Goal: Task Accomplishment & Management: Manage account settings

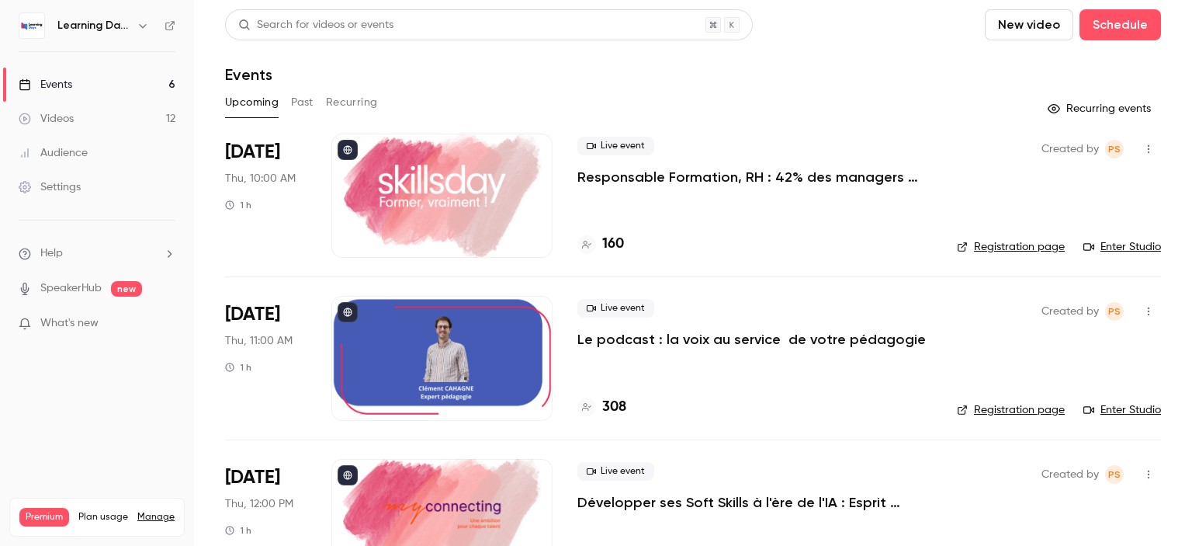
click at [102, 153] on link "Audience" at bounding box center [97, 153] width 194 height 34
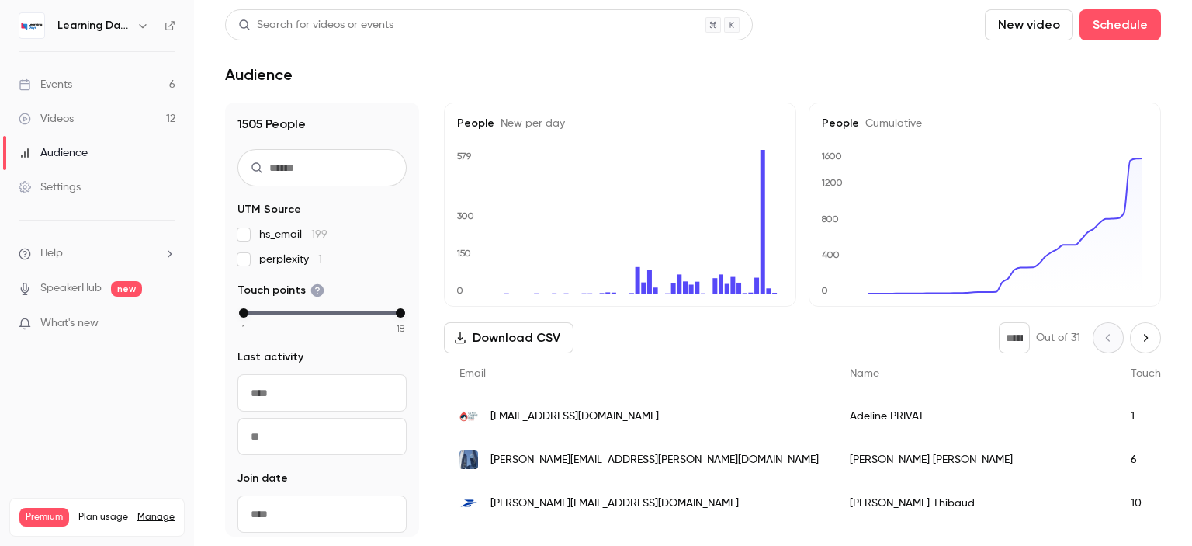
click at [97, 88] on link "Events 6" at bounding box center [97, 85] width 194 height 34
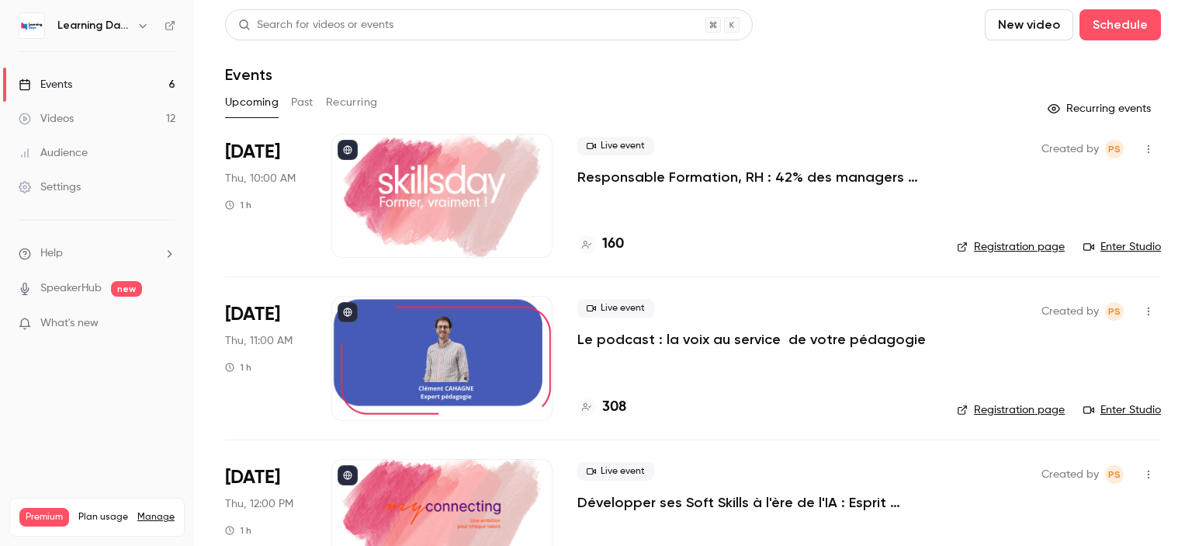
click at [494, 192] on div at bounding box center [441, 195] width 221 height 124
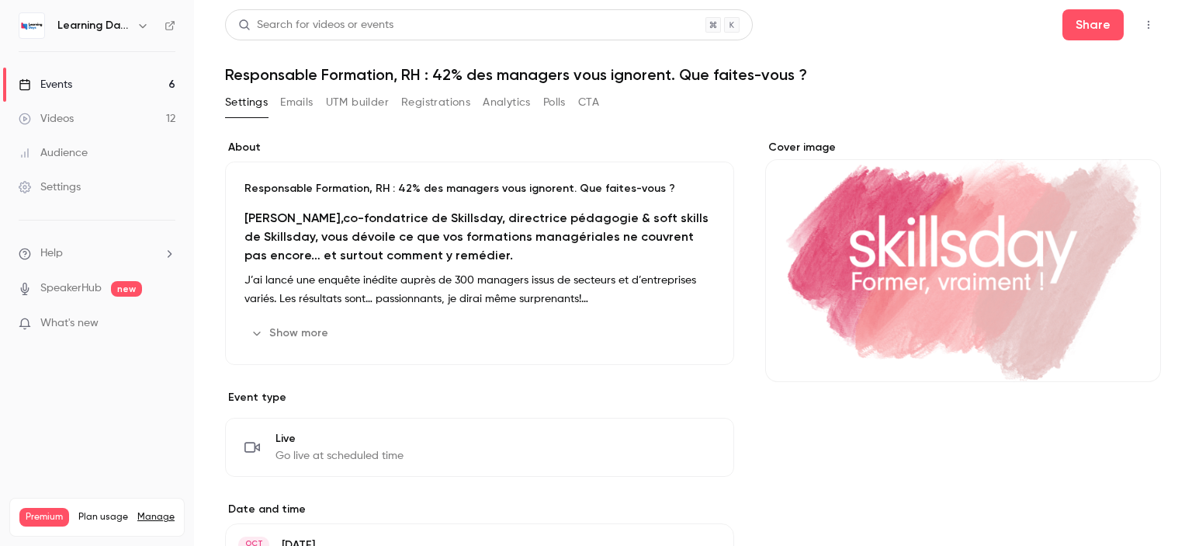
click at [143, 124] on link "Videos 12" at bounding box center [97, 119] width 194 height 34
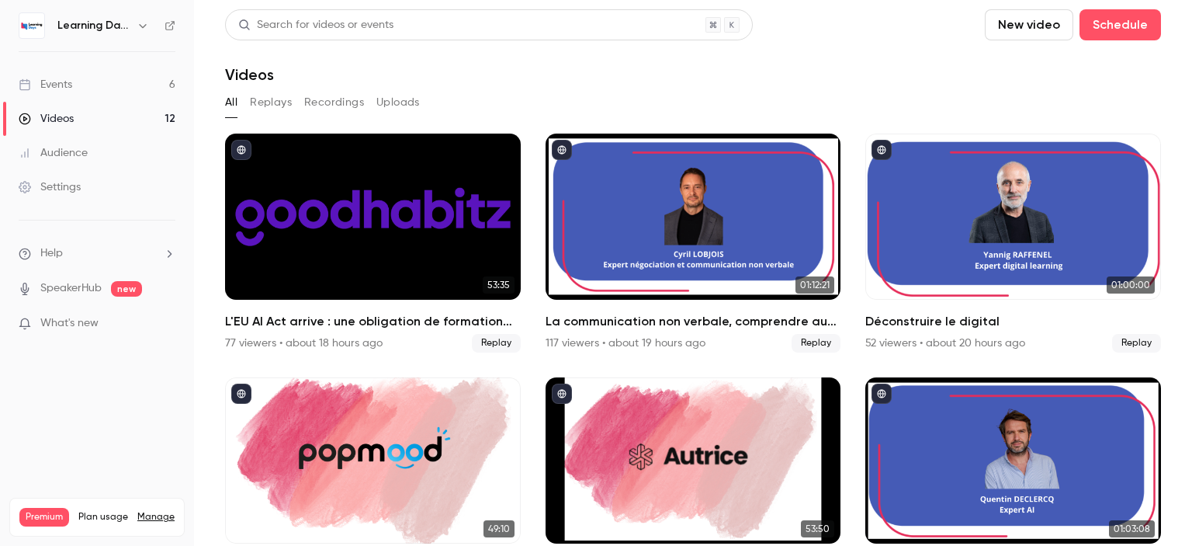
click at [115, 86] on link "Events 6" at bounding box center [97, 85] width 194 height 34
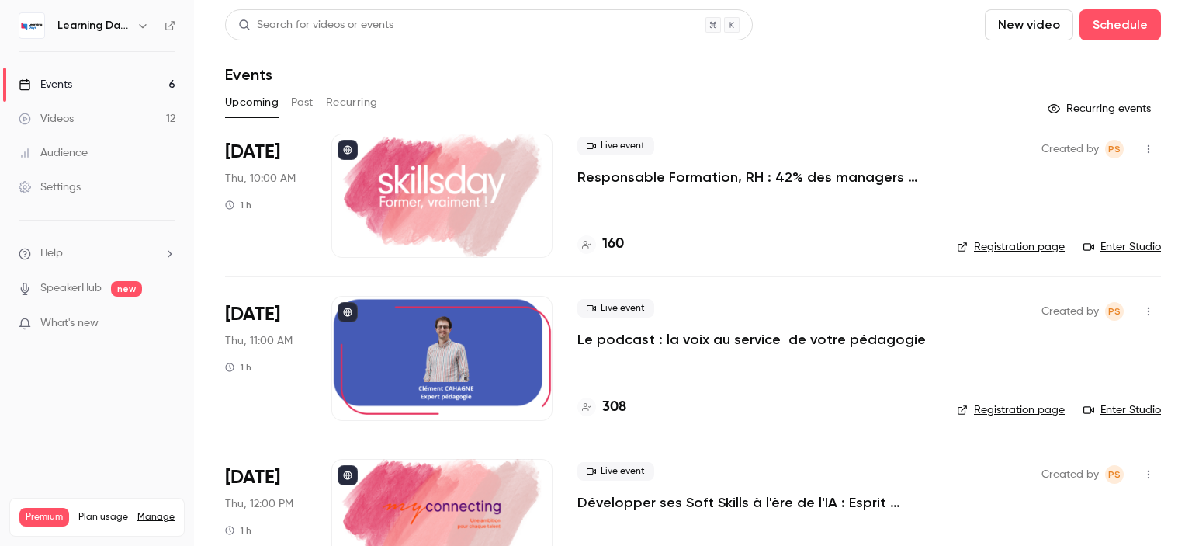
click at [1107, 248] on link "Enter Studio" at bounding box center [1122, 247] width 78 height 16
click at [60, 155] on div "Audience" at bounding box center [53, 153] width 69 height 16
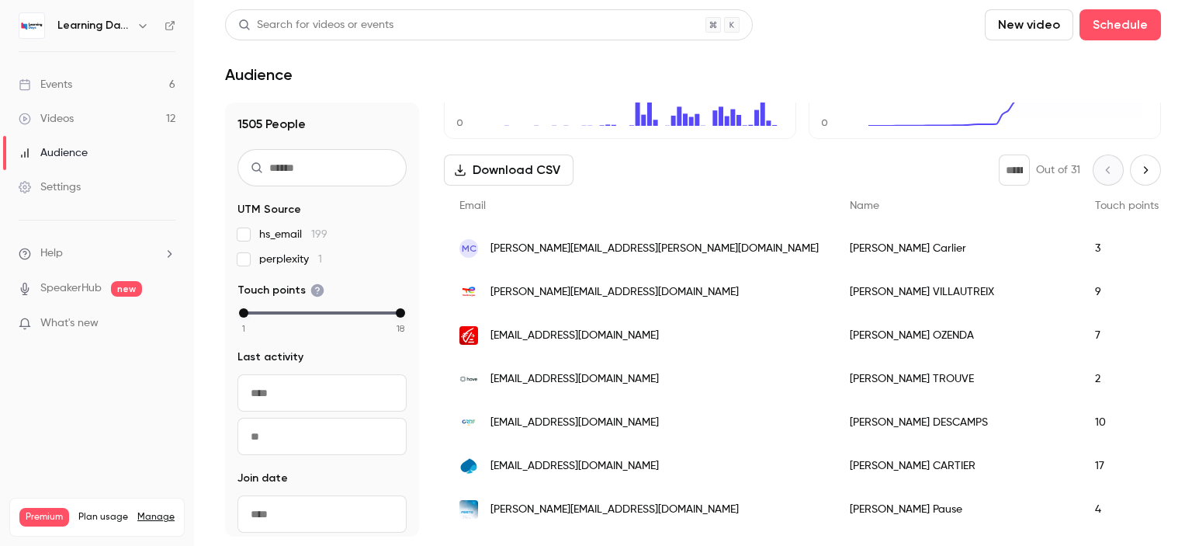
scroll to position [171, 0]
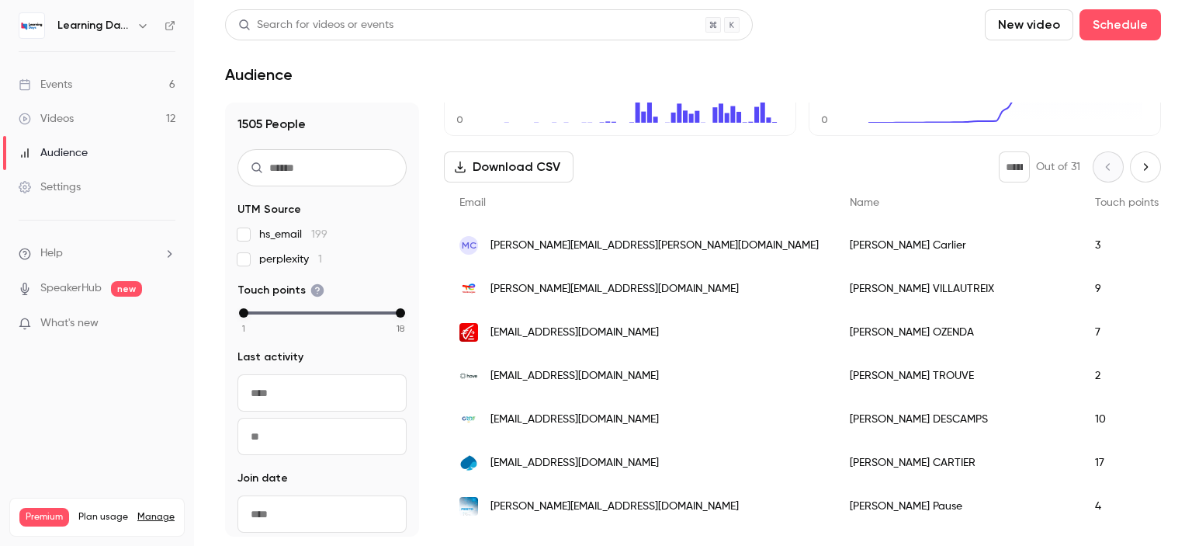
click at [621, 317] on div "[EMAIL_ADDRESS][DOMAIN_NAME]" at bounding box center [639, 331] width 390 height 43
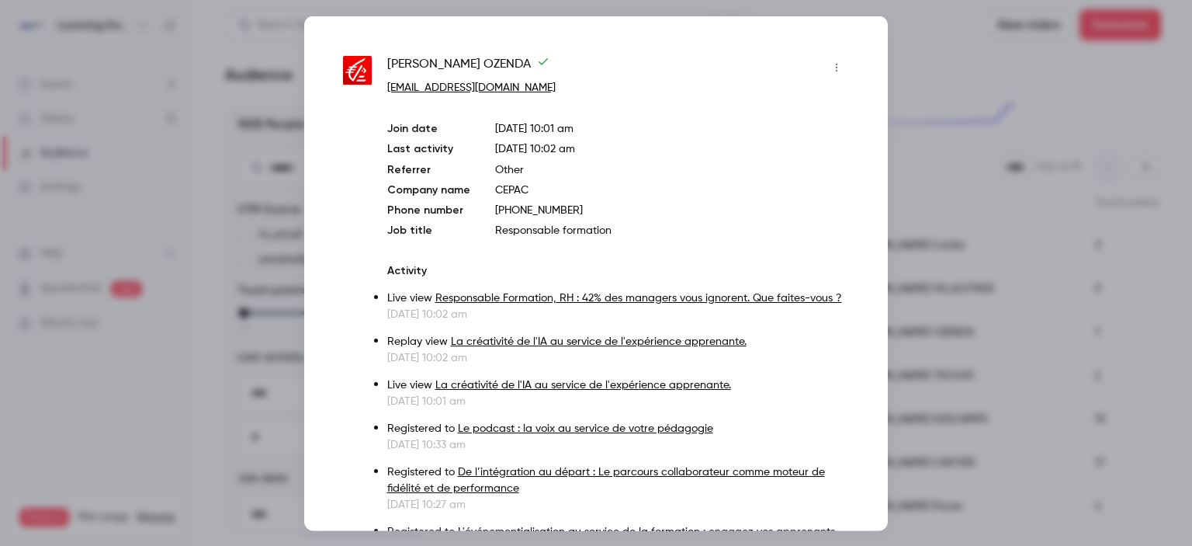
click at [1152, 261] on div at bounding box center [596, 273] width 1192 height 546
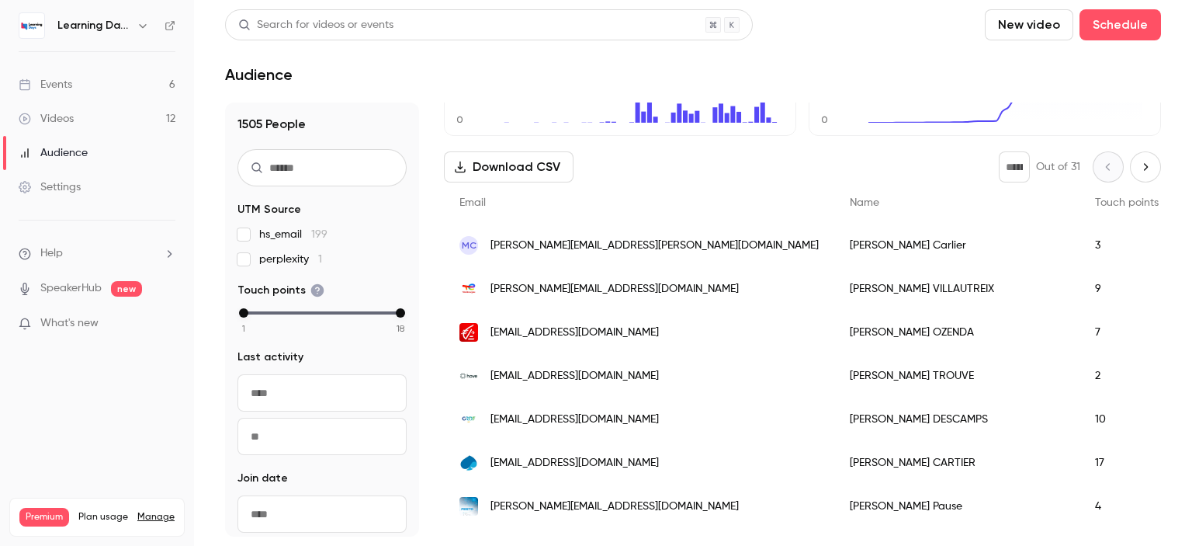
click at [544, 301] on div "[PERSON_NAME][EMAIL_ADDRESS][DOMAIN_NAME]" at bounding box center [639, 288] width 390 height 43
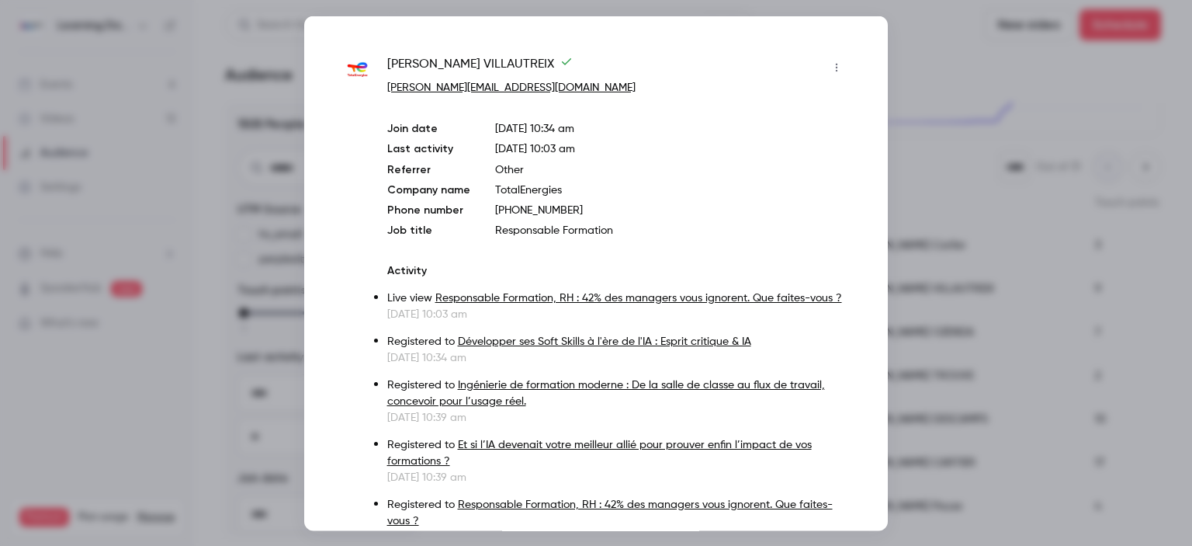
click at [907, 257] on div at bounding box center [596, 273] width 1192 height 546
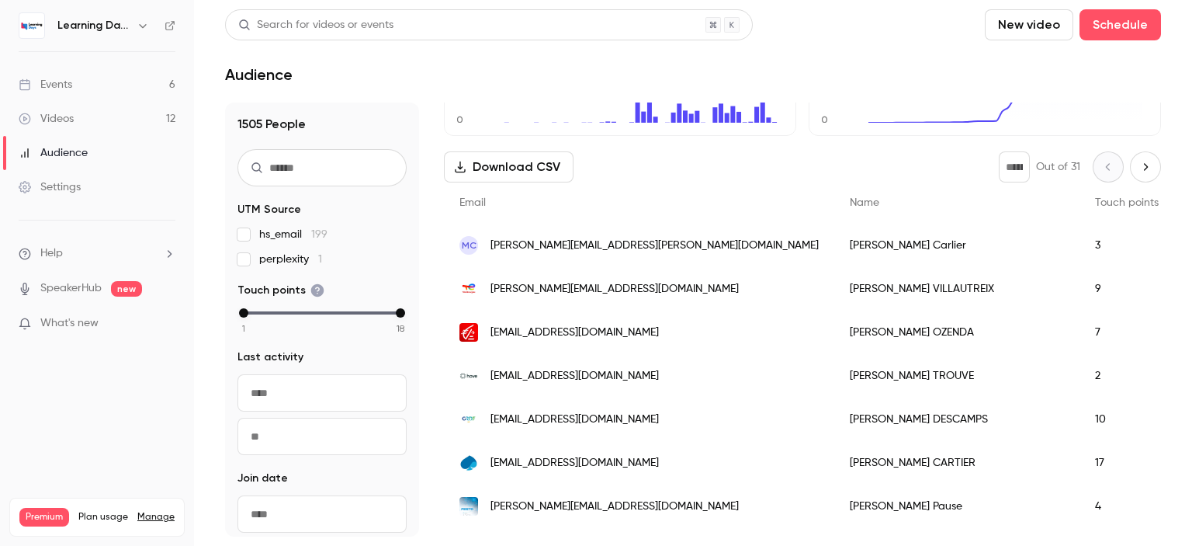
click at [610, 462] on span "[EMAIL_ADDRESS][DOMAIN_NAME]" at bounding box center [574, 463] width 168 height 16
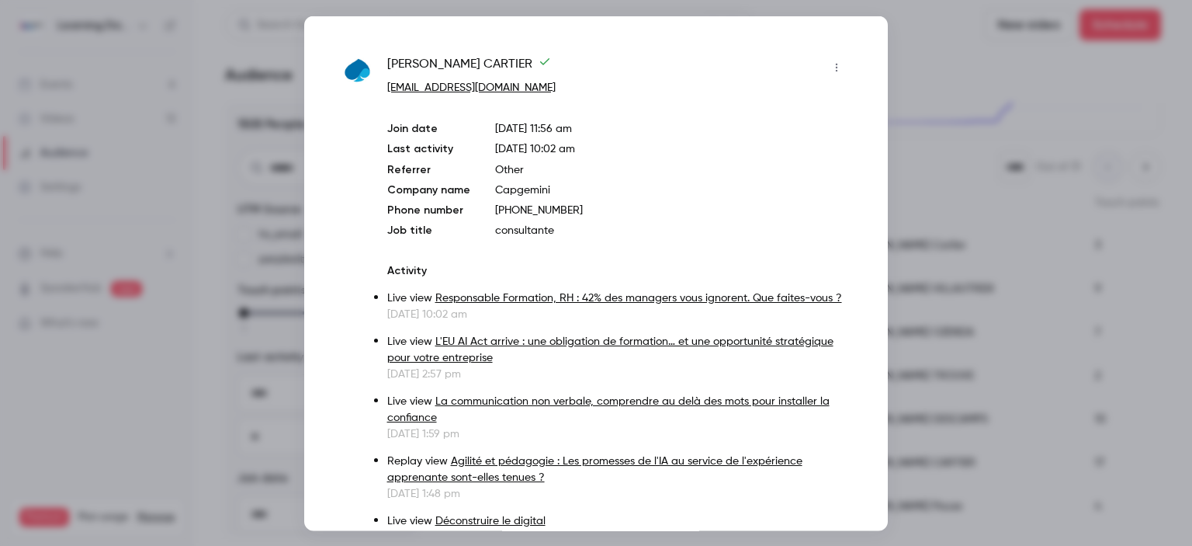
click at [919, 295] on div at bounding box center [596, 273] width 1192 height 546
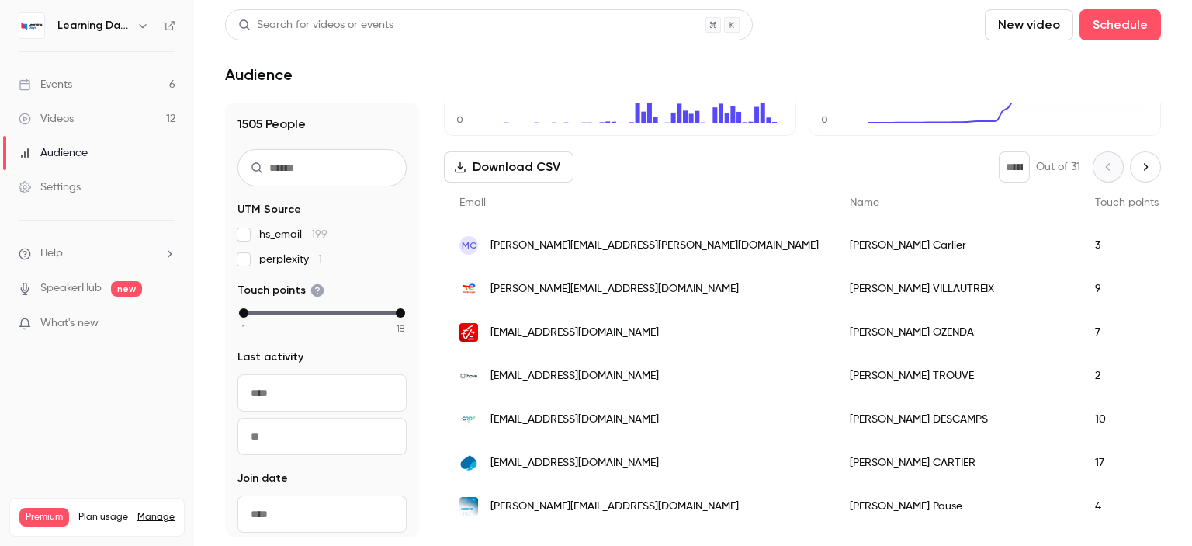
click at [100, 106] on link "Videos 12" at bounding box center [97, 119] width 194 height 34
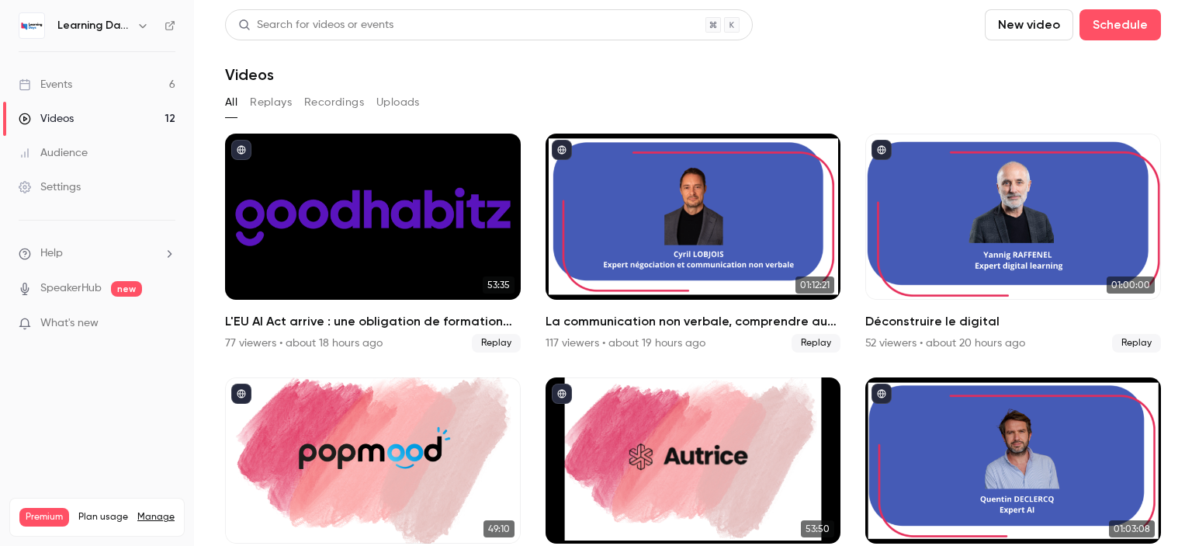
click at [81, 150] on div "Audience" at bounding box center [53, 153] width 69 height 16
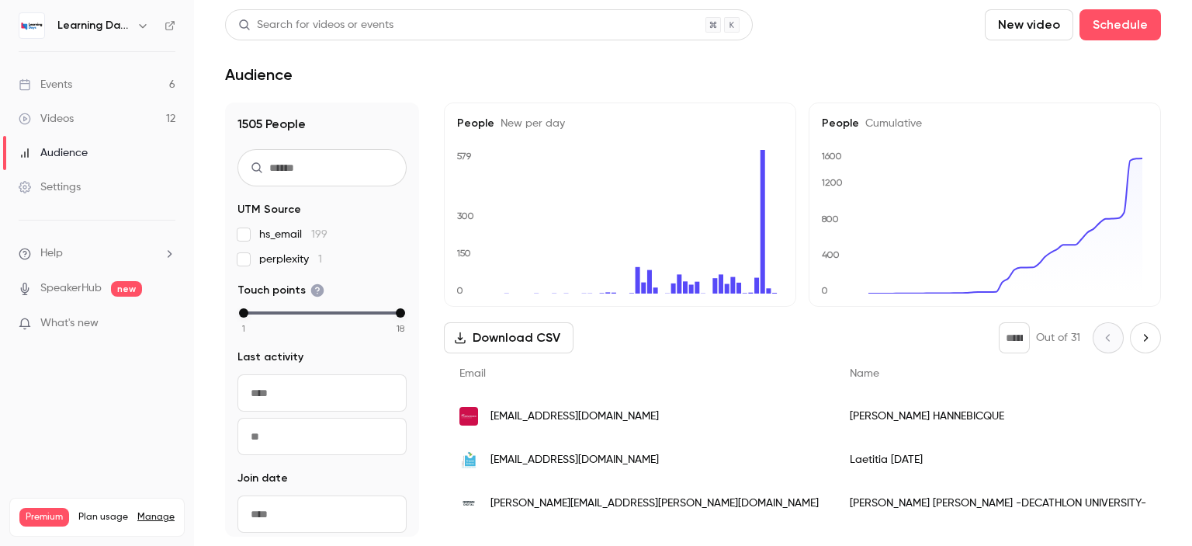
click at [81, 150] on div "Audience" at bounding box center [53, 153] width 69 height 16
click at [71, 113] on div "Videos" at bounding box center [46, 119] width 55 height 16
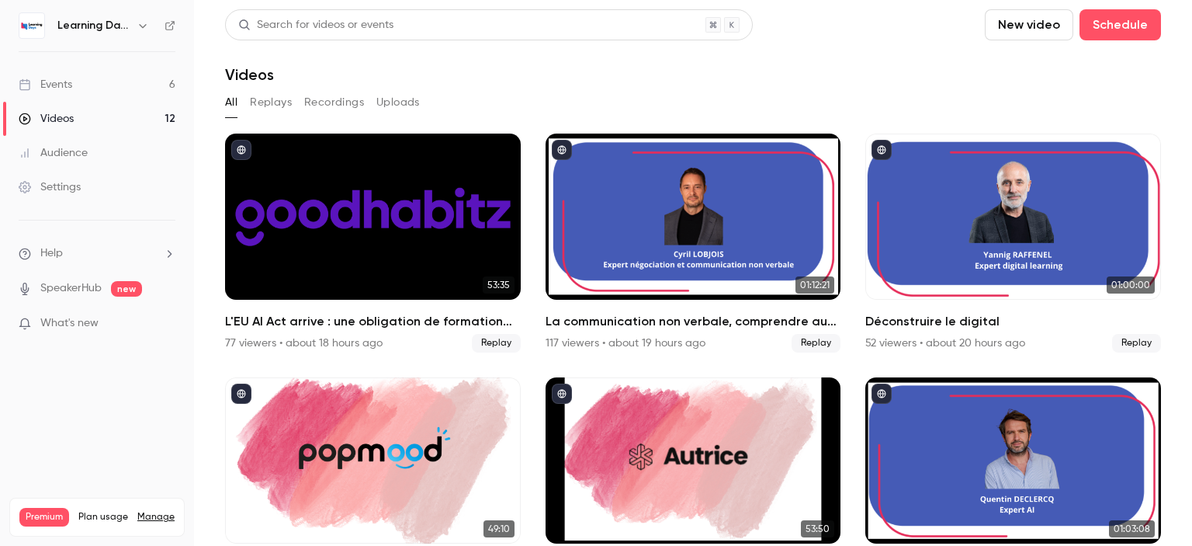
click at [73, 87] on link "Events 6" at bounding box center [97, 85] width 194 height 34
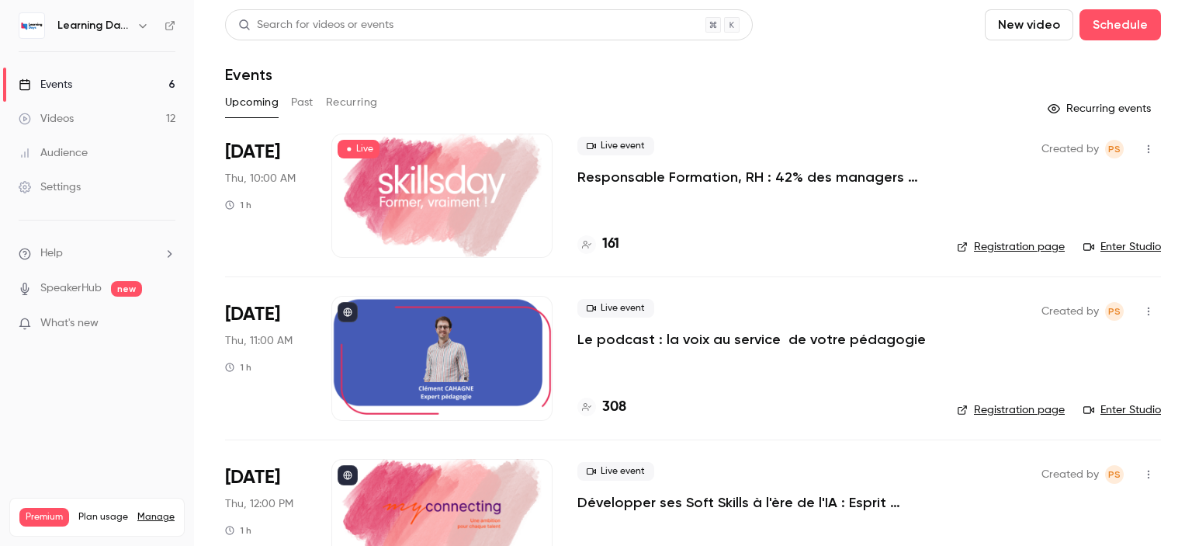
click at [305, 106] on button "Past" at bounding box center [302, 102] width 23 height 25
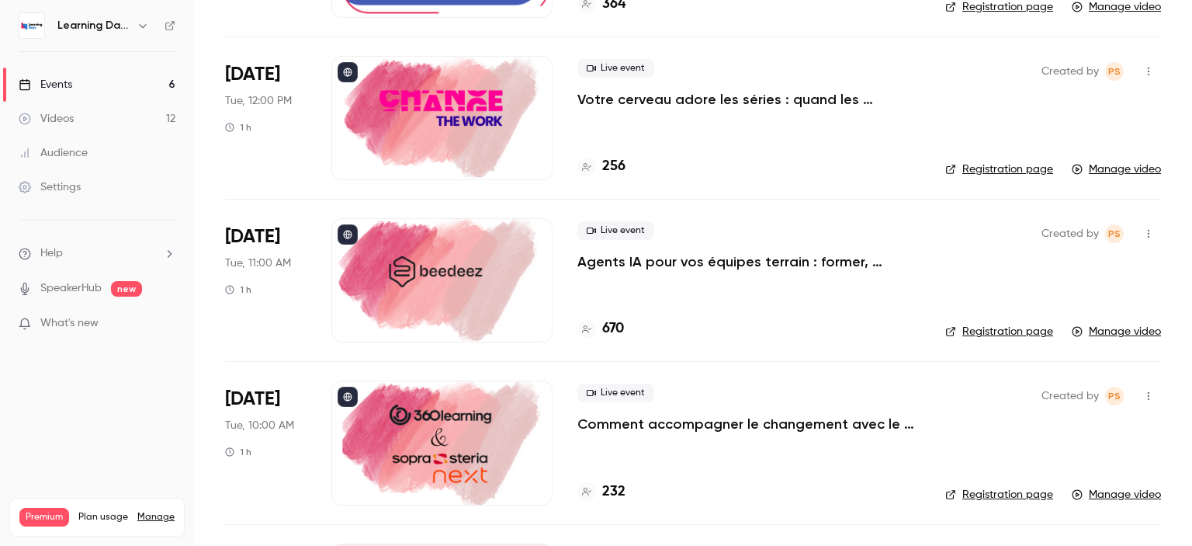
scroll to position [1549, 0]
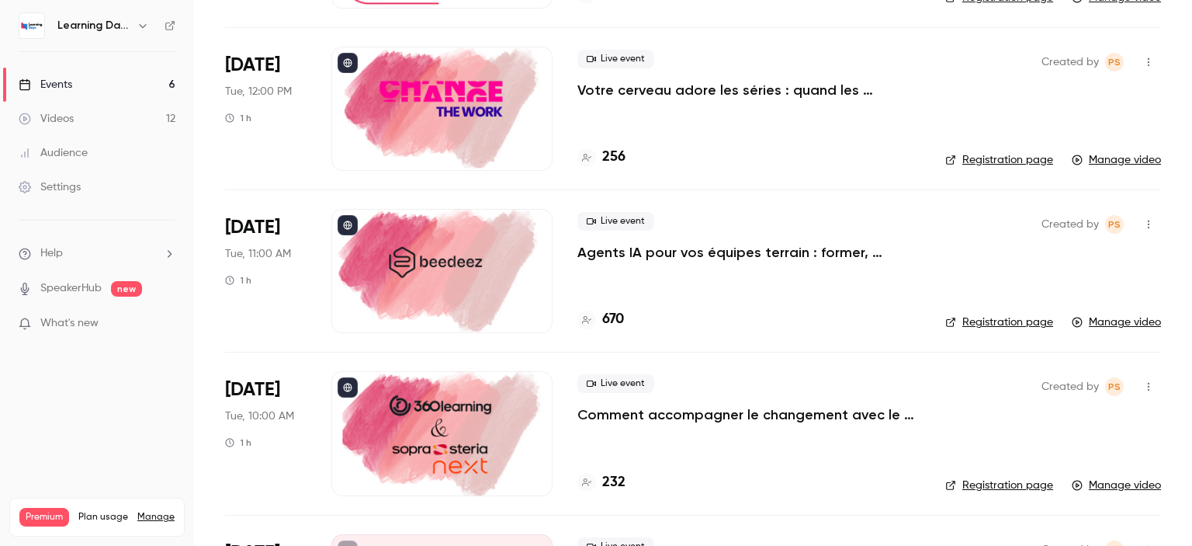
click at [615, 324] on h4 "670" at bounding box center [613, 319] width 22 height 21
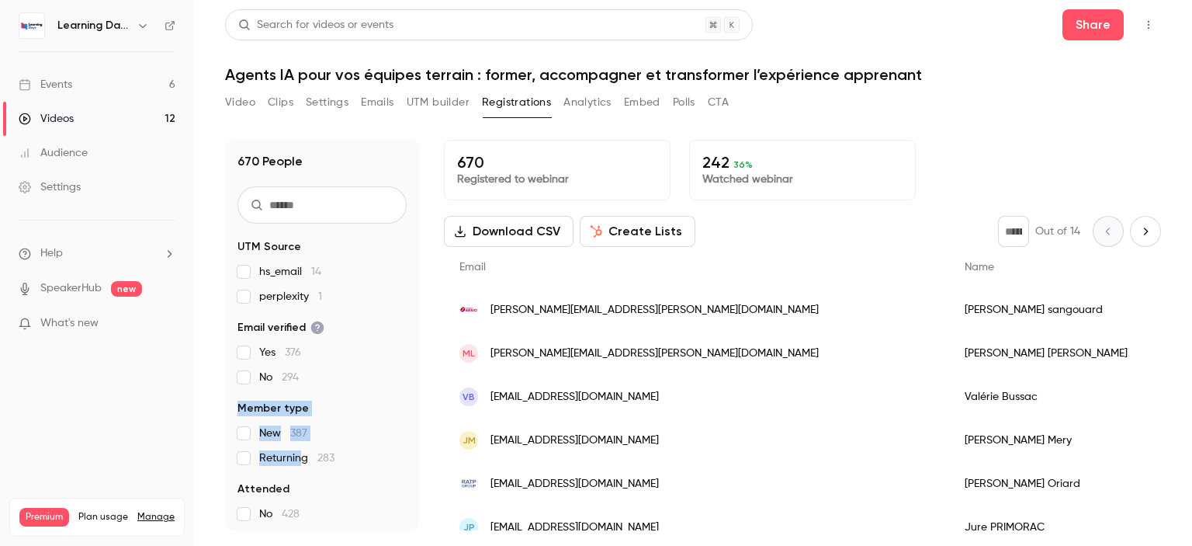
drag, startPoint x: 301, startPoint y: 459, endPoint x: 393, endPoint y: 369, distance: 129.0
click at [393, 369] on section "UTM Source hs_email 14 perplexity 1 Email verified Yes 376 No 294 Member type N…" at bounding box center [321, 461] width 169 height 444
click at [393, 369] on label "No 294" at bounding box center [321, 377] width 169 height 16
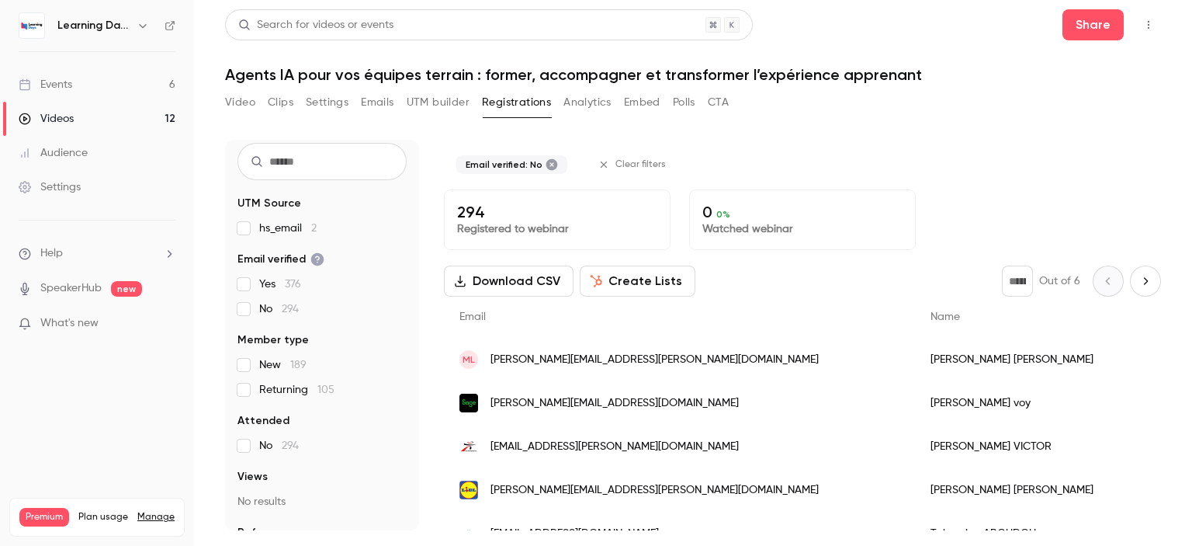
scroll to position [43, 0]
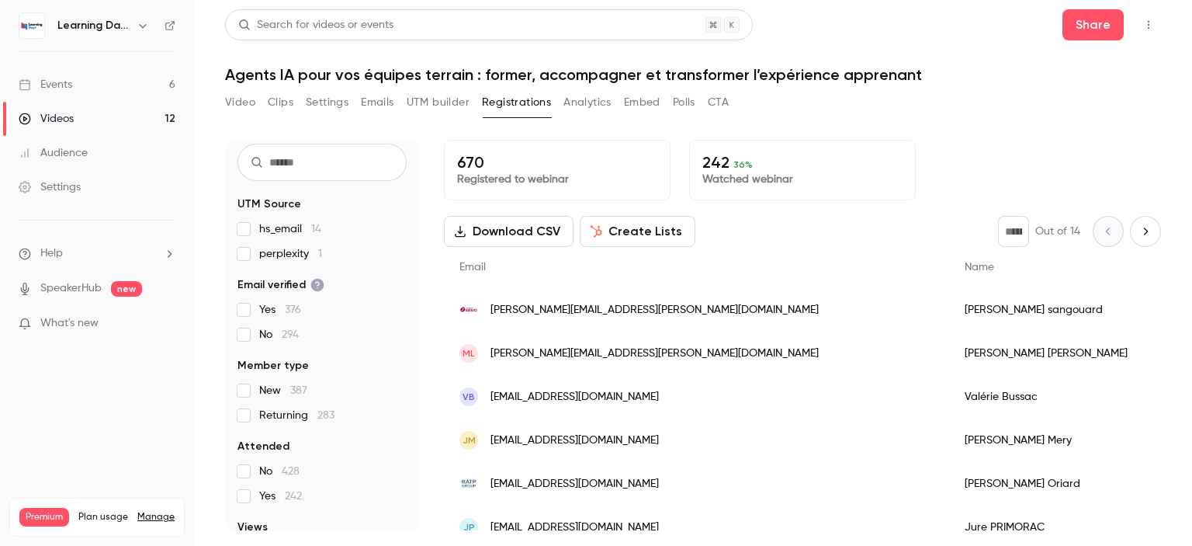
click at [76, 139] on link "Audience" at bounding box center [97, 153] width 194 height 34
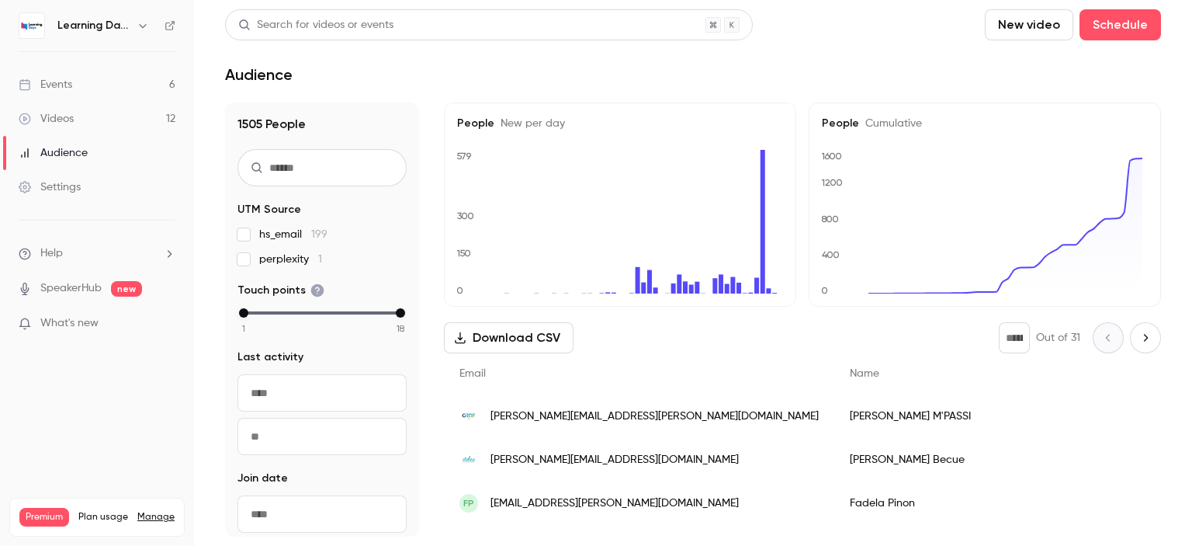
click at [79, 130] on link "Videos 12" at bounding box center [97, 119] width 194 height 34
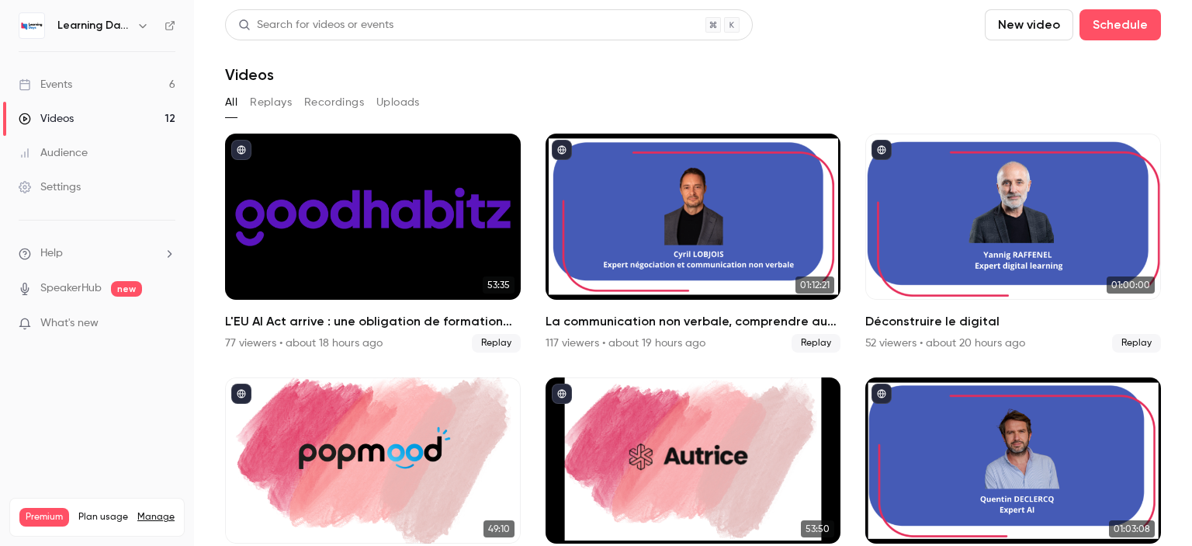
click at [84, 152] on div "Audience" at bounding box center [53, 153] width 69 height 16
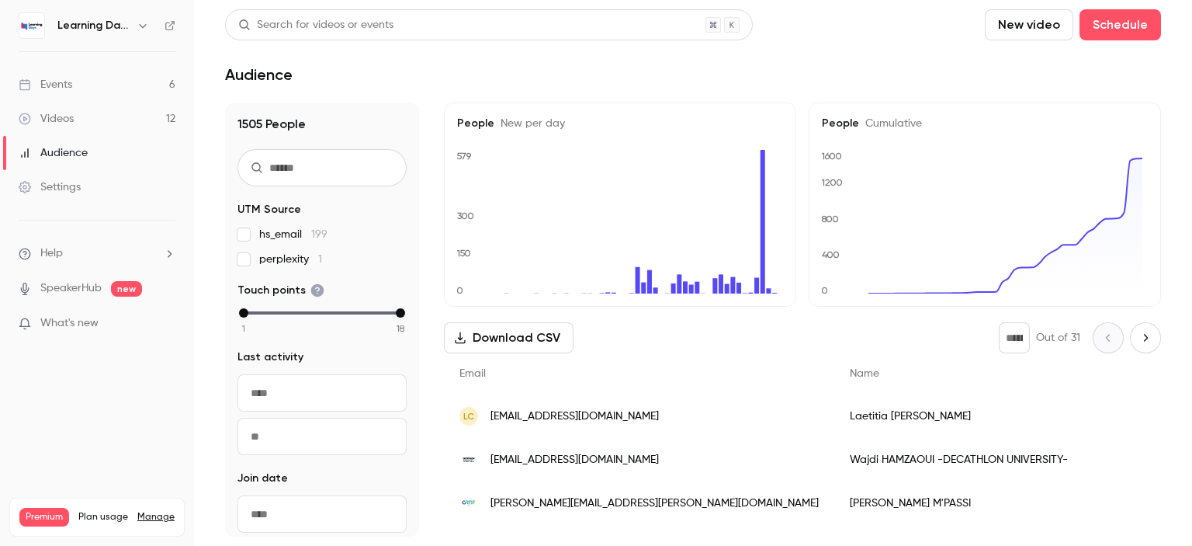
click at [563, 504] on span "[PERSON_NAME][EMAIL_ADDRESS][DOMAIN_NAME]" at bounding box center [654, 503] width 328 height 16
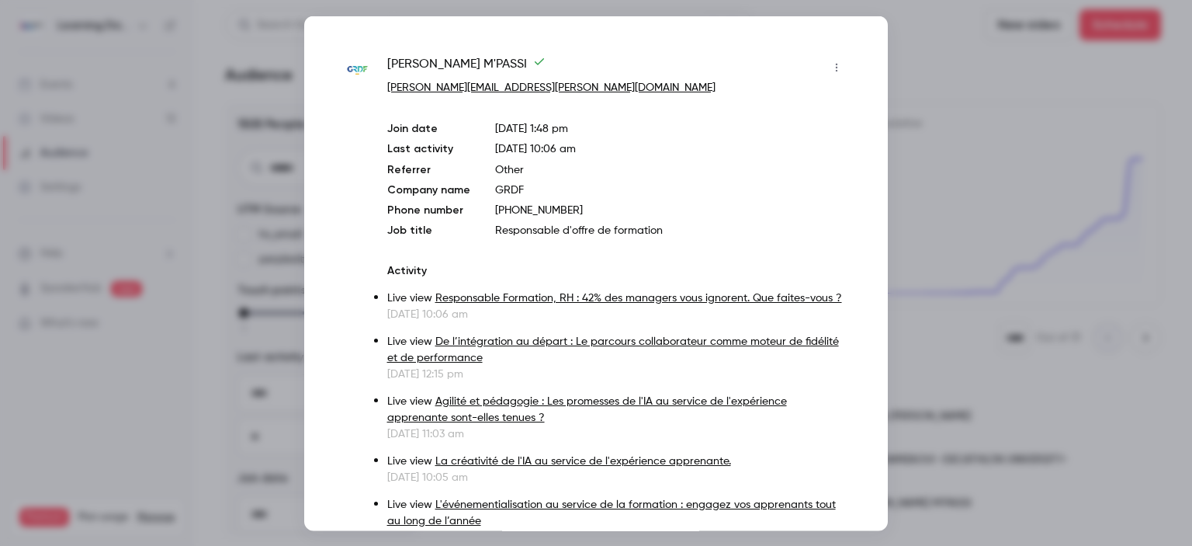
click at [938, 334] on div at bounding box center [596, 273] width 1192 height 546
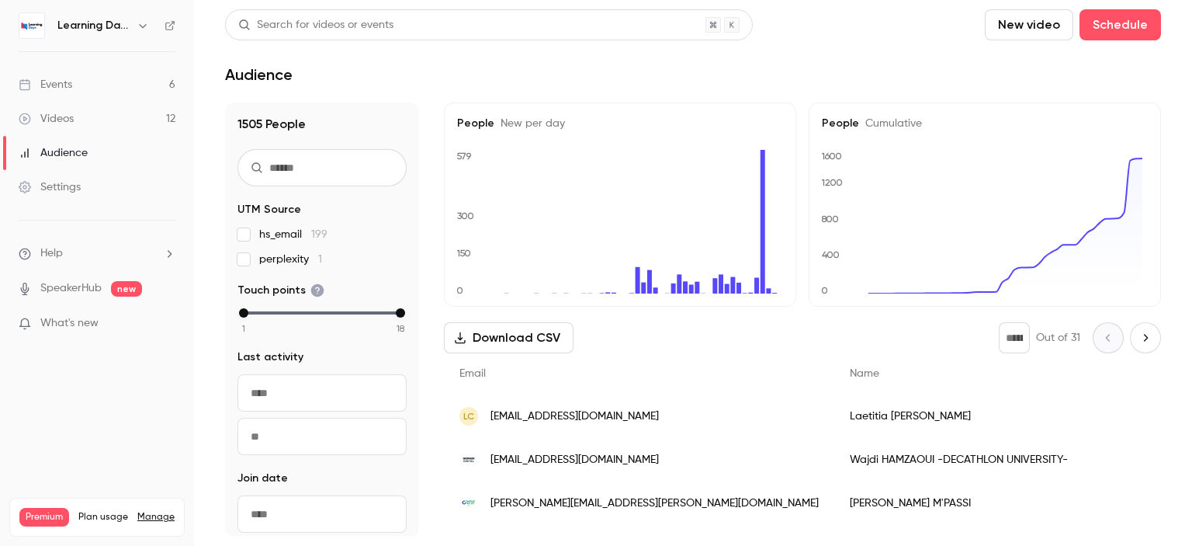
click at [578, 456] on span "wajdi.hamzaoui@decathlon.com" at bounding box center [574, 460] width 168 height 16
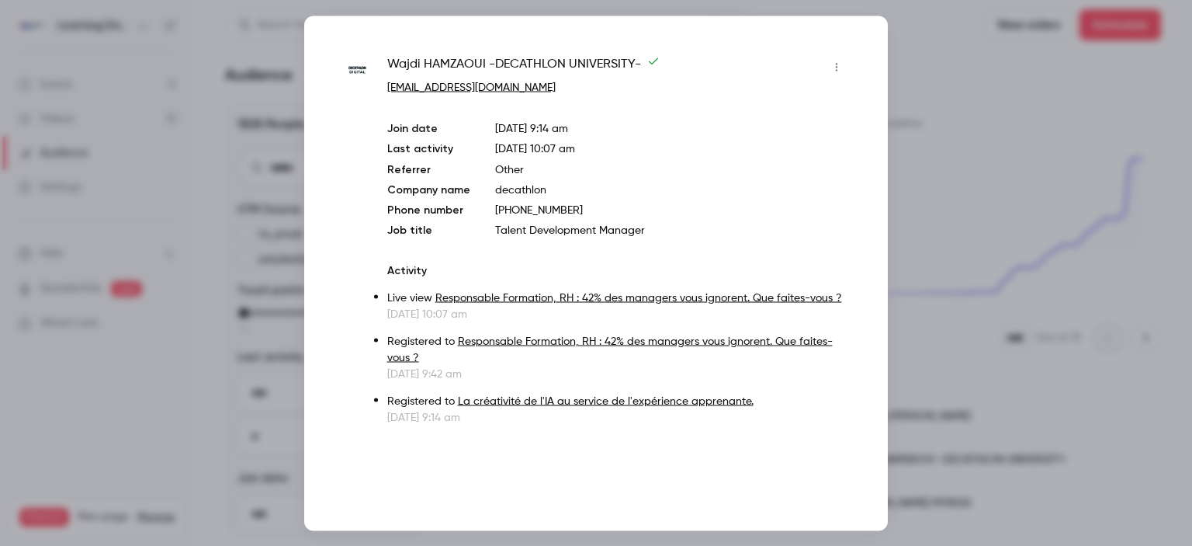
click at [918, 338] on div at bounding box center [596, 273] width 1192 height 546
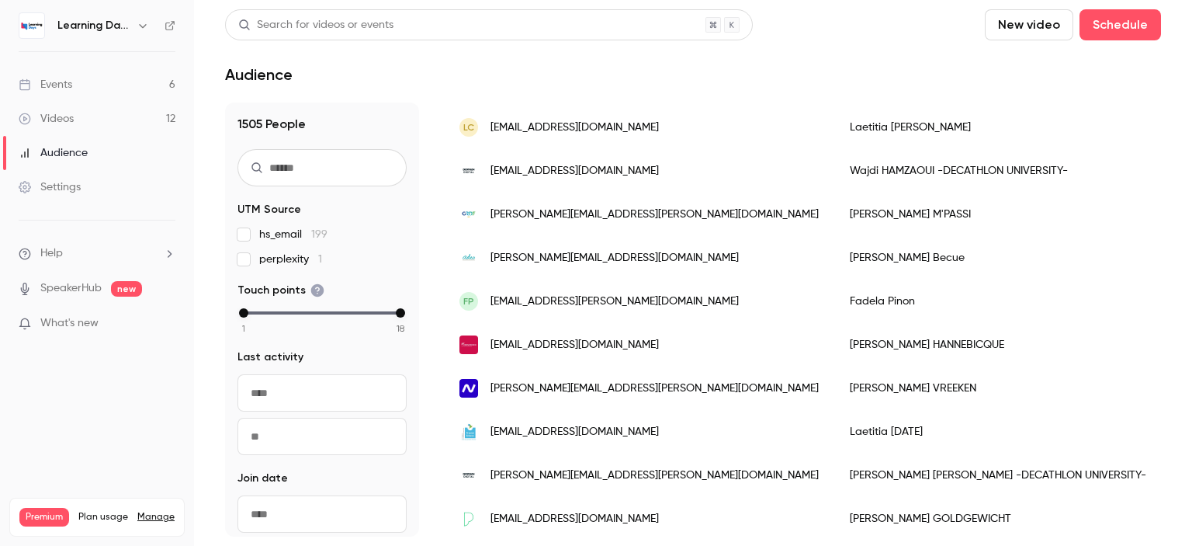
scroll to position [365, 0]
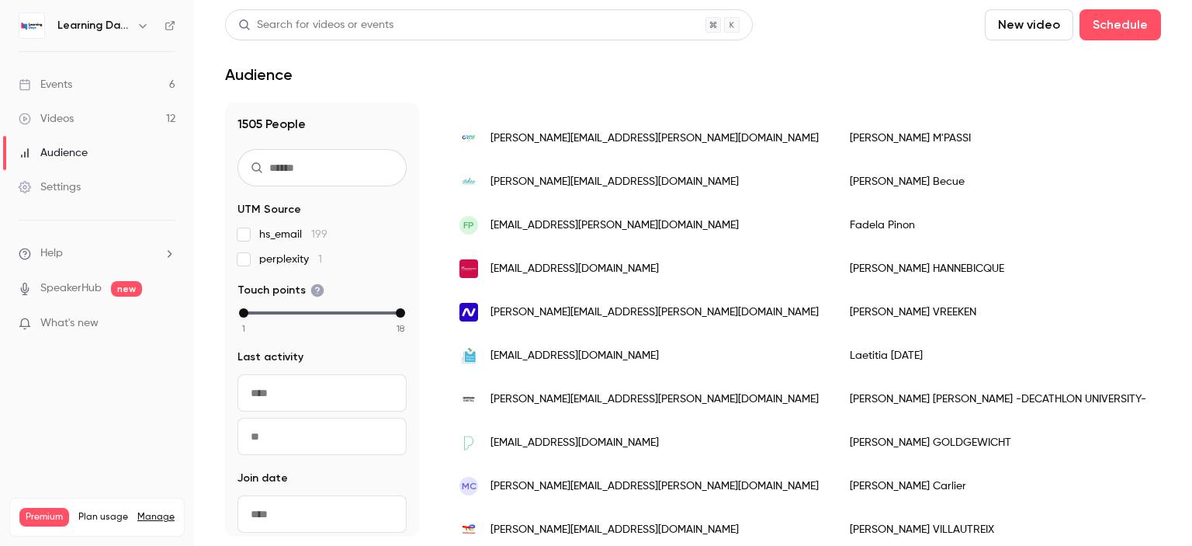
click at [549, 182] on span "[PERSON_NAME][EMAIL_ADDRESS][DOMAIN_NAME]" at bounding box center [614, 182] width 248 height 16
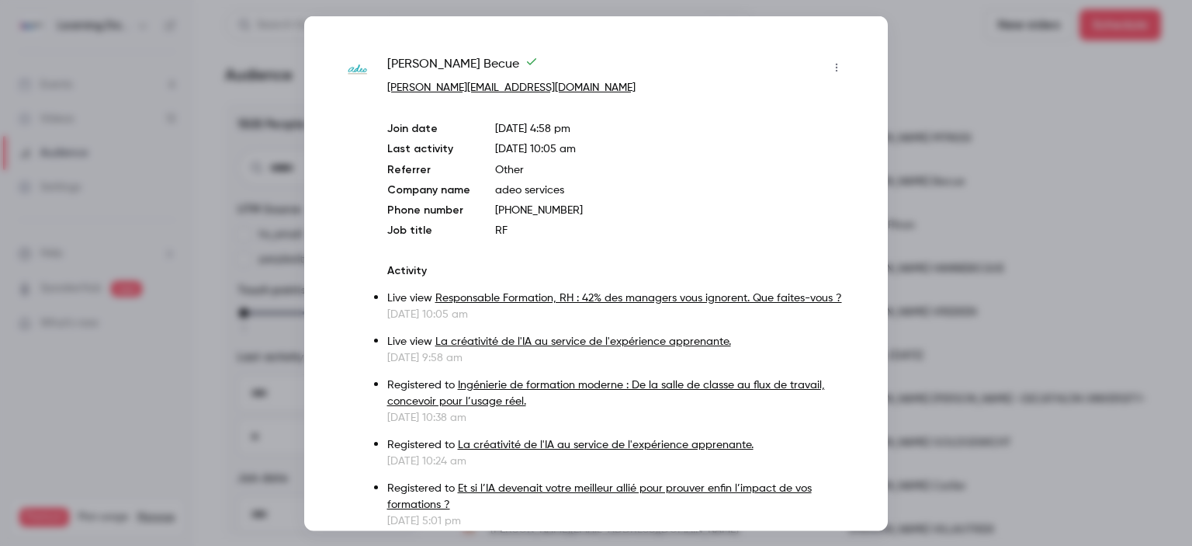
click at [922, 208] on div at bounding box center [596, 273] width 1192 height 546
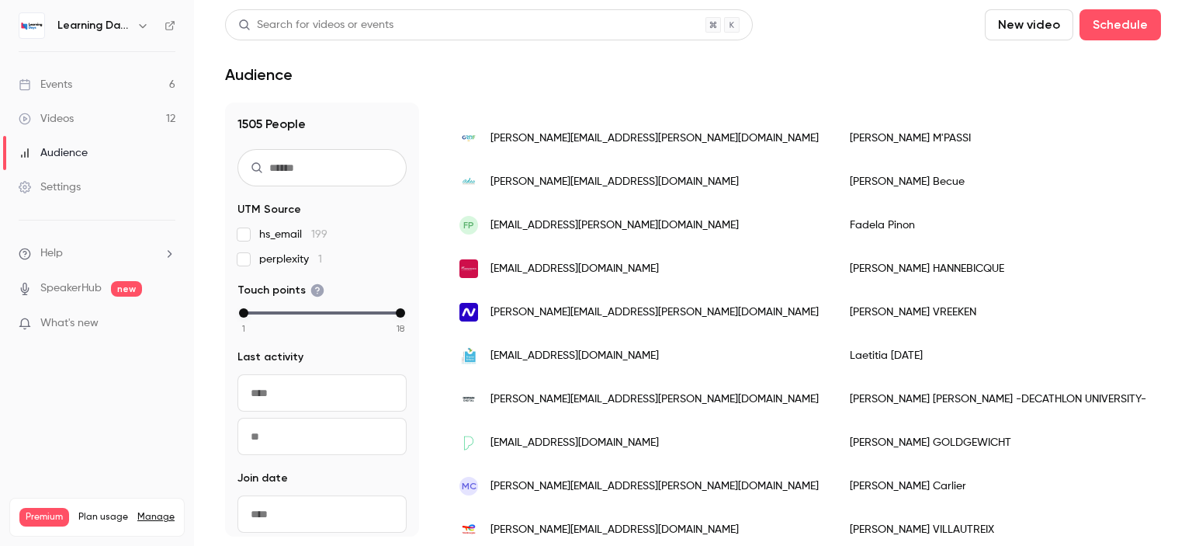
click at [112, 112] on link "Videos 12" at bounding box center [97, 119] width 194 height 34
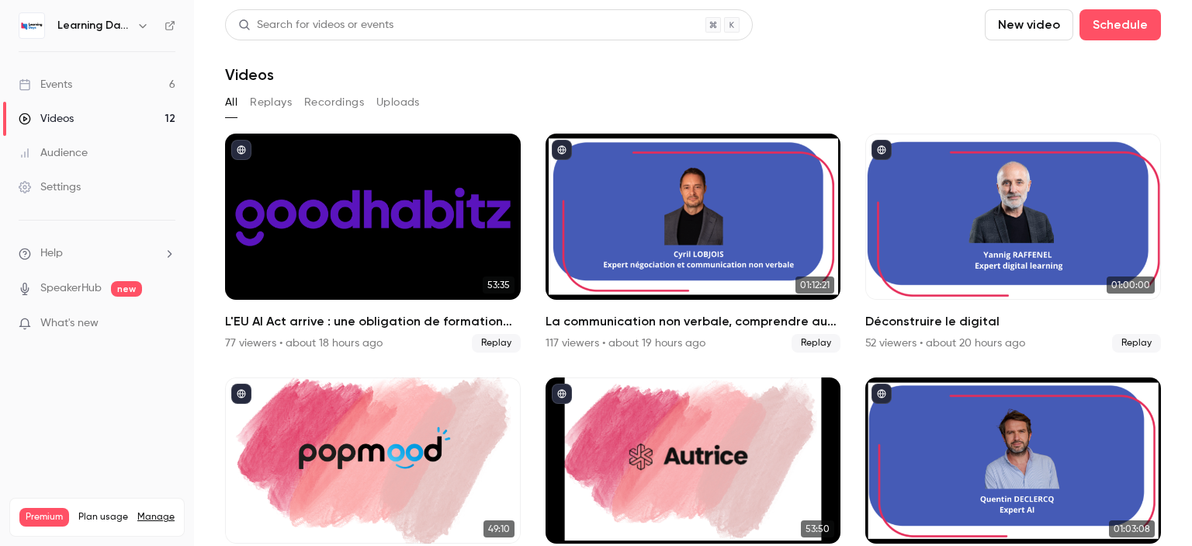
click at [104, 91] on link "Events 6" at bounding box center [97, 85] width 194 height 34
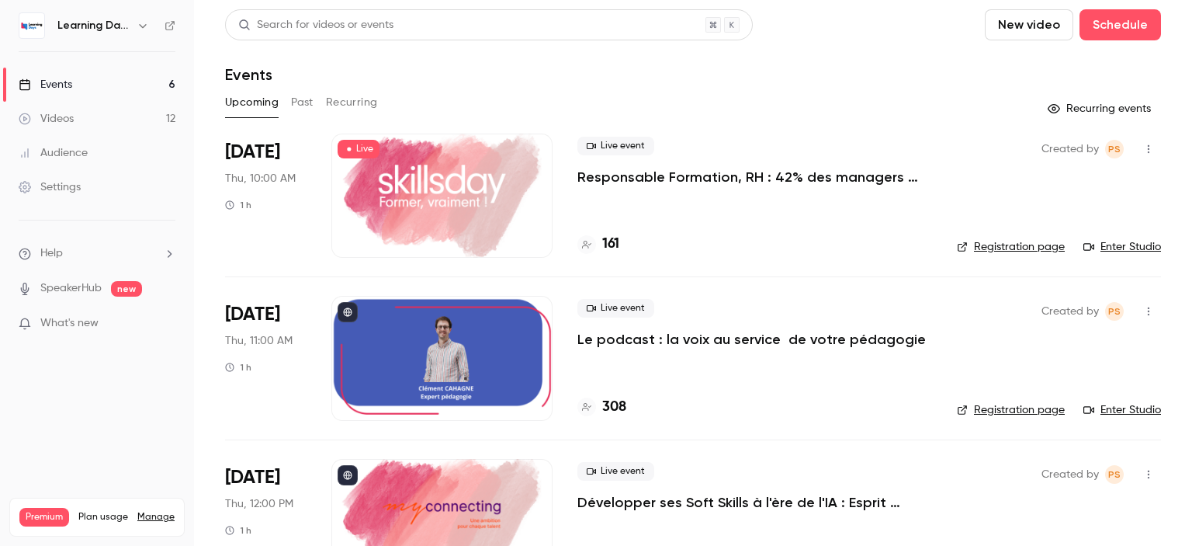
click at [97, 120] on link "Videos 12" at bounding box center [97, 119] width 194 height 34
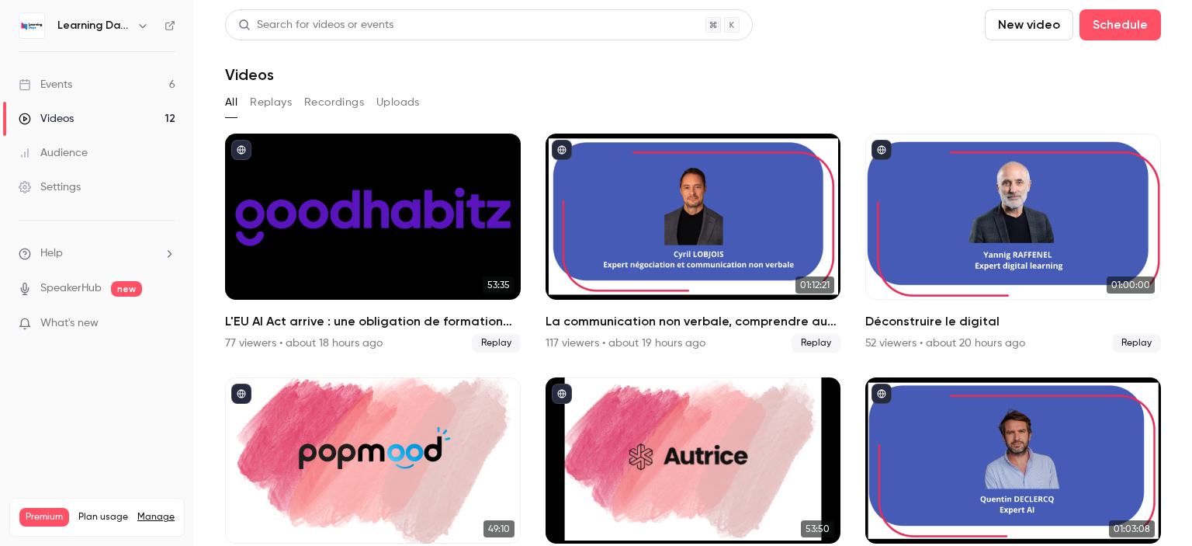
click at [99, 148] on link "Audience" at bounding box center [97, 153] width 194 height 34
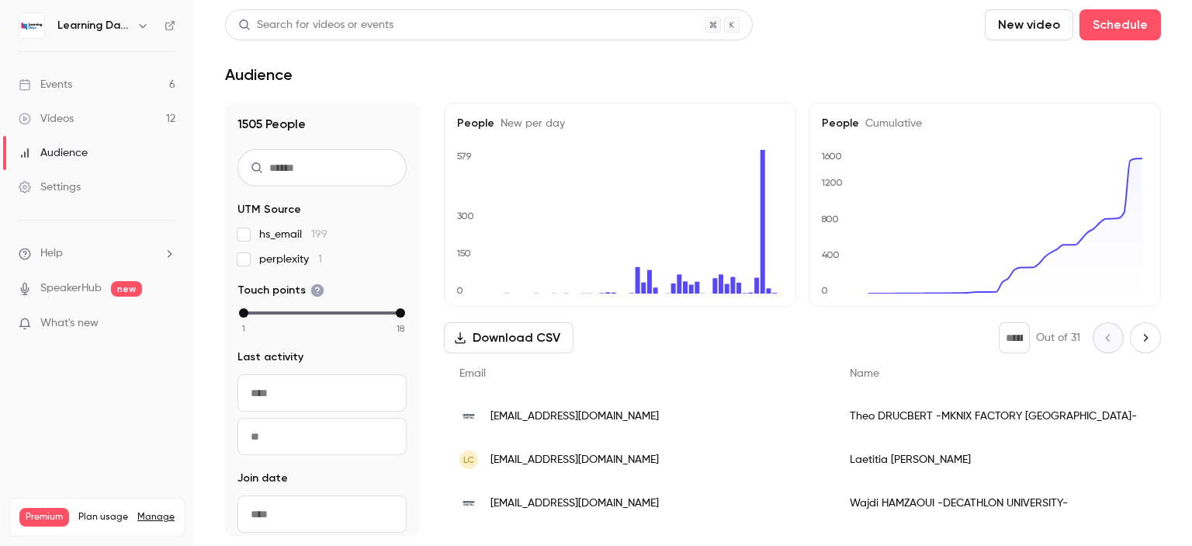
click at [573, 418] on span "theo.drucbert@decathlon.com" at bounding box center [574, 416] width 168 height 16
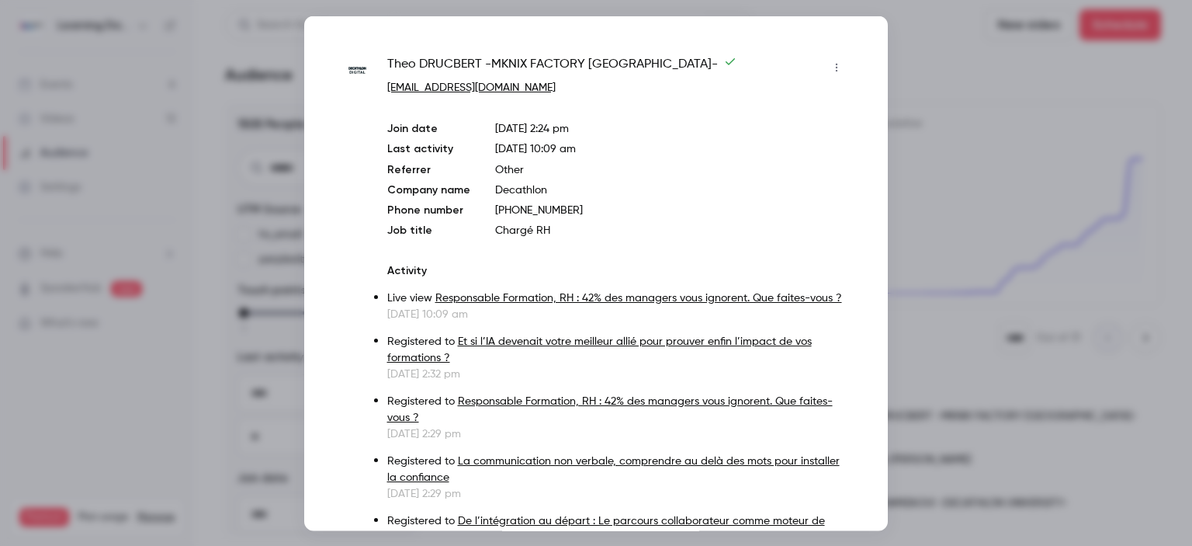
click at [960, 290] on div at bounding box center [596, 273] width 1192 height 546
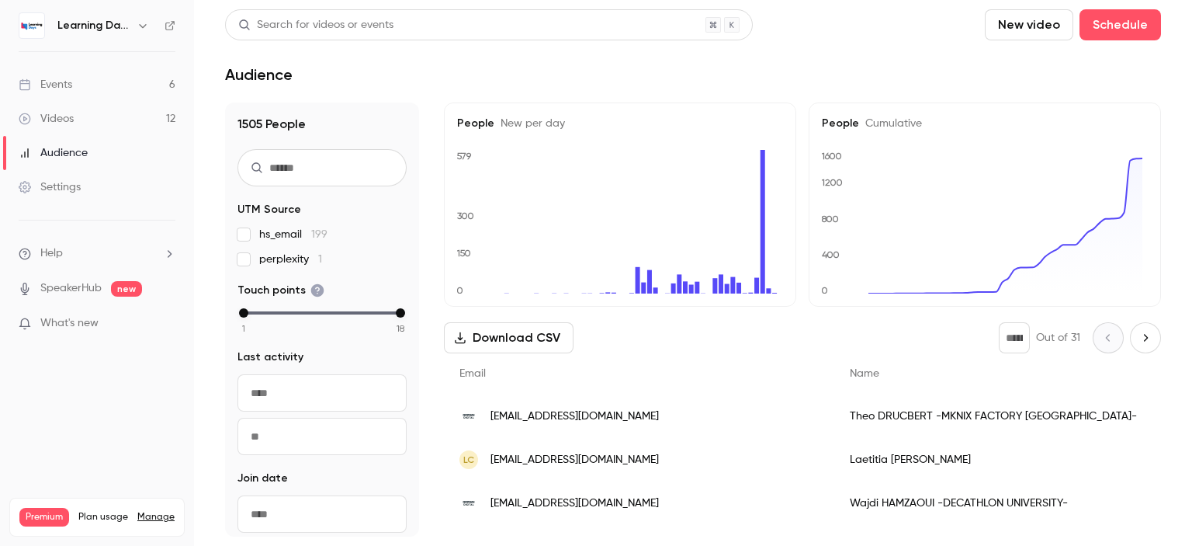
click at [97, 92] on link "Events 6" at bounding box center [97, 85] width 194 height 34
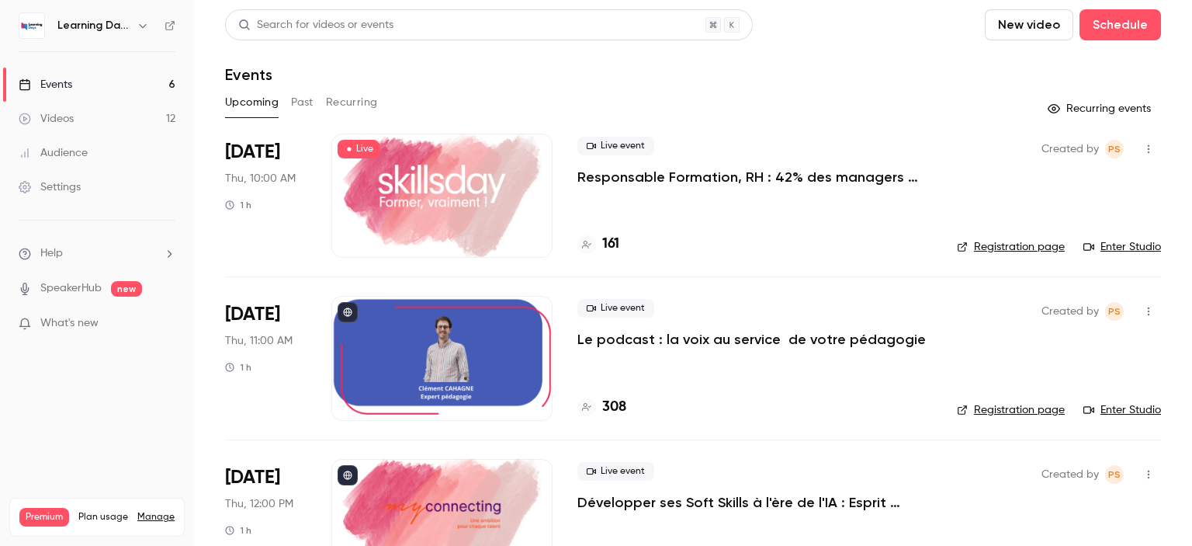
click at [1142, 248] on link "Enter Studio" at bounding box center [1122, 247] width 78 height 16
click at [71, 119] on div "Videos" at bounding box center [46, 119] width 55 height 16
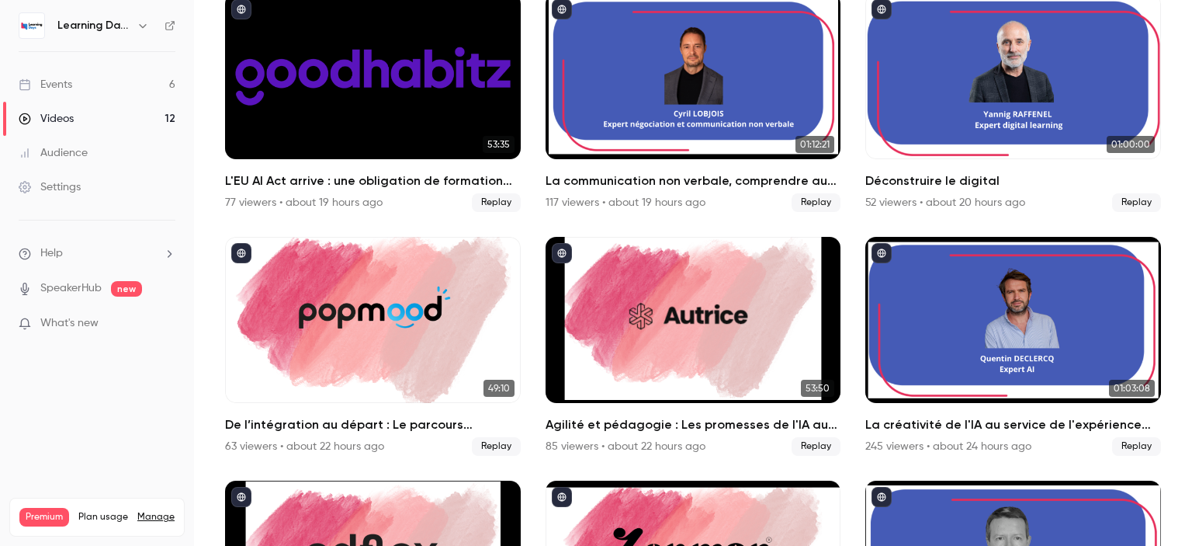
scroll to position [165, 0]
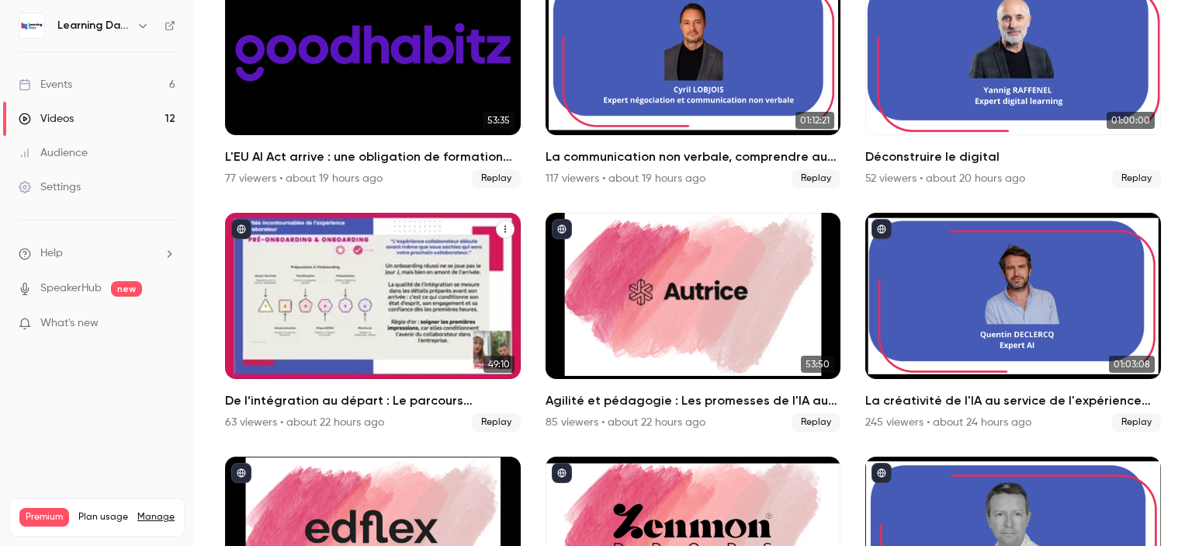
click at [424, 310] on div "De l’intégration au départ : Le parcours collaborateur comme moteur de fidélité…" at bounding box center [373, 296] width 296 height 166
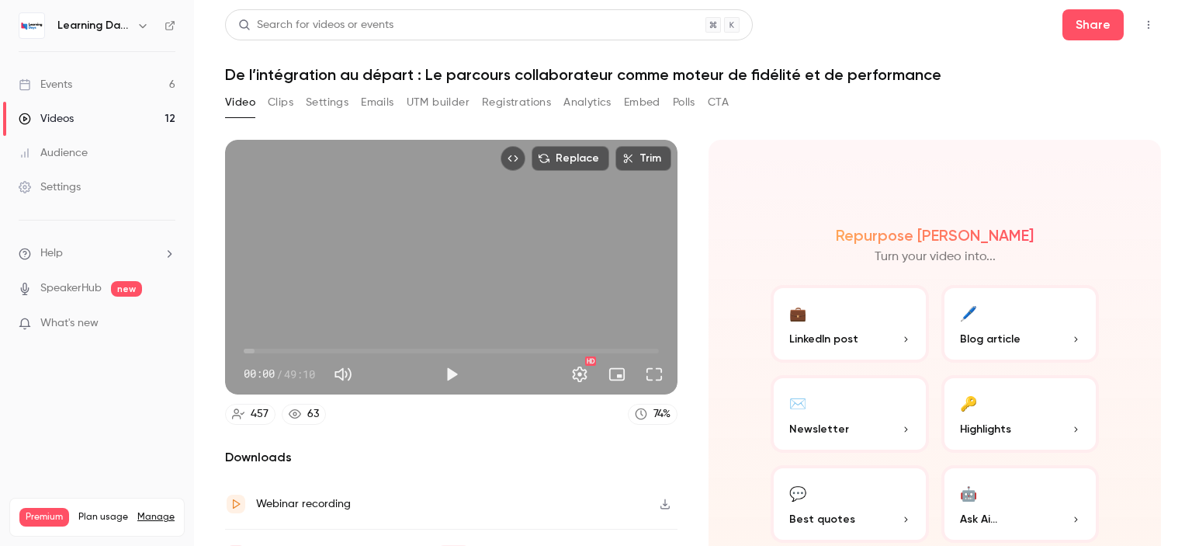
scroll to position [79, 0]
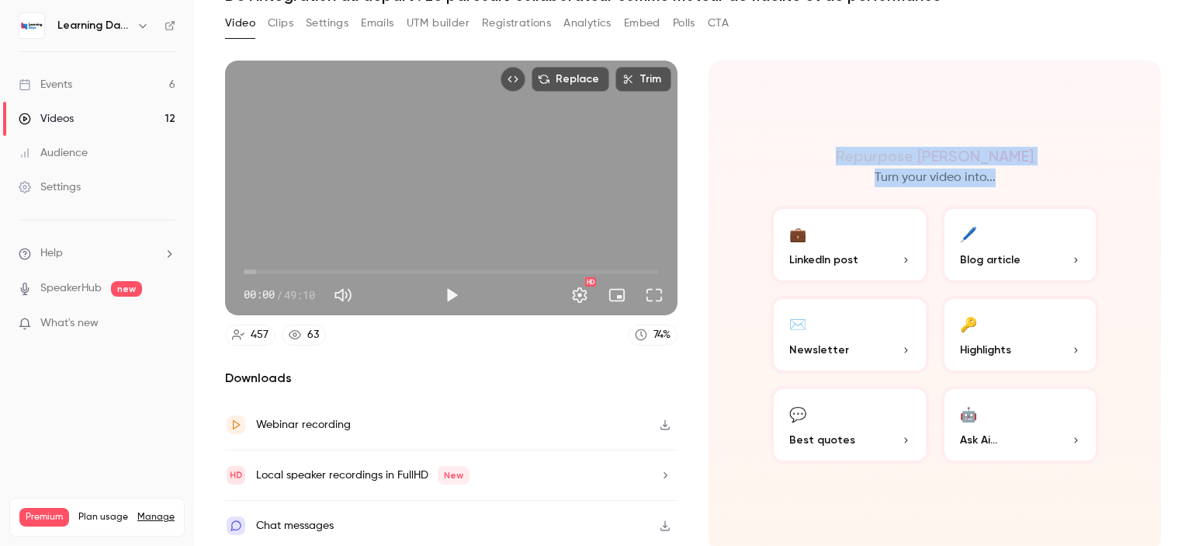
drag, startPoint x: 1191, startPoint y: 140, endPoint x: 1191, endPoint y: 263, distance: 122.6
click at [1191, 263] on main "Search for videos or events Share De l’intégration au départ : Le parcours coll…" at bounding box center [693, 273] width 998 height 546
click at [660, 421] on icon "button" at bounding box center [665, 424] width 12 height 11
click at [87, 74] on link "Events 6" at bounding box center [97, 85] width 194 height 34
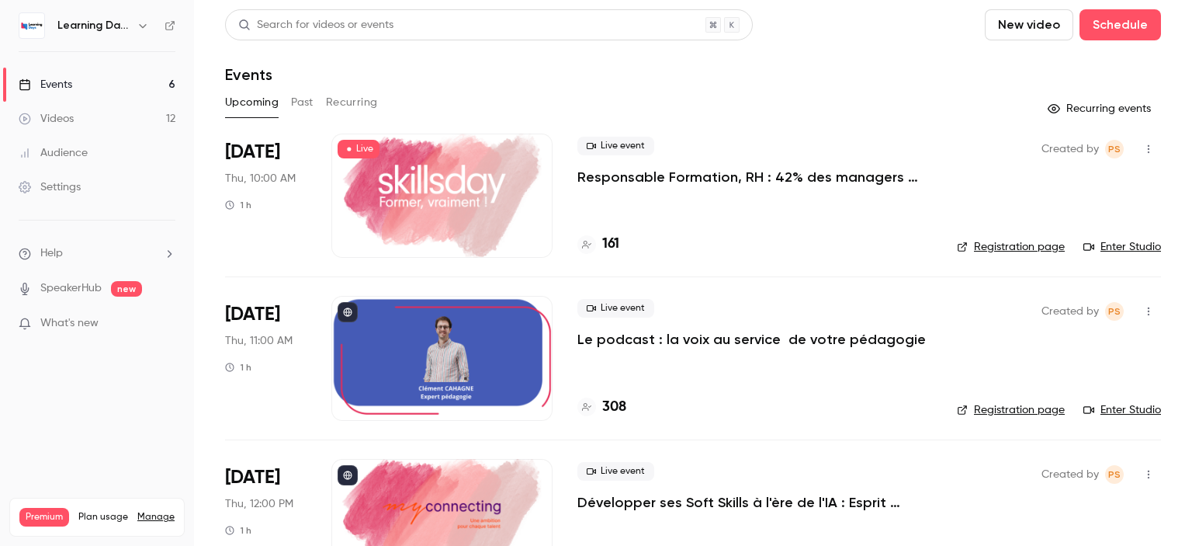
click at [301, 103] on button "Past" at bounding box center [302, 102] width 23 height 25
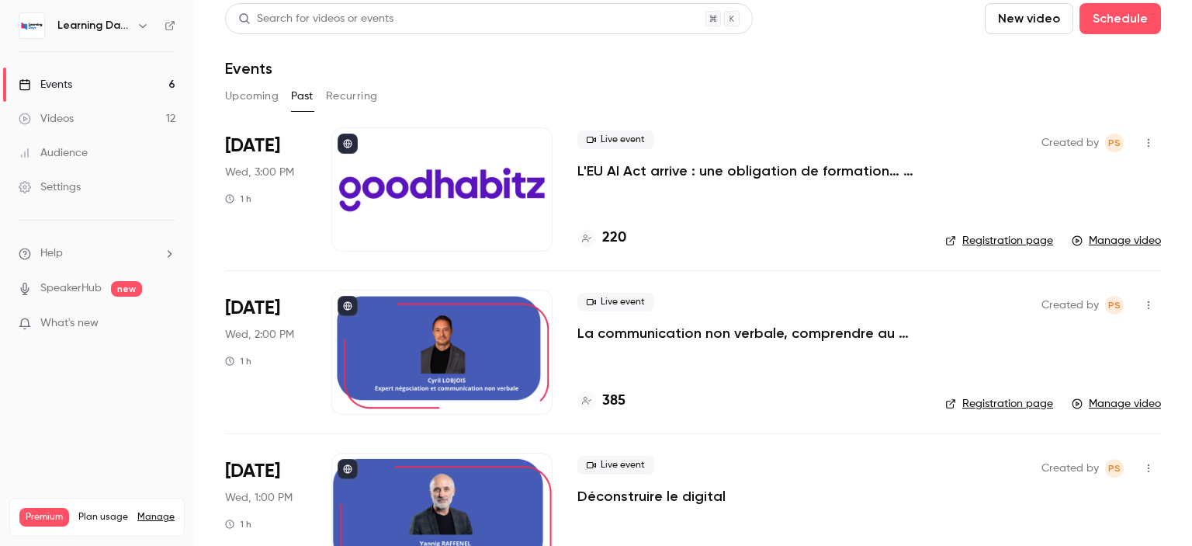
scroll to position [3, 0]
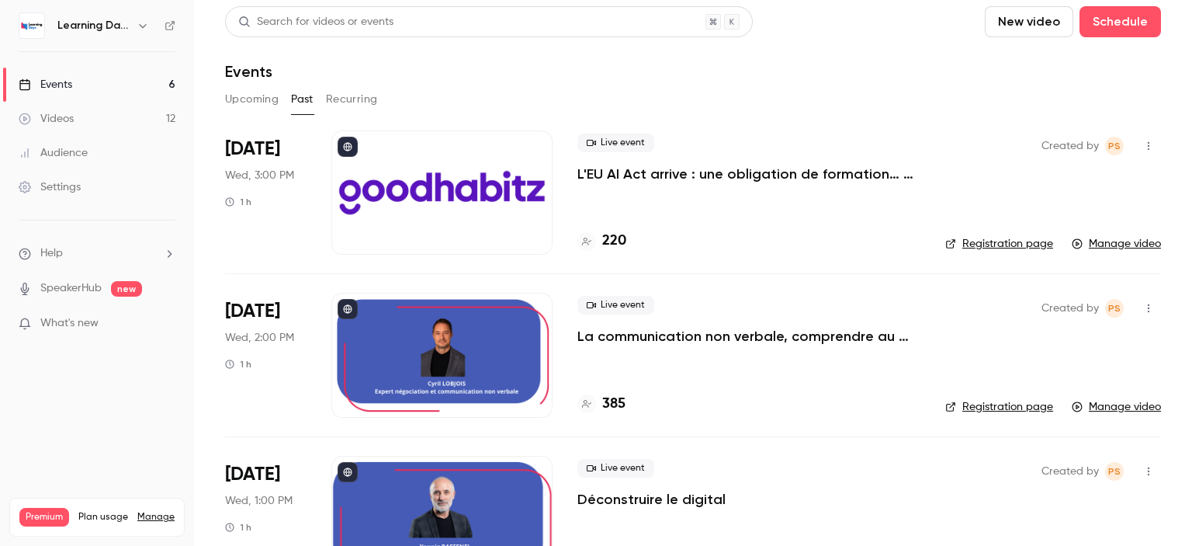
click at [760, 175] on p "L'EU AI Act arrive : une obligation de formation… et une opportunité stratégiqu…" at bounding box center [748, 174] width 343 height 19
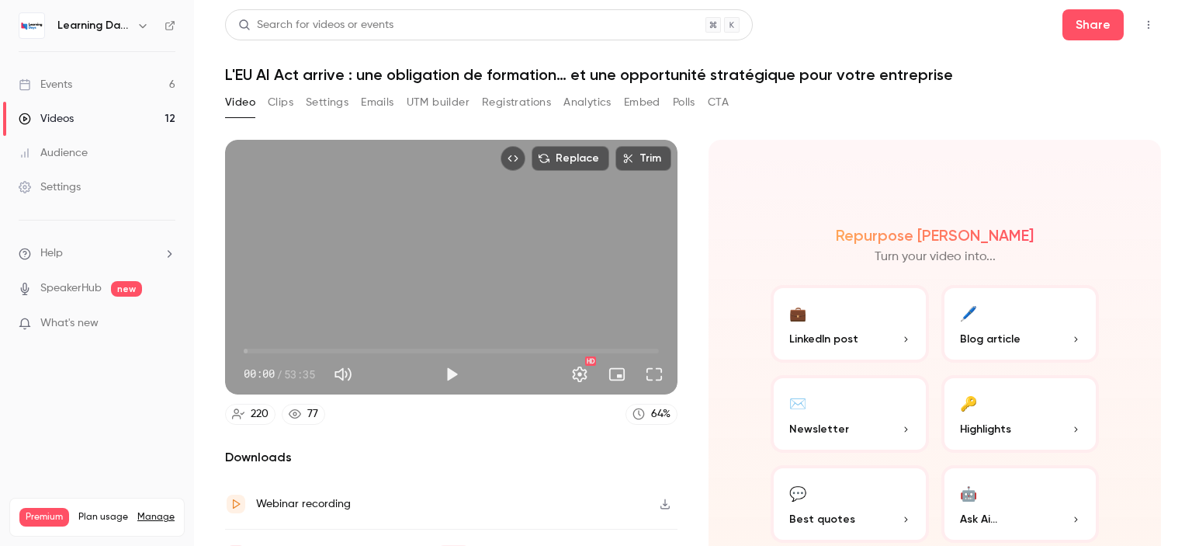
click at [286, 106] on button "Clips" at bounding box center [281, 102] width 26 height 25
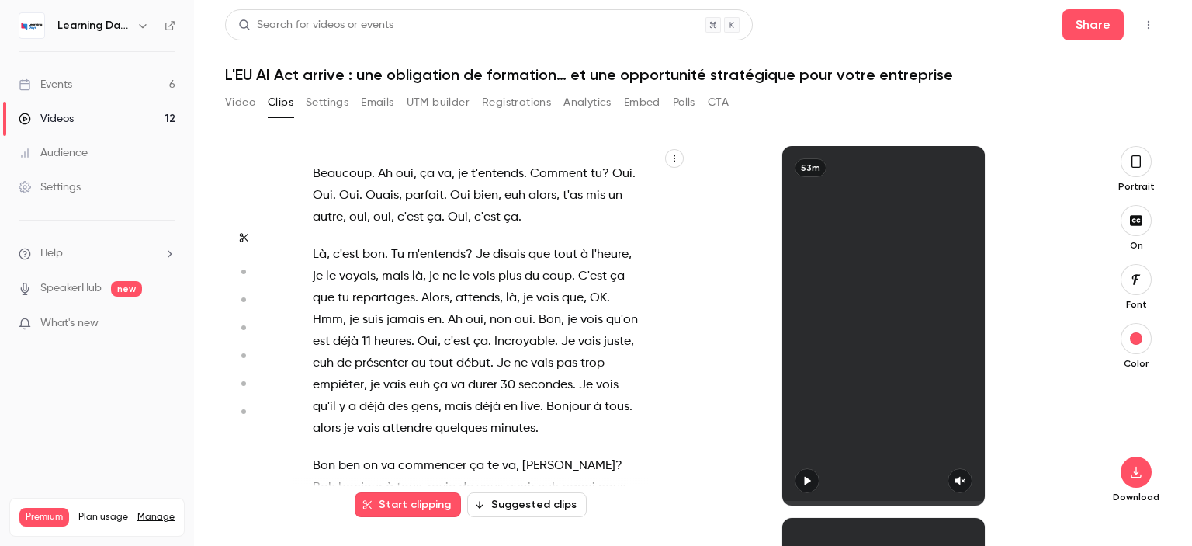
click at [1145, 27] on icon "Top Bar Actions" at bounding box center [1148, 24] width 12 height 11
click at [240, 103] on div at bounding box center [596, 273] width 1192 height 546
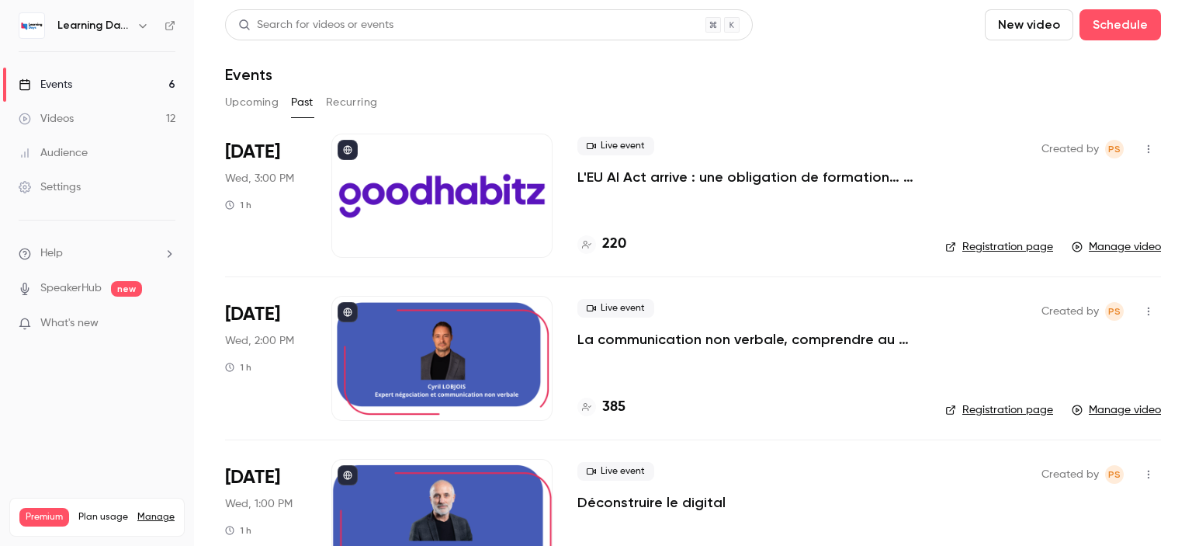
click at [990, 250] on link "Registration page" at bounding box center [999, 247] width 108 height 16
click at [54, 150] on div "Audience" at bounding box center [53, 153] width 69 height 16
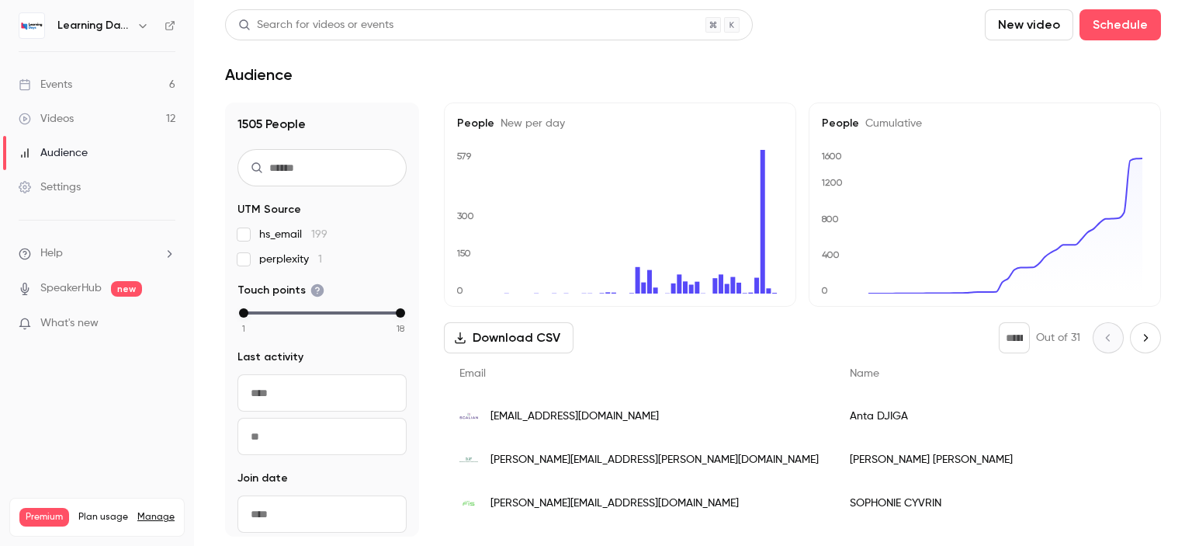
click at [578, 403] on div "[EMAIL_ADDRESS][DOMAIN_NAME]" at bounding box center [639, 415] width 390 height 43
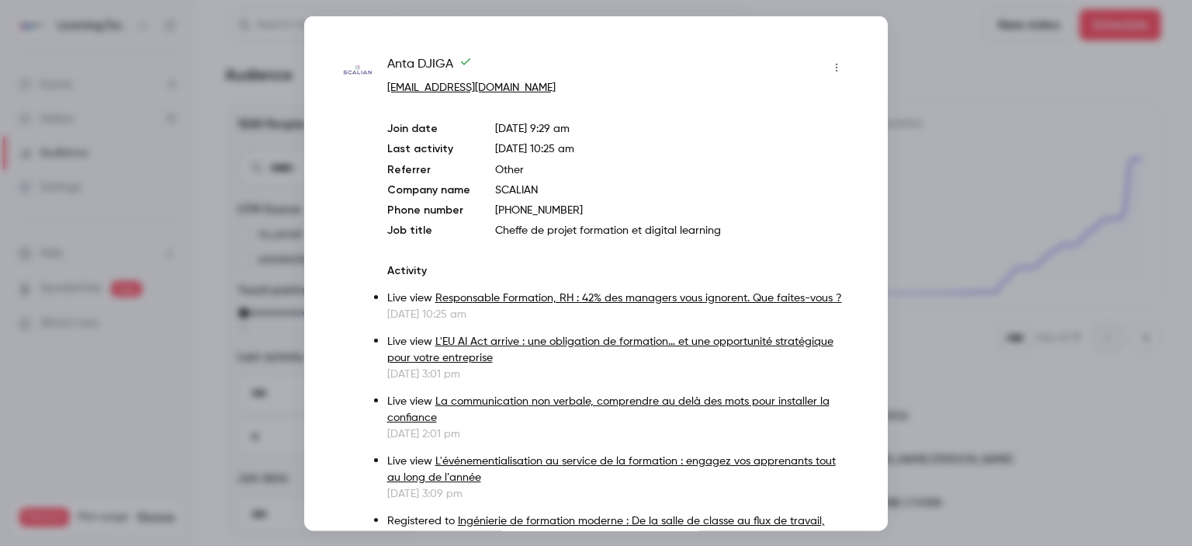
click at [926, 172] on div at bounding box center [596, 273] width 1192 height 546
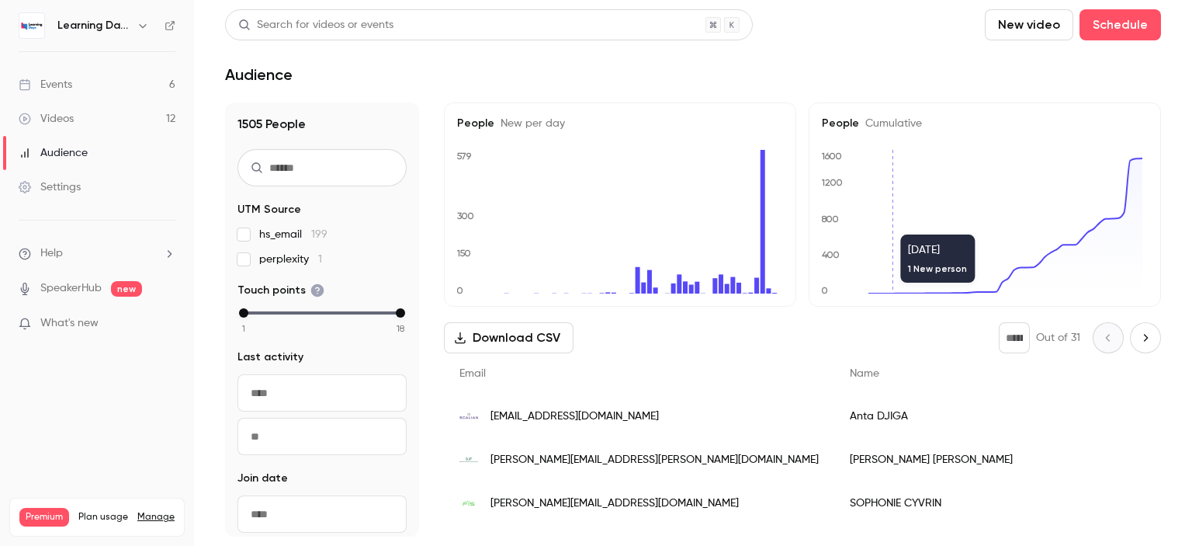
click at [604, 468] on div "[EMAIL_ADDRESS][DOMAIN_NAME]" at bounding box center [639, 459] width 390 height 43
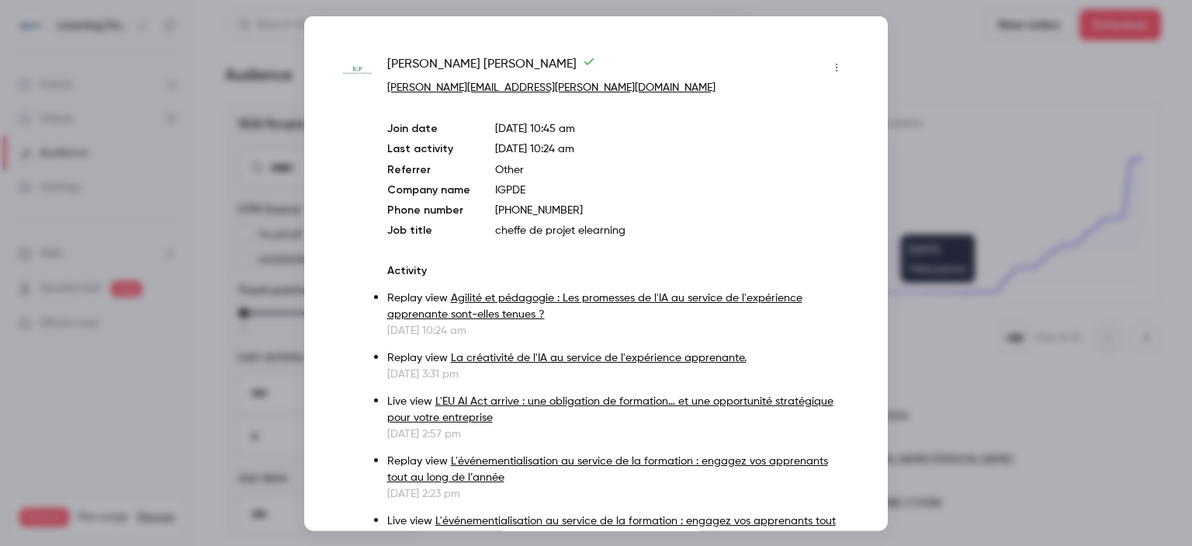
click at [981, 155] on div at bounding box center [596, 273] width 1192 height 546
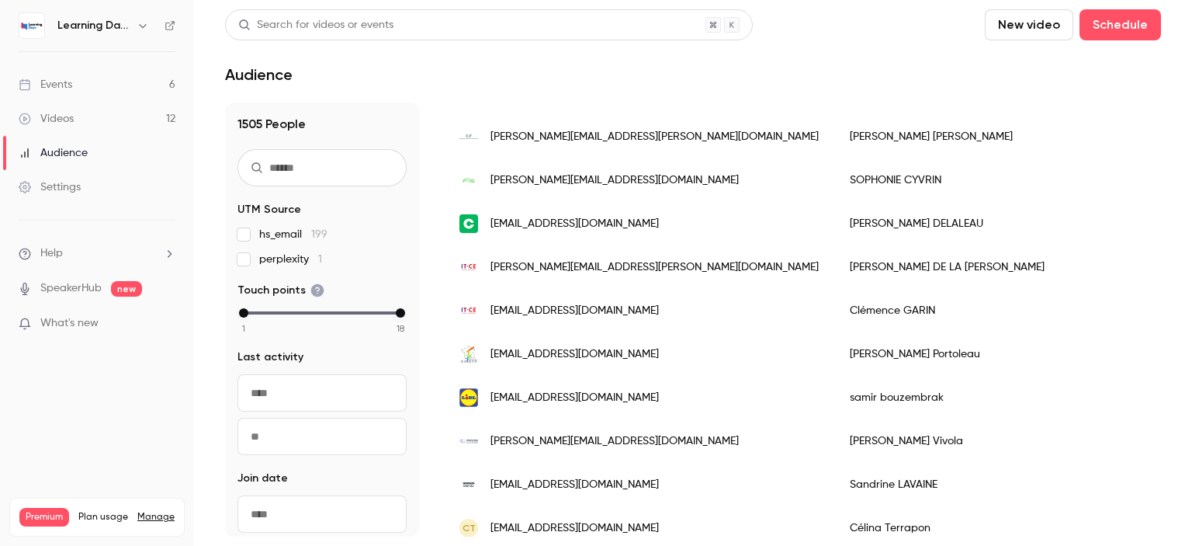
scroll to position [331, 0]
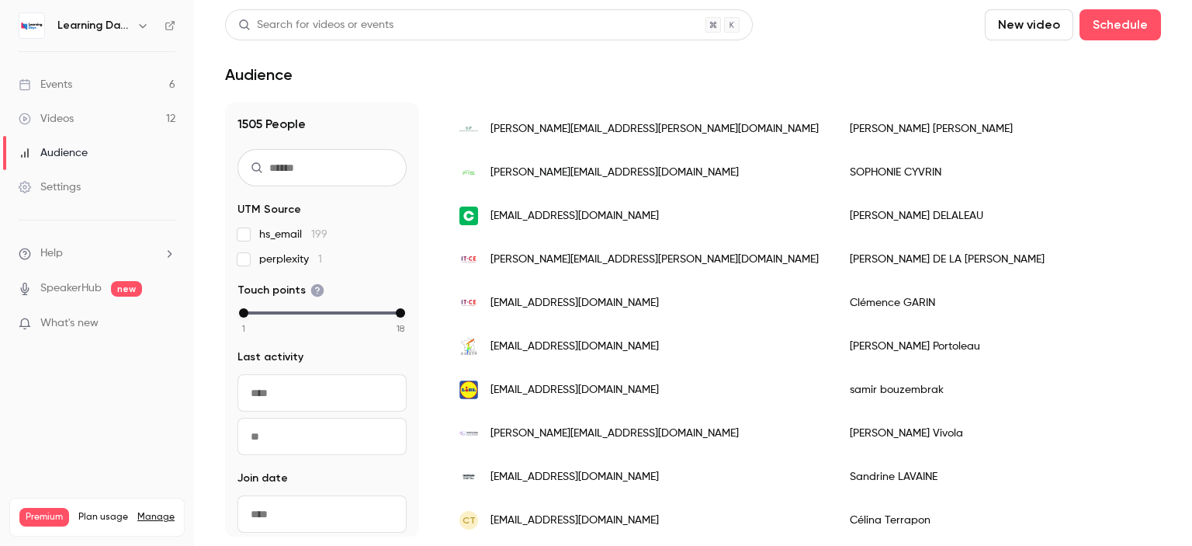
click at [546, 393] on span "[EMAIL_ADDRESS][DOMAIN_NAME]" at bounding box center [574, 390] width 168 height 16
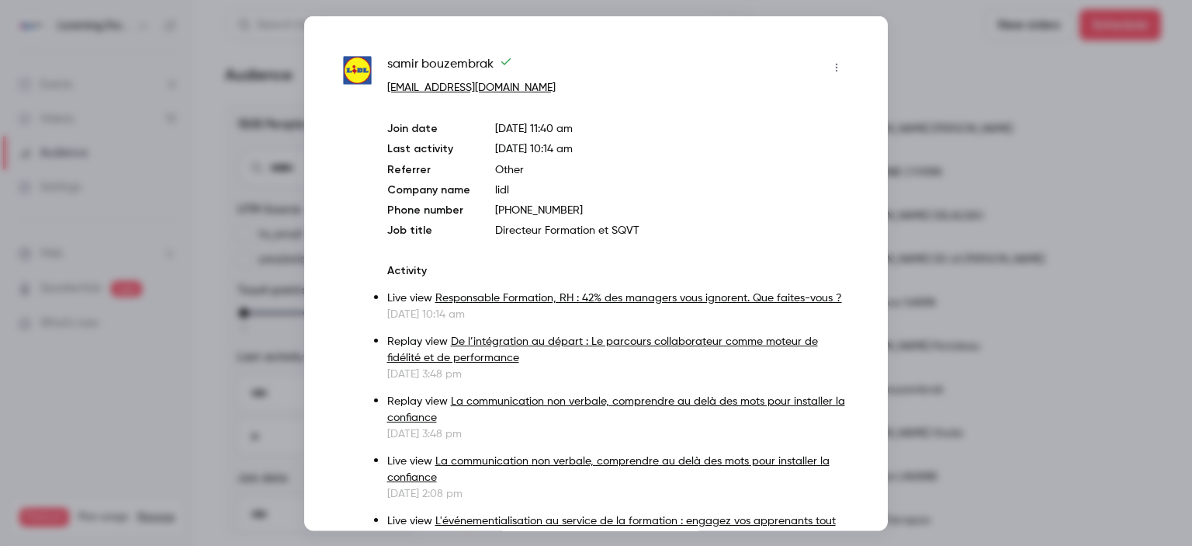
click at [944, 229] on div at bounding box center [596, 273] width 1192 height 546
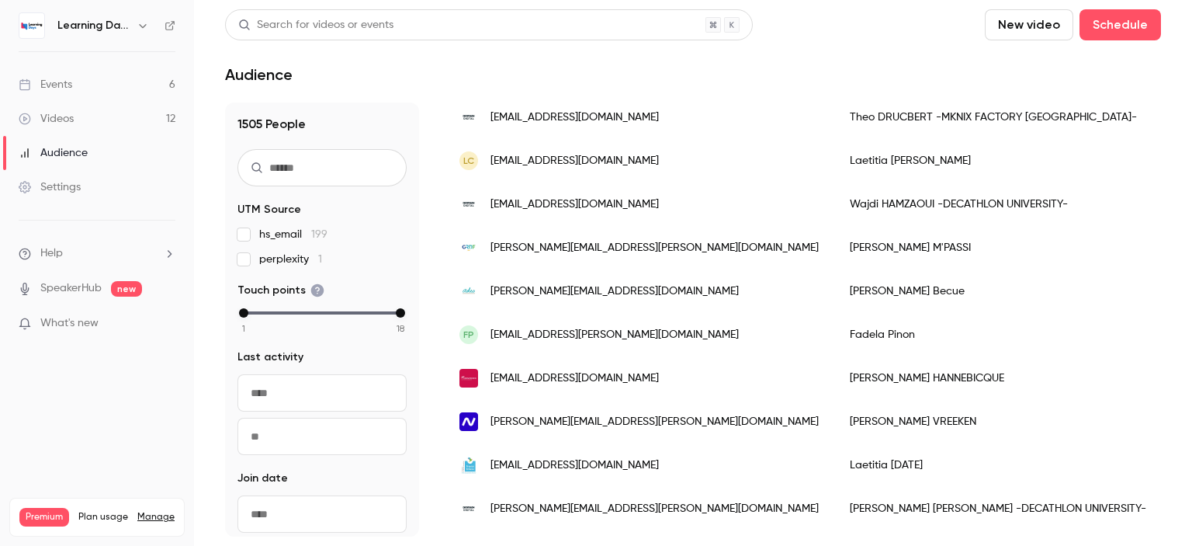
scroll to position [635, 0]
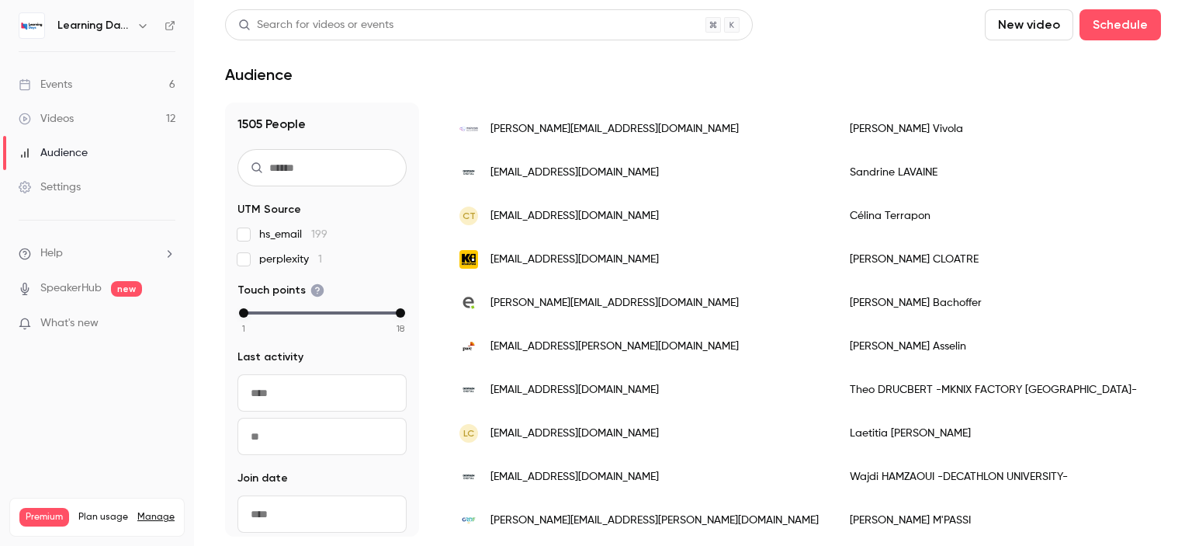
click at [85, 113] on link "Videos 12" at bounding box center [97, 119] width 194 height 34
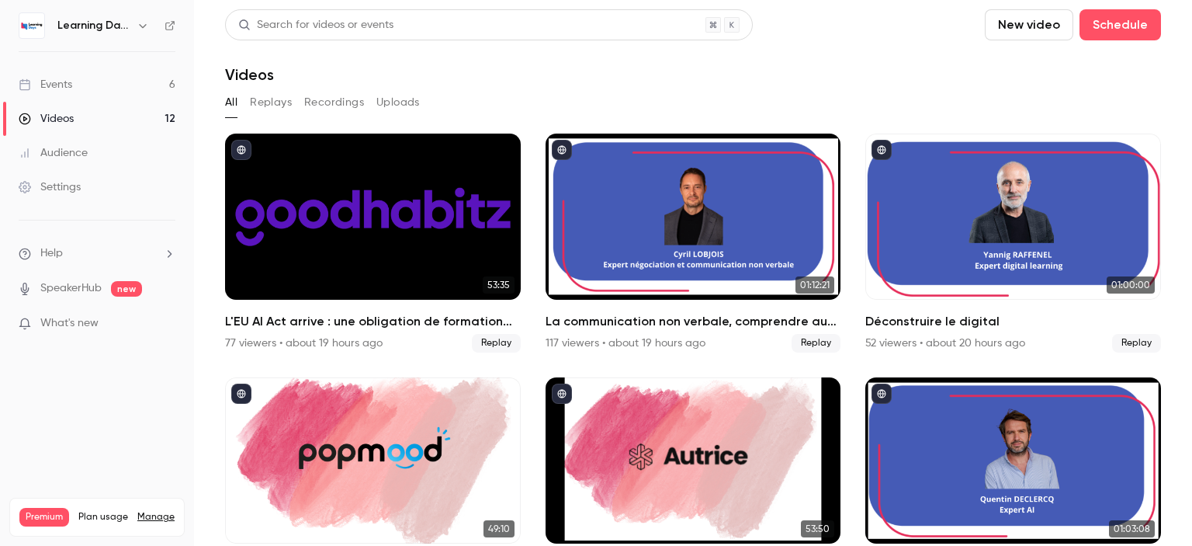
click at [87, 140] on link "Audience" at bounding box center [97, 153] width 194 height 34
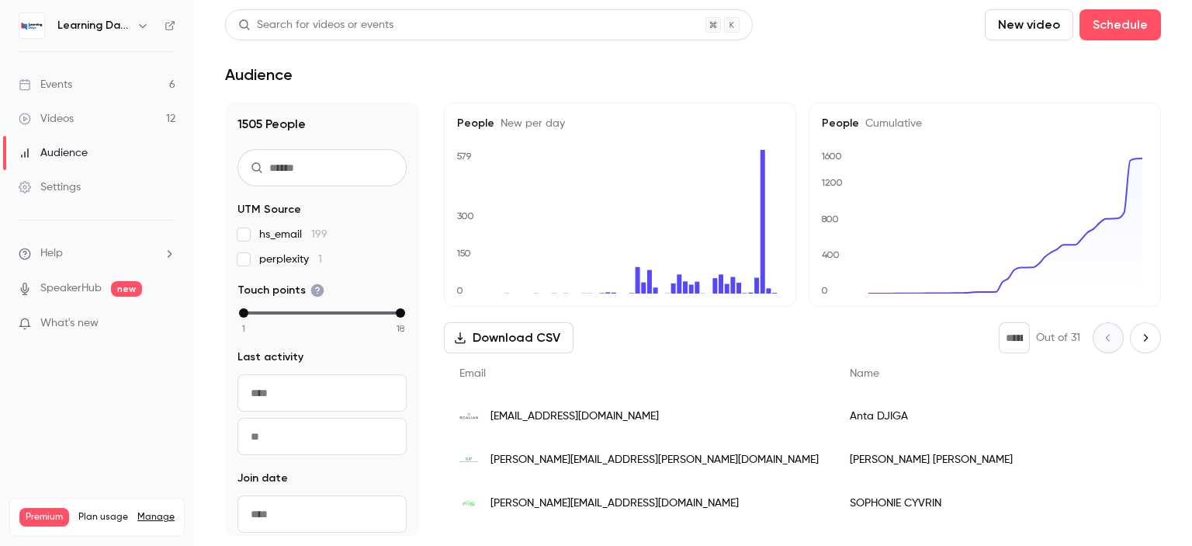
click at [87, 107] on link "Videos 12" at bounding box center [97, 119] width 194 height 34
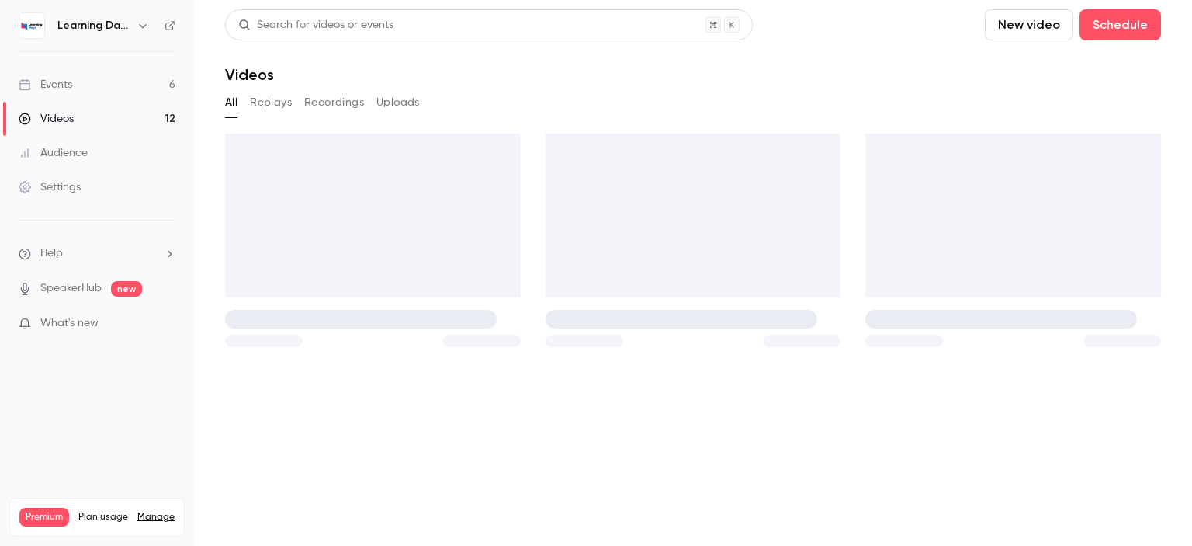
click at [96, 147] on link "Audience" at bounding box center [97, 153] width 194 height 34
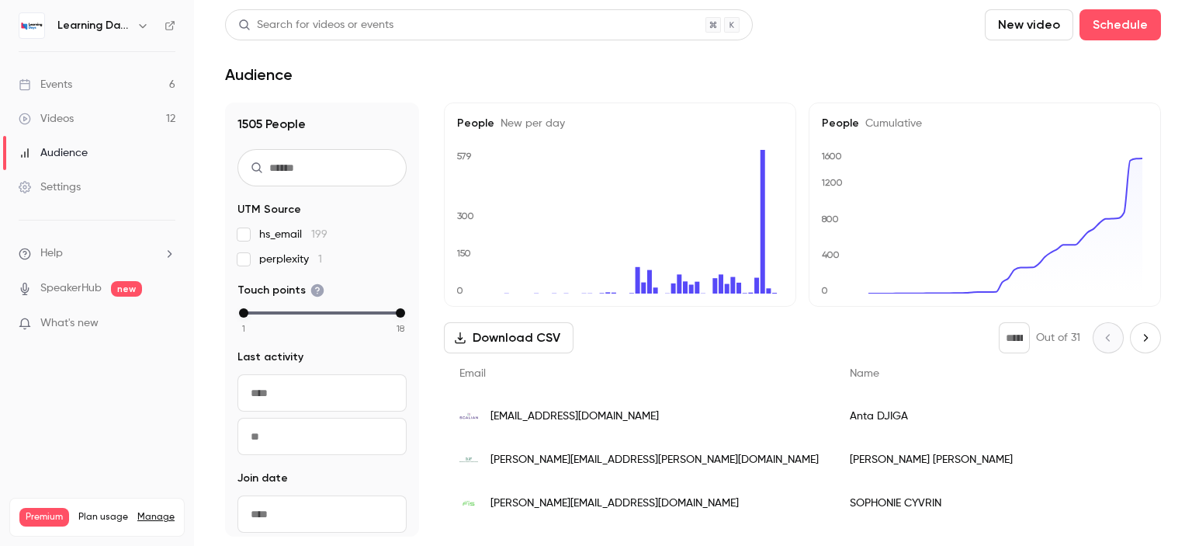
click at [595, 417] on span "[EMAIL_ADDRESS][DOMAIN_NAME]" at bounding box center [574, 416] width 168 height 16
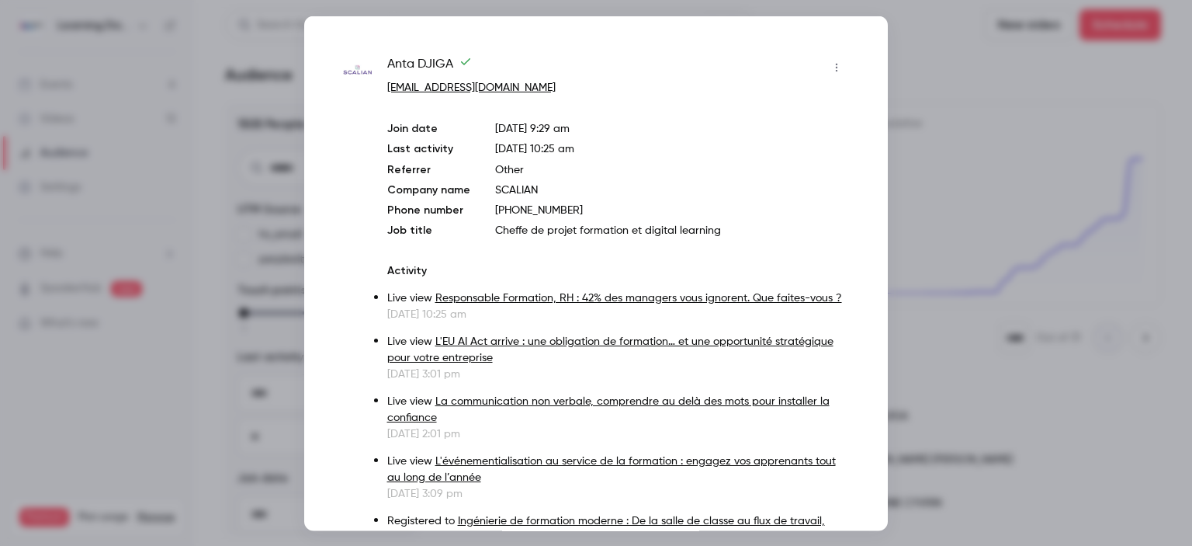
click at [947, 120] on div at bounding box center [596, 273] width 1192 height 546
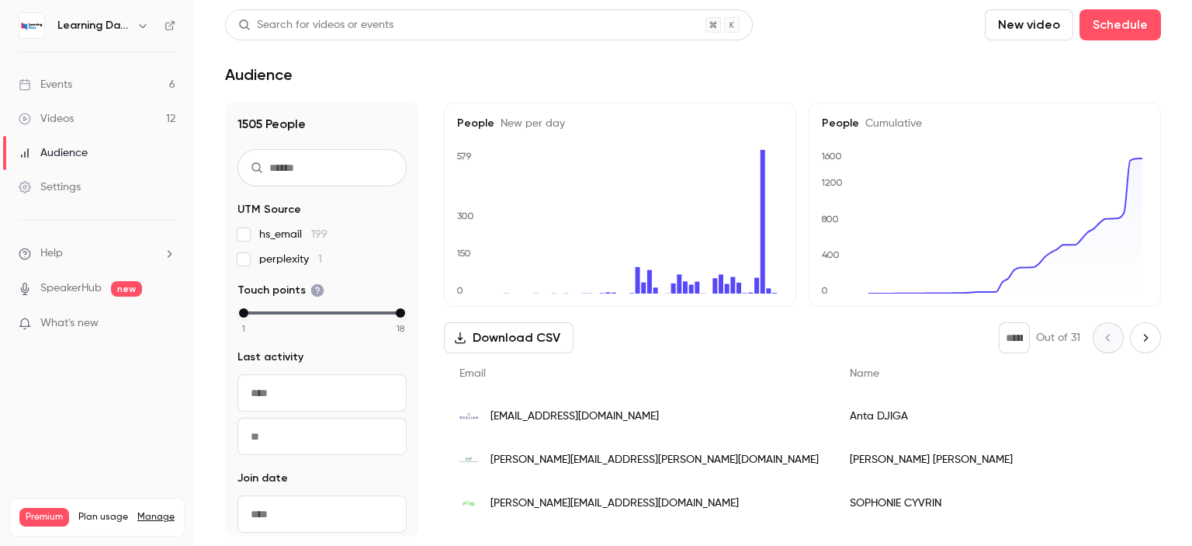
click at [81, 121] on link "Videos 12" at bounding box center [97, 119] width 194 height 34
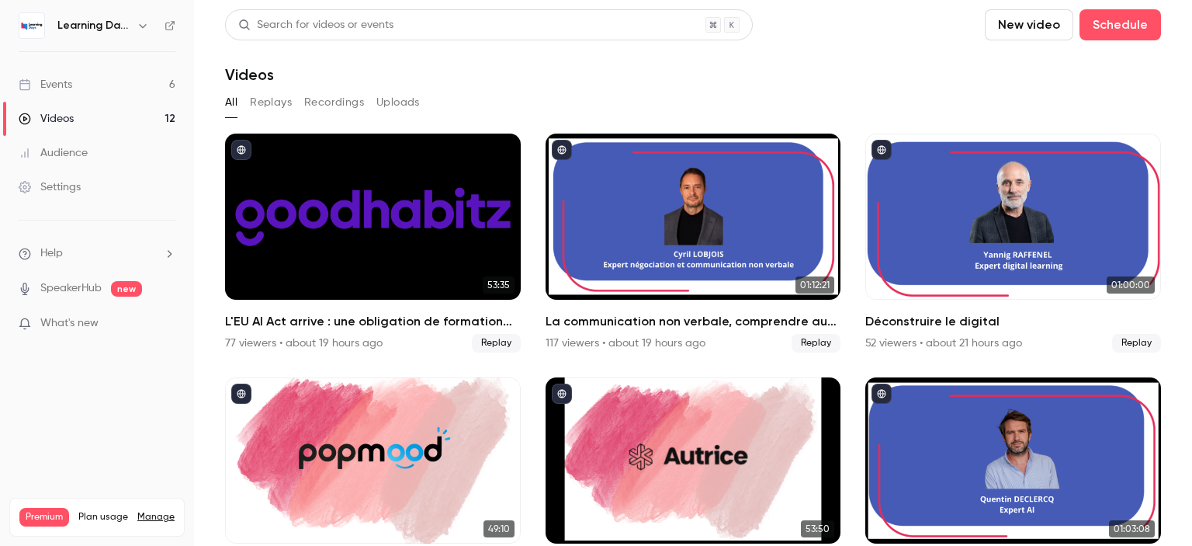
click at [127, 76] on link "Events 6" at bounding box center [97, 85] width 194 height 34
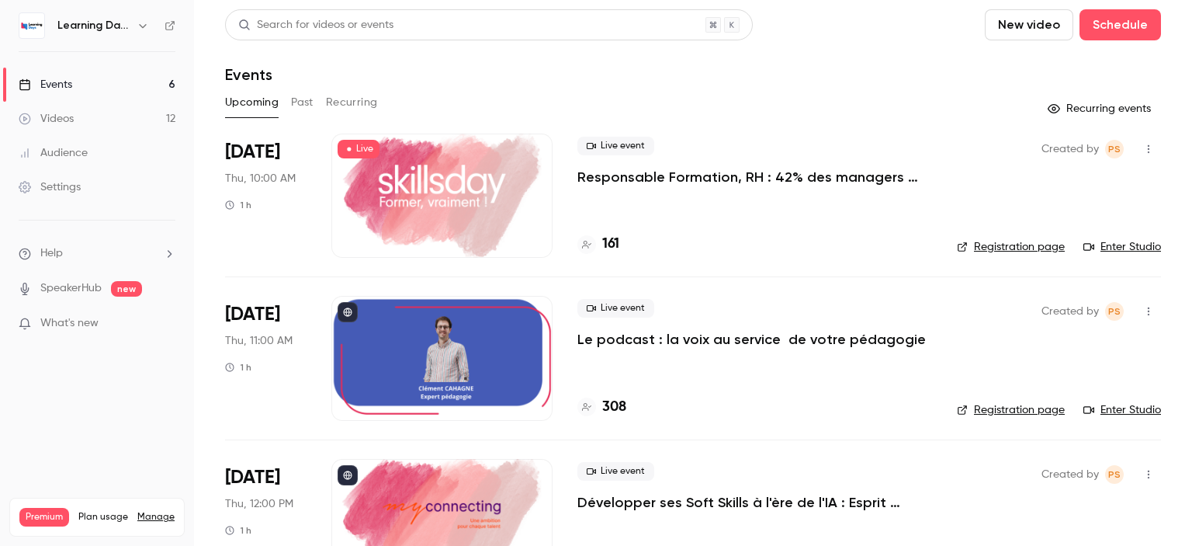
click at [1140, 246] on link "Enter Studio" at bounding box center [1122, 247] width 78 height 16
click at [1140, 412] on link "Enter Studio" at bounding box center [1122, 410] width 78 height 16
click at [495, 206] on div at bounding box center [441, 195] width 221 height 124
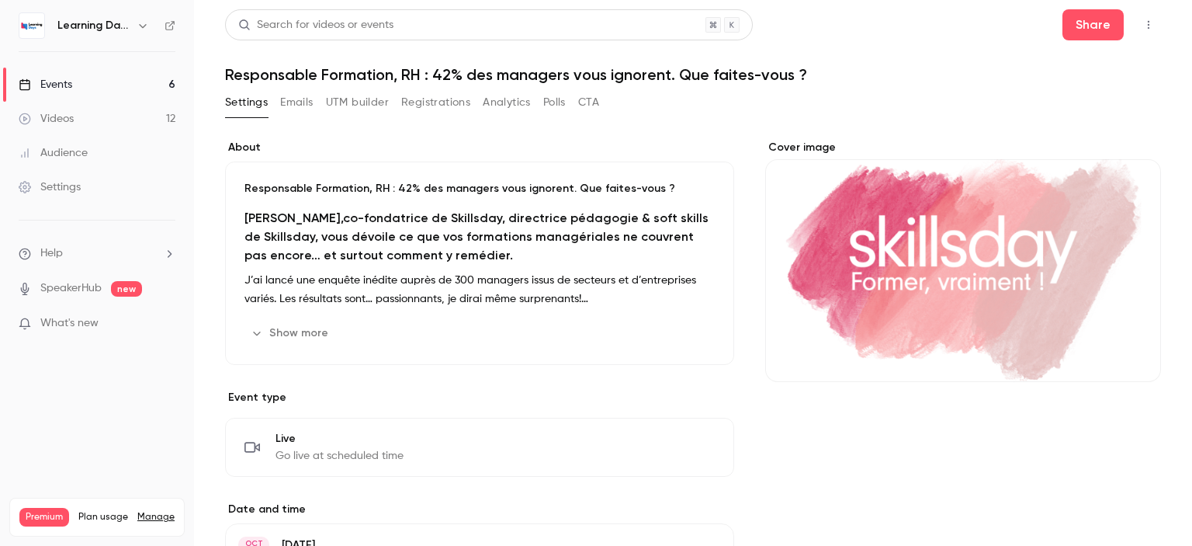
click at [130, 88] on link "Events 6" at bounding box center [97, 85] width 194 height 34
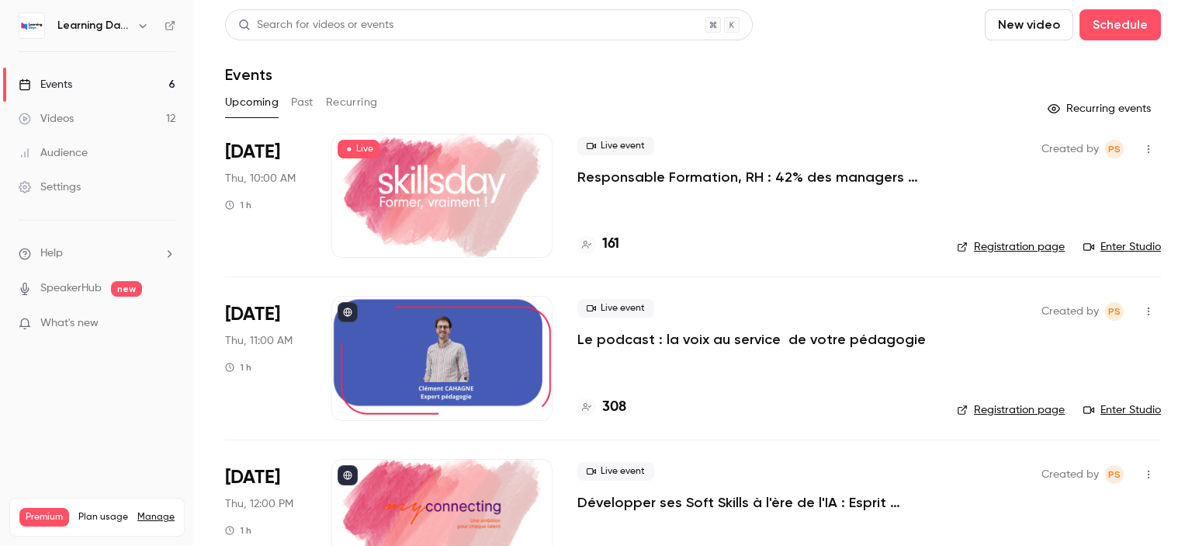
click at [1106, 249] on link "Enter Studio" at bounding box center [1122, 247] width 78 height 16
click at [87, 179] on link "Settings" at bounding box center [97, 187] width 194 height 34
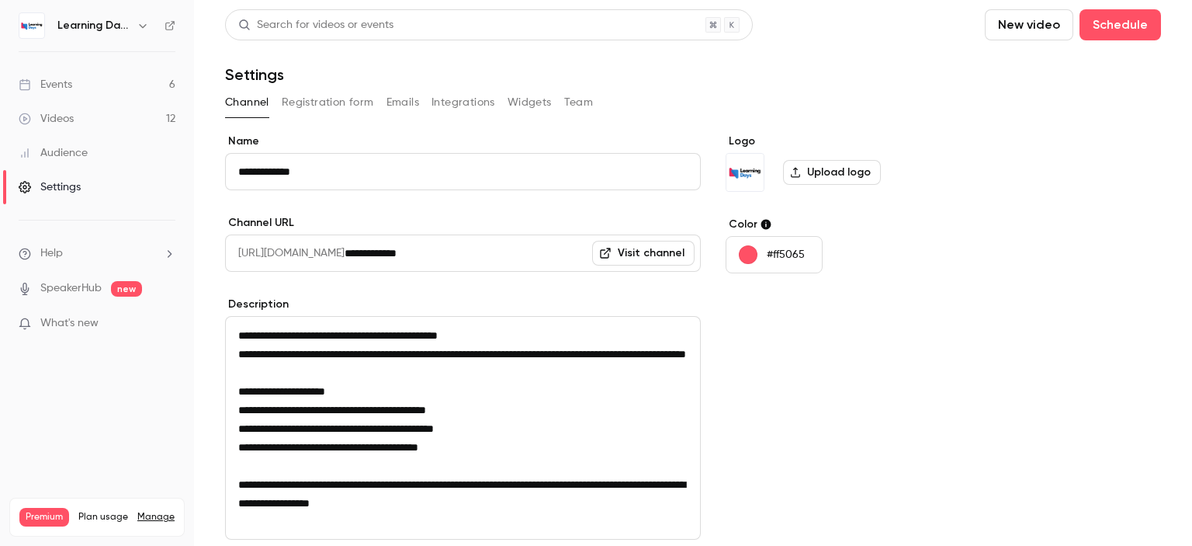
scroll to position [199, 0]
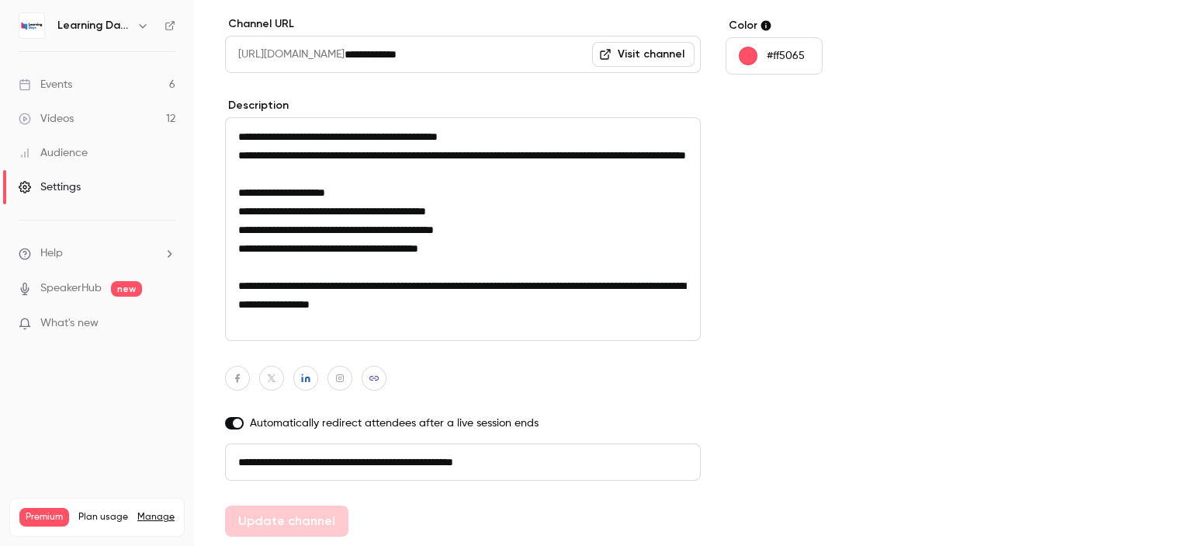
click at [91, 151] on link "Audience" at bounding box center [97, 153] width 194 height 34
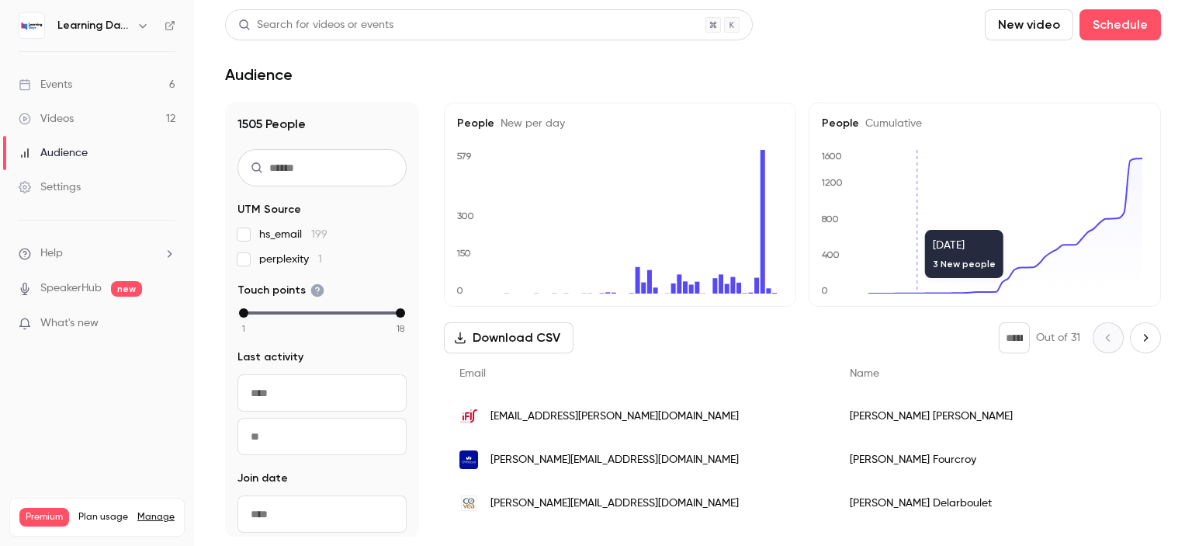
click at [581, 446] on div "[PERSON_NAME][EMAIL_ADDRESS][DOMAIN_NAME]" at bounding box center [639, 459] width 390 height 43
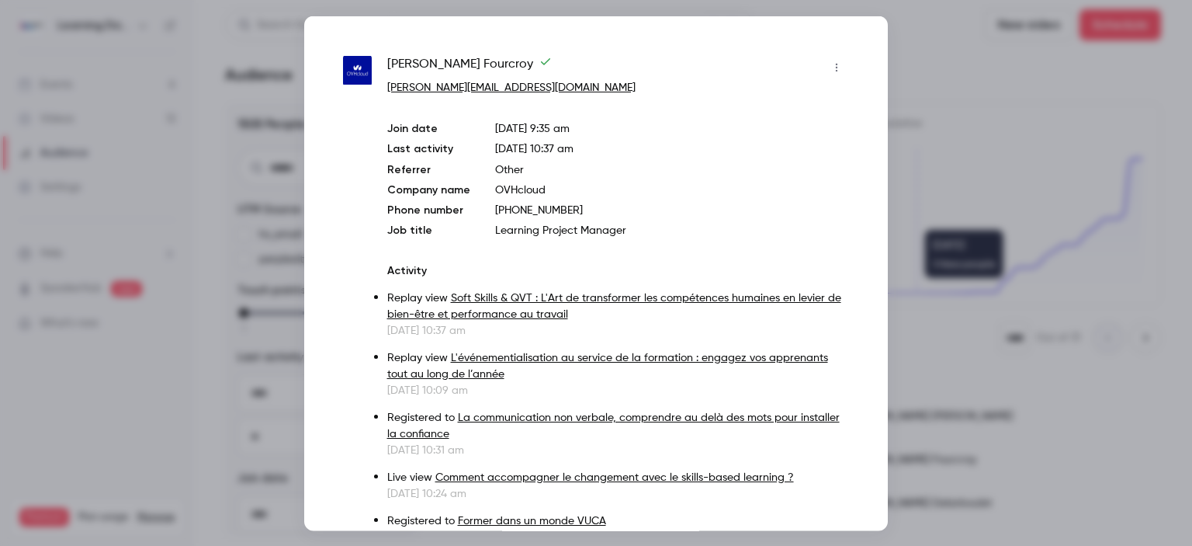
click at [1135, 282] on div at bounding box center [596, 273] width 1192 height 546
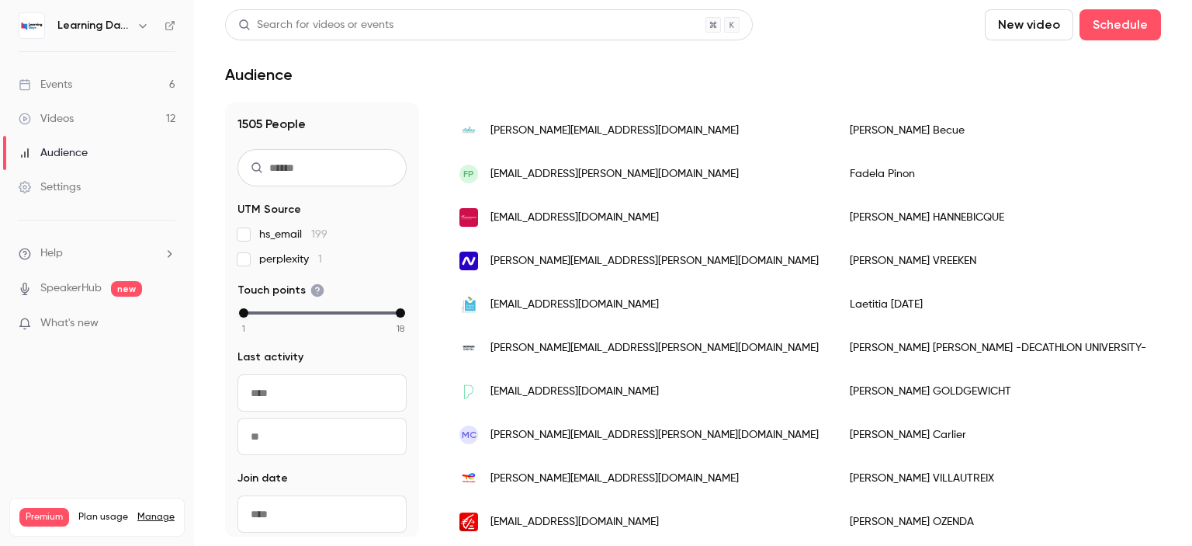
scroll to position [1206, 0]
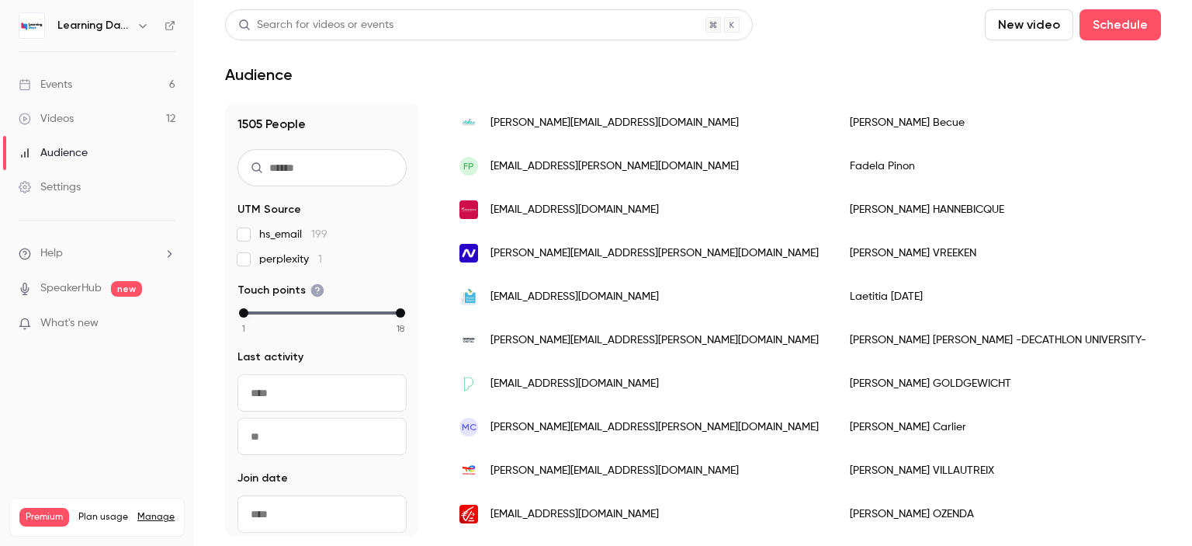
click at [75, 114] on link "Videos 12" at bounding box center [97, 119] width 194 height 34
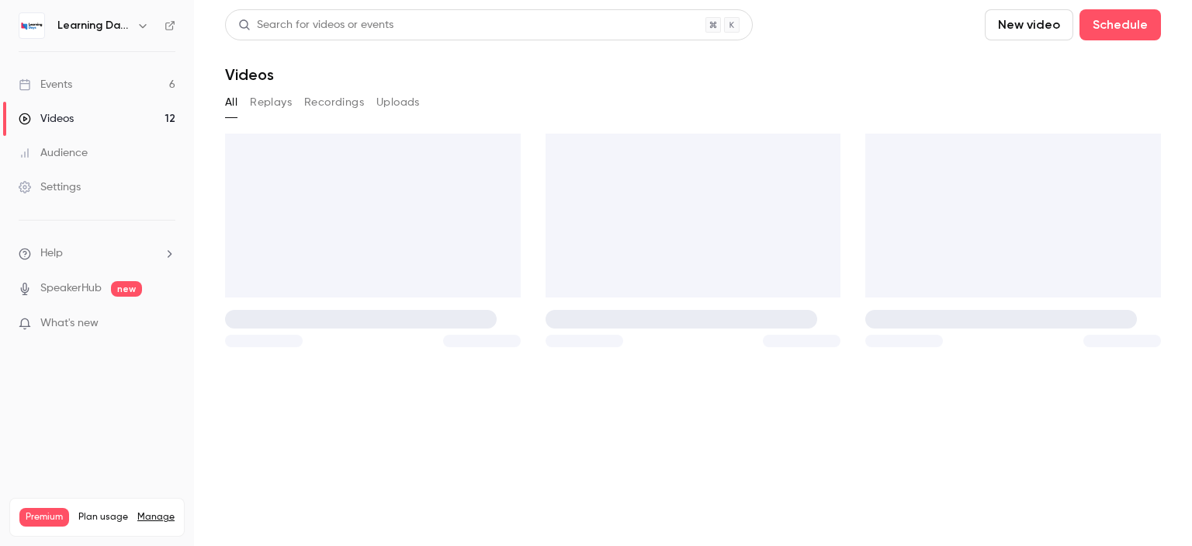
click at [75, 155] on div "Audience" at bounding box center [53, 153] width 69 height 16
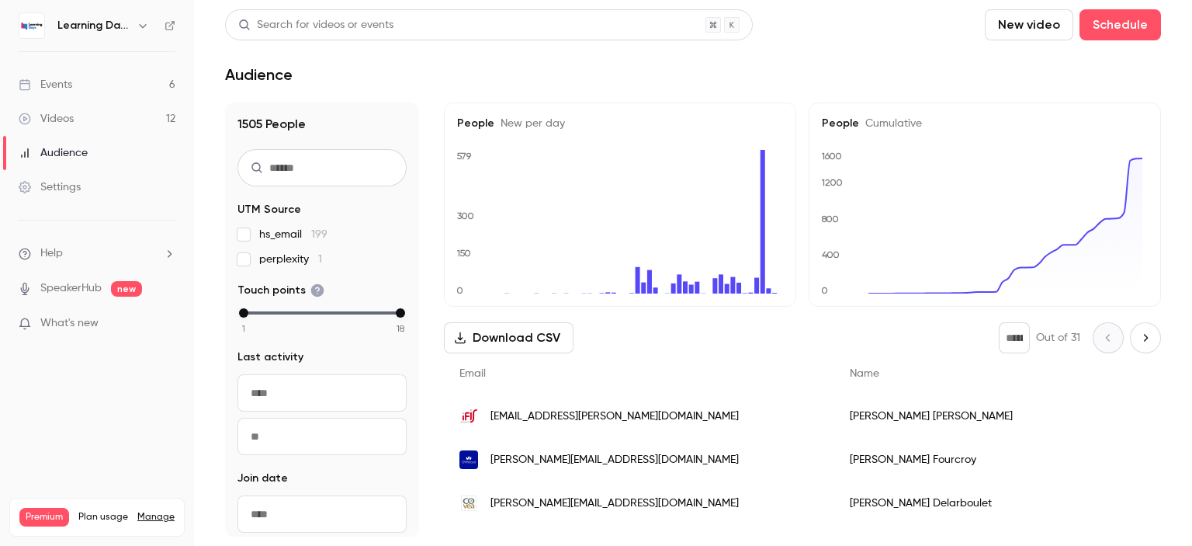
click at [68, 106] on link "Videos 12" at bounding box center [97, 119] width 194 height 34
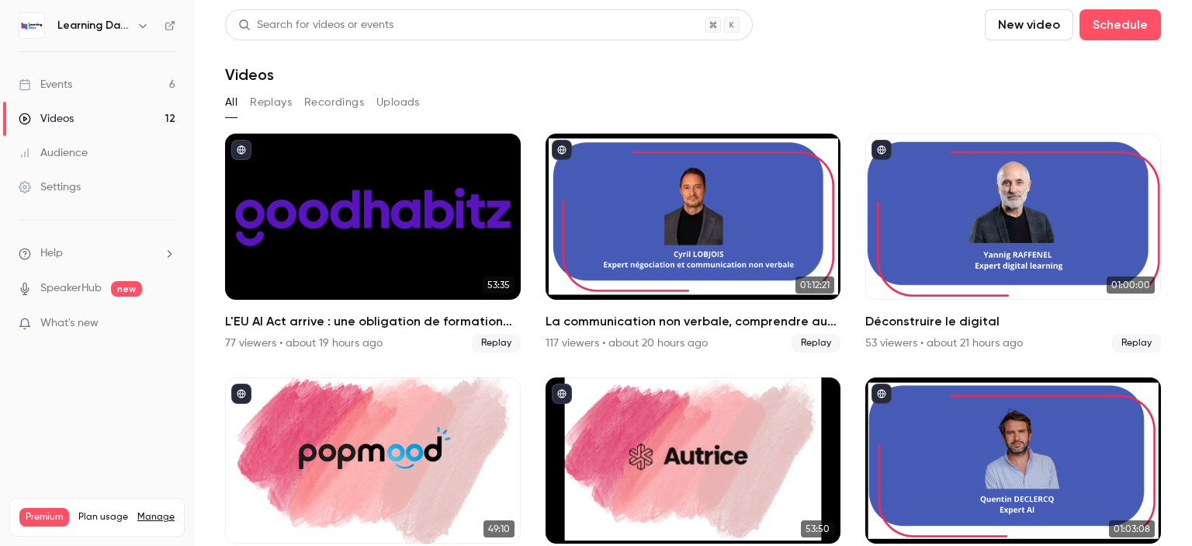
click at [74, 154] on div "Audience" at bounding box center [53, 153] width 69 height 16
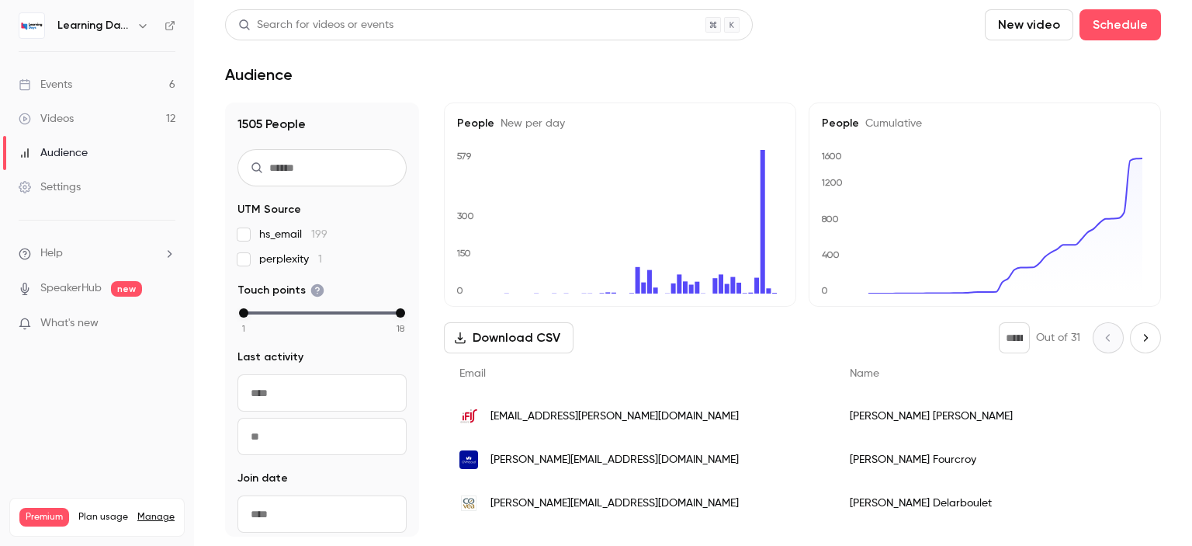
click at [88, 106] on link "Videos 12" at bounding box center [97, 119] width 194 height 34
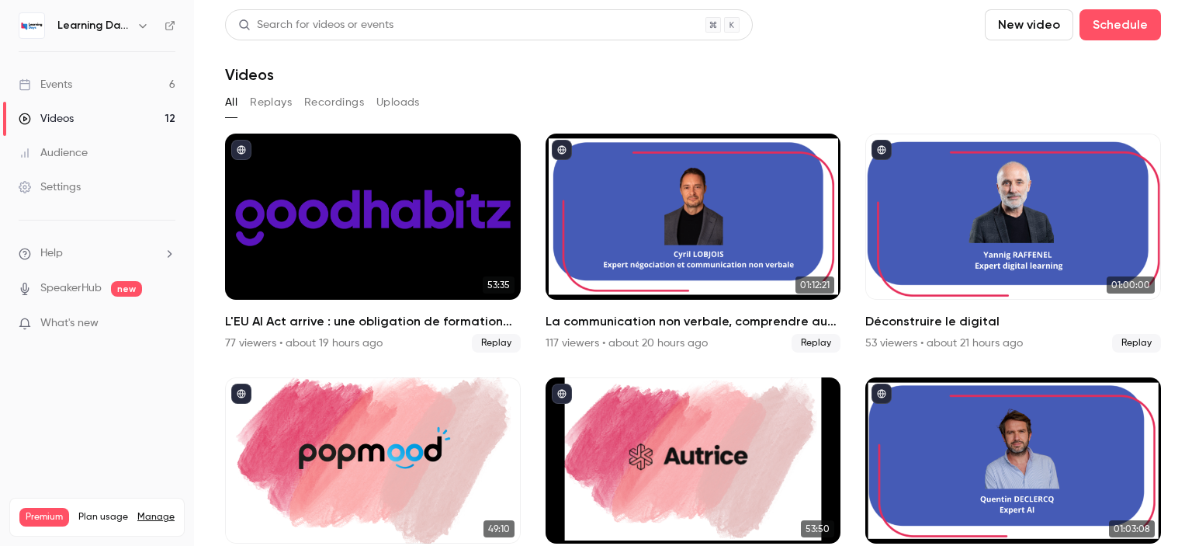
click at [94, 151] on link "Audience" at bounding box center [97, 153] width 194 height 34
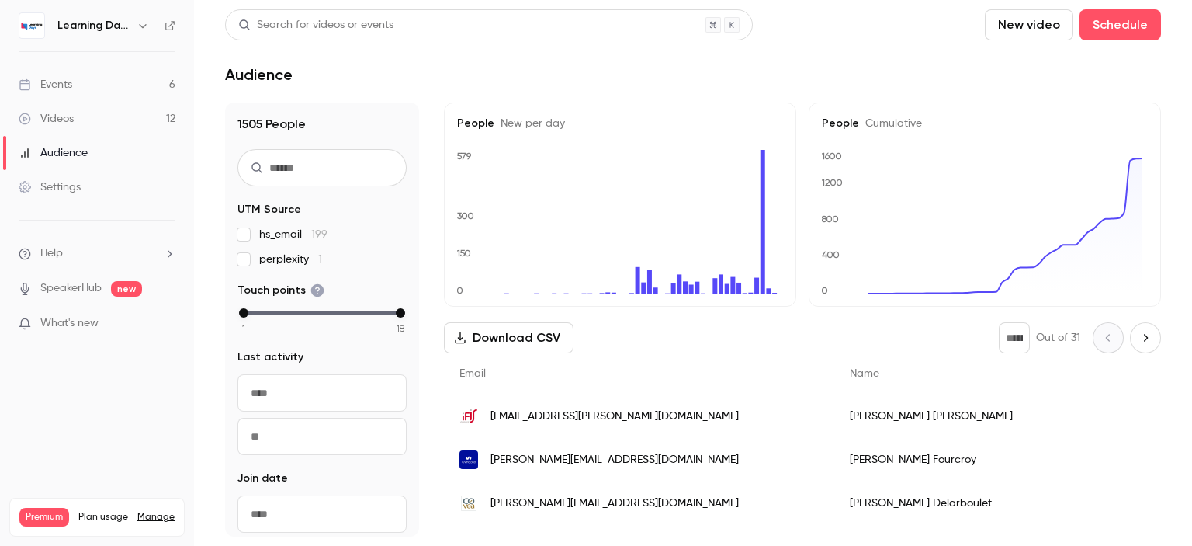
click at [106, 89] on link "Events 6" at bounding box center [97, 85] width 194 height 34
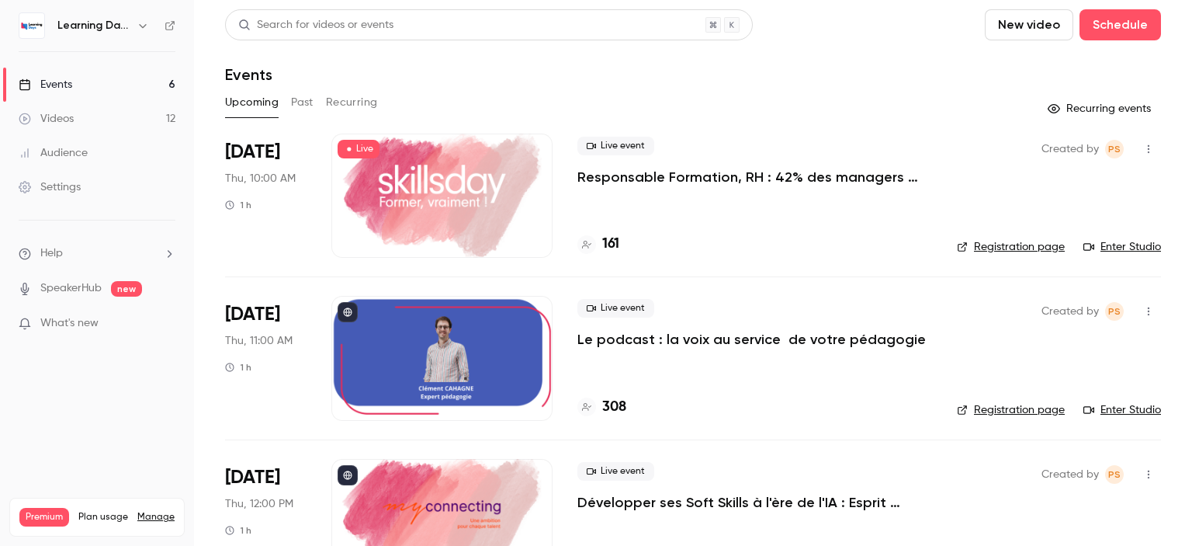
click at [292, 105] on button "Past" at bounding box center [302, 102] width 23 height 25
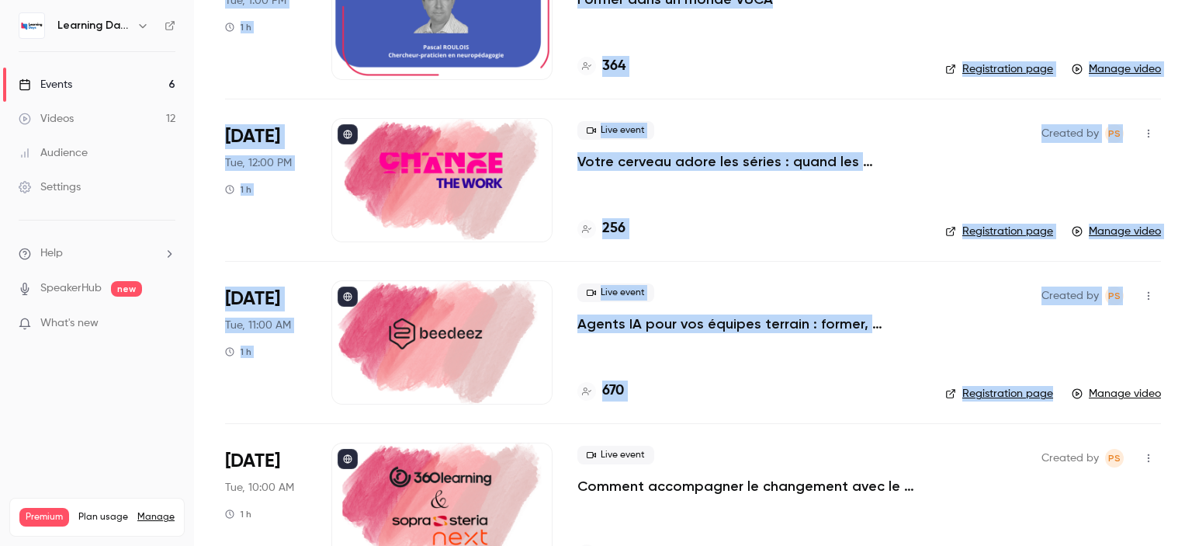
drag, startPoint x: 1191, startPoint y: 75, endPoint x: 1191, endPoint y: 375, distance: 299.5
click at [1191, 375] on main "Search for videos or events New video Schedule Events Upcoming Past Recurring O…" at bounding box center [693, 273] width 998 height 546
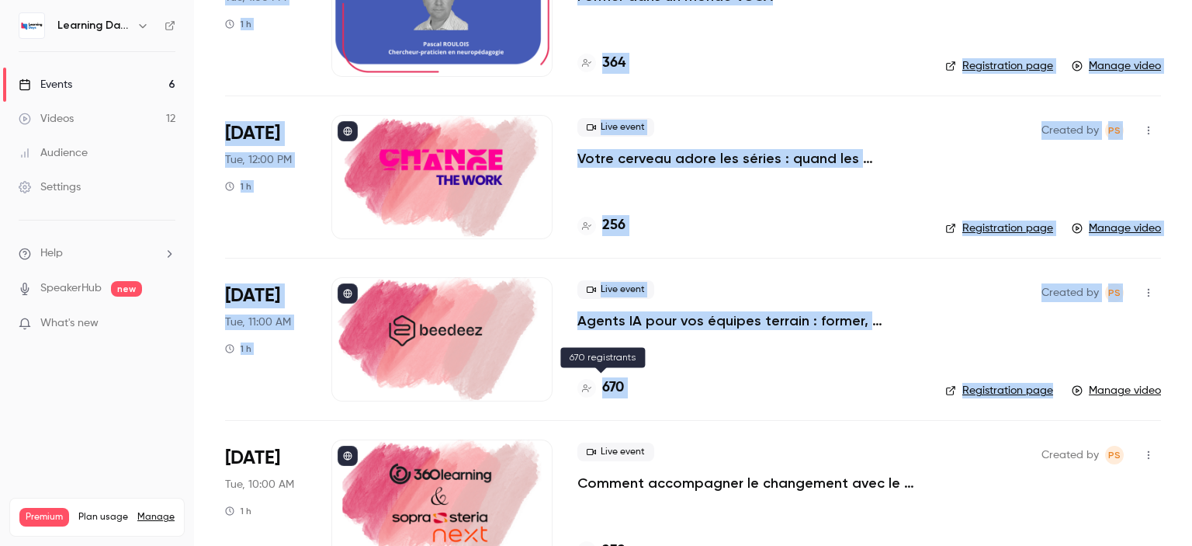
click at [615, 383] on h4 "670" at bounding box center [613, 387] width 22 height 21
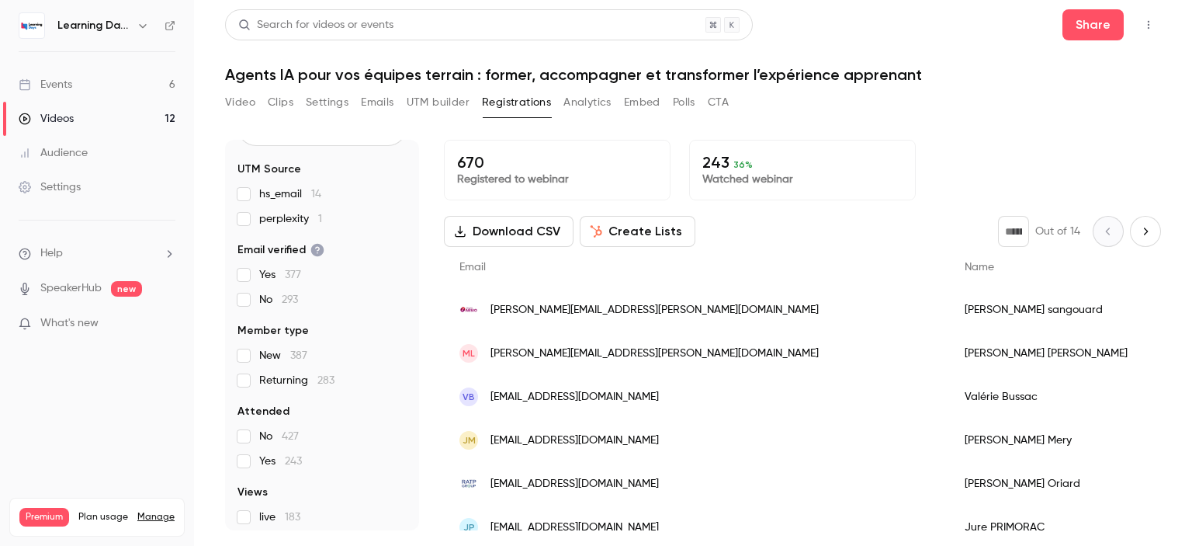
scroll to position [78, 0]
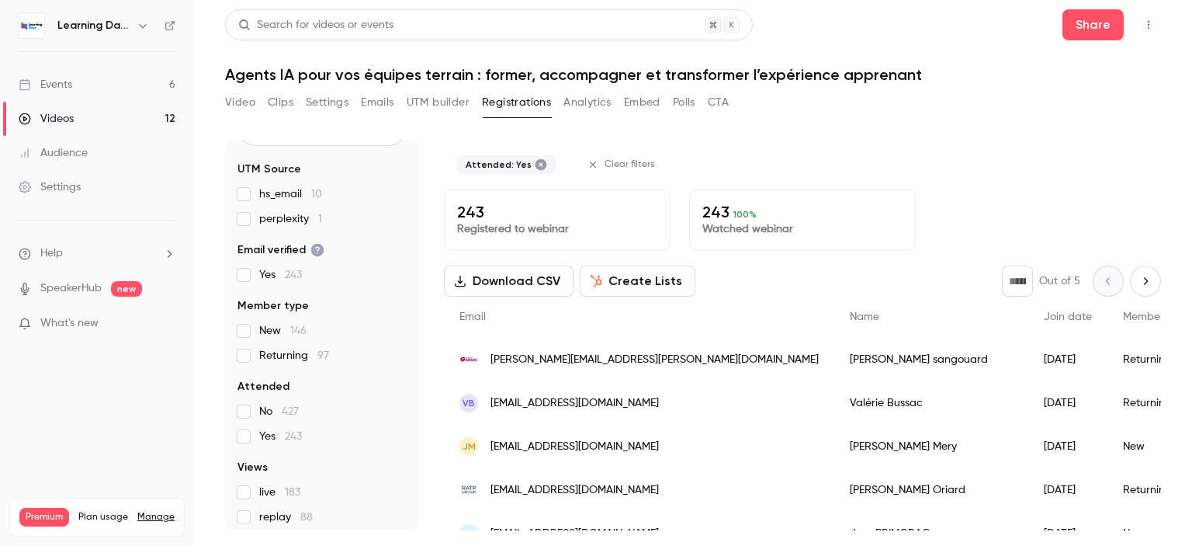
click at [530, 281] on button "Download CSV" at bounding box center [509, 280] width 130 height 31
click at [723, 92] on button "CTA" at bounding box center [718, 102] width 21 height 25
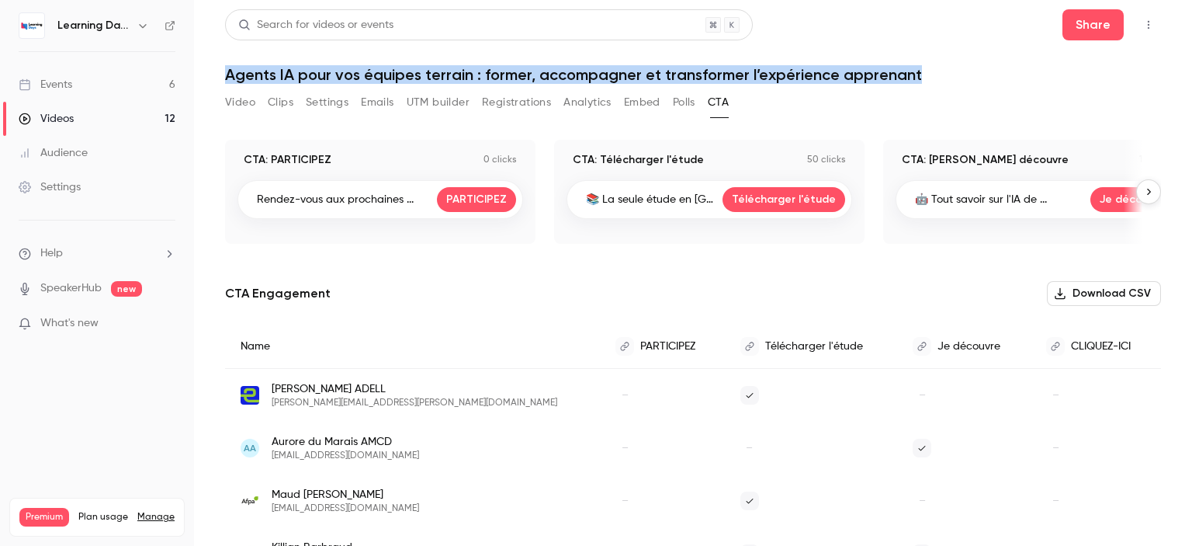
drag, startPoint x: 1191, startPoint y: 74, endPoint x: 1164, endPoint y: 33, distance: 49.3
click at [1191, 0] on html "Learning Days Events 6 Videos 12 Audience Settings Help SpeakerHub new What's n…" at bounding box center [596, 333] width 1192 height 667
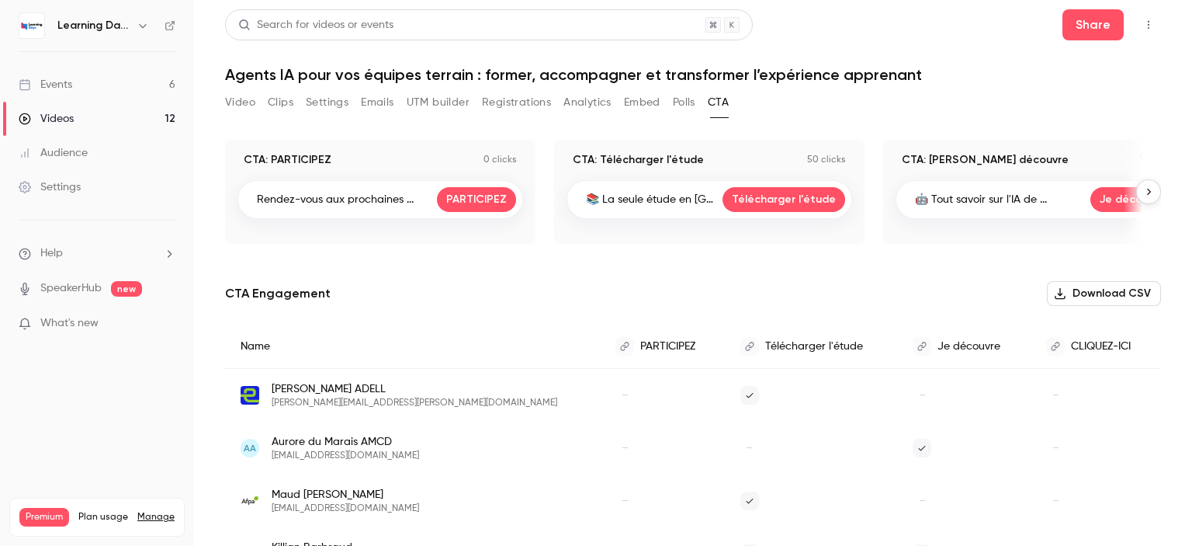
click at [1075, 293] on button "Download CSV" at bounding box center [1104, 293] width 114 height 25
click at [679, 105] on button "Polls" at bounding box center [684, 102] width 23 height 25
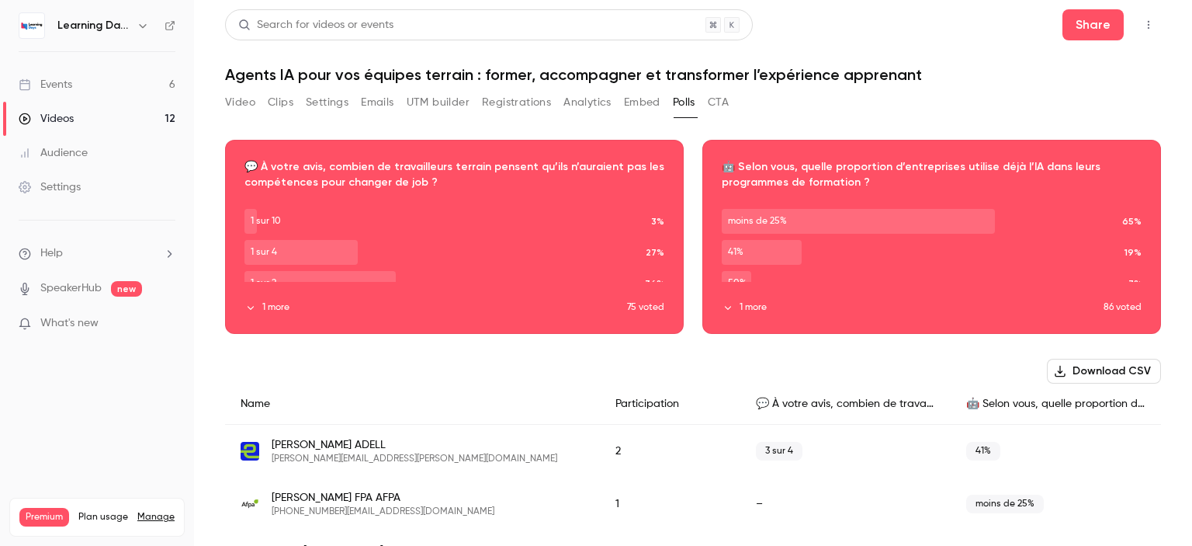
click at [592, 107] on button "Analytics" at bounding box center [587, 102] width 48 height 25
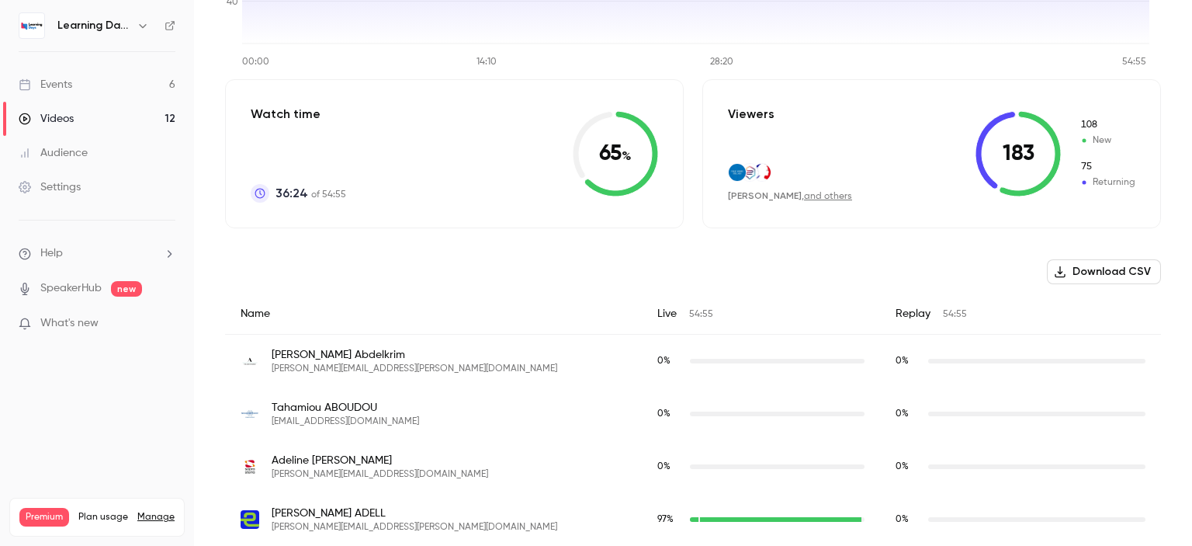
scroll to position [455, 0]
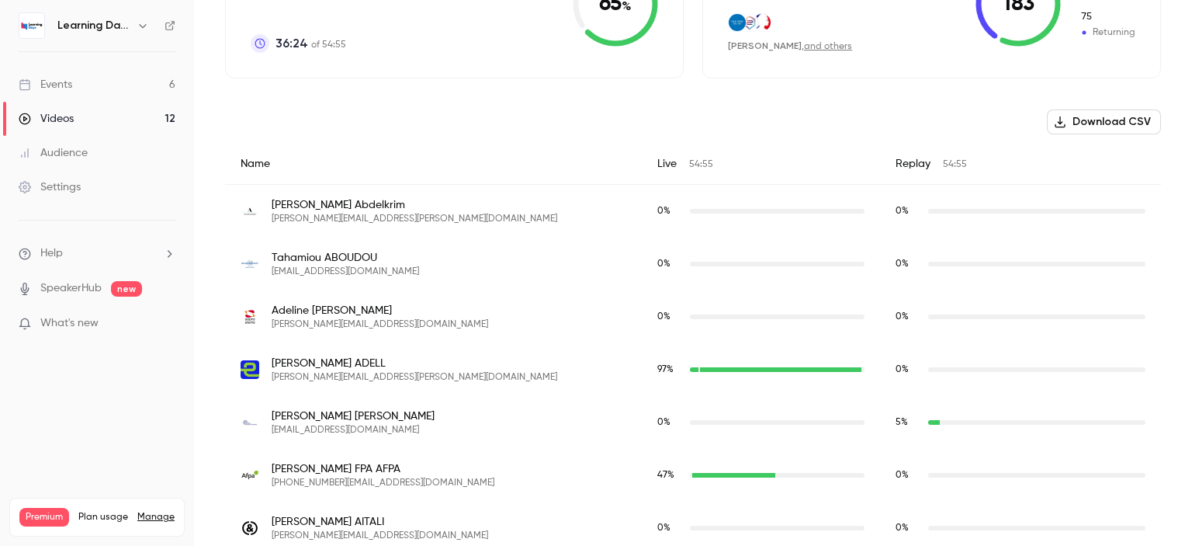
click at [1096, 130] on button "Download CSV" at bounding box center [1104, 121] width 114 height 25
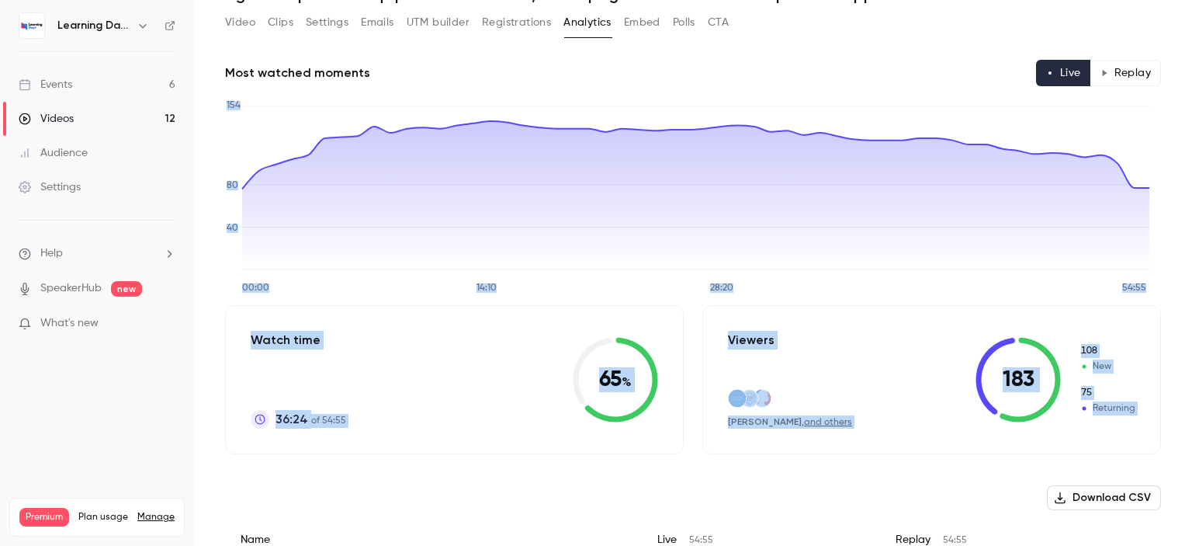
drag, startPoint x: 1191, startPoint y: 95, endPoint x: 1167, endPoint y: 50, distance: 51.0
click at [1189, 50] on main "Search for videos or events Share Agents IA pour vos équipes terrain : former, …" at bounding box center [693, 273] width 998 height 546
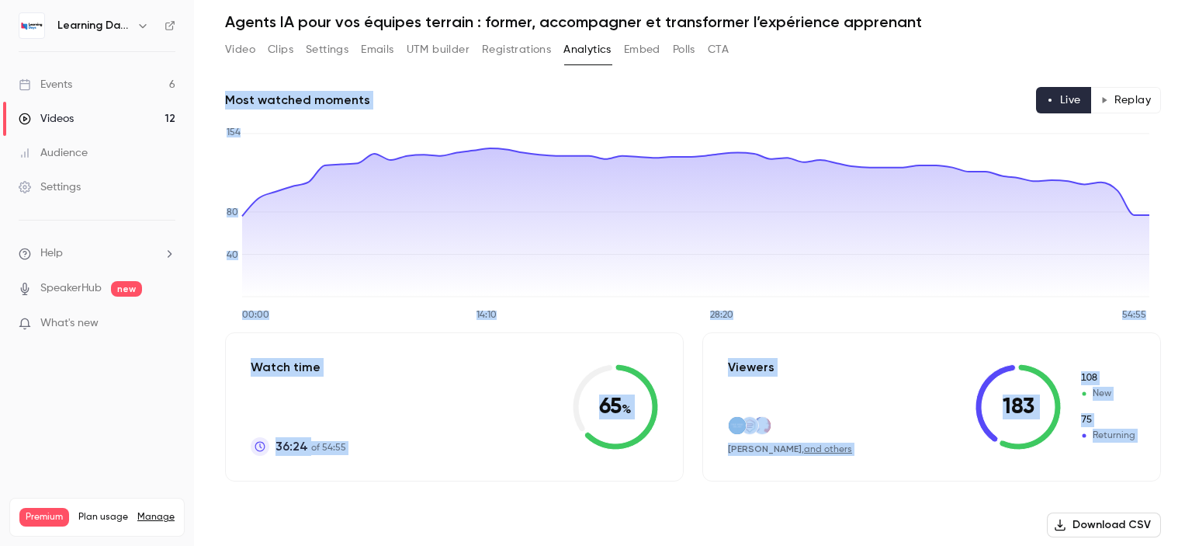
click at [1120, 89] on button "Replay" at bounding box center [1125, 100] width 71 height 26
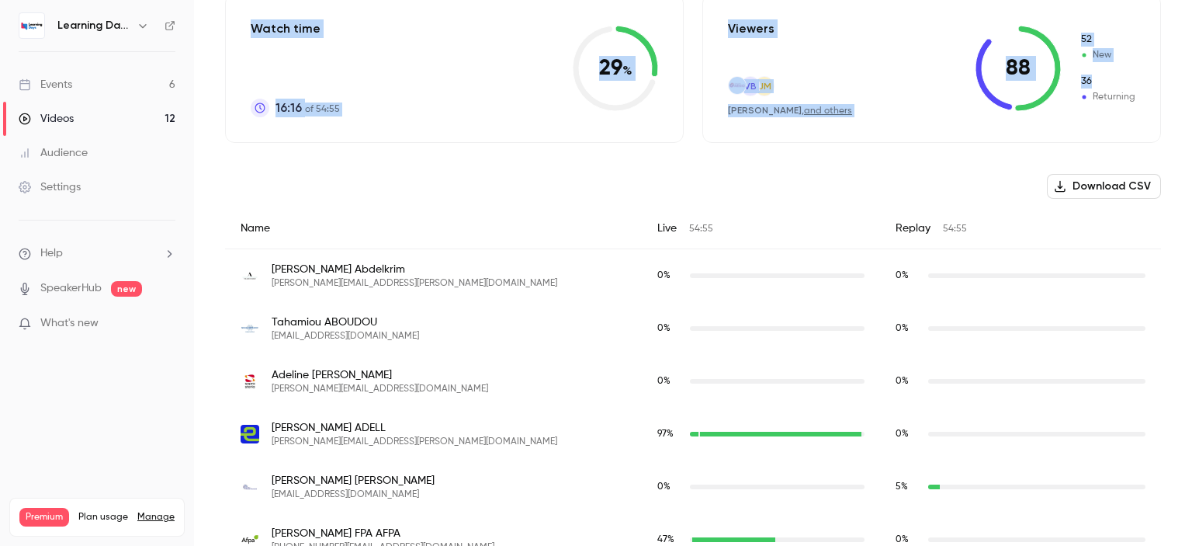
scroll to position [430, 0]
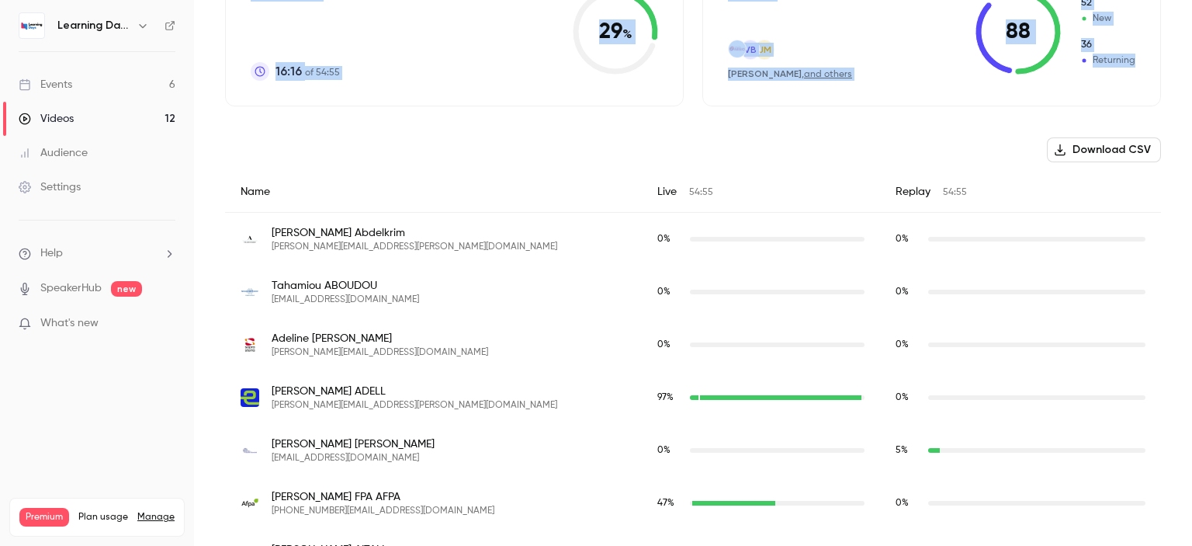
drag, startPoint x: 1191, startPoint y: 55, endPoint x: 1189, endPoint y: 99, distance: 43.5
click at [1189, 99] on main "Search for videos or events Share Agents IA pour vos équipes terrain : former, …" at bounding box center [693, 273] width 998 height 546
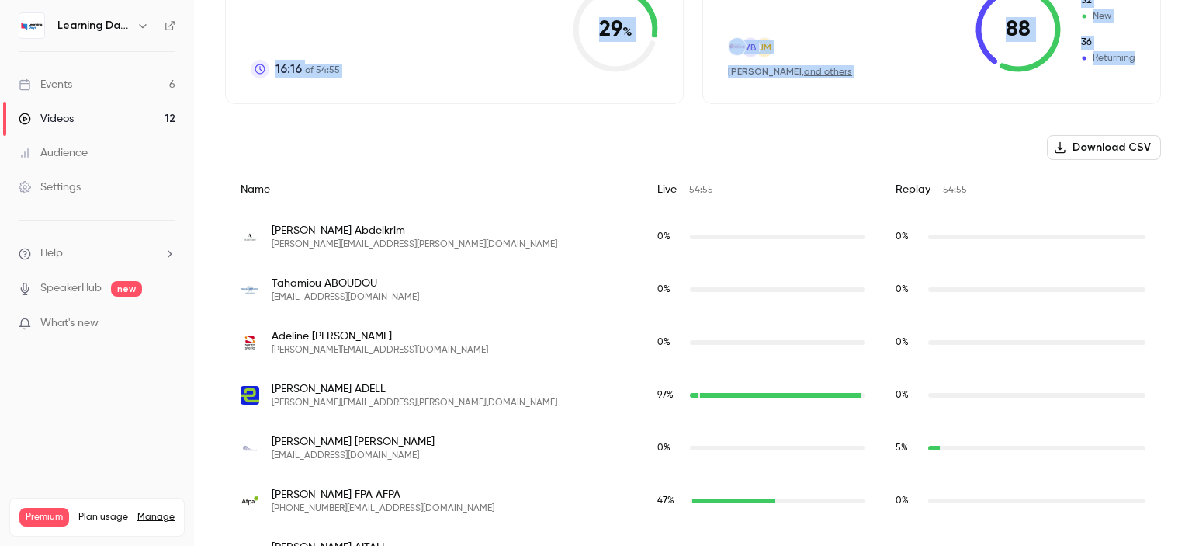
click at [1104, 141] on button "Download CSV" at bounding box center [1104, 147] width 114 height 25
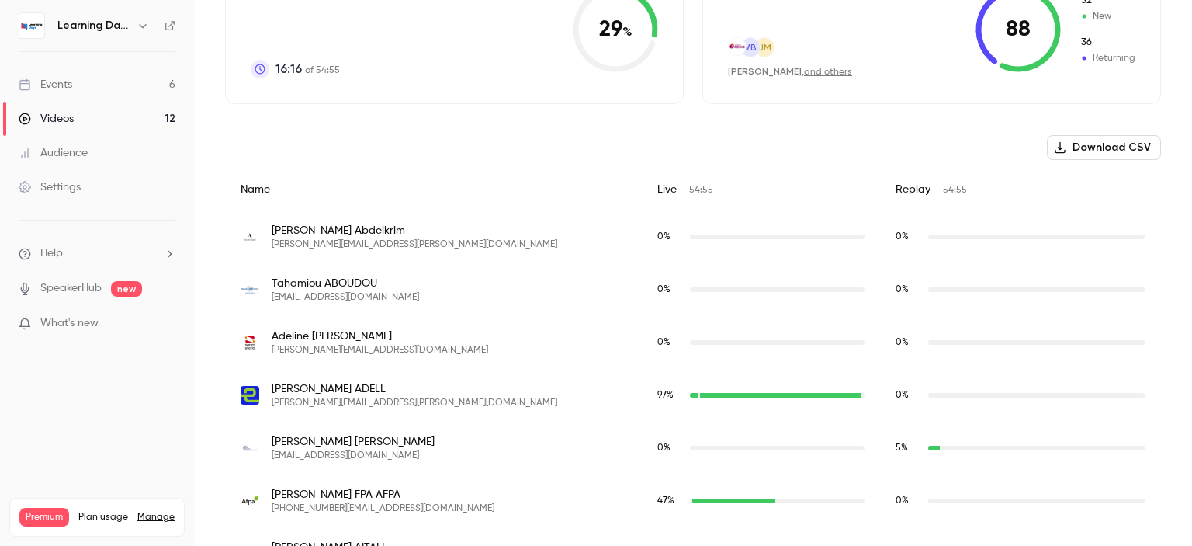
click at [81, 90] on link "Events 6" at bounding box center [97, 85] width 194 height 34
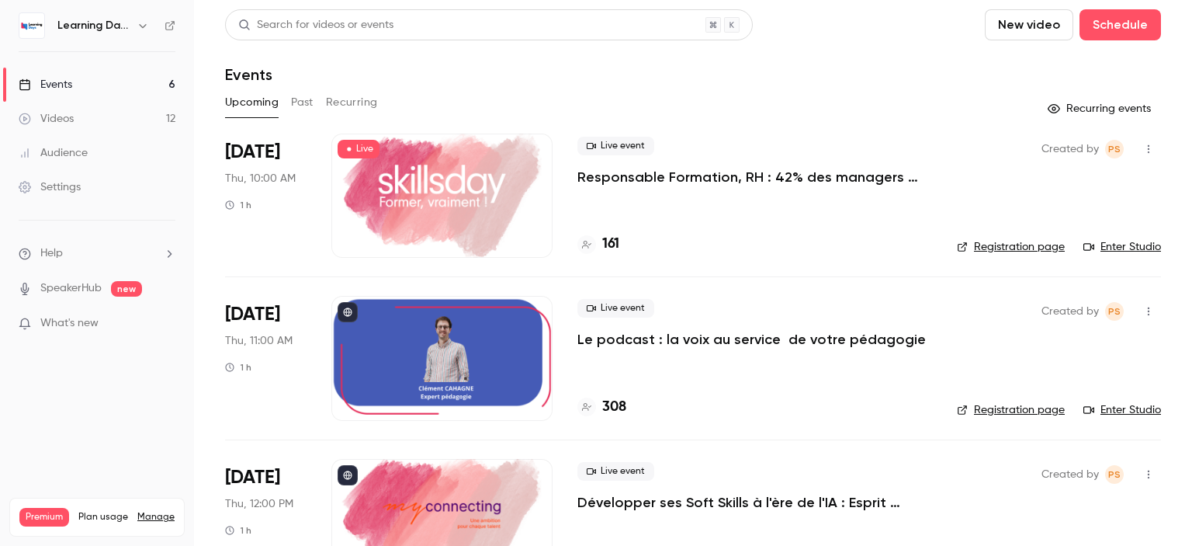
click at [88, 118] on link "Videos 12" at bounding box center [97, 119] width 194 height 34
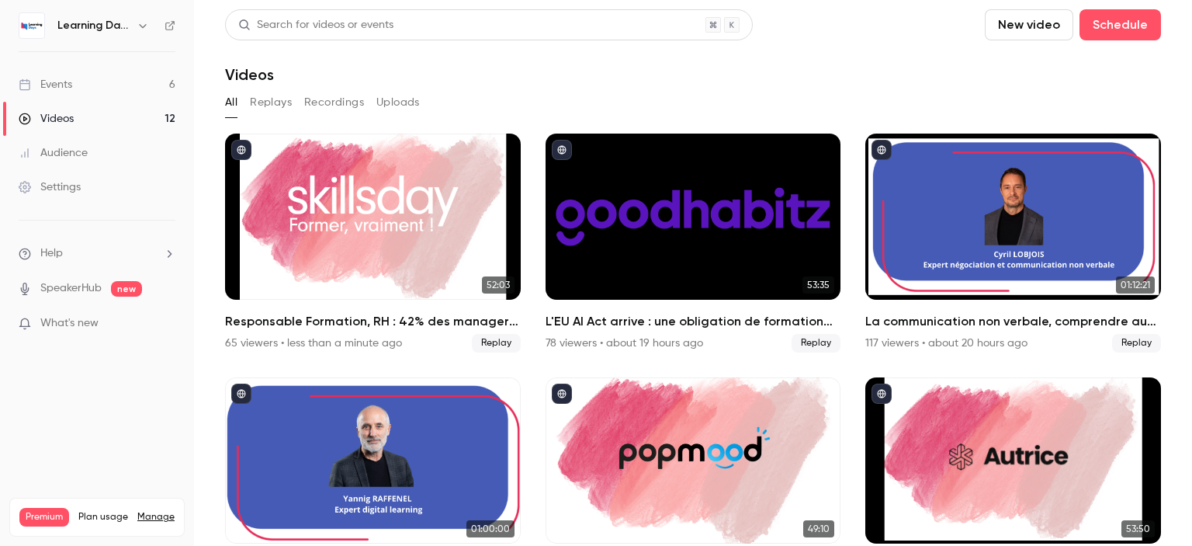
click at [85, 148] on div "Audience" at bounding box center [53, 153] width 69 height 16
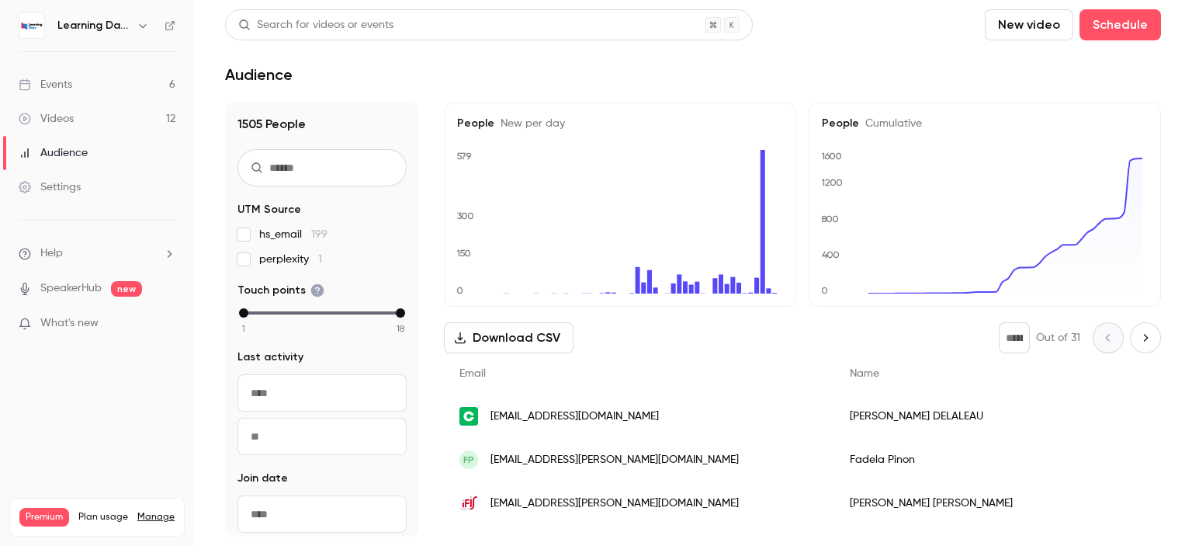
click at [97, 80] on link "Events 6" at bounding box center [97, 85] width 194 height 34
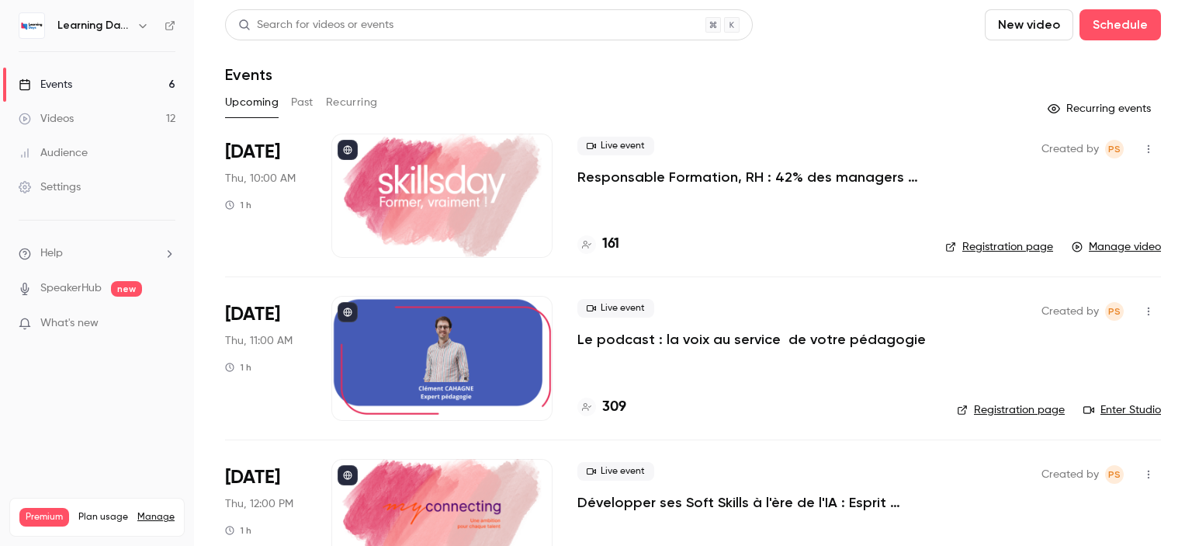
click at [91, 142] on link "Audience" at bounding box center [97, 153] width 194 height 34
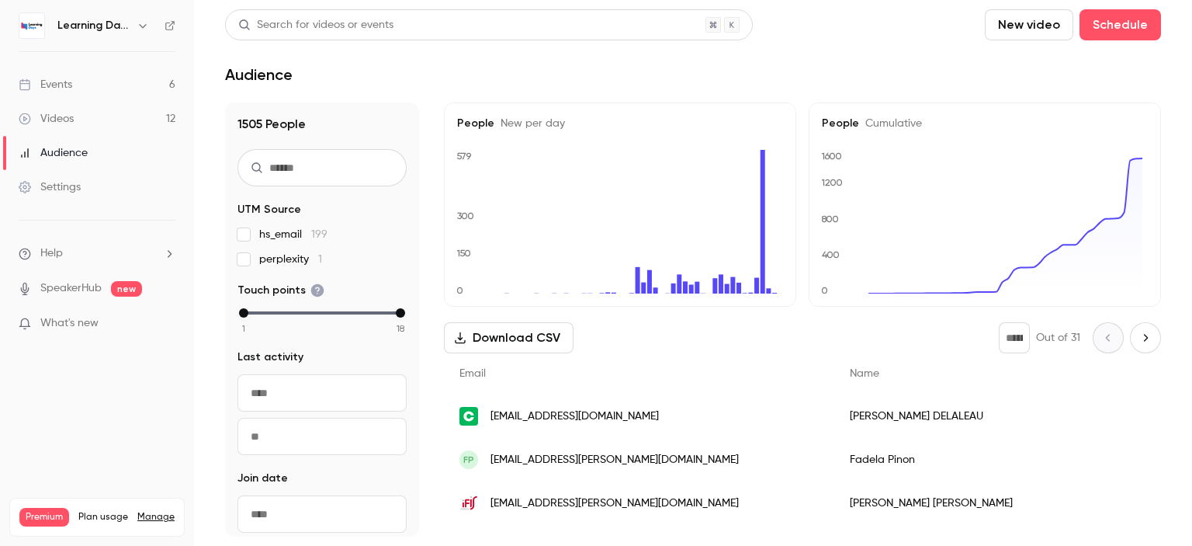
click at [68, 81] on div "Events" at bounding box center [46, 85] width 54 height 16
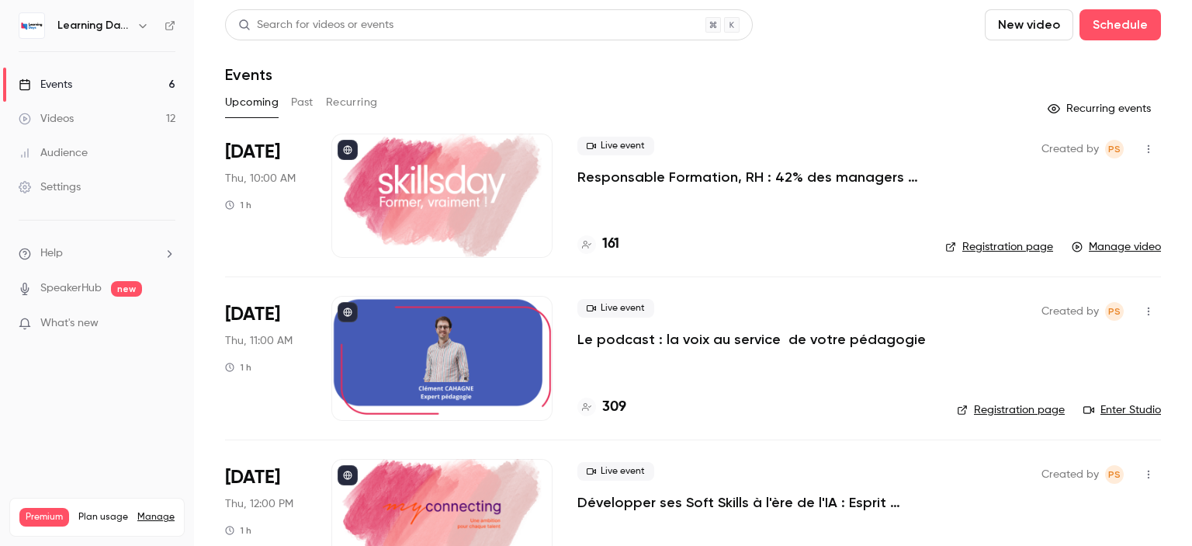
click at [76, 163] on link "Audience" at bounding box center [97, 153] width 194 height 34
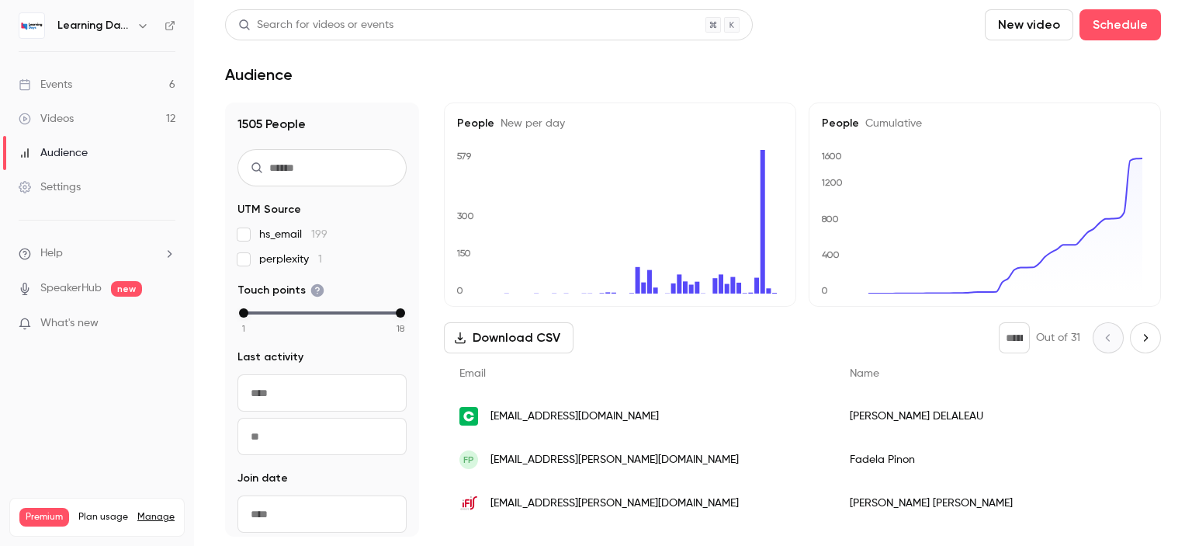
click at [88, 119] on link "Videos 12" at bounding box center [97, 119] width 194 height 34
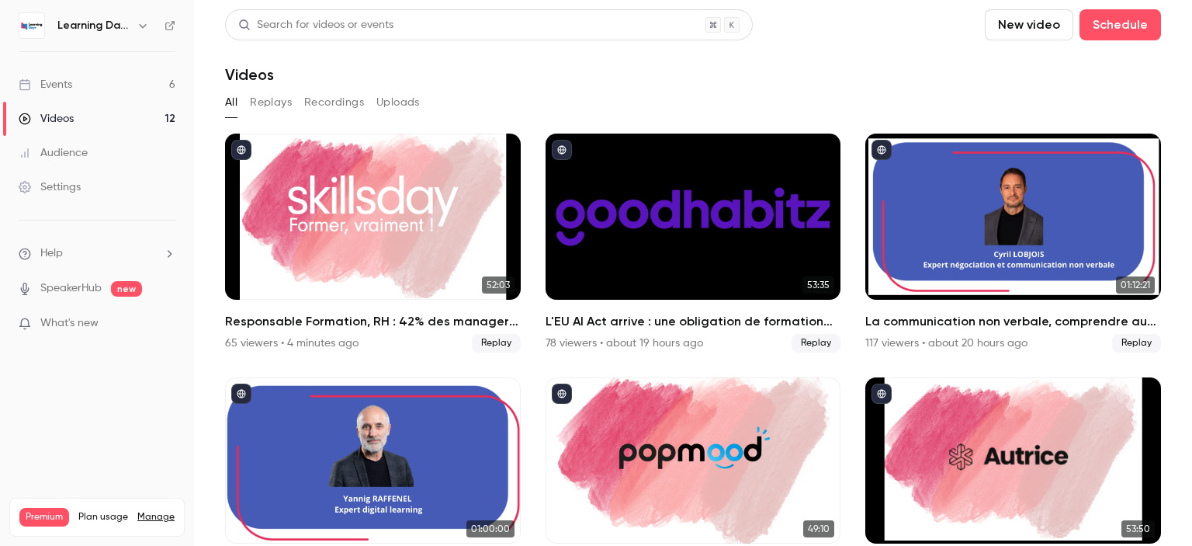
click at [88, 81] on link "Events 6" at bounding box center [97, 85] width 194 height 34
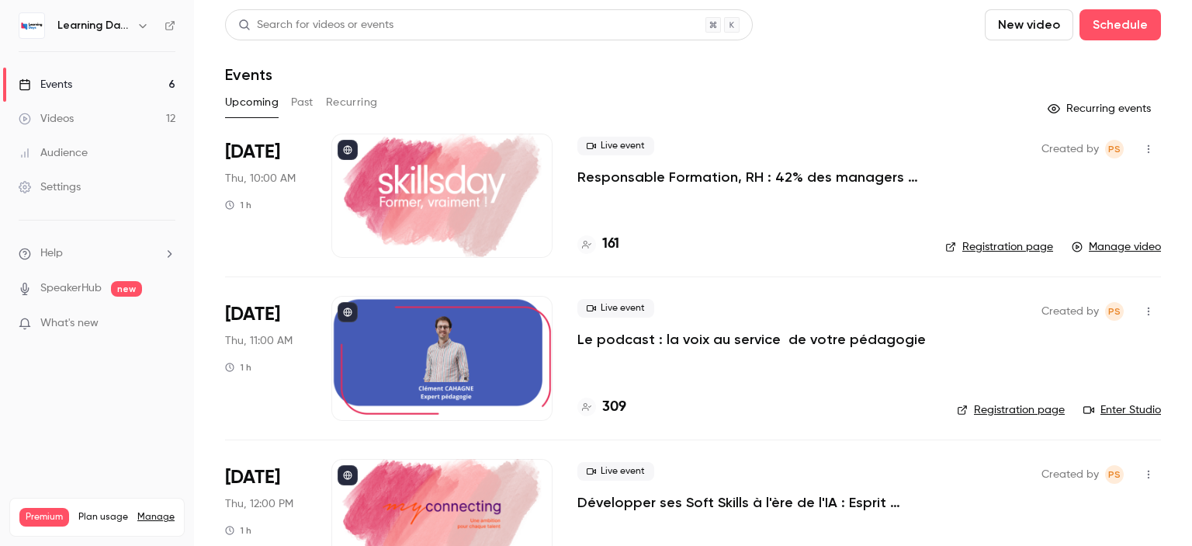
click at [1110, 409] on link "Enter Studio" at bounding box center [1122, 410] width 78 height 16
click at [75, 154] on div "Audience" at bounding box center [53, 153] width 69 height 16
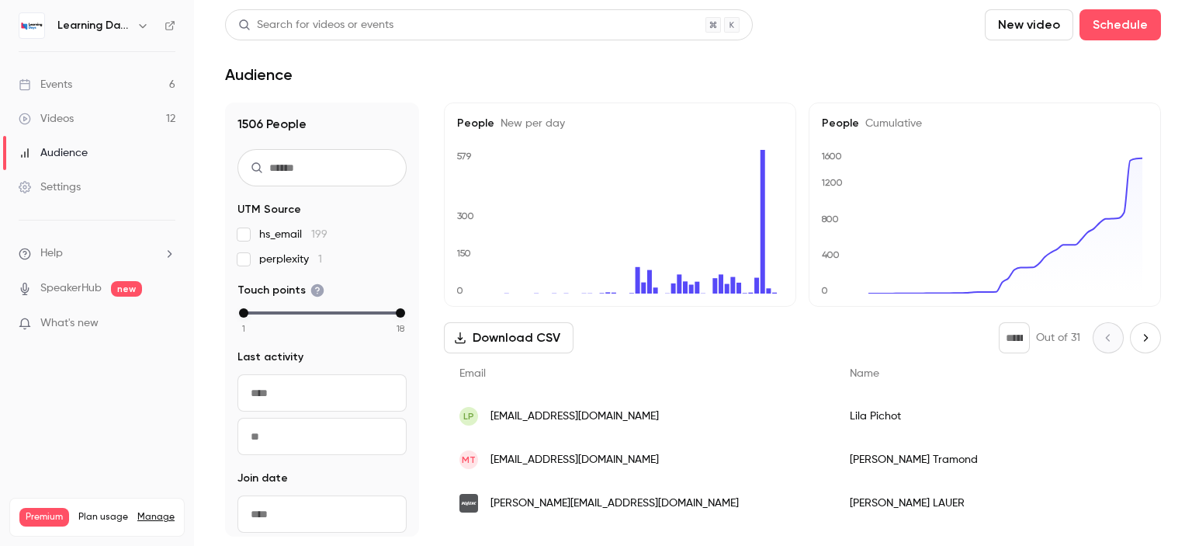
click at [50, 197] on link "Settings" at bounding box center [97, 187] width 194 height 34
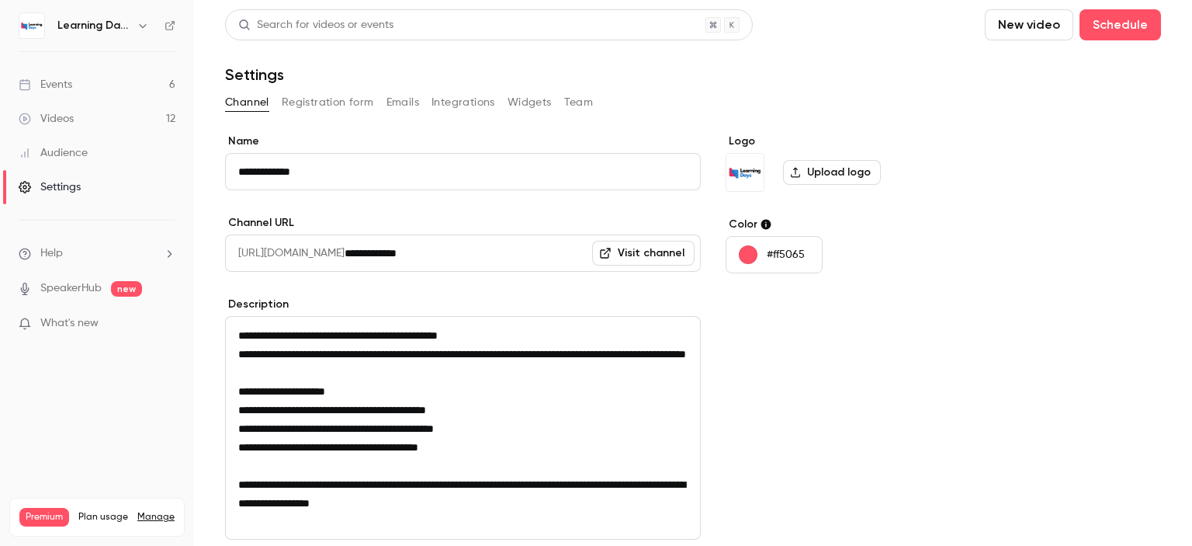
scroll to position [199, 0]
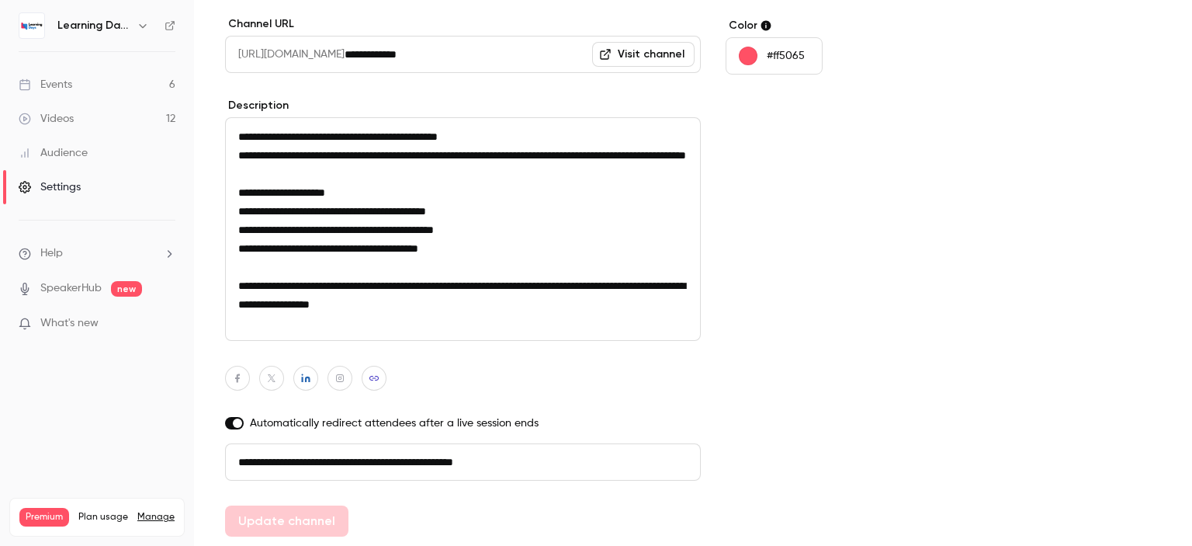
click at [62, 154] on div "Audience" at bounding box center [53, 153] width 69 height 16
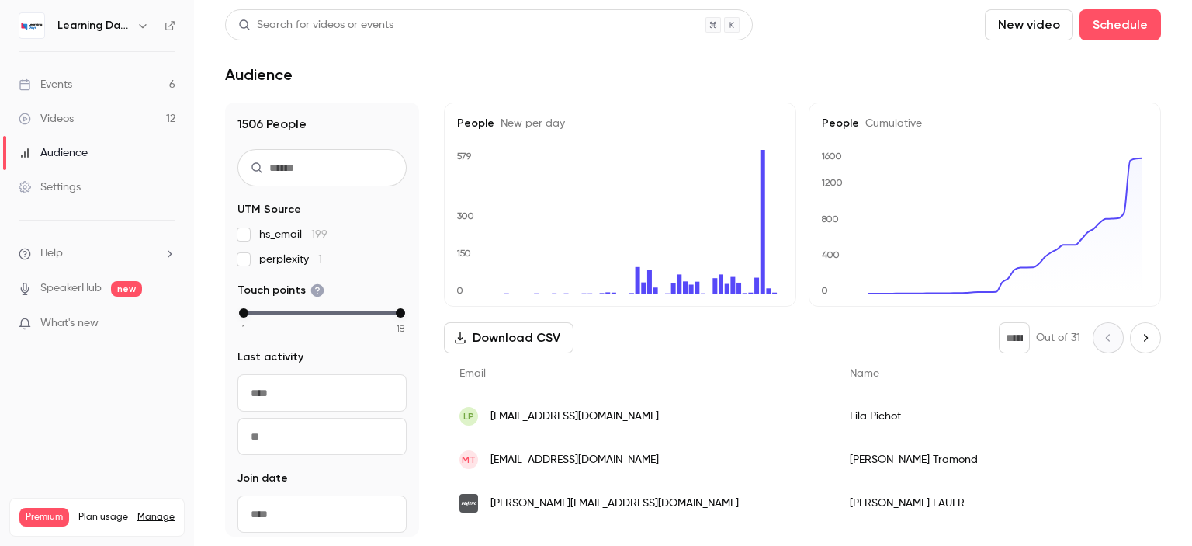
click at [98, 116] on link "Videos 12" at bounding box center [97, 119] width 194 height 34
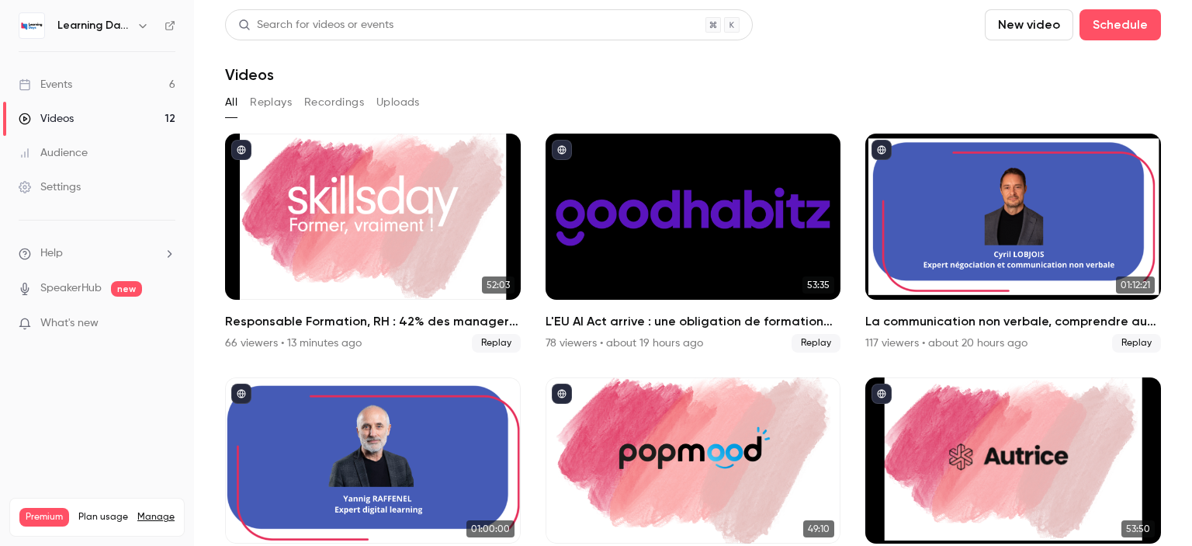
click at [99, 148] on link "Audience" at bounding box center [97, 153] width 194 height 34
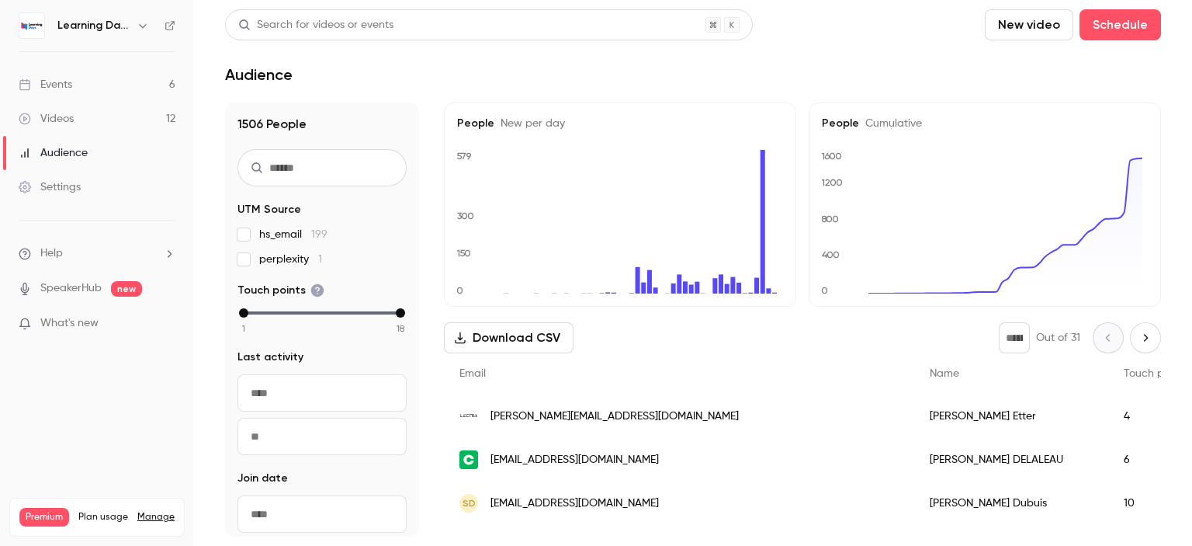
click at [78, 90] on link "Events 6" at bounding box center [97, 85] width 194 height 34
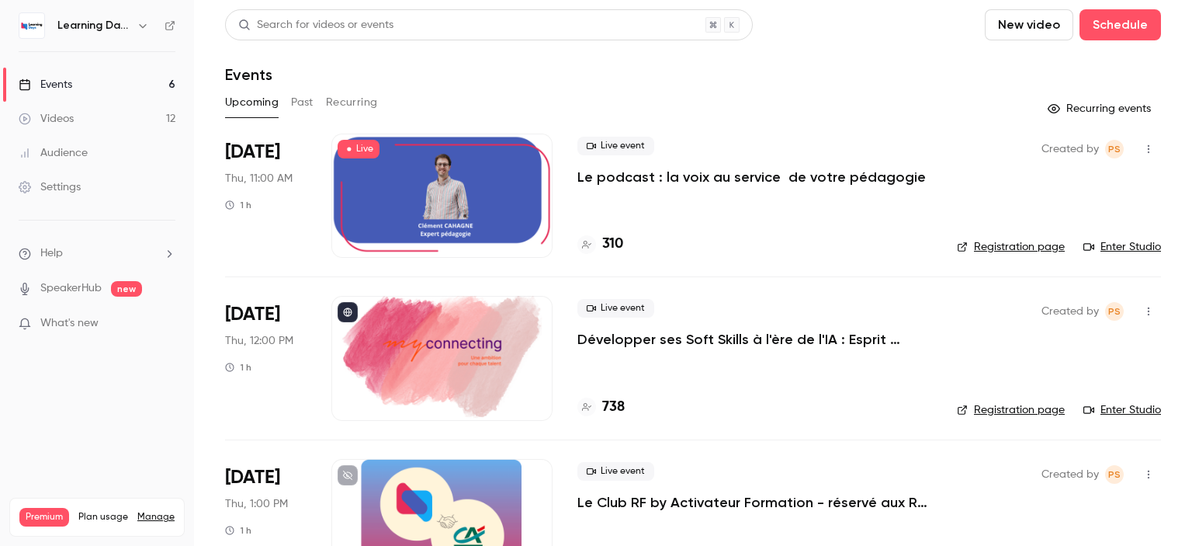
click at [1138, 244] on link "Enter Studio" at bounding box center [1122, 247] width 78 height 16
click at [452, 203] on div at bounding box center [441, 195] width 221 height 124
click at [1096, 246] on link "Enter Studio" at bounding box center [1122, 247] width 78 height 16
click at [100, 154] on link "Audience" at bounding box center [97, 153] width 194 height 34
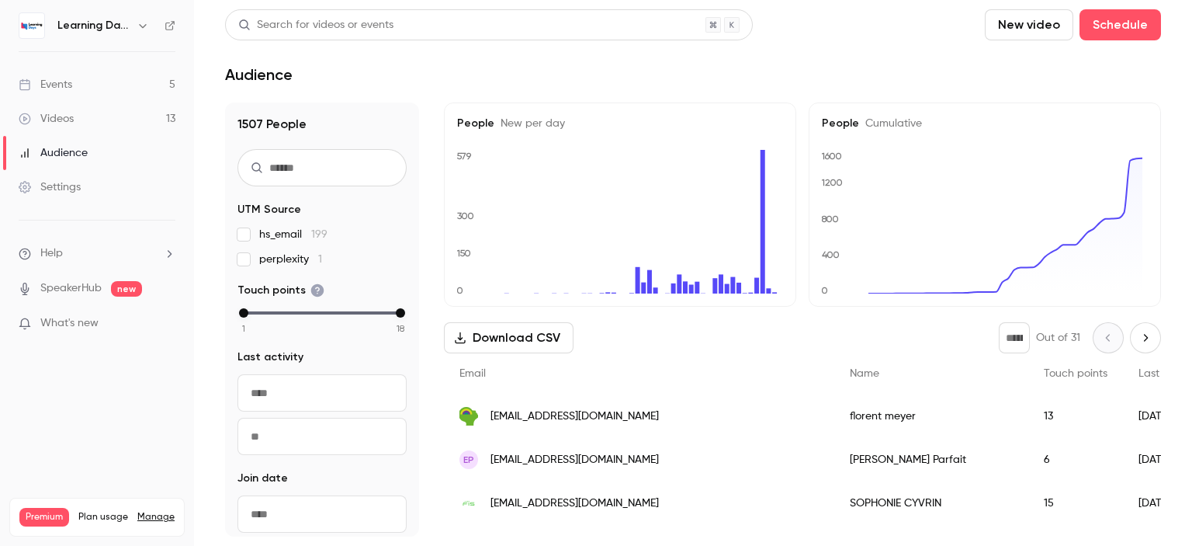
click at [82, 90] on link "Events 5" at bounding box center [97, 85] width 194 height 34
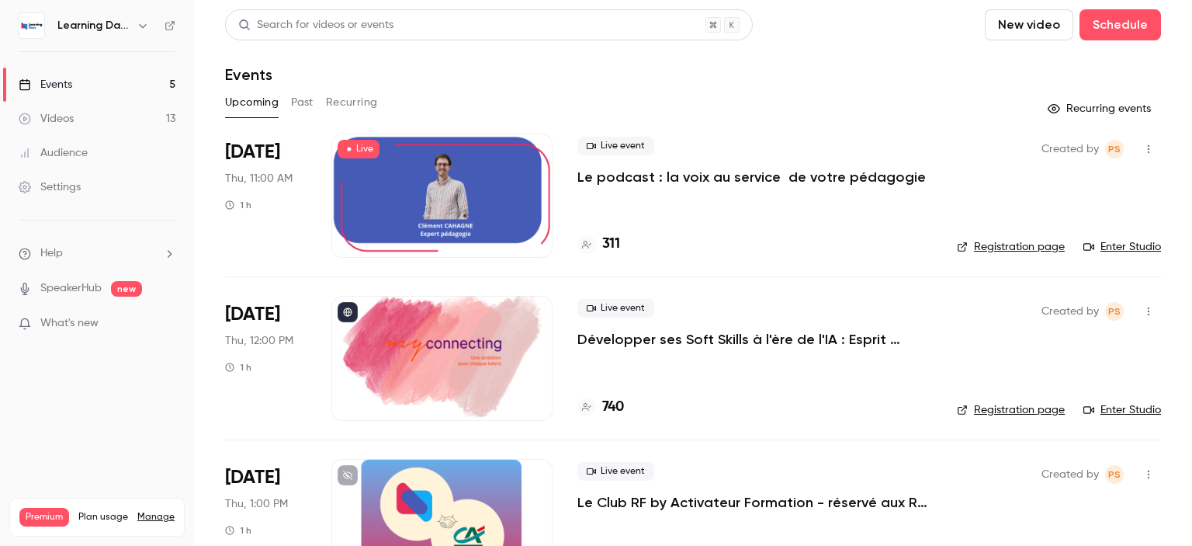
click at [1096, 248] on link "Enter Studio" at bounding box center [1122, 247] width 78 height 16
click at [83, 146] on div "Audience" at bounding box center [53, 153] width 69 height 16
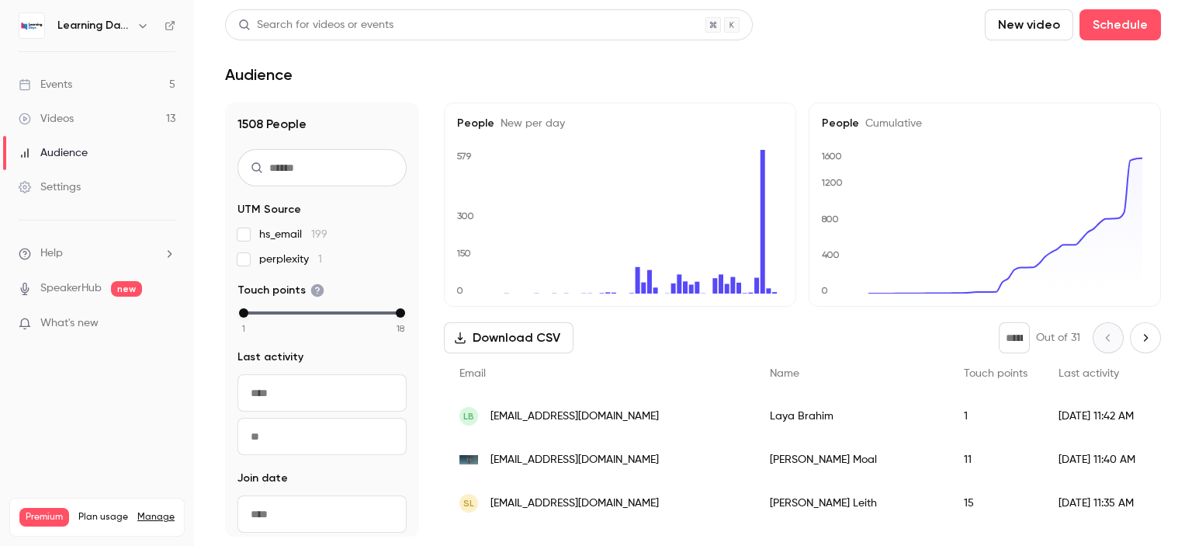
click at [552, 452] on span "claire.moal-1@arkea.com" at bounding box center [574, 460] width 168 height 16
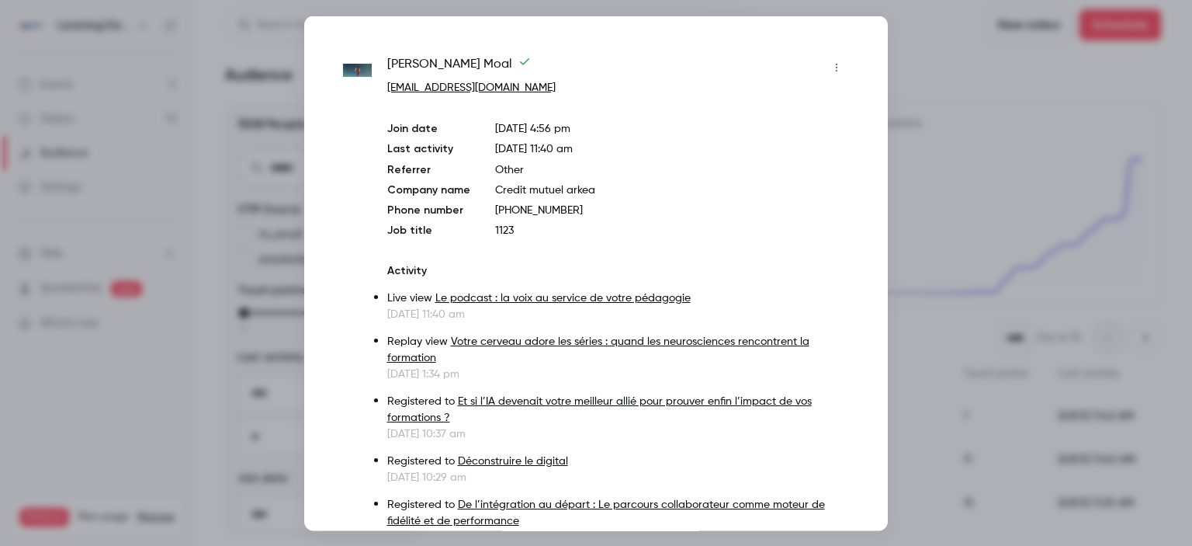
click at [1098, 292] on div at bounding box center [596, 273] width 1192 height 546
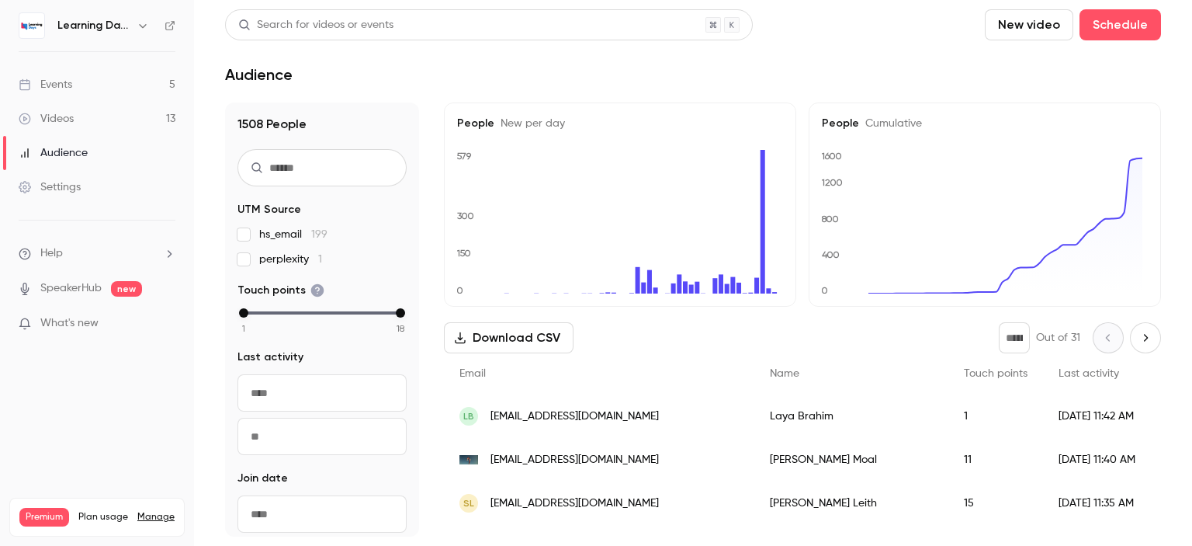
click at [86, 77] on link "Events 5" at bounding box center [97, 85] width 194 height 34
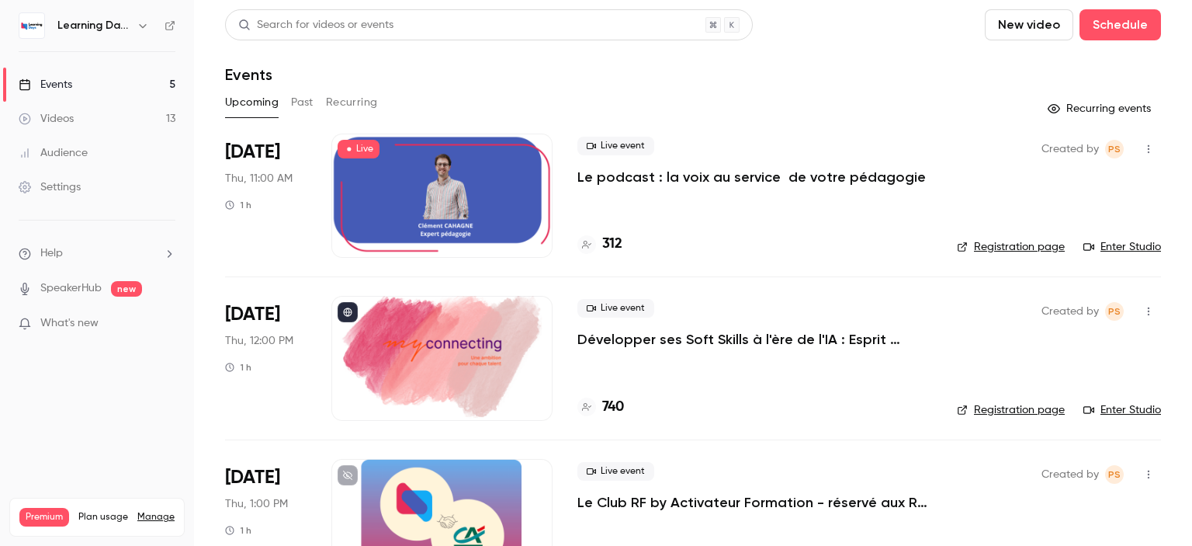
click at [94, 118] on link "Videos 13" at bounding box center [97, 119] width 194 height 34
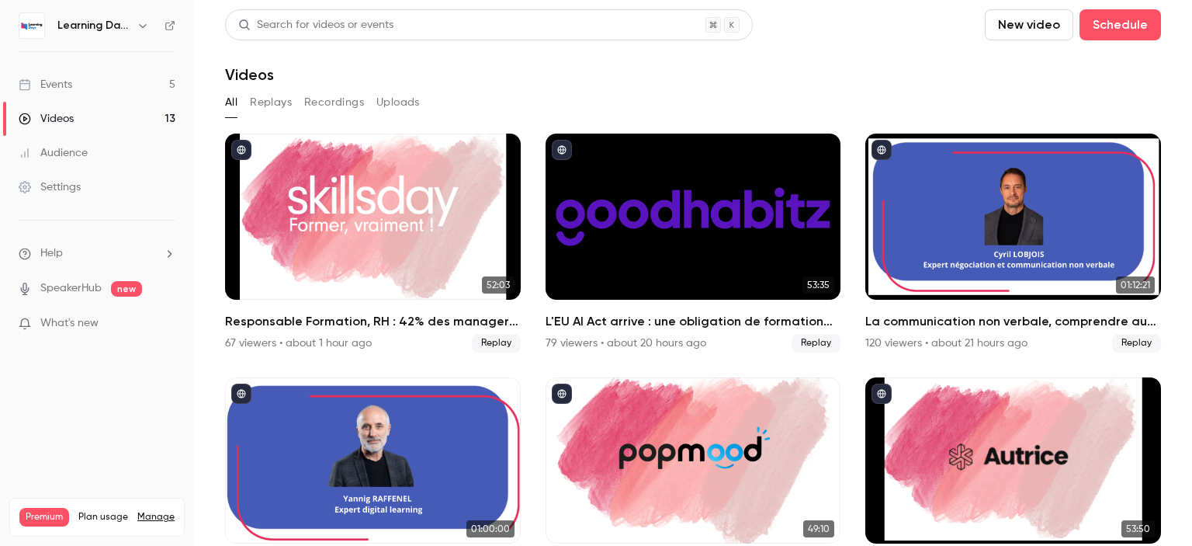
click at [104, 144] on link "Audience" at bounding box center [97, 153] width 194 height 34
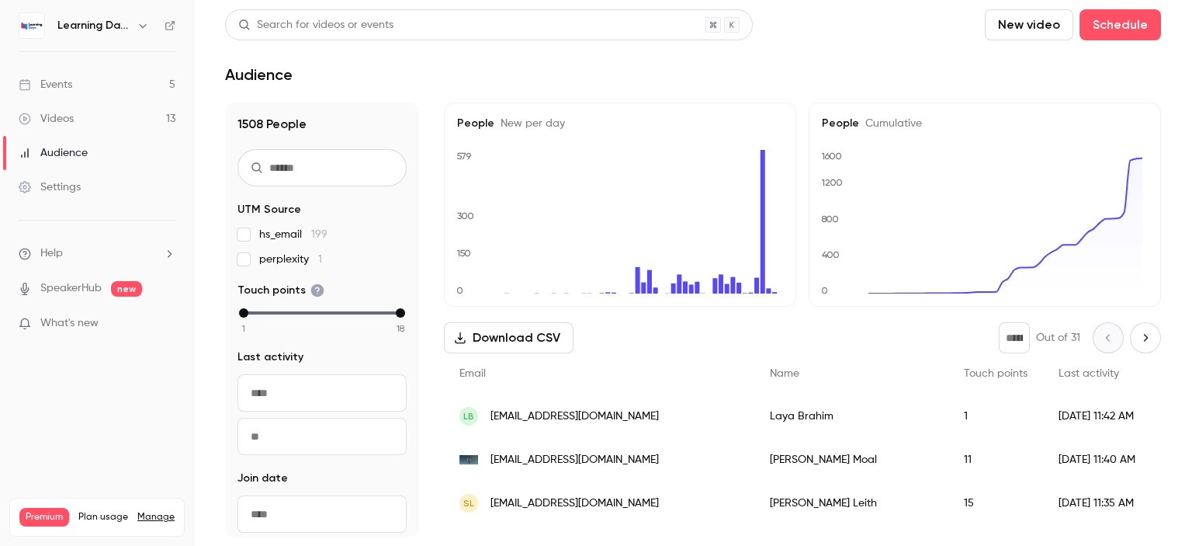
click at [104, 84] on link "Events 5" at bounding box center [97, 85] width 194 height 34
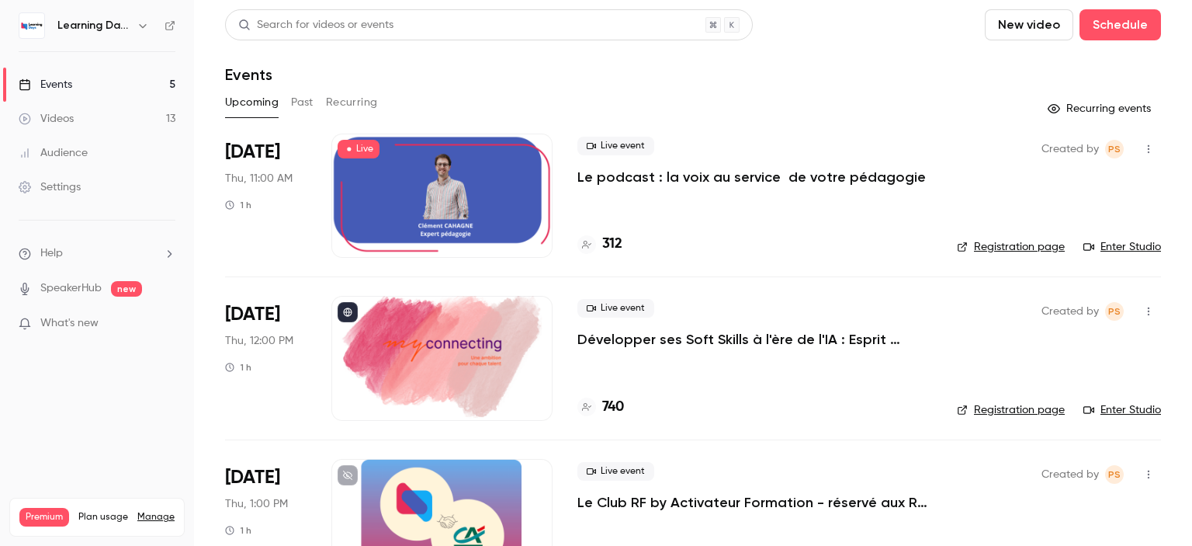
click at [317, 111] on div "Upcoming Past Recurring" at bounding box center [693, 102] width 936 height 25
click at [307, 106] on button "Past" at bounding box center [302, 102] width 23 height 25
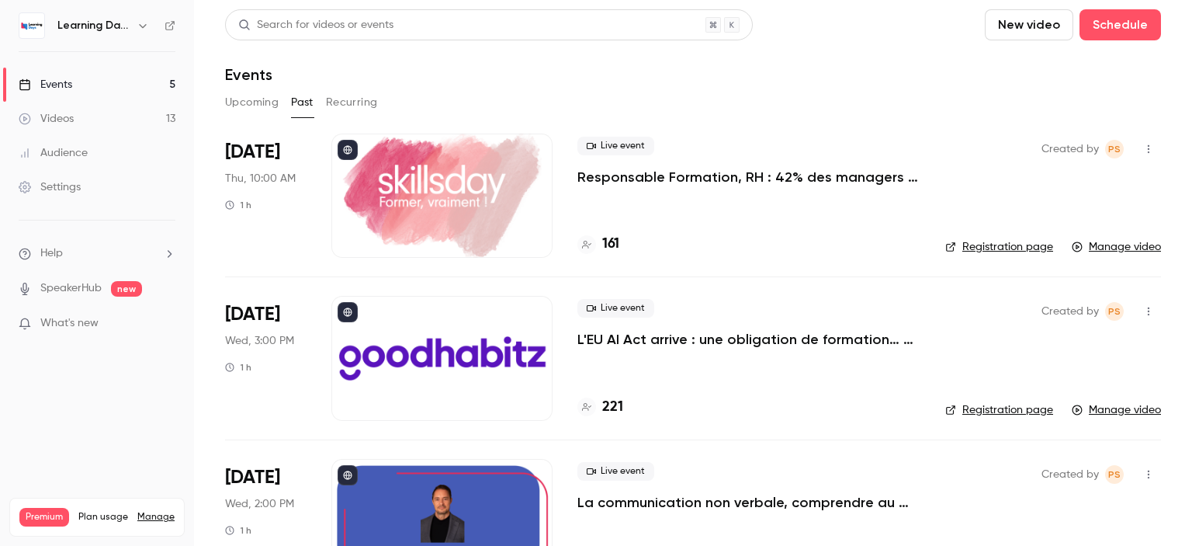
click at [500, 194] on div at bounding box center [441, 195] width 221 height 124
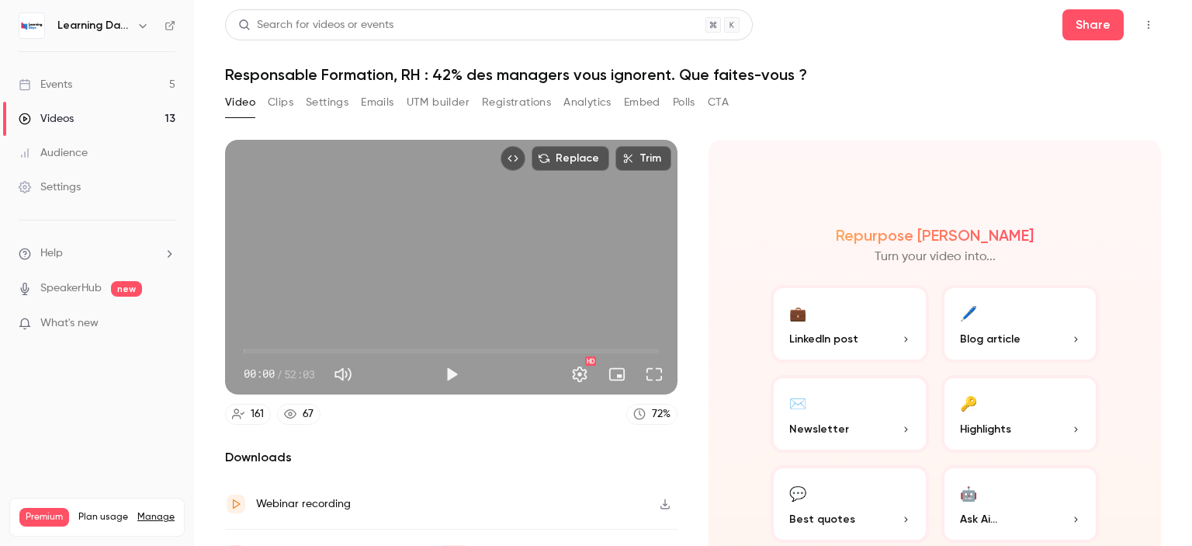
click at [732, 103] on div "Video Clips Settings Emails UTM builder Registrations Analytics Embed Polls CTA" at bounding box center [693, 105] width 936 height 31
drag, startPoint x: 723, startPoint y: 103, endPoint x: 732, endPoint y: 103, distance: 8.5
click at [732, 103] on div "Video Clips Settings Emails UTM builder Registrations Analytics Embed Polls CTA" at bounding box center [693, 105] width 936 height 31
click at [726, 103] on button "CTA" at bounding box center [718, 102] width 21 height 25
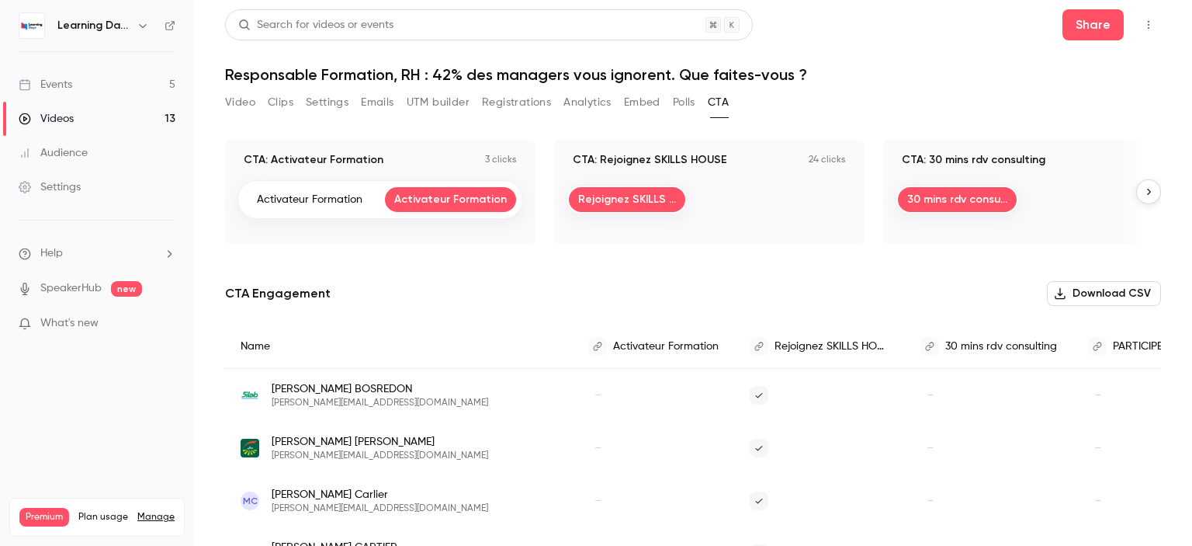
click at [289, 105] on button "Clips" at bounding box center [281, 102] width 26 height 25
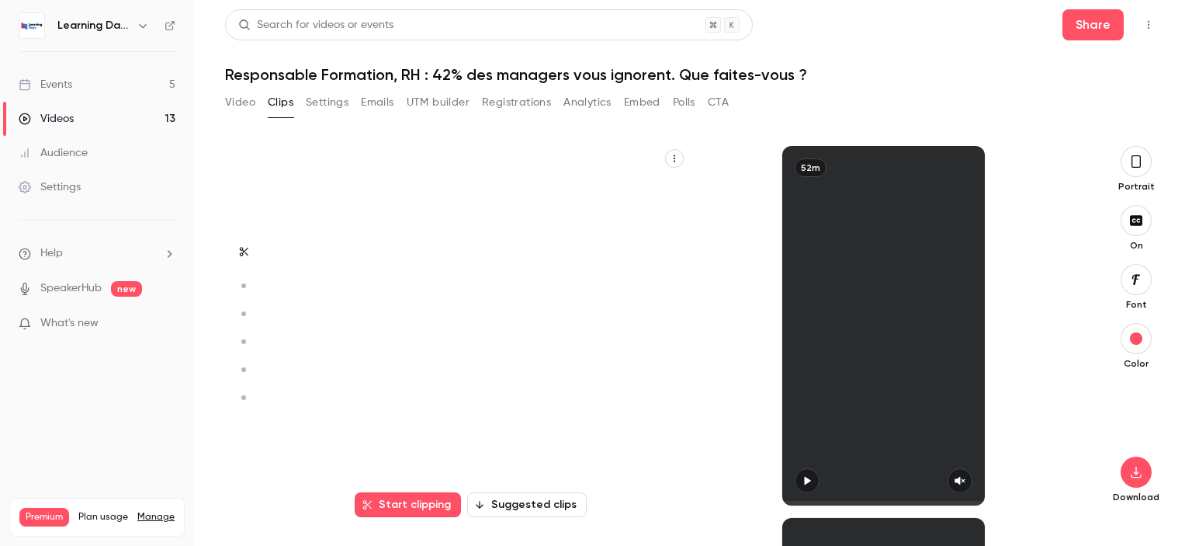
click at [254, 105] on button "Video" at bounding box center [240, 102] width 30 height 25
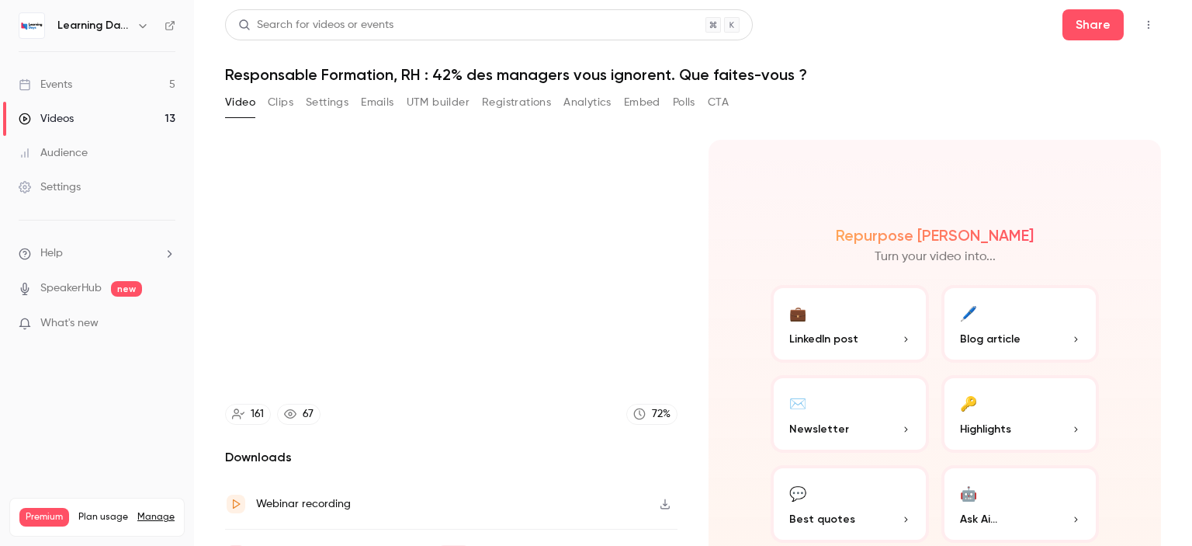
click at [500, 102] on button "Registrations" at bounding box center [516, 102] width 69 height 25
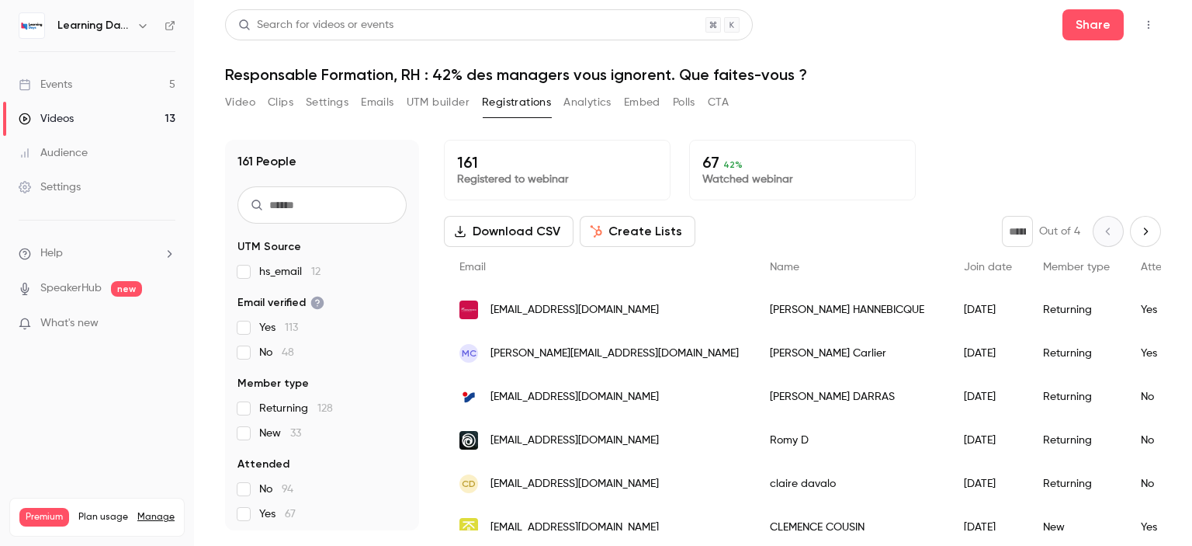
click at [518, 232] on button "Download CSV" at bounding box center [509, 231] width 130 height 31
click at [582, 102] on button "Analytics" at bounding box center [587, 102] width 48 height 25
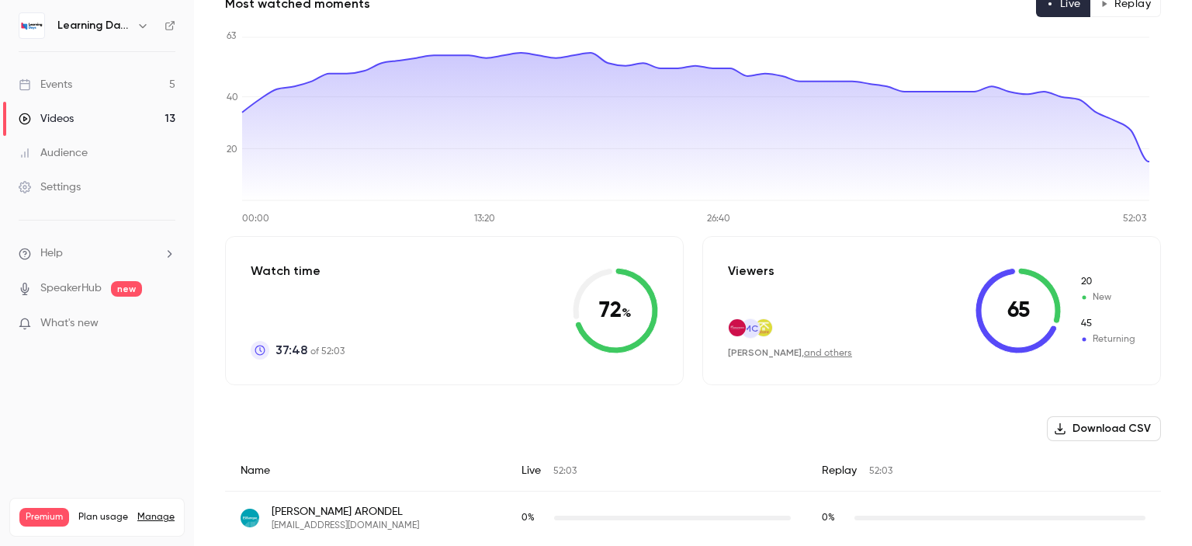
scroll to position [323, 0]
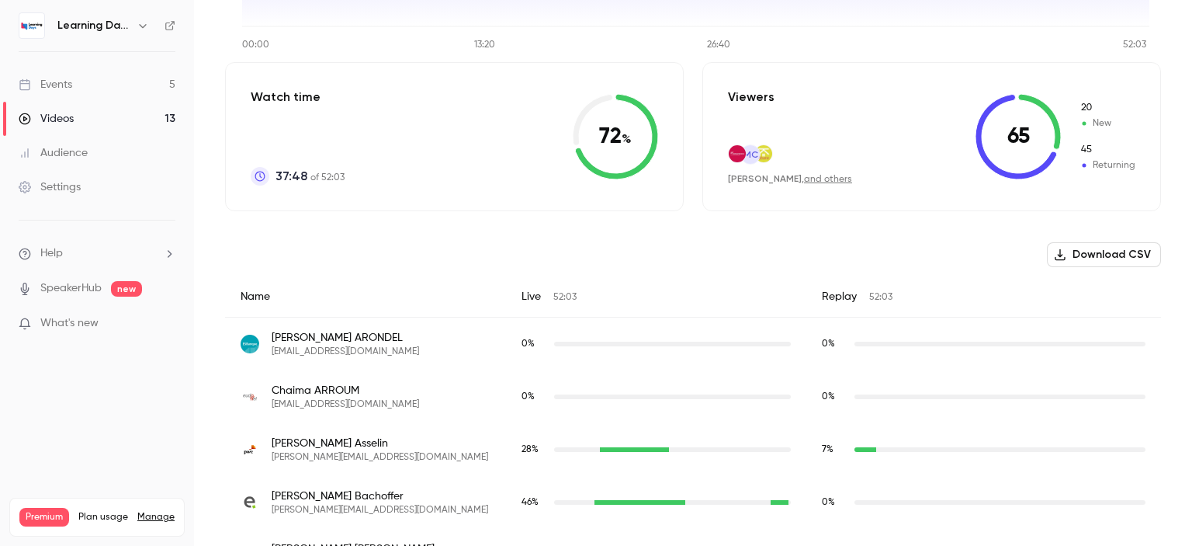
click at [1089, 252] on button "Download CSV" at bounding box center [1104, 254] width 114 height 25
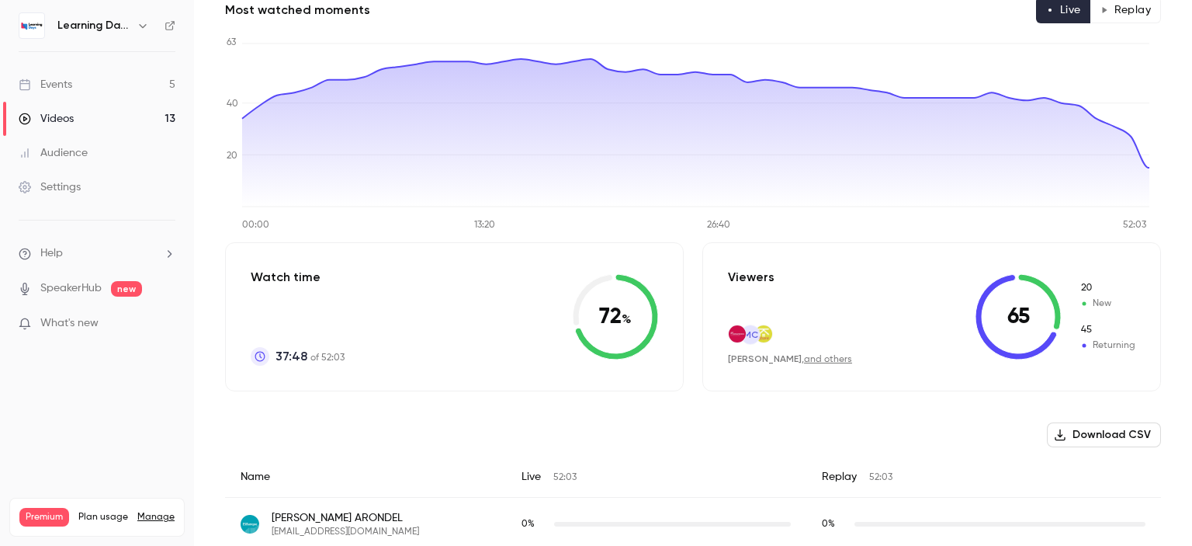
scroll to position [119, 0]
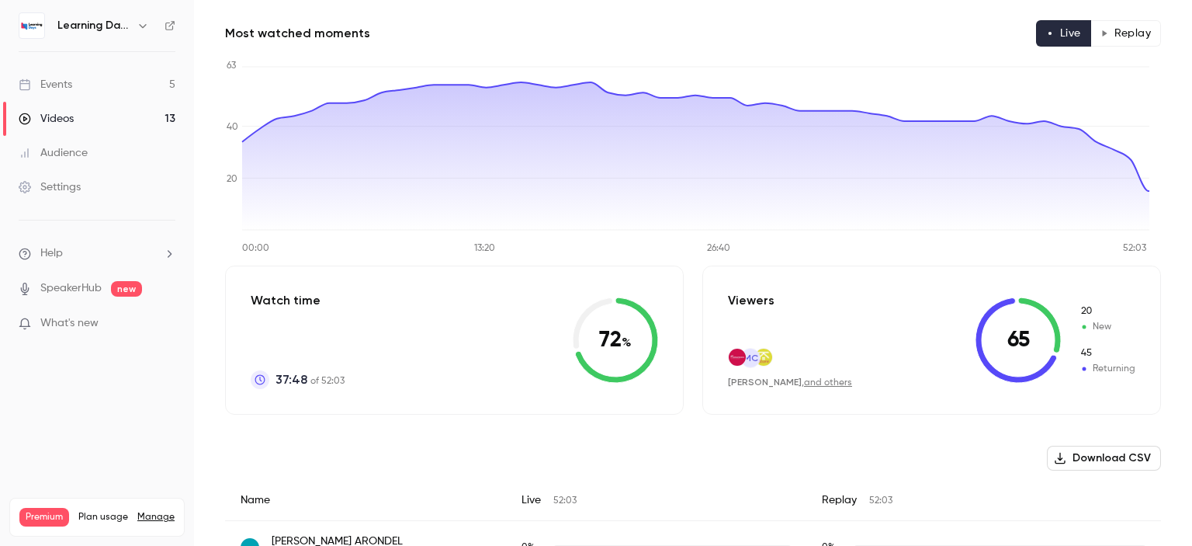
click at [1119, 23] on button "Replay" at bounding box center [1125, 33] width 71 height 26
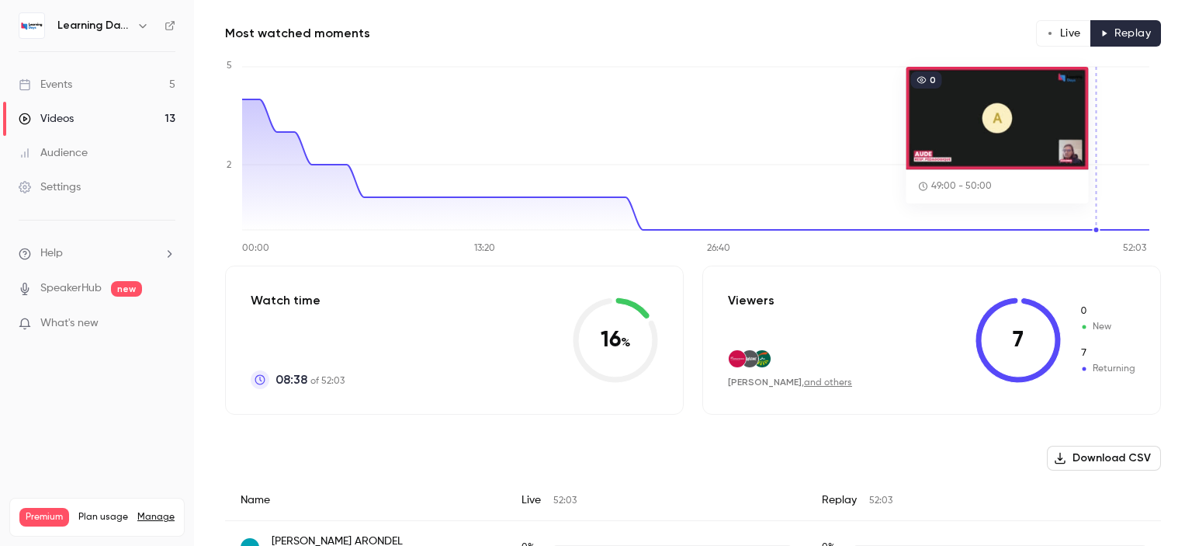
click at [1093, 455] on button "Download CSV" at bounding box center [1104, 457] width 114 height 25
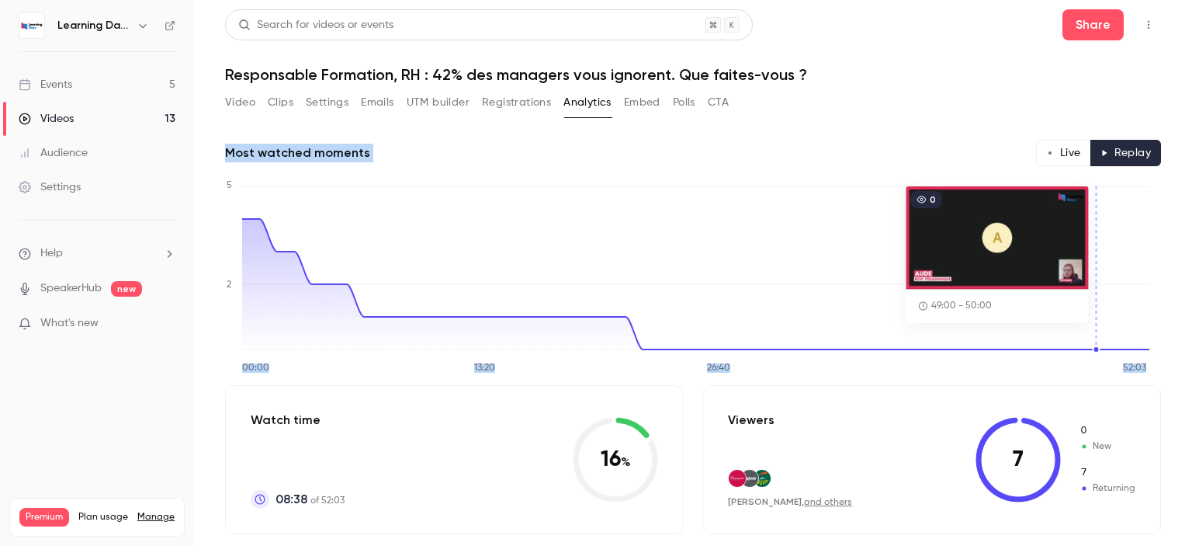
drag, startPoint x: 1191, startPoint y: 165, endPoint x: 1191, endPoint y: 74, distance: 91.6
click at [1191, 74] on main "Search for videos or events Share Responsable Formation, RH : 42% des managers …" at bounding box center [693, 273] width 998 height 546
click at [723, 102] on button "CTA" at bounding box center [718, 102] width 21 height 25
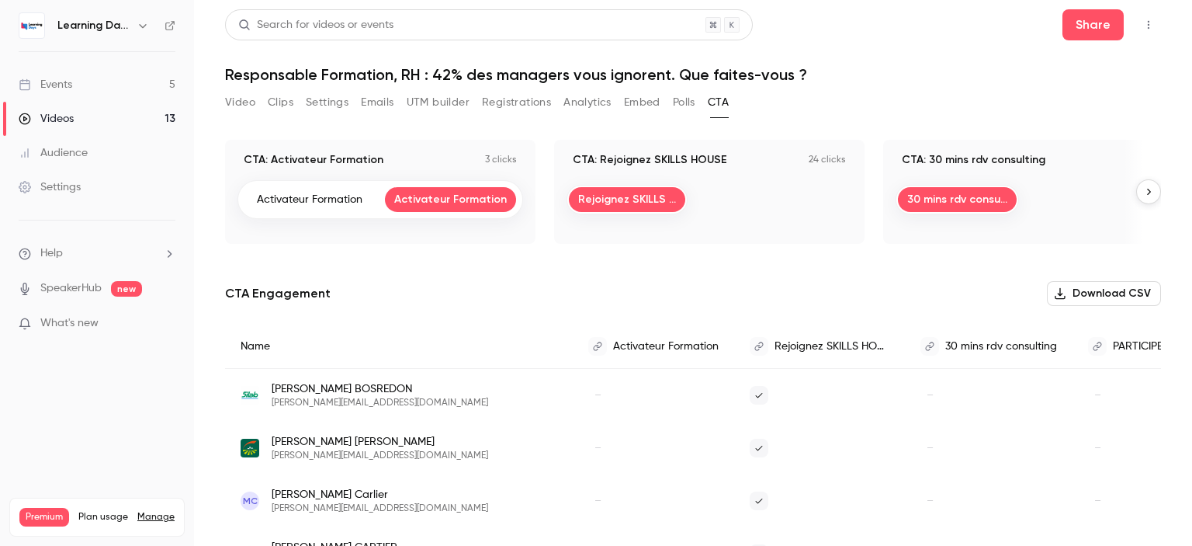
click at [98, 83] on link "Events 5" at bounding box center [97, 85] width 194 height 34
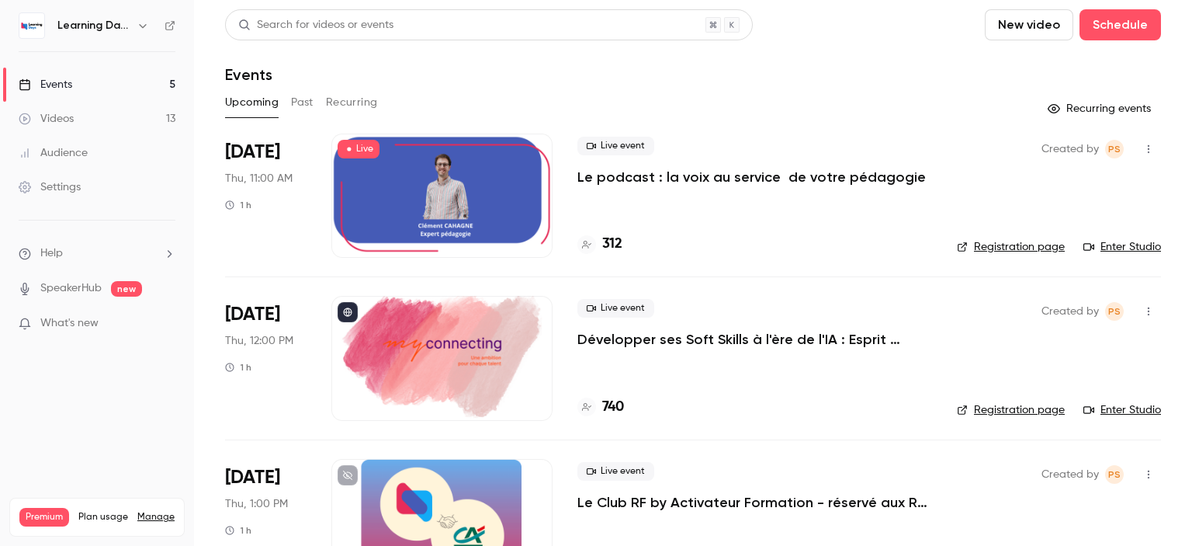
click at [89, 119] on link "Videos 13" at bounding box center [97, 119] width 194 height 34
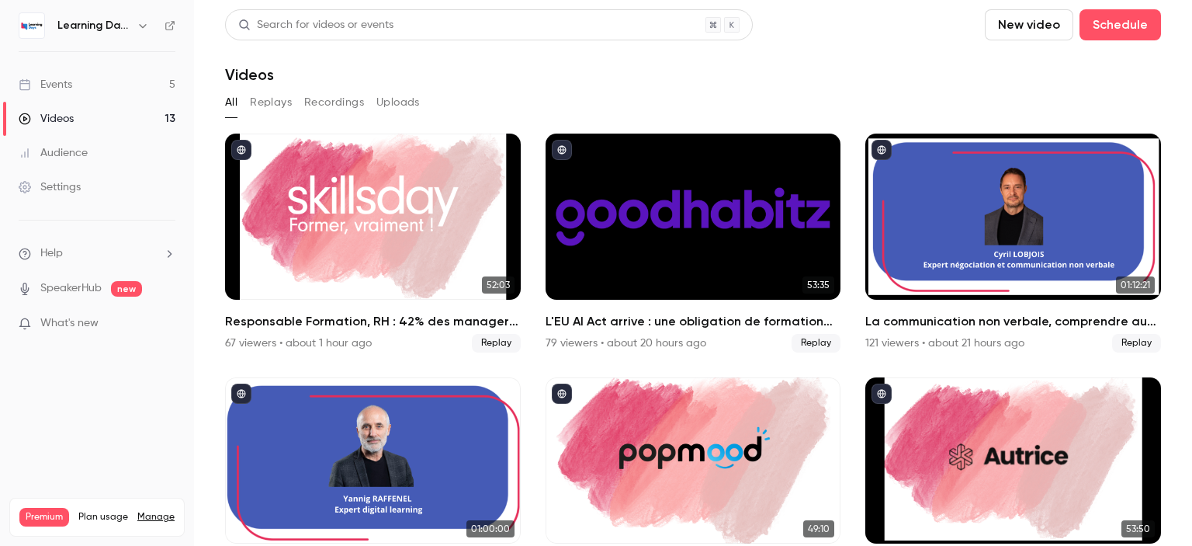
click at [109, 74] on link "Events 5" at bounding box center [97, 85] width 194 height 34
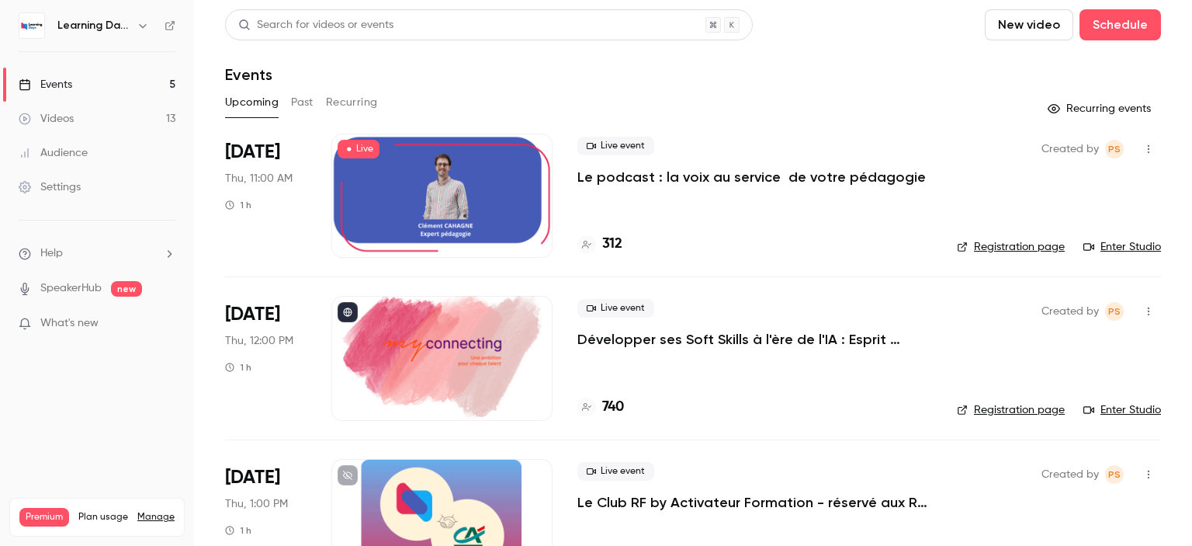
click at [306, 93] on button "Past" at bounding box center [302, 102] width 23 height 25
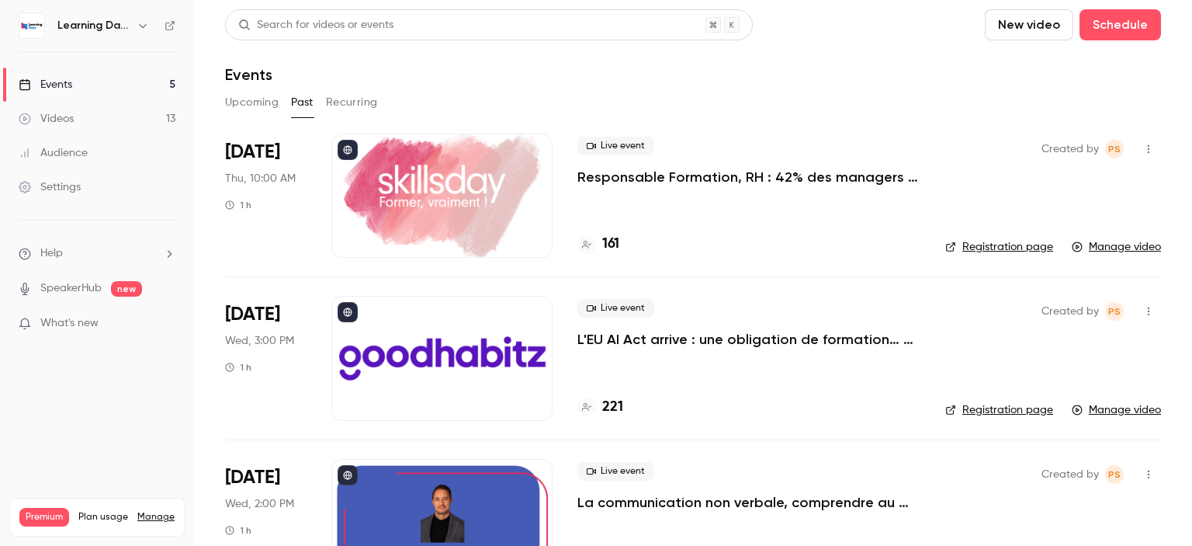
click at [854, 176] on p "Responsable Formation, RH : 42% des managers vous ignorent. Que faites-vous ?" at bounding box center [748, 177] width 343 height 19
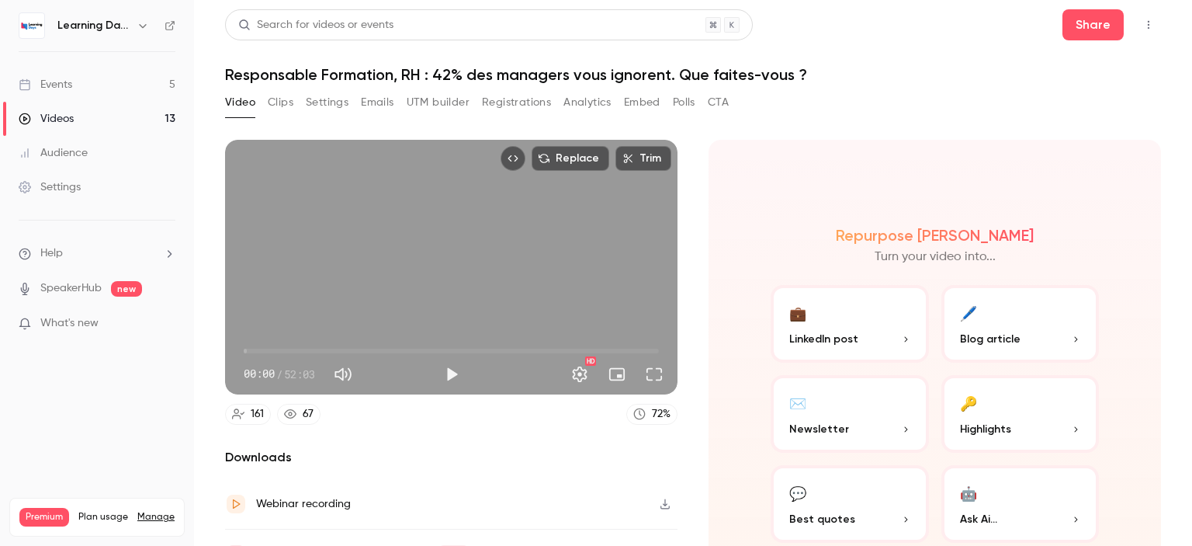
click at [722, 107] on button "CTA" at bounding box center [718, 102] width 21 height 25
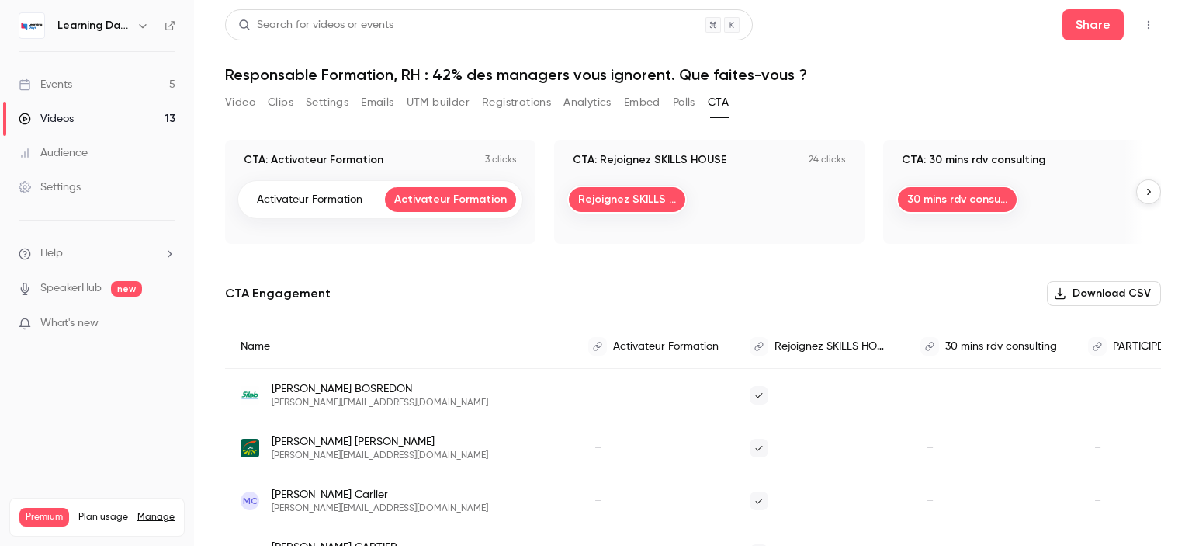
click at [1100, 293] on button "Download CSV" at bounding box center [1104, 293] width 114 height 25
click at [101, 157] on link "Audience" at bounding box center [97, 153] width 194 height 34
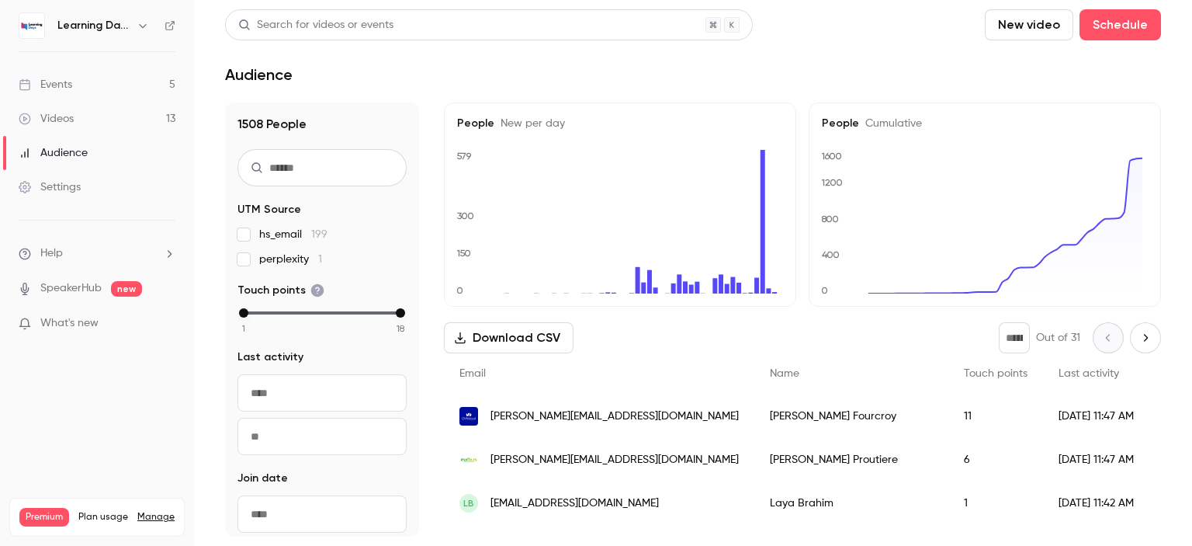
click at [91, 120] on link "Videos 13" at bounding box center [97, 119] width 194 height 34
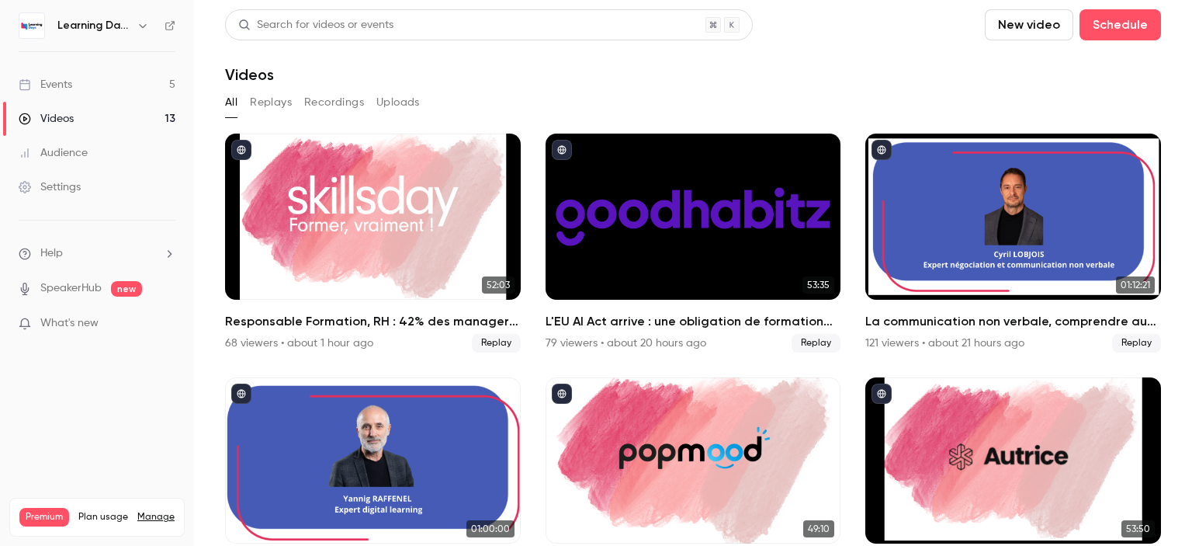
click at [83, 167] on link "Audience" at bounding box center [97, 153] width 194 height 34
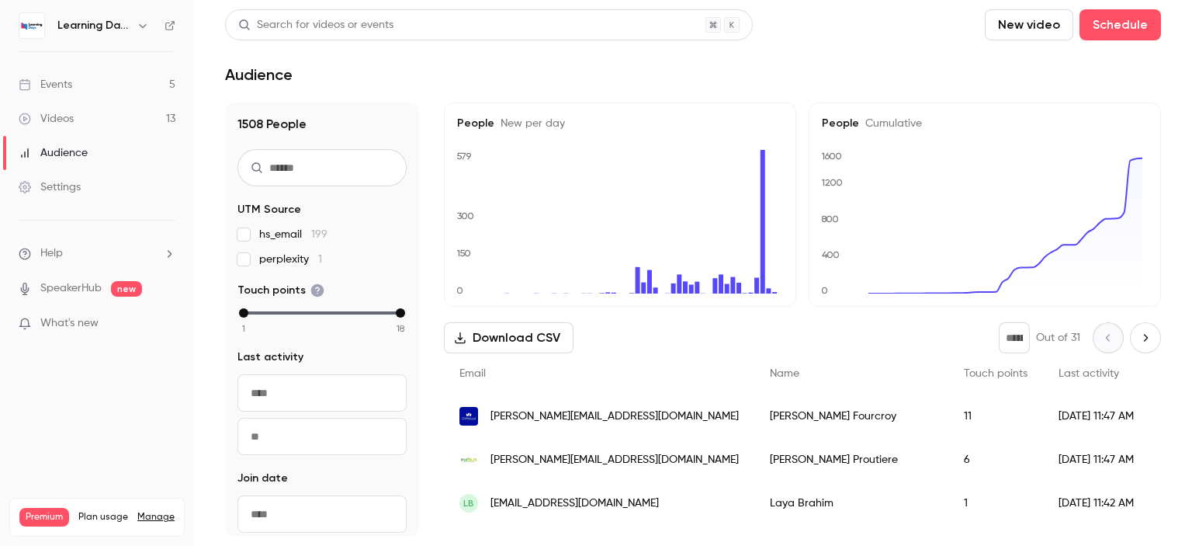
click at [92, 97] on link "Events 5" at bounding box center [97, 85] width 194 height 34
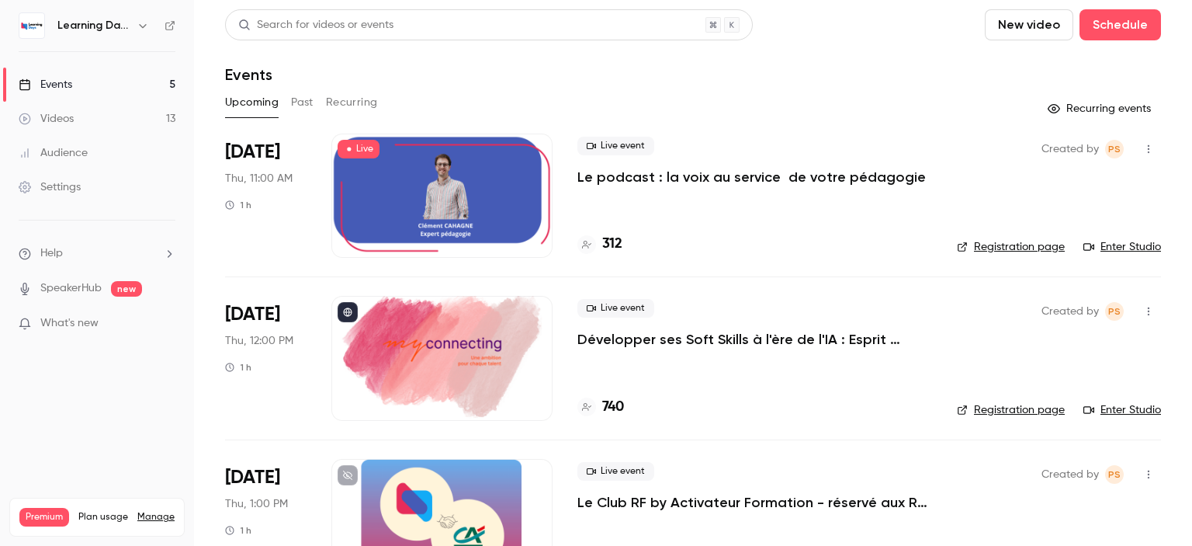
click at [742, 505] on p "Le Club RF by Activateur Formation - réservé aux RF - La formation, bien plus q…" at bounding box center [754, 502] width 355 height 19
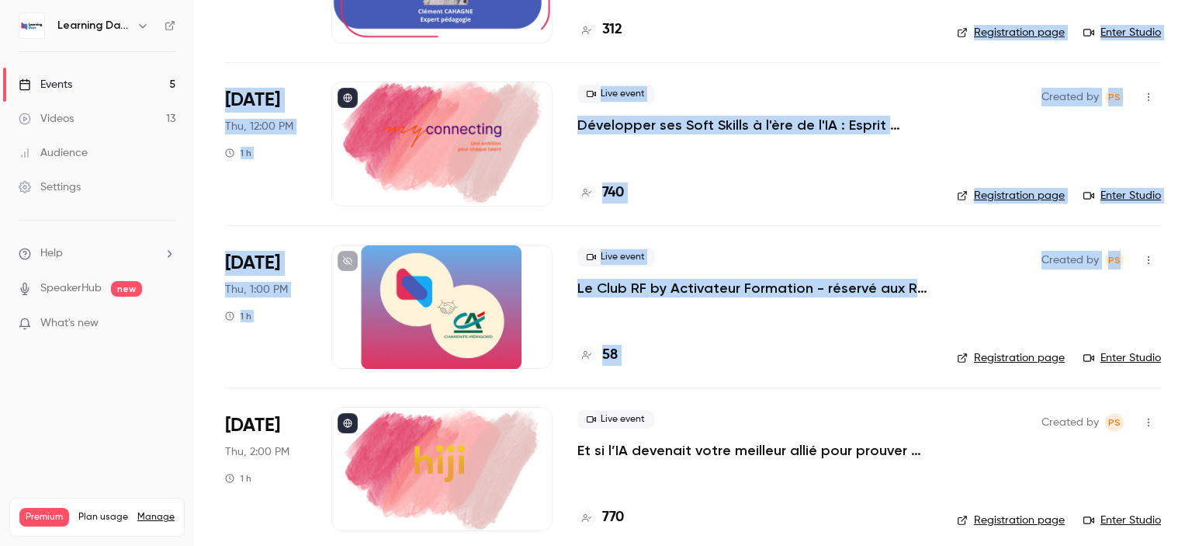
scroll to position [213, 0]
drag, startPoint x: 1191, startPoint y: 140, endPoint x: 1191, endPoint y: 258, distance: 118.7
click at [1191, 258] on main "Search for videos or events New video Schedule Events Upcoming Past Recurring R…" at bounding box center [693, 273] width 998 height 546
click at [615, 353] on h4 "58" at bounding box center [610, 355] width 16 height 21
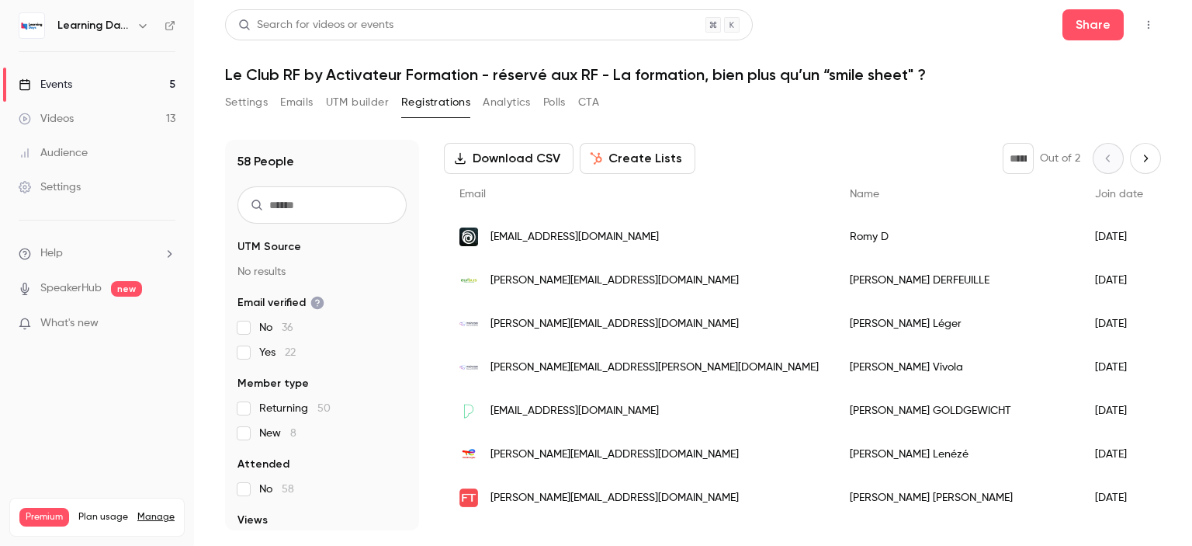
scroll to position [37, 0]
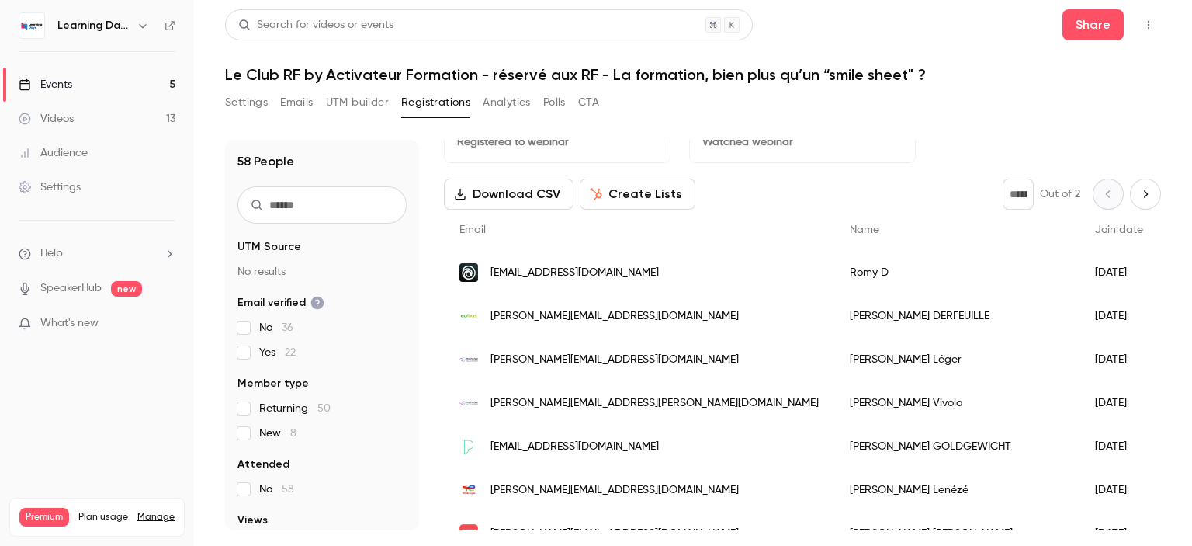
click at [618, 268] on span "[EMAIL_ADDRESS][DOMAIN_NAME]" at bounding box center [574, 273] width 168 height 16
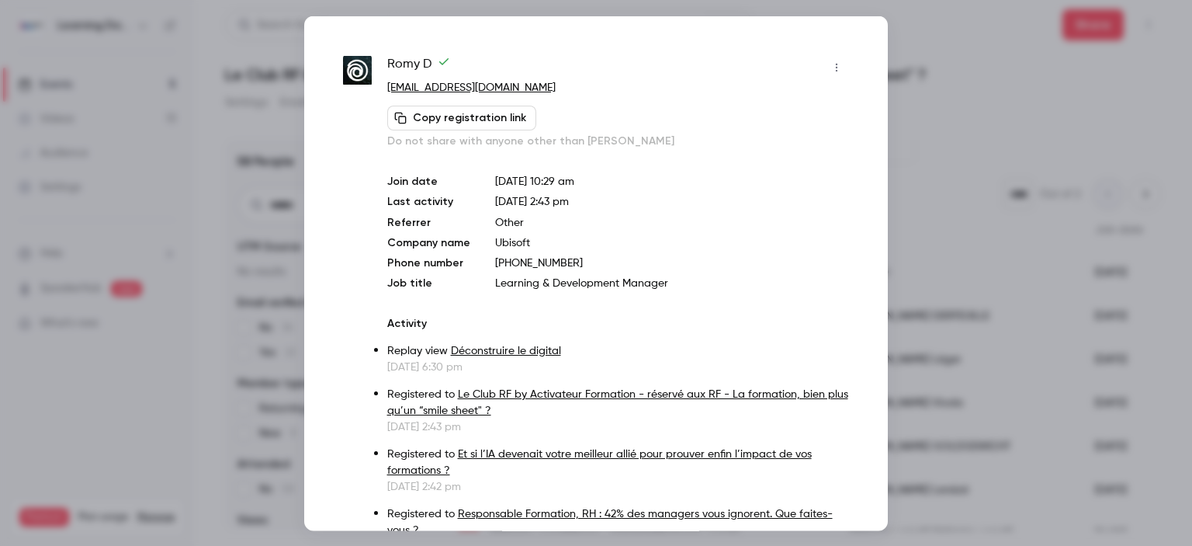
click at [203, 139] on div at bounding box center [596, 273] width 1192 height 546
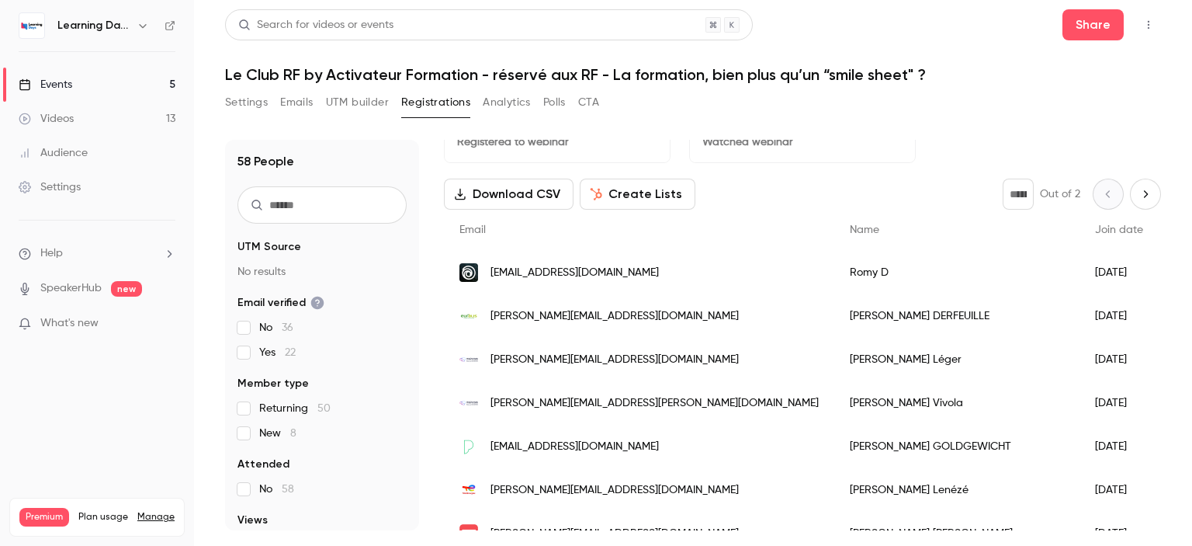
click at [84, 116] on link "Videos 13" at bounding box center [97, 119] width 194 height 34
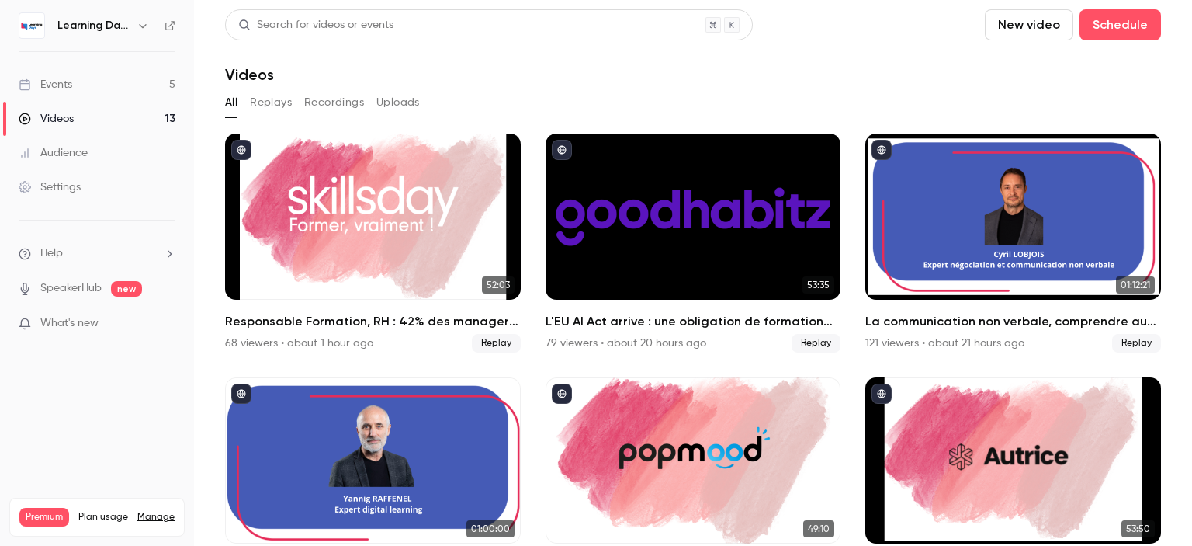
click at [71, 83] on div "Events" at bounding box center [46, 85] width 54 height 16
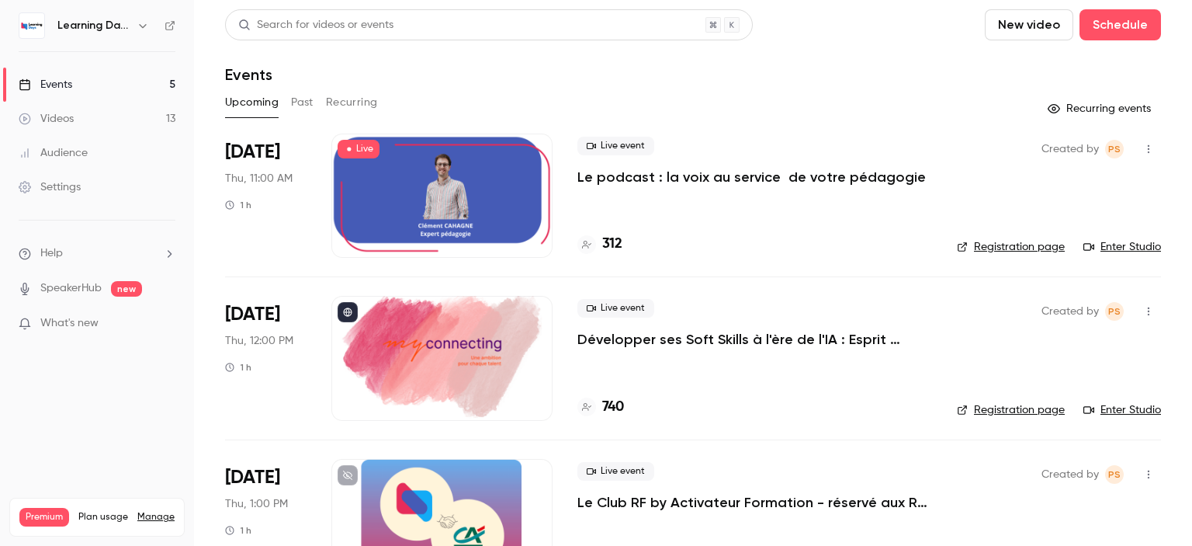
click at [1105, 404] on link "Enter Studio" at bounding box center [1122, 410] width 78 height 16
click at [92, 152] on link "Audience" at bounding box center [97, 153] width 194 height 34
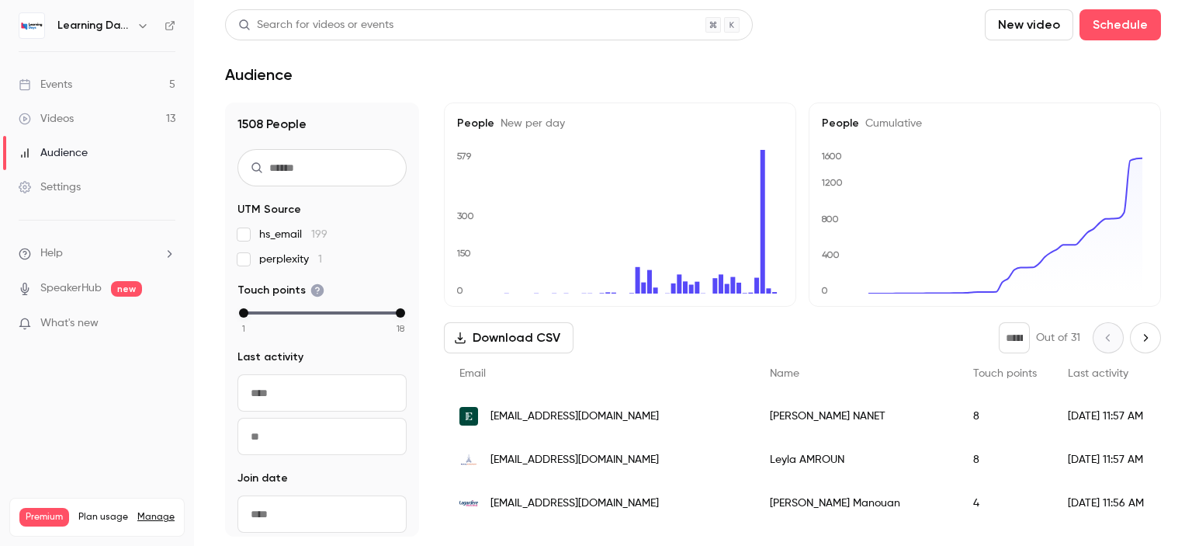
click at [552, 455] on span "[EMAIL_ADDRESS][DOMAIN_NAME]" at bounding box center [574, 460] width 168 height 16
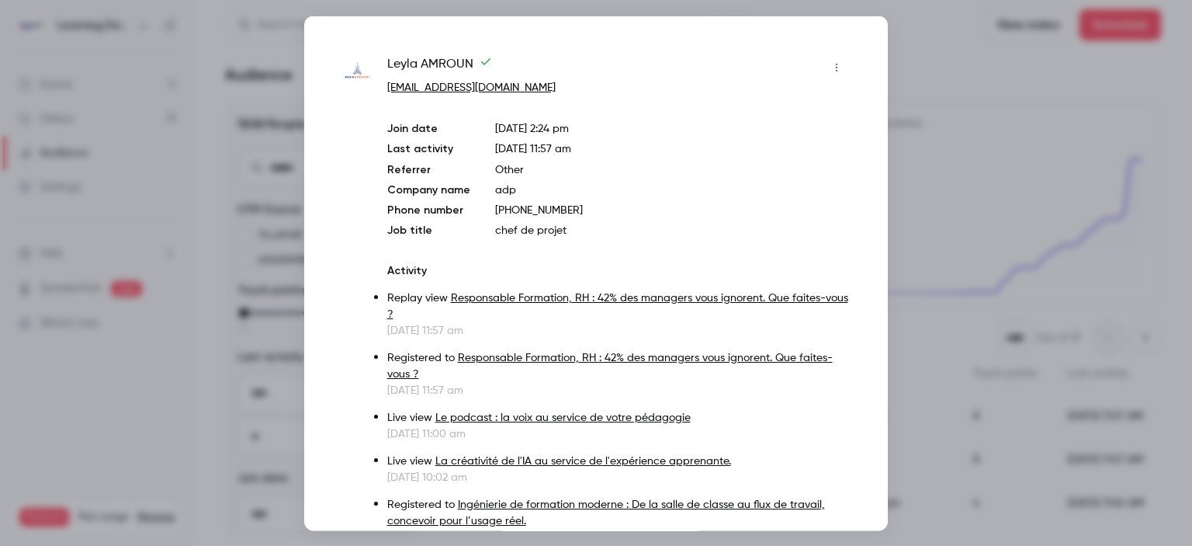
click at [933, 83] on div at bounding box center [596, 273] width 1192 height 546
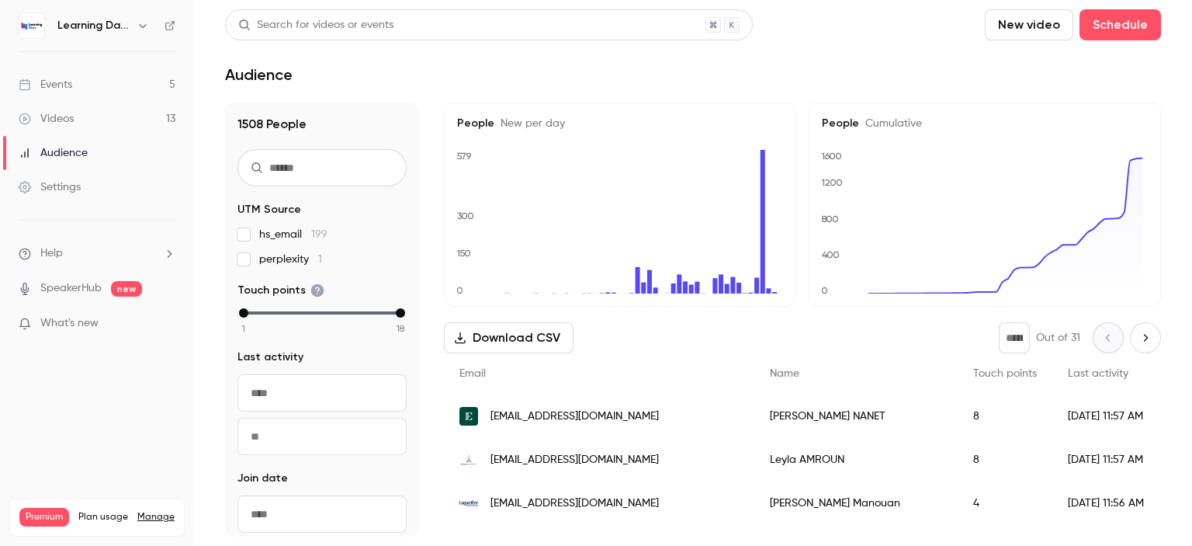
click at [78, 114] on link "Videos 13" at bounding box center [97, 119] width 194 height 34
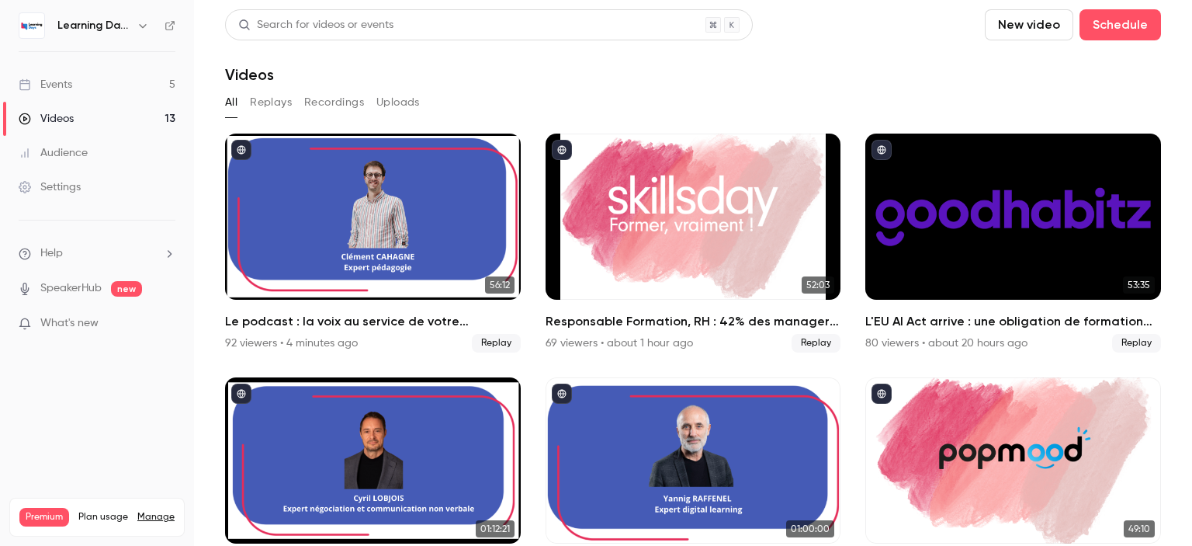
click at [80, 142] on link "Audience" at bounding box center [97, 153] width 194 height 34
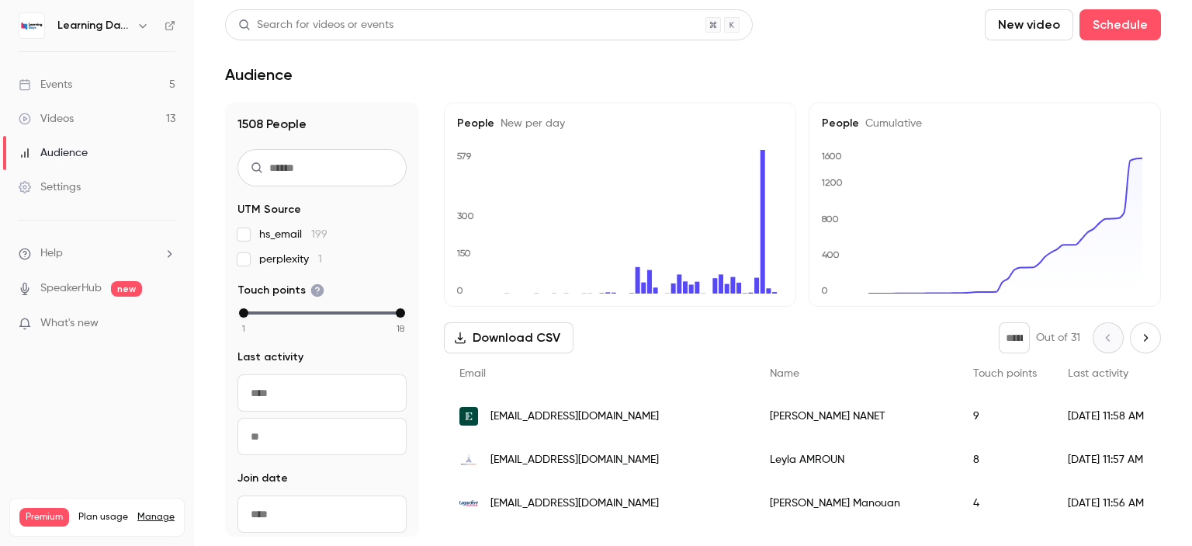
click at [61, 119] on div "Videos" at bounding box center [46, 119] width 55 height 16
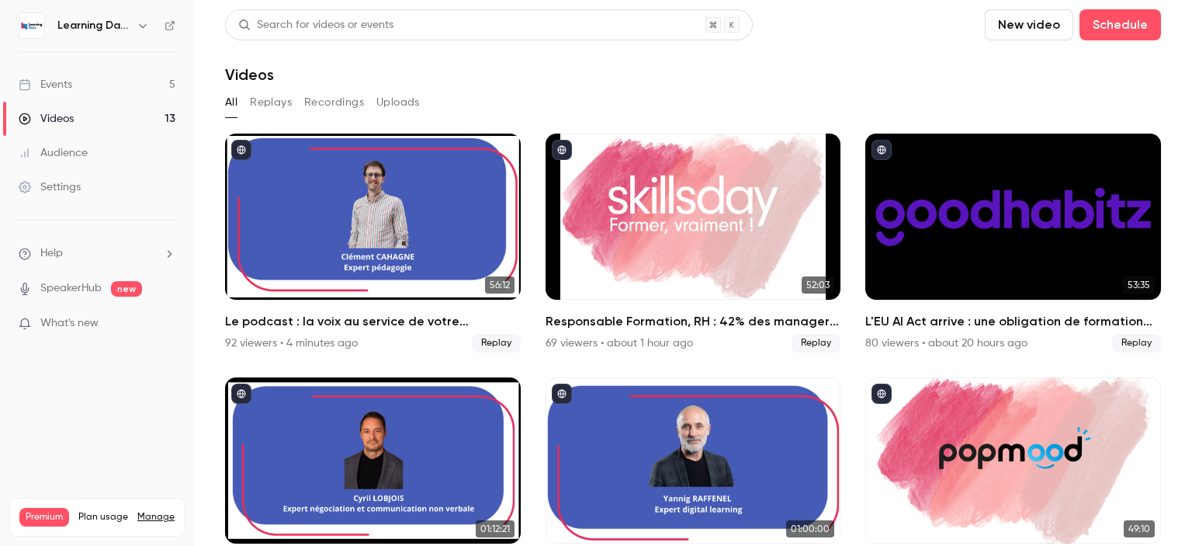
click at [65, 95] on link "Events 5" at bounding box center [97, 85] width 194 height 34
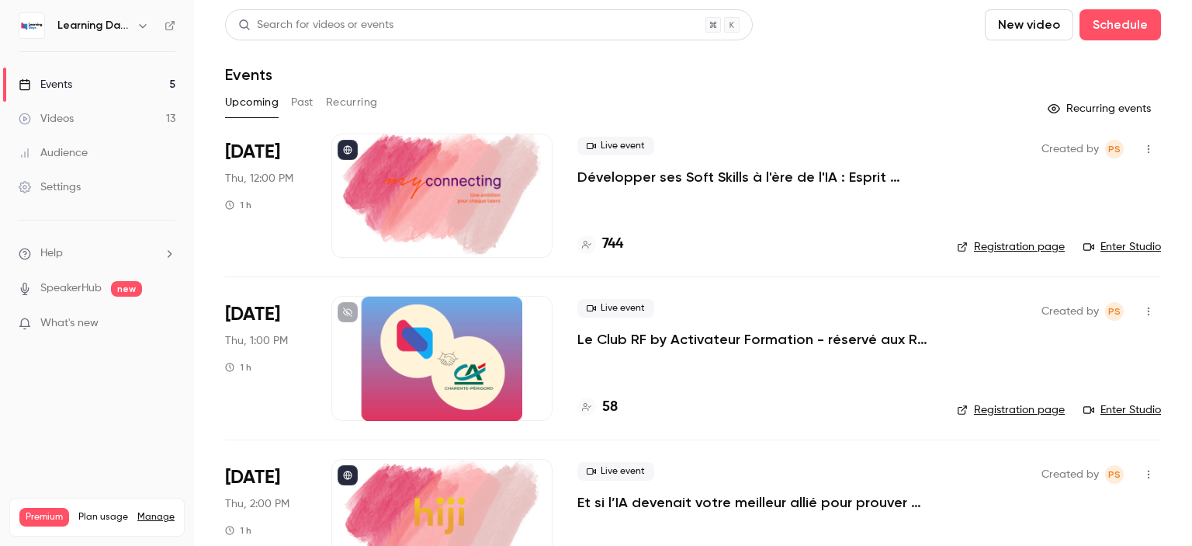
click at [83, 185] on link "Settings" at bounding box center [97, 187] width 194 height 34
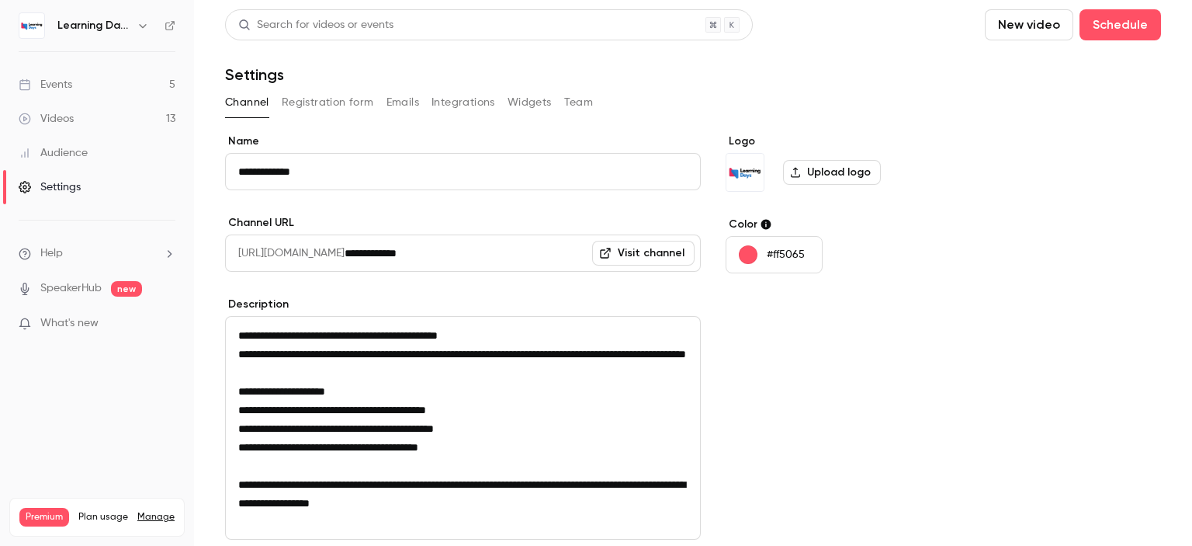
scroll to position [199, 0]
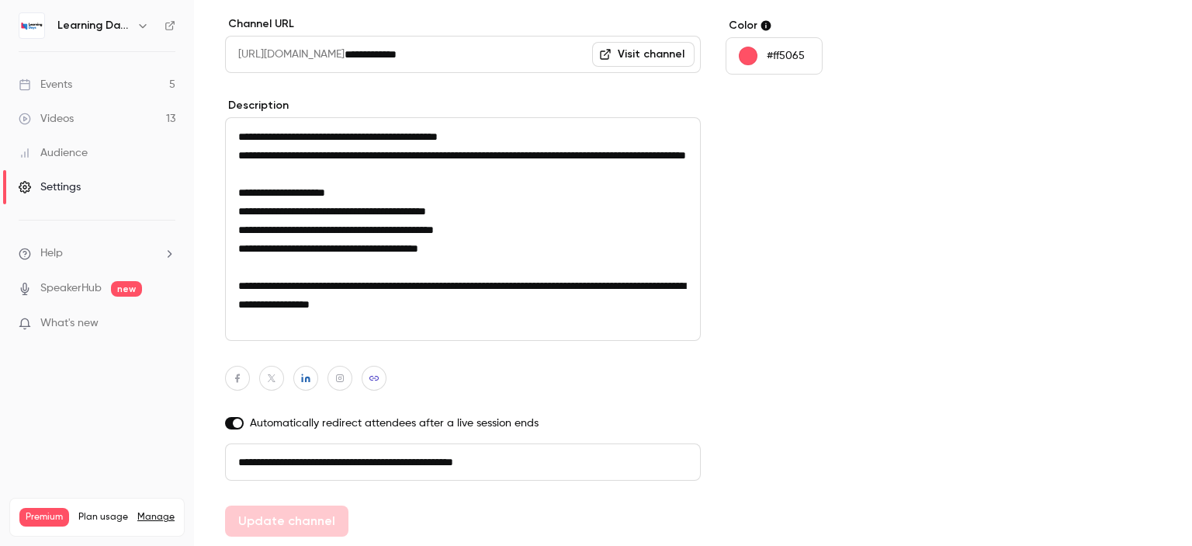
click at [89, 158] on link "Audience" at bounding box center [97, 153] width 194 height 34
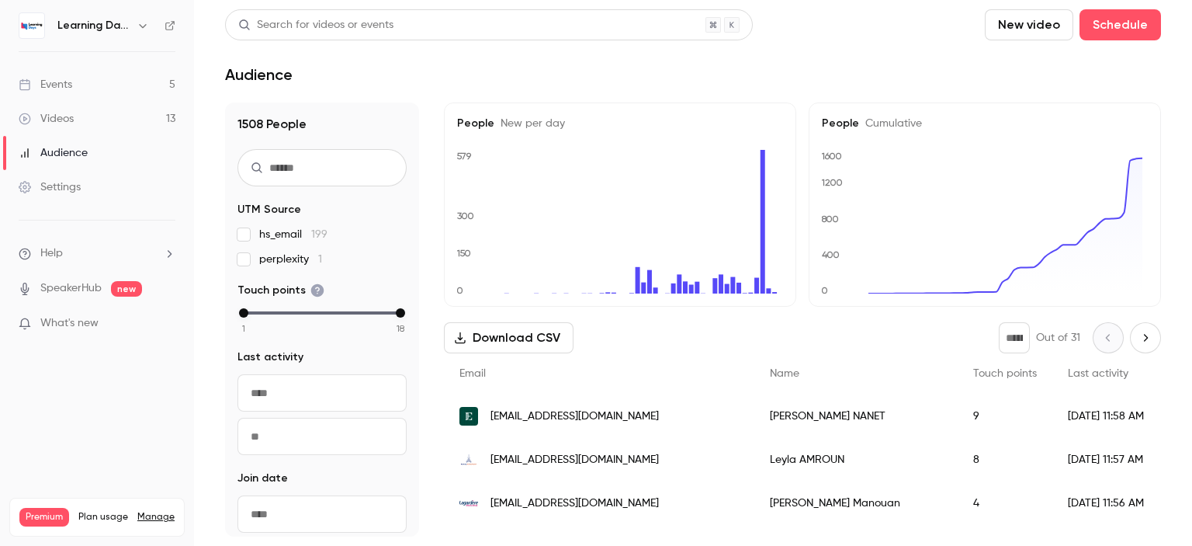
click at [552, 495] on span "[EMAIL_ADDRESS][DOMAIN_NAME]" at bounding box center [574, 503] width 168 height 16
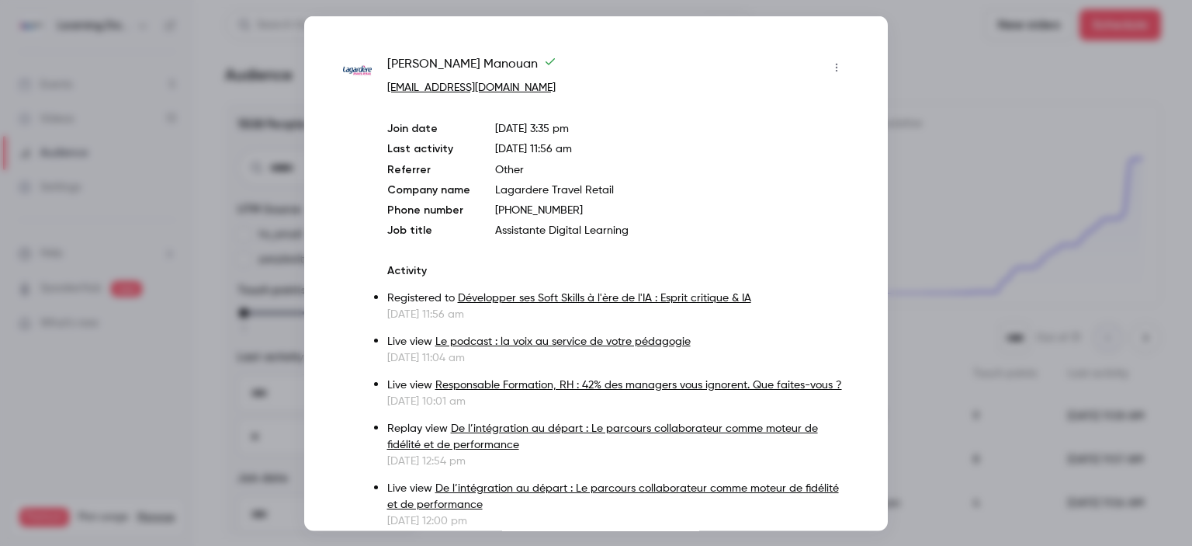
click at [1093, 291] on div at bounding box center [596, 273] width 1192 height 546
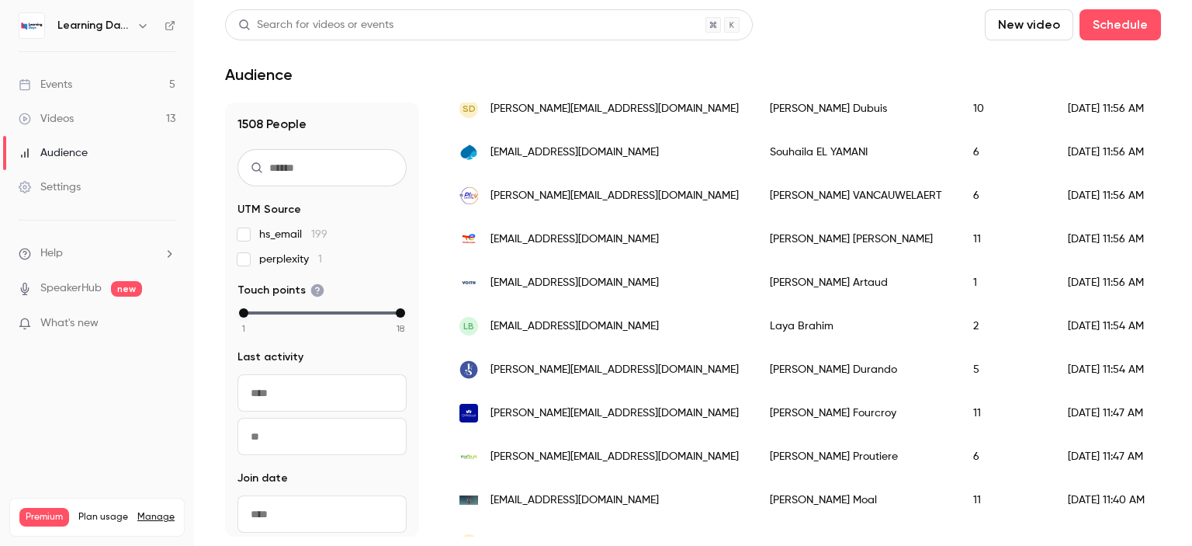
scroll to position [460, 0]
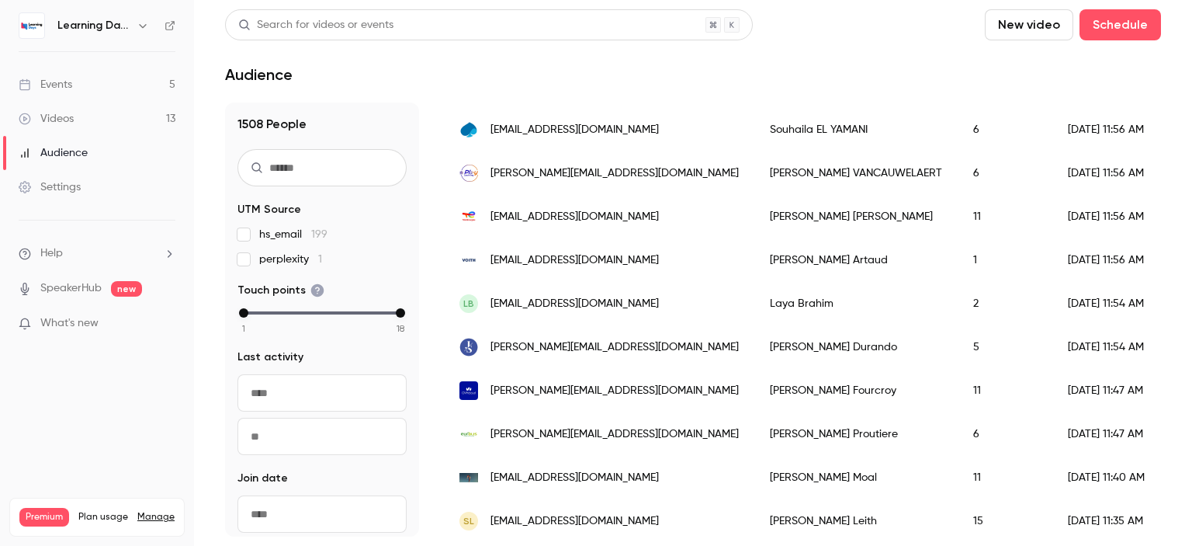
click at [546, 352] on span "[PERSON_NAME][EMAIL_ADDRESS][DOMAIN_NAME]" at bounding box center [614, 347] width 248 height 16
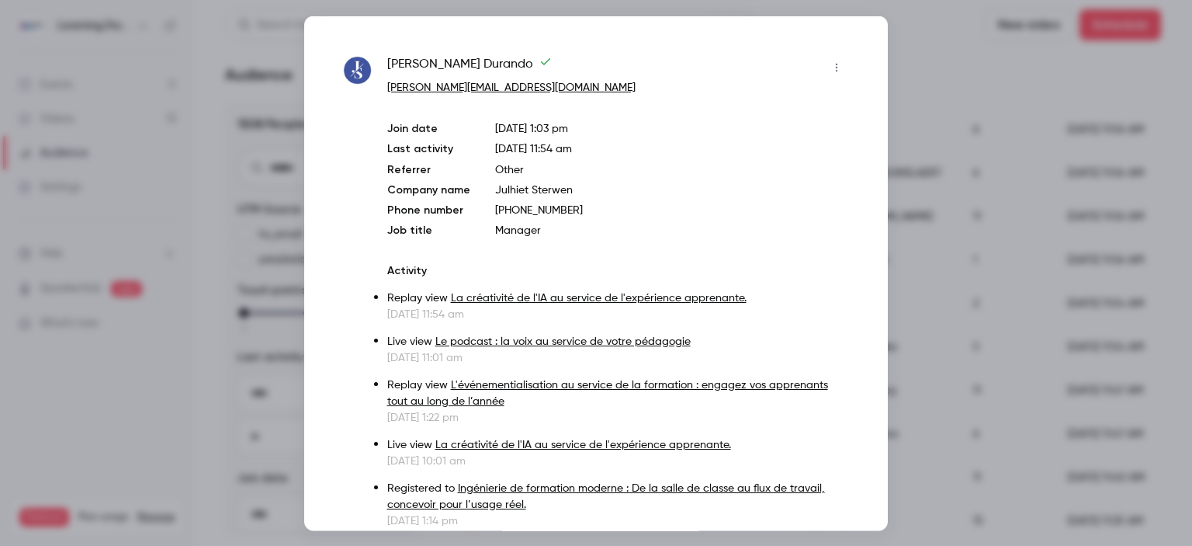
click at [925, 208] on div at bounding box center [596, 273] width 1192 height 546
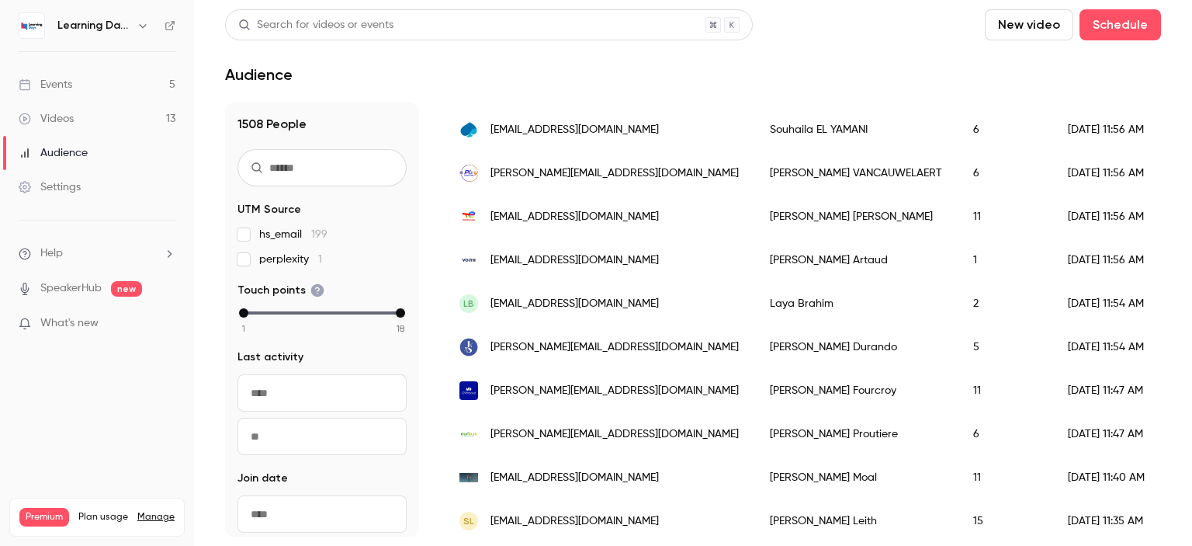
click at [590, 443] on div "[PERSON_NAME][EMAIL_ADDRESS][DOMAIN_NAME]" at bounding box center [599, 433] width 310 height 43
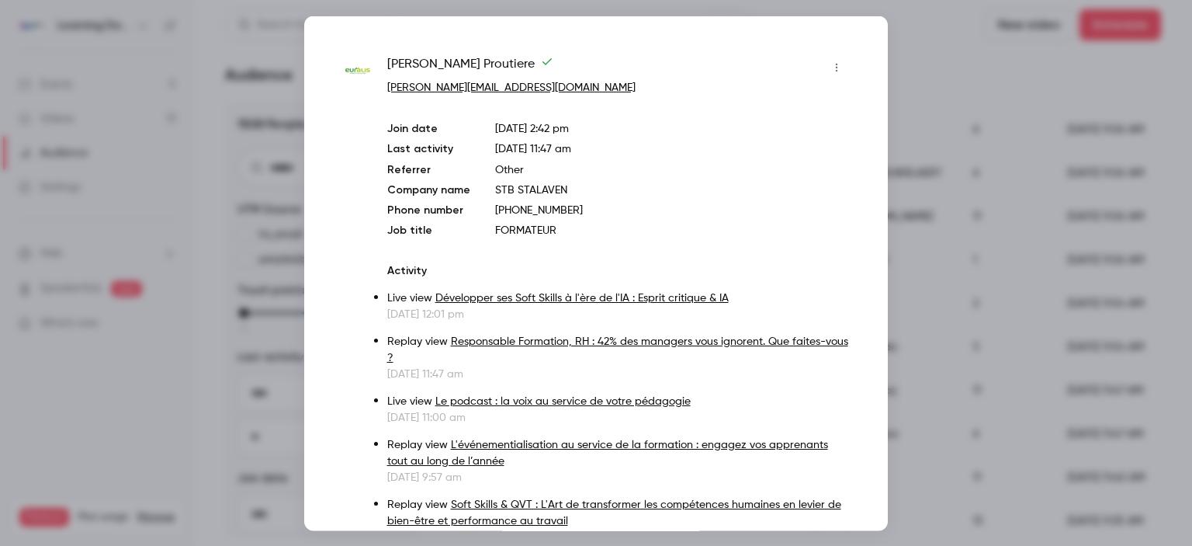
click at [917, 238] on div at bounding box center [596, 273] width 1192 height 546
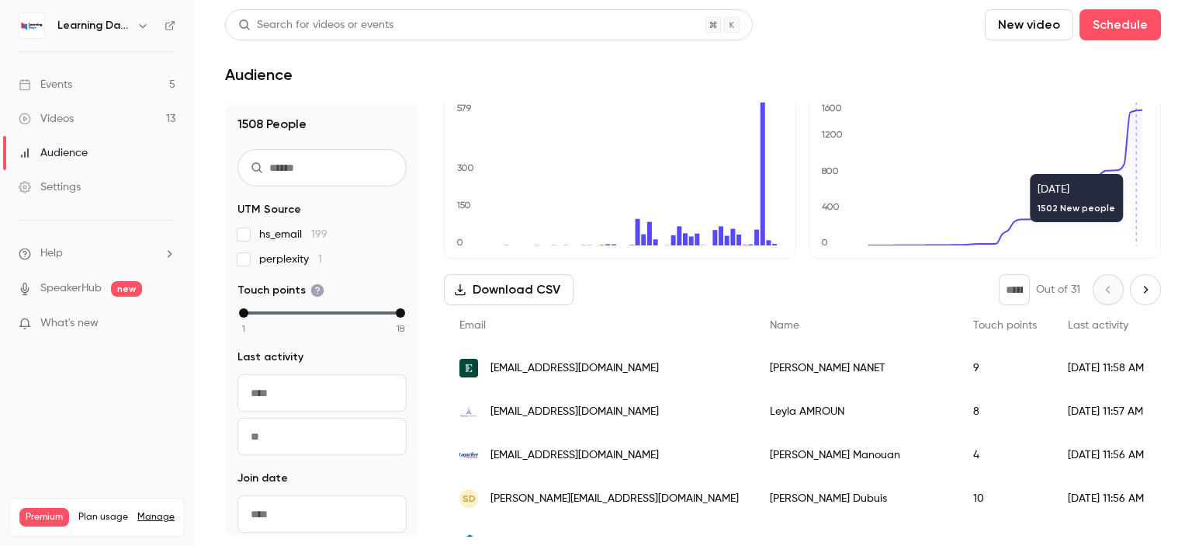
scroll to position [0, 0]
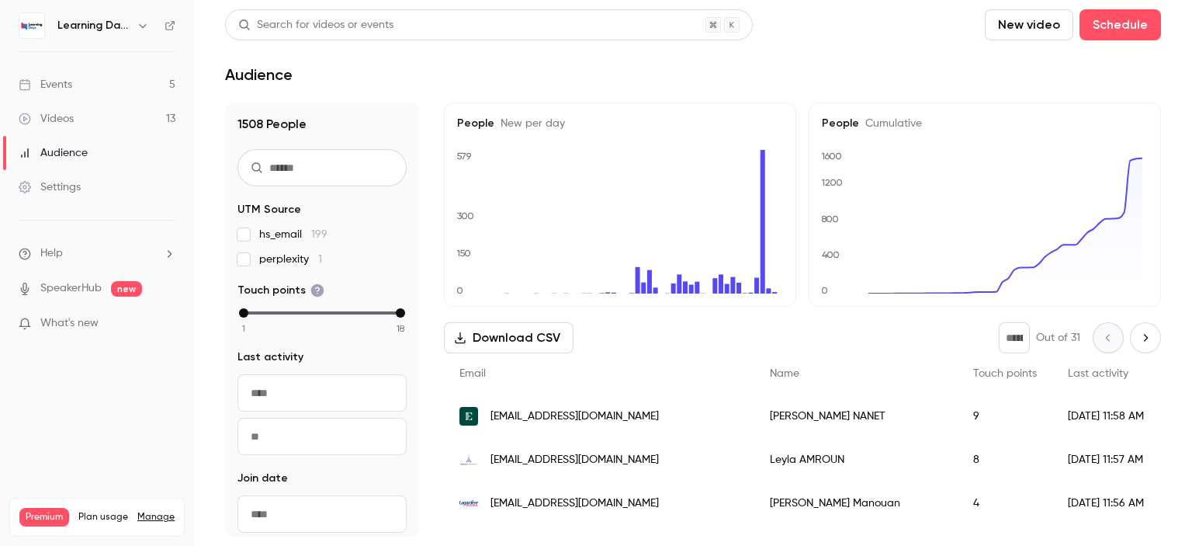
click at [106, 92] on link "Events 5" at bounding box center [97, 85] width 194 height 34
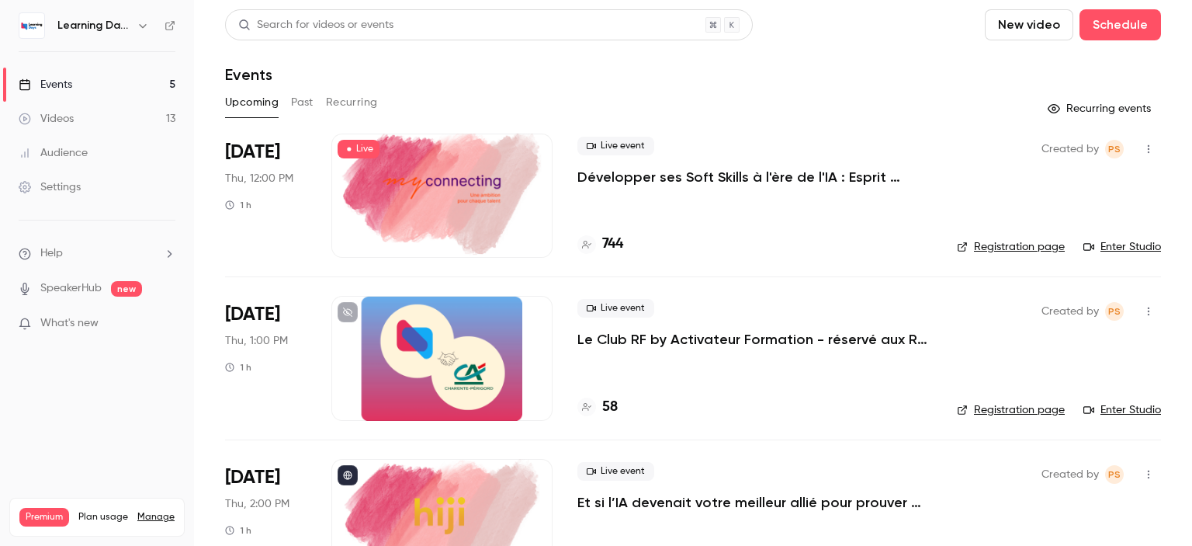
click at [108, 109] on link "Videos 13" at bounding box center [97, 119] width 194 height 34
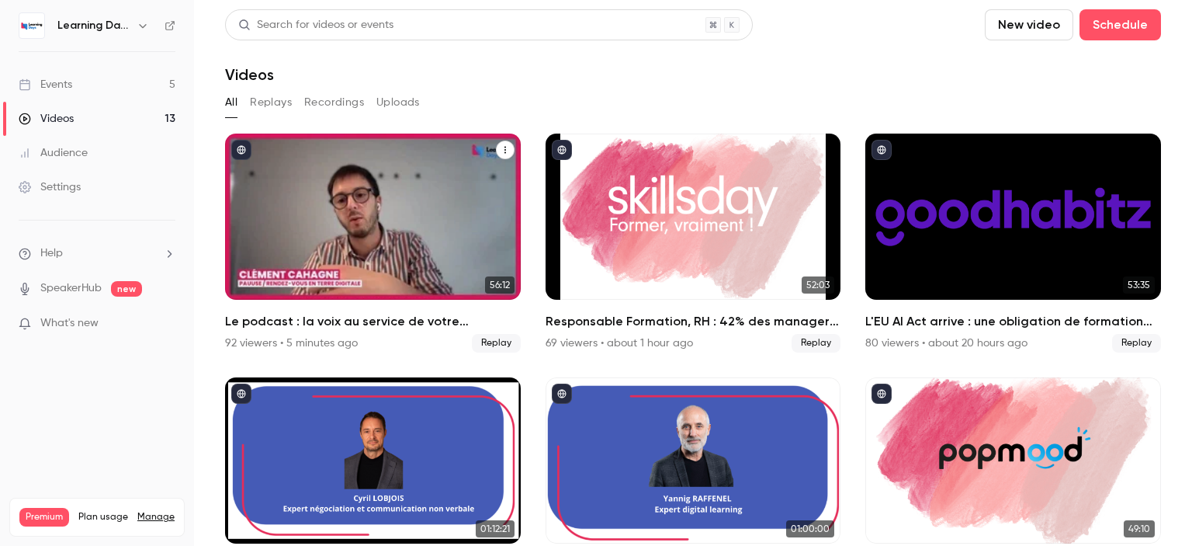
click at [376, 213] on div "Le podcast : la voix au service de votre pédagogie" at bounding box center [373, 216] width 296 height 166
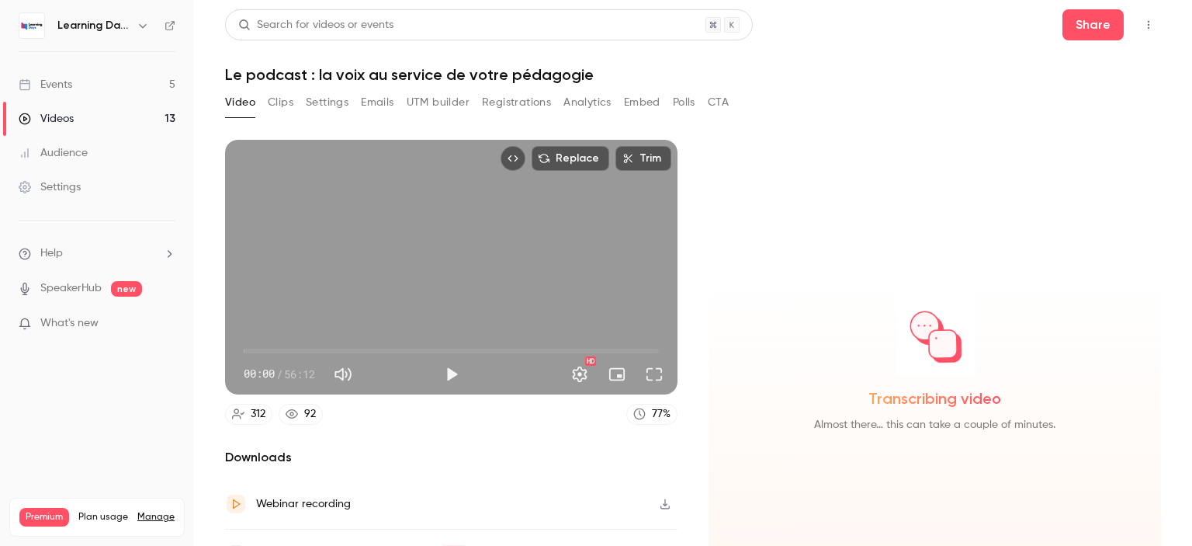
click at [724, 106] on button "CTA" at bounding box center [718, 102] width 21 height 25
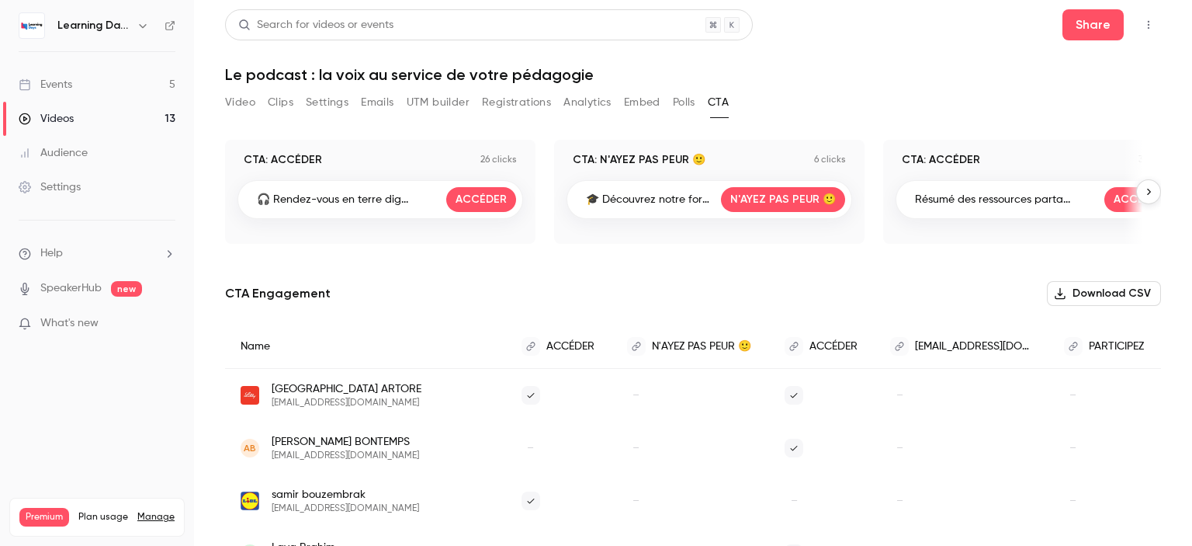
click at [133, 77] on link "Events 5" at bounding box center [97, 85] width 194 height 34
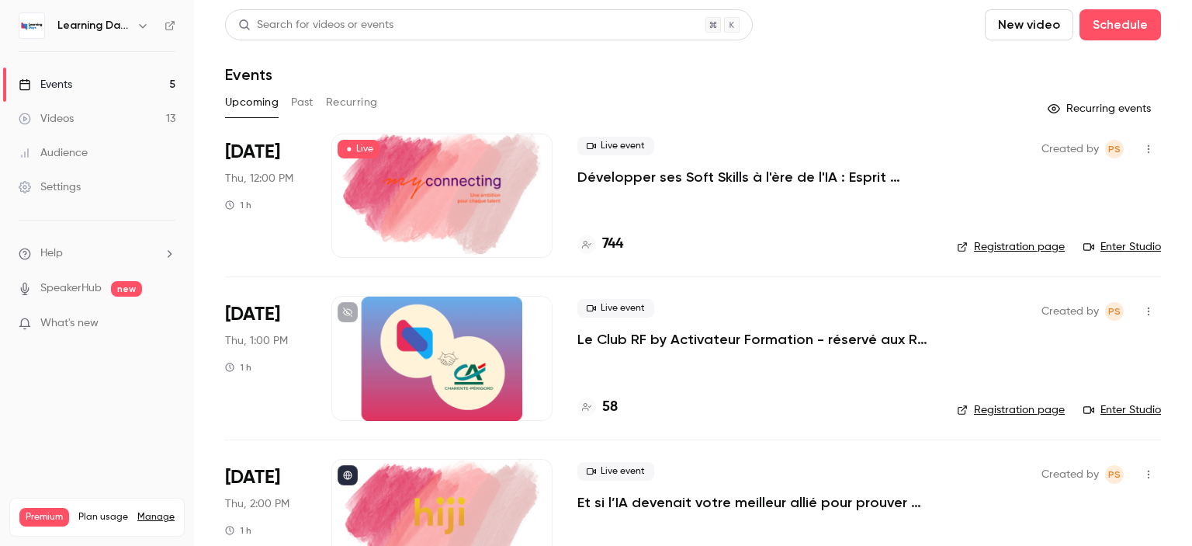
click at [106, 116] on link "Videos 13" at bounding box center [97, 119] width 194 height 34
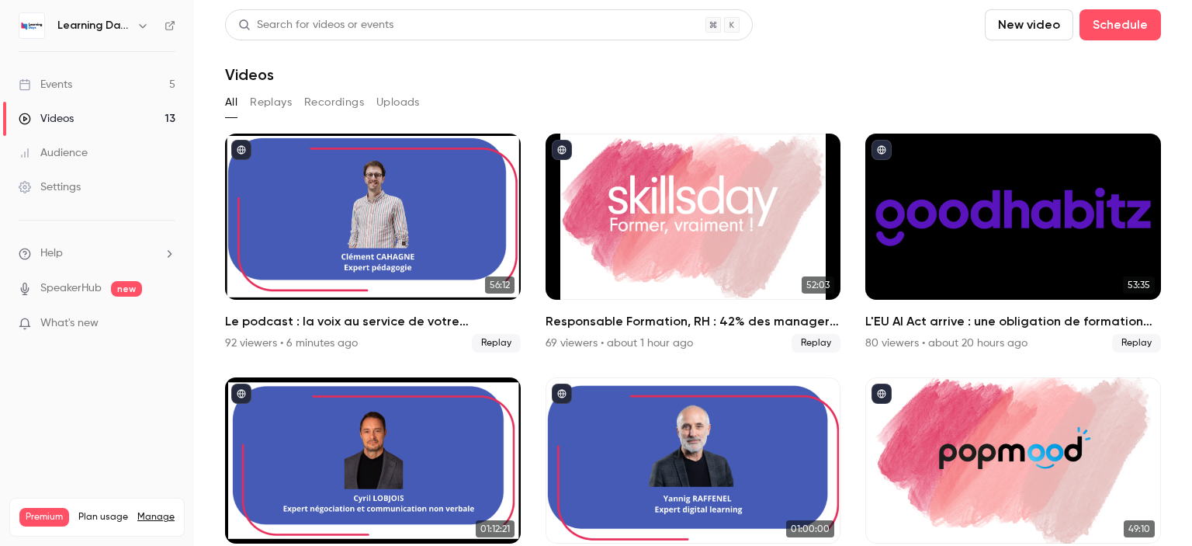
click at [84, 151] on div "Audience" at bounding box center [53, 153] width 69 height 16
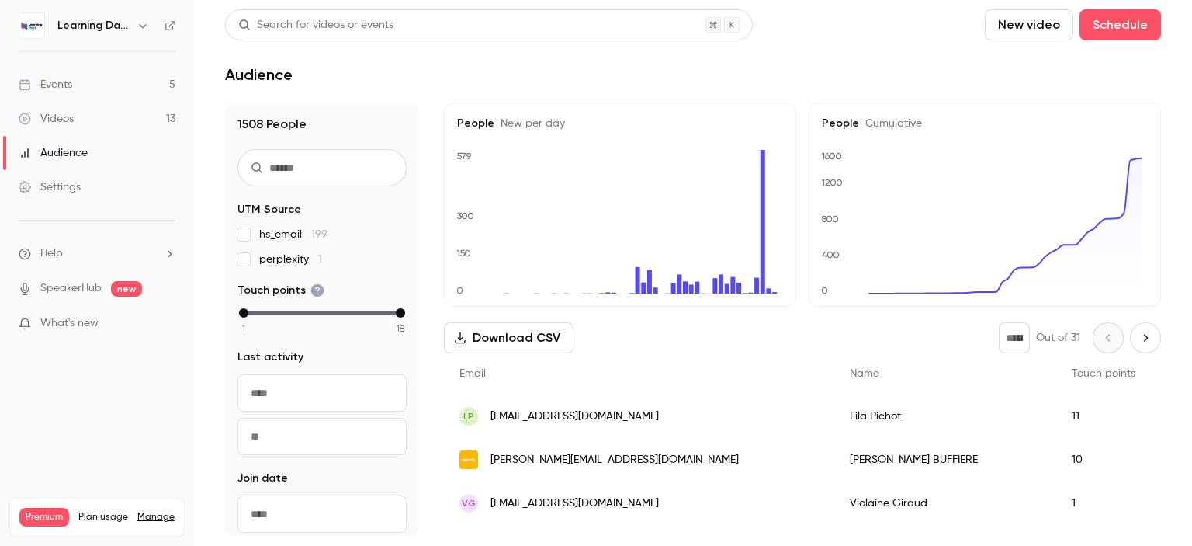
click at [563, 414] on span "[EMAIL_ADDRESS][DOMAIN_NAME]" at bounding box center [574, 416] width 168 height 16
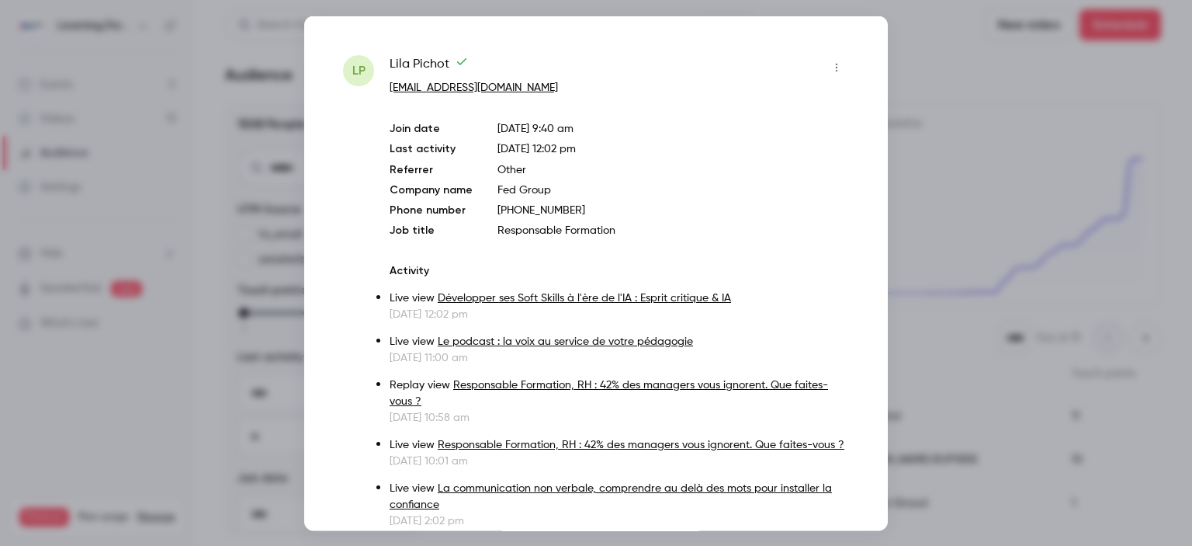
click at [940, 192] on div at bounding box center [596, 273] width 1192 height 546
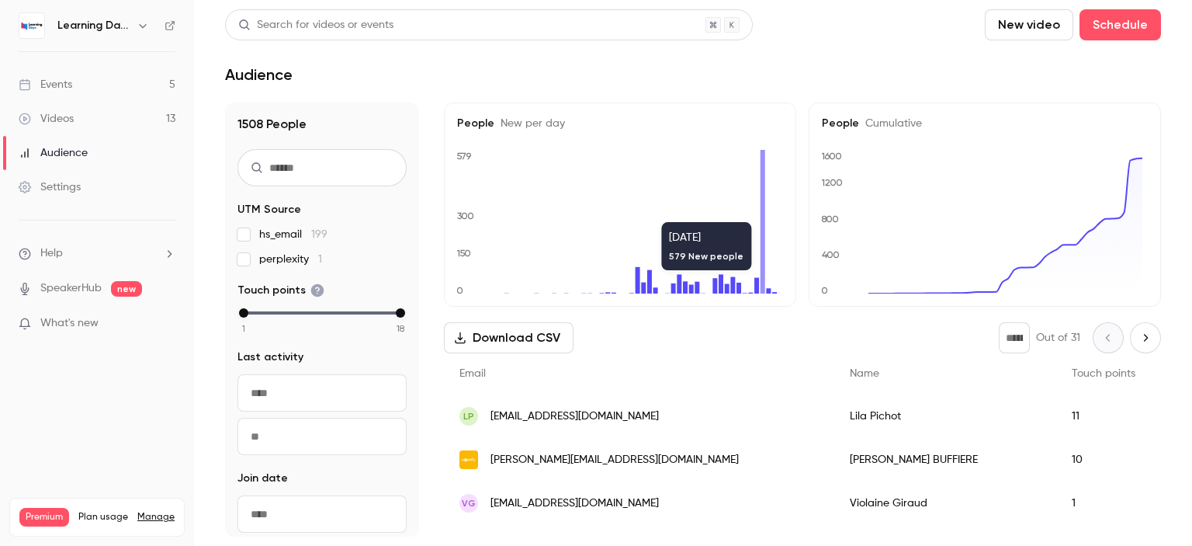
click at [562, 462] on span "[PERSON_NAME][EMAIL_ADDRESS][DOMAIN_NAME]" at bounding box center [614, 460] width 248 height 16
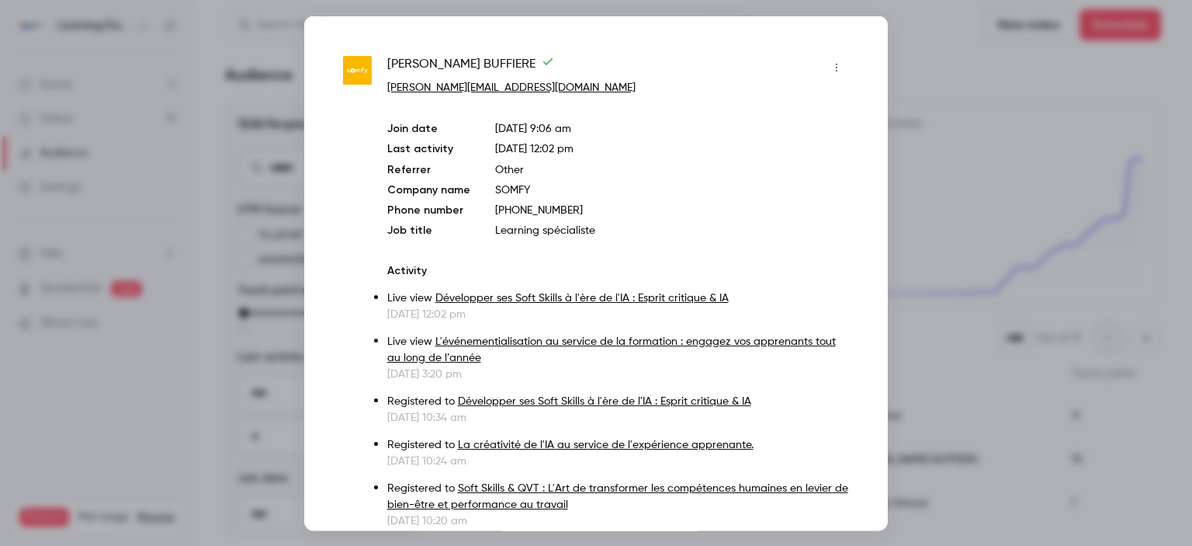
click at [967, 192] on div at bounding box center [596, 273] width 1192 height 546
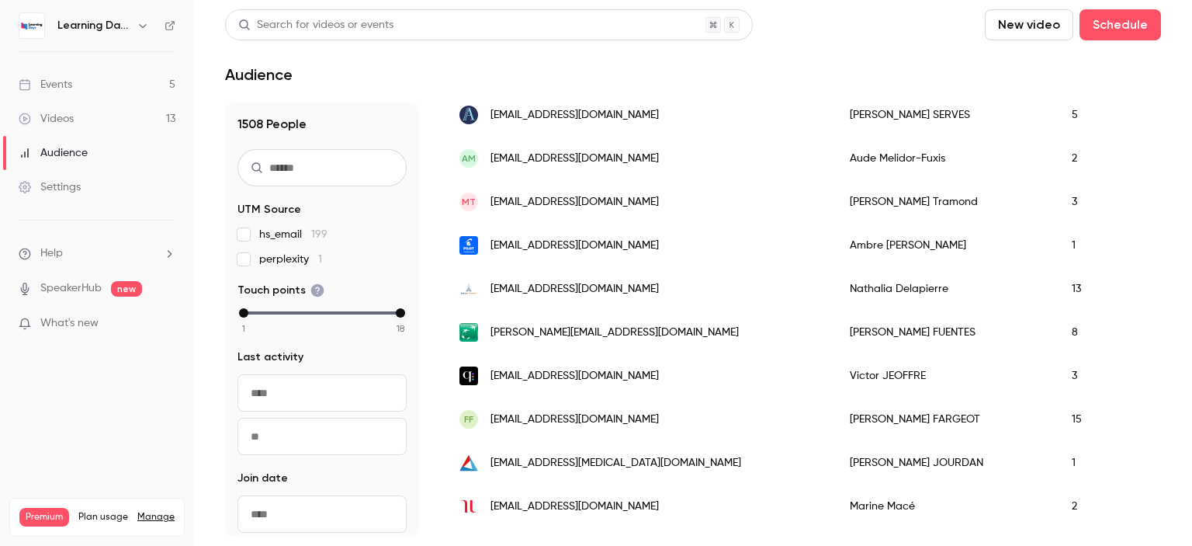
scroll to position [482, 0]
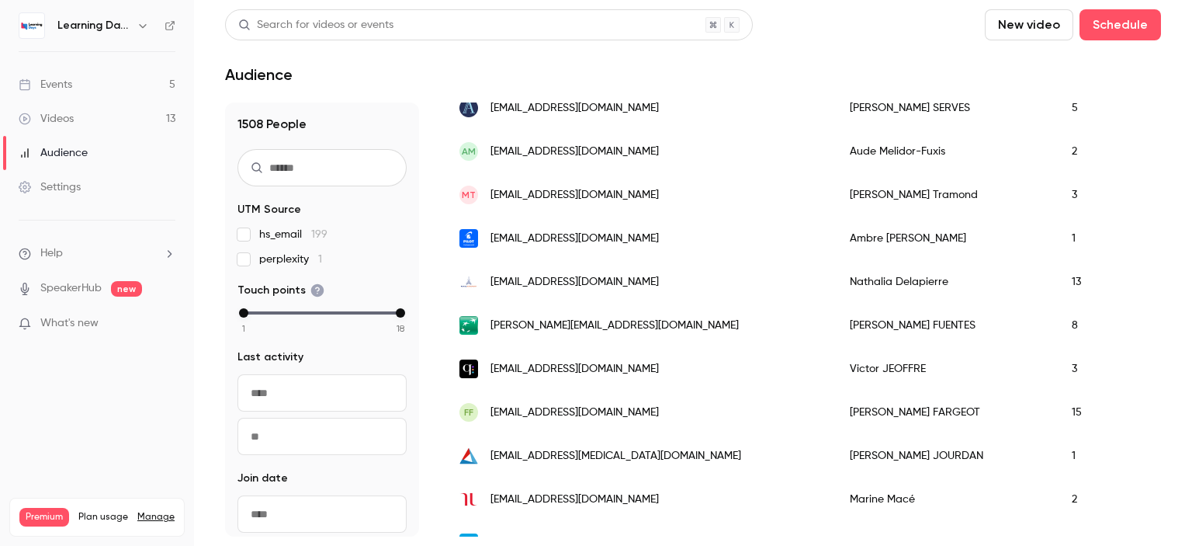
click at [579, 322] on span "[PERSON_NAME][EMAIL_ADDRESS][DOMAIN_NAME]" at bounding box center [614, 325] width 248 height 16
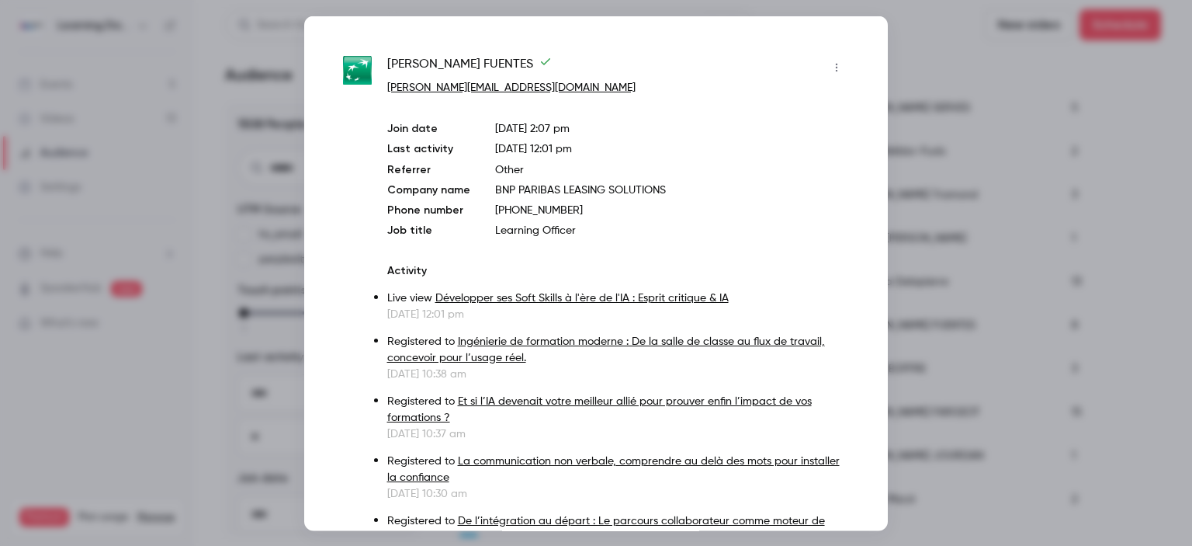
click at [931, 264] on div at bounding box center [596, 273] width 1192 height 546
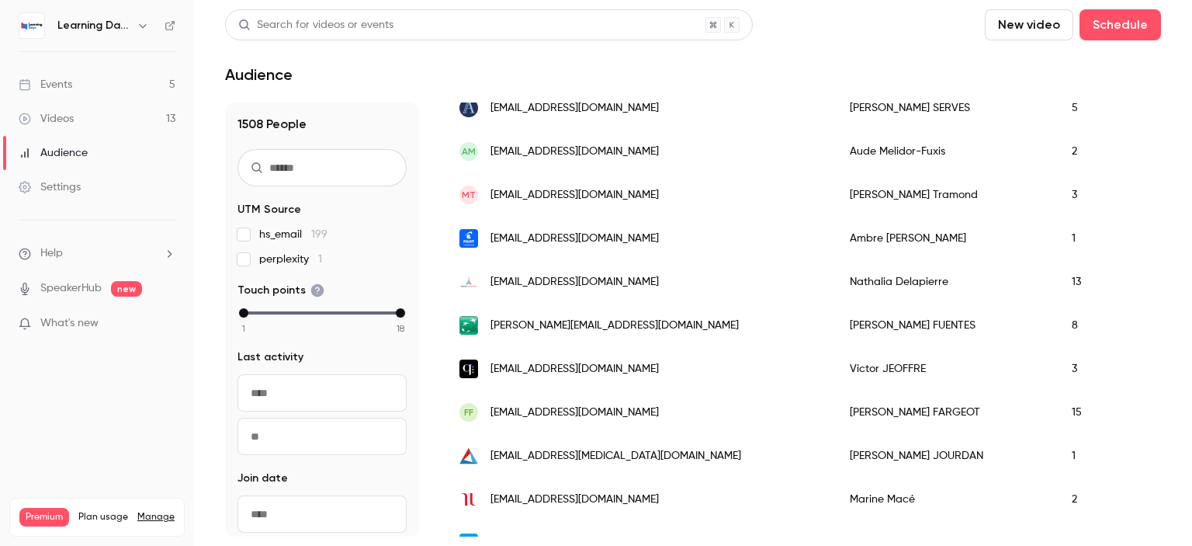
click at [88, 121] on link "Videos 13" at bounding box center [97, 119] width 194 height 34
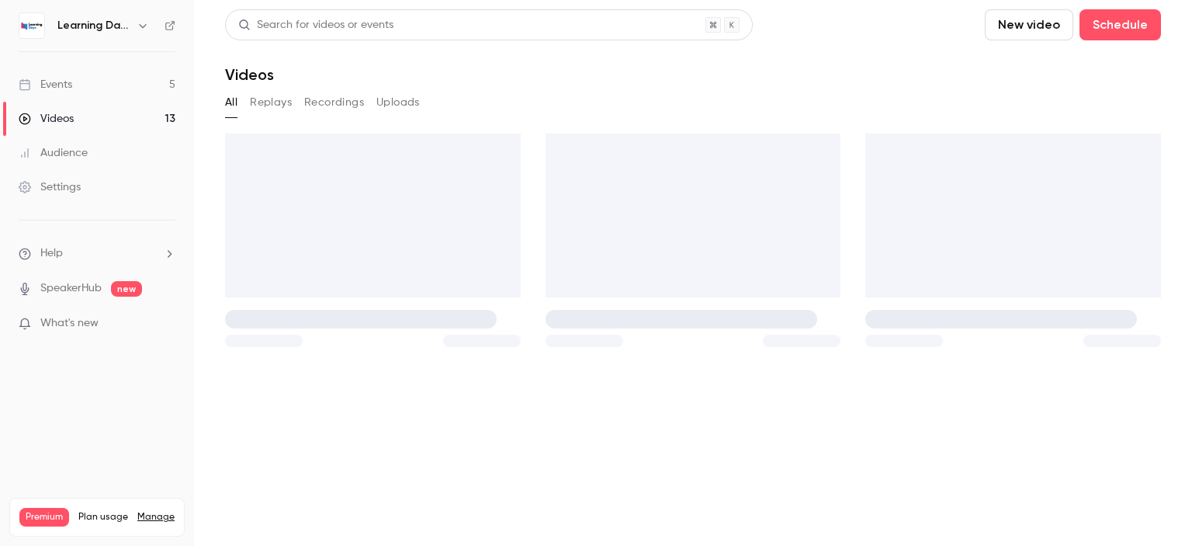
click at [84, 161] on link "Audience" at bounding box center [97, 153] width 194 height 34
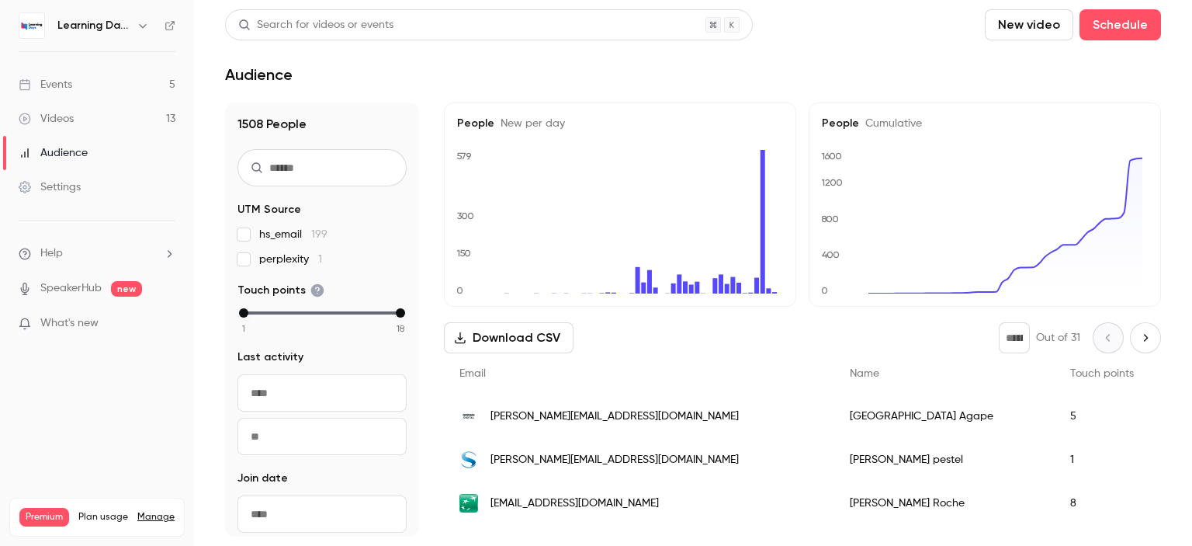
click at [549, 423] on span "[PERSON_NAME][EMAIL_ADDRESS][DOMAIN_NAME]" at bounding box center [614, 416] width 248 height 16
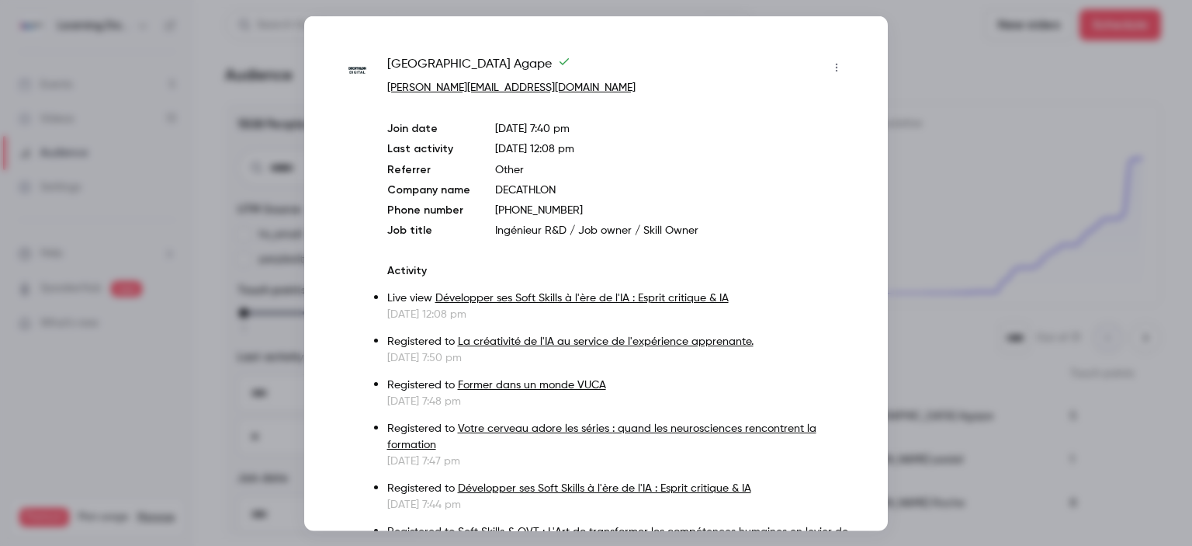
click at [947, 185] on div at bounding box center [596, 273] width 1192 height 546
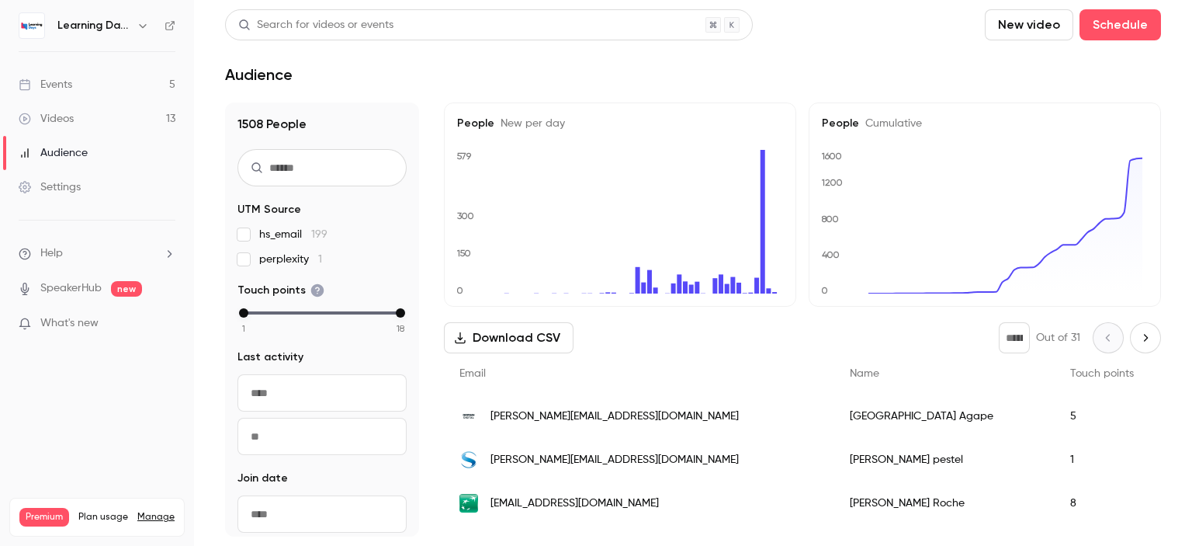
click at [526, 459] on span "eric.pestel@safrangroup.com" at bounding box center [614, 460] width 248 height 16
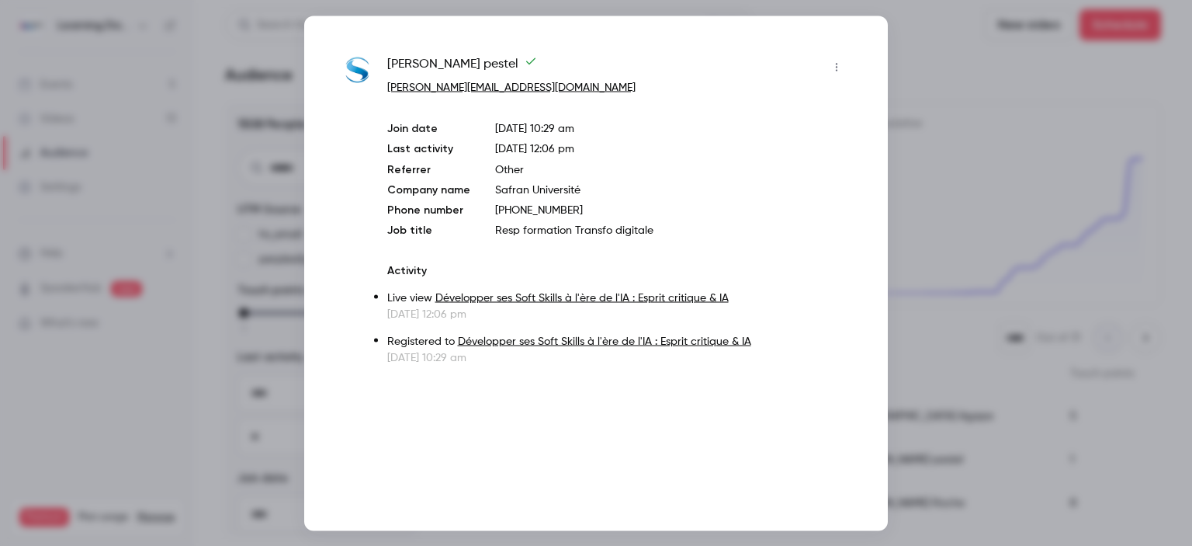
click at [956, 187] on div at bounding box center [596, 273] width 1192 height 546
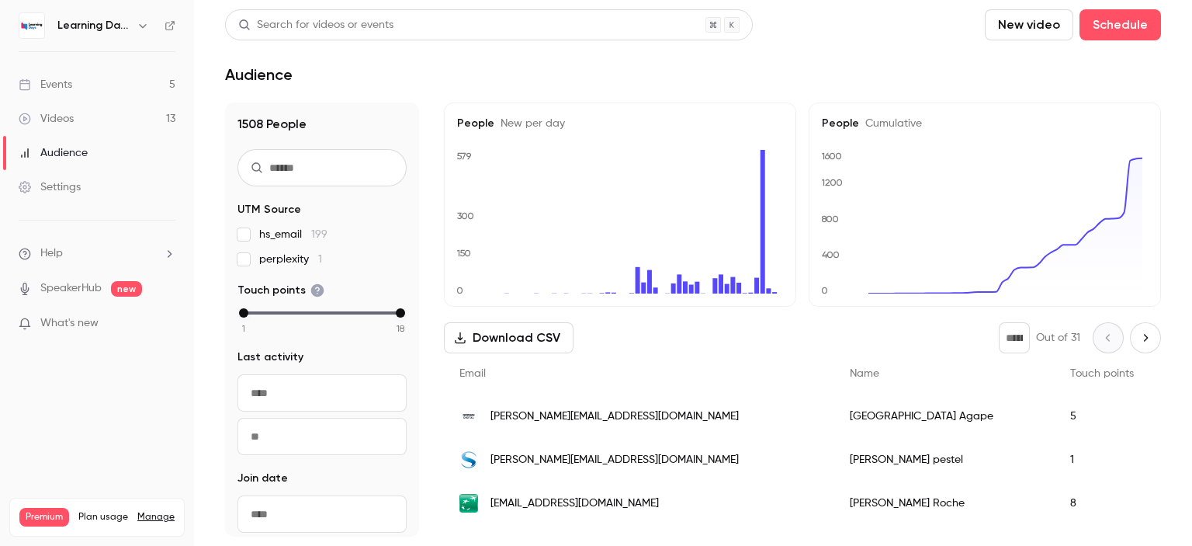
click at [577, 501] on span "[EMAIL_ADDRESS][DOMAIN_NAME]" at bounding box center [574, 503] width 168 height 16
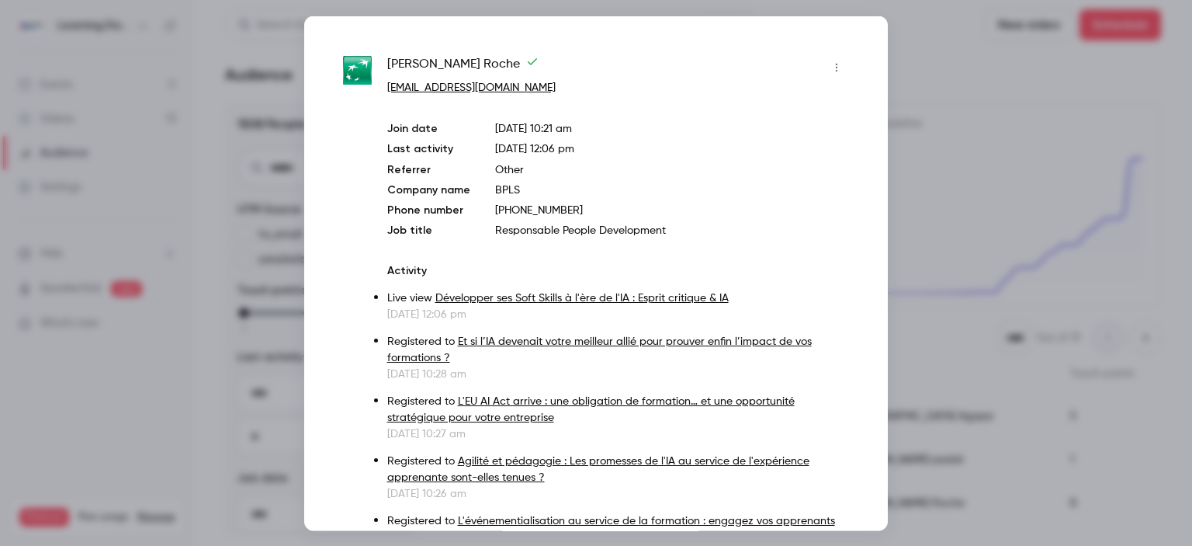
click at [962, 150] on div at bounding box center [596, 273] width 1192 height 546
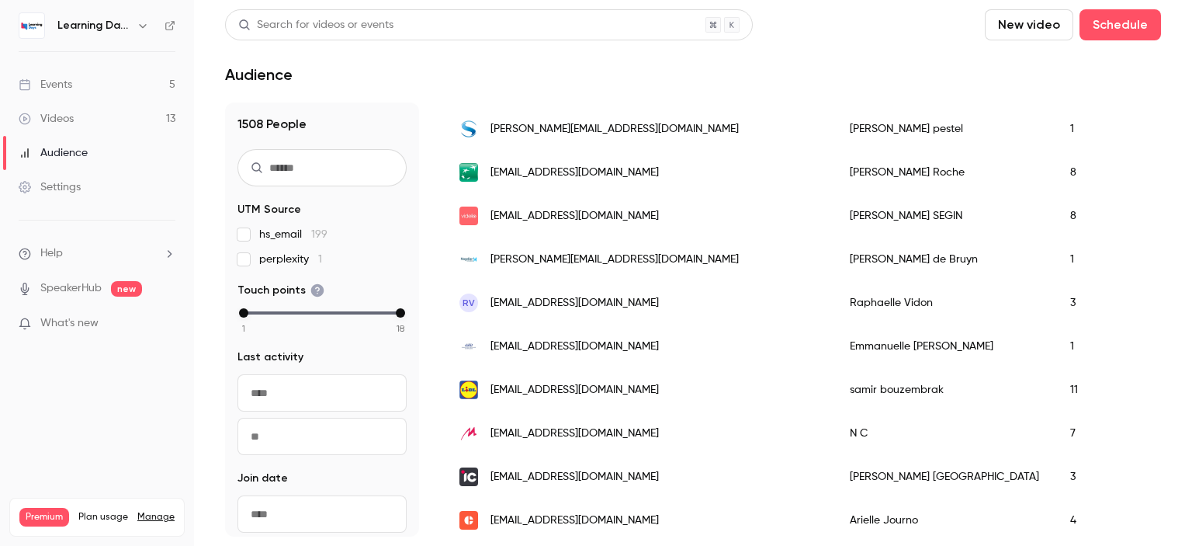
scroll to position [345, 0]
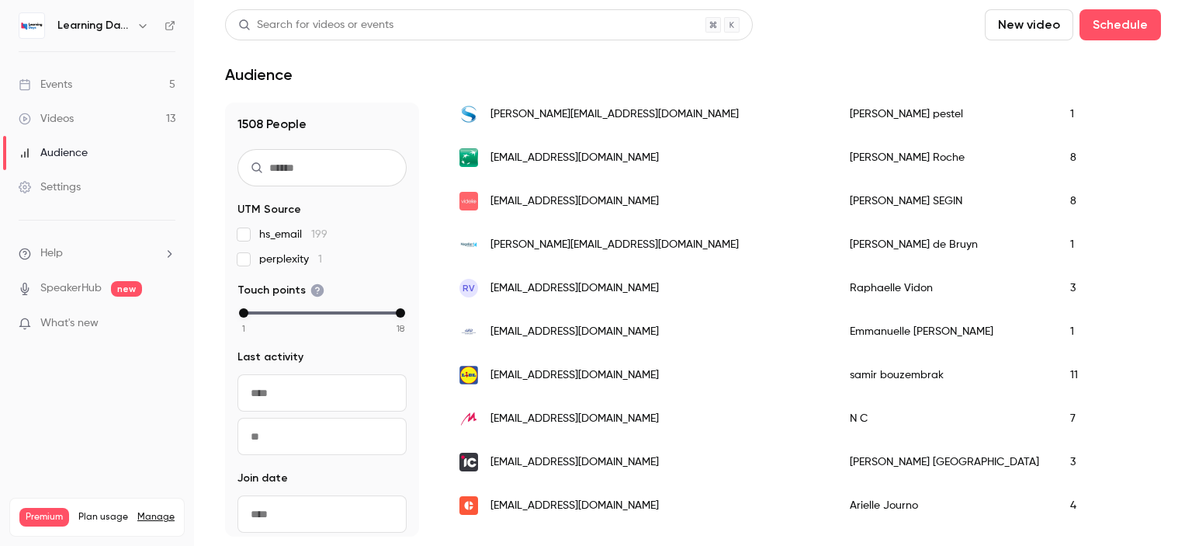
click at [545, 380] on span "[EMAIL_ADDRESS][DOMAIN_NAME]" at bounding box center [574, 375] width 168 height 16
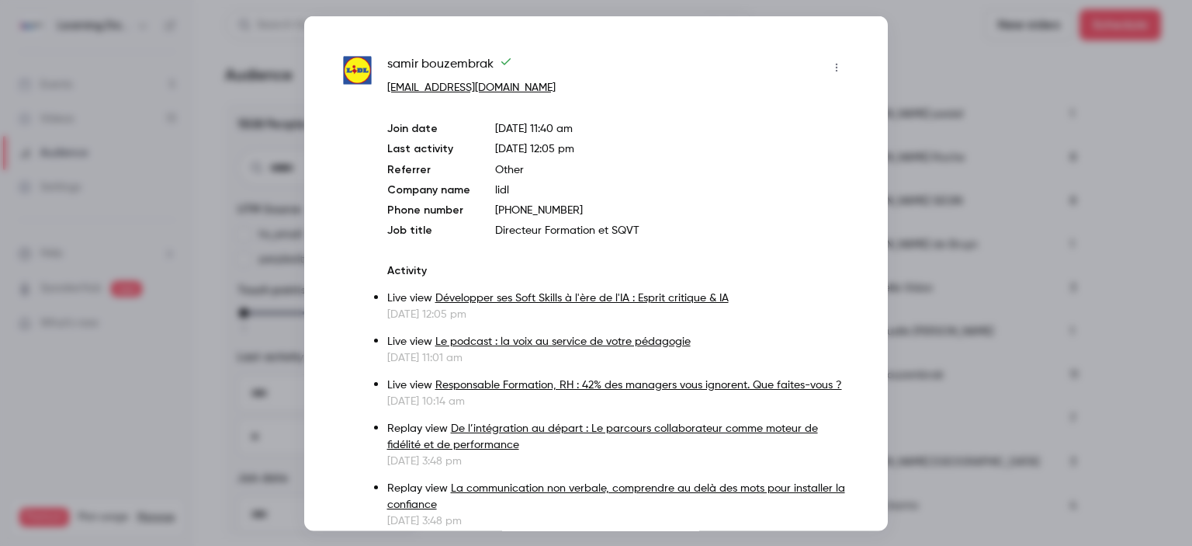
click at [935, 207] on div at bounding box center [596, 273] width 1192 height 546
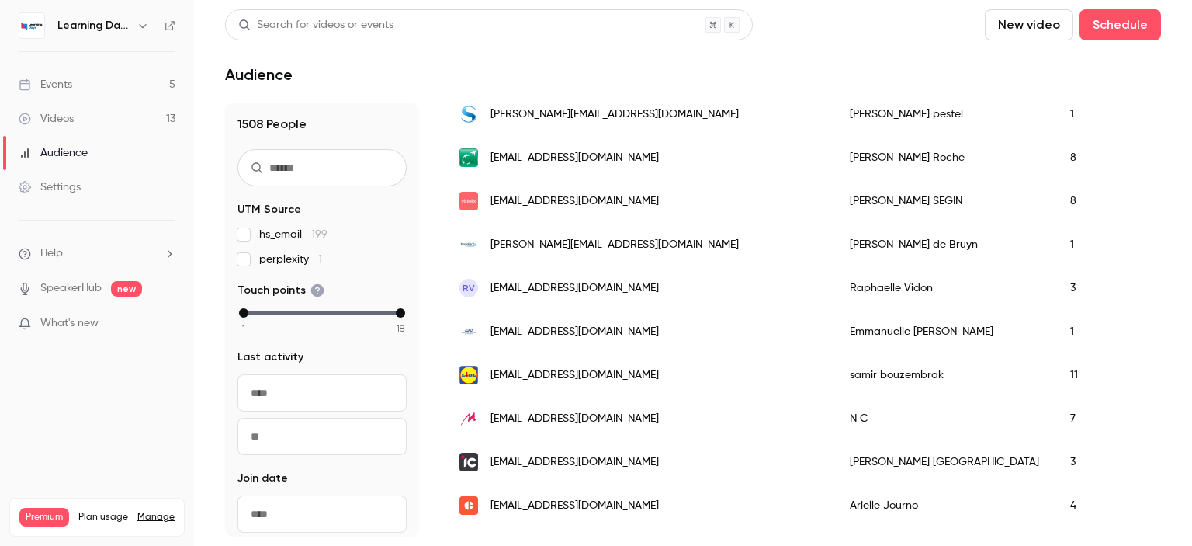
click at [581, 329] on span "erouillonpetersen@afb.fr" at bounding box center [574, 332] width 168 height 16
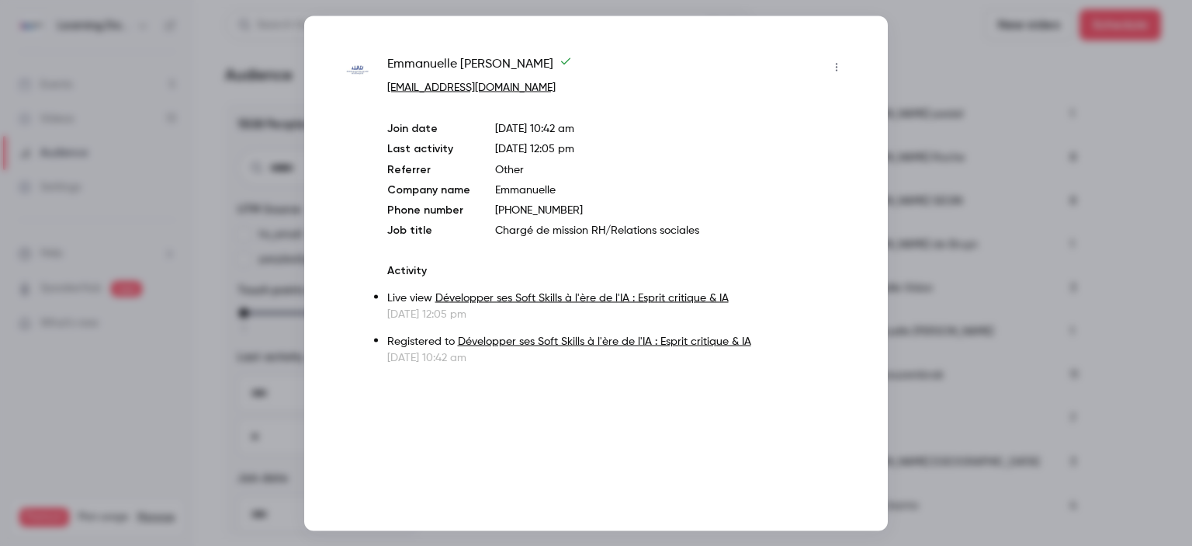
click at [921, 195] on div at bounding box center [596, 273] width 1192 height 546
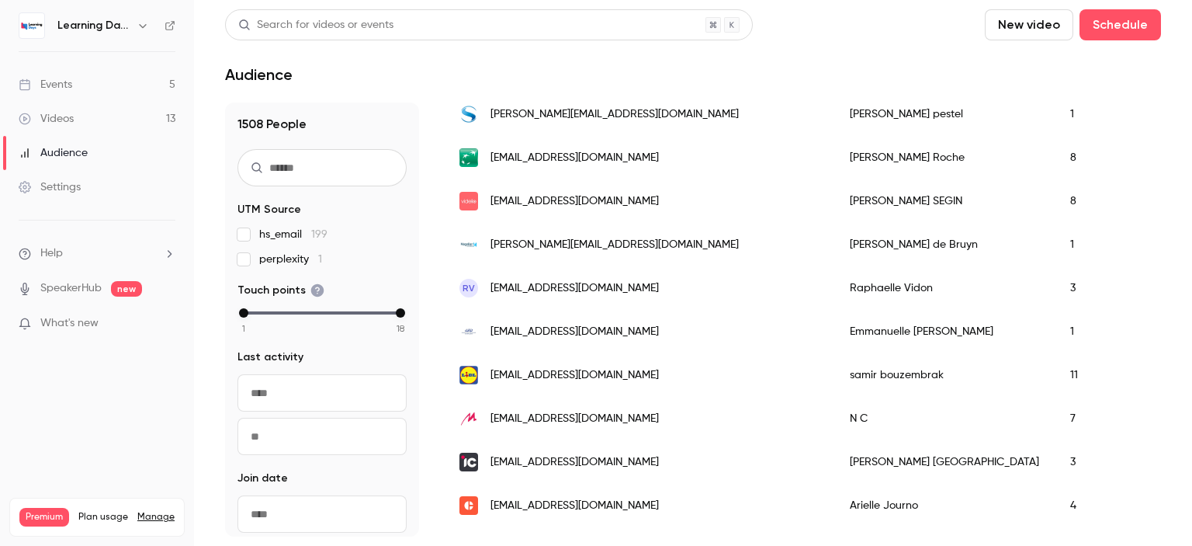
scroll to position [0, 0]
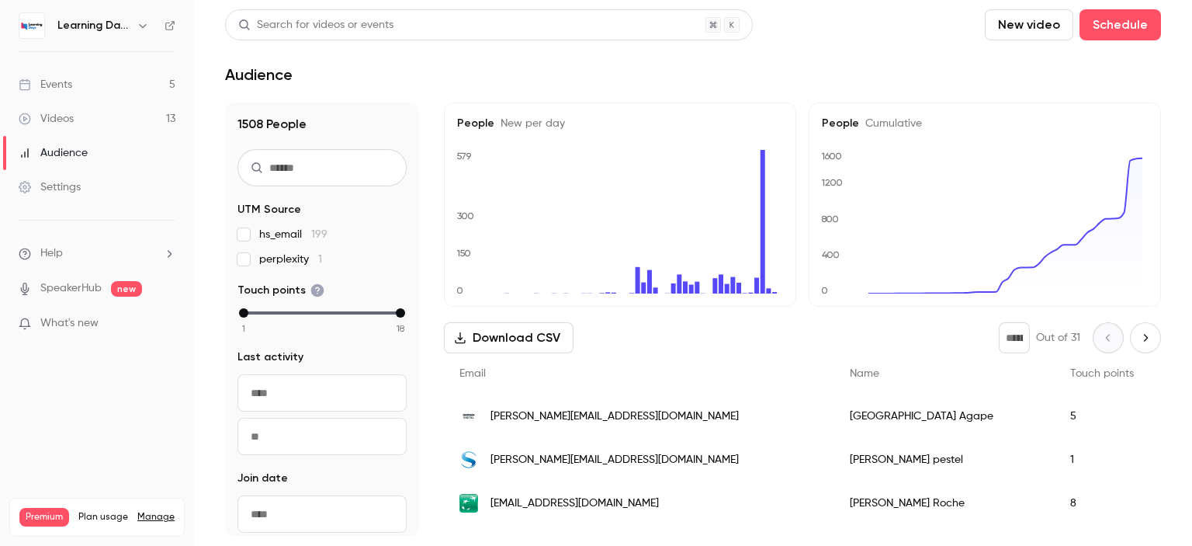
click at [93, 86] on link "Events 5" at bounding box center [97, 85] width 194 height 34
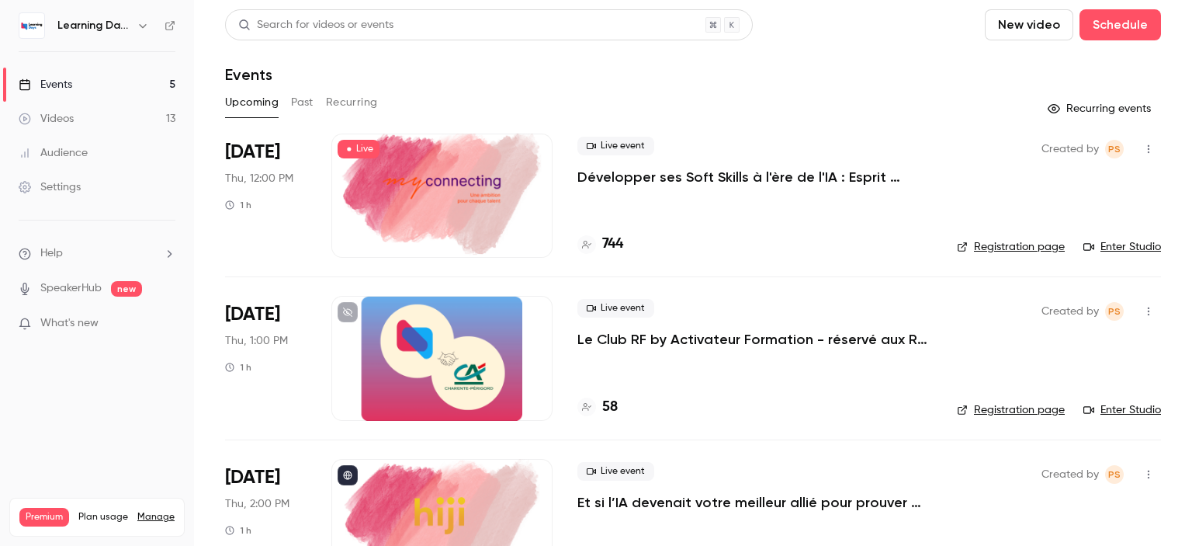
click at [82, 136] on link "Audience" at bounding box center [97, 153] width 194 height 34
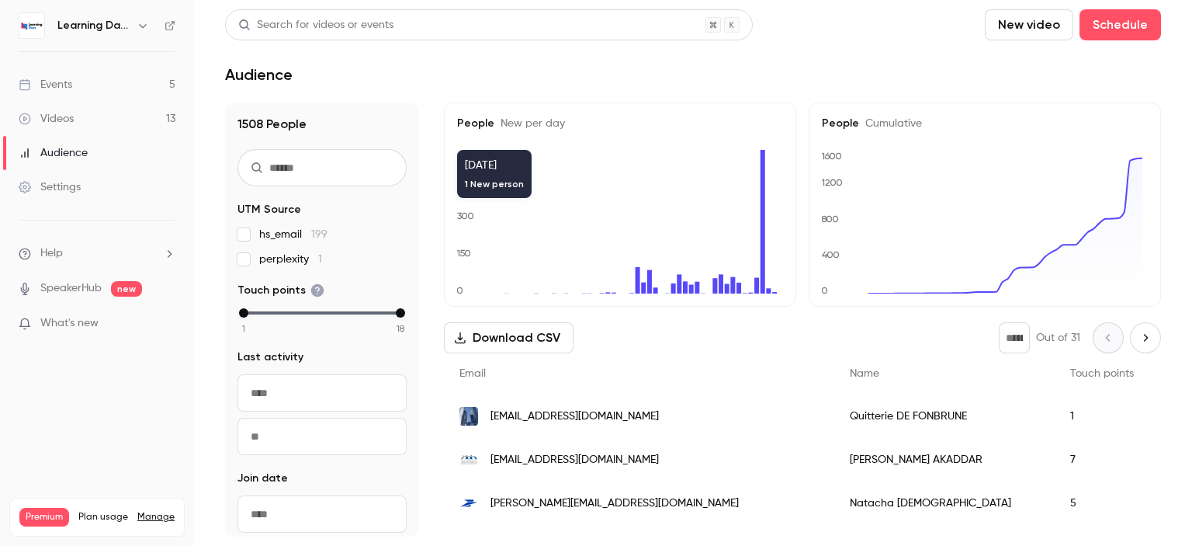
click at [563, 413] on span "quitterie.de-fonbrune@socgen.com" at bounding box center [574, 416] width 168 height 16
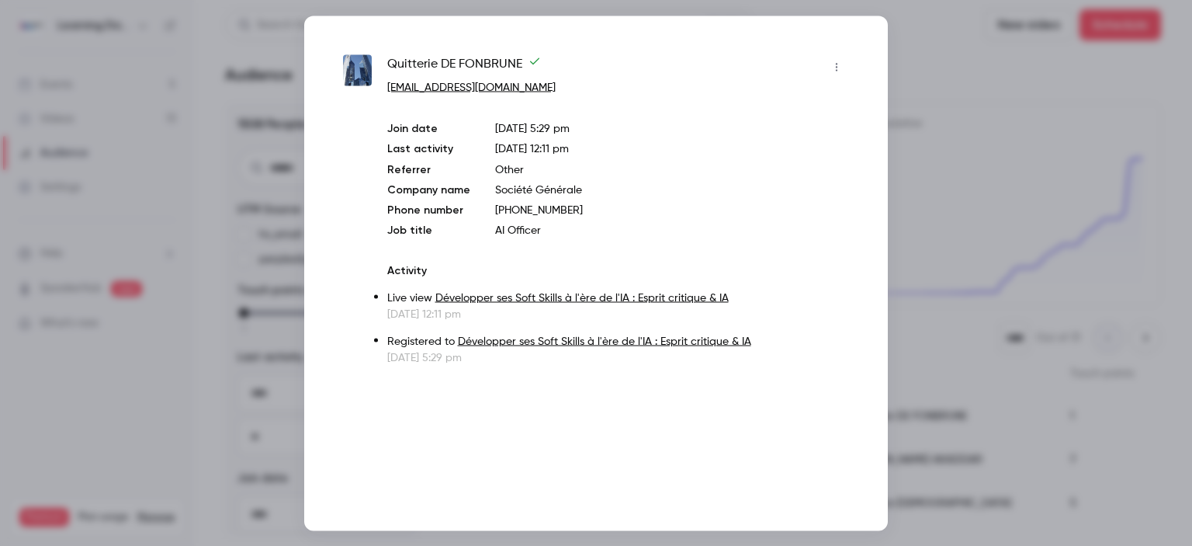
click at [969, 213] on div at bounding box center [596, 273] width 1192 height 546
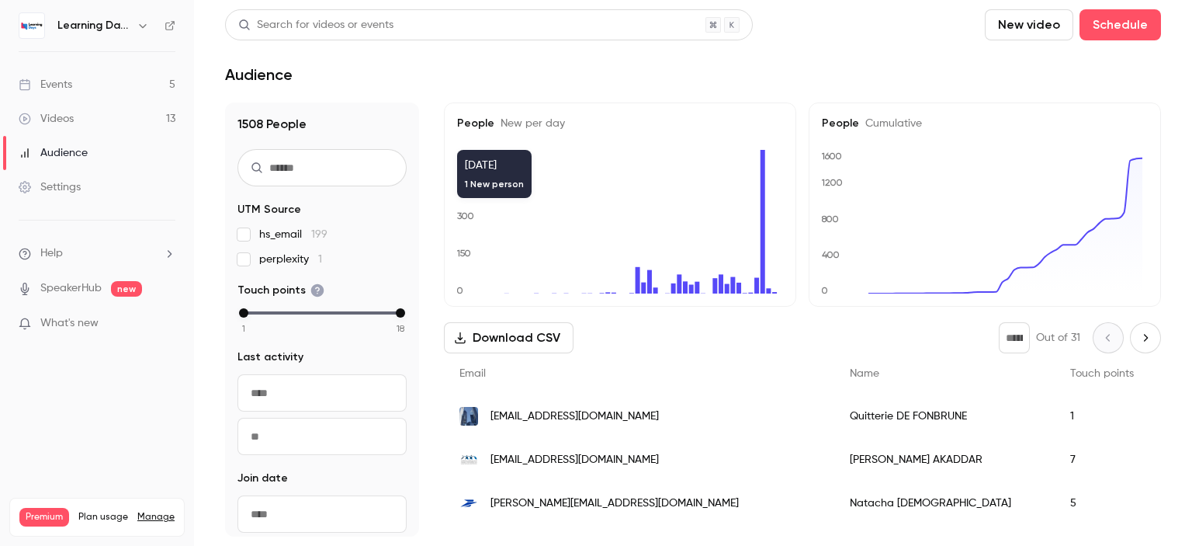
click at [543, 463] on span "[EMAIL_ADDRESS][DOMAIN_NAME]" at bounding box center [574, 460] width 168 height 16
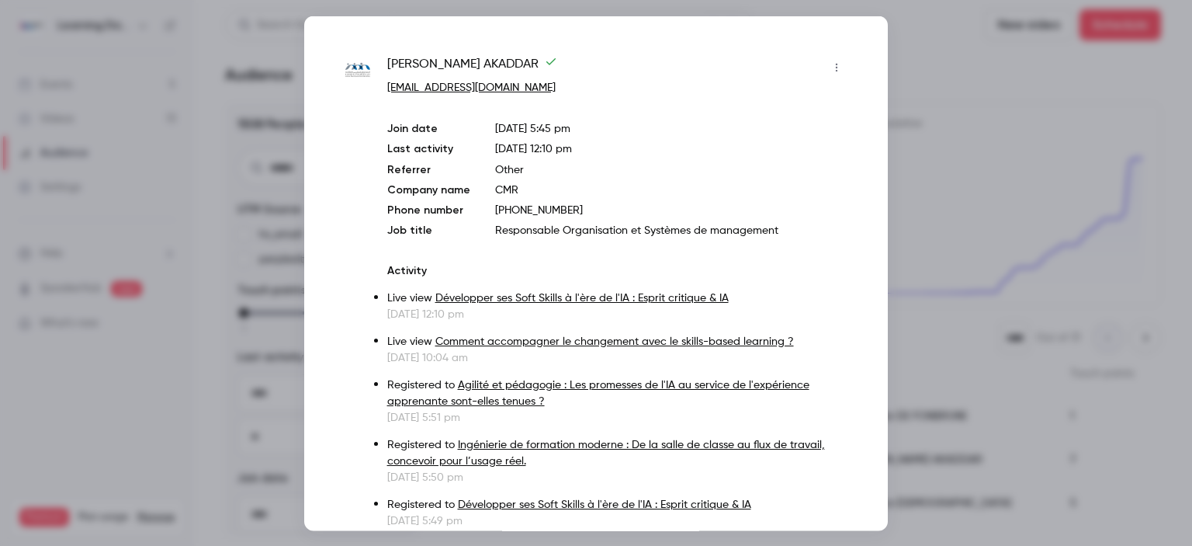
click at [936, 215] on div at bounding box center [596, 273] width 1192 height 546
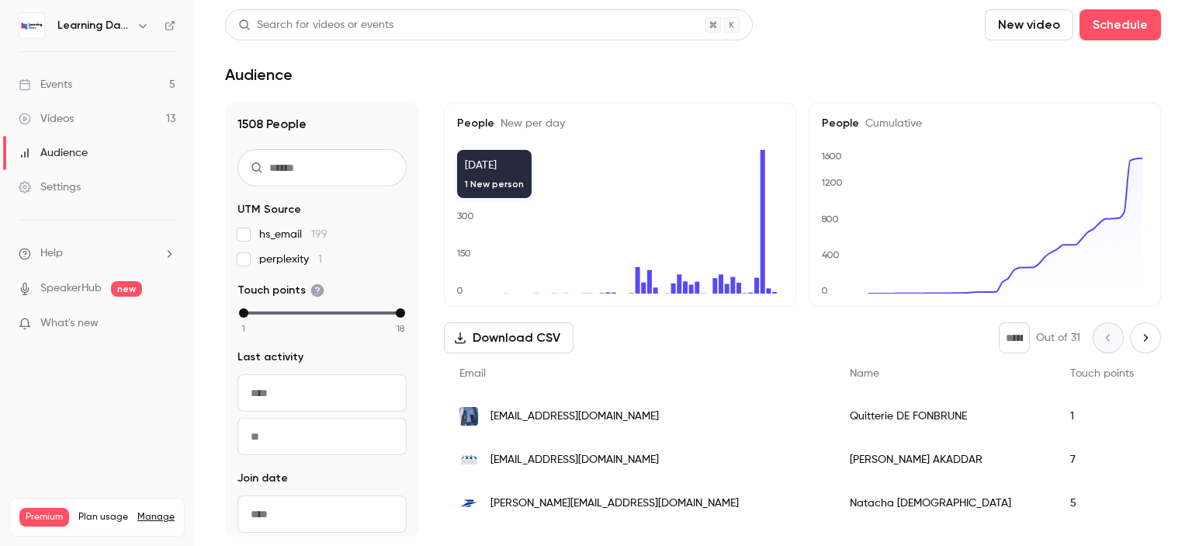
click at [546, 511] on span "natacha.heidet@laposte.fr" at bounding box center [614, 503] width 248 height 16
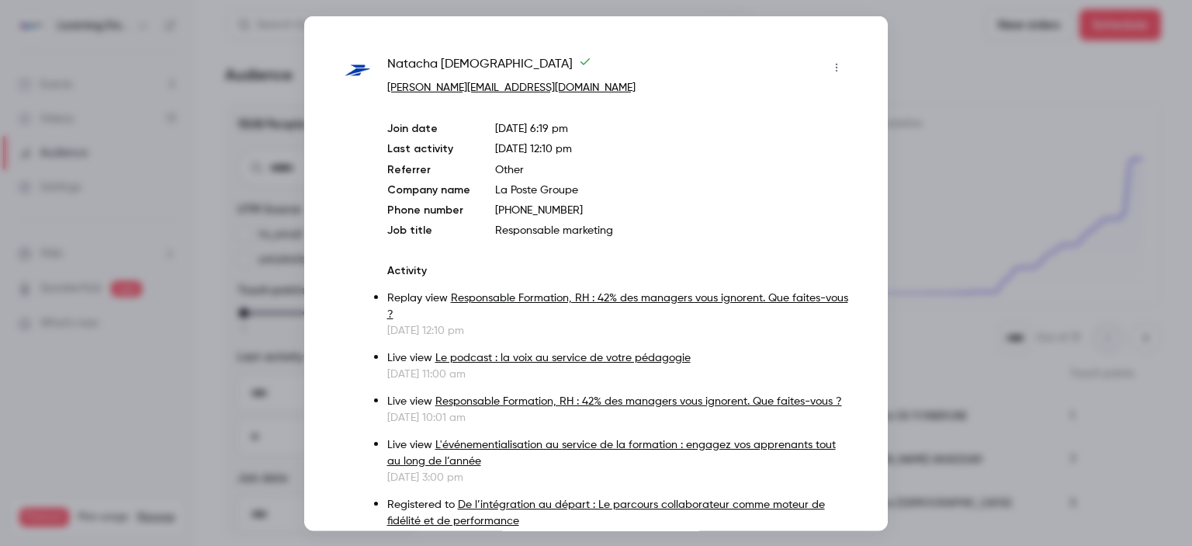
click at [946, 216] on div at bounding box center [596, 273] width 1192 height 546
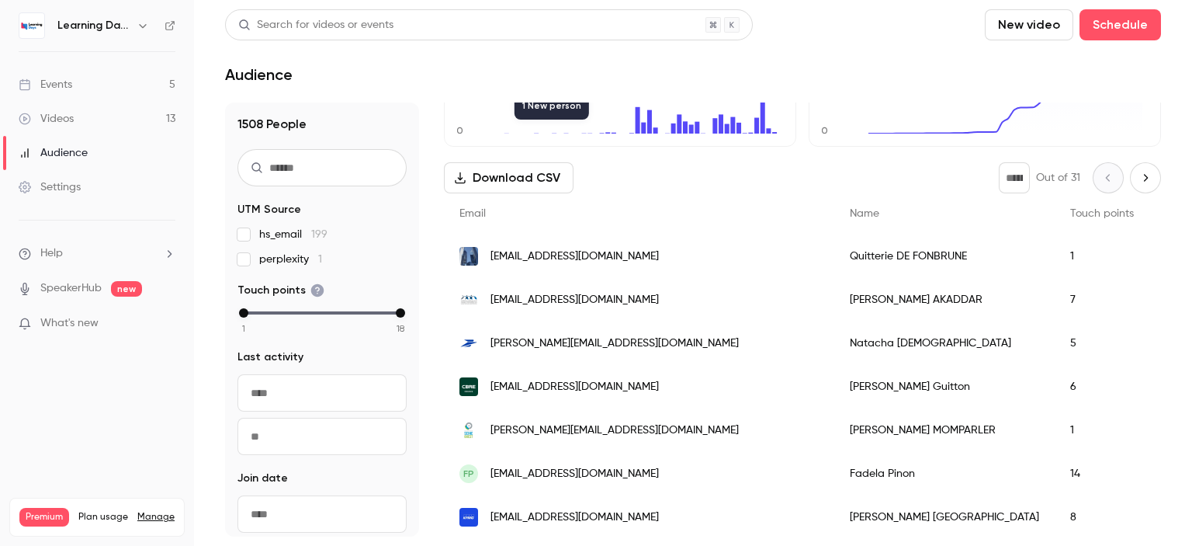
scroll to position [183, 0]
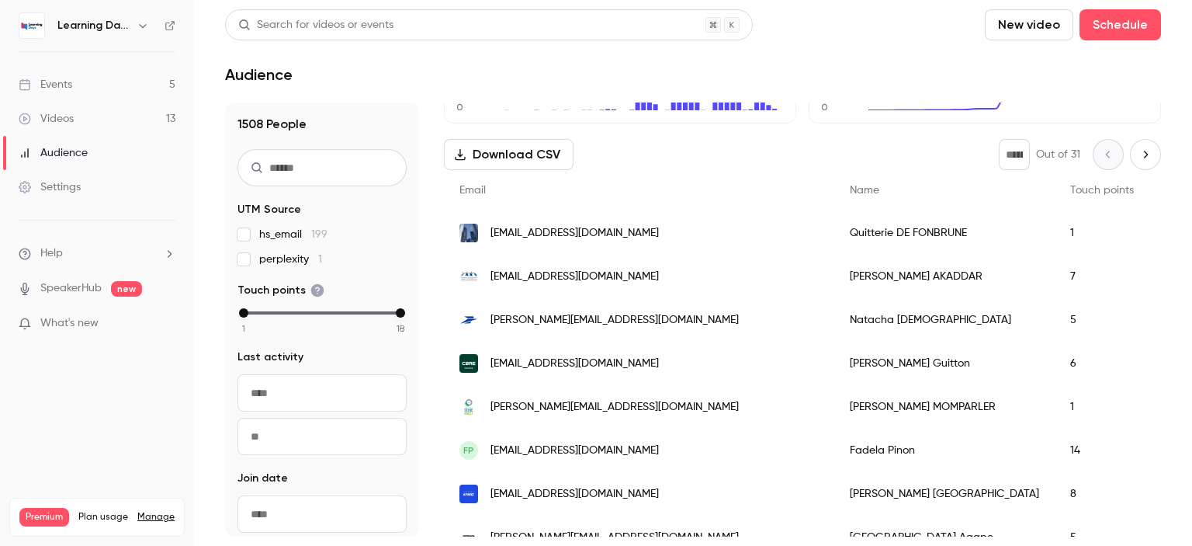
click at [518, 368] on span "romain.guitton@cbre.fr" at bounding box center [574, 363] width 168 height 16
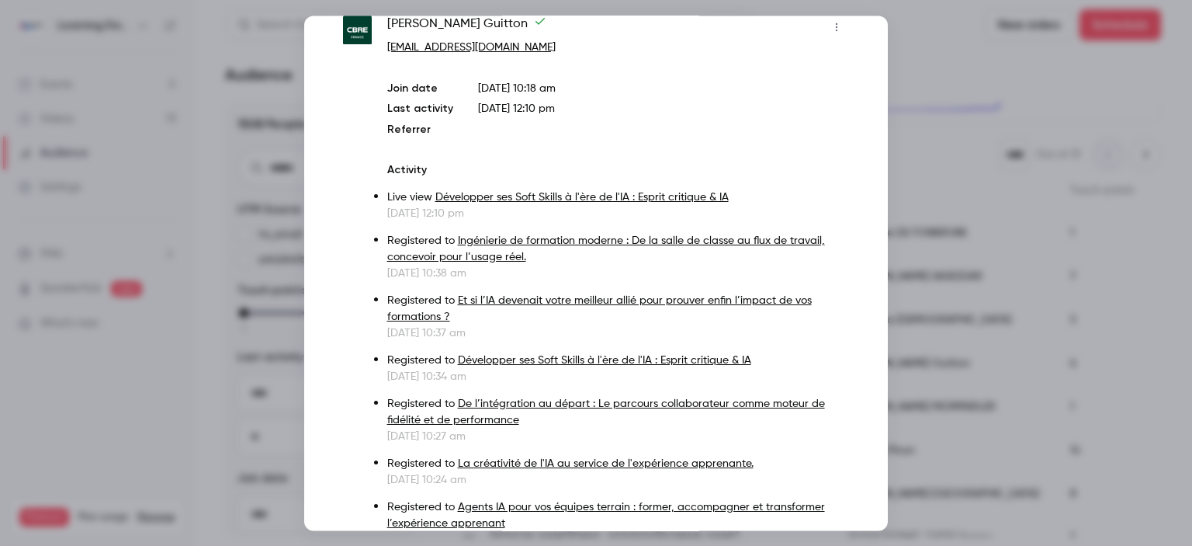
scroll to position [46, 0]
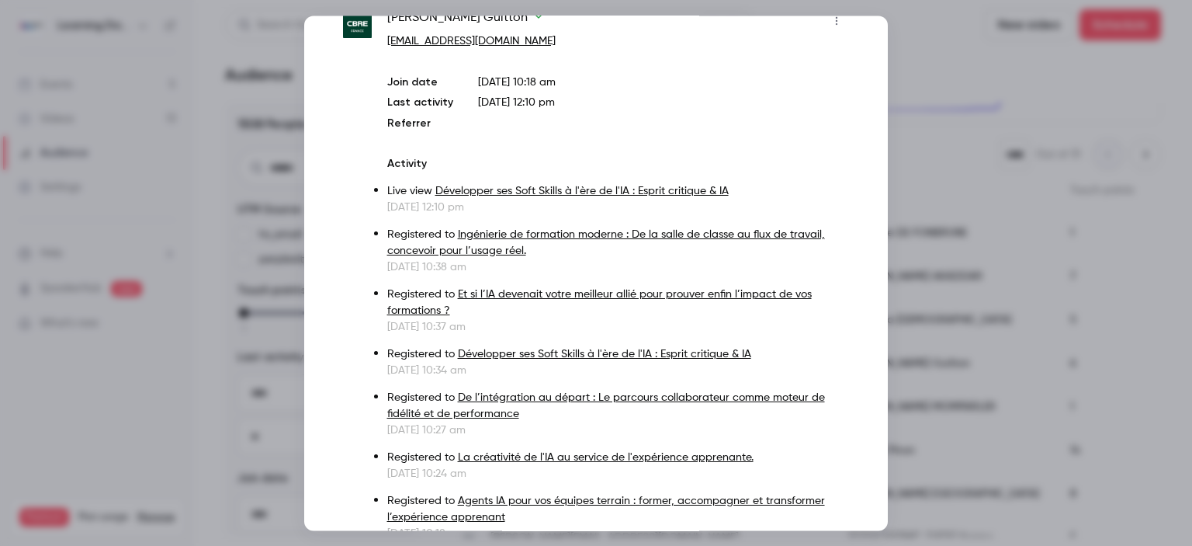
click at [944, 152] on div at bounding box center [596, 273] width 1192 height 546
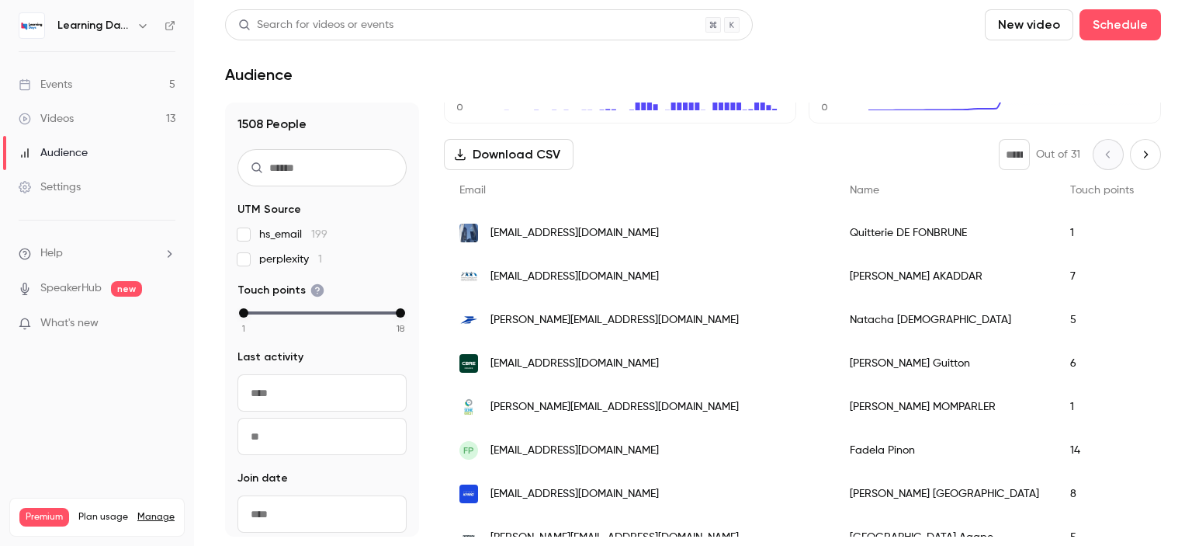
click at [564, 492] on span "mcbologna@kpmg.fr" at bounding box center [574, 494] width 168 height 16
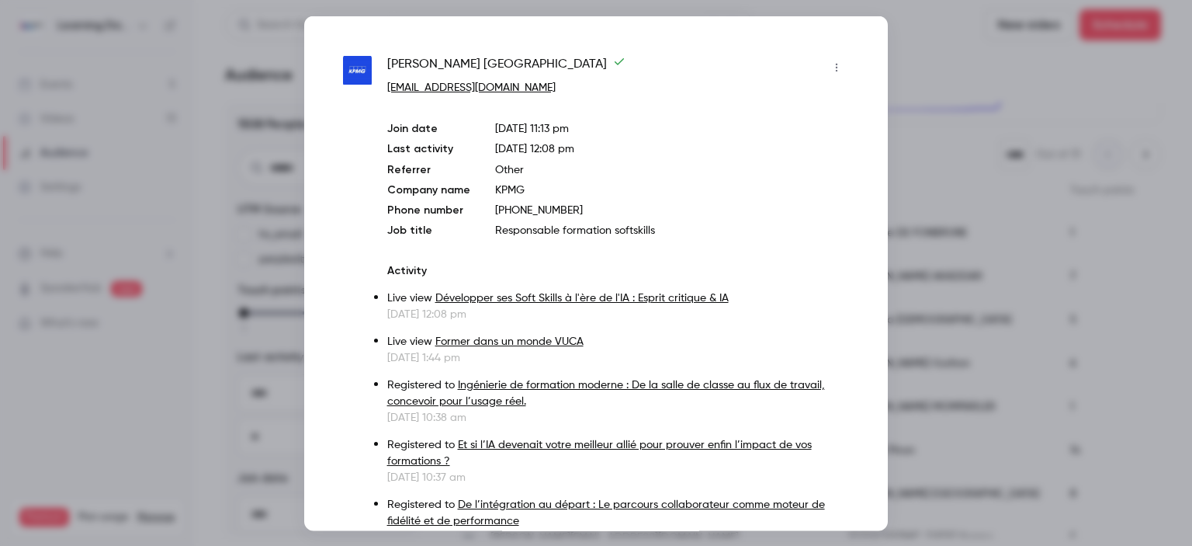
click at [892, 204] on div at bounding box center [596, 273] width 1192 height 546
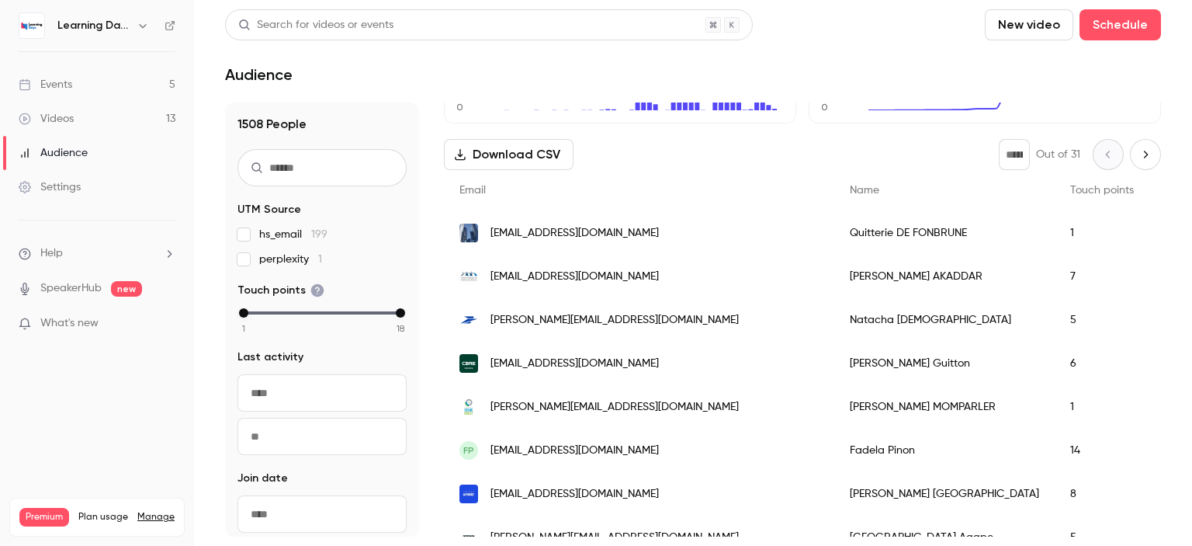
click at [78, 109] on link "Videos 13" at bounding box center [97, 119] width 194 height 34
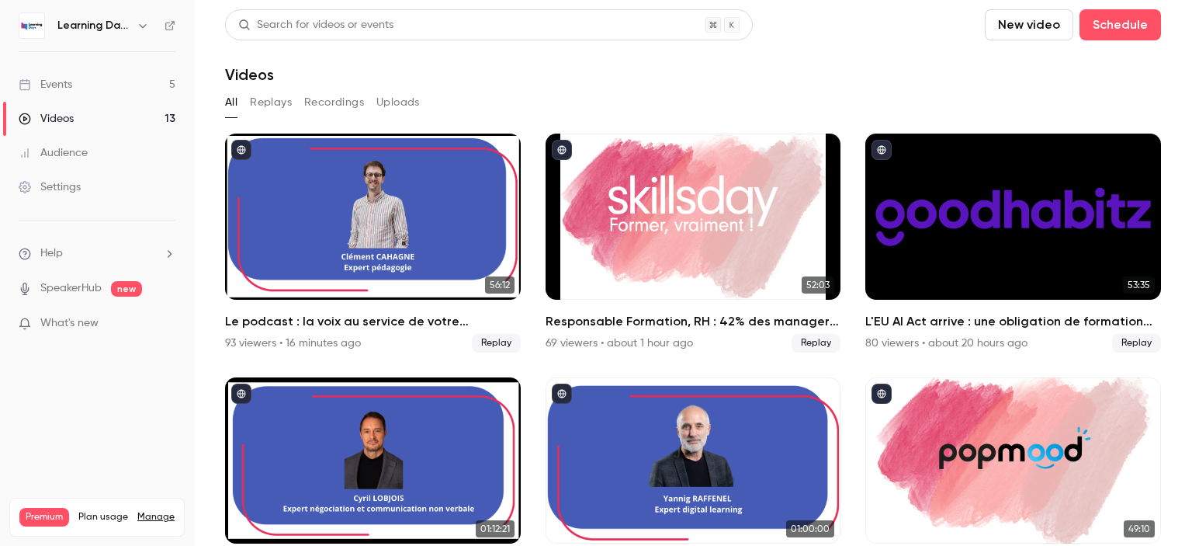
click at [84, 154] on div "Audience" at bounding box center [53, 153] width 69 height 16
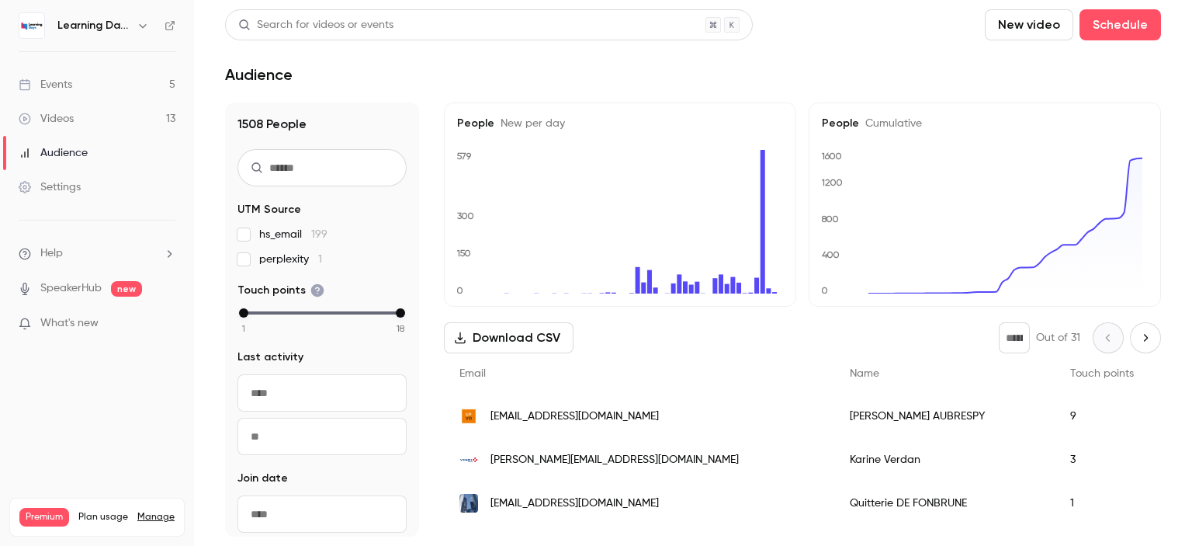
click at [516, 462] on span "karine.verdan@vinci-energies.com" at bounding box center [614, 460] width 248 height 16
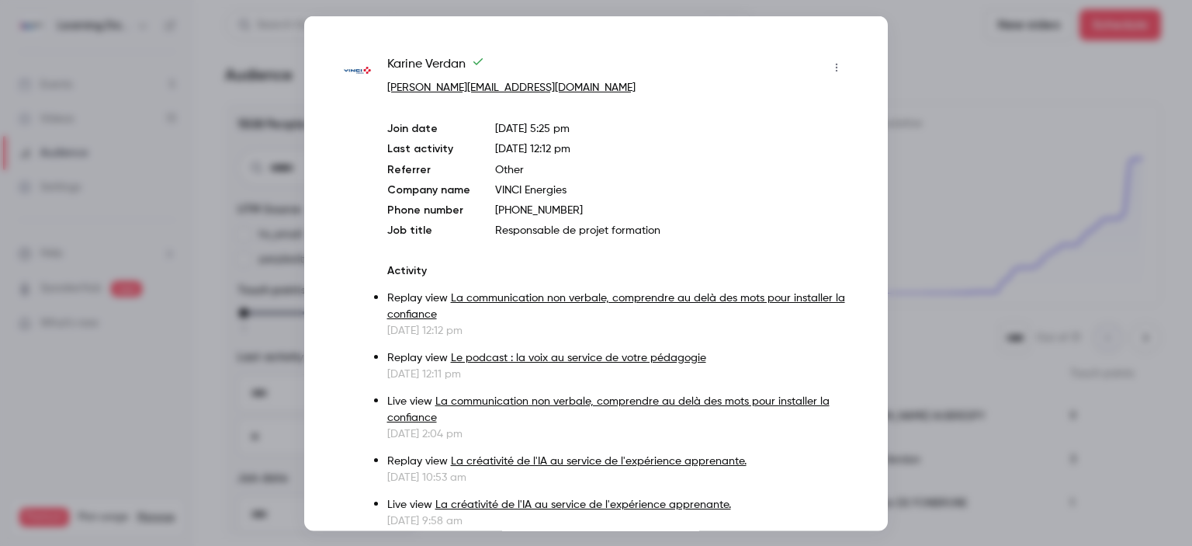
click at [922, 203] on div at bounding box center [596, 273] width 1192 height 546
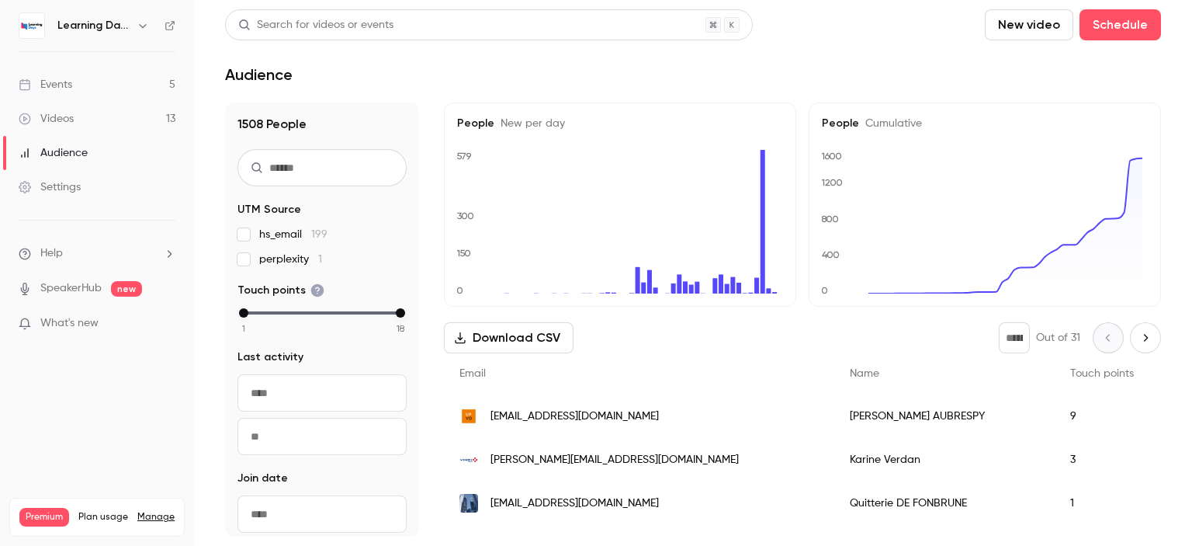
click at [566, 418] on span "aubrespy@univ-perp.fr" at bounding box center [574, 416] width 168 height 16
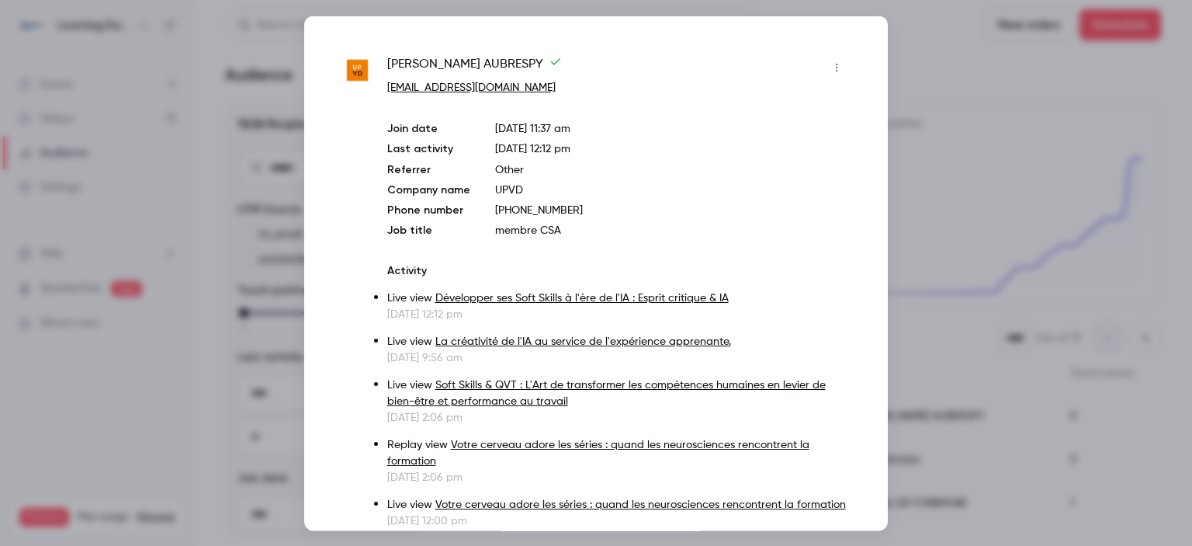
click at [938, 145] on div at bounding box center [596, 273] width 1192 height 546
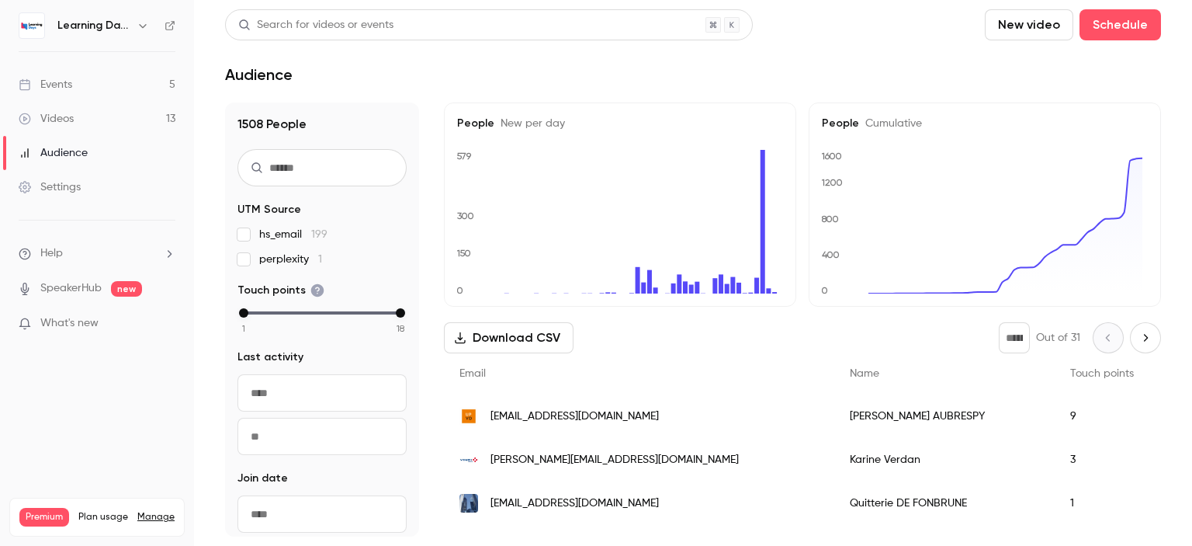
click at [118, 120] on link "Videos 13" at bounding box center [97, 119] width 194 height 34
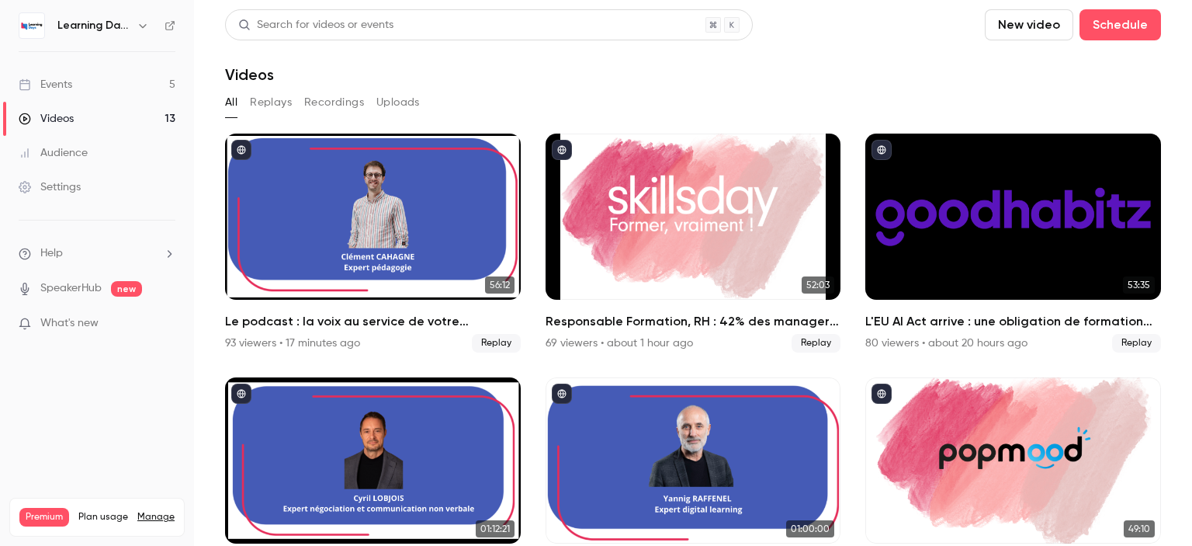
click at [99, 161] on link "Audience" at bounding box center [97, 153] width 194 height 34
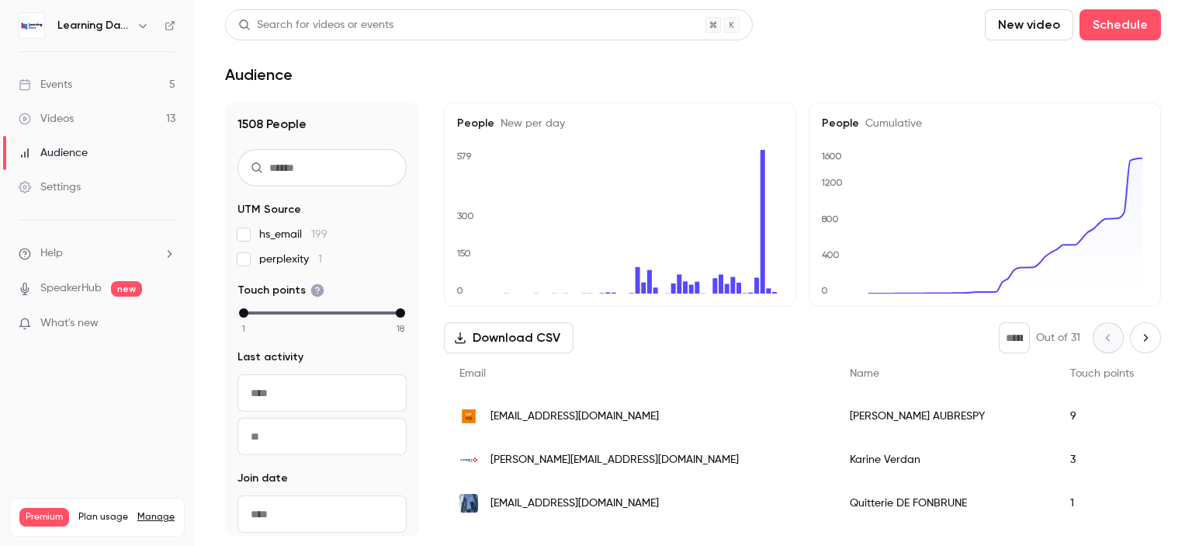
click at [82, 115] on link "Videos 13" at bounding box center [97, 119] width 194 height 34
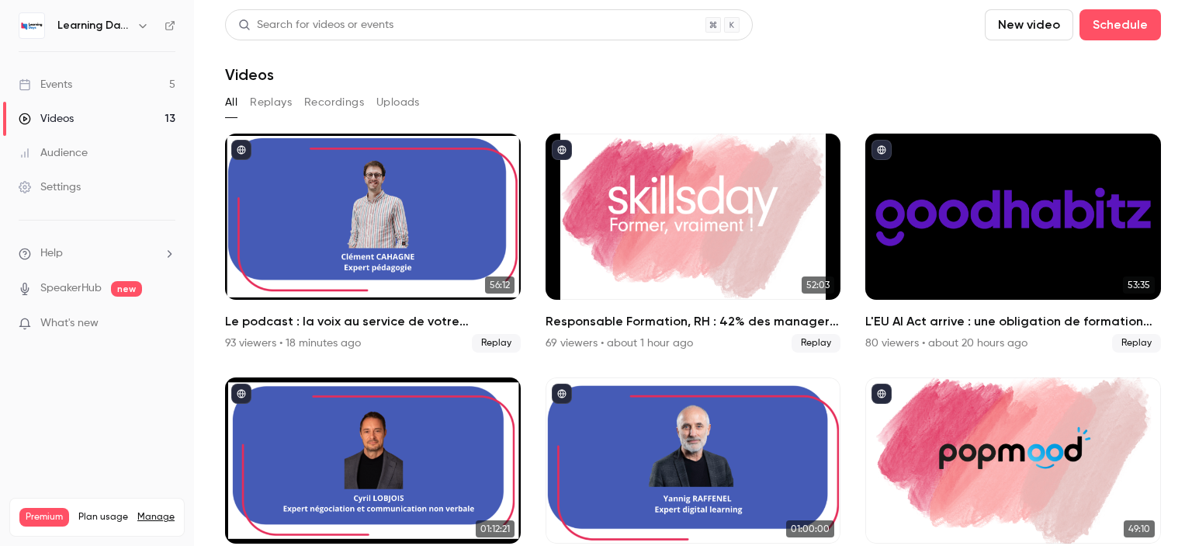
click at [78, 151] on div "Audience" at bounding box center [53, 153] width 69 height 16
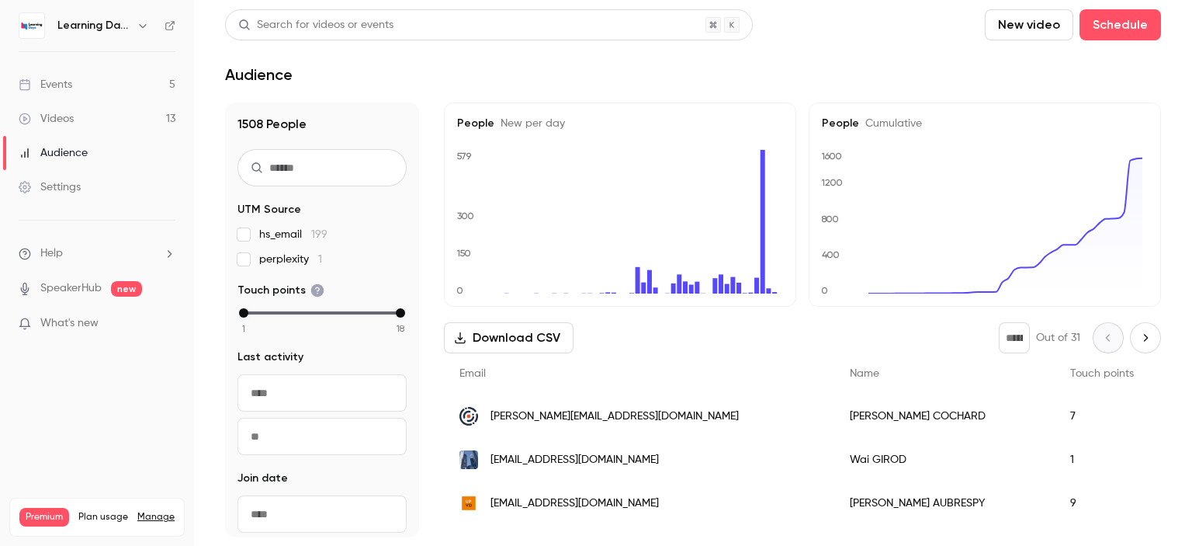
click at [534, 449] on div "wai.girod@socgen.com" at bounding box center [639, 459] width 390 height 43
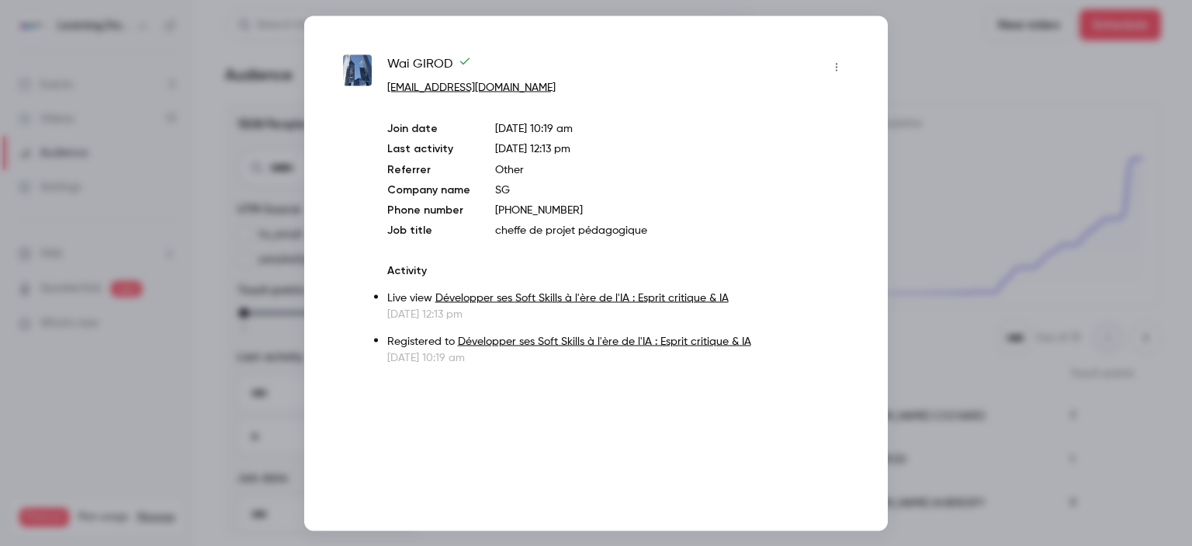
click at [951, 418] on div at bounding box center [596, 273] width 1192 height 546
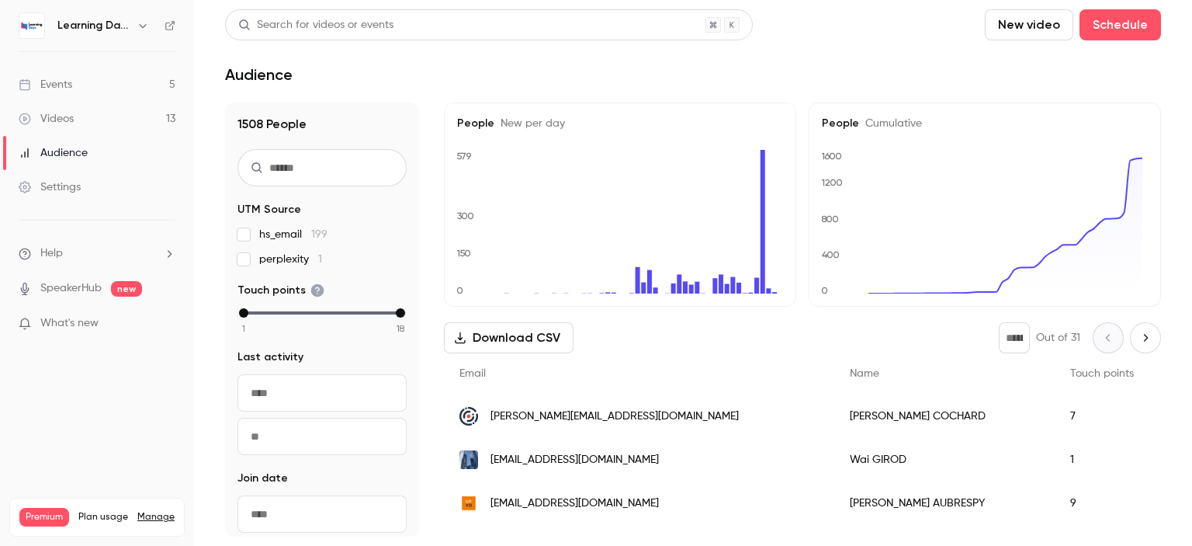
click at [573, 421] on span "christine.cochard@askoria.eu" at bounding box center [614, 416] width 248 height 16
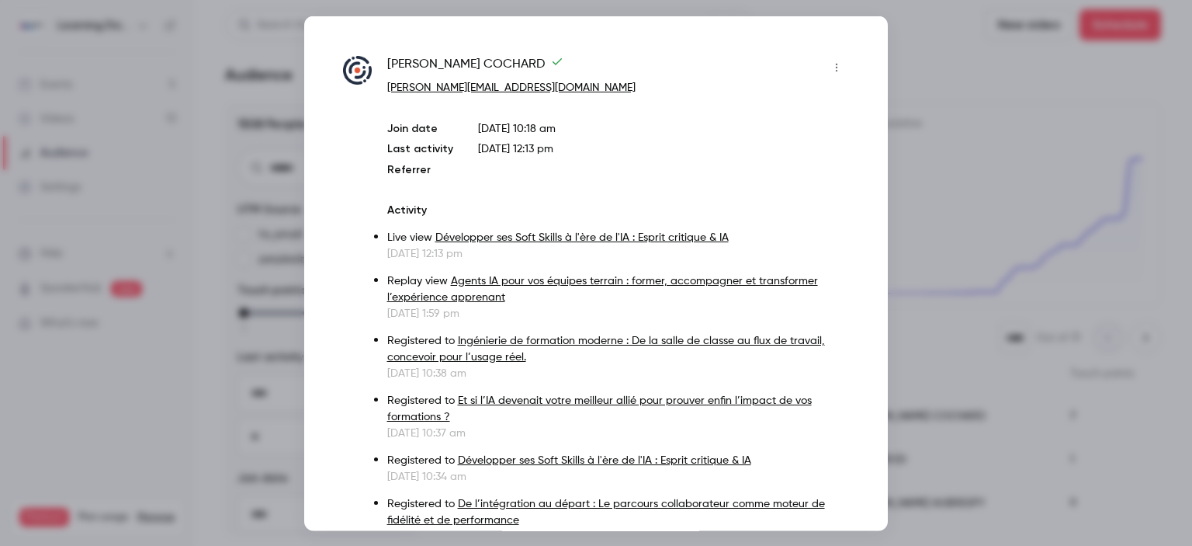
click at [970, 388] on div at bounding box center [596, 273] width 1192 height 546
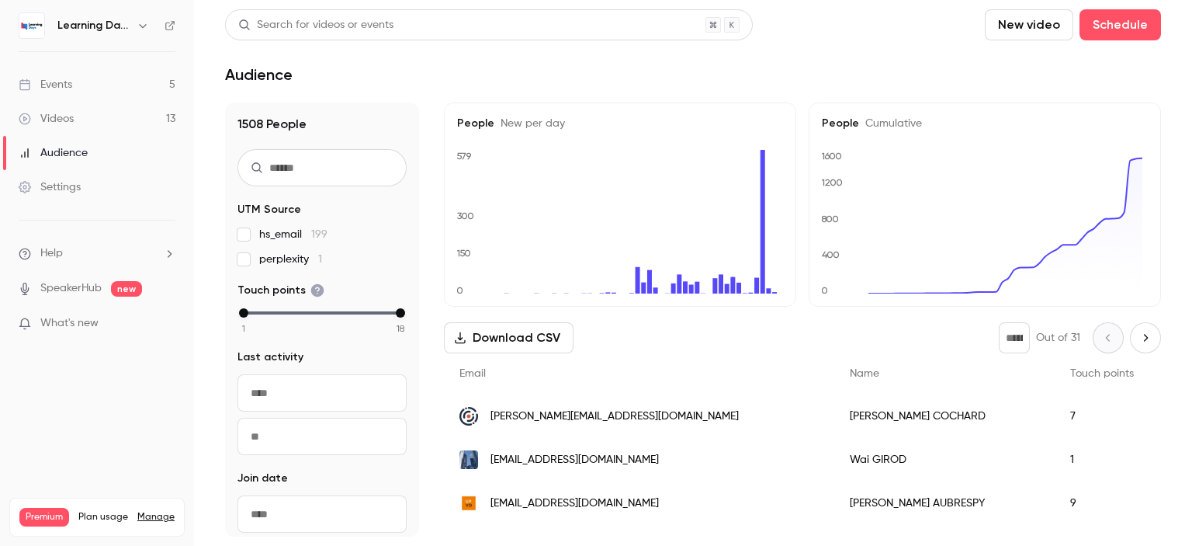
click at [93, 117] on link "Videos 13" at bounding box center [97, 119] width 194 height 34
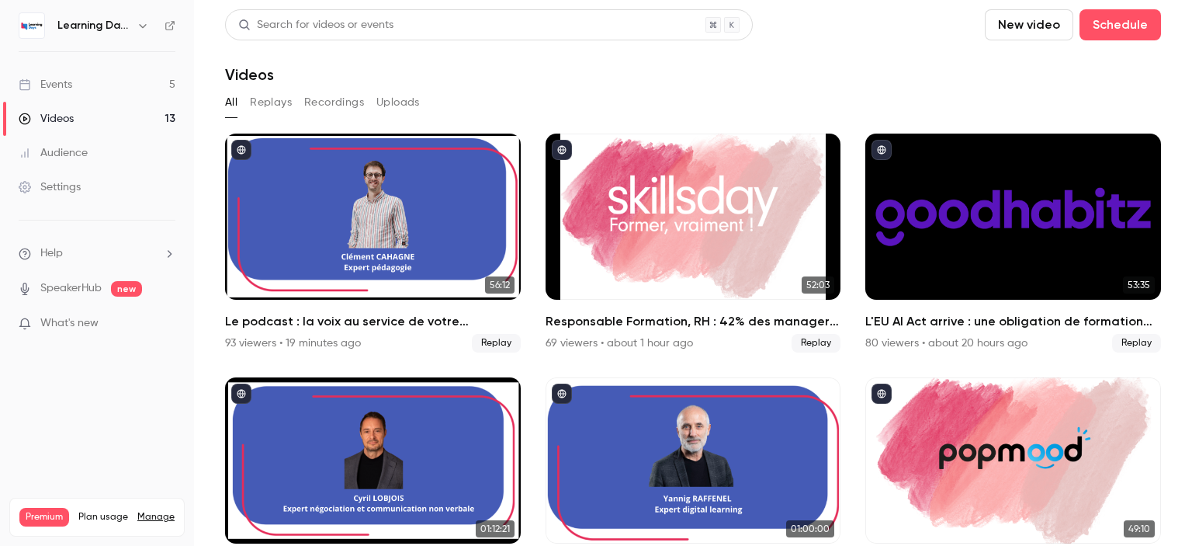
click at [93, 154] on link "Audience" at bounding box center [97, 153] width 194 height 34
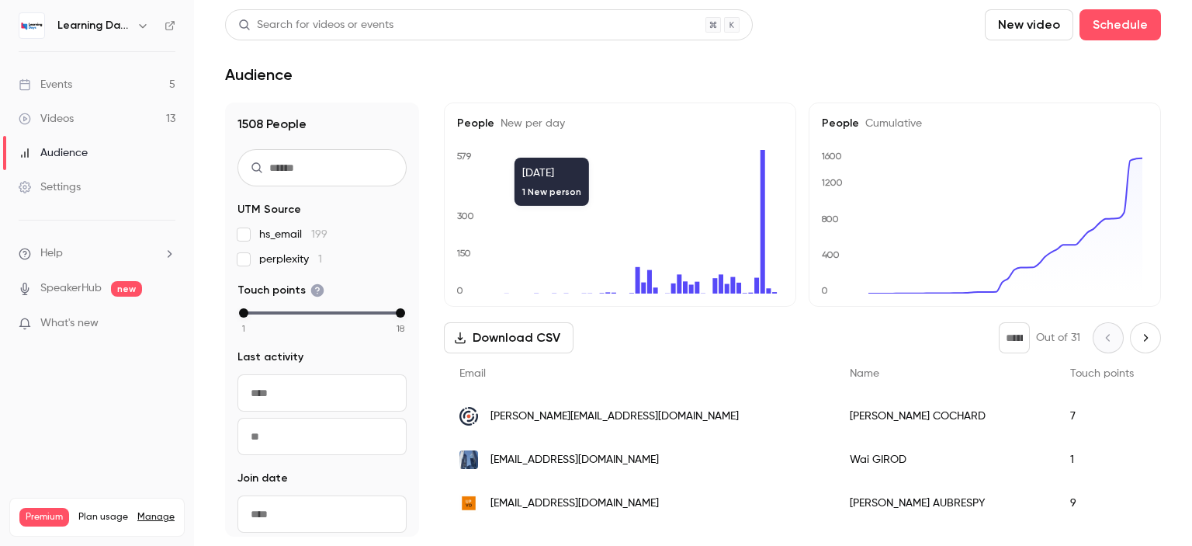
click at [85, 113] on link "Videos 13" at bounding box center [97, 119] width 194 height 34
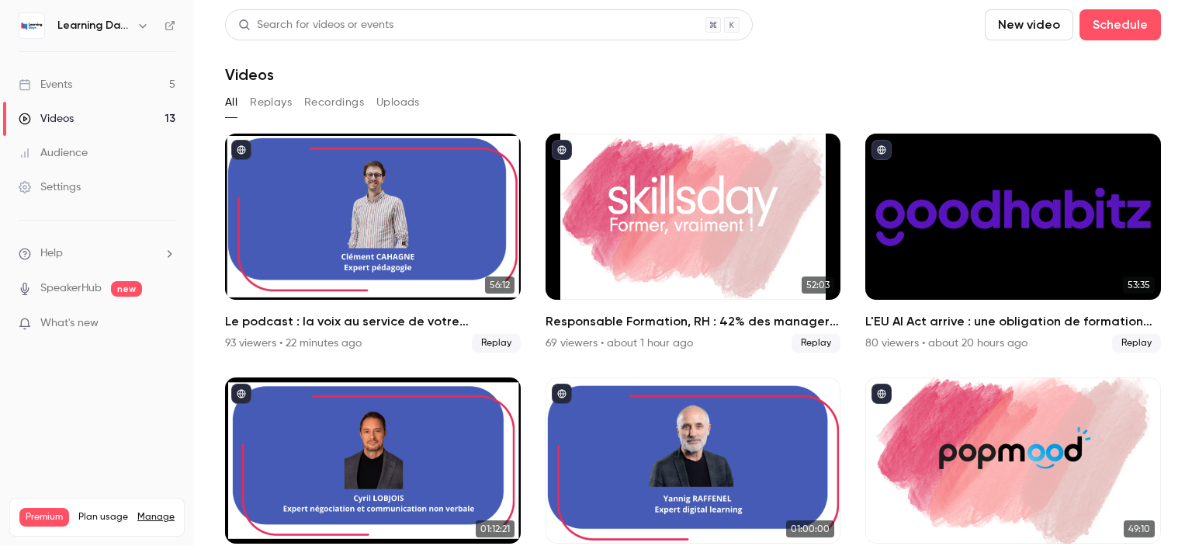
click at [85, 158] on div "Audience" at bounding box center [53, 153] width 69 height 16
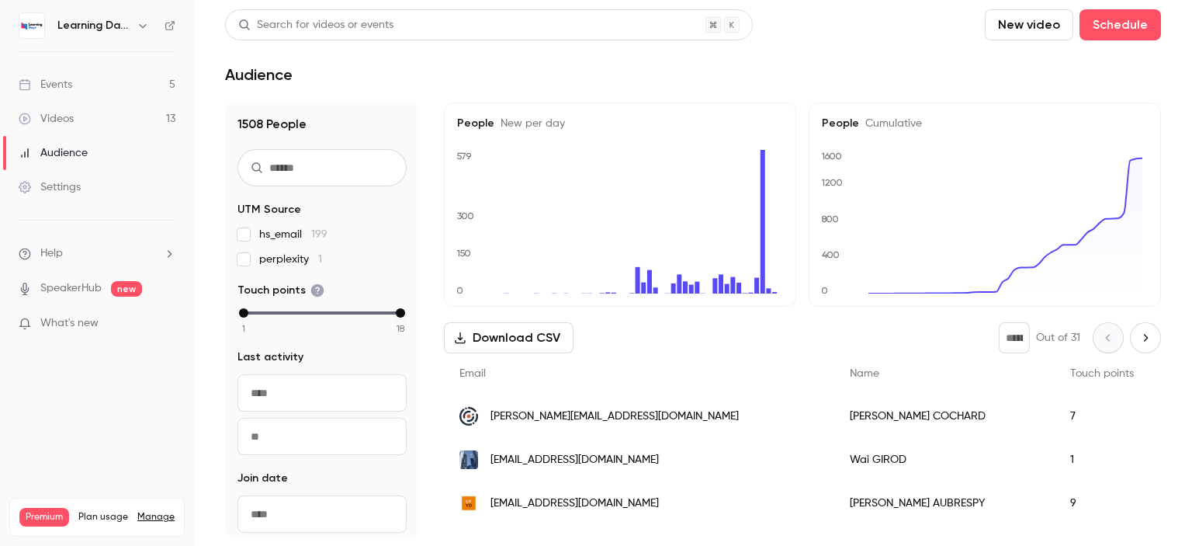
click at [91, 88] on link "Events 5" at bounding box center [97, 85] width 194 height 34
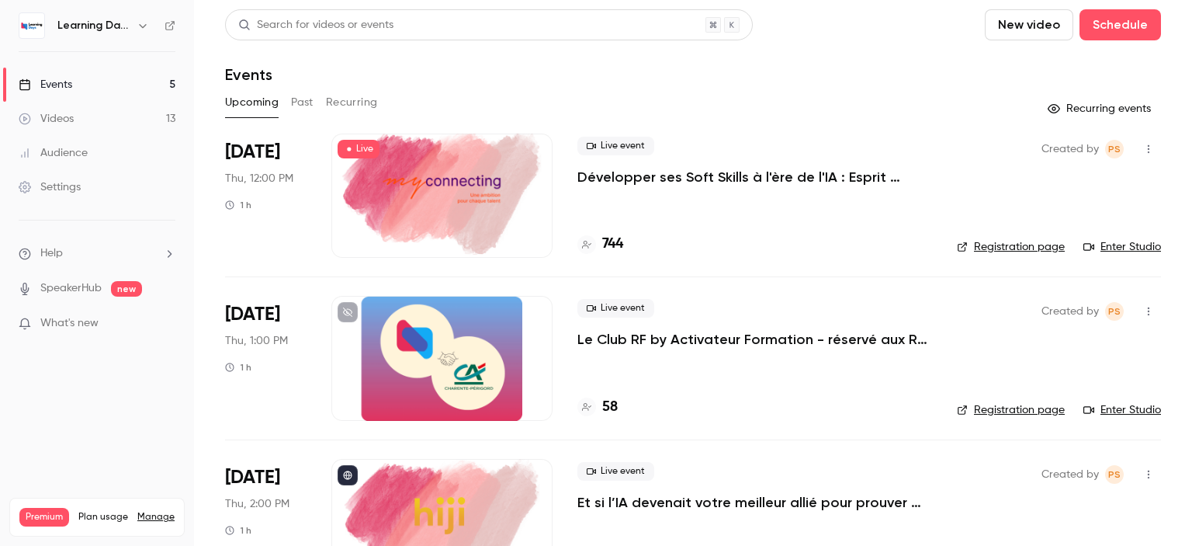
click at [86, 158] on div "Audience" at bounding box center [53, 153] width 69 height 16
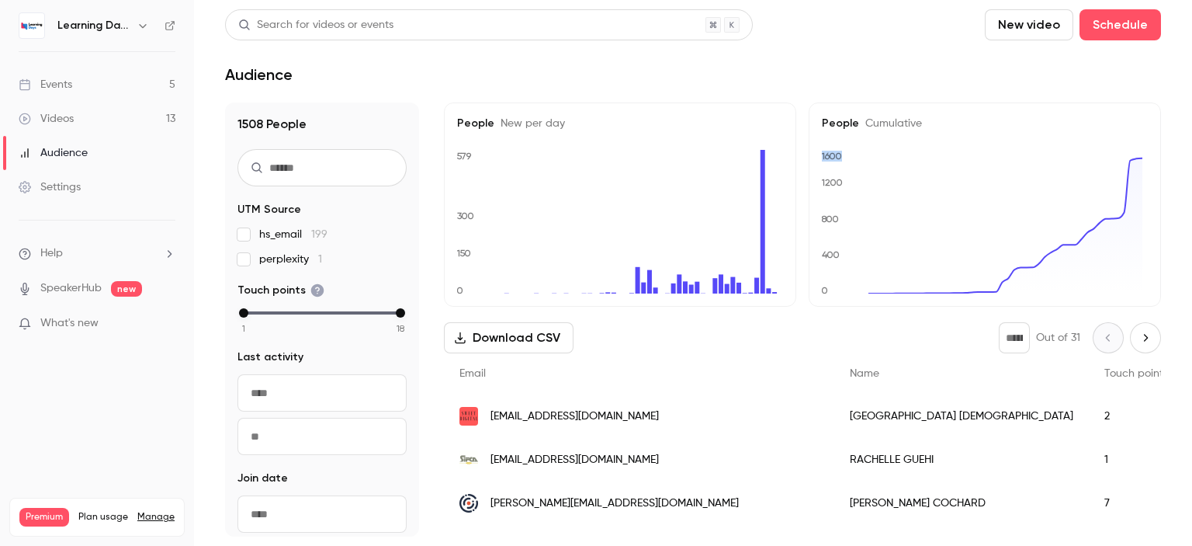
drag, startPoint x: 1148, startPoint y: 167, endPoint x: 1148, endPoint y: 185, distance: 18.6
click at [1148, 185] on div "People Cumulative 0 400 800 1200 1600" at bounding box center [985, 204] width 352 height 204
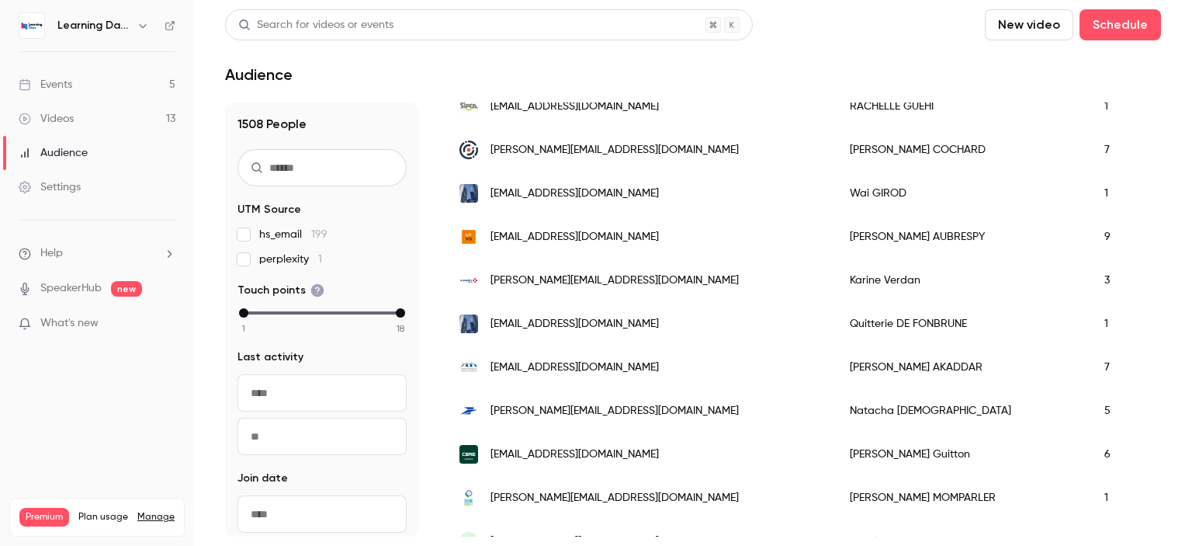
scroll to position [459, 0]
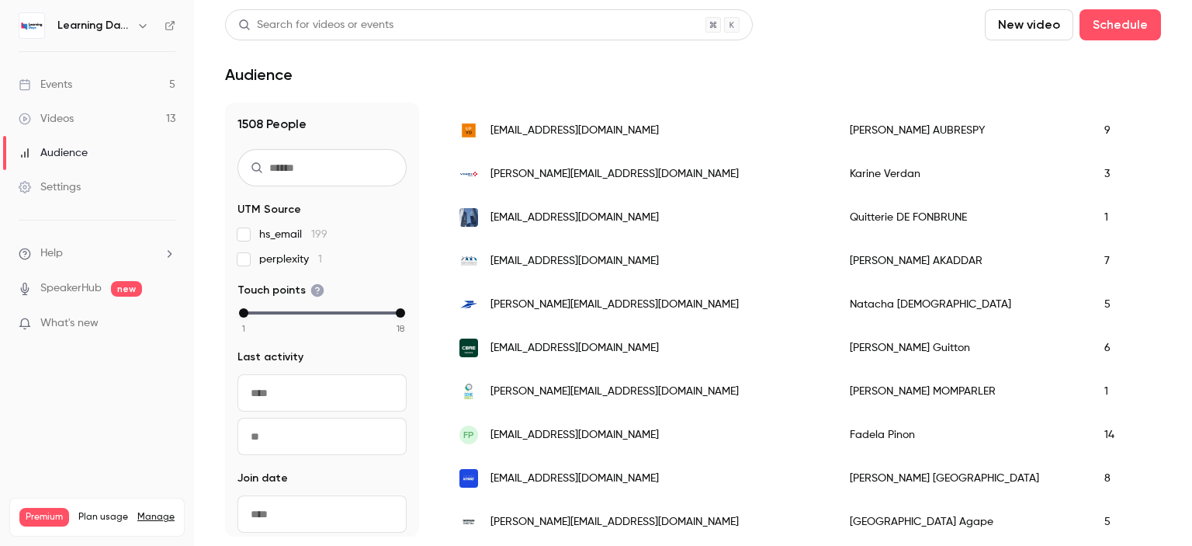
click at [536, 345] on span "[EMAIL_ADDRESS][DOMAIN_NAME]" at bounding box center [574, 348] width 168 height 16
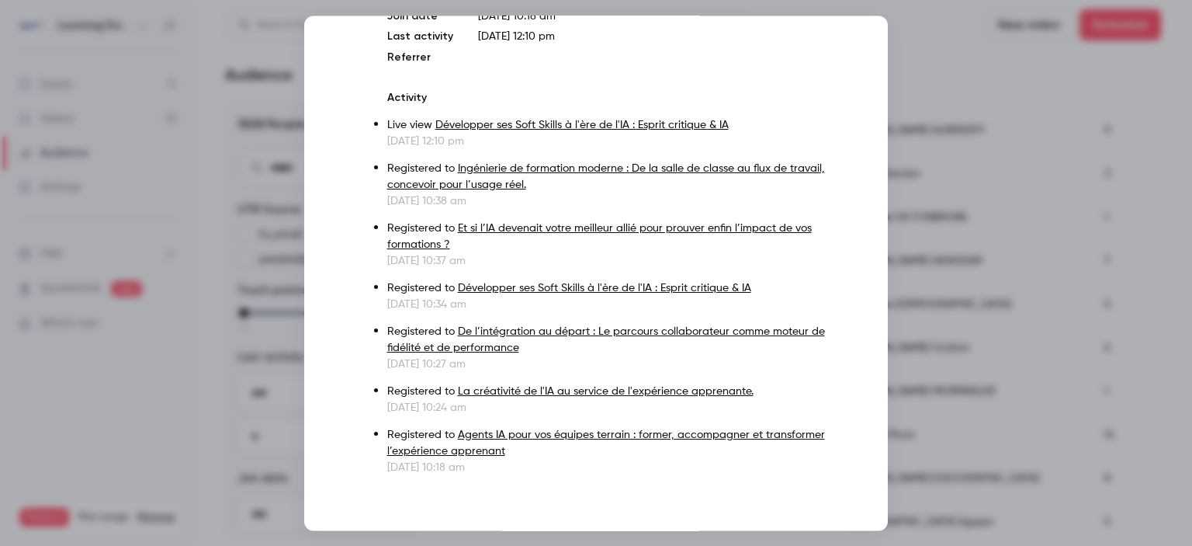
scroll to position [11, 0]
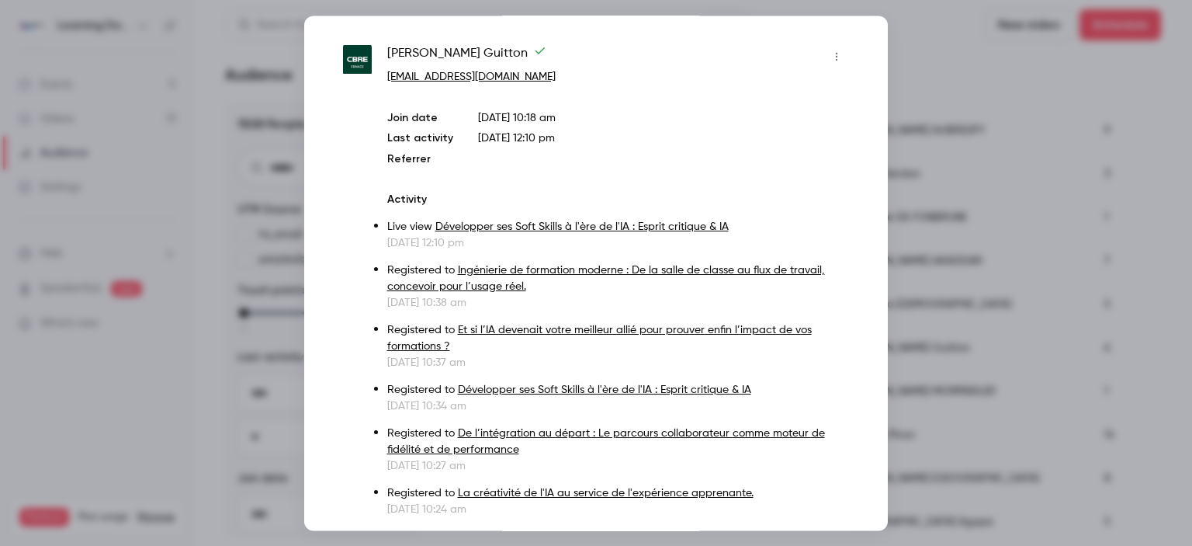
click at [1174, 180] on div at bounding box center [596, 273] width 1192 height 546
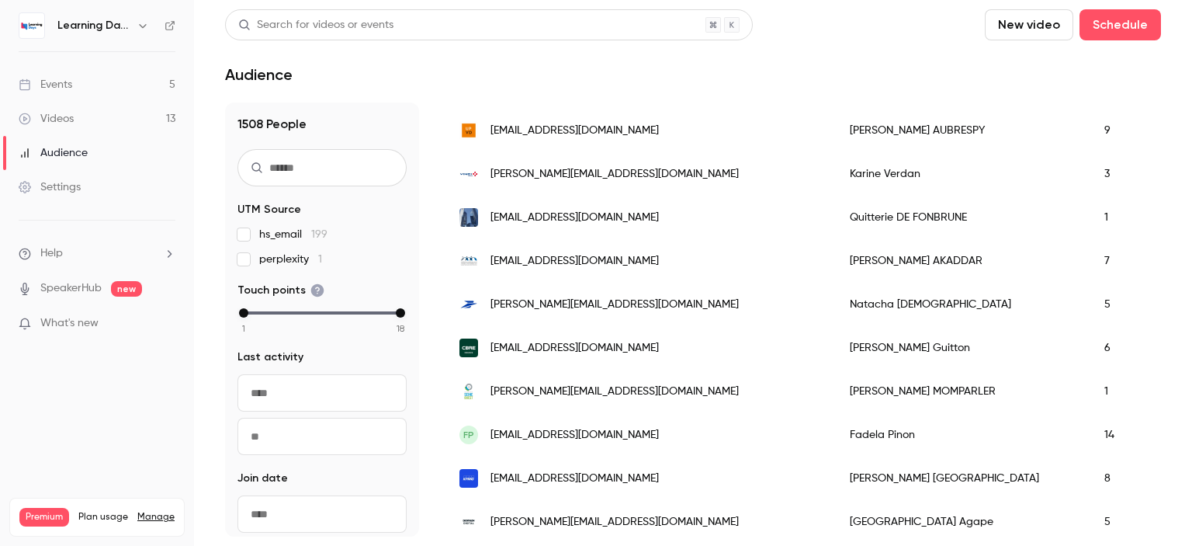
click at [92, 88] on link "Events 5" at bounding box center [97, 85] width 194 height 34
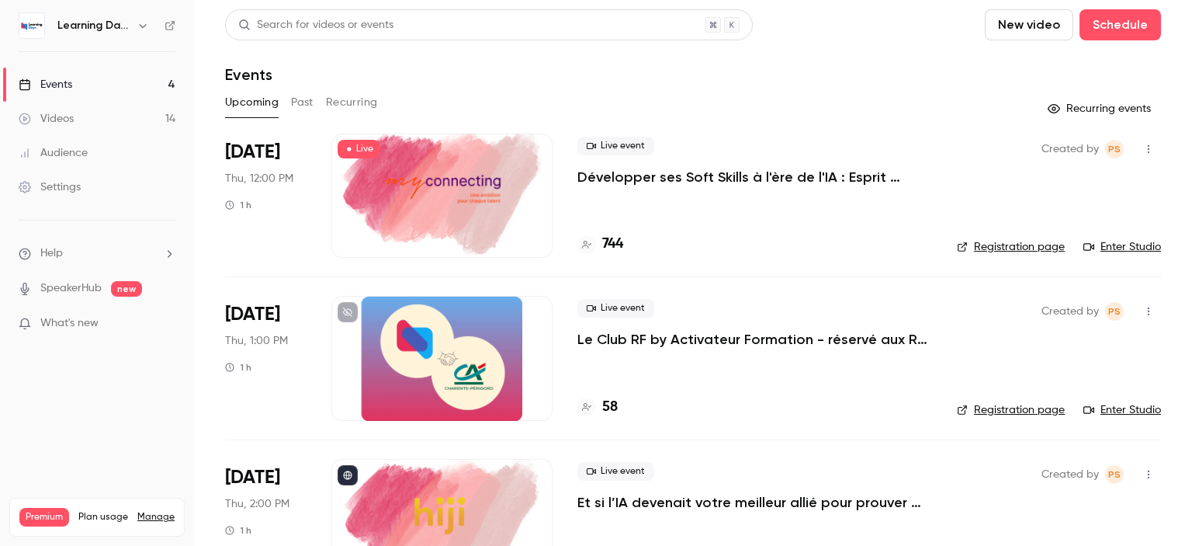
click at [695, 342] on p "Le Club RF by Activateur Formation - réservé aux RF - La formation, bien plus q…" at bounding box center [754, 339] width 355 height 19
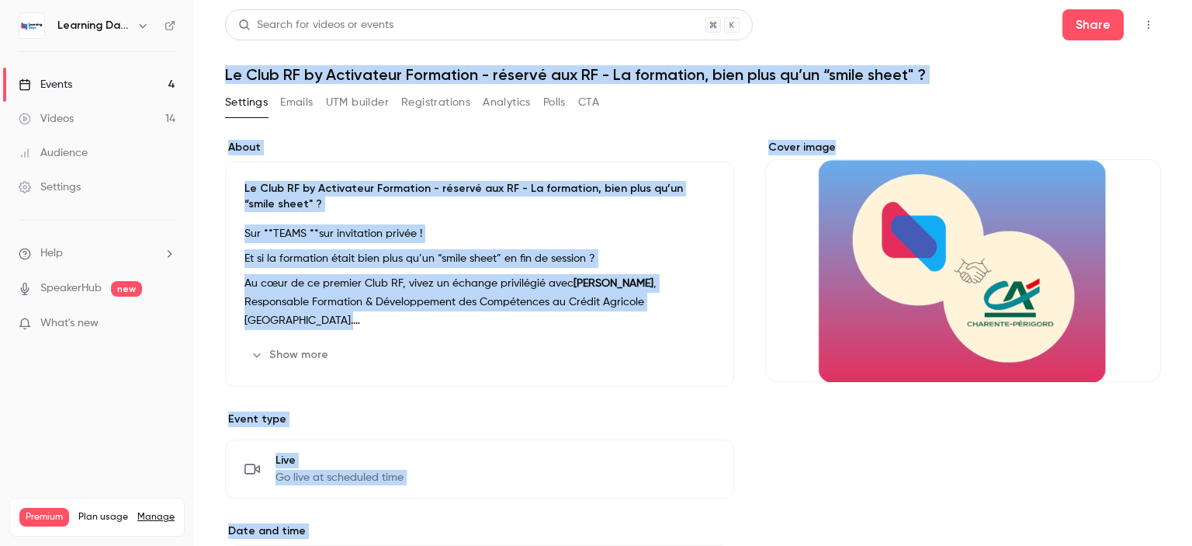
drag, startPoint x: 1191, startPoint y: 128, endPoint x: 1191, endPoint y: 50, distance: 77.6
click at [1191, 50] on main "Search for videos or events Share Le Club RF by Activateur Formation - réservé …" at bounding box center [693, 273] width 998 height 546
click at [304, 109] on button "Emails" at bounding box center [296, 102] width 33 height 25
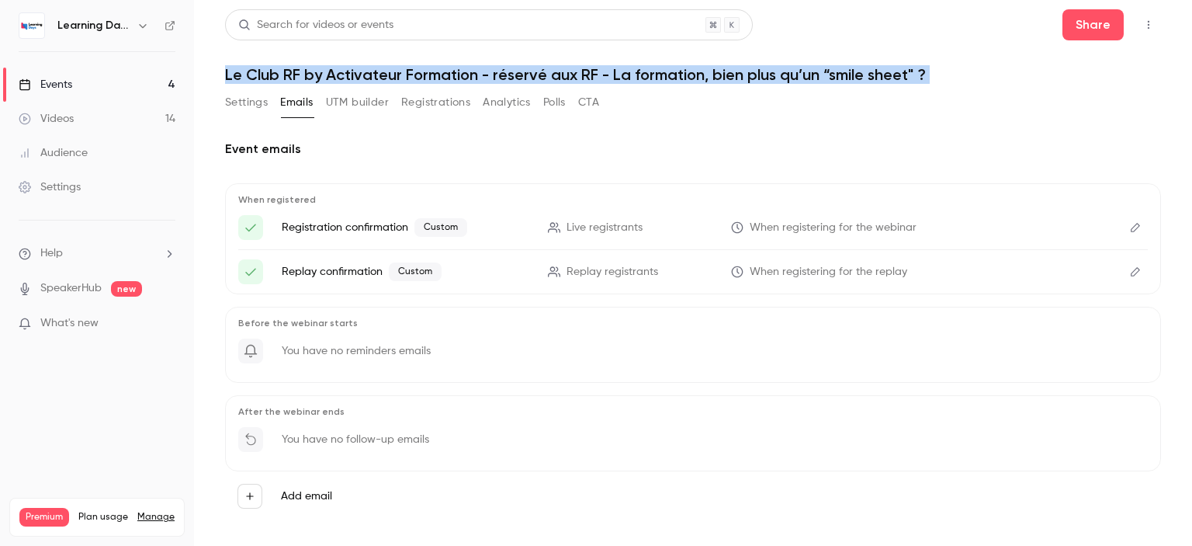
click at [512, 100] on button "Analytics" at bounding box center [507, 102] width 48 height 25
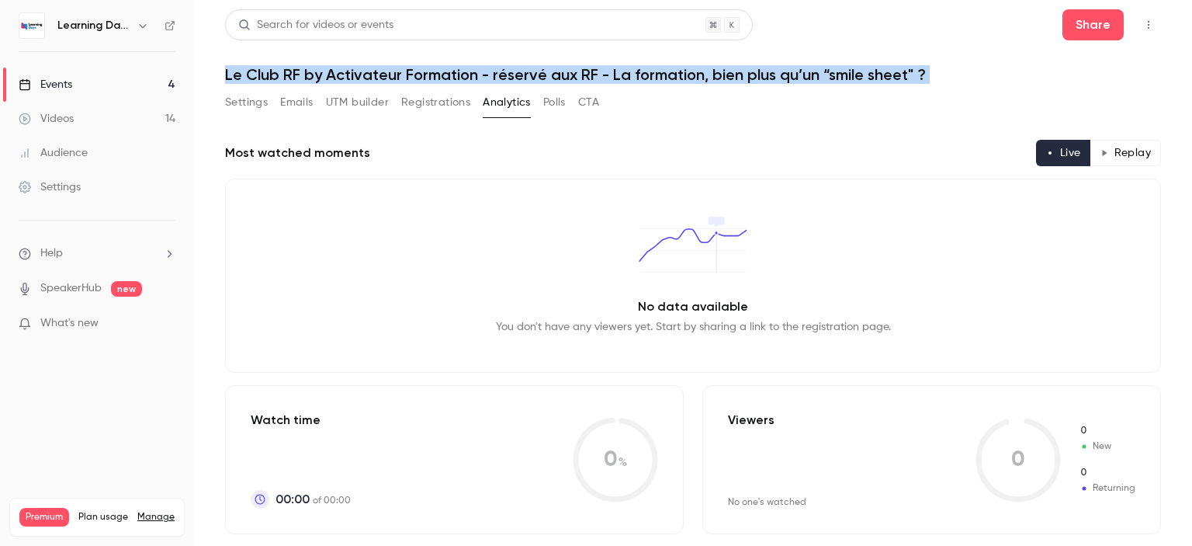
click at [436, 104] on button "Registrations" at bounding box center [435, 102] width 69 height 25
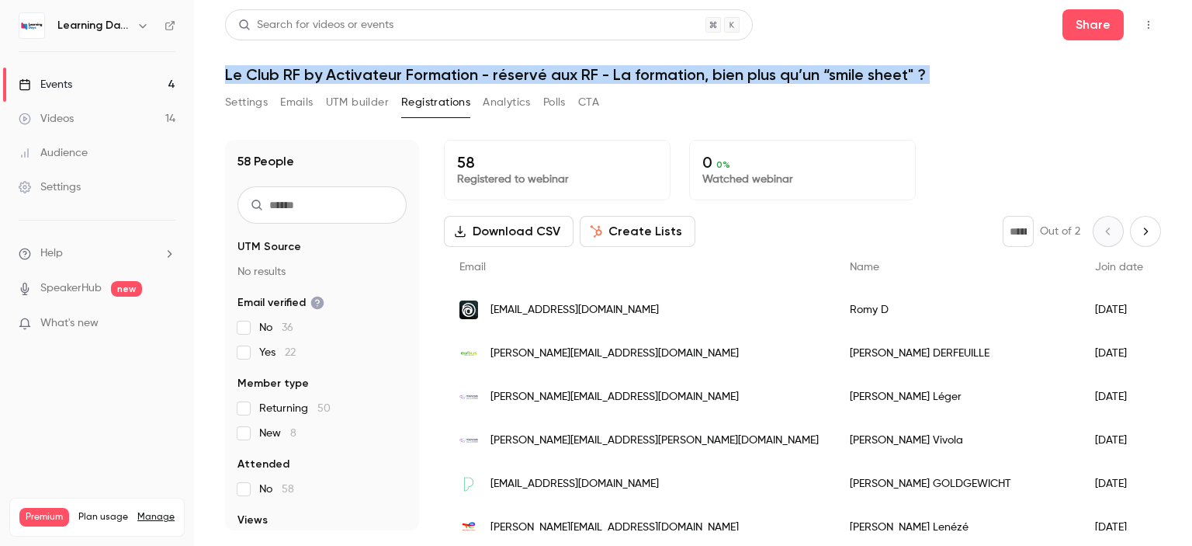
click at [255, 101] on button "Settings" at bounding box center [246, 102] width 43 height 25
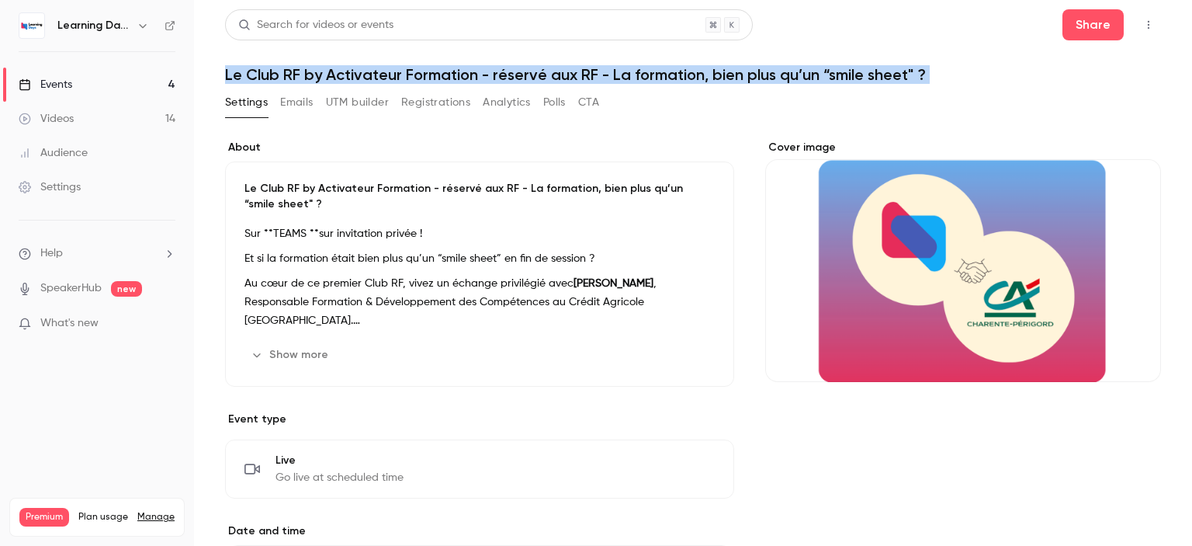
click at [71, 126] on link "Videos 14" at bounding box center [97, 119] width 194 height 34
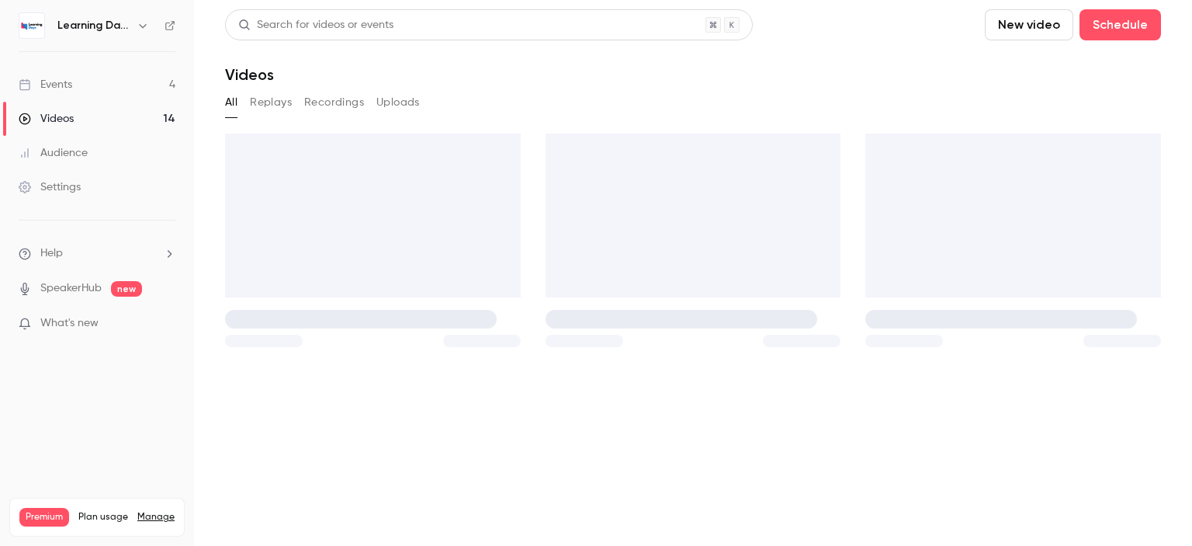
click at [87, 147] on div "Audience" at bounding box center [53, 153] width 69 height 16
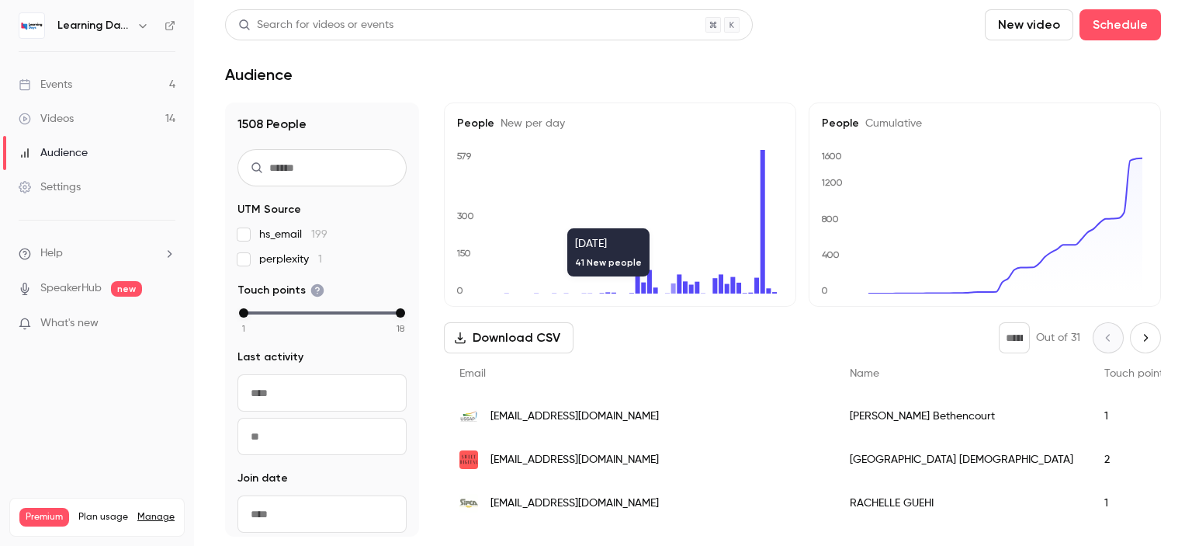
click at [528, 428] on div "[EMAIL_ADDRESS][DOMAIN_NAME]" at bounding box center [639, 415] width 390 height 43
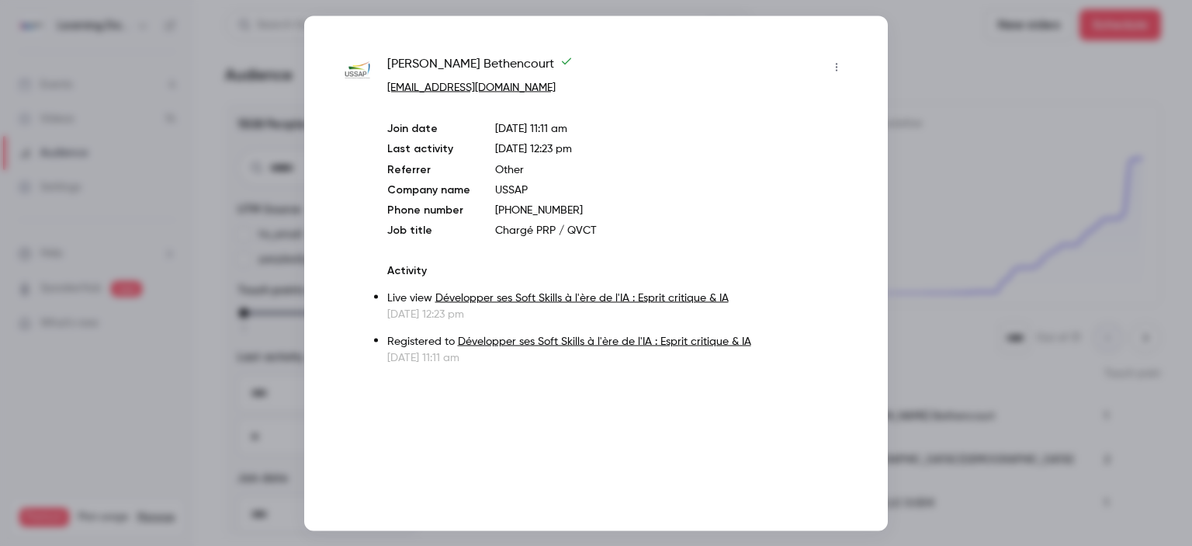
click at [934, 188] on div at bounding box center [596, 273] width 1192 height 546
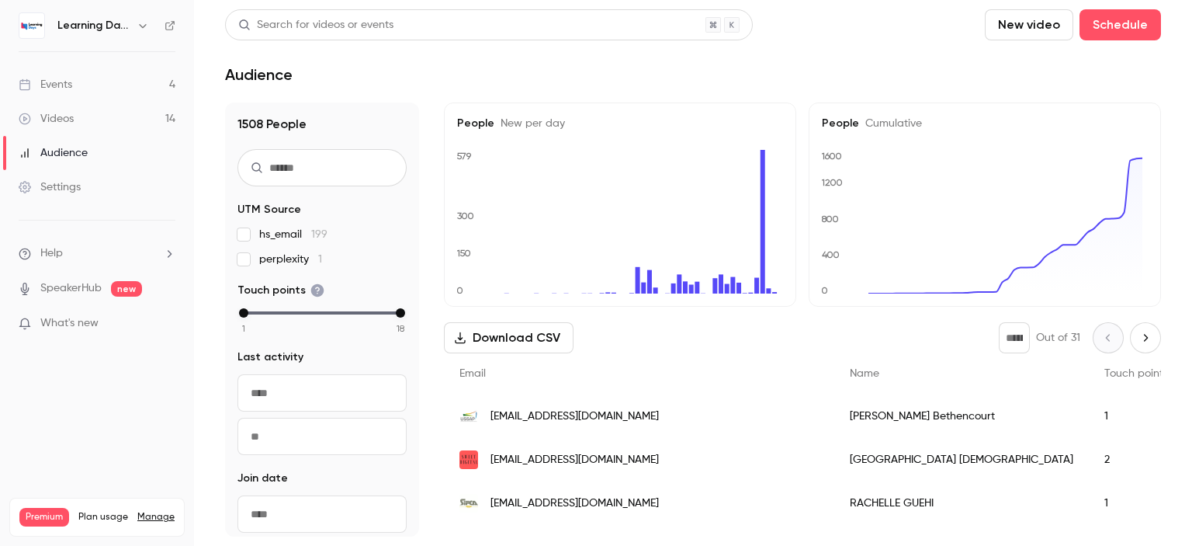
click at [502, 346] on button "Download CSV" at bounding box center [509, 337] width 130 height 31
click at [102, 79] on link "Events 4" at bounding box center [97, 85] width 194 height 34
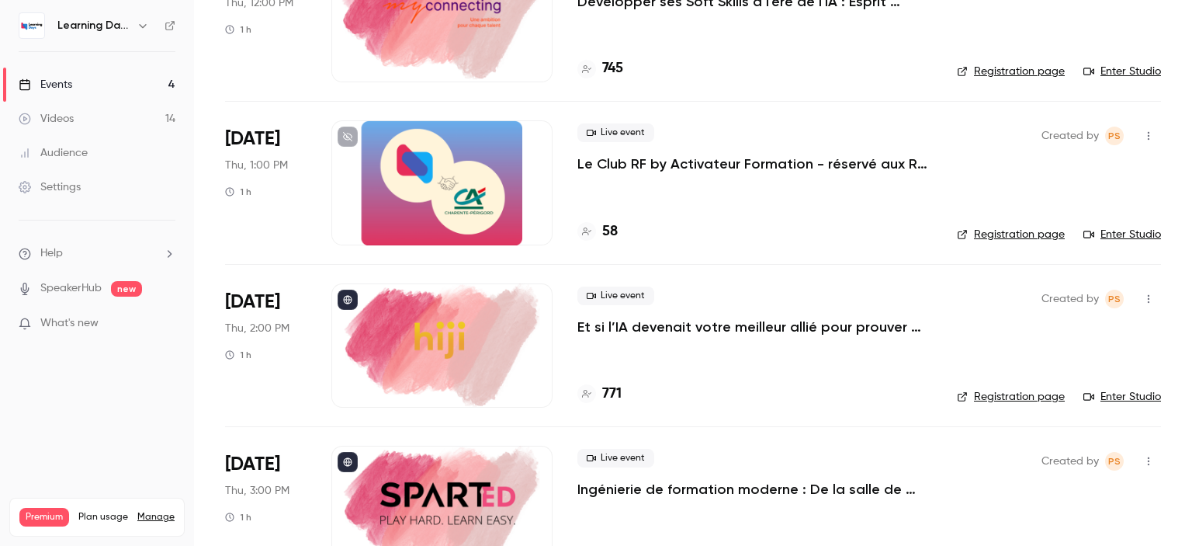
scroll to position [227, 0]
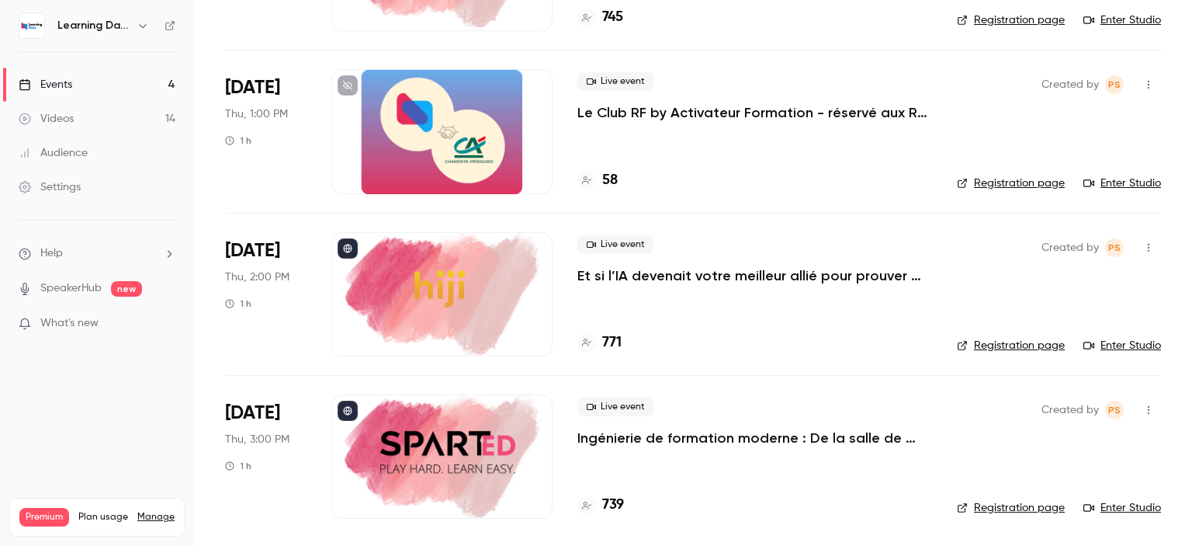
click at [1108, 510] on link "Enter Studio" at bounding box center [1122, 508] width 78 height 16
click at [1111, 505] on link "Enter Studio" at bounding box center [1122, 508] width 78 height 16
click at [73, 159] on div "Audience" at bounding box center [53, 153] width 69 height 16
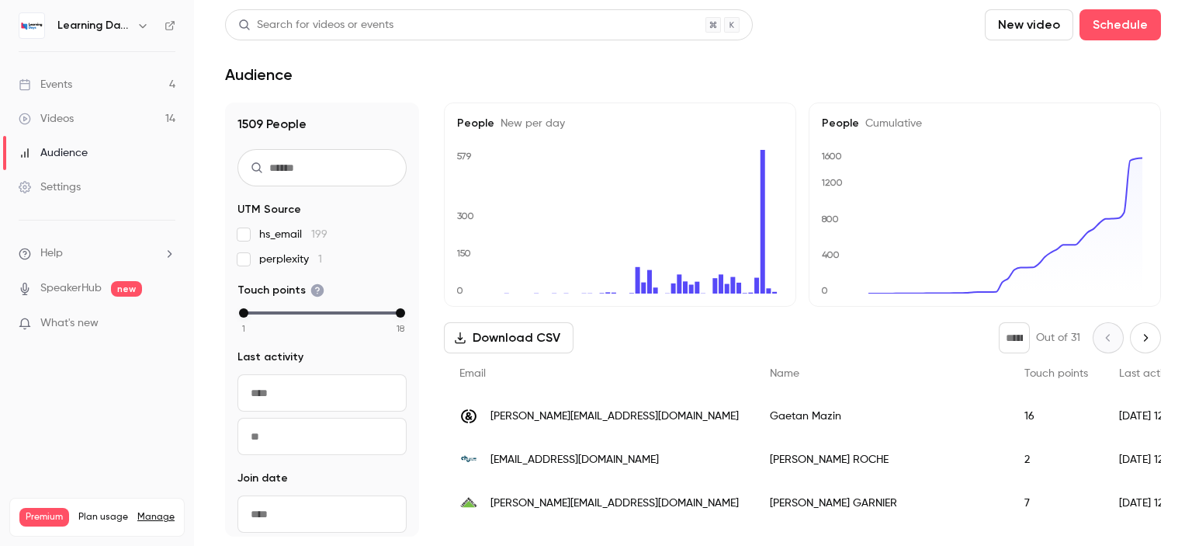
click at [525, 502] on span "[PERSON_NAME][EMAIL_ADDRESS][DOMAIN_NAME]" at bounding box center [614, 503] width 248 height 16
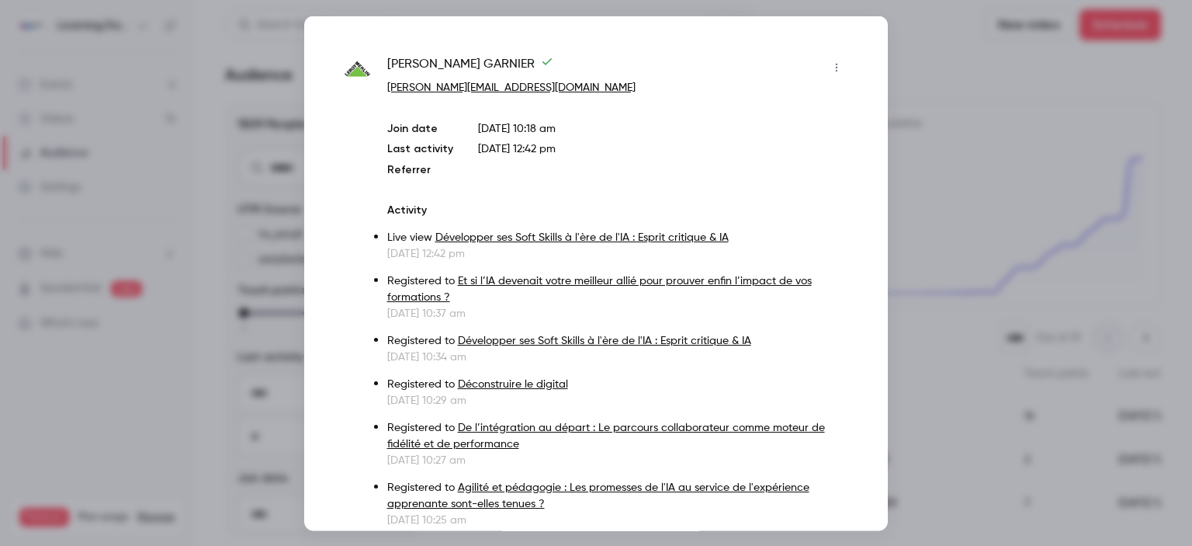
click at [916, 209] on div at bounding box center [596, 273] width 1192 height 546
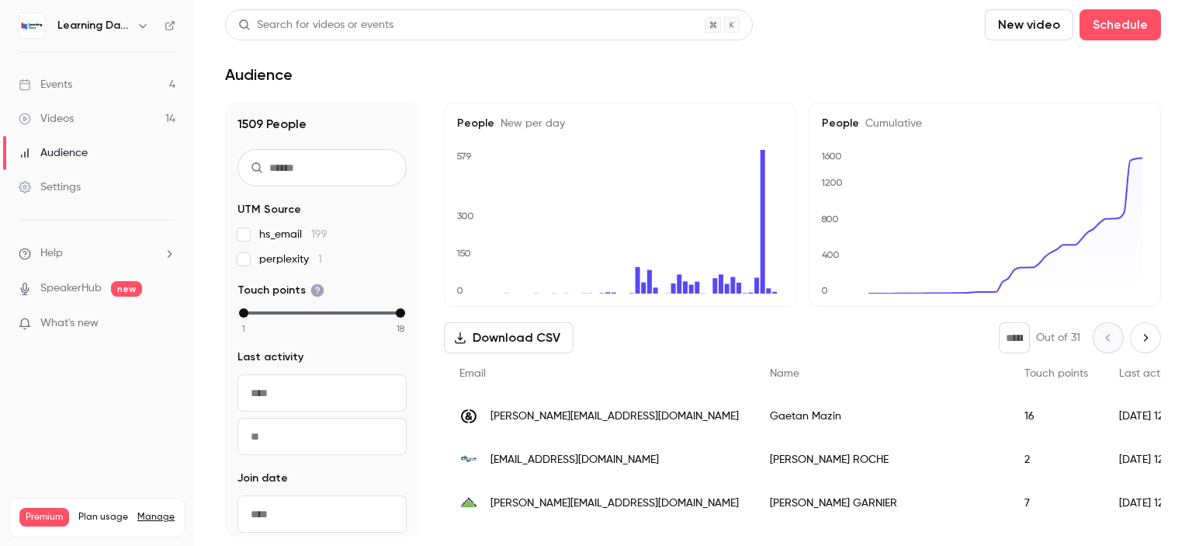
click at [605, 420] on span "[PERSON_NAME][EMAIL_ADDRESS][DOMAIN_NAME]" at bounding box center [614, 416] width 248 height 16
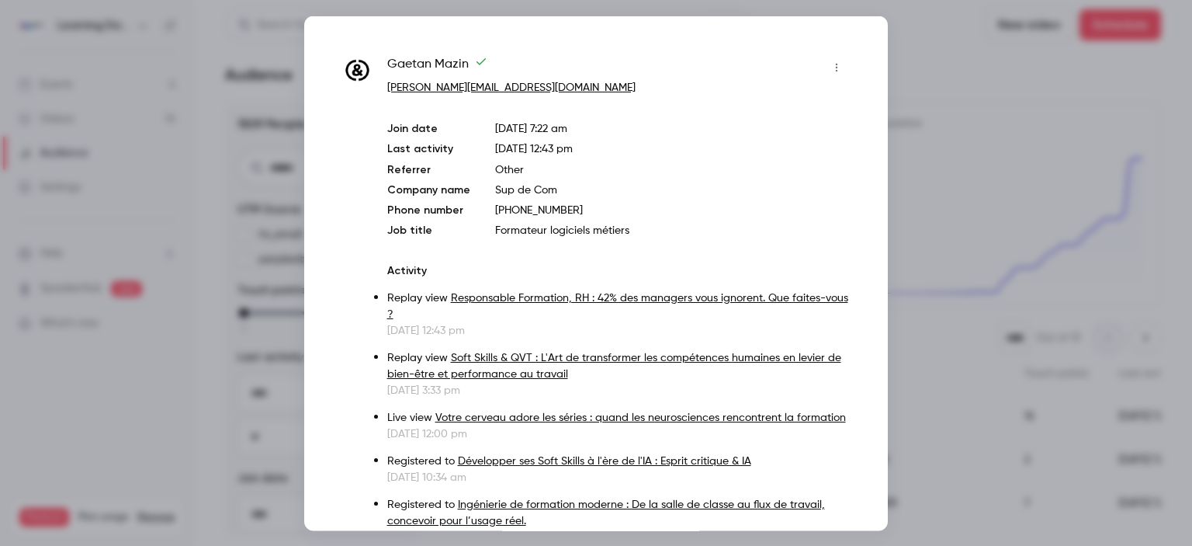
click at [1027, 170] on div at bounding box center [596, 273] width 1192 height 546
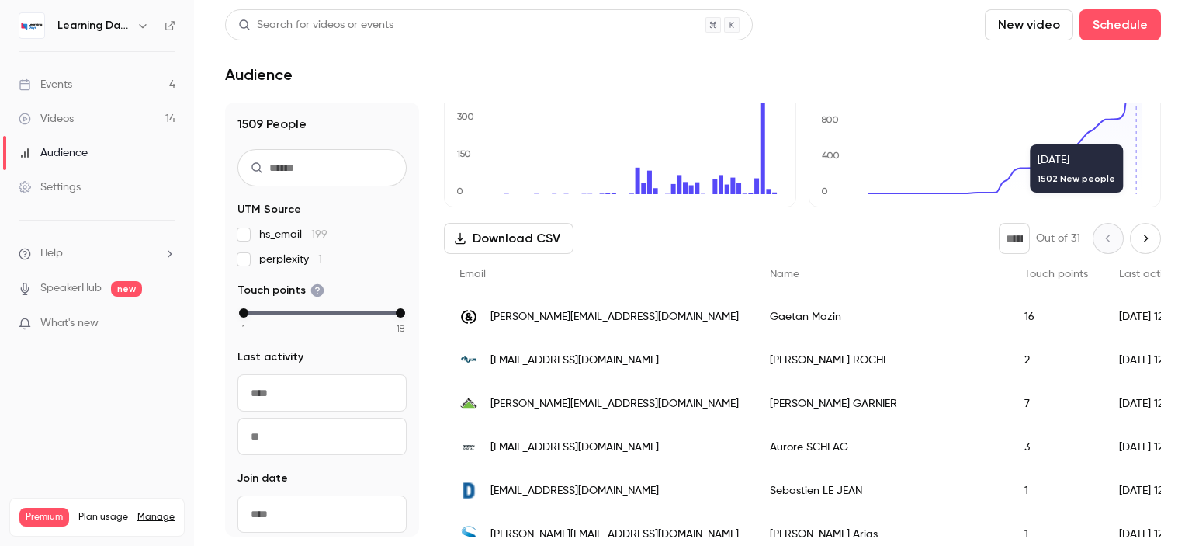
scroll to position [130, 0]
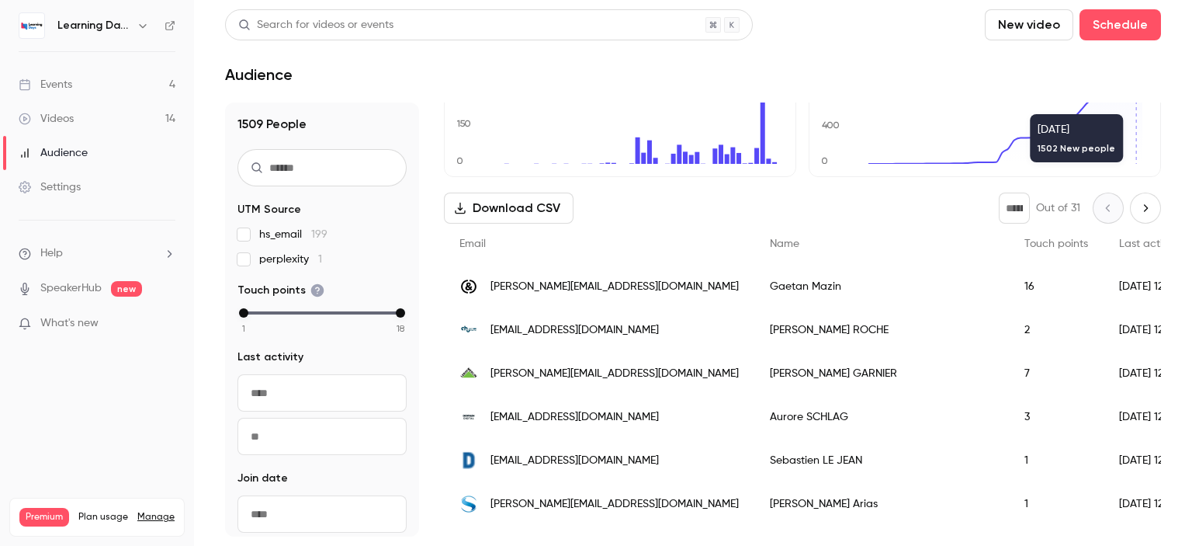
click at [37, 111] on div "Videos" at bounding box center [46, 119] width 55 height 16
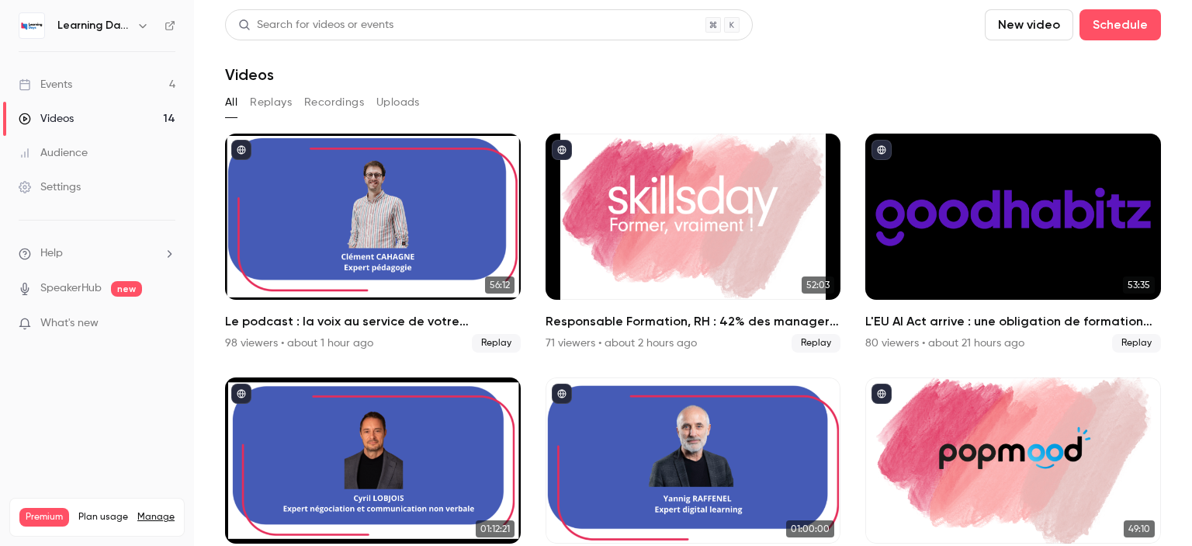
click at [78, 147] on div "Audience" at bounding box center [53, 153] width 69 height 16
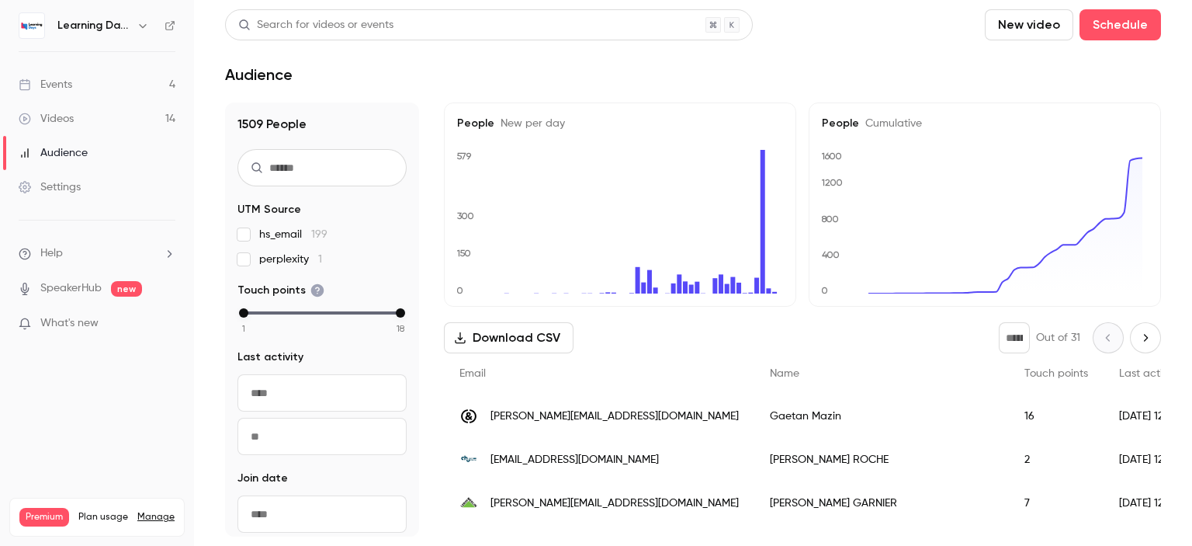
click at [84, 86] on link "Events 4" at bounding box center [97, 85] width 194 height 34
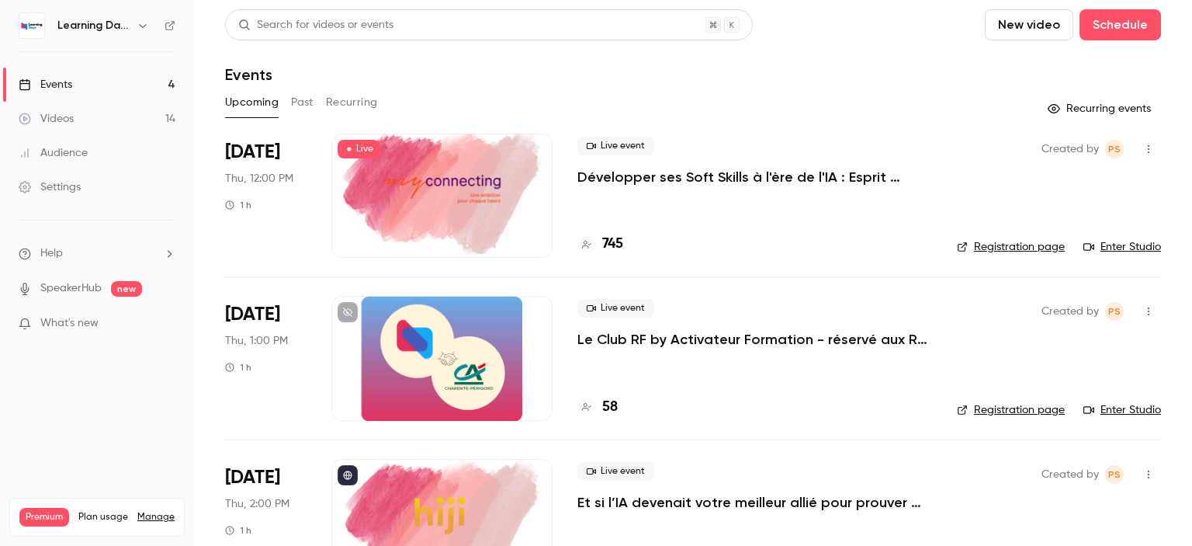
click at [1114, 251] on link "Enter Studio" at bounding box center [1122, 247] width 78 height 16
click at [114, 145] on link "Audience" at bounding box center [97, 153] width 194 height 34
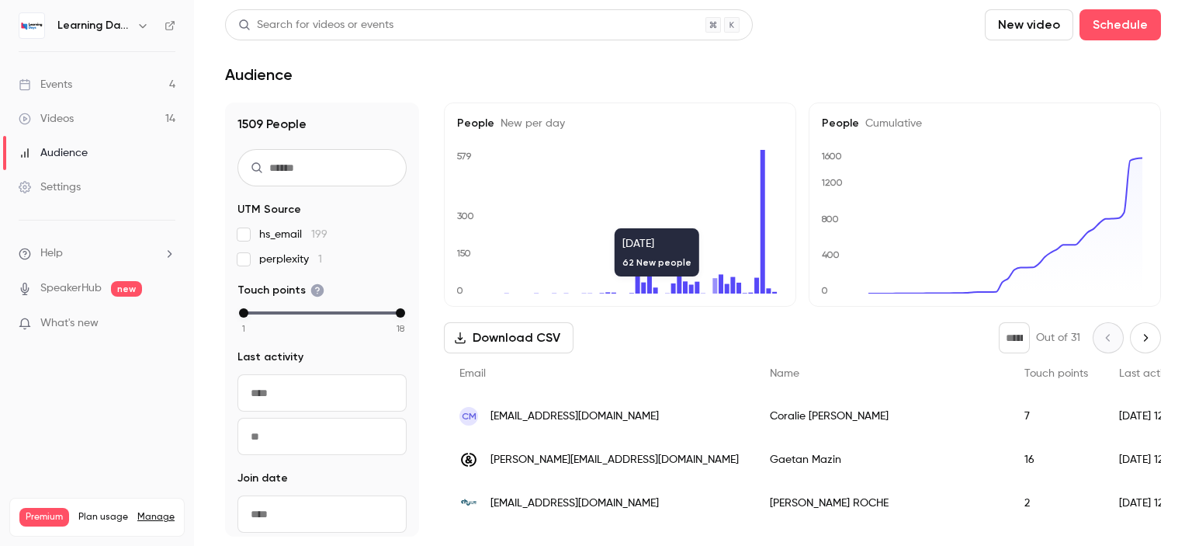
click at [582, 411] on span "[EMAIL_ADDRESS][DOMAIN_NAME]" at bounding box center [574, 416] width 168 height 16
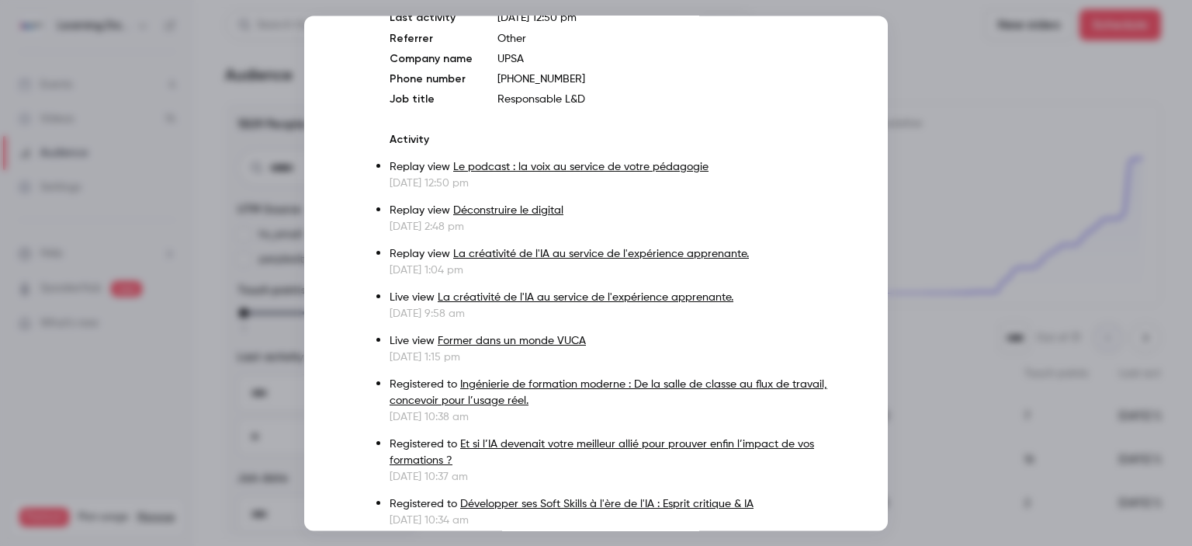
scroll to position [128, 0]
click at [942, 226] on div at bounding box center [596, 273] width 1192 height 546
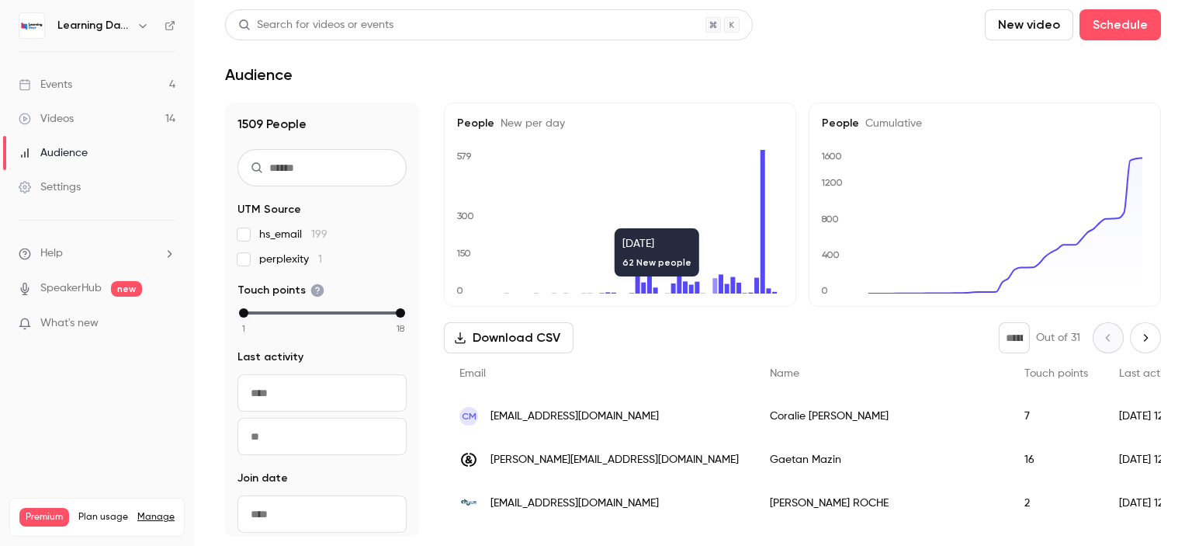
click at [104, 120] on link "Videos 14" at bounding box center [97, 119] width 194 height 34
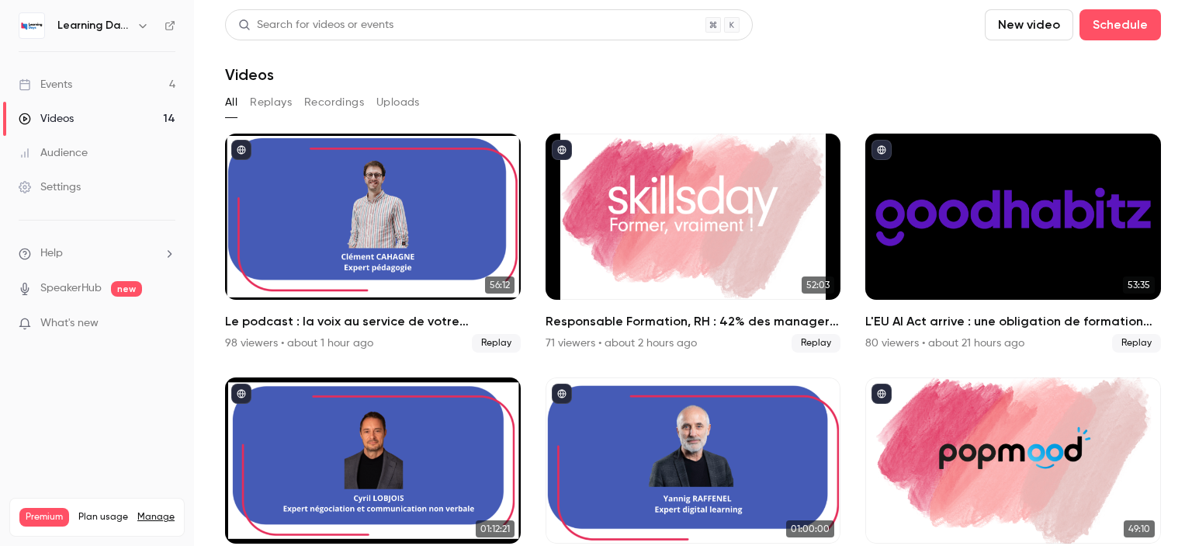
click at [99, 145] on link "Audience" at bounding box center [97, 153] width 194 height 34
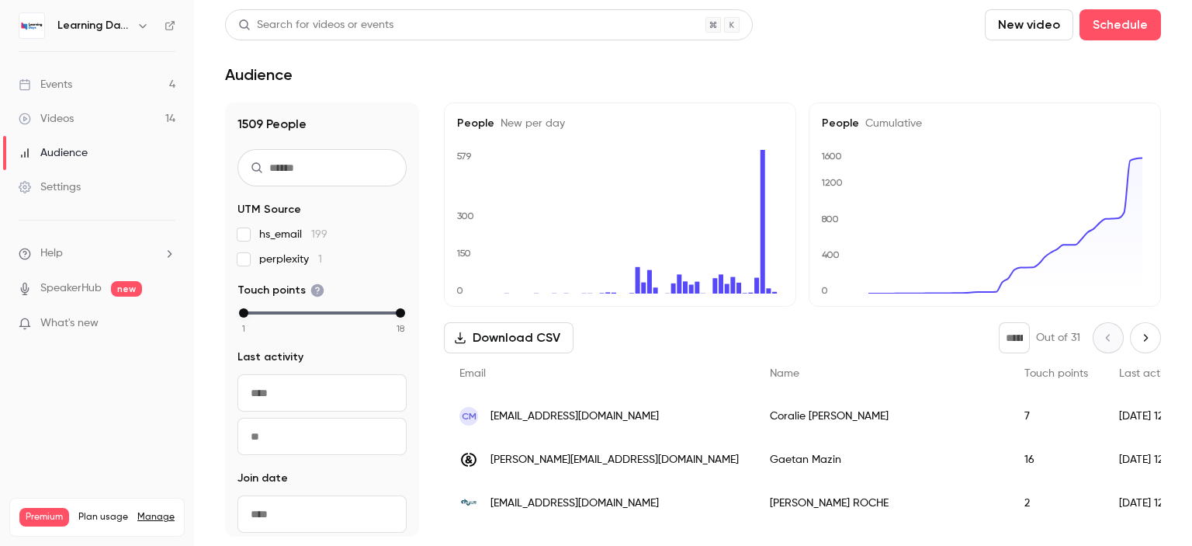
click at [82, 124] on link "Videos 14" at bounding box center [97, 119] width 194 height 34
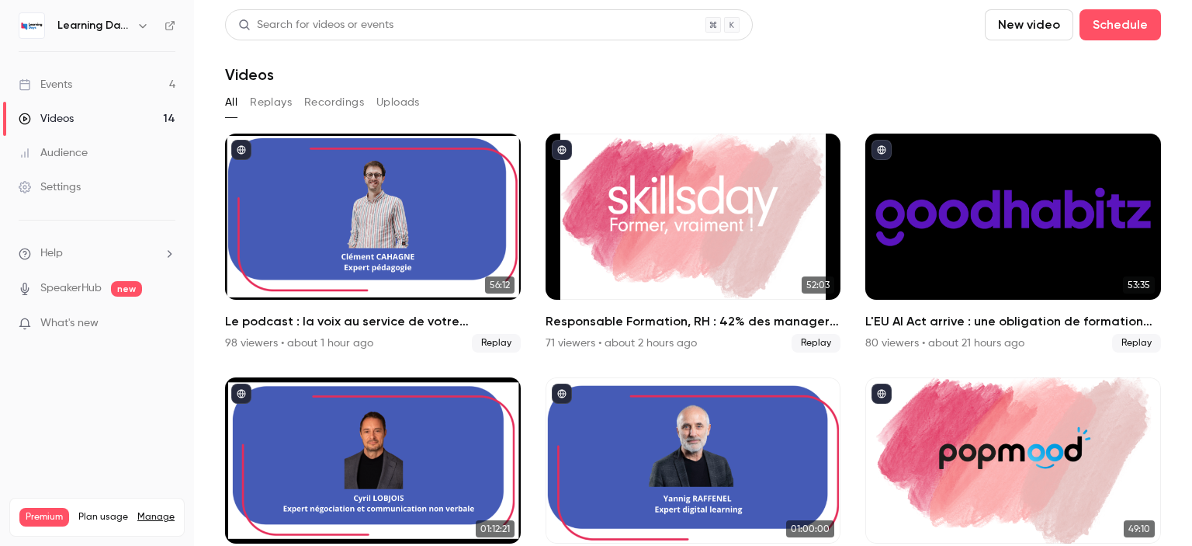
click at [84, 159] on div "Audience" at bounding box center [53, 153] width 69 height 16
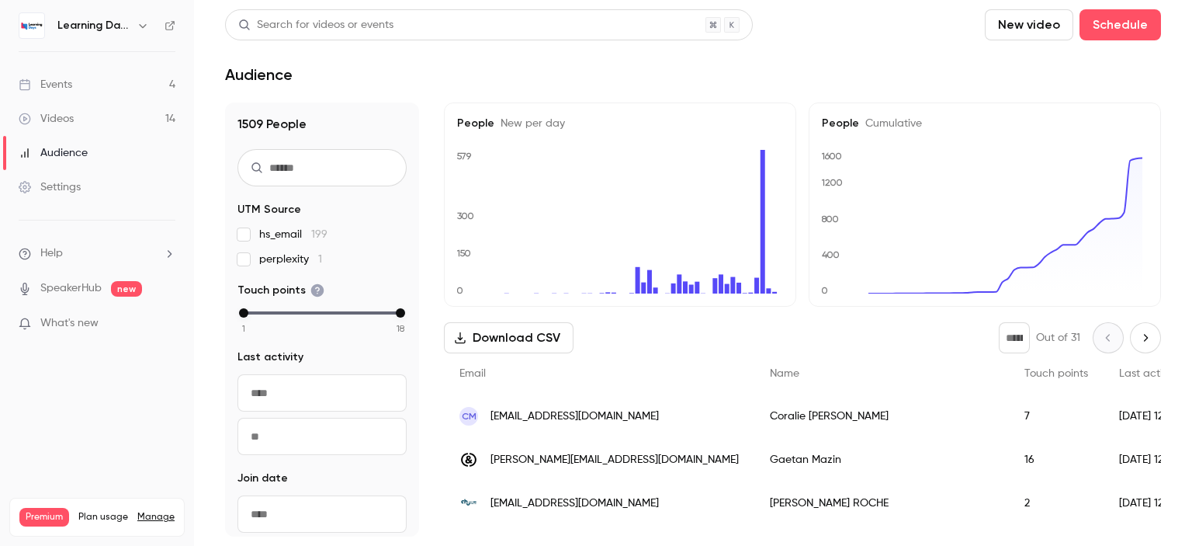
click at [101, 120] on link "Videos 14" at bounding box center [97, 119] width 194 height 34
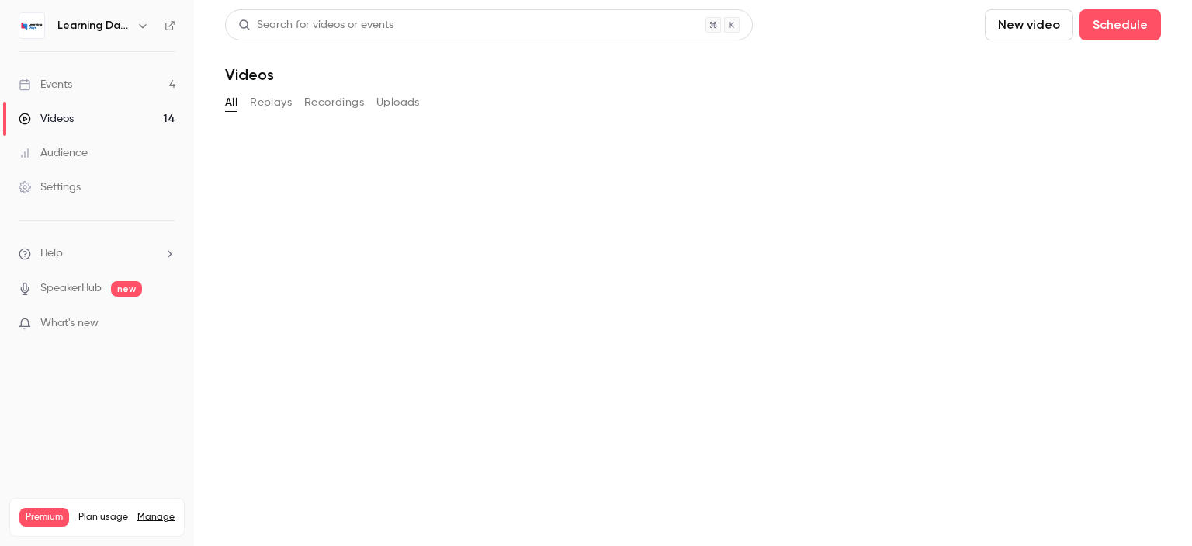
click at [101, 149] on link "Audience" at bounding box center [97, 153] width 194 height 34
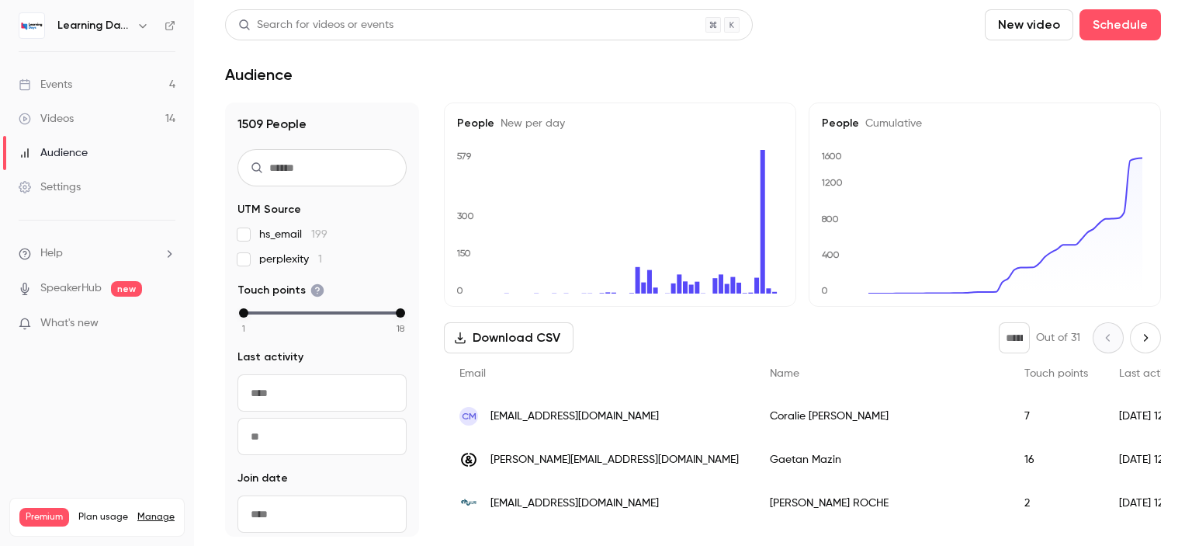
click at [552, 413] on span "[EMAIL_ADDRESS][DOMAIN_NAME]" at bounding box center [574, 416] width 168 height 16
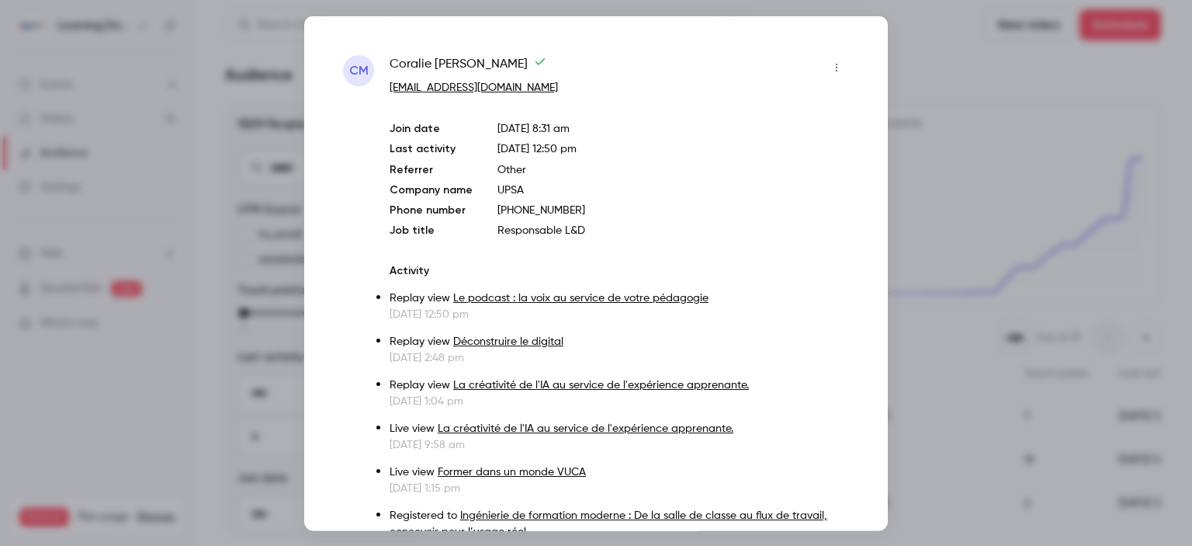
click at [934, 148] on div at bounding box center [596, 273] width 1192 height 546
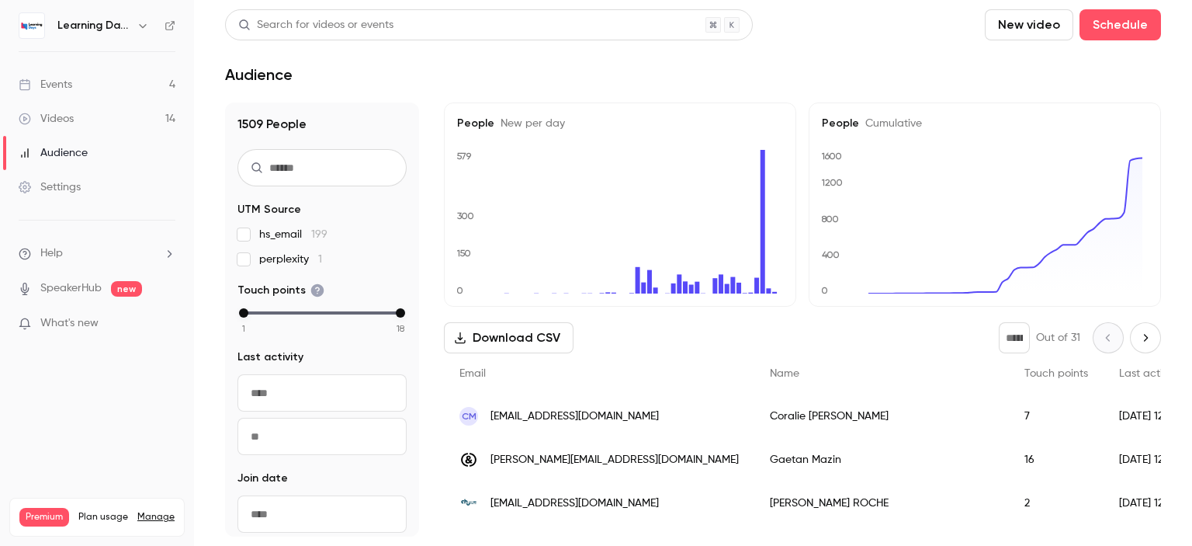
click at [119, 109] on link "Videos 14" at bounding box center [97, 119] width 194 height 34
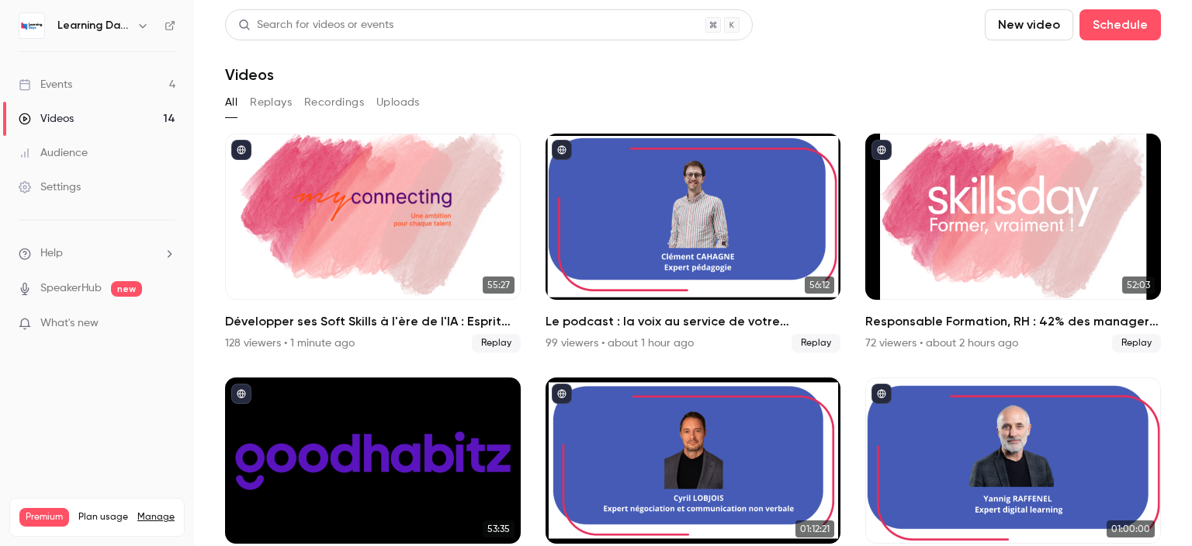
click at [279, 95] on button "Replays" at bounding box center [271, 102] width 42 height 25
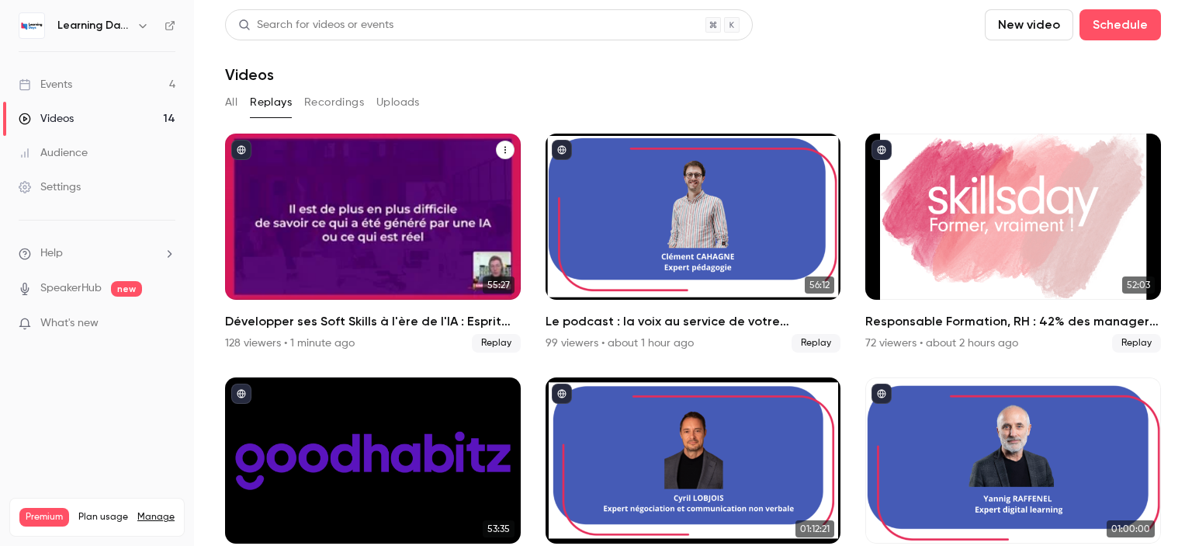
click at [310, 190] on div "Développer ses Soft Skills à l'ère de l'IA : Esprit critique & IA" at bounding box center [373, 216] width 296 height 166
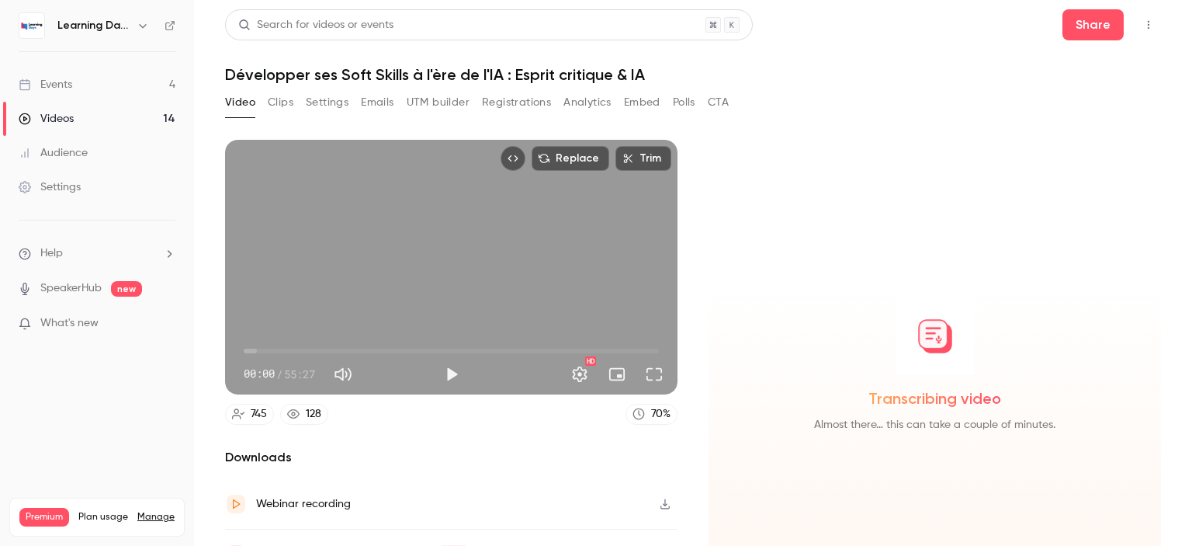
click at [716, 100] on button "CTA" at bounding box center [718, 102] width 21 height 25
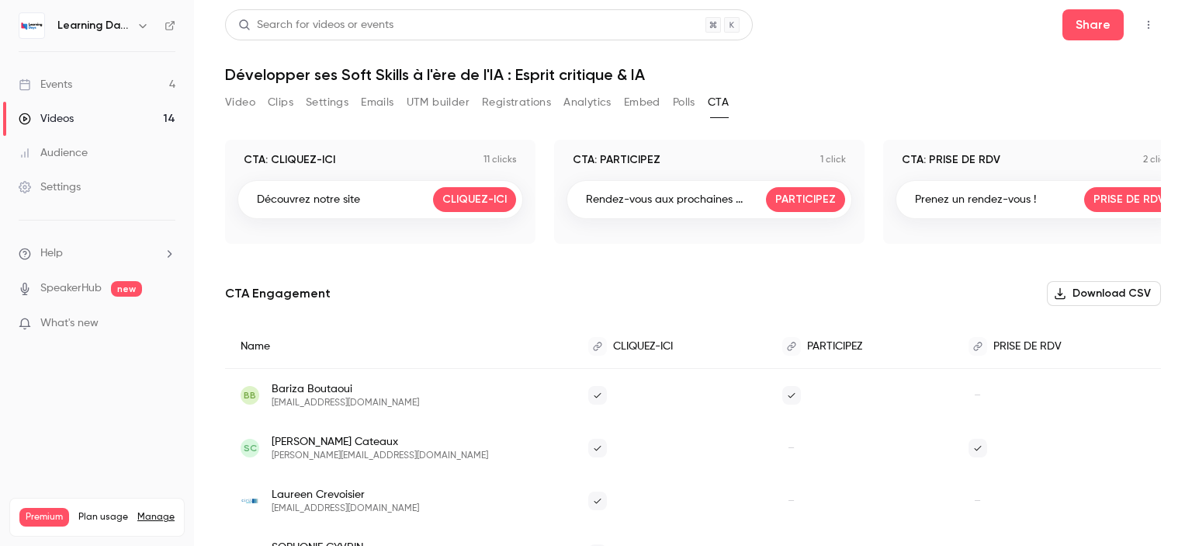
click at [643, 99] on button "Embed" at bounding box center [642, 102] width 36 height 25
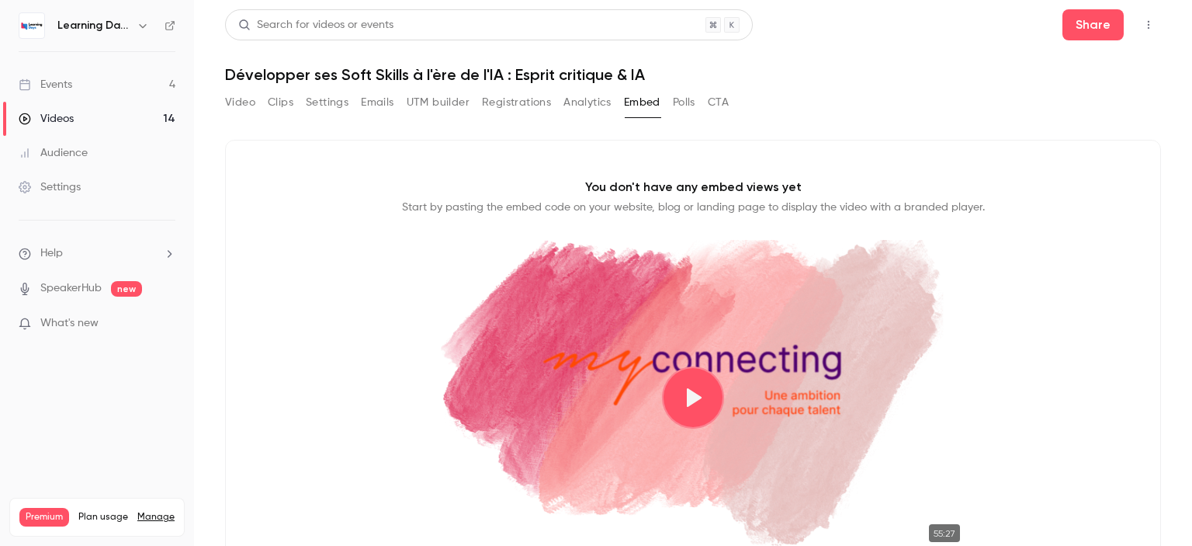
click at [518, 102] on button "Registrations" at bounding box center [516, 102] width 69 height 25
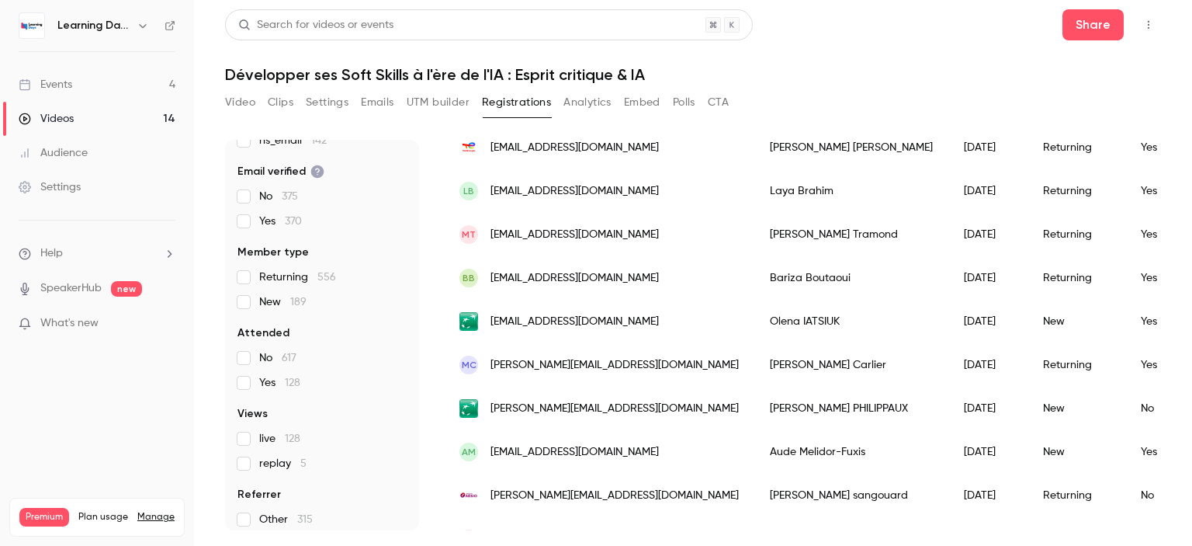
scroll to position [140, 0]
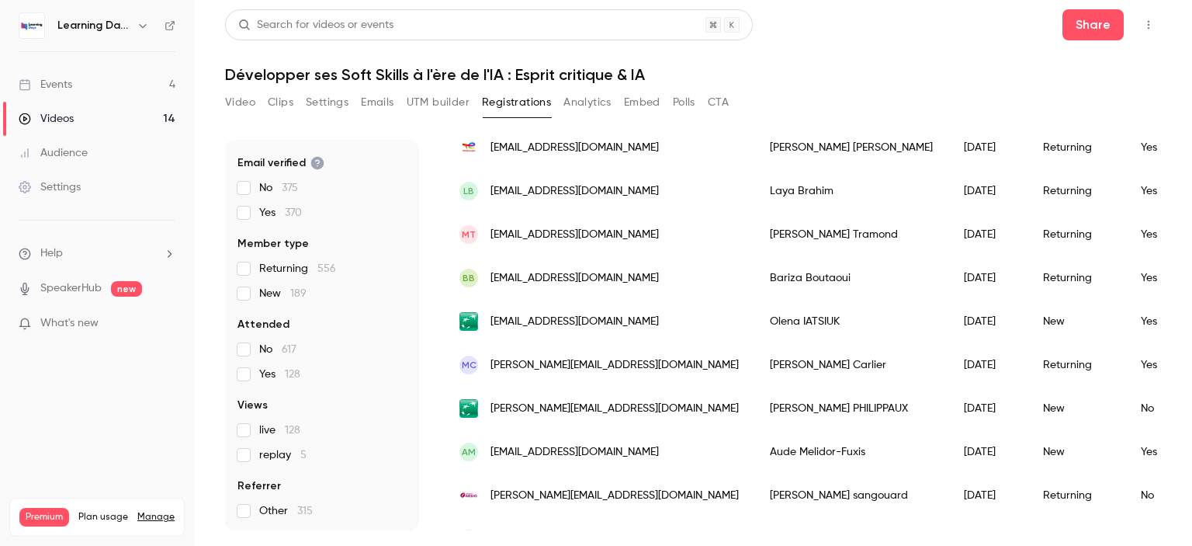
click at [84, 148] on div "Audience" at bounding box center [53, 153] width 69 height 16
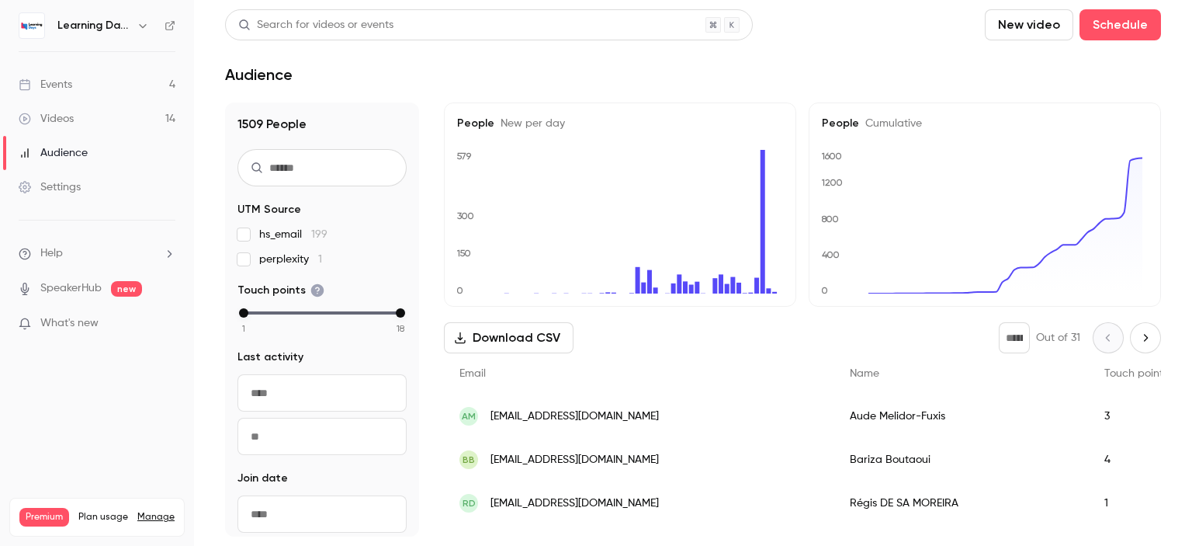
click at [62, 89] on div "Events" at bounding box center [46, 85] width 54 height 16
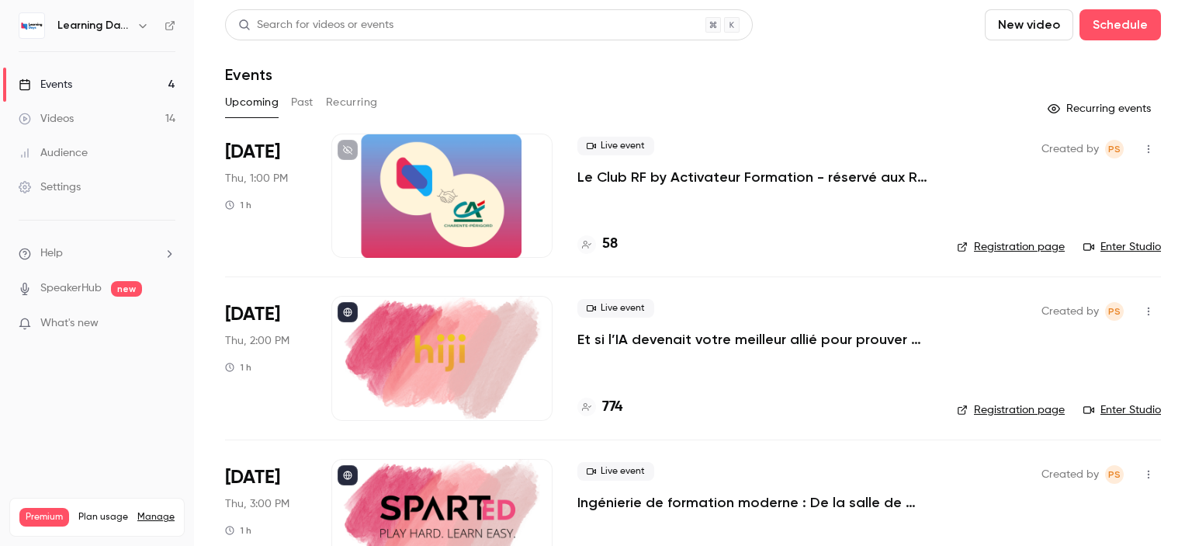
click at [68, 113] on div "Videos" at bounding box center [46, 119] width 55 height 16
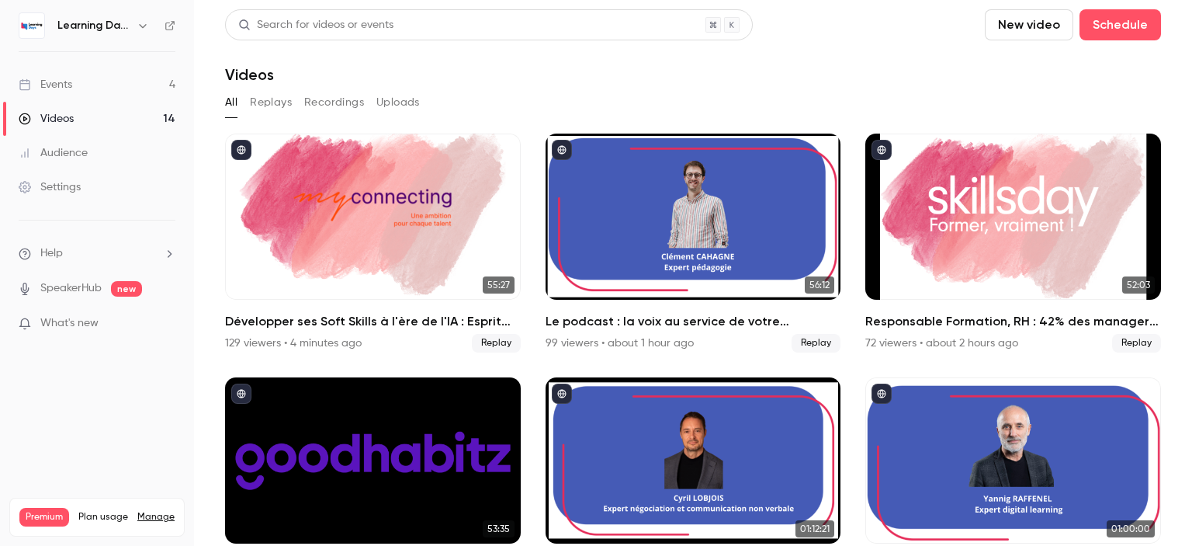
click at [68, 148] on div "Audience" at bounding box center [53, 153] width 69 height 16
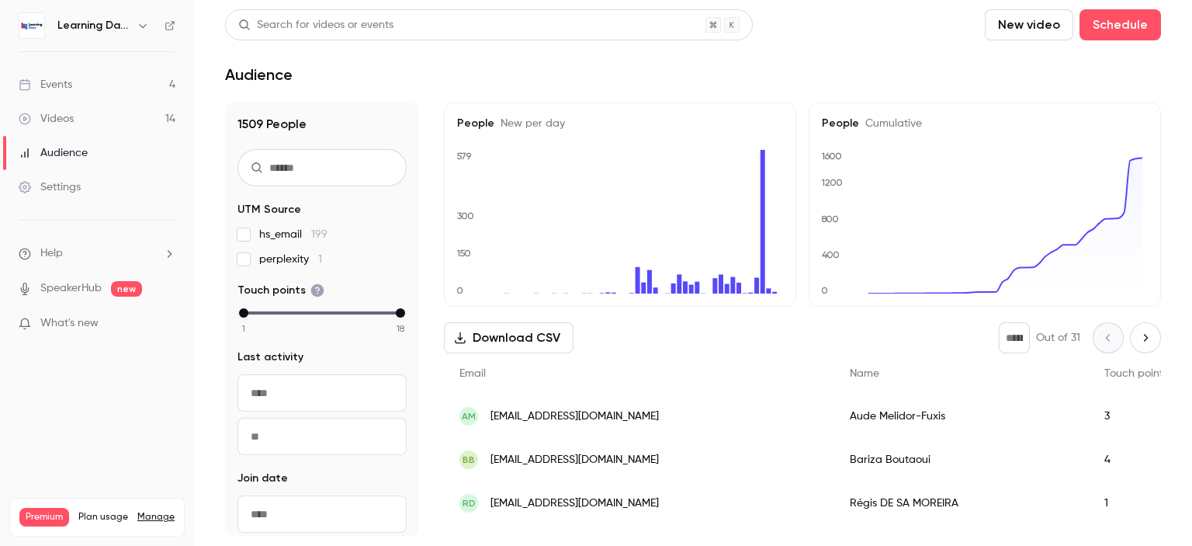
click at [572, 415] on span "[EMAIL_ADDRESS][DOMAIN_NAME]" at bounding box center [574, 416] width 168 height 16
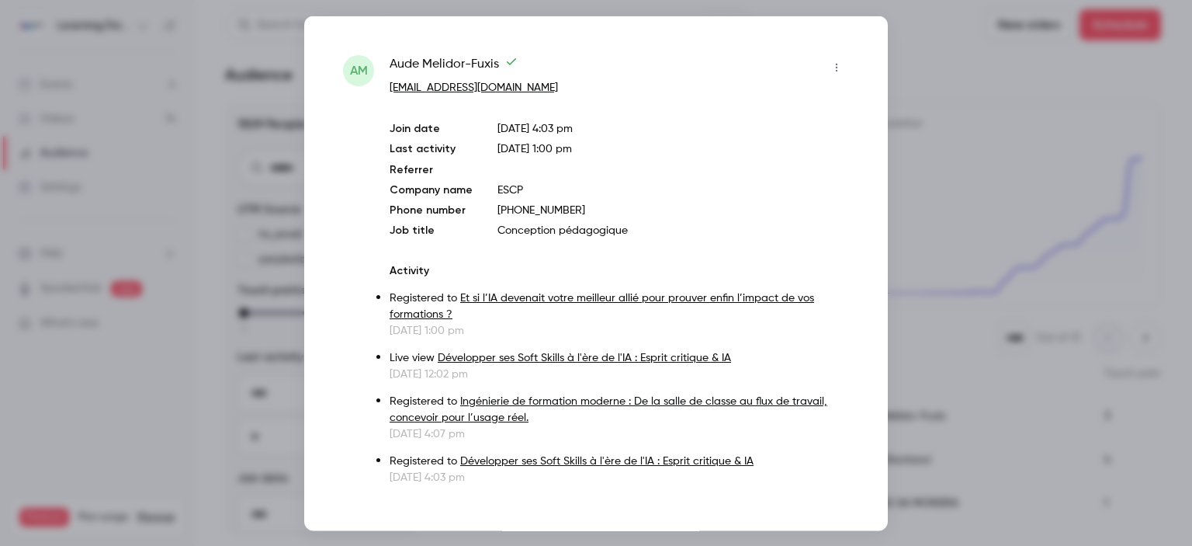
click at [980, 120] on div at bounding box center [596, 273] width 1192 height 546
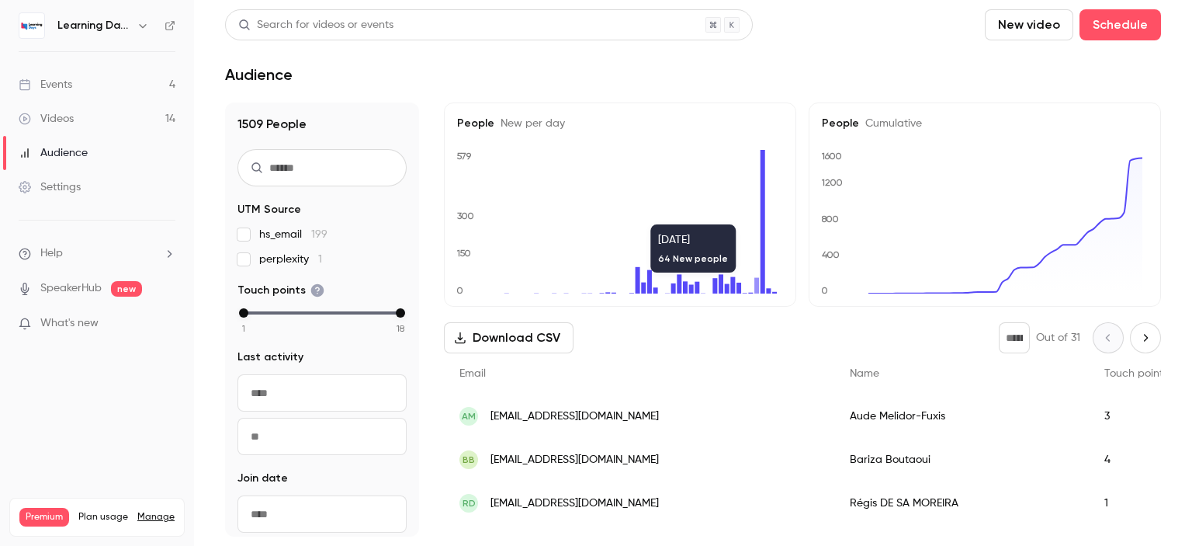
click at [654, 465] on span "[EMAIL_ADDRESS][DOMAIN_NAME]" at bounding box center [574, 460] width 168 height 16
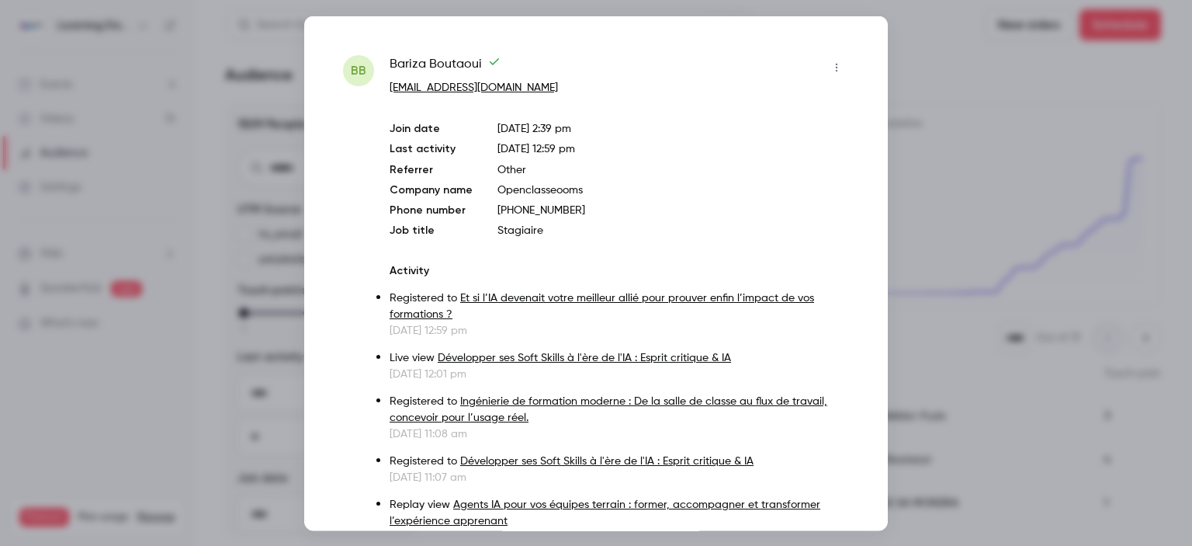
click at [930, 158] on div at bounding box center [596, 273] width 1192 height 546
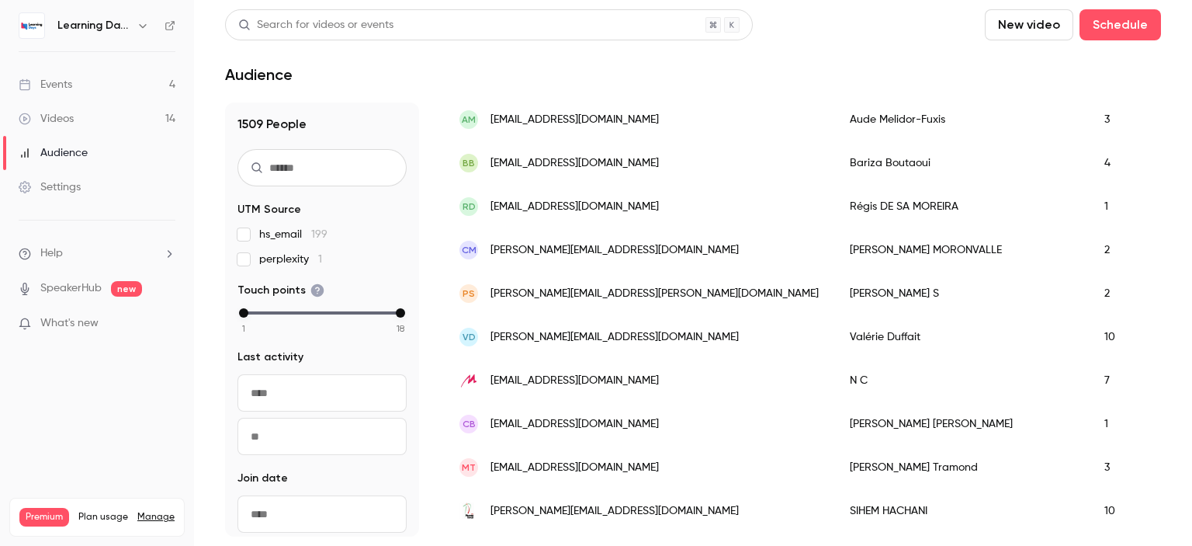
scroll to position [300, 0]
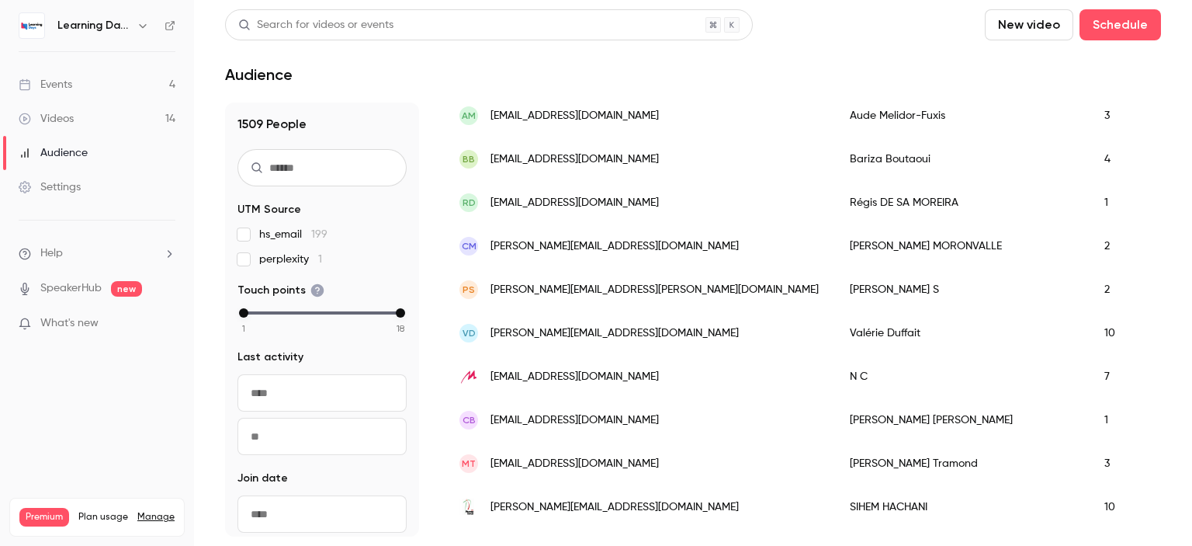
click at [581, 248] on span "[PERSON_NAME][EMAIL_ADDRESS][DOMAIN_NAME]" at bounding box center [614, 246] width 248 height 16
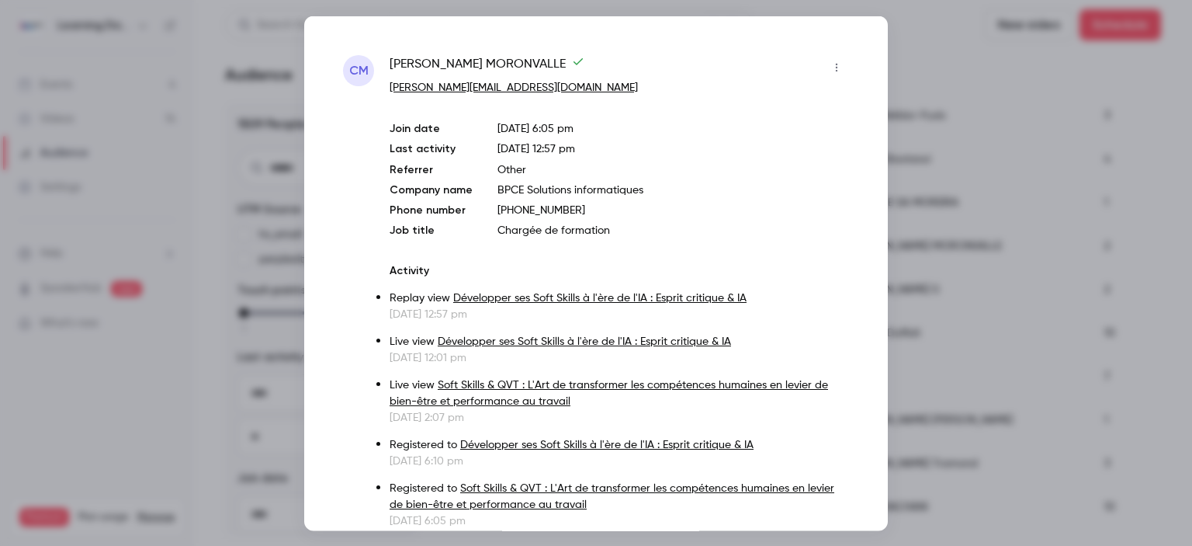
click at [949, 182] on div at bounding box center [596, 273] width 1192 height 546
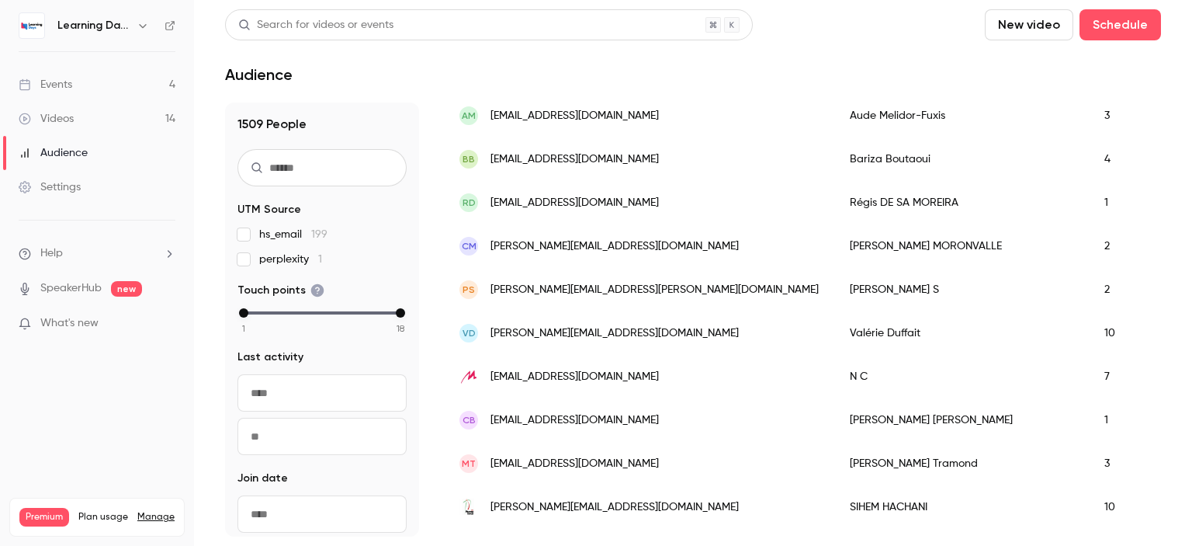
click at [608, 200] on span "[EMAIL_ADDRESS][DOMAIN_NAME]" at bounding box center [574, 203] width 168 height 16
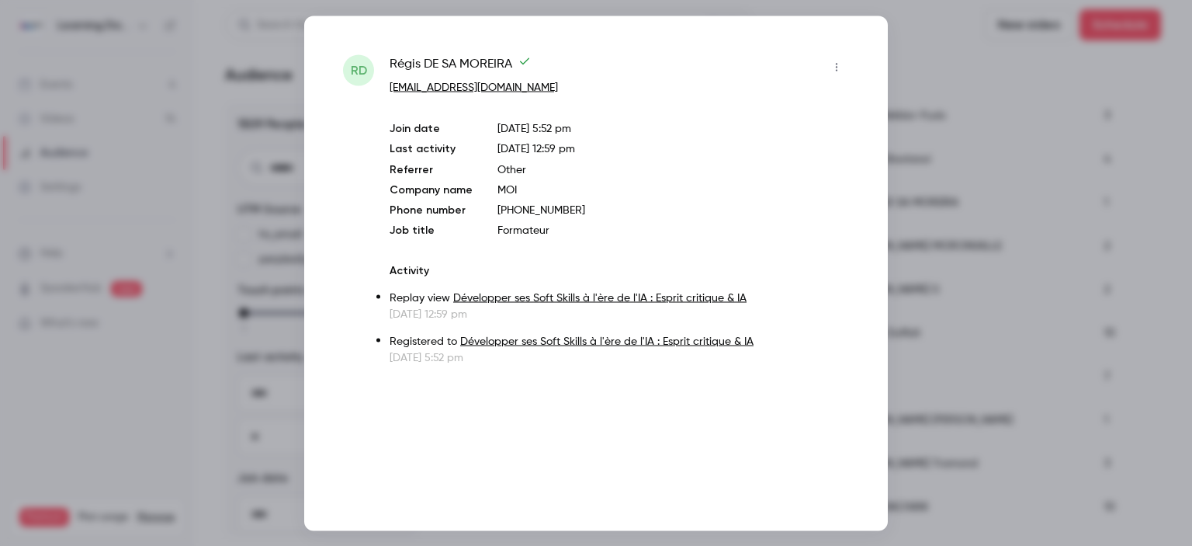
click at [954, 99] on div at bounding box center [596, 273] width 1192 height 546
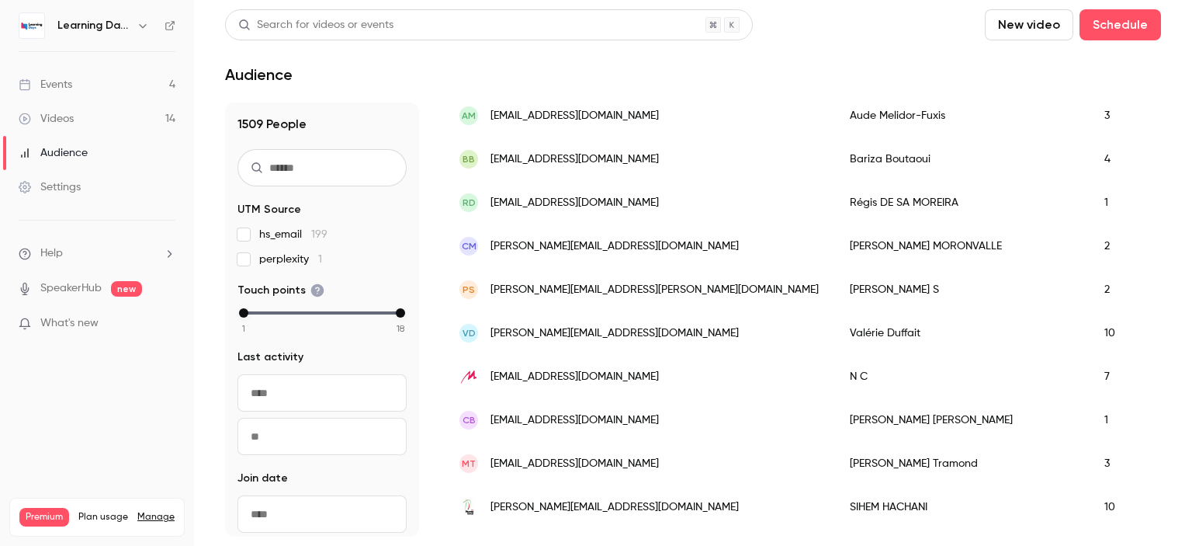
click at [81, 157] on div "Audience" at bounding box center [53, 153] width 69 height 16
click at [122, 88] on link "Events 4" at bounding box center [97, 85] width 194 height 34
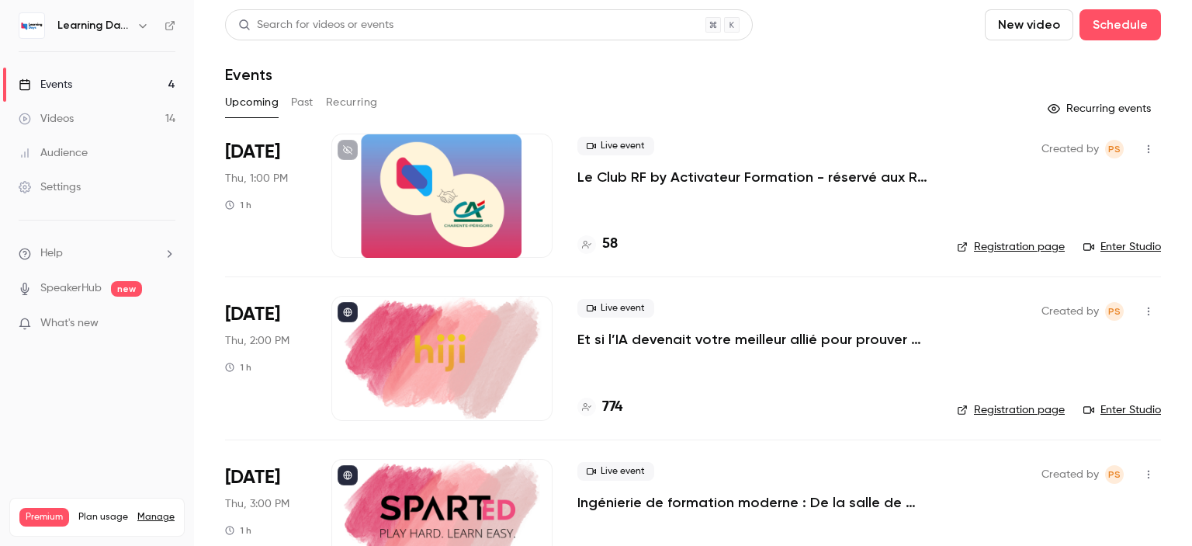
click at [126, 155] on link "Audience" at bounding box center [97, 153] width 194 height 34
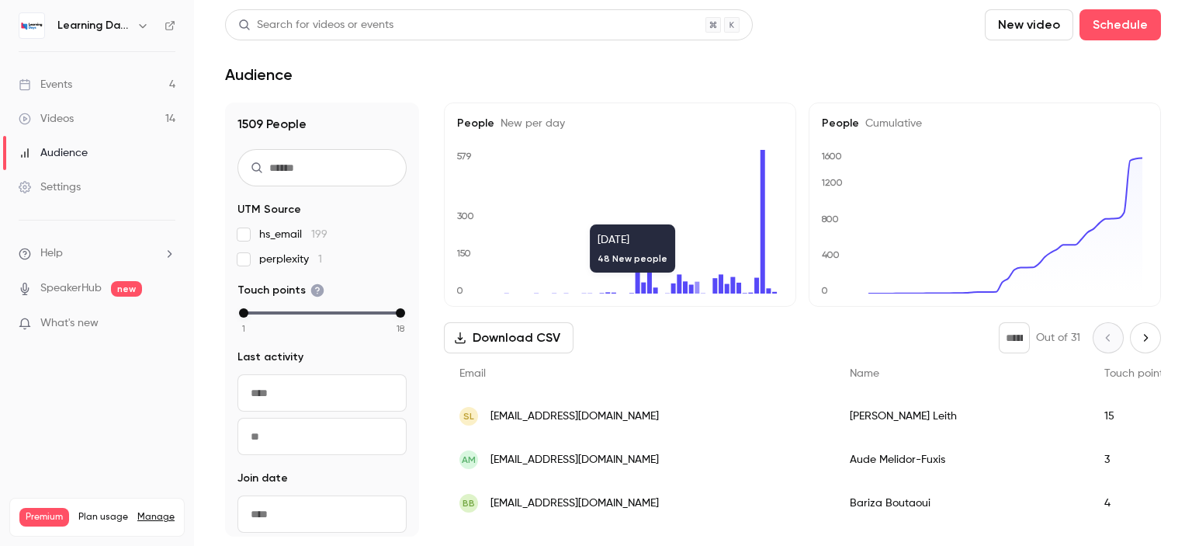
click at [574, 418] on span "[EMAIL_ADDRESS][DOMAIN_NAME]" at bounding box center [574, 416] width 168 height 16
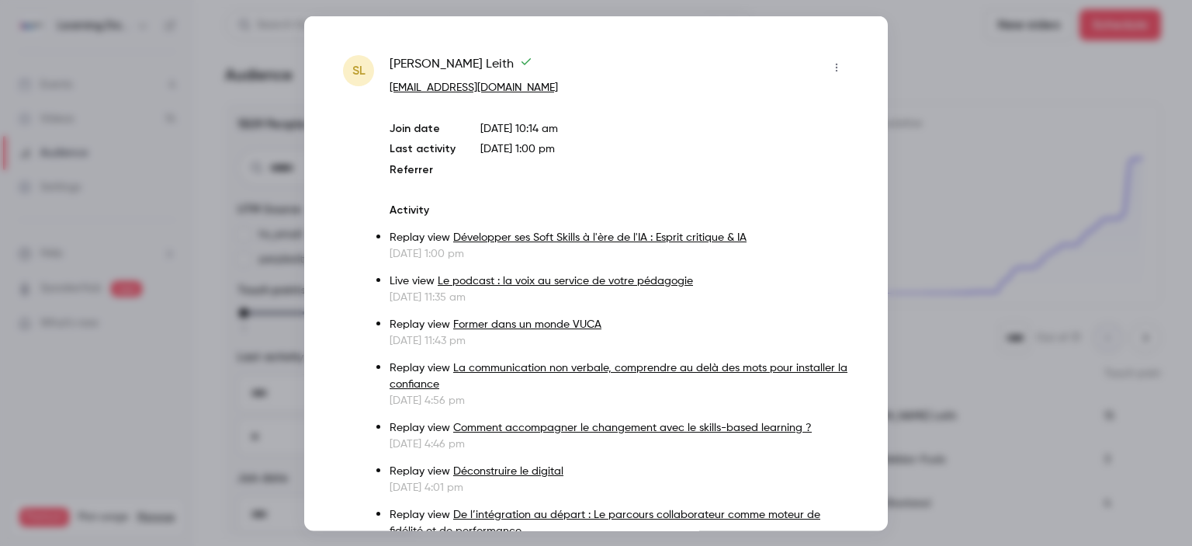
click at [954, 160] on div at bounding box center [596, 273] width 1192 height 546
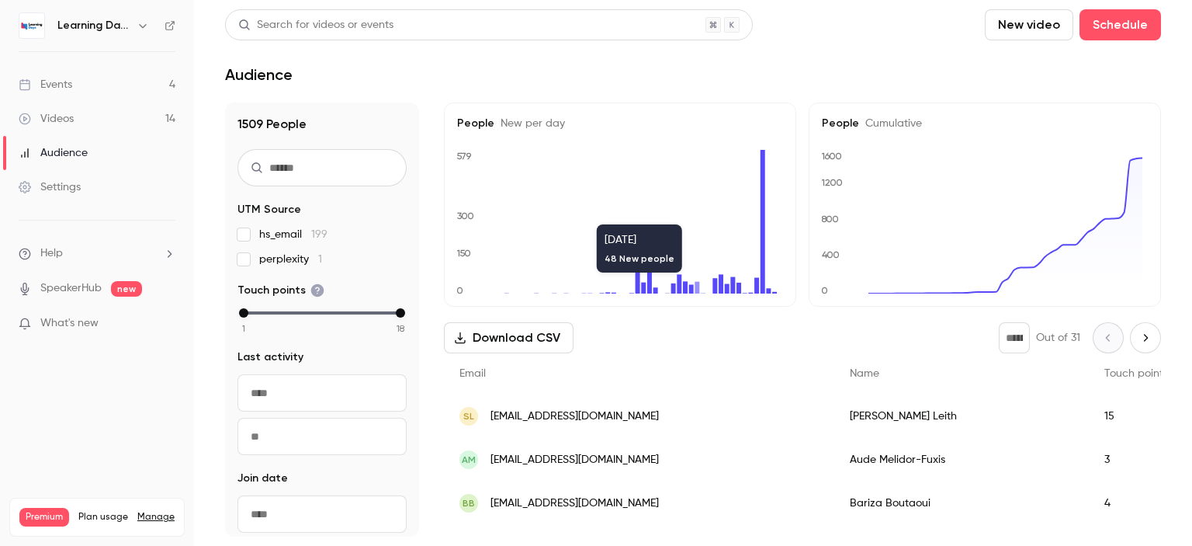
scroll to position [323, 0]
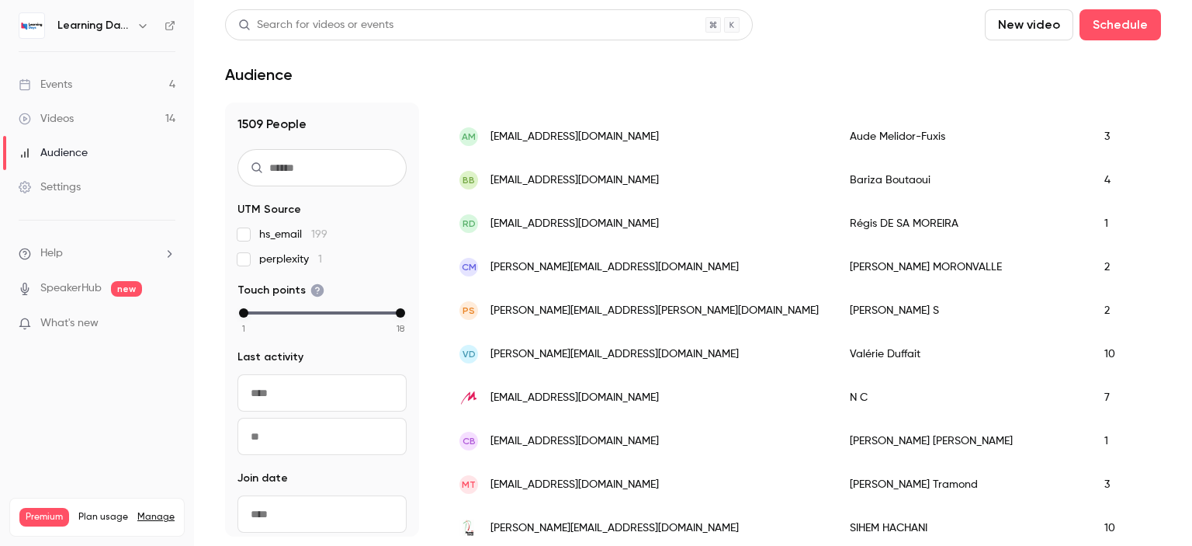
click at [587, 523] on span "[PERSON_NAME][EMAIL_ADDRESS][DOMAIN_NAME]" at bounding box center [614, 528] width 248 height 16
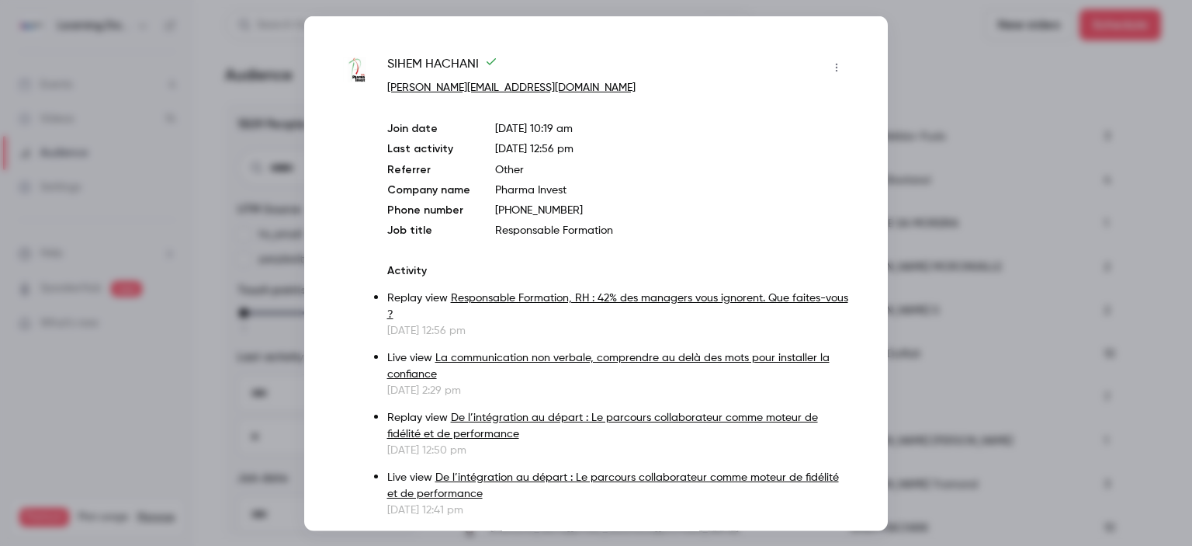
click at [932, 283] on div at bounding box center [596, 273] width 1192 height 546
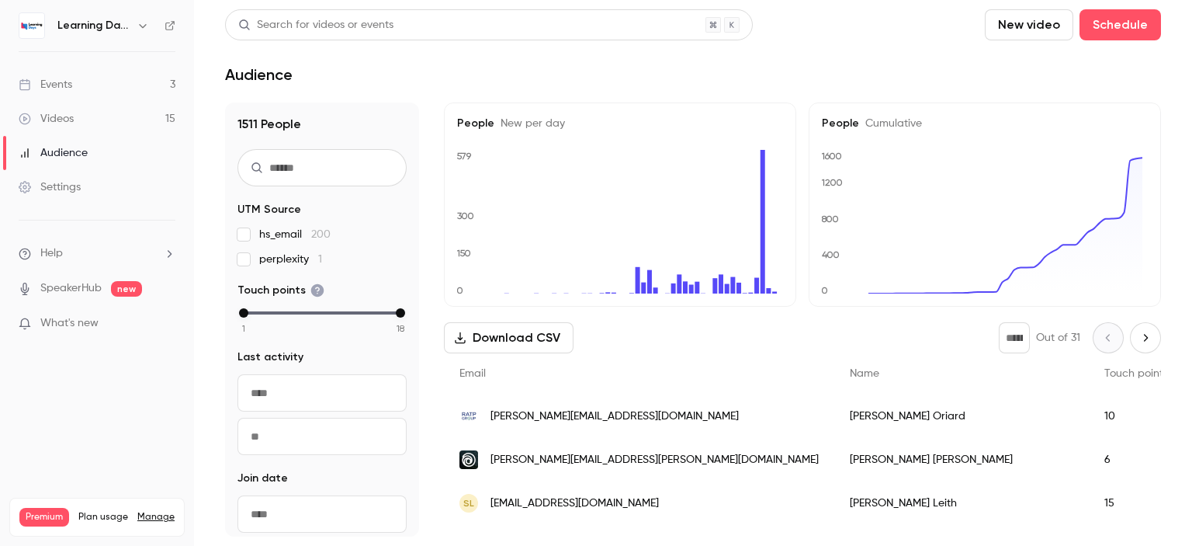
click at [79, 111] on link "Videos 15" at bounding box center [97, 119] width 194 height 34
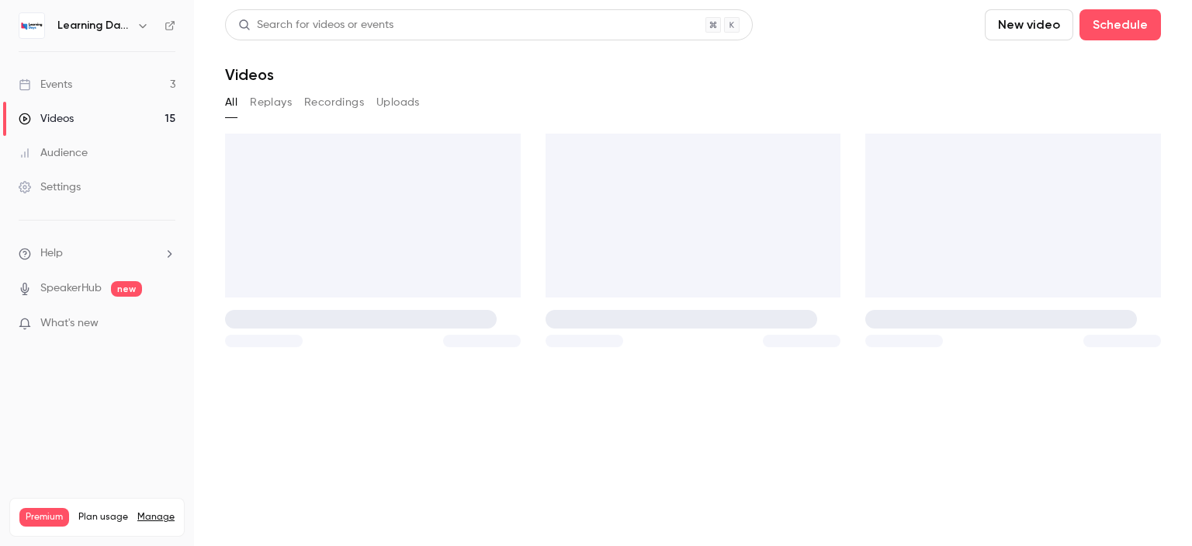
click at [85, 149] on div "Audience" at bounding box center [53, 153] width 69 height 16
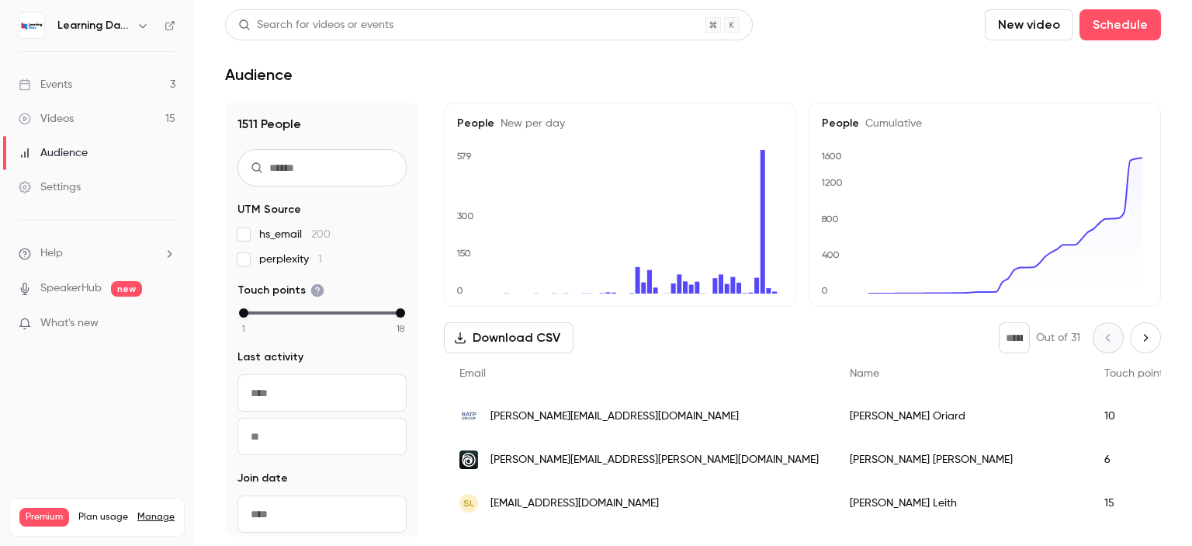
click at [521, 406] on div "[PERSON_NAME][EMAIL_ADDRESS][DOMAIN_NAME]" at bounding box center [639, 415] width 390 height 43
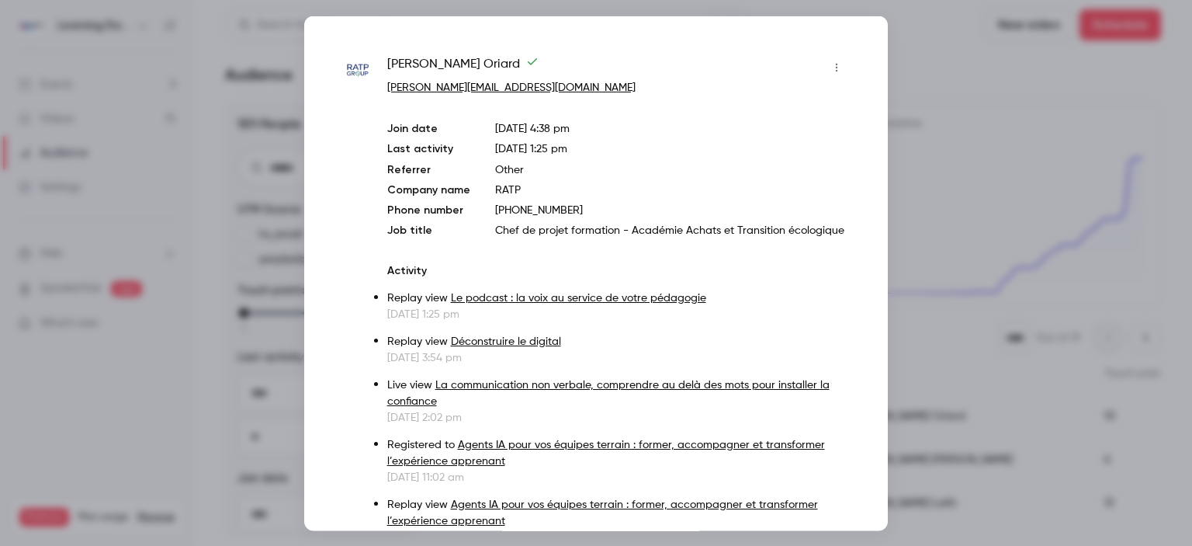
click at [922, 96] on div at bounding box center [596, 273] width 1192 height 546
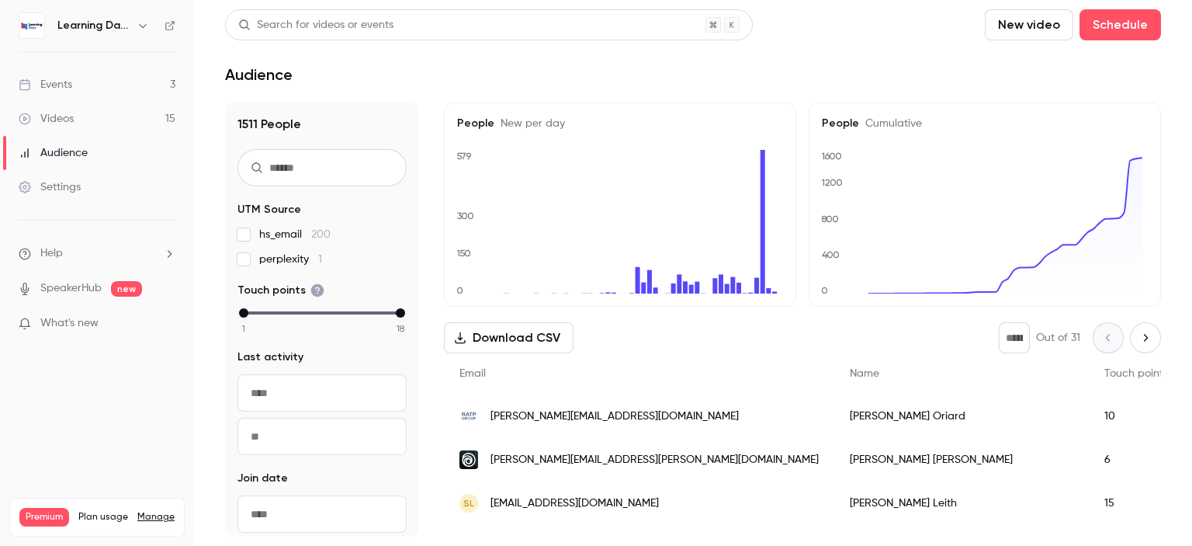
click at [595, 453] on span "[PERSON_NAME][EMAIL_ADDRESS][PERSON_NAME][DOMAIN_NAME]" at bounding box center [654, 460] width 328 height 16
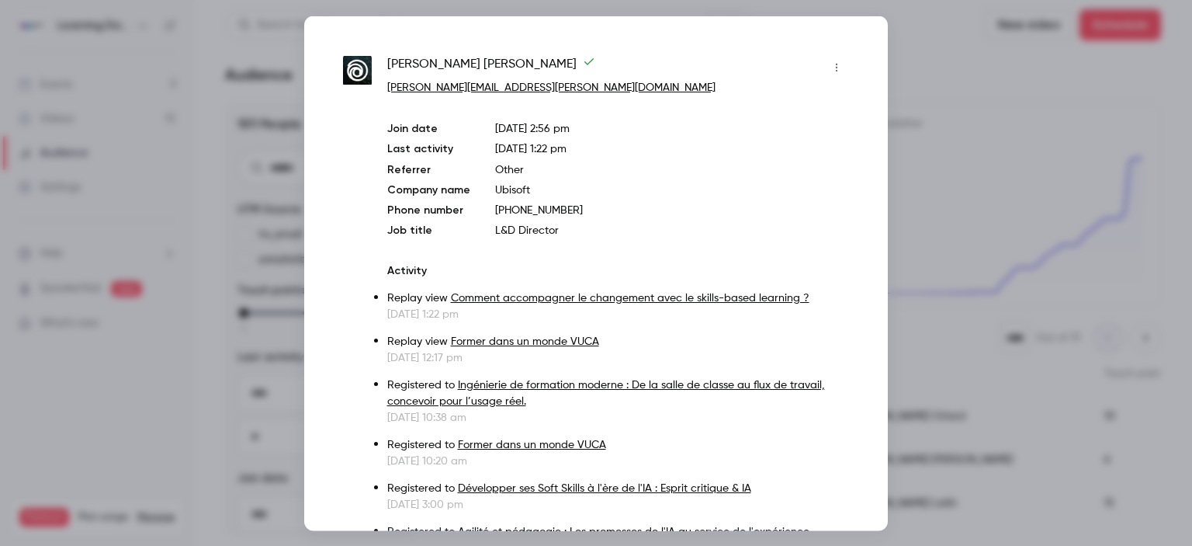
click at [928, 170] on div at bounding box center [596, 273] width 1192 height 546
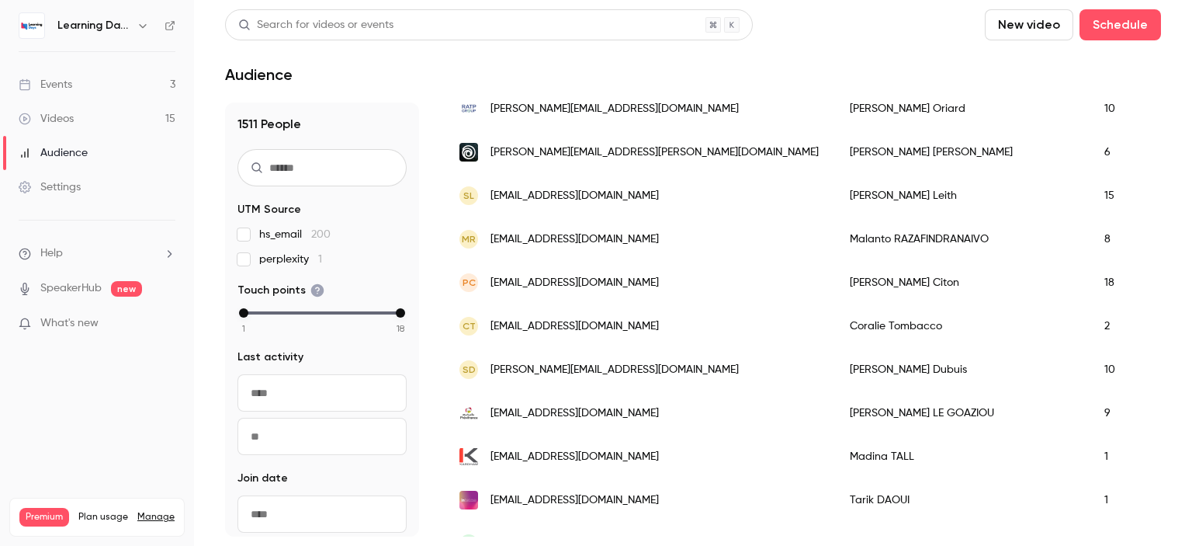
scroll to position [334, 0]
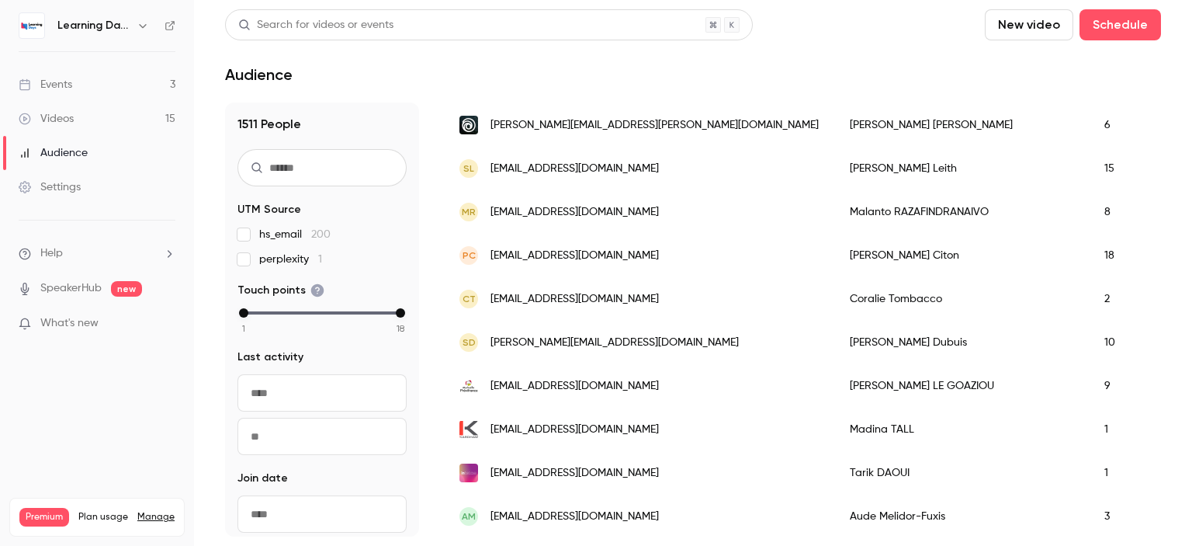
click at [73, 92] on link "Events 3" at bounding box center [97, 85] width 194 height 34
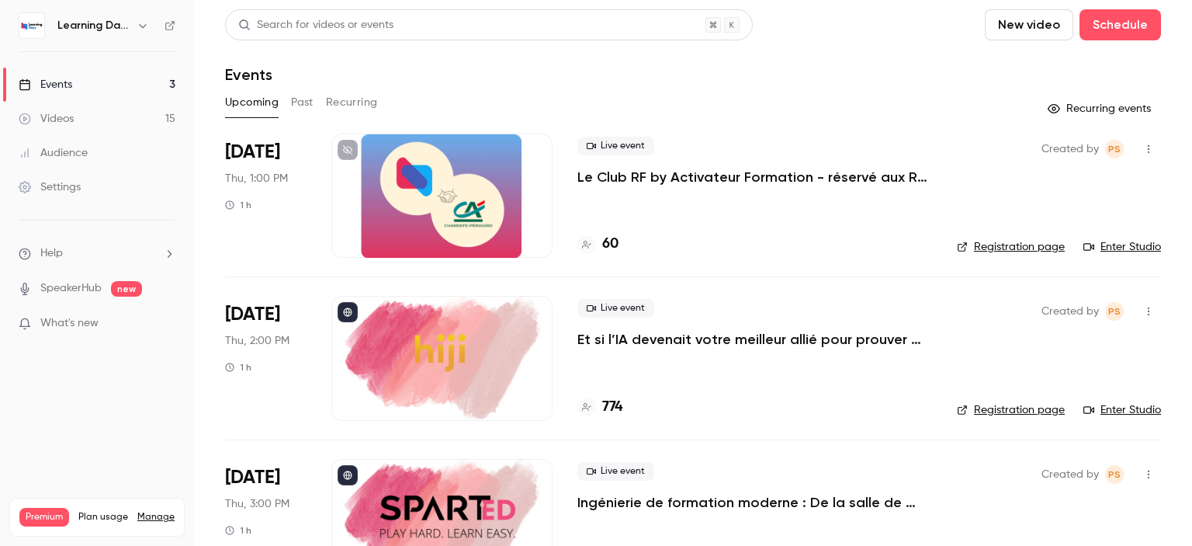
click at [293, 107] on button "Past" at bounding box center [302, 102] width 23 height 25
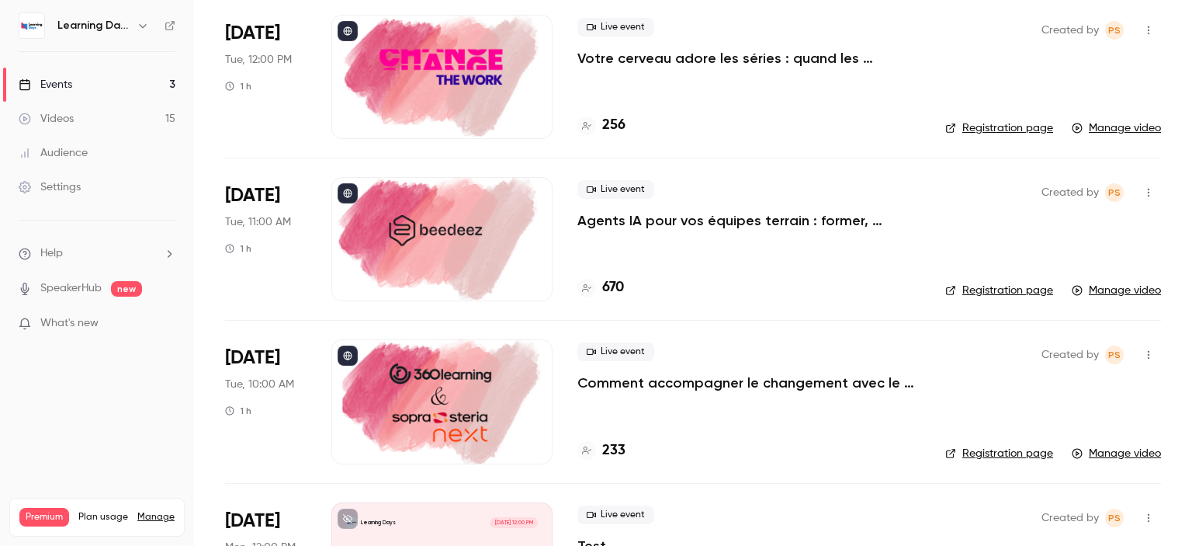
scroll to position [2054, 0]
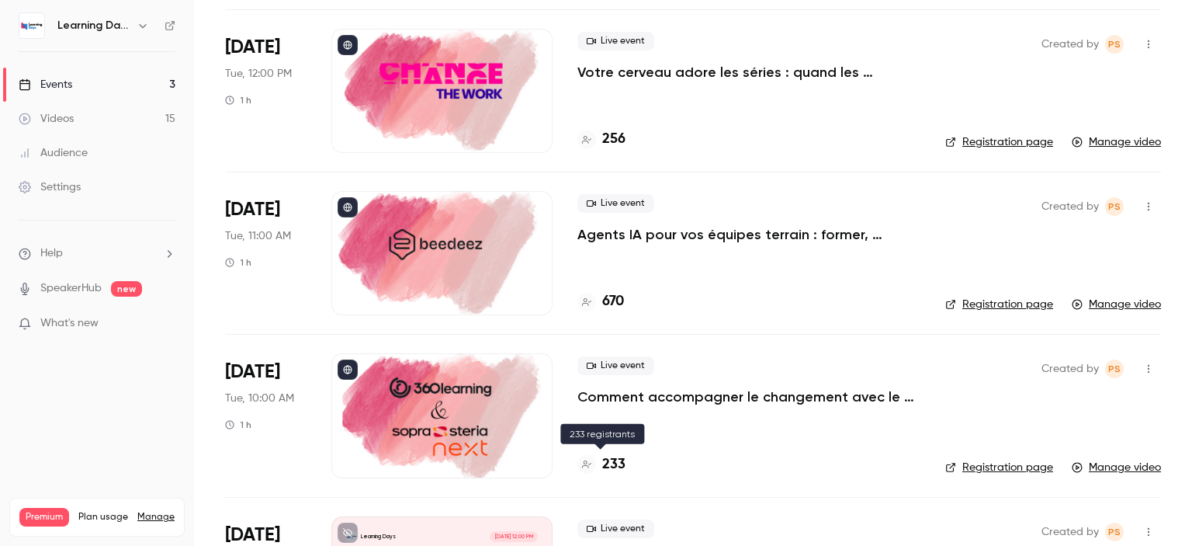
click at [618, 465] on h4 "233" at bounding box center [613, 464] width 23 height 21
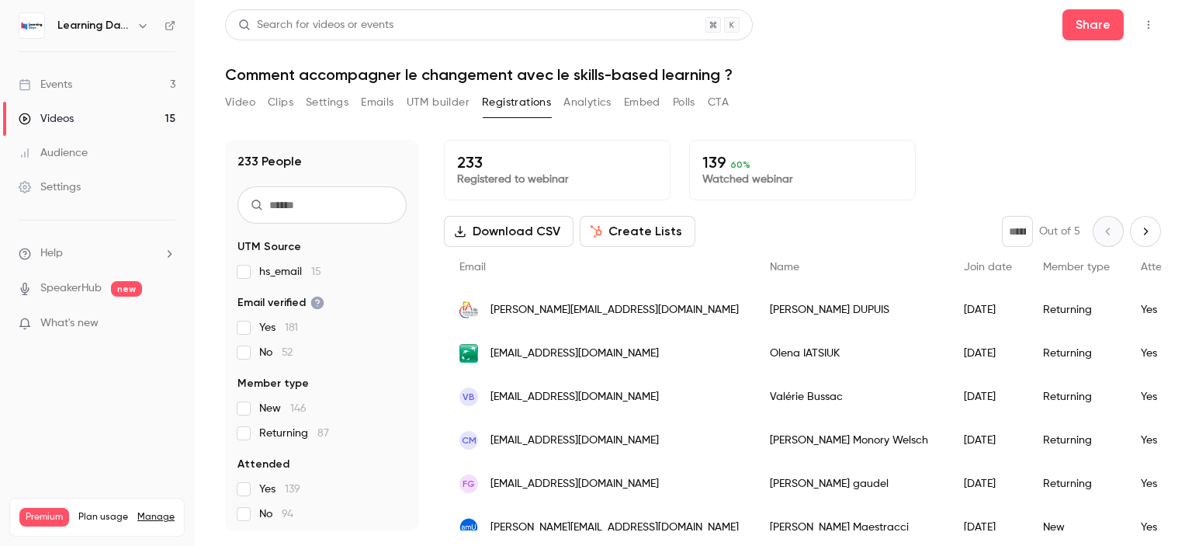
click at [876, 109] on div "Video Clips Settings Emails UTM builder Registrations Analytics Embed Polls CTA" at bounding box center [693, 105] width 936 height 31
click at [580, 311] on span "[PERSON_NAME][EMAIL_ADDRESS][DOMAIN_NAME]" at bounding box center [614, 310] width 248 height 16
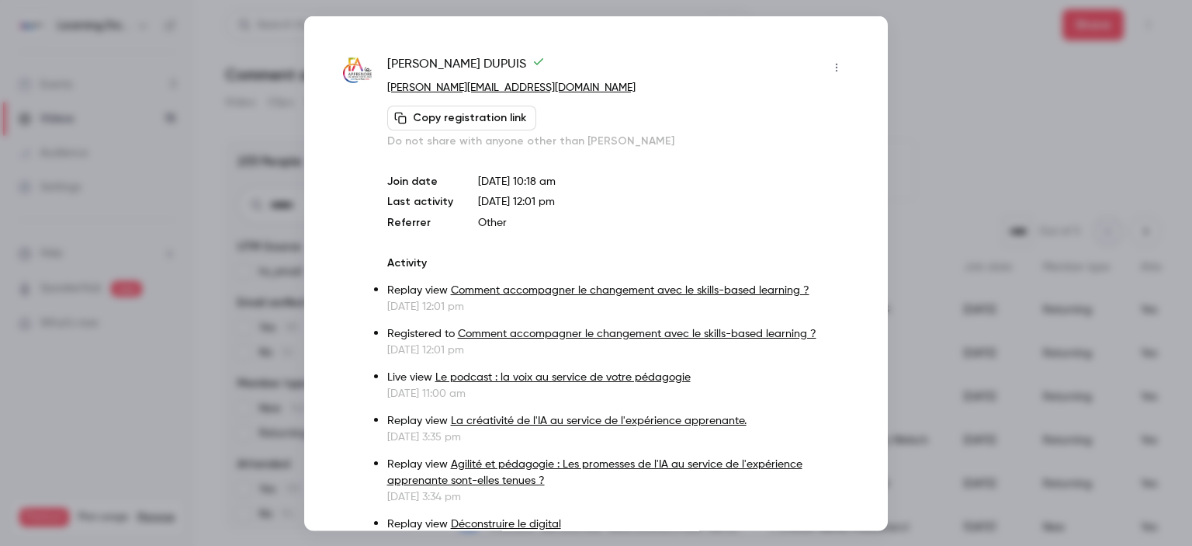
click at [969, 142] on div at bounding box center [596, 273] width 1192 height 546
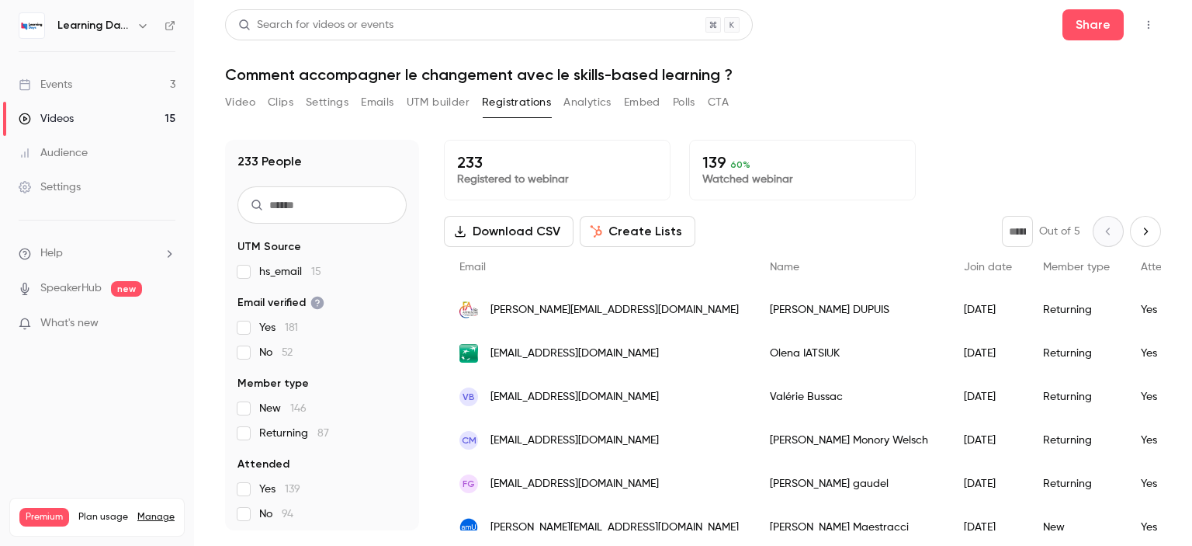
click at [635, 345] on span "[EMAIL_ADDRESS][DOMAIN_NAME]" at bounding box center [574, 353] width 168 height 16
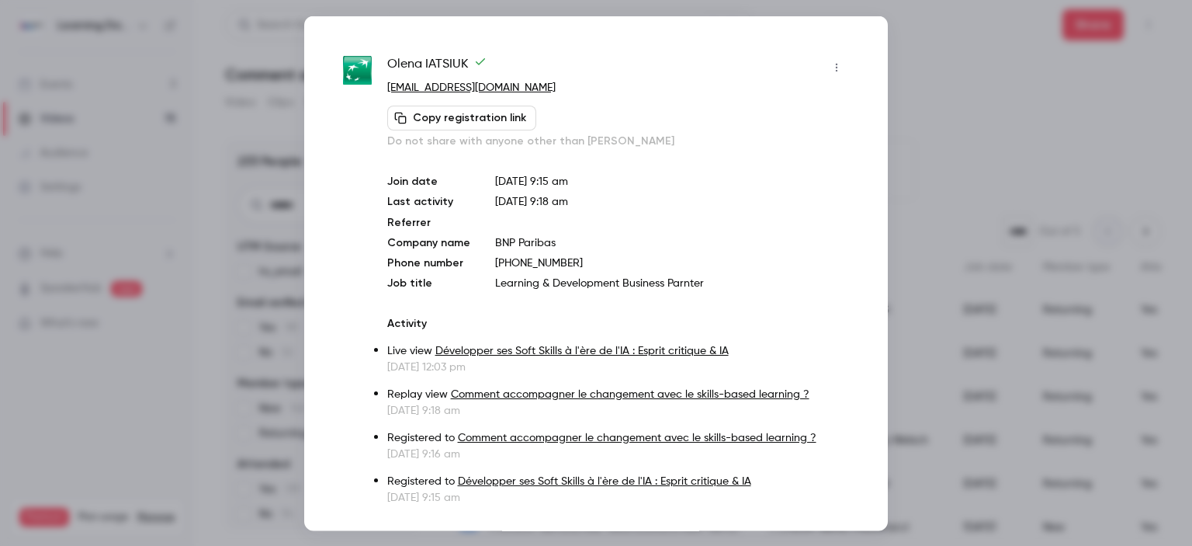
click at [940, 158] on div at bounding box center [596, 273] width 1192 height 546
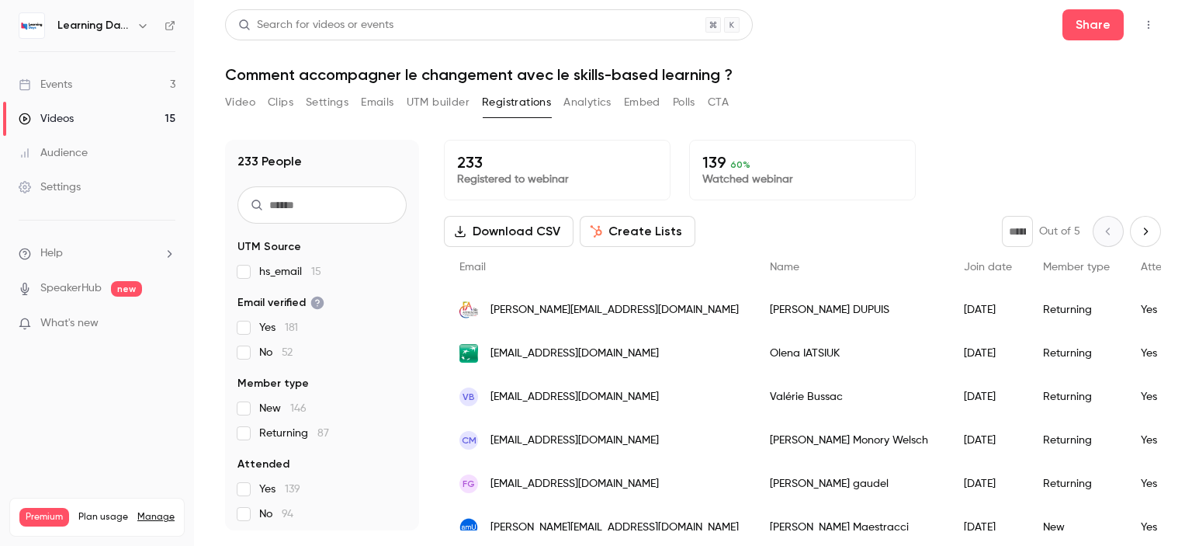
click at [509, 356] on span "[EMAIL_ADDRESS][DOMAIN_NAME]" at bounding box center [574, 353] width 168 height 16
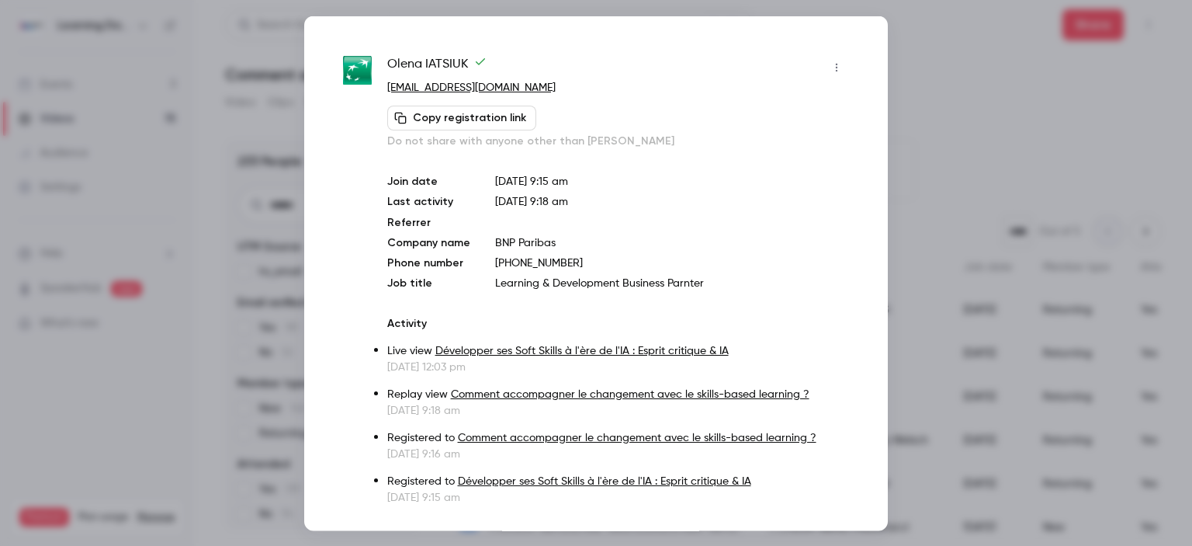
click at [975, 151] on div at bounding box center [596, 273] width 1192 height 546
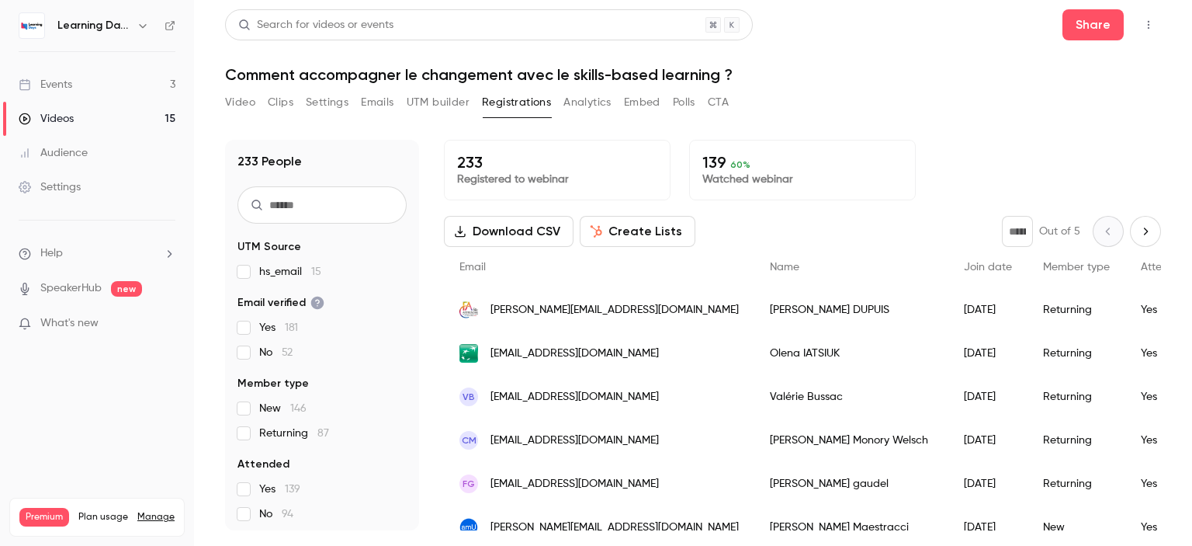
click at [112, 86] on link "Events 3" at bounding box center [97, 85] width 194 height 34
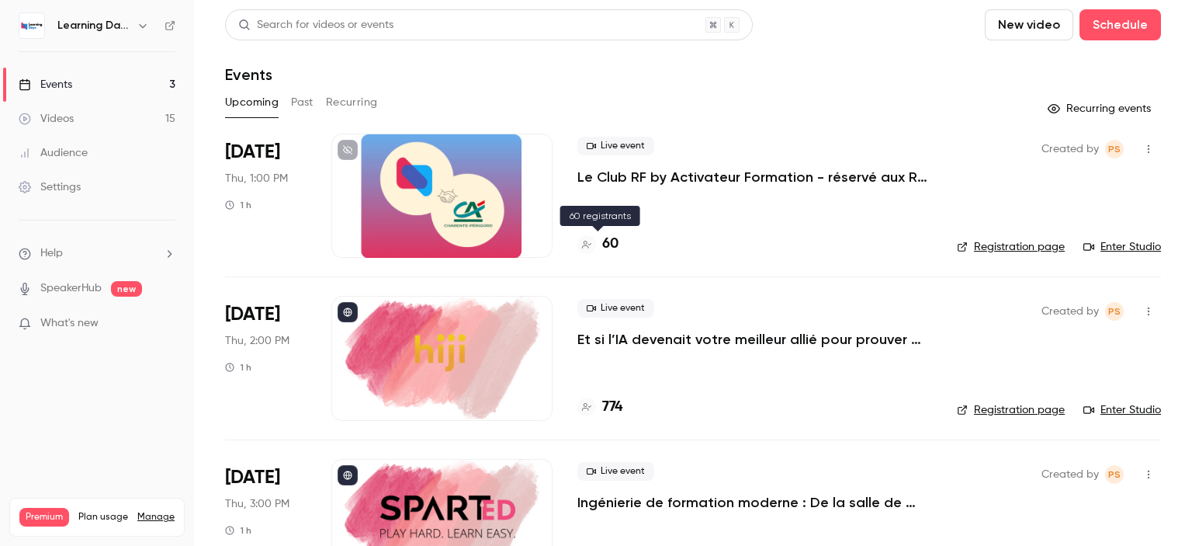
click at [611, 244] on h4 "60" at bounding box center [610, 244] width 16 height 21
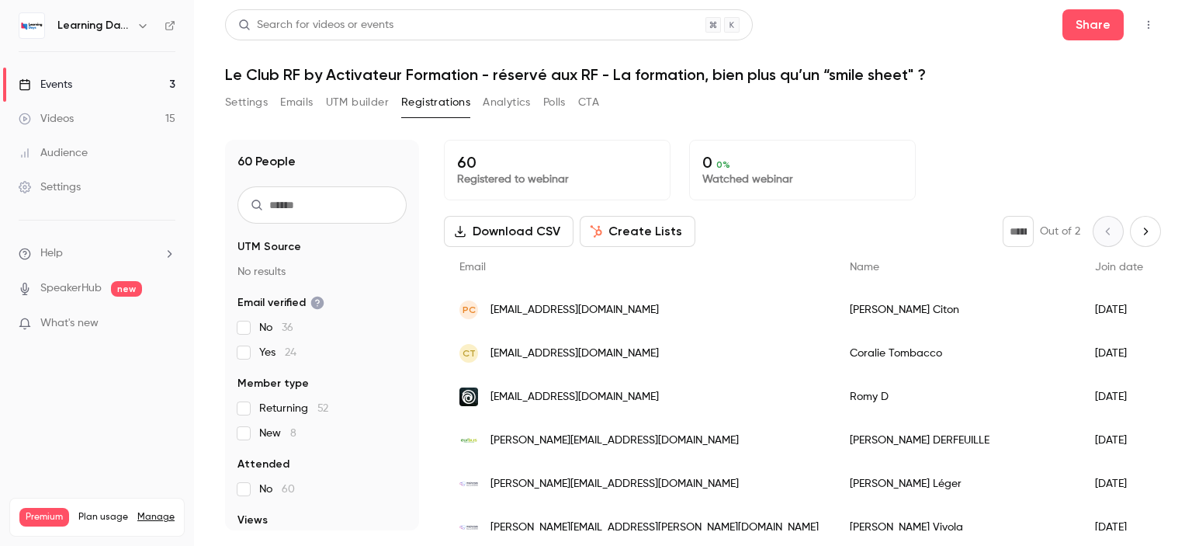
click at [106, 74] on link "Events 3" at bounding box center [97, 85] width 194 height 34
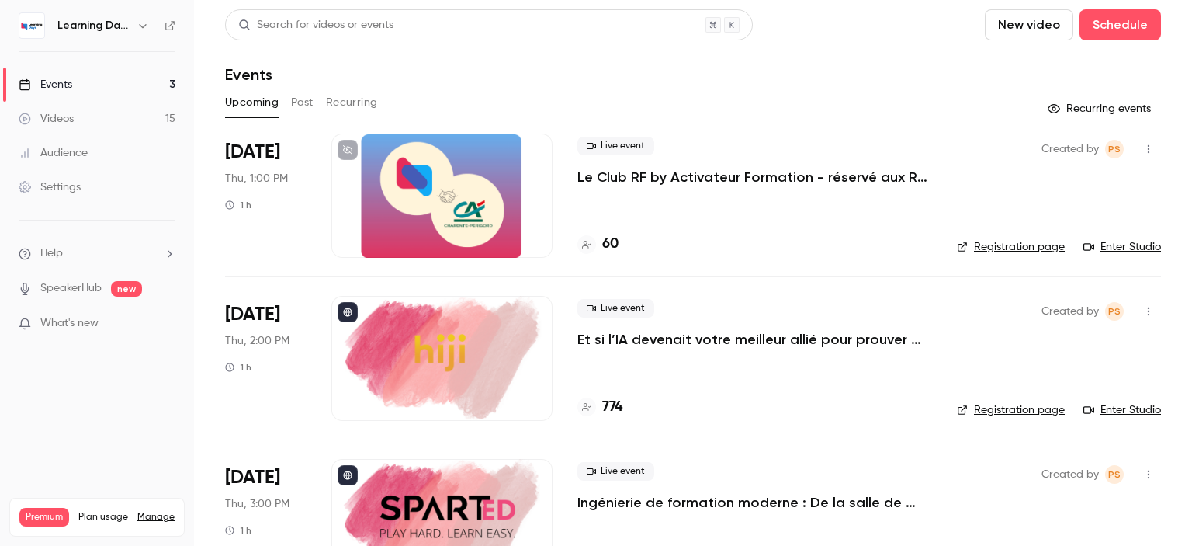
click at [113, 137] on link "Audience" at bounding box center [97, 153] width 194 height 34
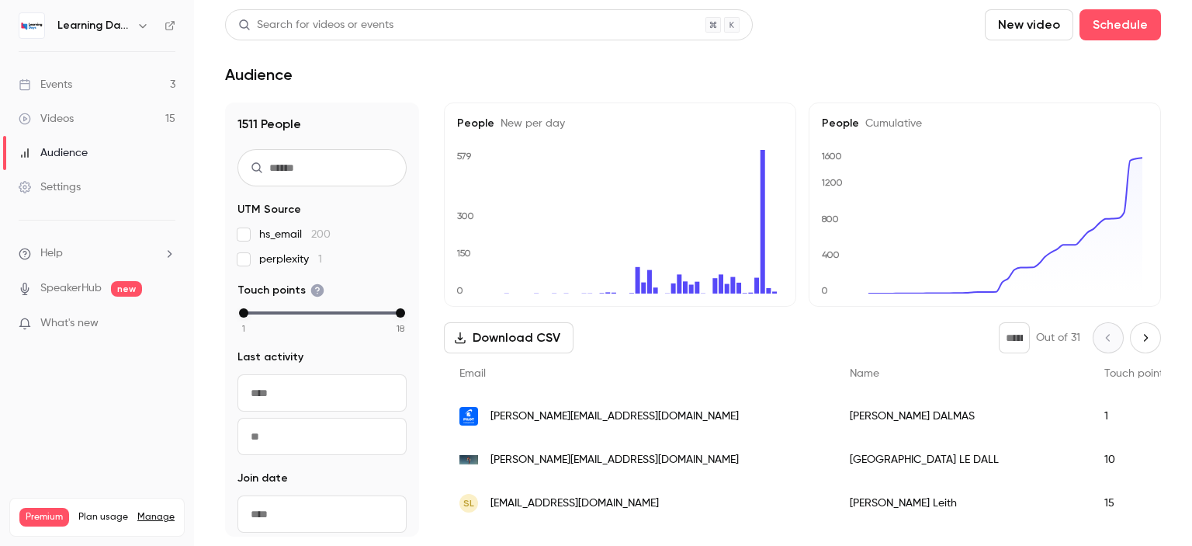
click at [548, 456] on span "[PERSON_NAME][EMAIL_ADDRESS][DOMAIN_NAME]" at bounding box center [614, 460] width 248 height 16
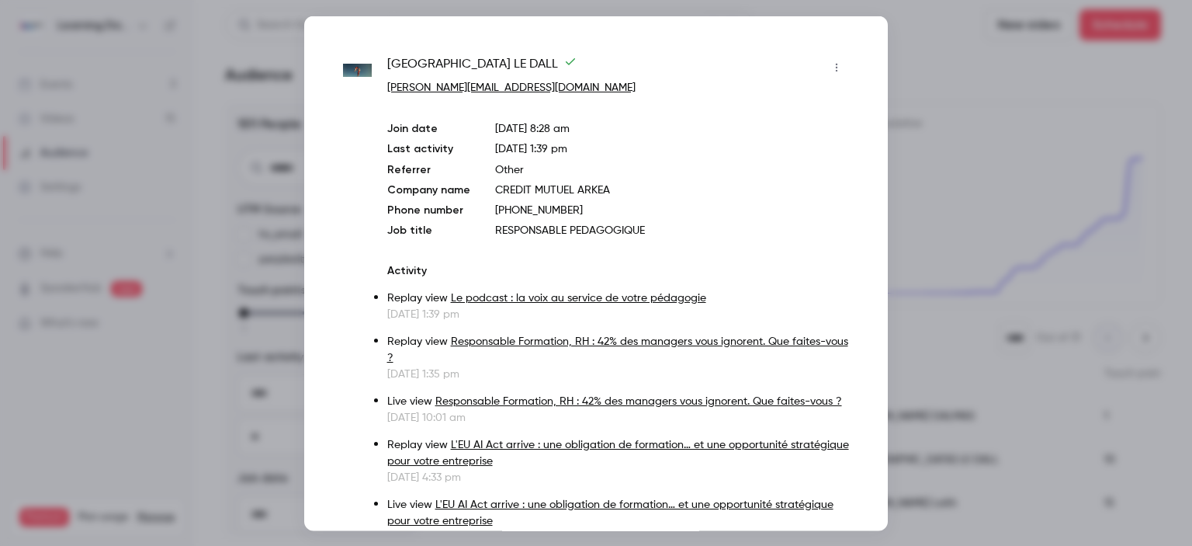
click at [967, 161] on div at bounding box center [596, 273] width 1192 height 546
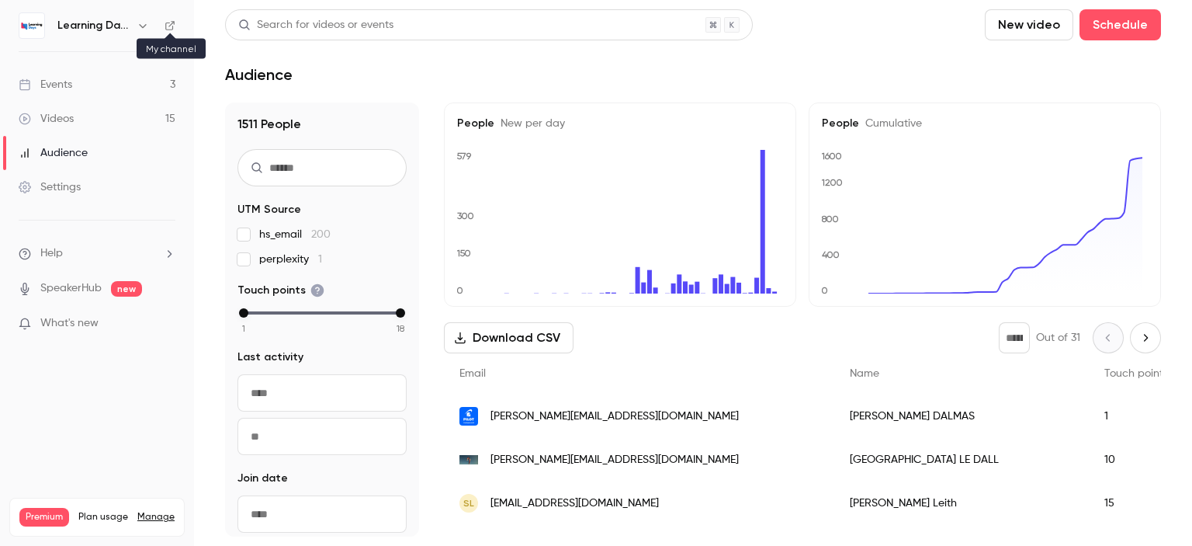
click at [171, 25] on icon at bounding box center [170, 25] width 11 height 11
click at [85, 109] on link "Videos 15" at bounding box center [97, 119] width 194 height 34
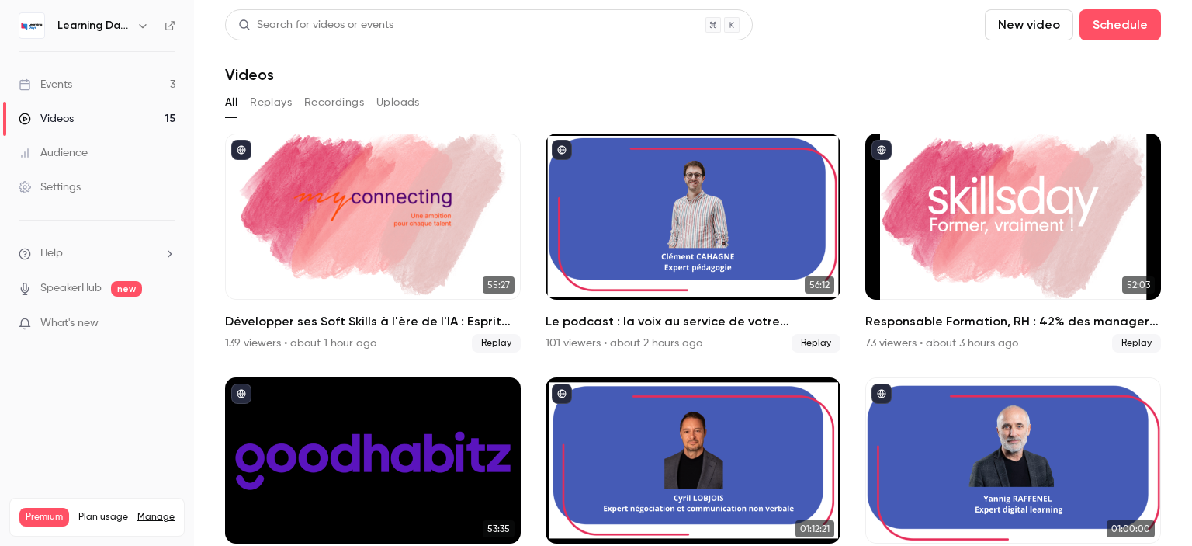
click at [82, 151] on div "Audience" at bounding box center [53, 153] width 69 height 16
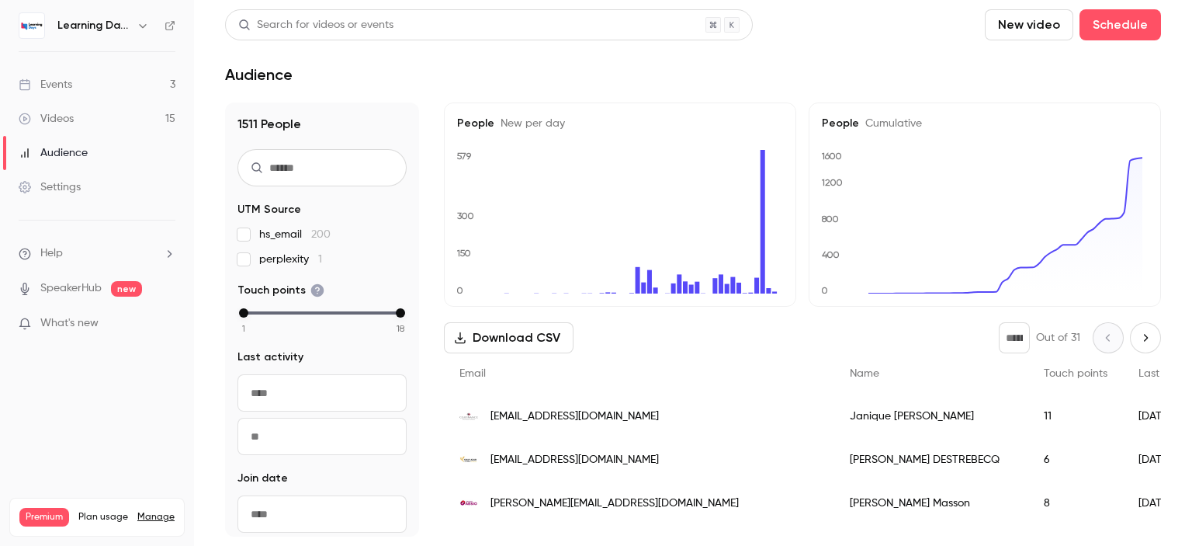
click at [566, 421] on span "[EMAIL_ADDRESS][DOMAIN_NAME]" at bounding box center [574, 416] width 168 height 16
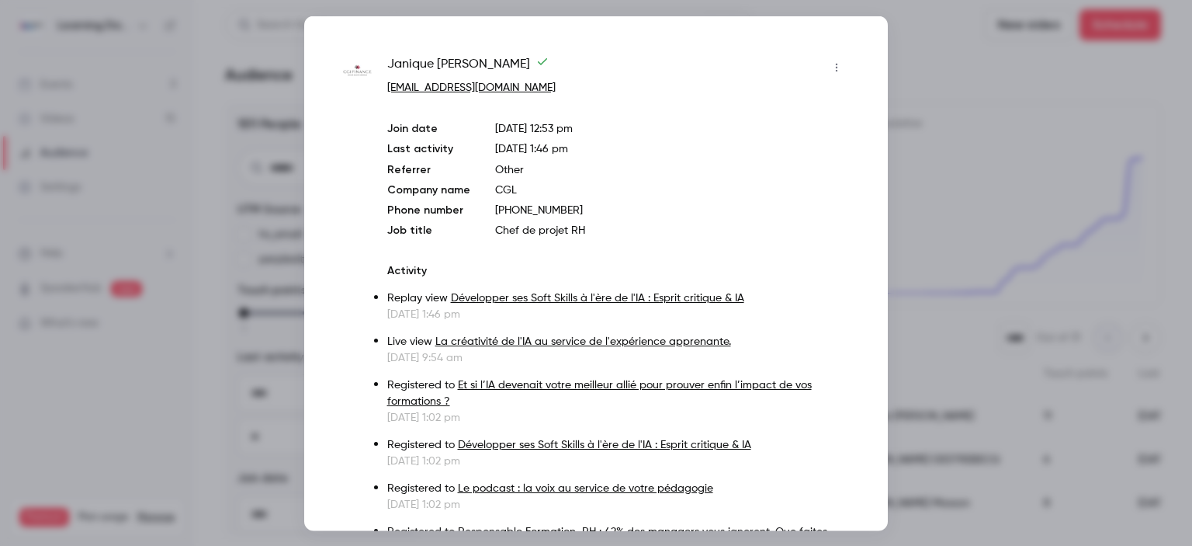
click at [930, 329] on div at bounding box center [596, 273] width 1192 height 546
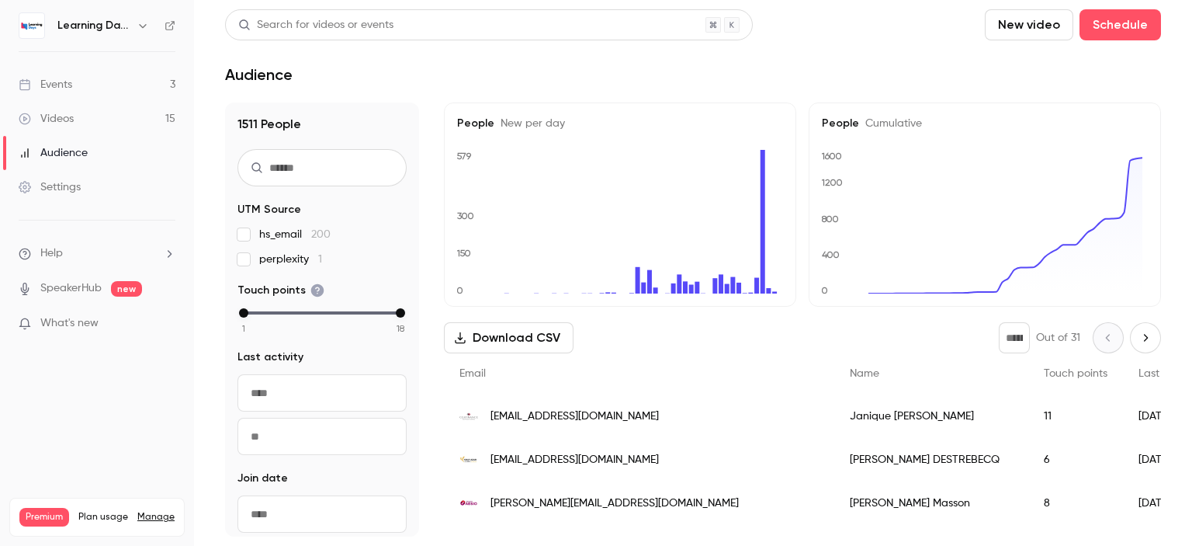
click at [543, 453] on span "[EMAIL_ADDRESS][DOMAIN_NAME]" at bounding box center [574, 460] width 168 height 16
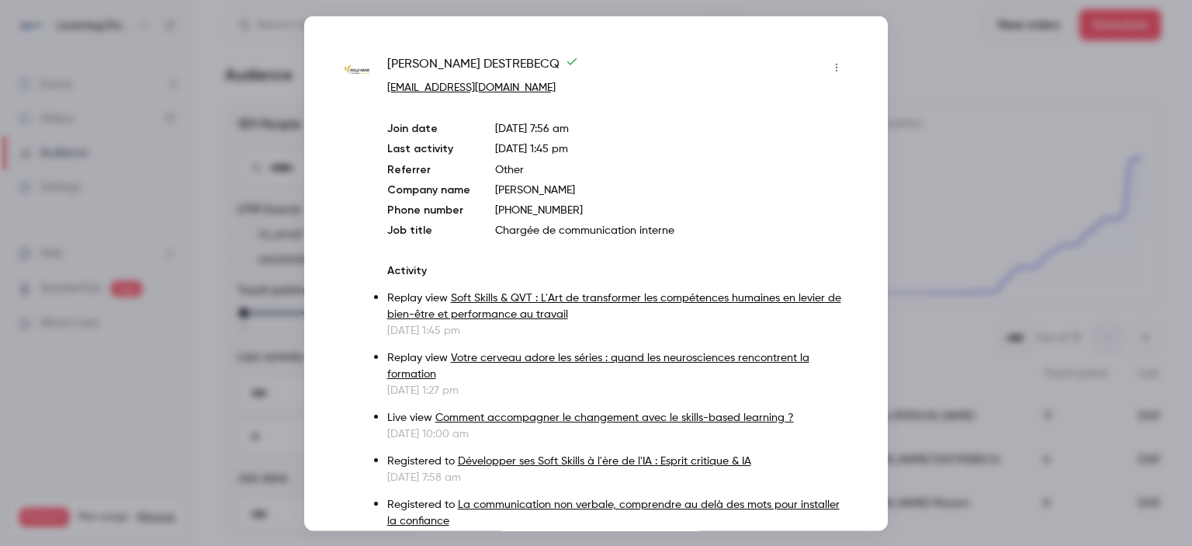
click at [918, 376] on div at bounding box center [596, 273] width 1192 height 546
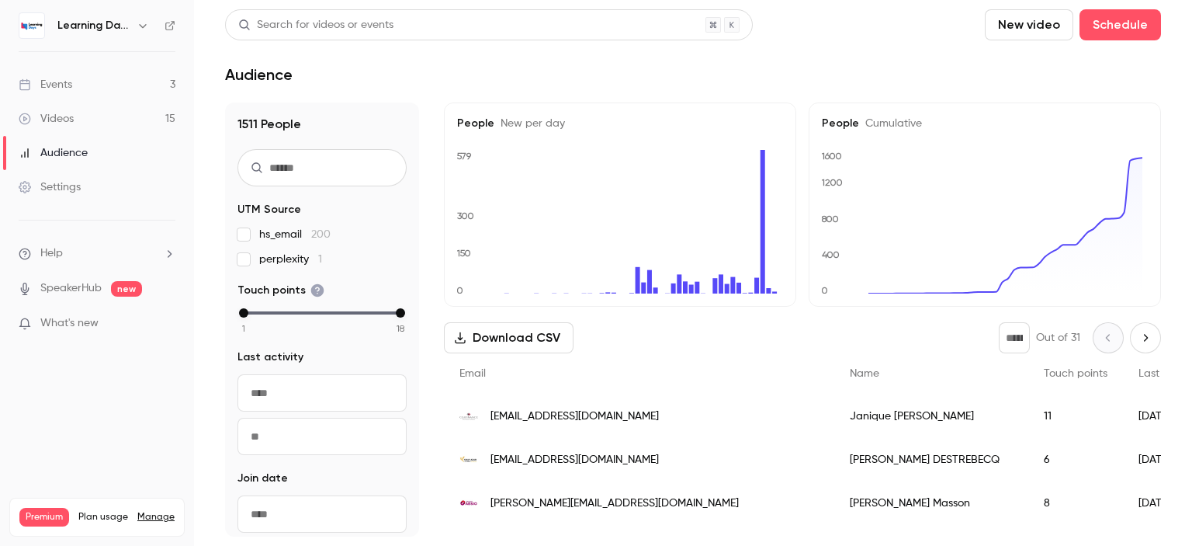
click at [585, 506] on span "[PERSON_NAME][EMAIL_ADDRESS][DOMAIN_NAME]" at bounding box center [614, 503] width 248 height 16
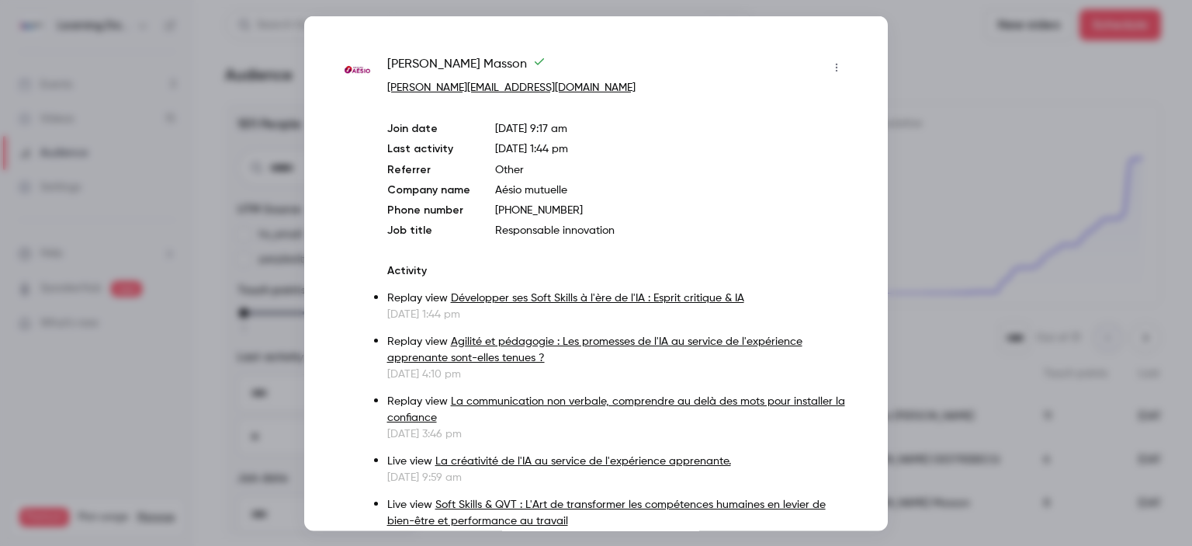
click at [961, 396] on div at bounding box center [596, 273] width 1192 height 546
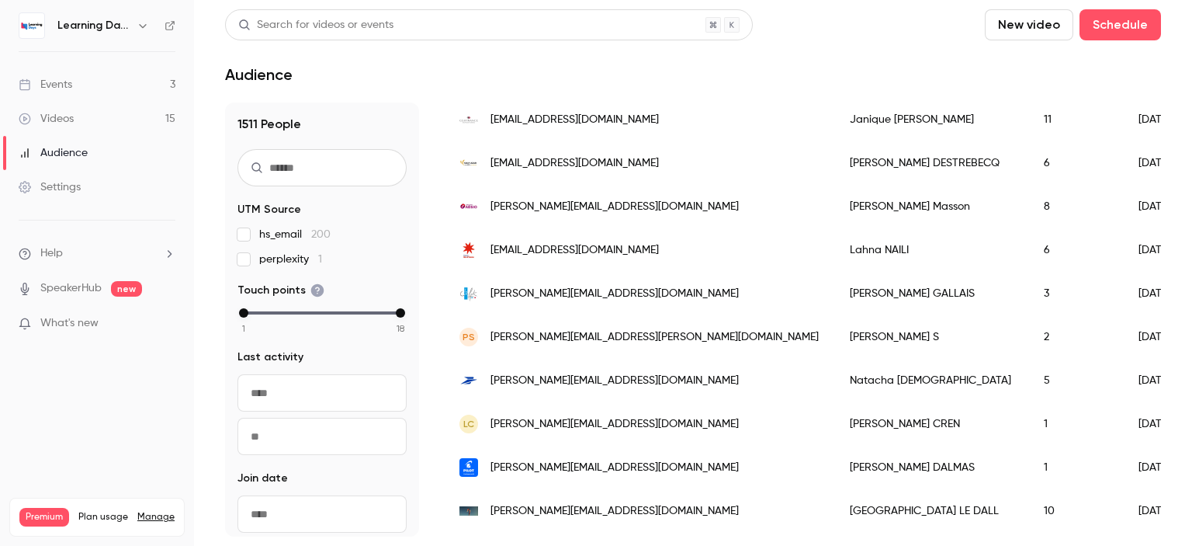
scroll to position [307, 0]
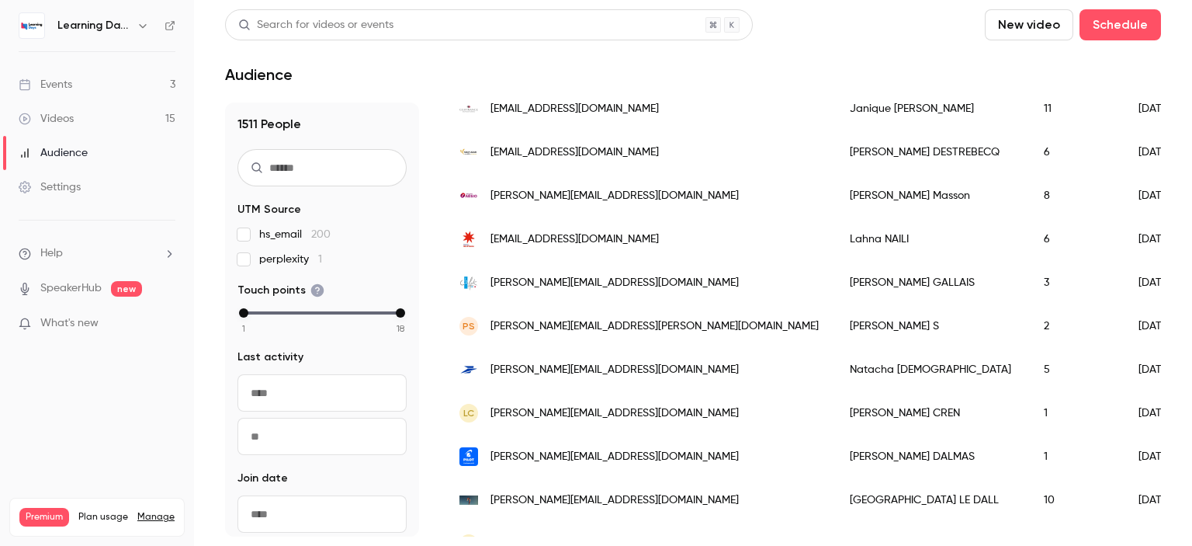
click at [580, 233] on span "[EMAIL_ADDRESS][DOMAIN_NAME]" at bounding box center [574, 239] width 168 height 16
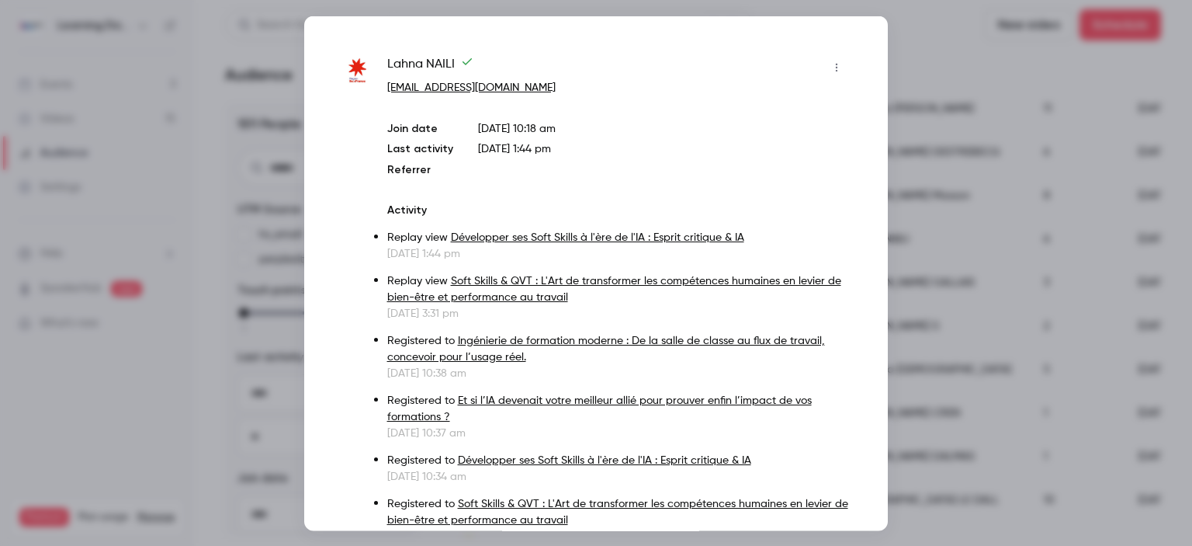
click at [941, 251] on div at bounding box center [596, 273] width 1192 height 546
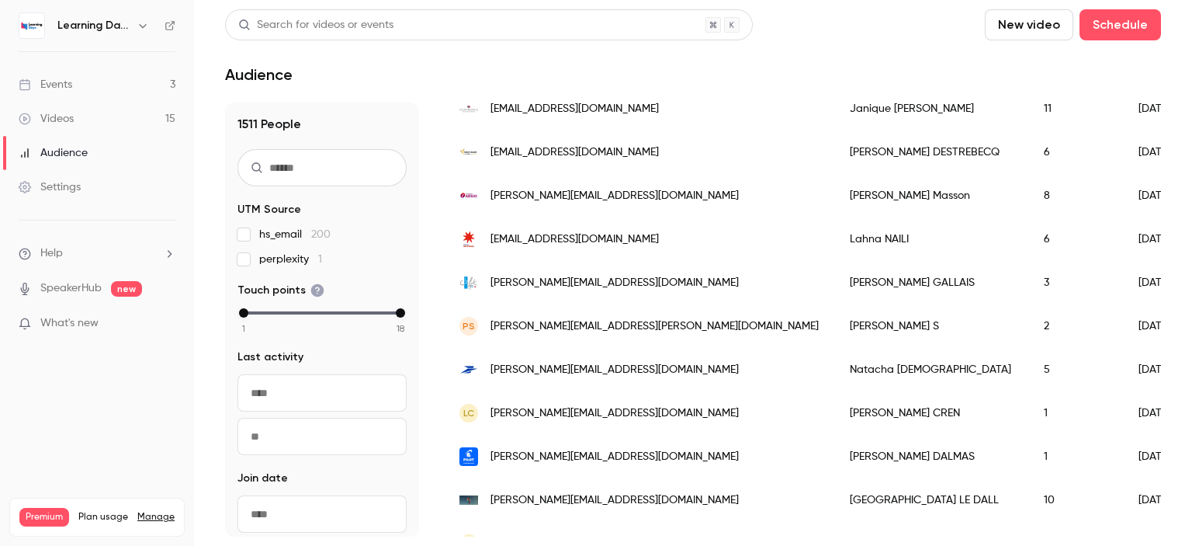
click at [82, 86] on link "Events 3" at bounding box center [97, 85] width 194 height 34
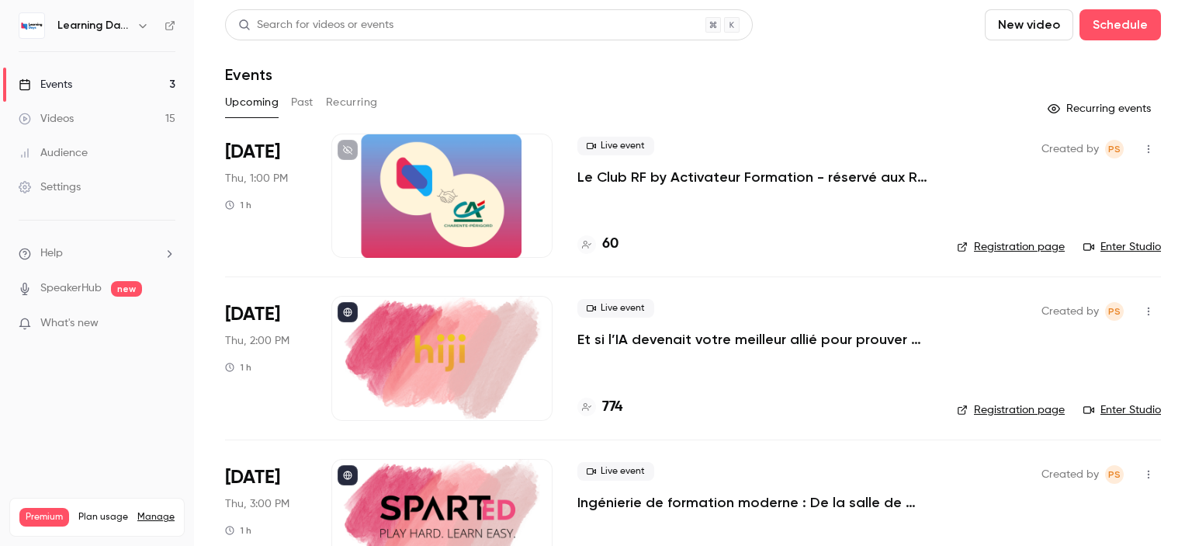
click at [1093, 405] on link "Enter Studio" at bounding box center [1122, 410] width 78 height 16
click at [87, 151] on div "Audience" at bounding box center [53, 153] width 69 height 16
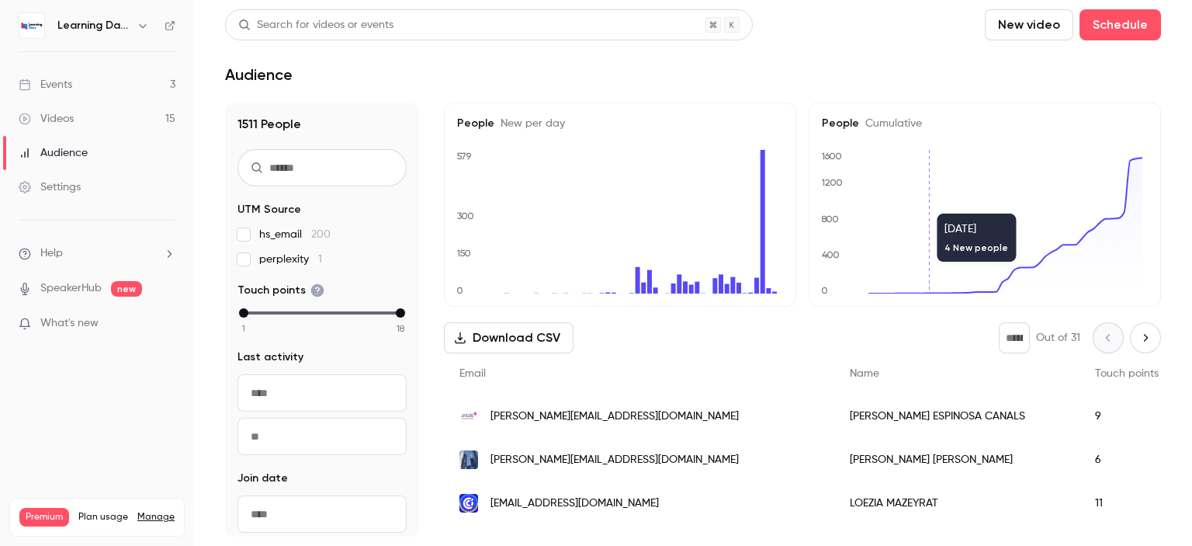
click at [549, 465] on span "[PERSON_NAME][EMAIL_ADDRESS][DOMAIN_NAME]" at bounding box center [614, 460] width 248 height 16
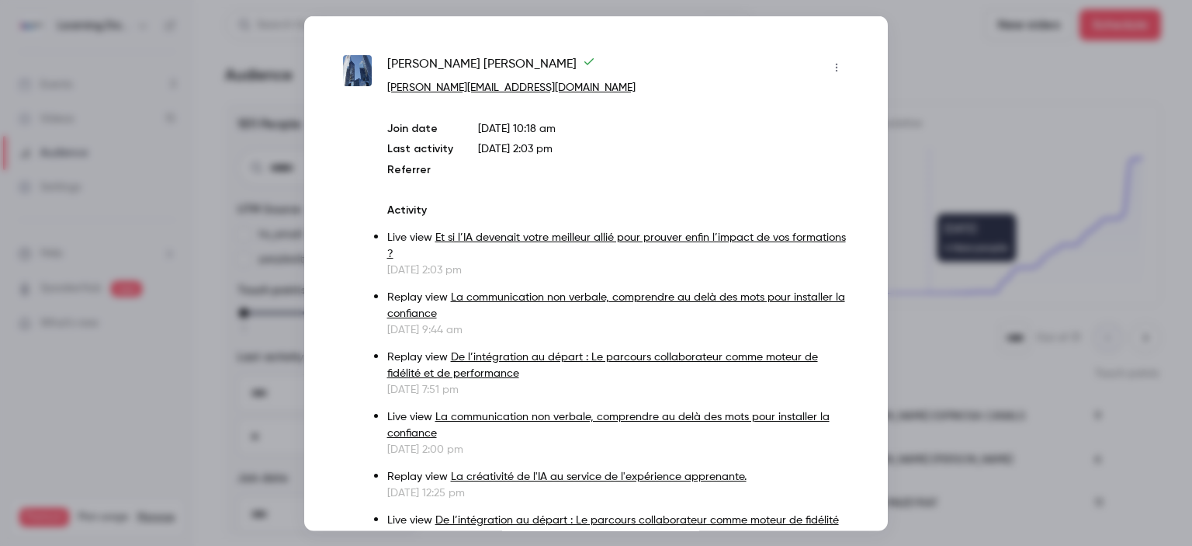
click at [967, 153] on div at bounding box center [596, 273] width 1192 height 546
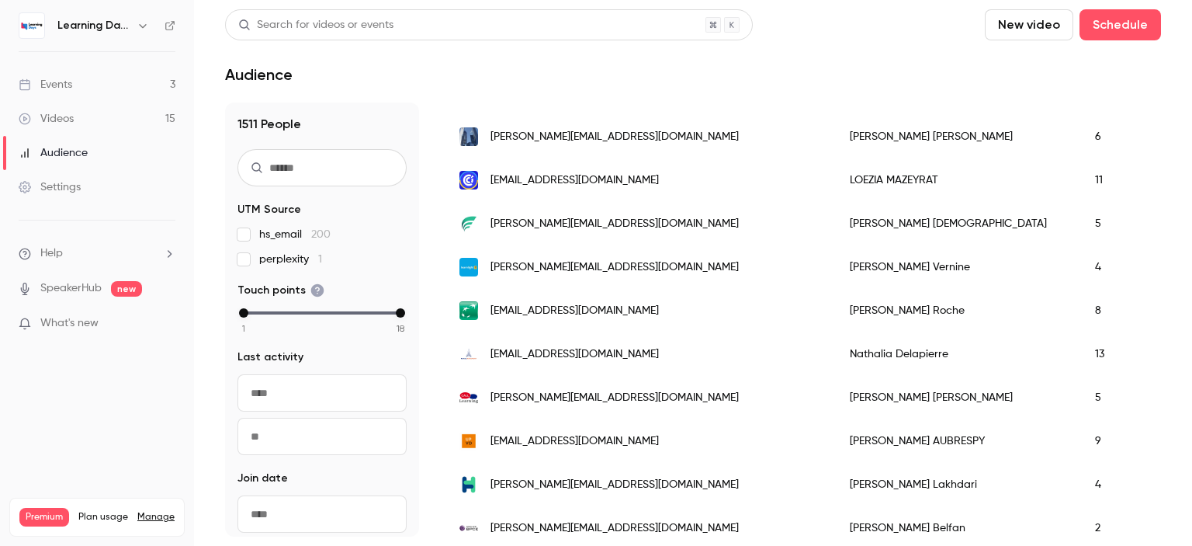
scroll to position [341, 0]
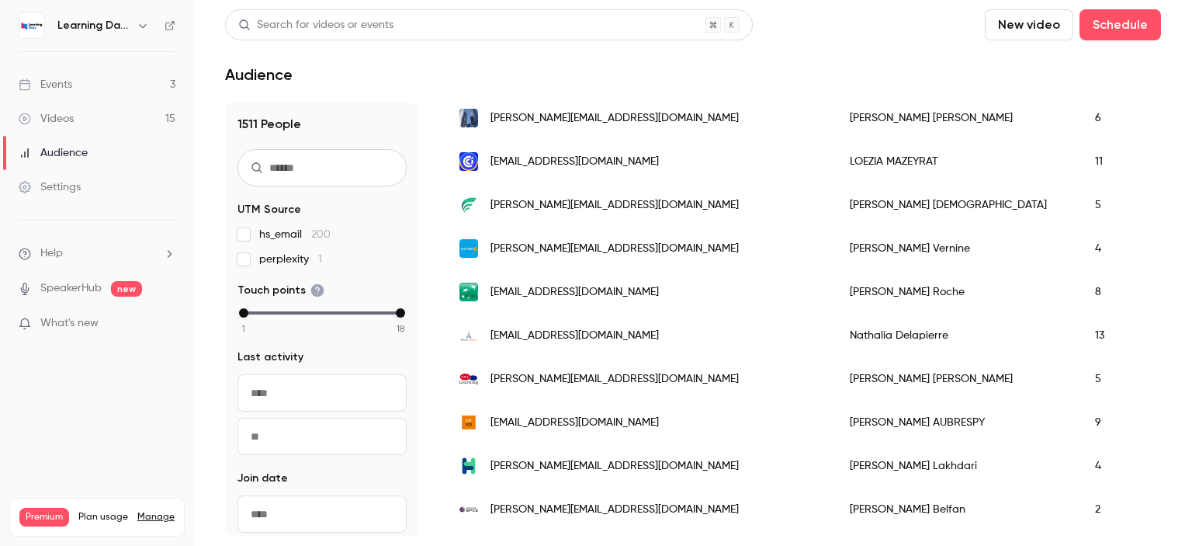
click at [562, 207] on span "[PERSON_NAME][EMAIL_ADDRESS][DOMAIN_NAME]" at bounding box center [614, 205] width 248 height 16
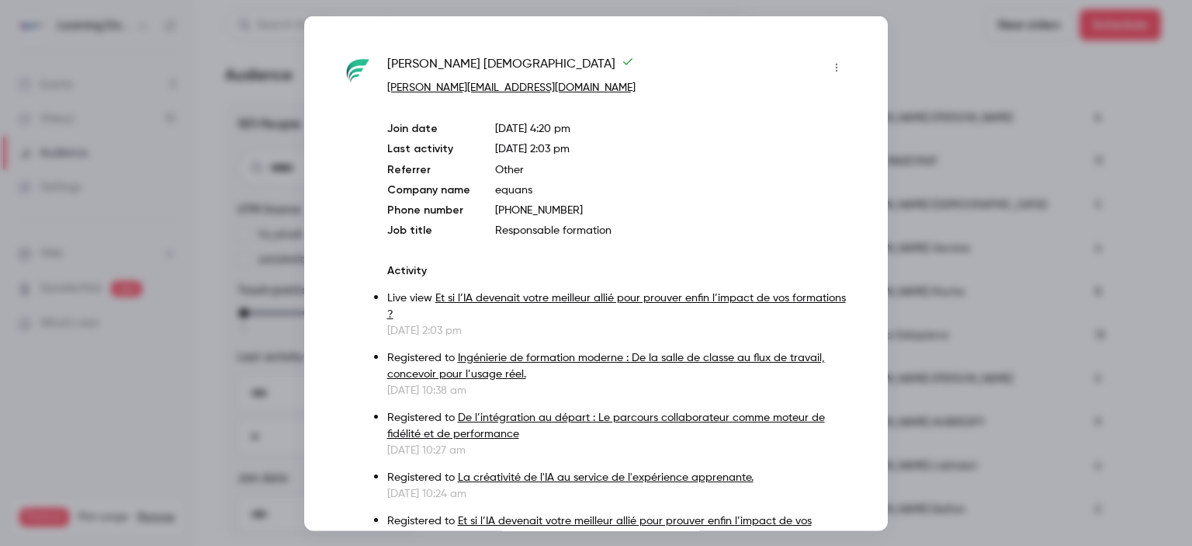
click at [960, 258] on div at bounding box center [596, 273] width 1192 height 546
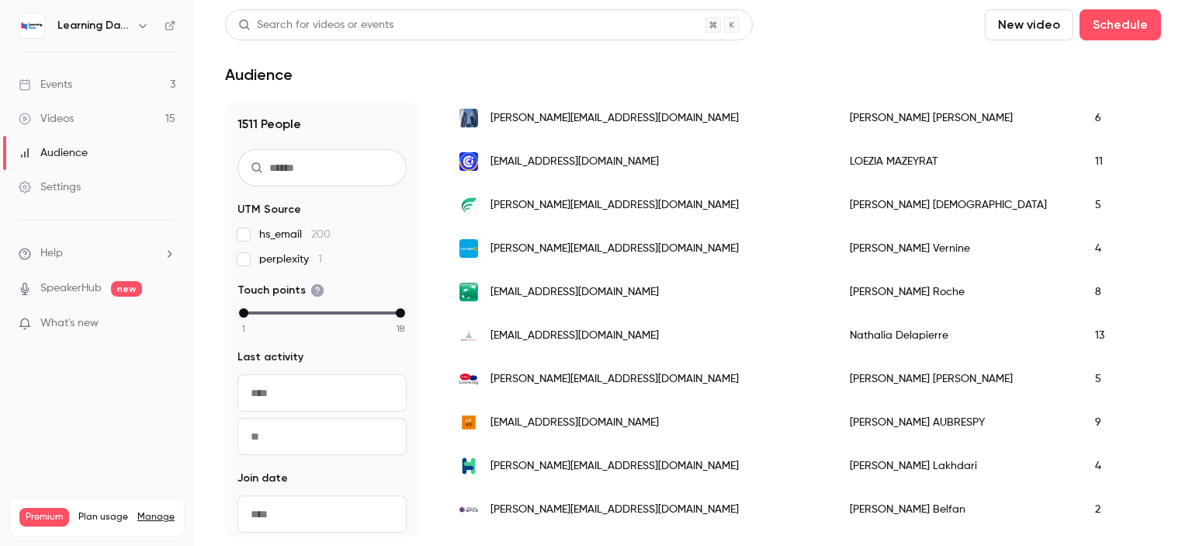
click at [587, 507] on span "[PERSON_NAME][EMAIL_ADDRESS][DOMAIN_NAME]" at bounding box center [614, 509] width 248 height 16
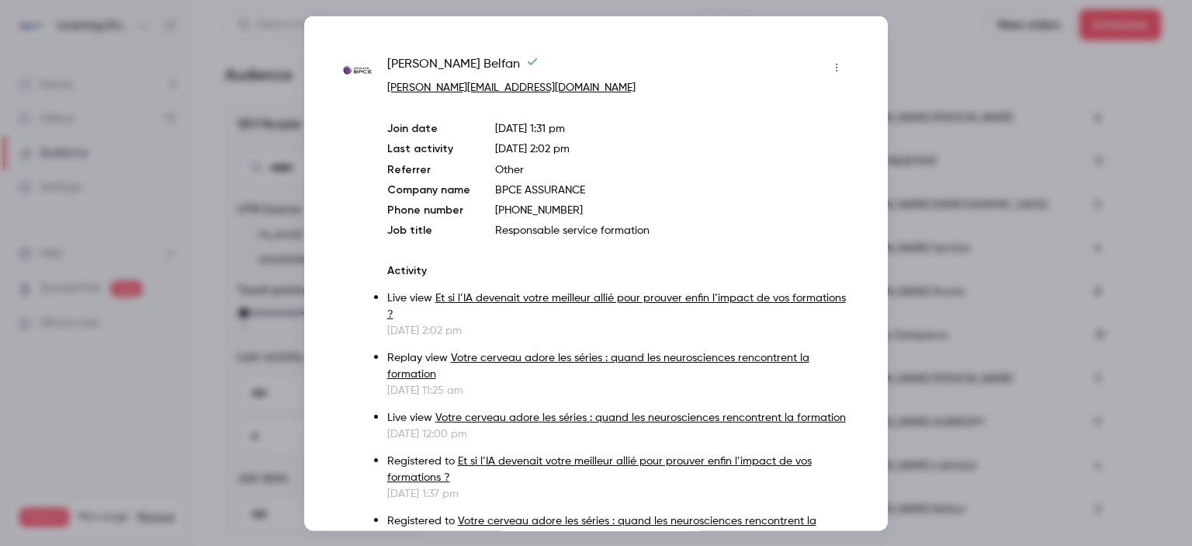
click at [916, 80] on div at bounding box center [596, 273] width 1192 height 546
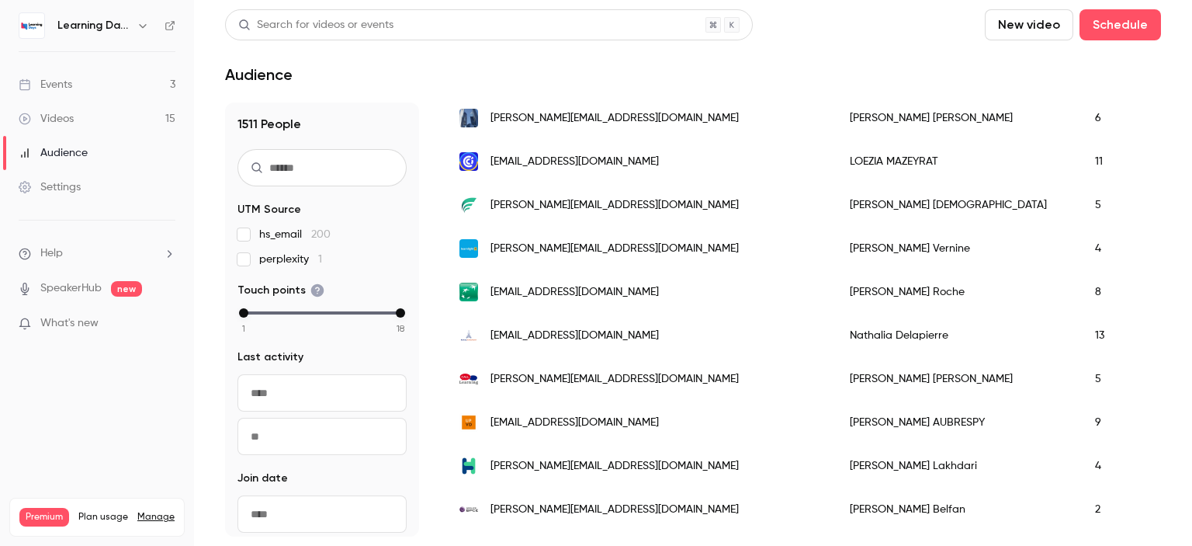
click at [86, 114] on link "Videos 15" at bounding box center [97, 119] width 194 height 34
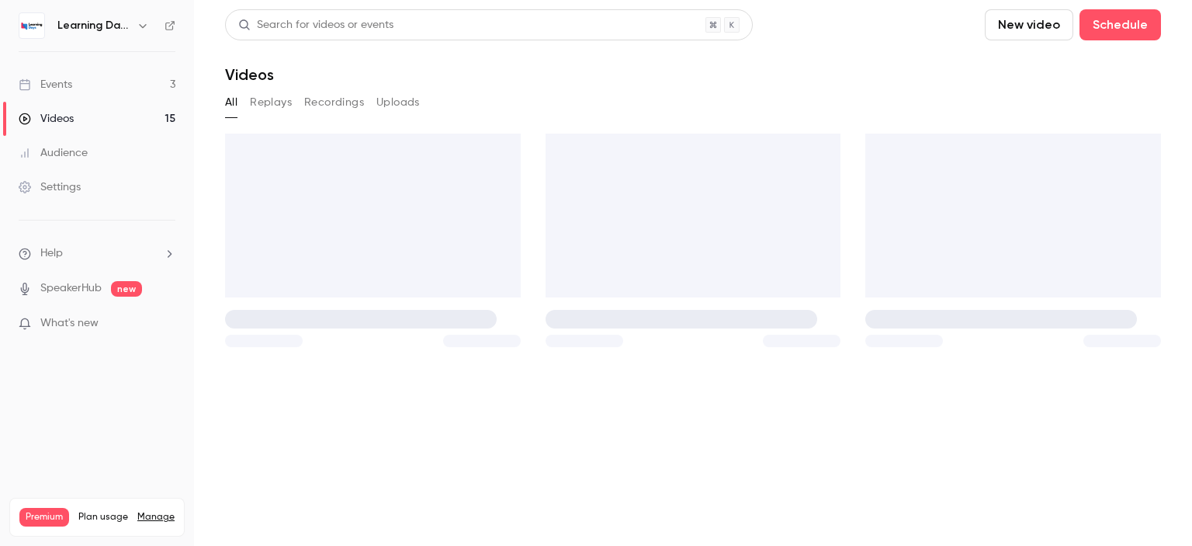
click at [99, 144] on link "Audience" at bounding box center [97, 153] width 194 height 34
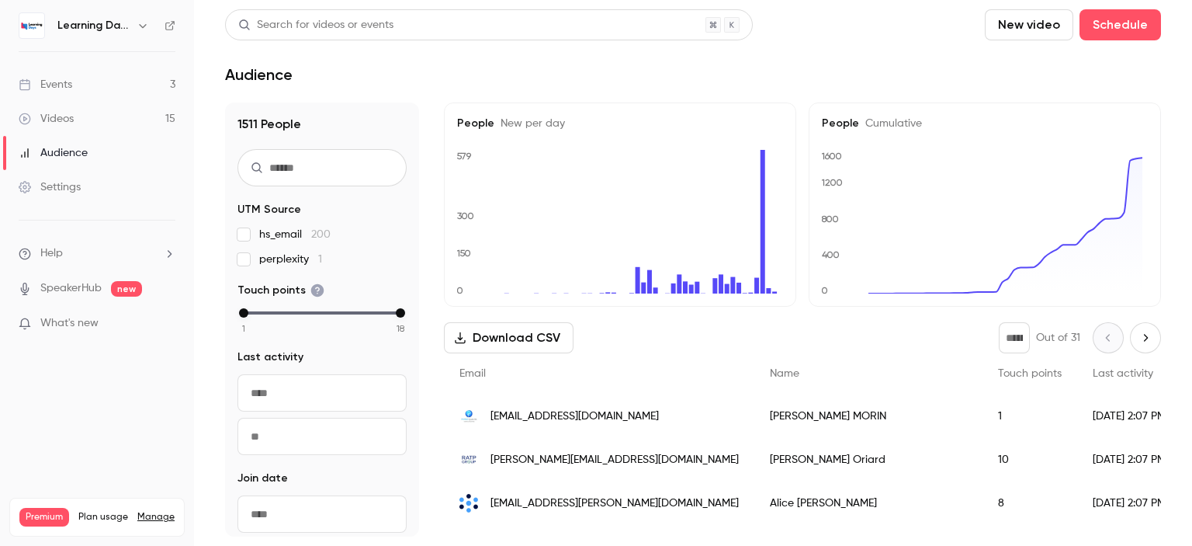
click at [571, 459] on span "[PERSON_NAME][EMAIL_ADDRESS][DOMAIN_NAME]" at bounding box center [614, 460] width 248 height 16
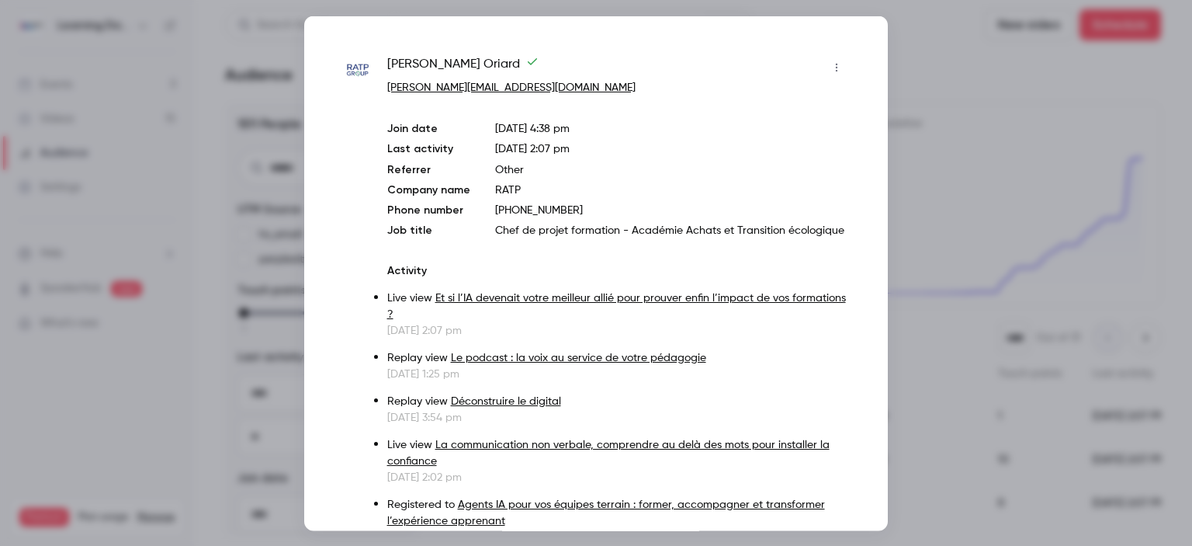
click at [976, 213] on div at bounding box center [596, 273] width 1192 height 546
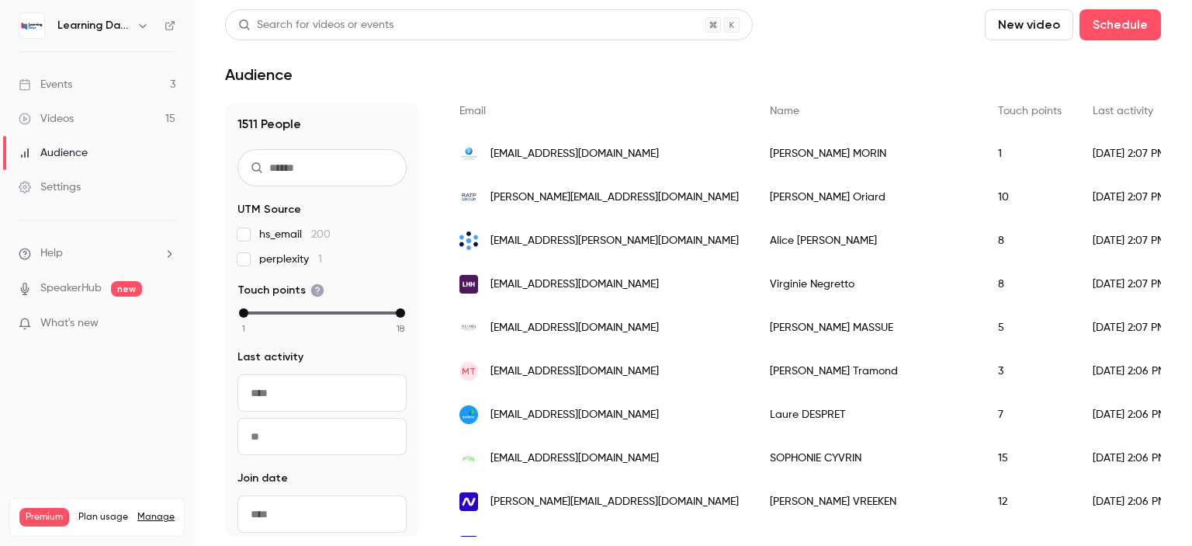
scroll to position [281, 0]
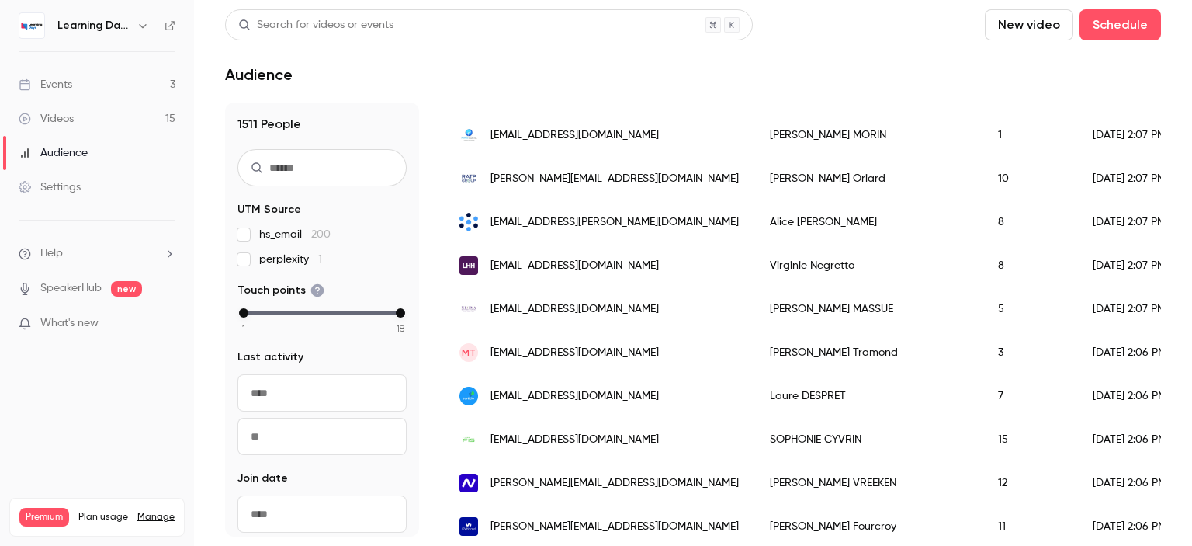
click at [605, 305] on span "[EMAIL_ADDRESS][DOMAIN_NAME]" at bounding box center [574, 309] width 168 height 16
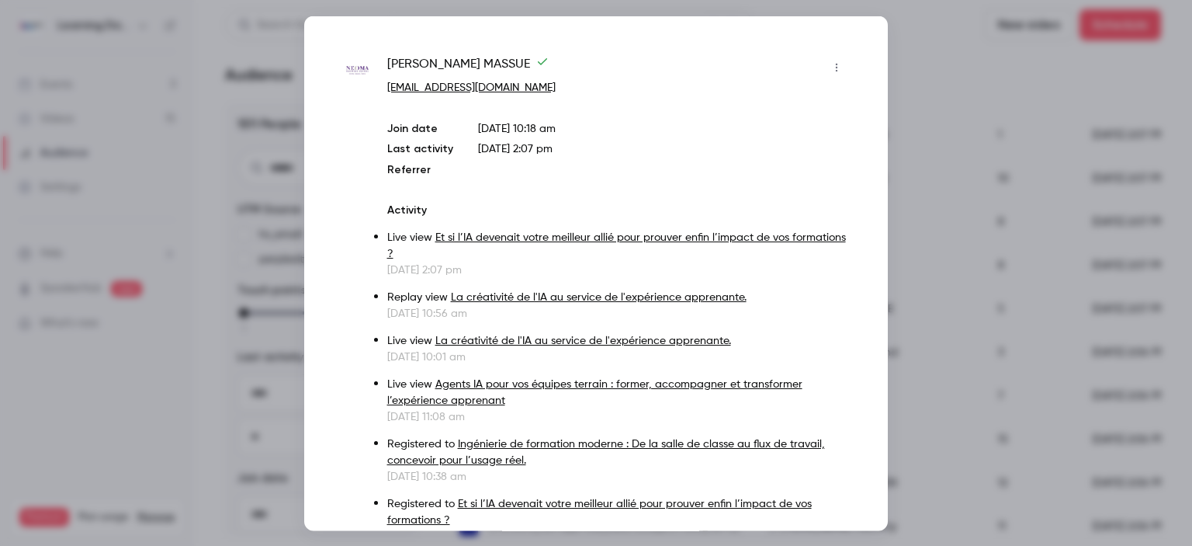
click at [922, 176] on div at bounding box center [596, 273] width 1192 height 546
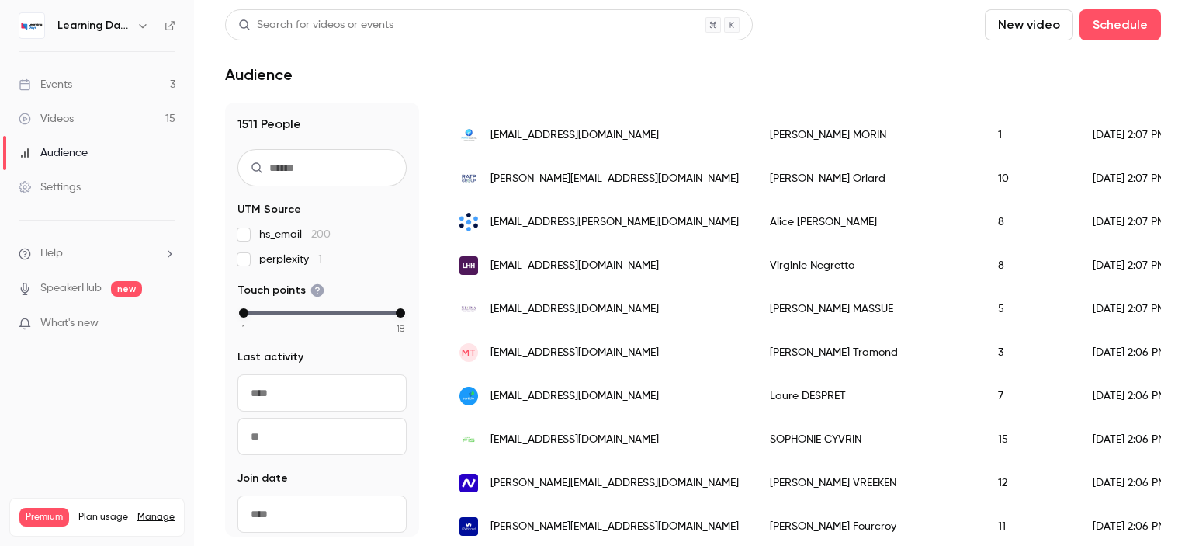
click at [607, 390] on span "[EMAIL_ADDRESS][DOMAIN_NAME]" at bounding box center [574, 396] width 168 height 16
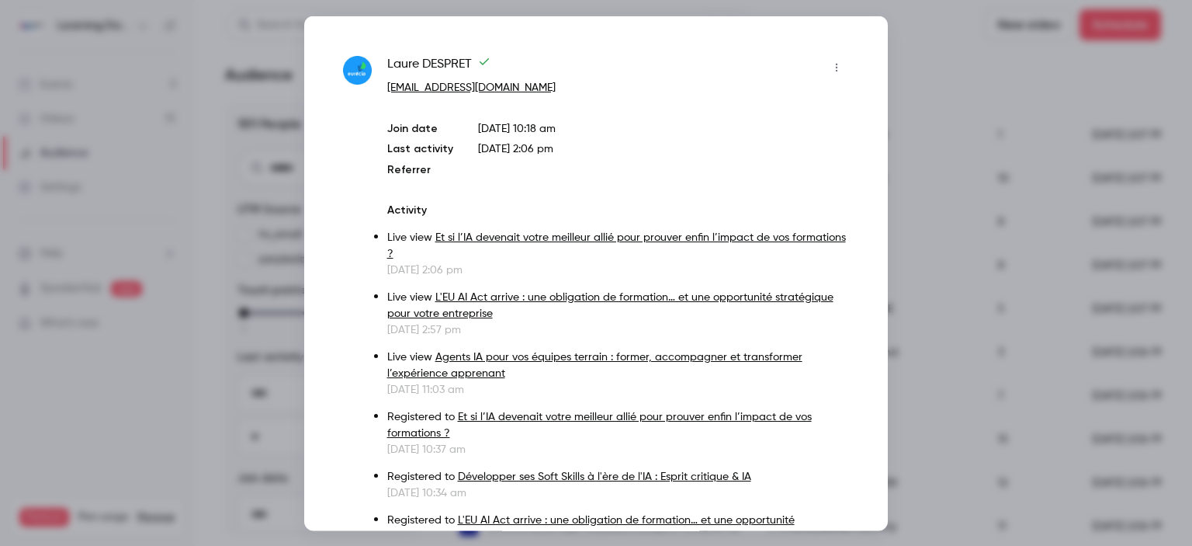
click at [916, 173] on div at bounding box center [596, 273] width 1192 height 546
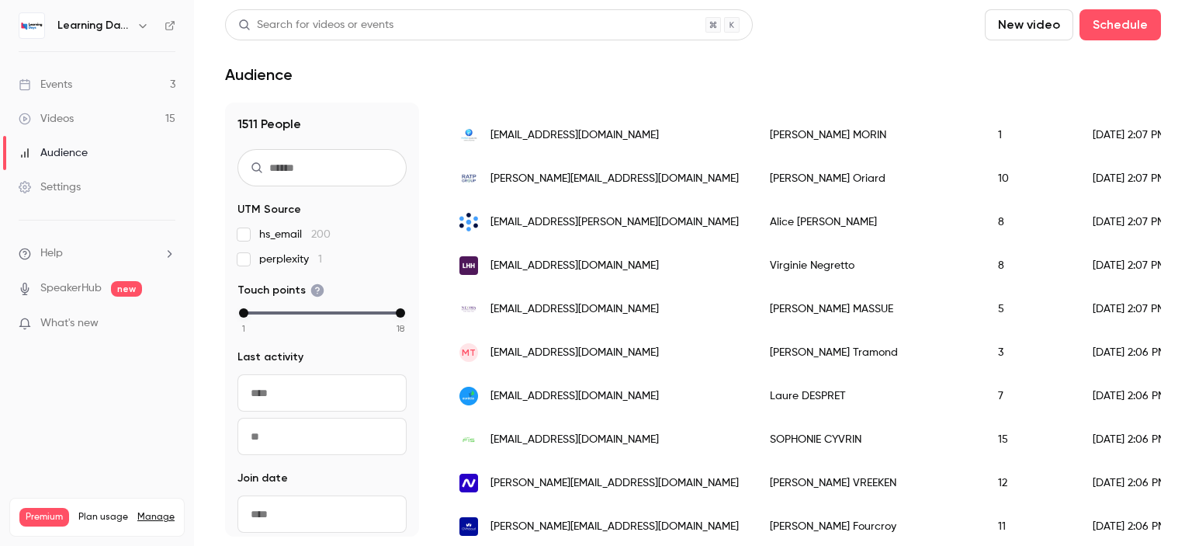
click at [78, 126] on link "Videos 15" at bounding box center [97, 119] width 194 height 34
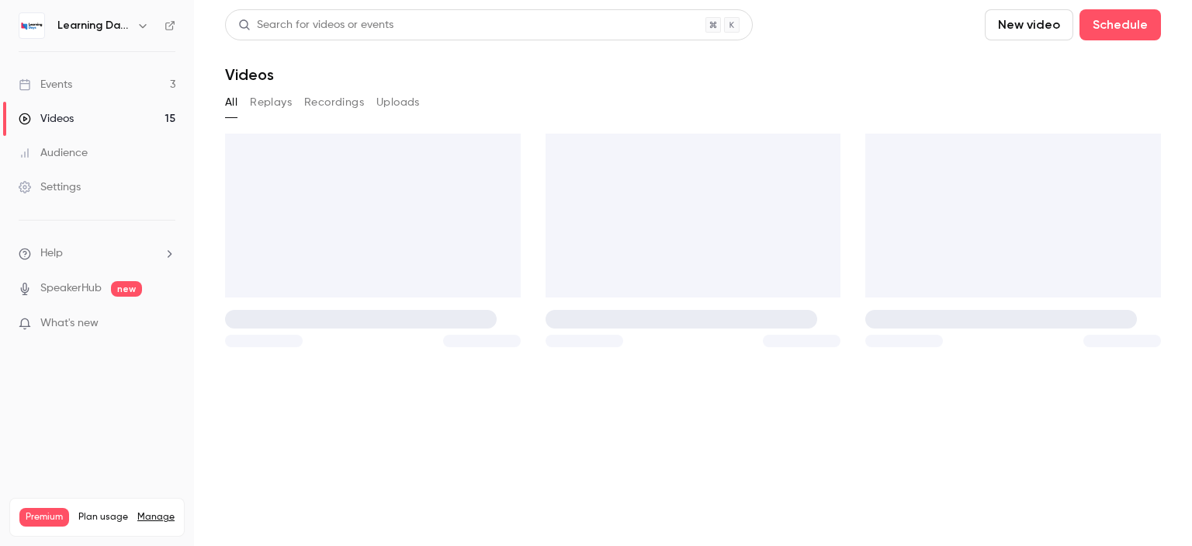
click at [78, 154] on div "Audience" at bounding box center [53, 153] width 69 height 16
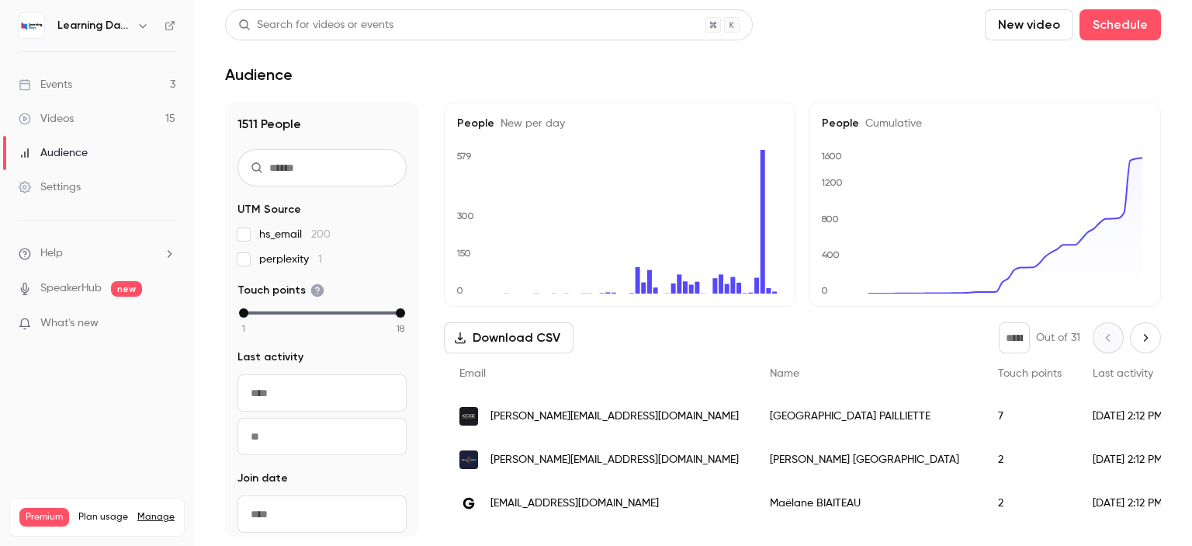
click at [547, 457] on span "[PERSON_NAME][EMAIL_ADDRESS][DOMAIN_NAME]" at bounding box center [614, 460] width 248 height 16
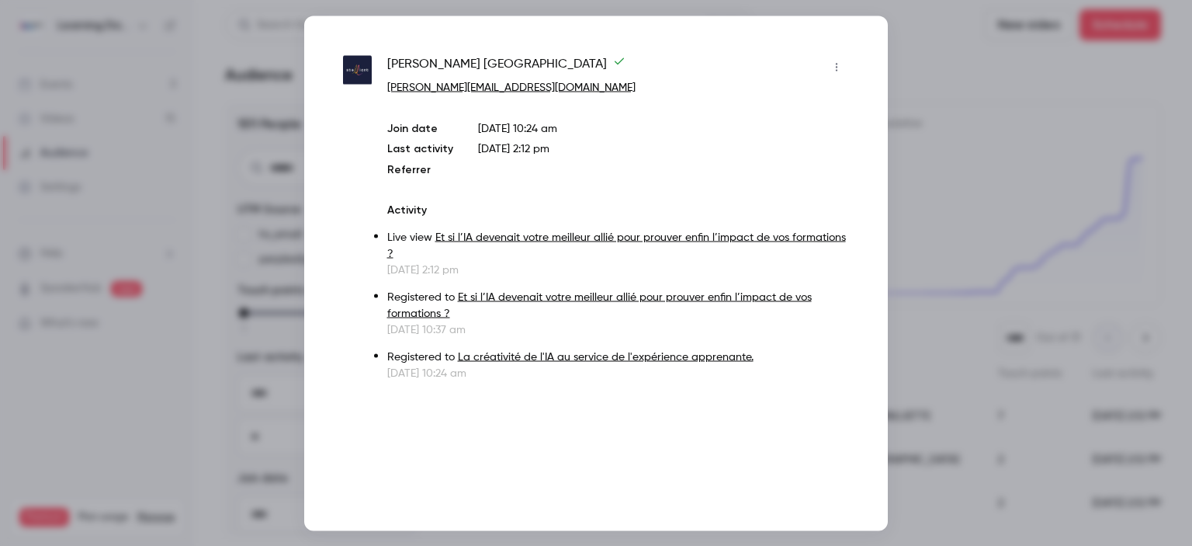
click at [907, 213] on div at bounding box center [596, 273] width 1192 height 546
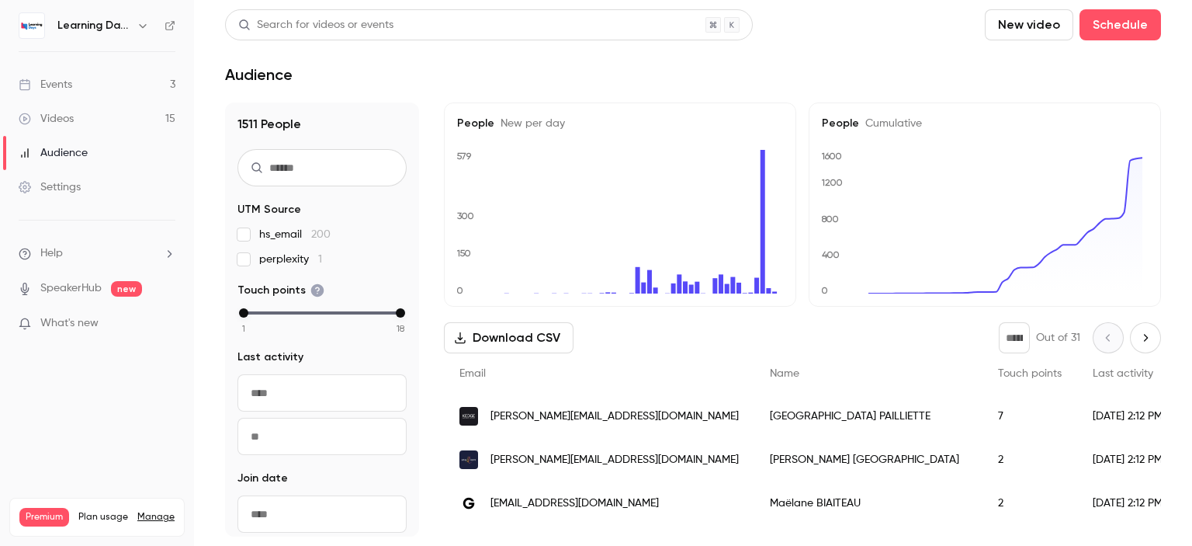
click at [571, 422] on span "[PERSON_NAME][EMAIL_ADDRESS][DOMAIN_NAME]" at bounding box center [614, 416] width 248 height 16
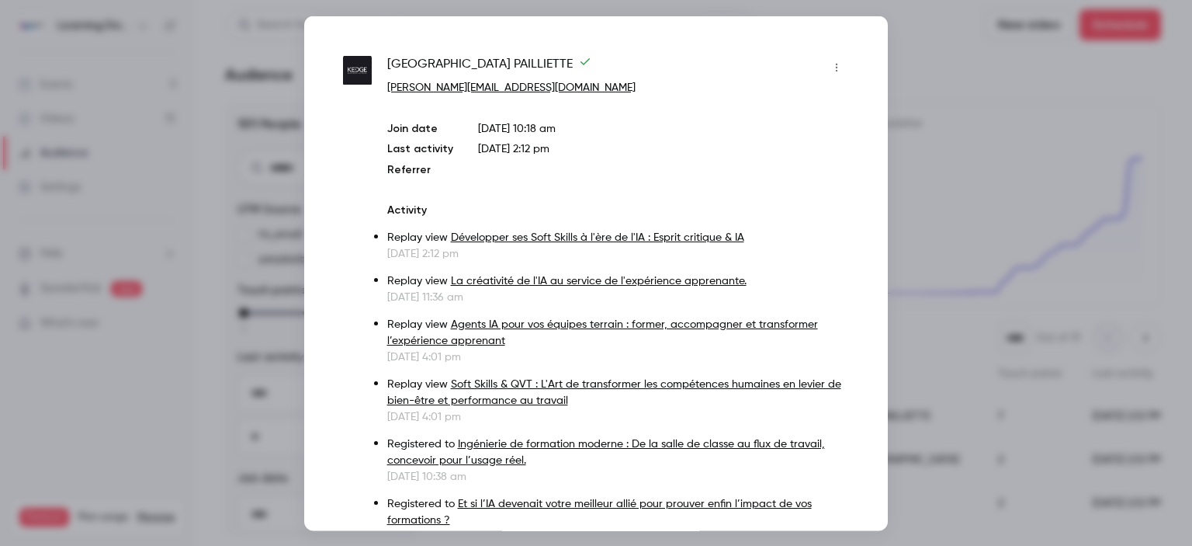
click at [918, 201] on div at bounding box center [596, 273] width 1192 height 546
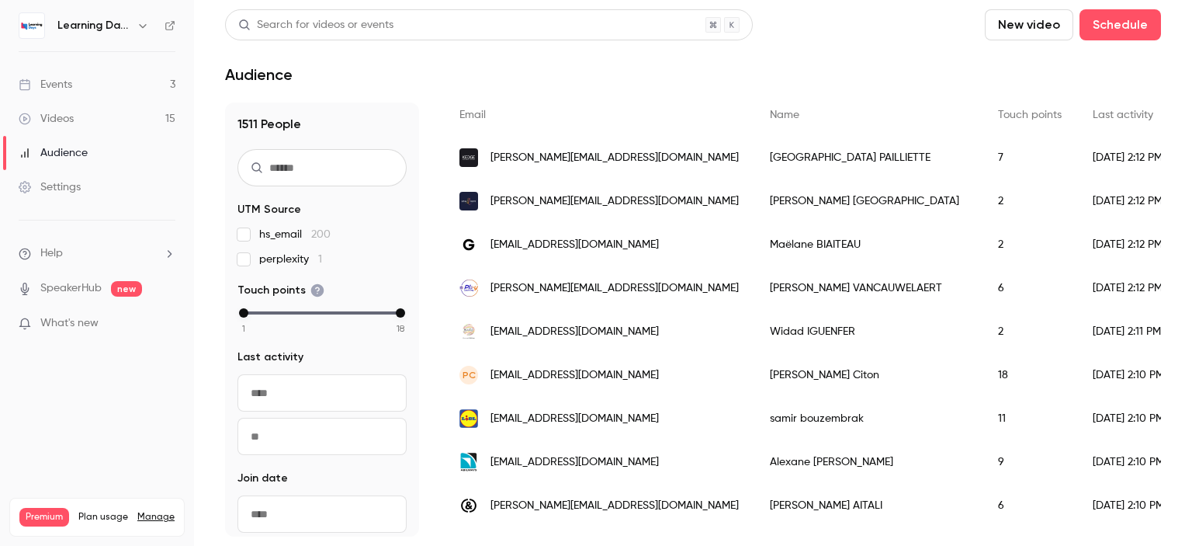
scroll to position [266, 0]
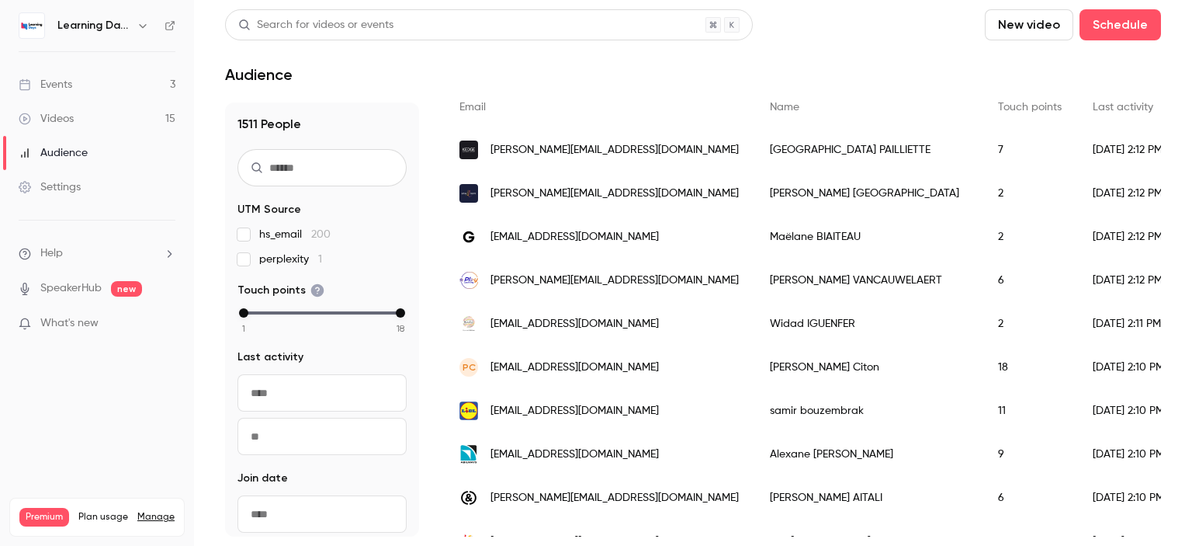
click at [562, 411] on span "[EMAIL_ADDRESS][DOMAIN_NAME]" at bounding box center [574, 411] width 168 height 16
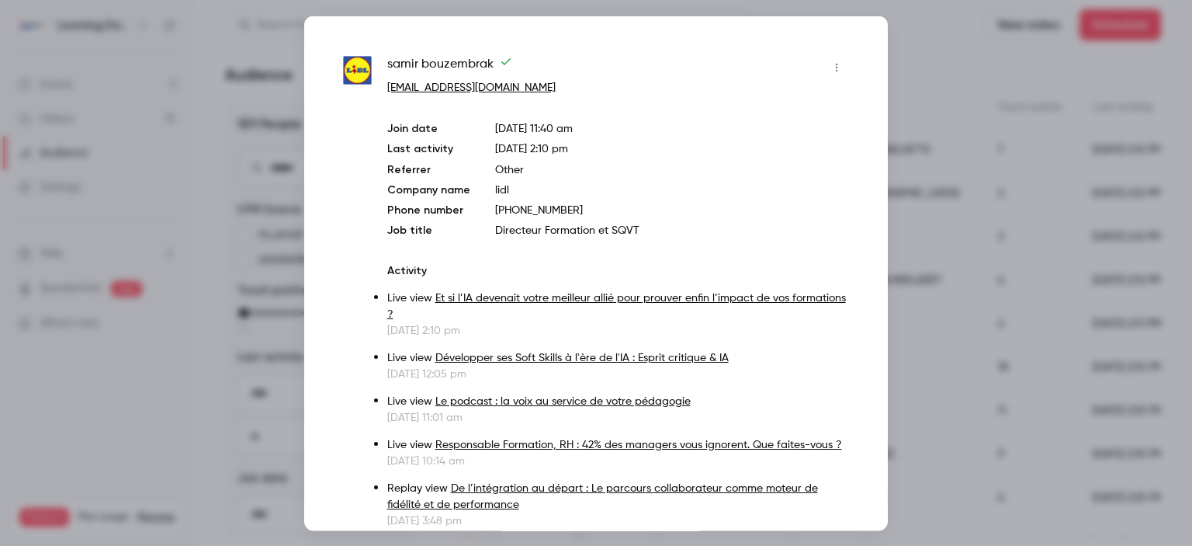
click at [932, 191] on div at bounding box center [596, 273] width 1192 height 546
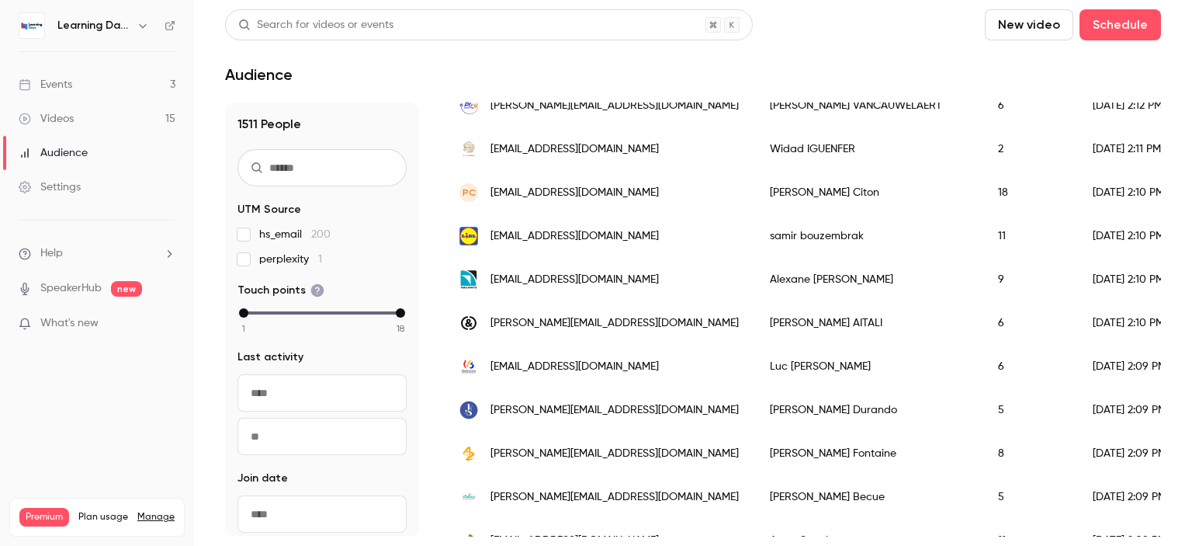
scroll to position [460, 0]
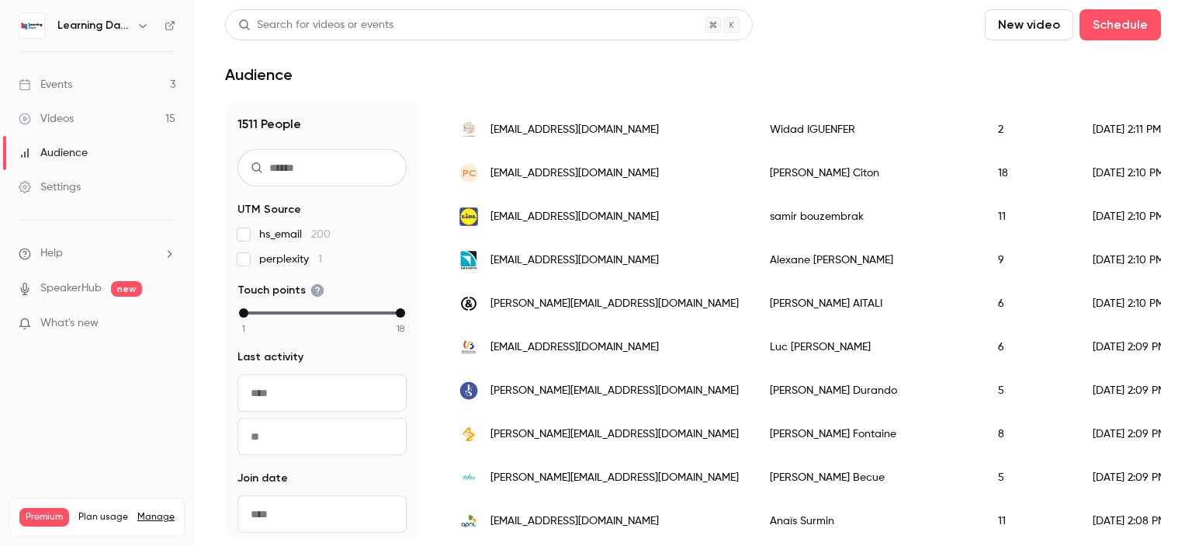
click at [563, 307] on span "[PERSON_NAME][EMAIL_ADDRESS][DOMAIN_NAME]" at bounding box center [614, 304] width 248 height 16
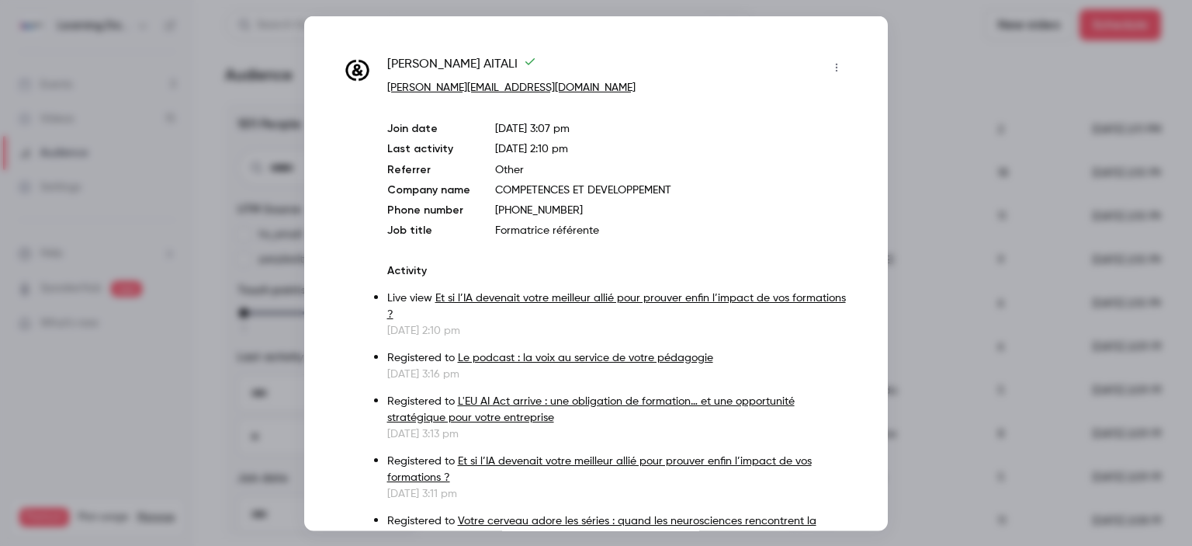
click at [975, 189] on div at bounding box center [596, 273] width 1192 height 546
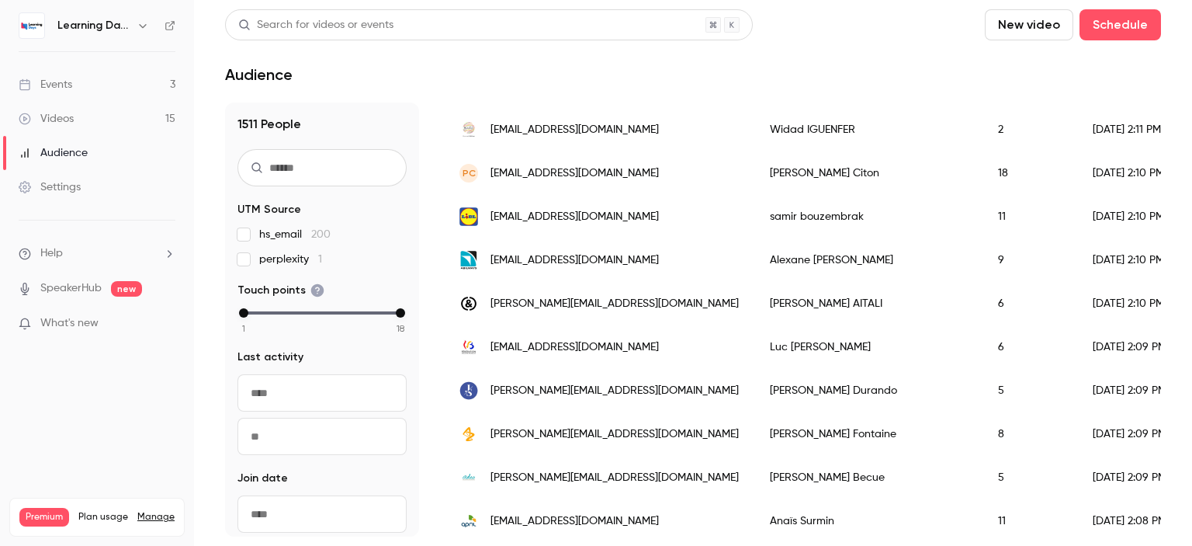
click at [53, 108] on link "Videos 15" at bounding box center [97, 119] width 194 height 34
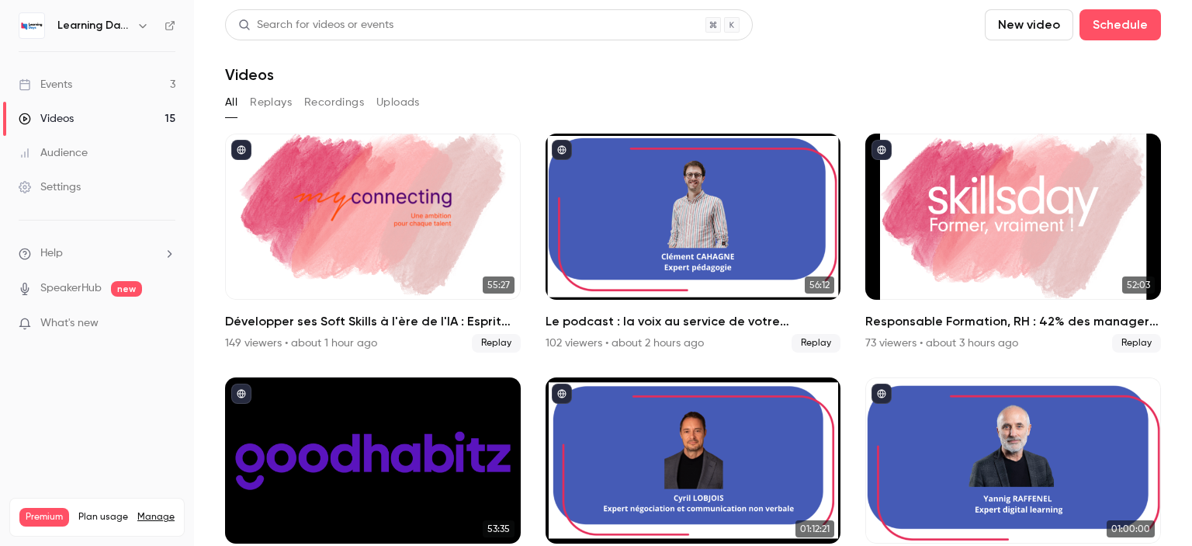
click at [65, 145] on div "Audience" at bounding box center [53, 153] width 69 height 16
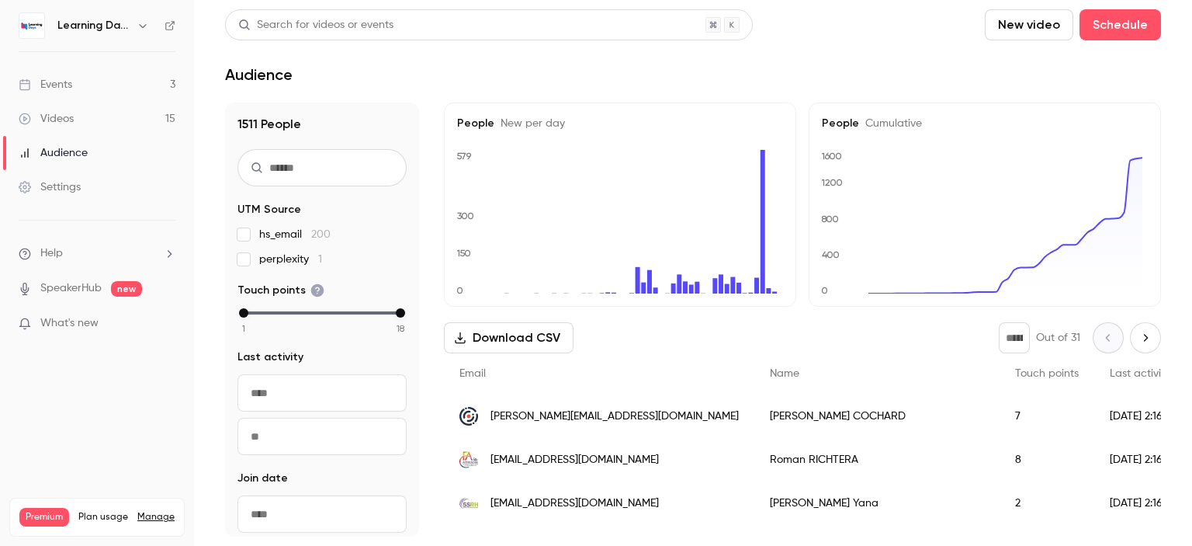
scroll to position [183, 0]
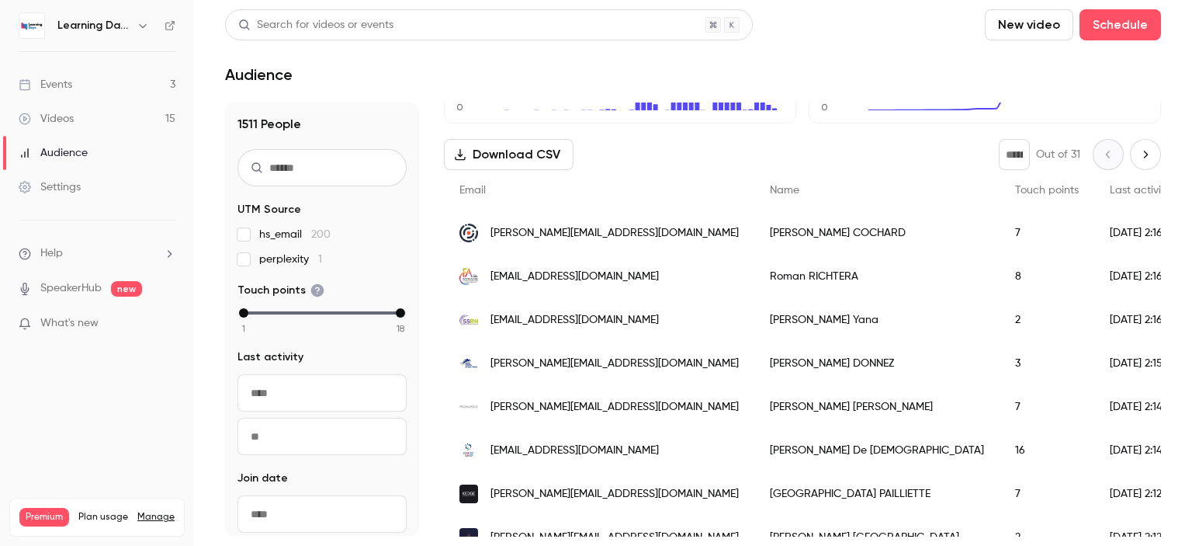
click at [530, 318] on span "philippe.yana@5srh.fr" at bounding box center [574, 320] width 168 height 16
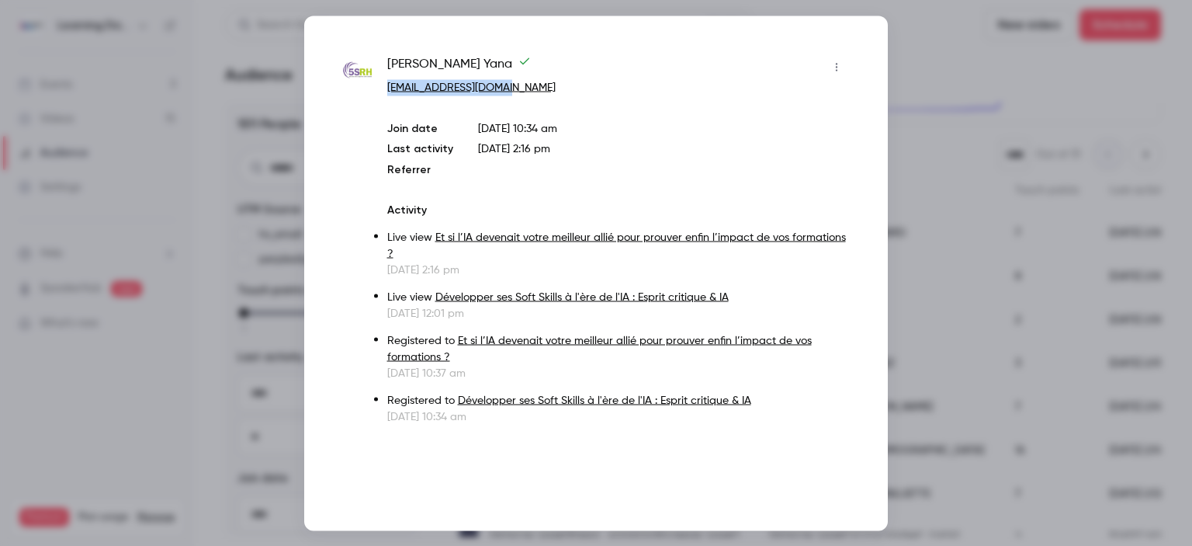
drag, startPoint x: 509, startPoint y: 86, endPoint x: 385, endPoint y: 90, distance: 124.2
click at [385, 90] on div "Philippe Yana philippe.yana@5srh.fr Join date Oct 7, 2025 10:34 am Last activit…" at bounding box center [596, 238] width 506 height 369
click at [962, 99] on div at bounding box center [596, 273] width 1192 height 546
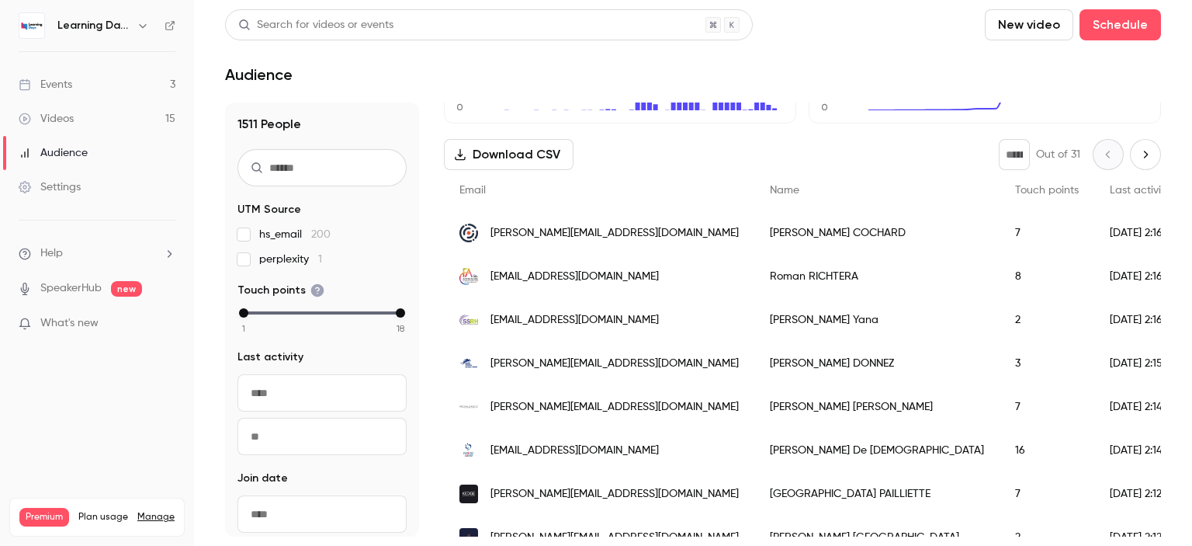
click at [620, 359] on span "guylaine.donnez@rennes-sb.com" at bounding box center [614, 363] width 248 height 16
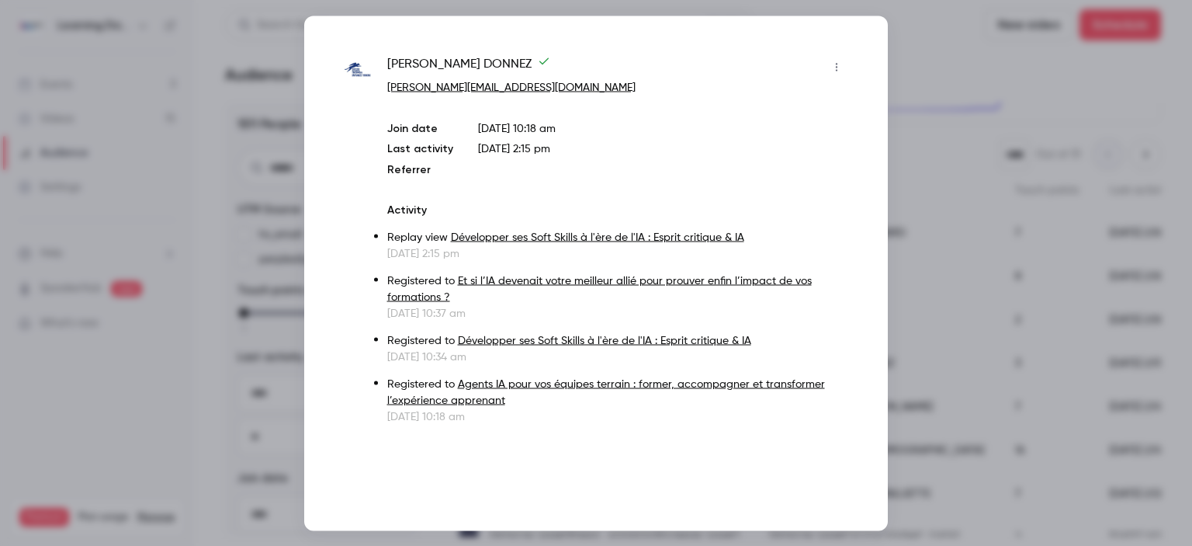
click at [930, 131] on div at bounding box center [596, 273] width 1192 height 546
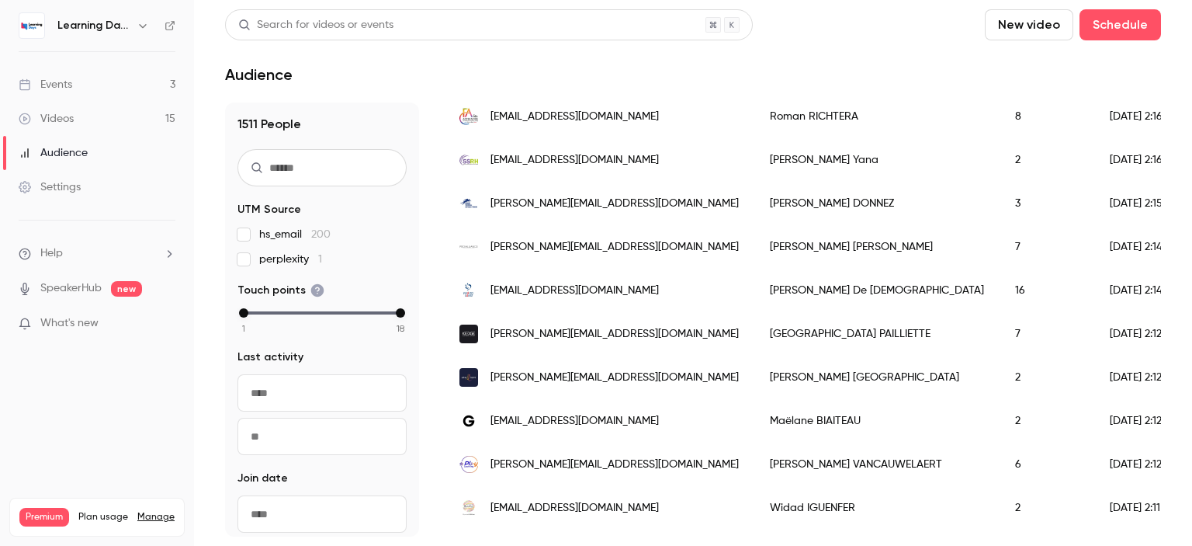
scroll to position [362, 0]
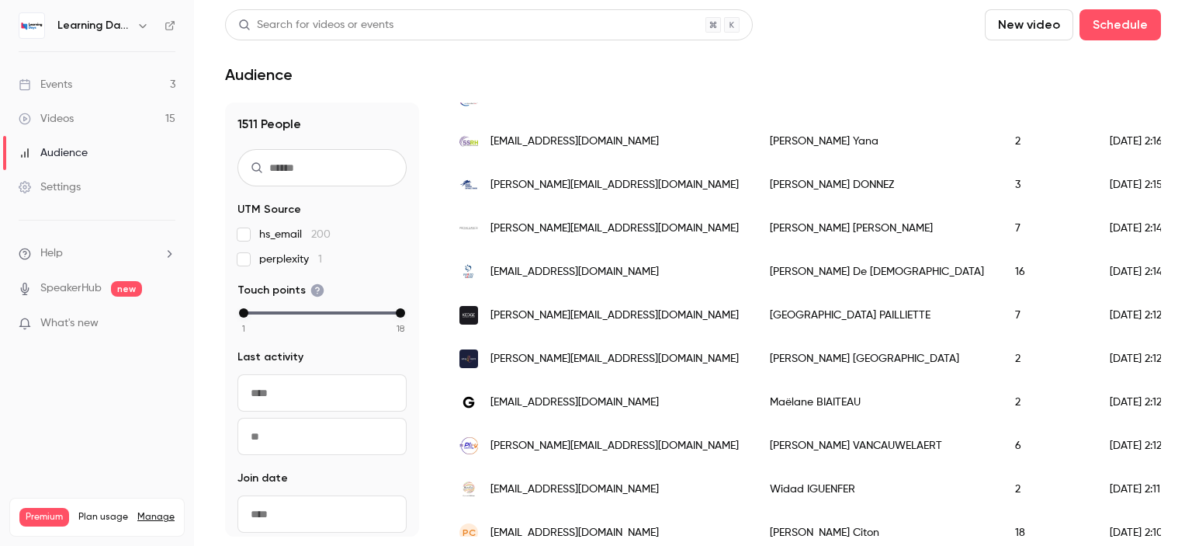
click at [113, 161] on link "Audience" at bounding box center [97, 153] width 194 height 34
click at [85, 153] on div "Audience" at bounding box center [53, 153] width 69 height 16
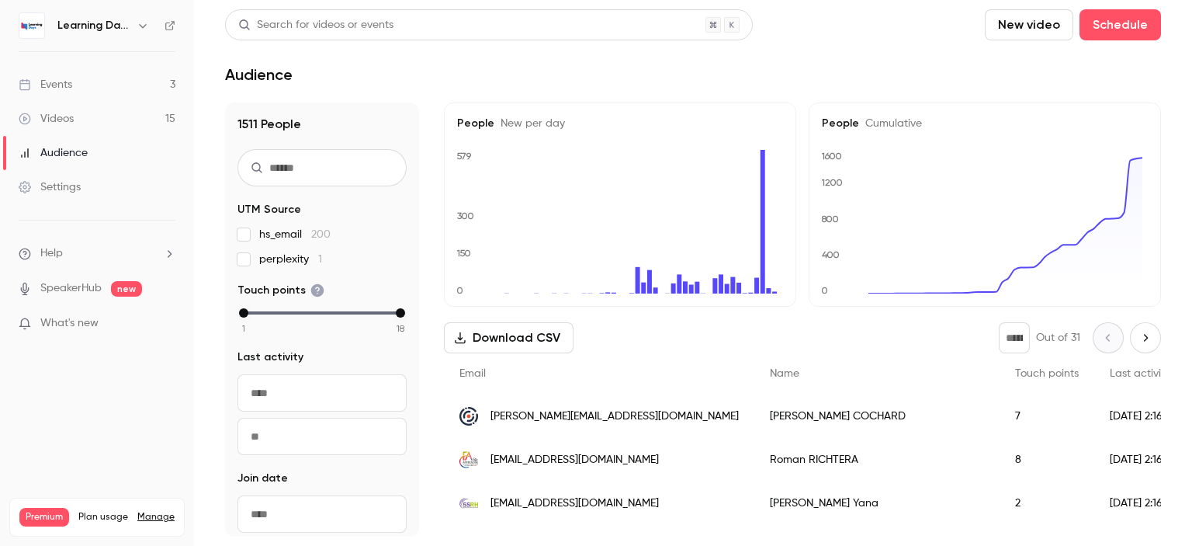
click at [68, 124] on div "Videos" at bounding box center [46, 119] width 55 height 16
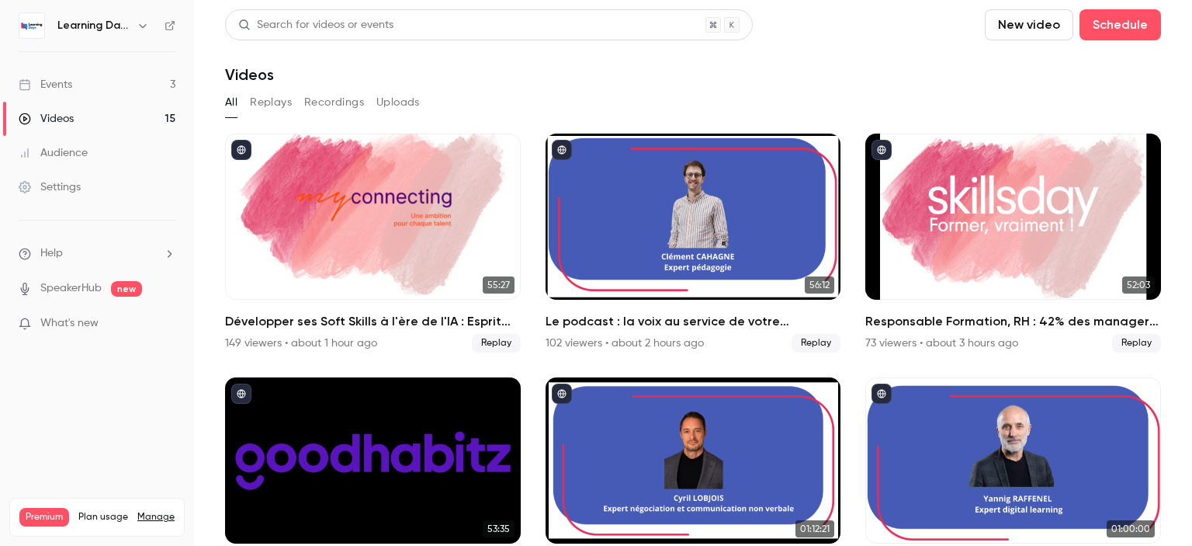
click at [90, 86] on link "Events 3" at bounding box center [97, 85] width 194 height 34
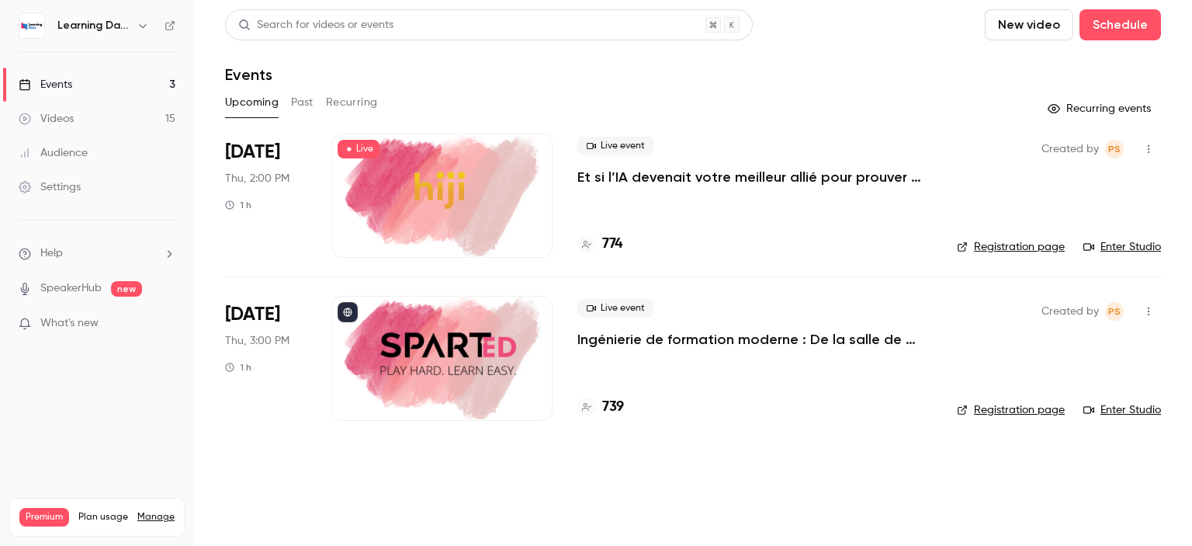
click at [93, 152] on link "Audience" at bounding box center [97, 153] width 194 height 34
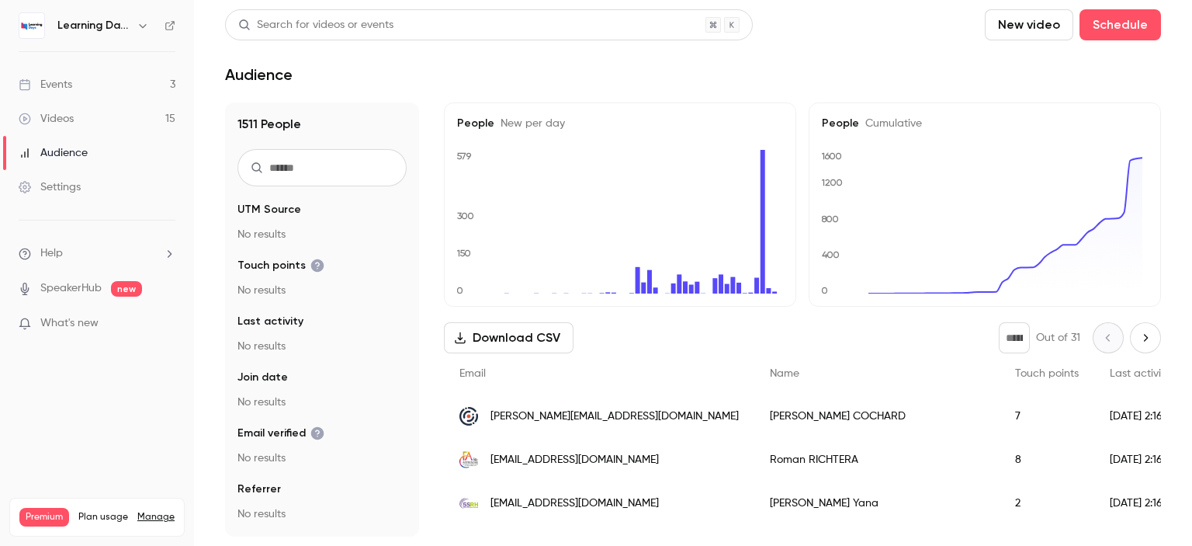
click at [82, 120] on link "Videos 15" at bounding box center [97, 119] width 194 height 34
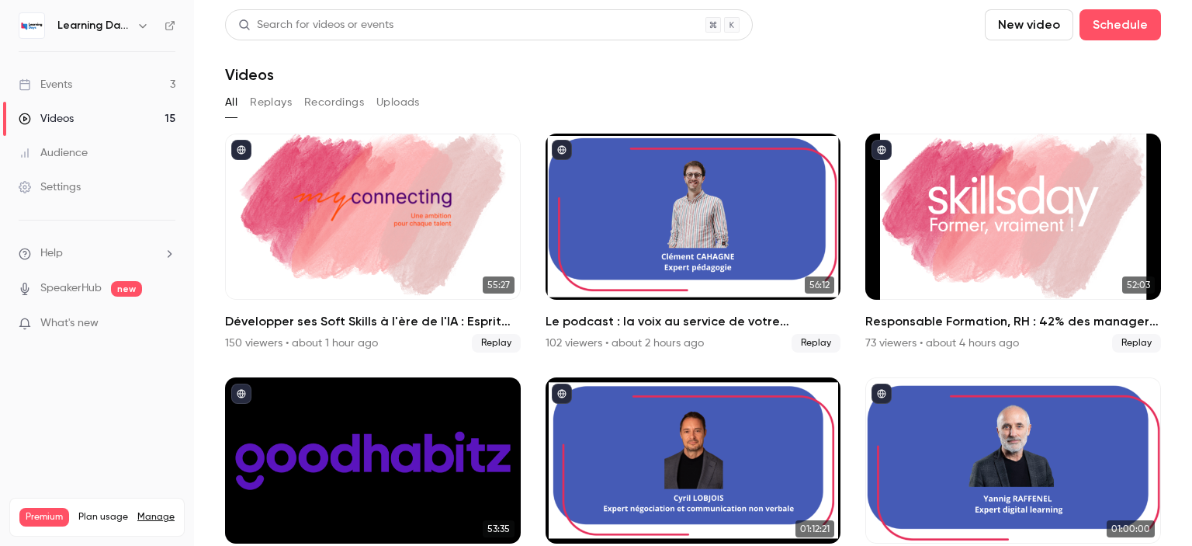
click at [81, 153] on div "Audience" at bounding box center [53, 153] width 69 height 16
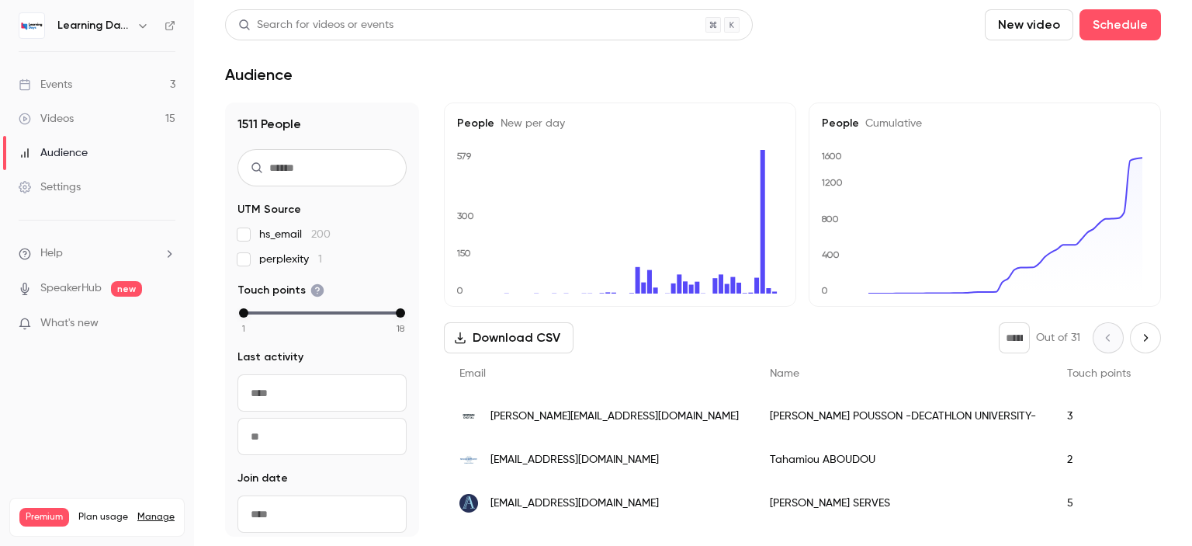
click at [565, 417] on span "juliette.pousson@decathlon.com" at bounding box center [614, 416] width 248 height 16
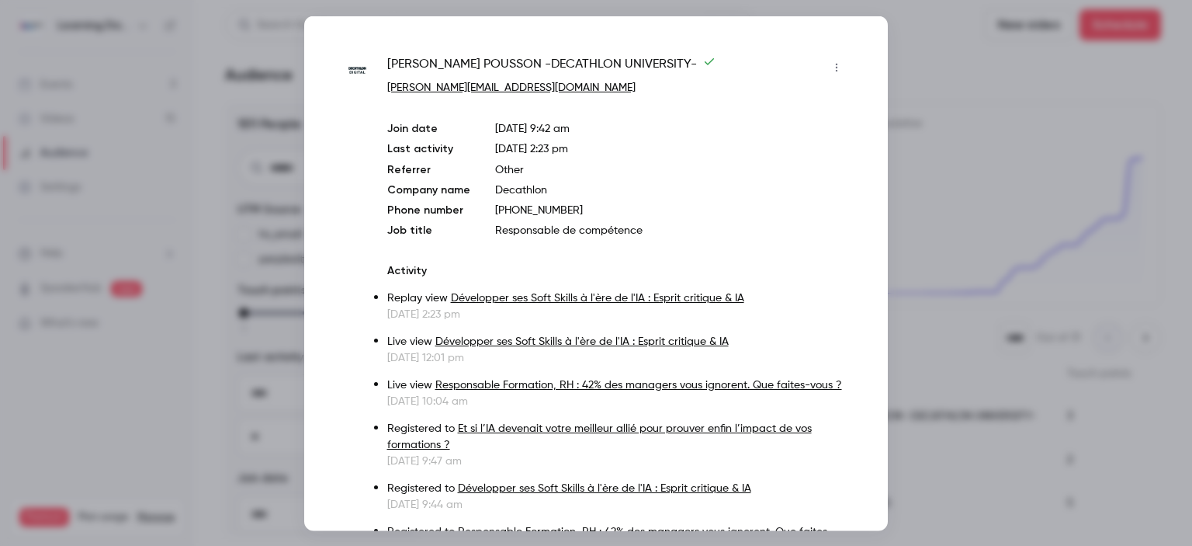
click at [934, 294] on div at bounding box center [596, 273] width 1192 height 546
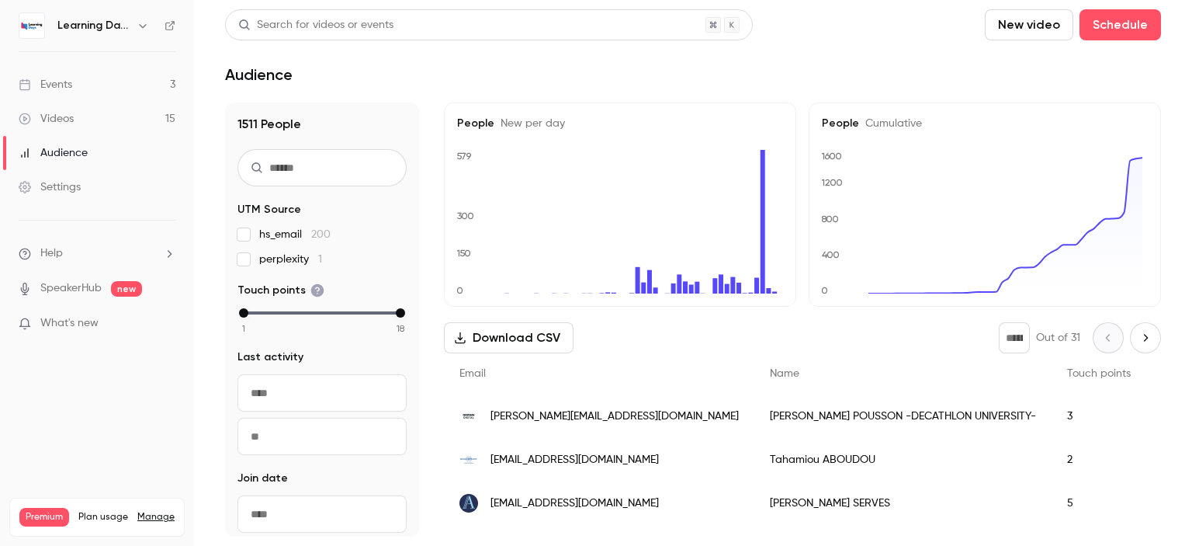
click at [586, 455] on span "tahamiou.aboudou@banque-france.fr" at bounding box center [574, 460] width 168 height 16
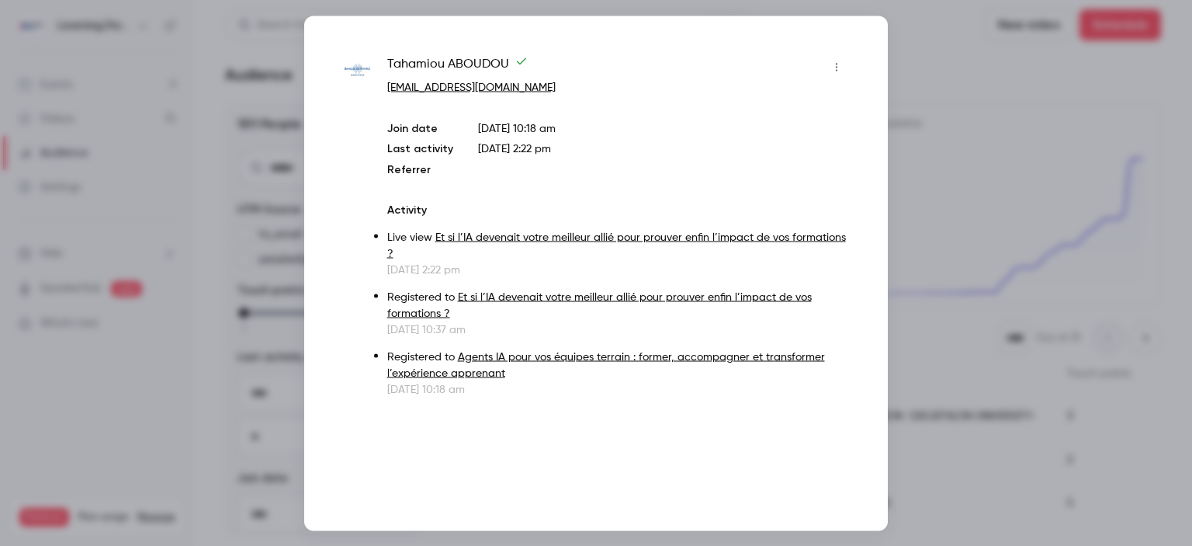
click at [950, 237] on div at bounding box center [596, 273] width 1192 height 546
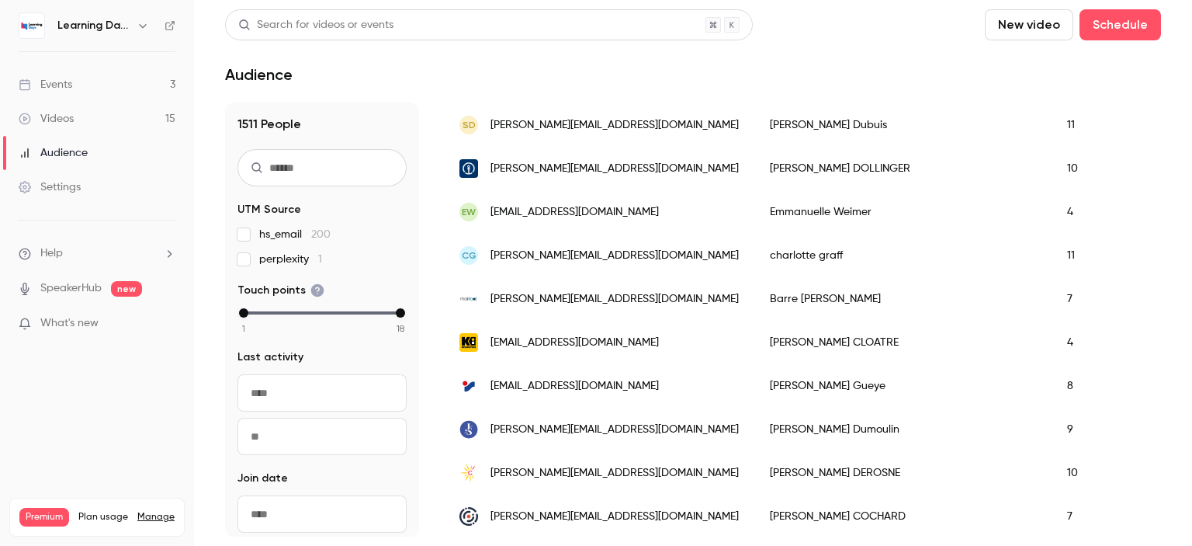
scroll to position [428, 0]
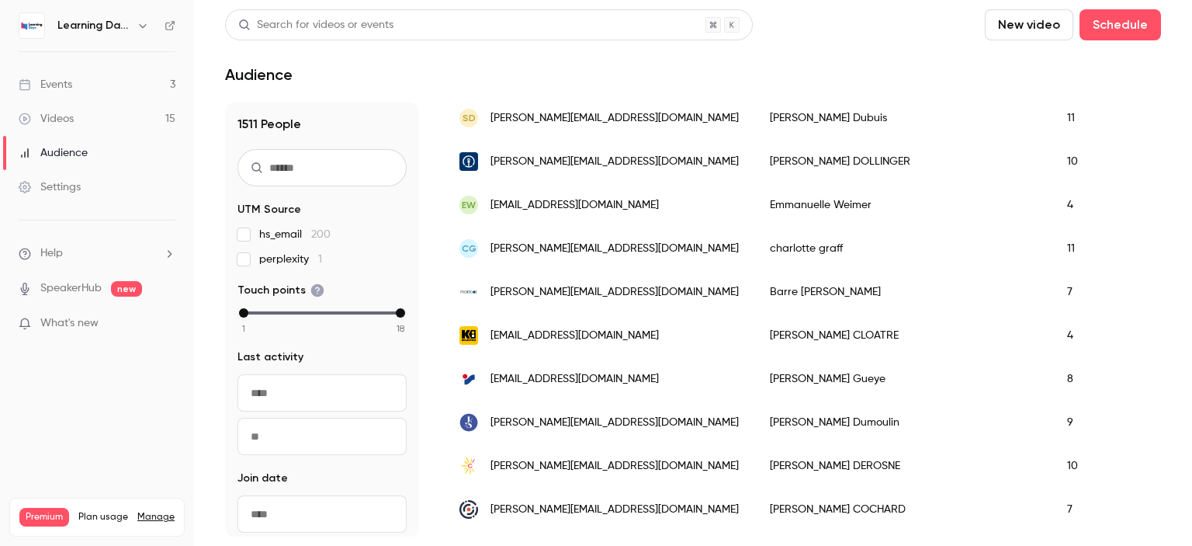
click at [605, 325] on div "[EMAIL_ADDRESS][DOMAIN_NAME]" at bounding box center [599, 334] width 310 height 43
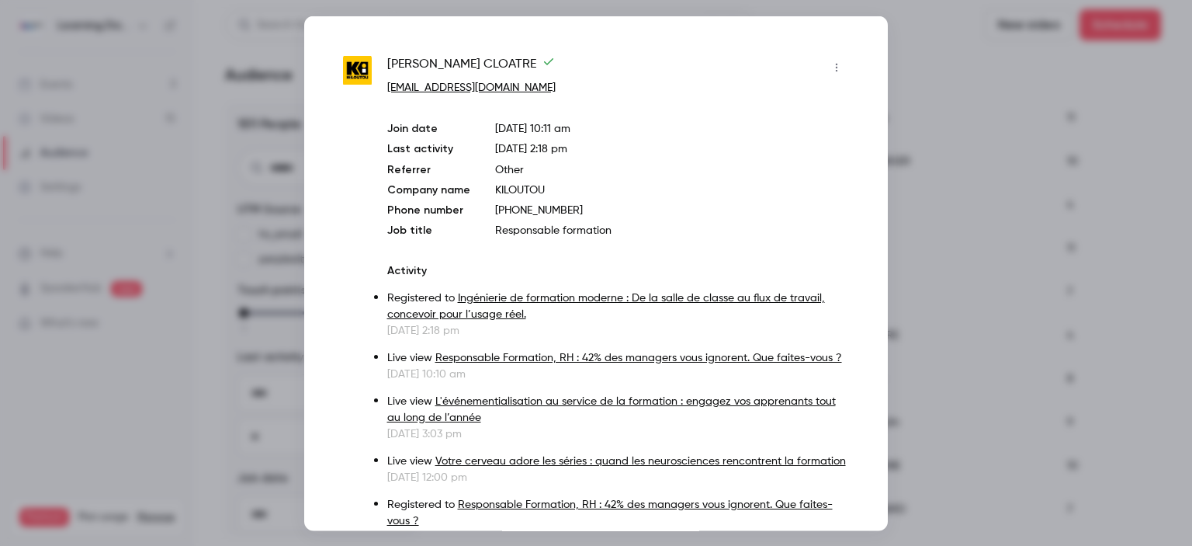
click at [913, 262] on div at bounding box center [596, 273] width 1192 height 546
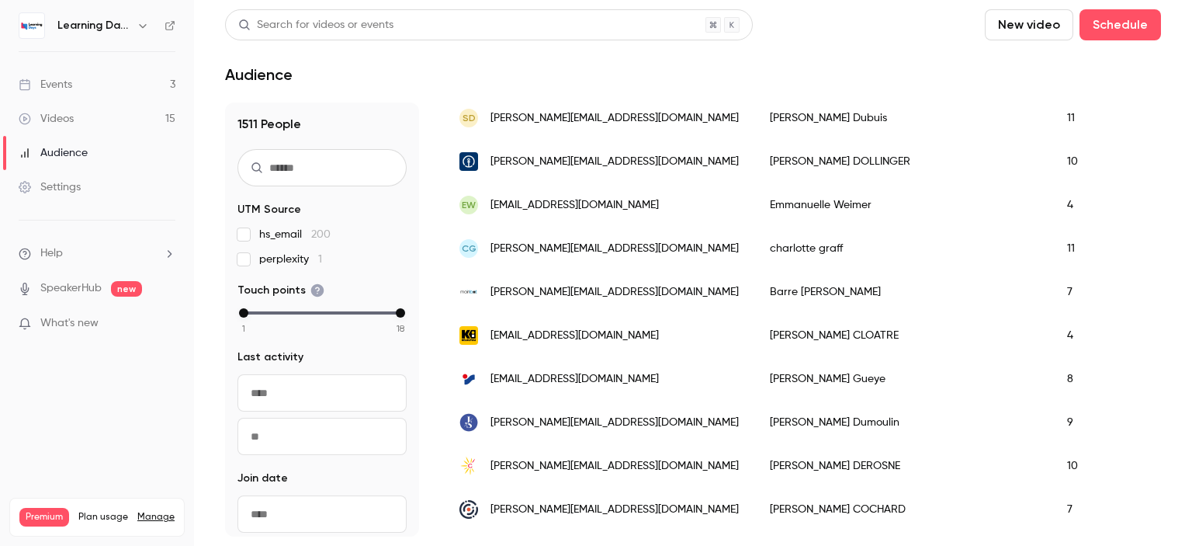
click at [74, 117] on link "Videos 15" at bounding box center [97, 119] width 194 height 34
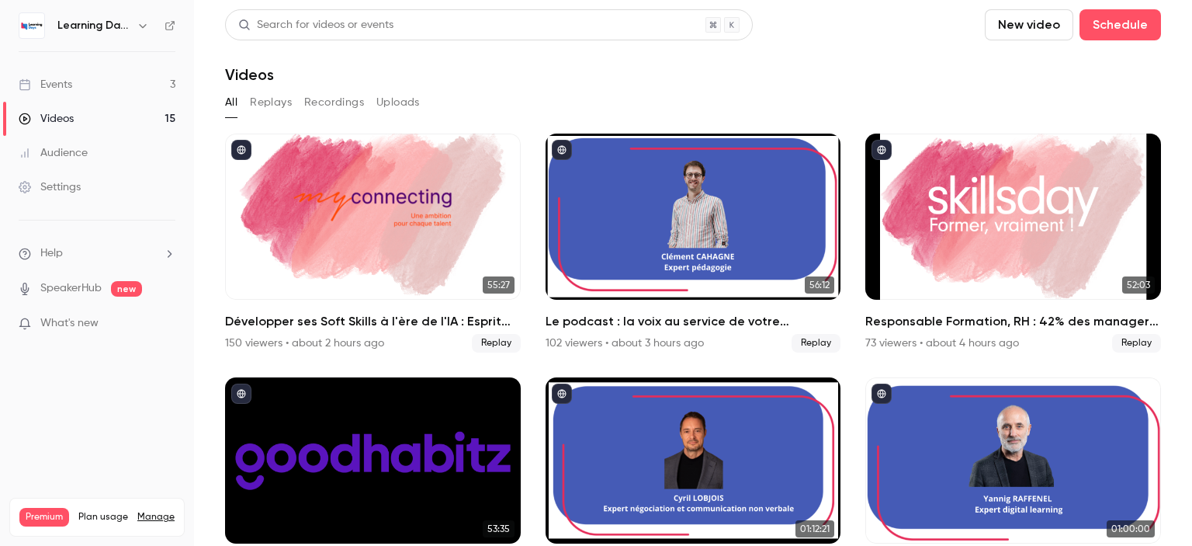
click at [75, 88] on link "Events 3" at bounding box center [97, 85] width 194 height 34
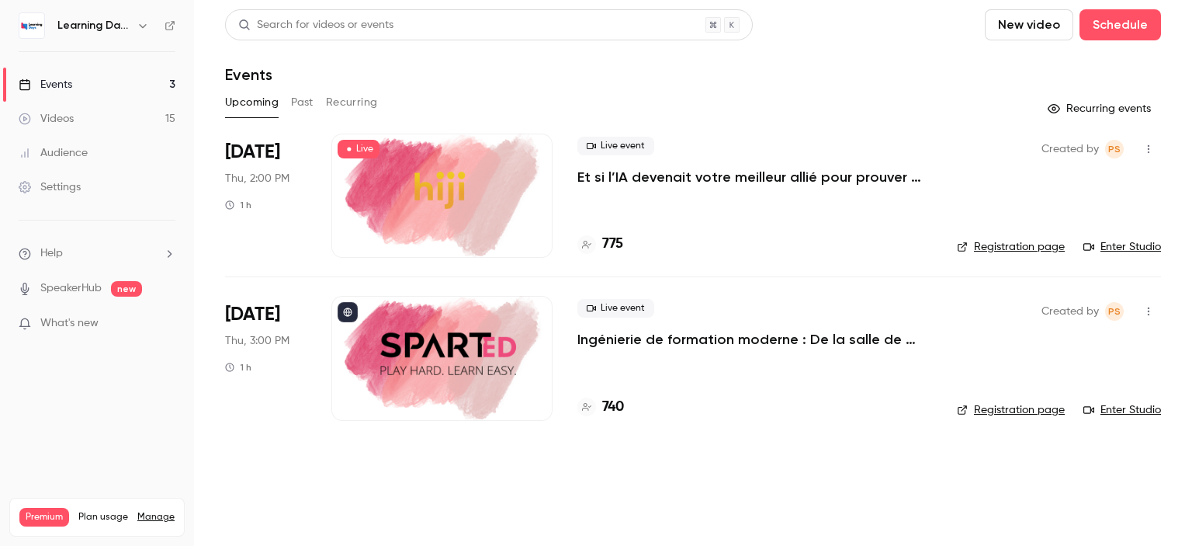
click at [92, 147] on link "Audience" at bounding box center [97, 153] width 194 height 34
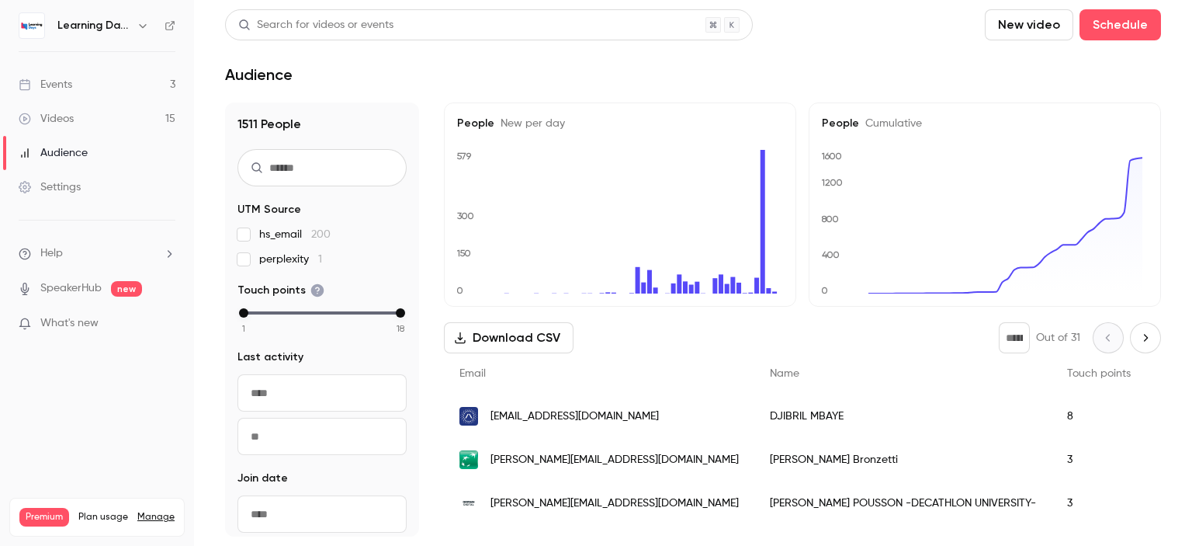
click at [303, 170] on input "text" at bounding box center [321, 167] width 169 height 37
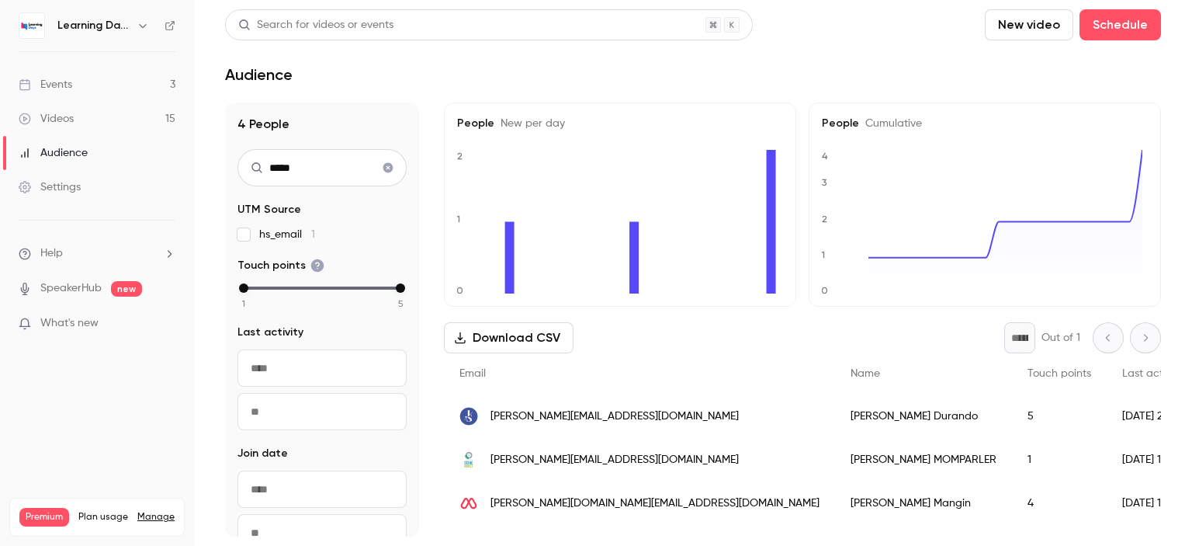
type input "*****"
click at [563, 414] on span "[PERSON_NAME][EMAIL_ADDRESS][DOMAIN_NAME]" at bounding box center [614, 416] width 248 height 16
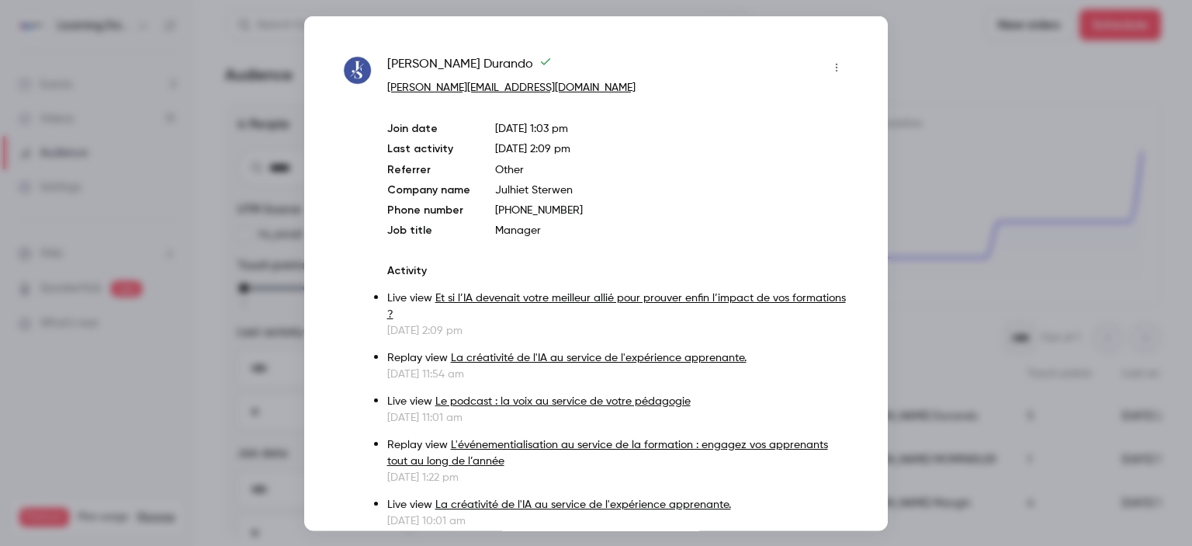
click at [963, 123] on div at bounding box center [596, 273] width 1192 height 546
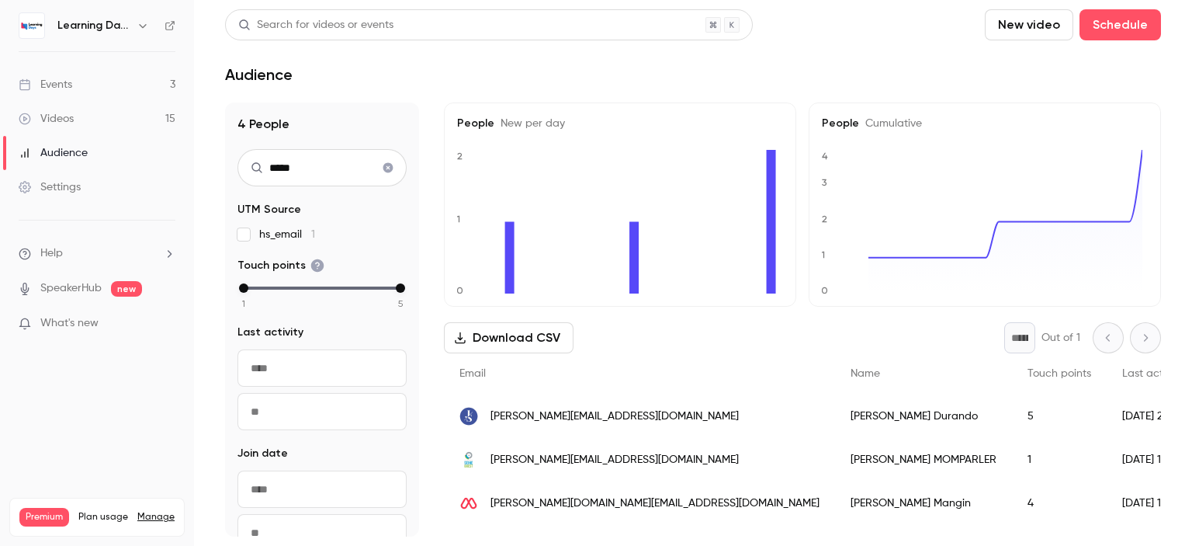
click at [383, 165] on icon "Clear search" at bounding box center [388, 168] width 10 height 10
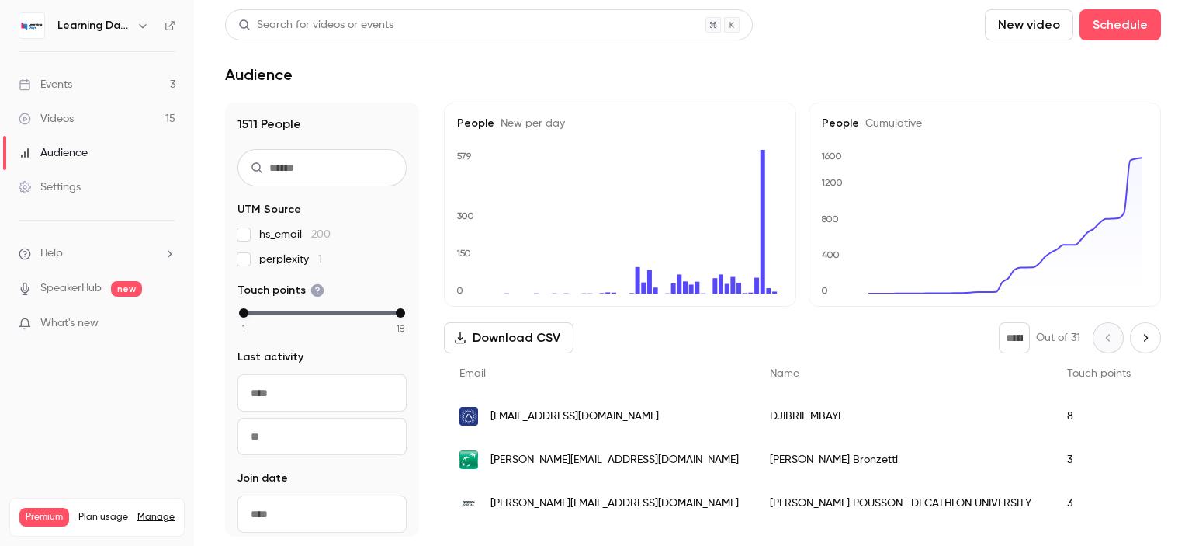
click at [77, 87] on link "Events 3" at bounding box center [97, 85] width 194 height 34
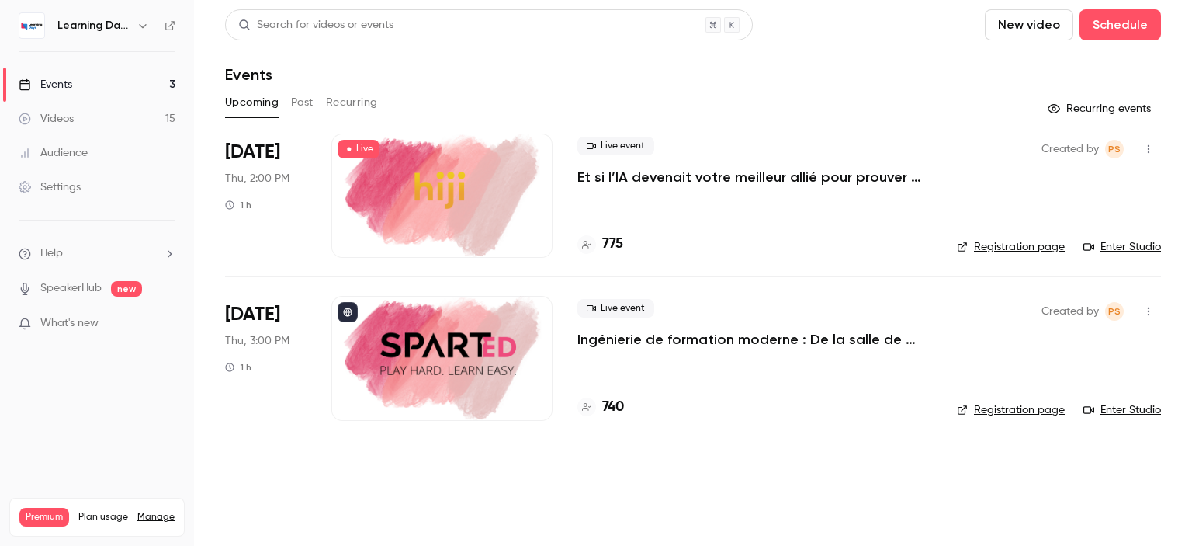
click at [84, 158] on div "Audience" at bounding box center [53, 153] width 69 height 16
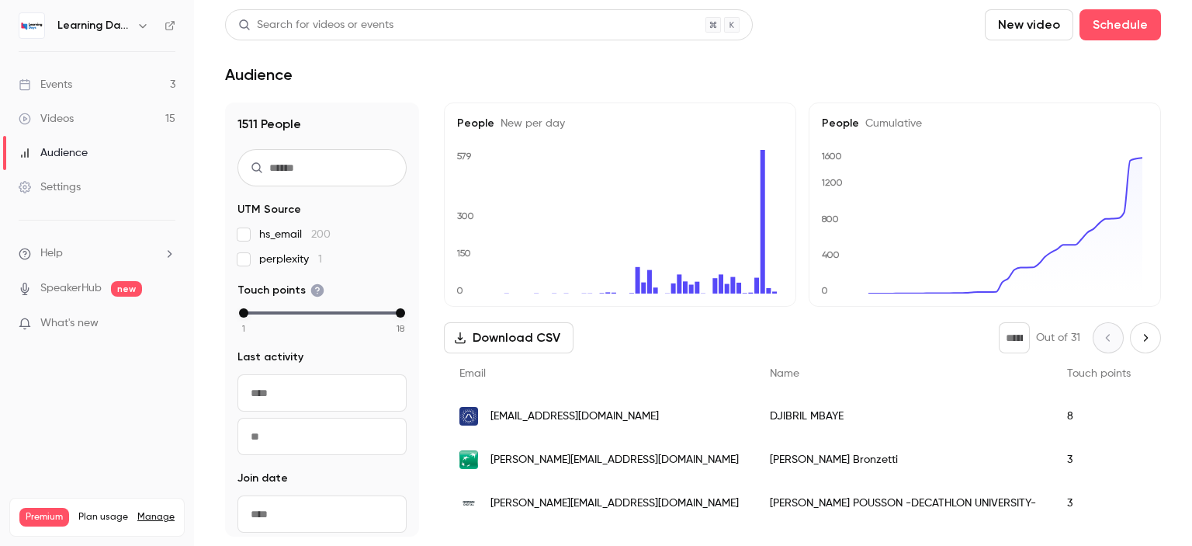
click at [556, 464] on span "nicola.bronzetti@bnpparibas.com" at bounding box center [614, 460] width 248 height 16
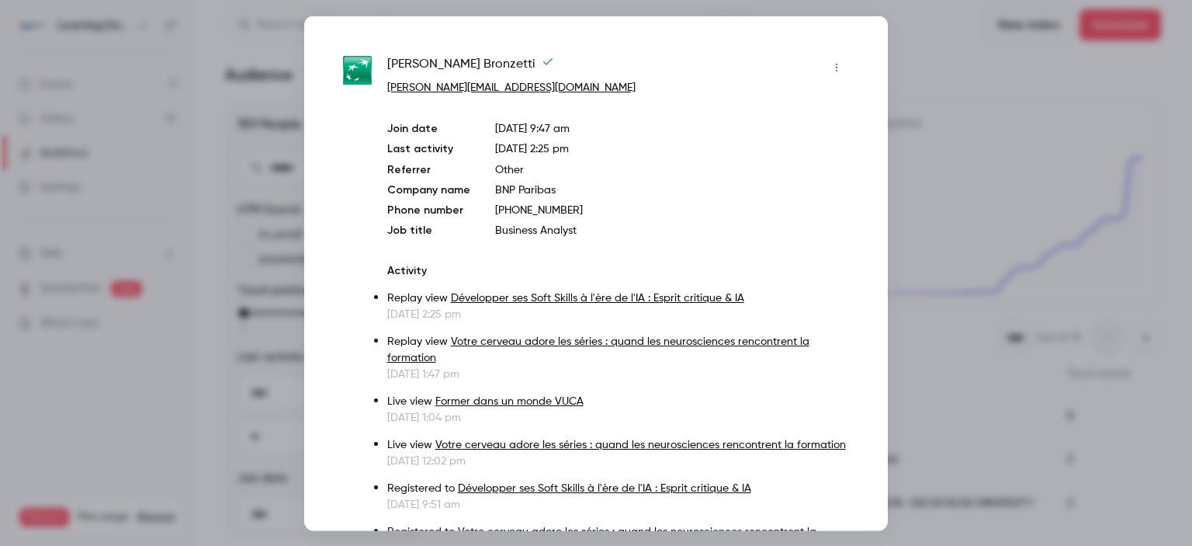
click at [953, 211] on div at bounding box center [596, 273] width 1192 height 546
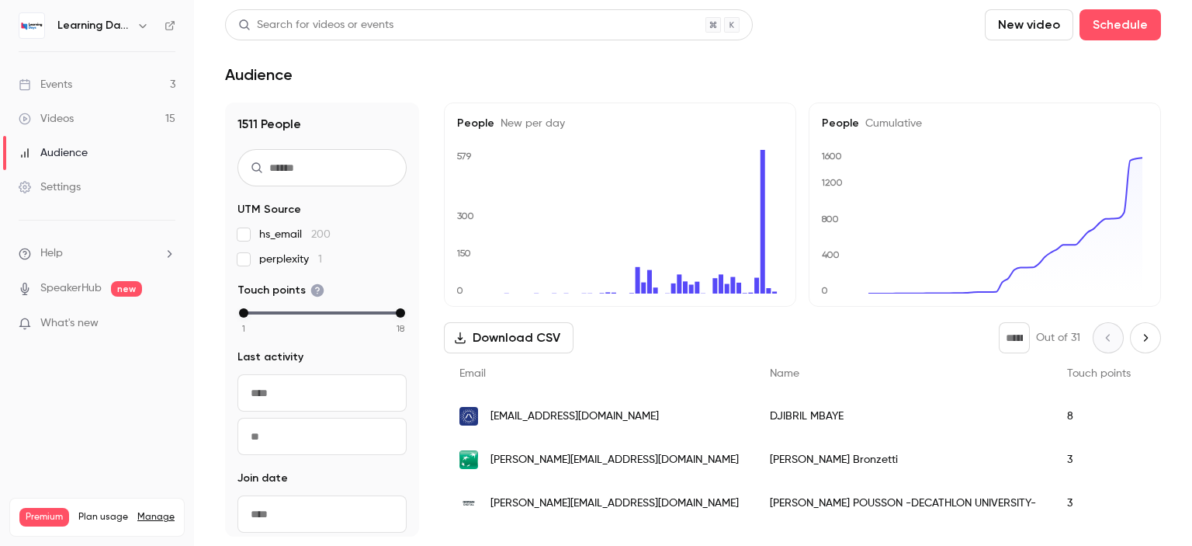
click at [620, 490] on div "juliette.pousson@decathlon.com" at bounding box center [599, 502] width 310 height 43
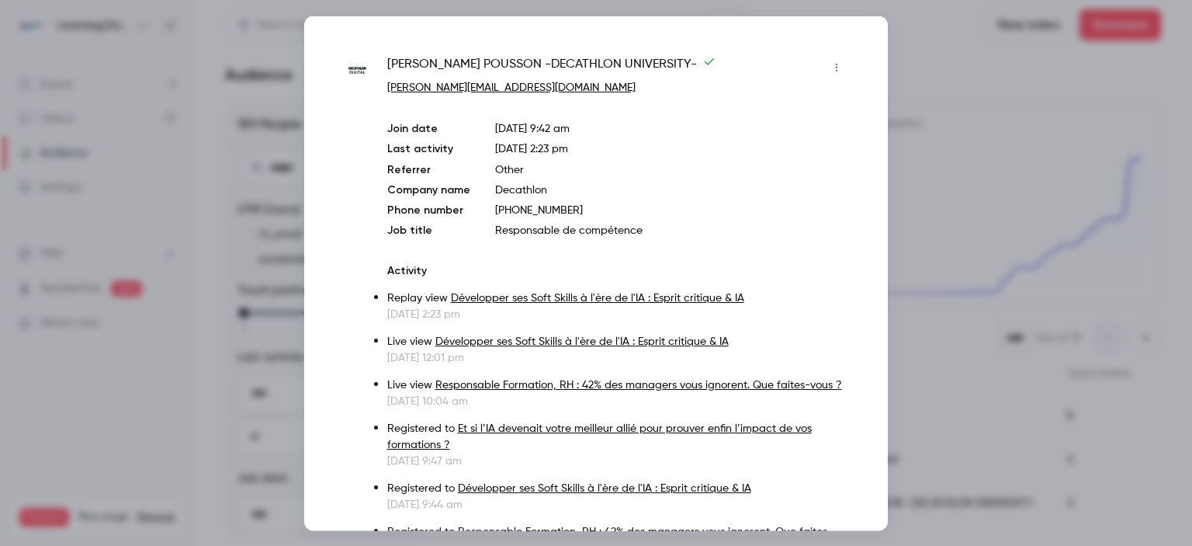
click at [946, 193] on div at bounding box center [596, 273] width 1192 height 546
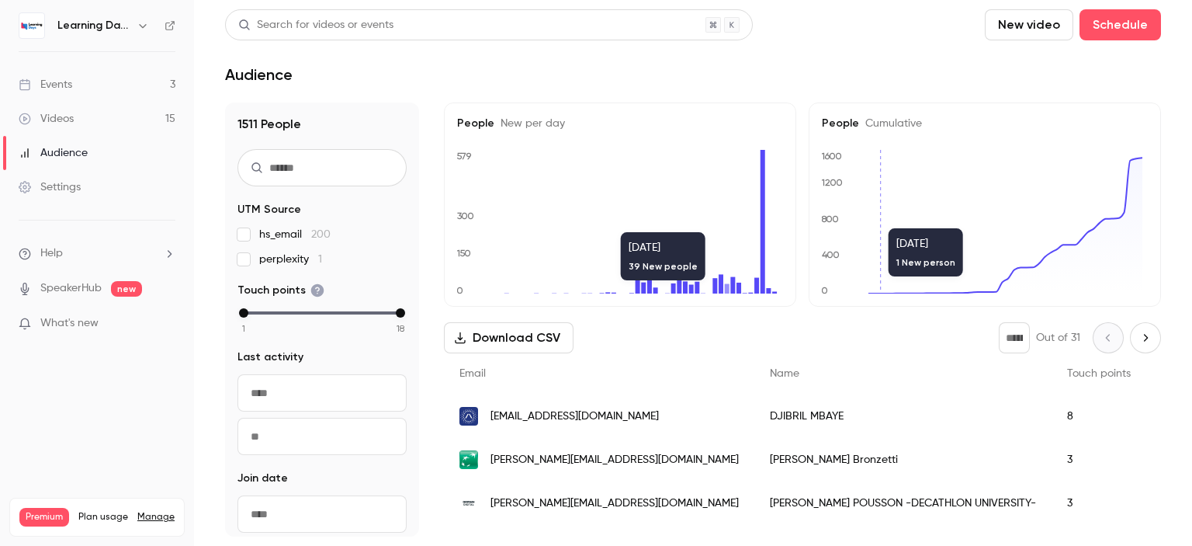
click at [548, 420] on span "djibril.mbaye@stellantis.com" at bounding box center [574, 416] width 168 height 16
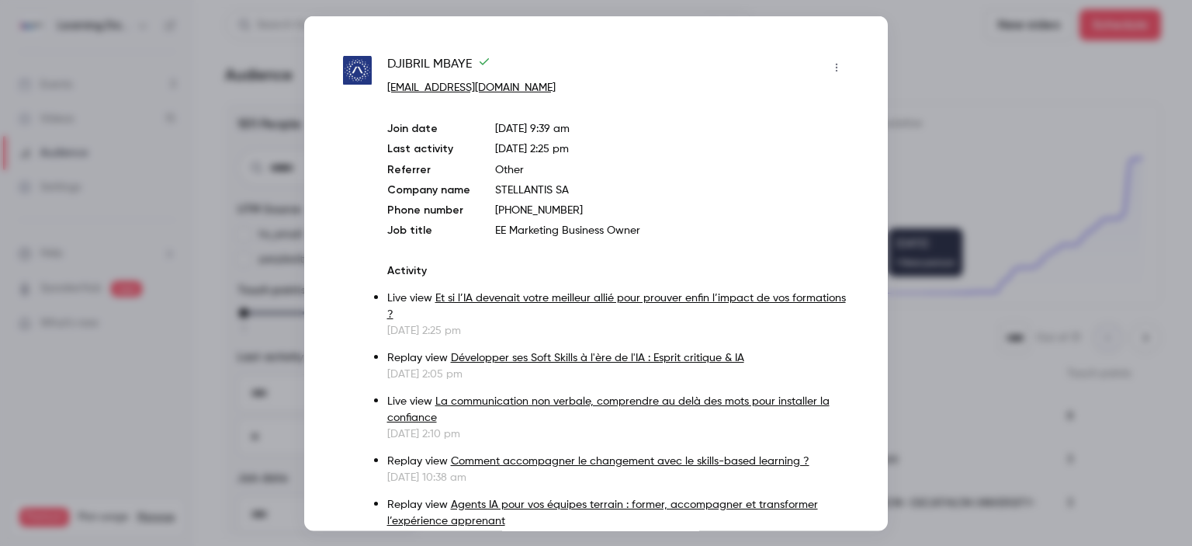
click at [944, 126] on div at bounding box center [596, 273] width 1192 height 546
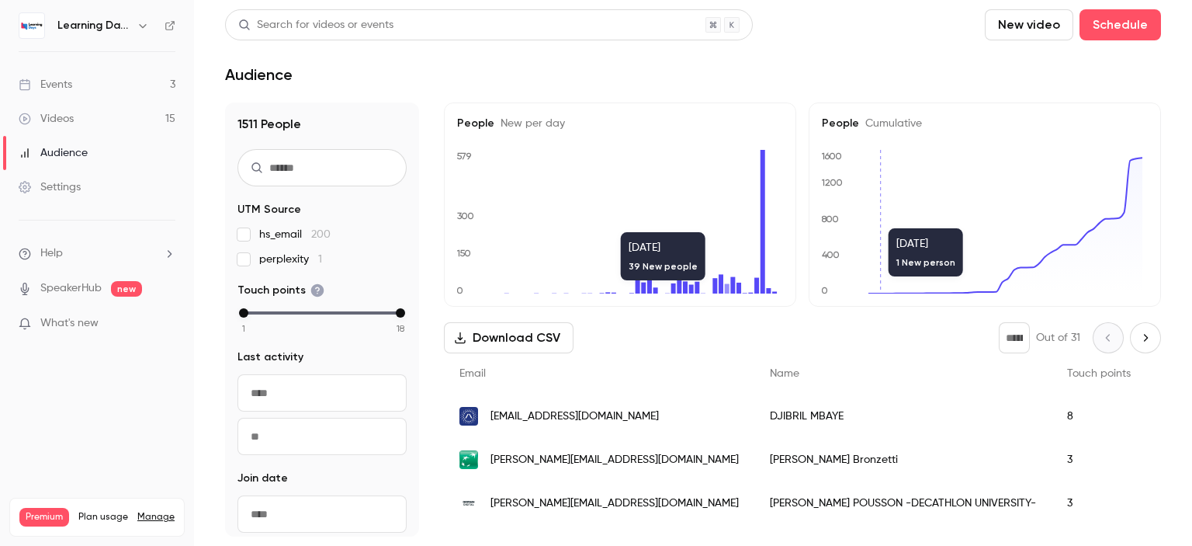
click at [109, 114] on link "Videos 15" at bounding box center [97, 119] width 194 height 34
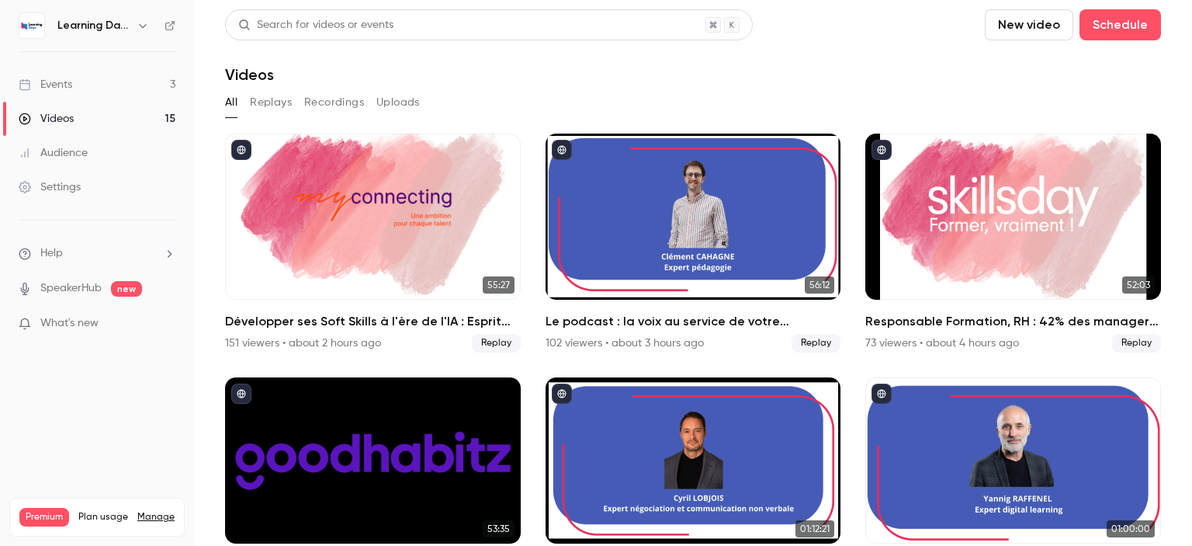
click at [97, 148] on link "Audience" at bounding box center [97, 153] width 194 height 34
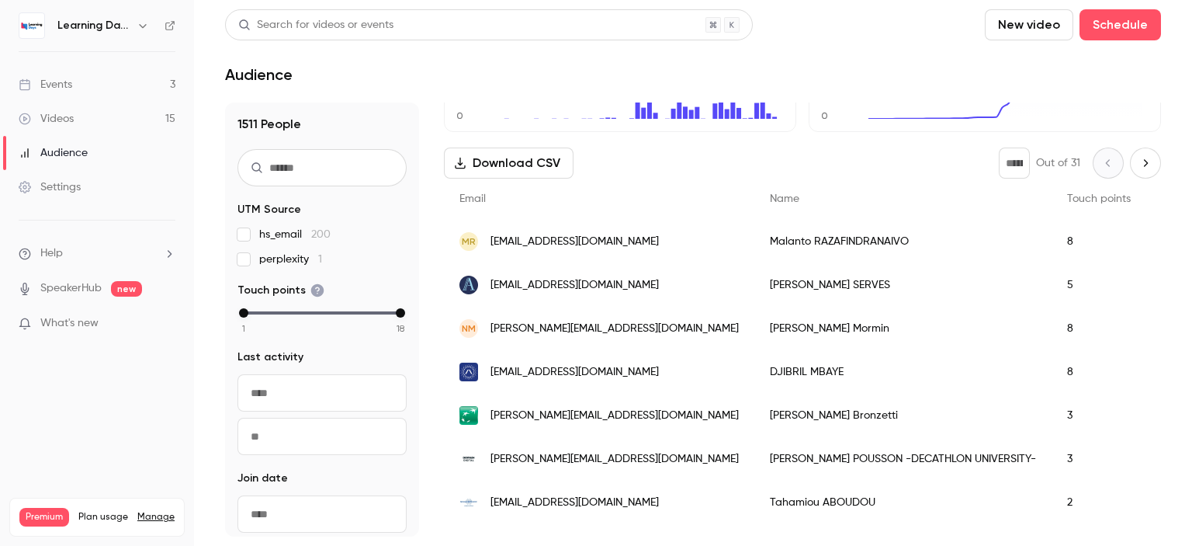
scroll to position [186, 0]
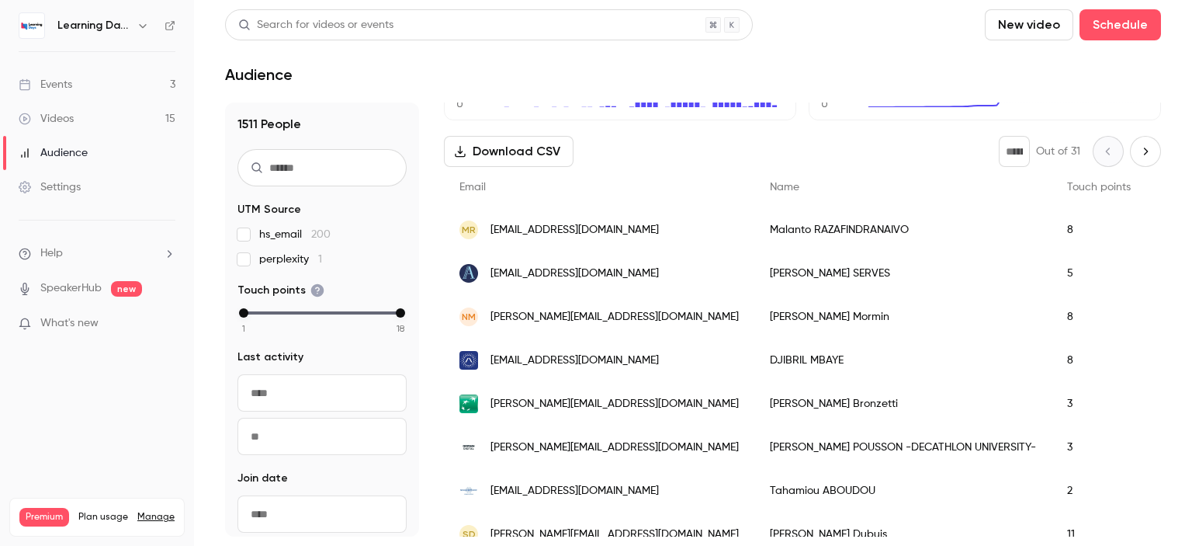
click at [584, 273] on span "[EMAIL_ADDRESS][DOMAIN_NAME]" at bounding box center [574, 273] width 168 height 16
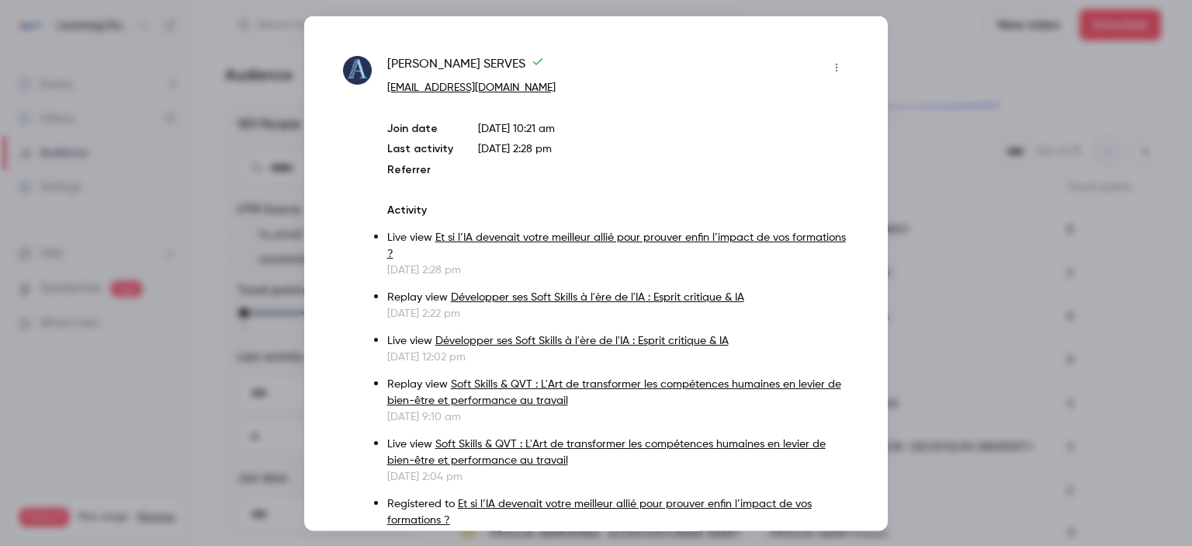
click at [933, 195] on div at bounding box center [596, 273] width 1192 height 546
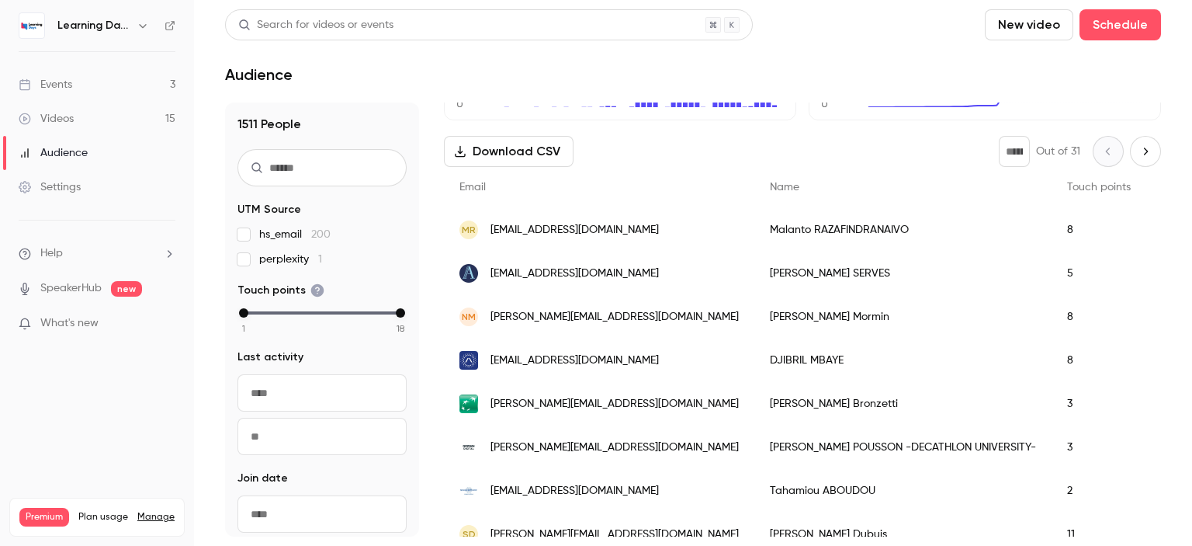
click at [99, 81] on link "Events 3" at bounding box center [97, 85] width 194 height 34
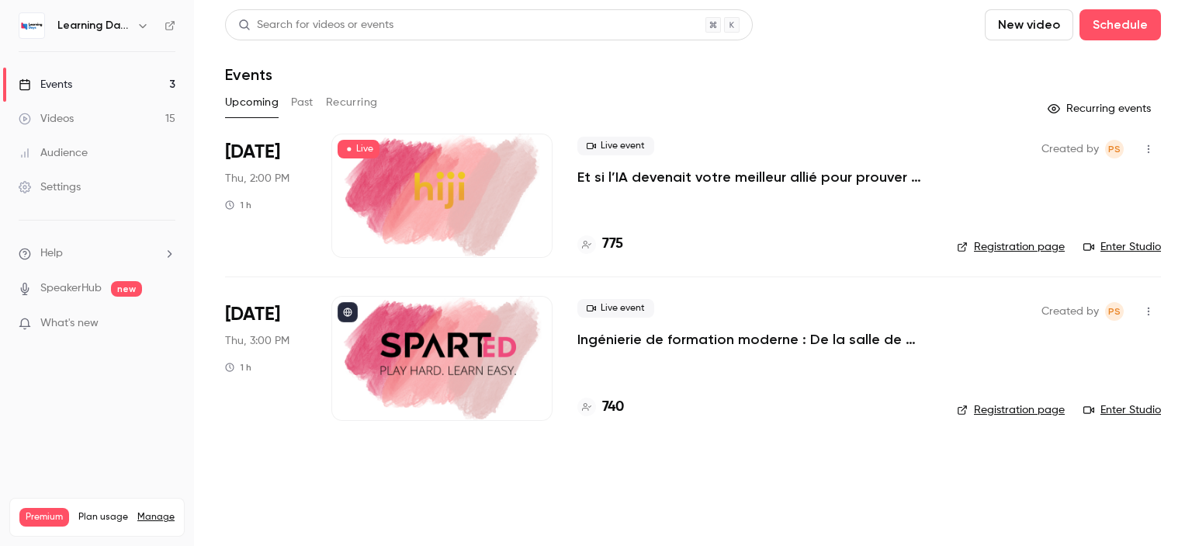
click at [93, 112] on link "Videos 15" at bounding box center [97, 119] width 194 height 34
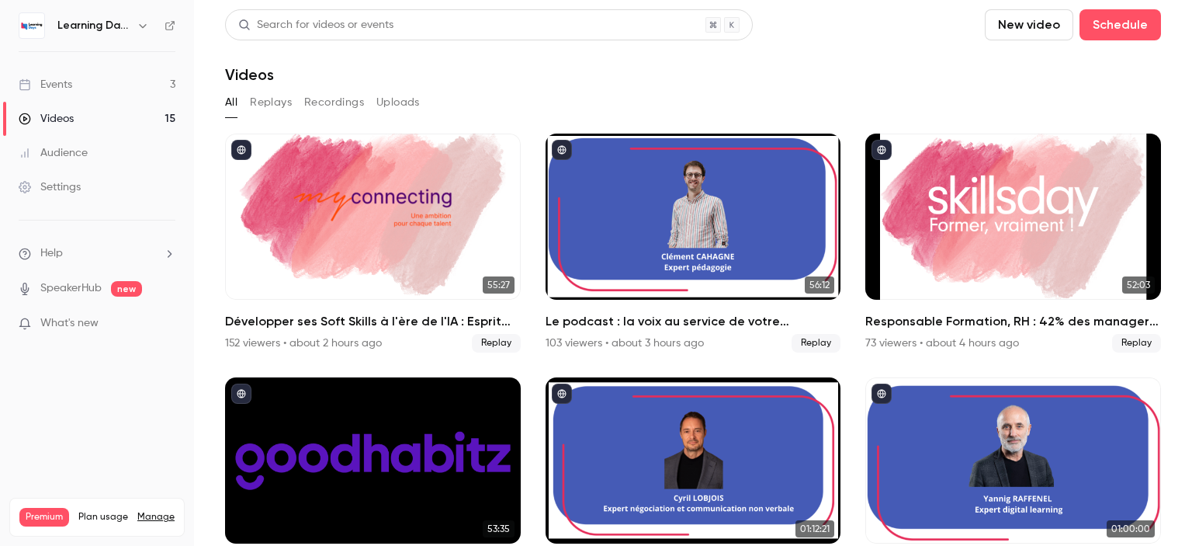
click at [99, 145] on link "Audience" at bounding box center [97, 153] width 194 height 34
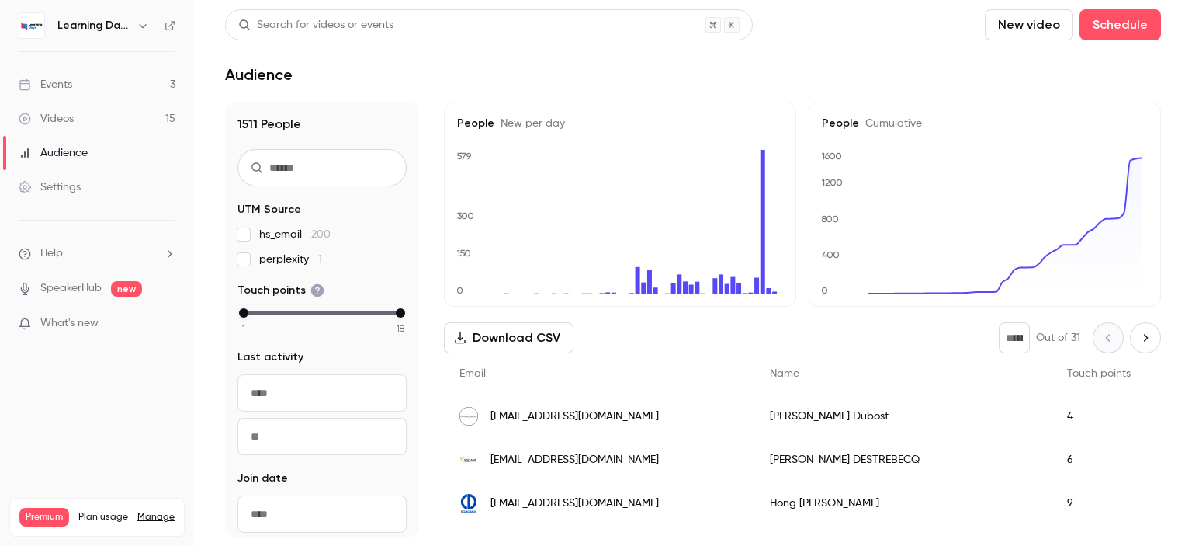
click at [560, 415] on span "mariepierre.dubost@e-charlemagne.com" at bounding box center [574, 416] width 168 height 16
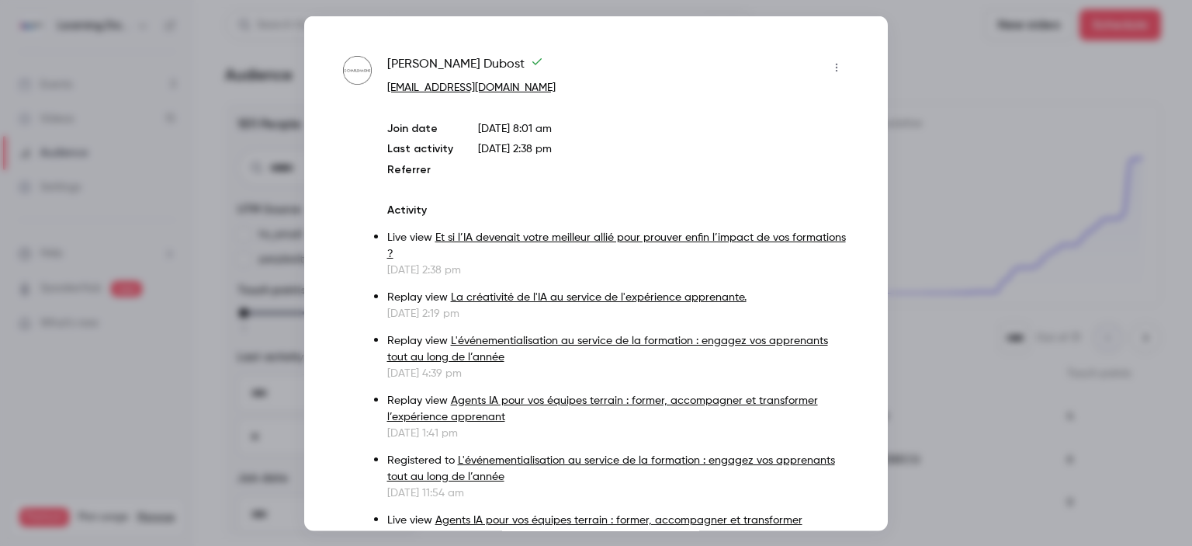
click at [945, 170] on div at bounding box center [596, 273] width 1192 height 546
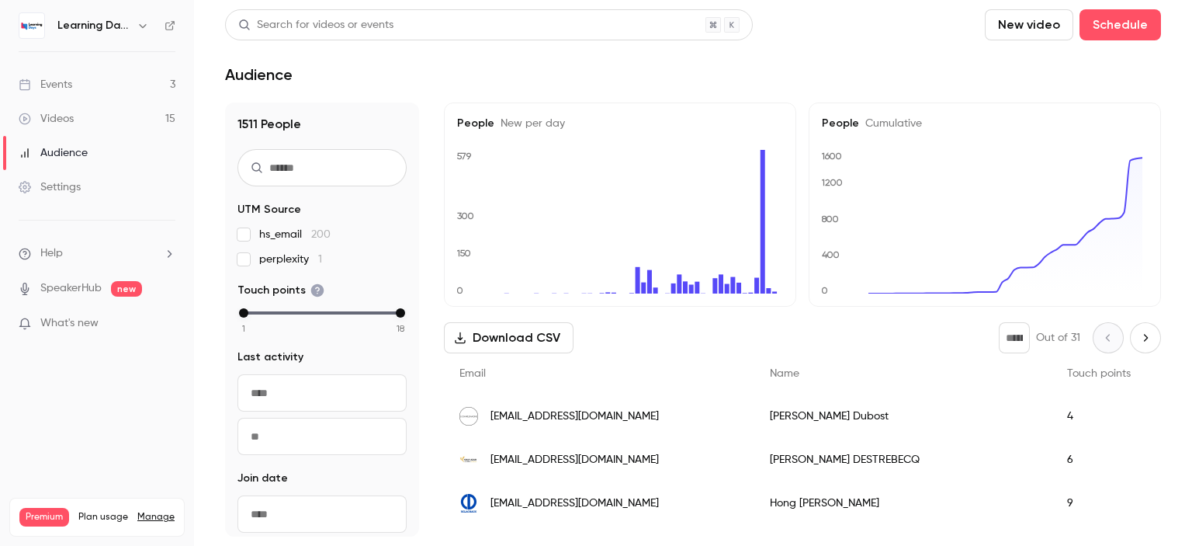
click at [575, 462] on span "[EMAIL_ADDRESS][DOMAIN_NAME]" at bounding box center [574, 460] width 168 height 16
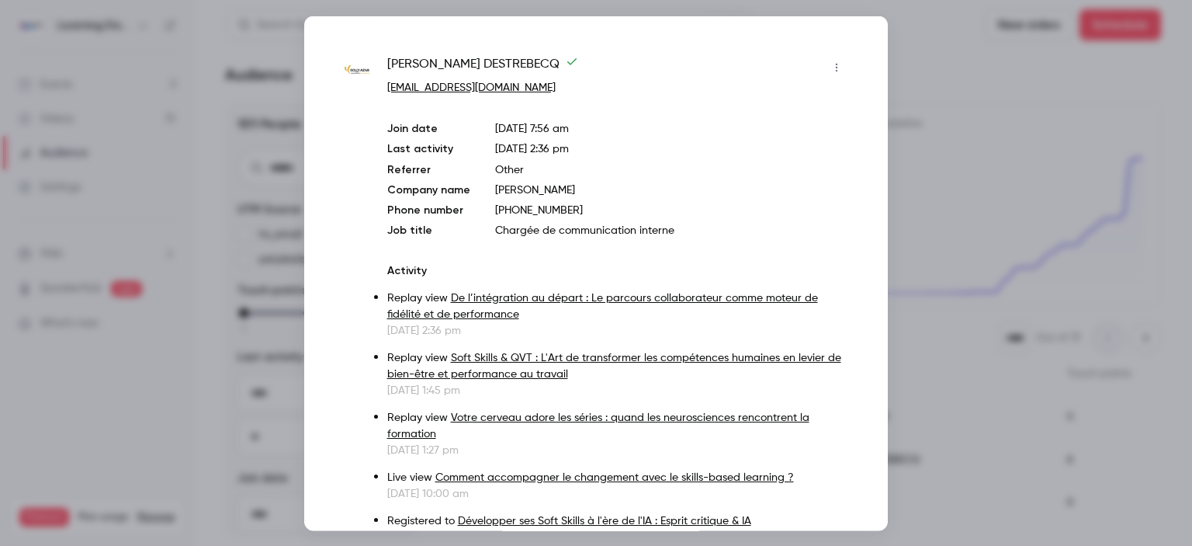
click at [903, 165] on div at bounding box center [596, 273] width 1192 height 546
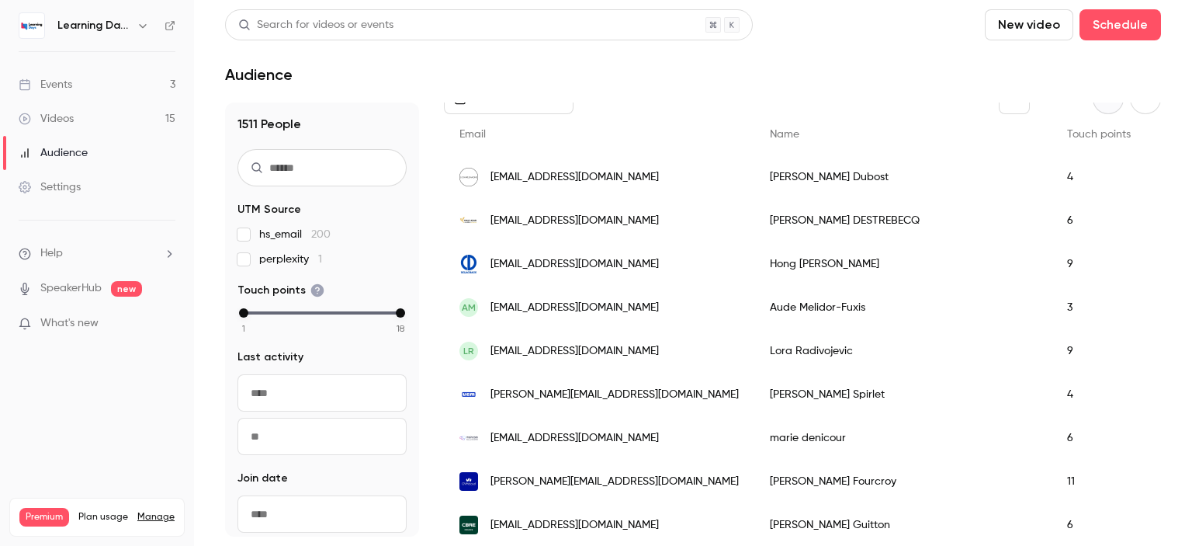
scroll to position [243, 0]
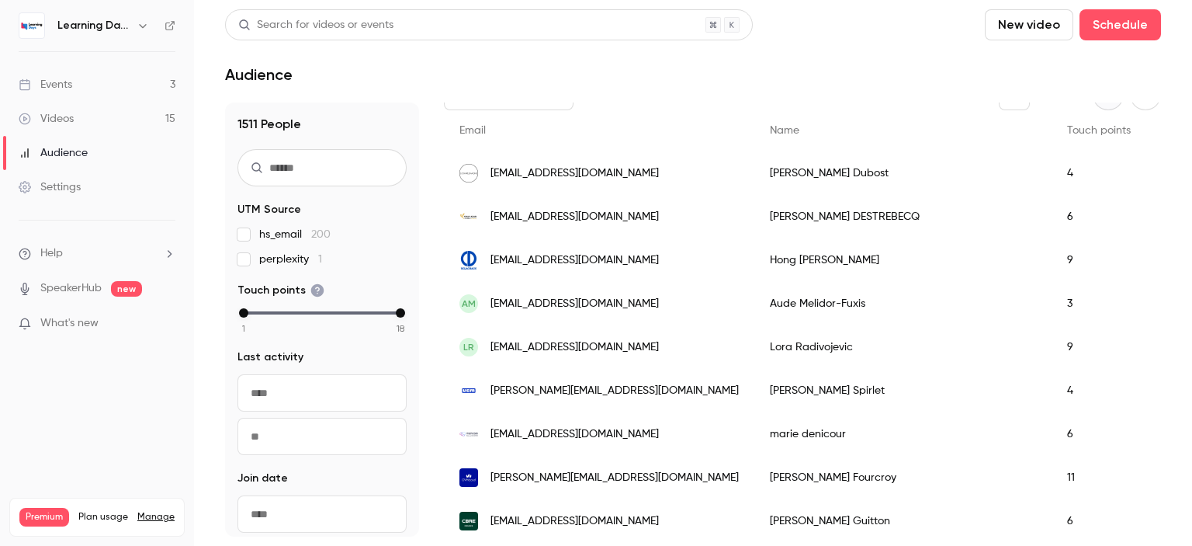
click at [577, 266] on span "hong.nguyen@delachaux.com" at bounding box center [574, 260] width 168 height 16
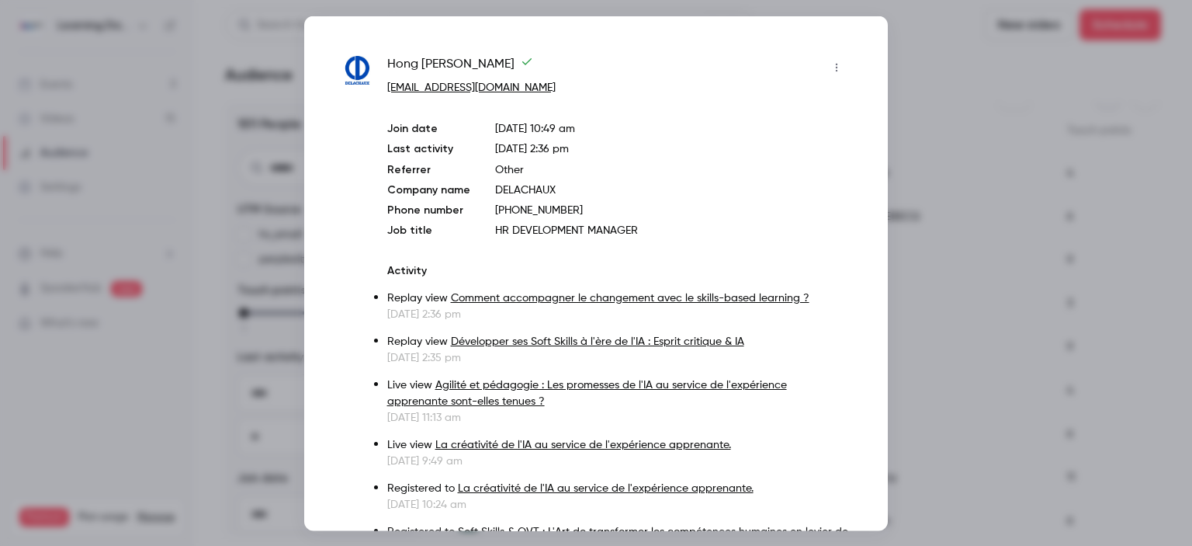
click at [928, 124] on div at bounding box center [596, 273] width 1192 height 546
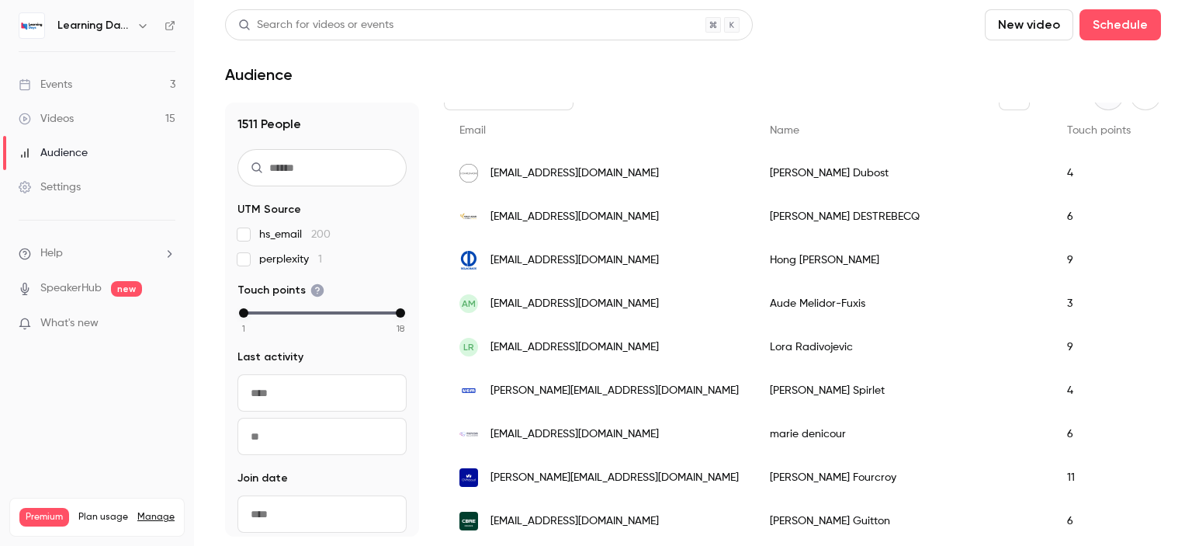
click at [553, 518] on span "[EMAIL_ADDRESS][DOMAIN_NAME]" at bounding box center [574, 521] width 168 height 16
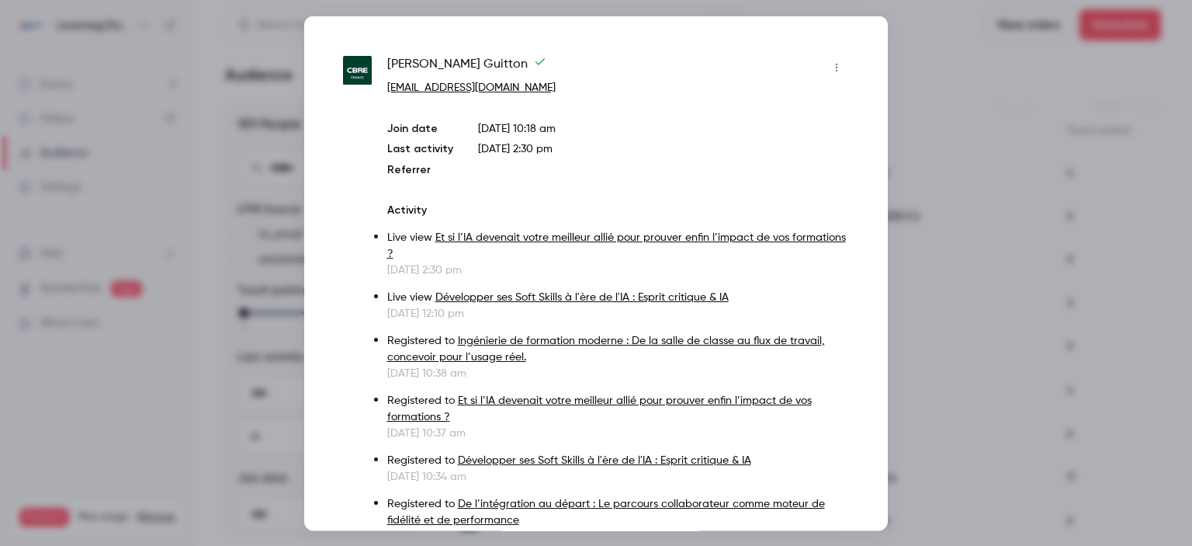
click at [911, 203] on div at bounding box center [596, 273] width 1192 height 546
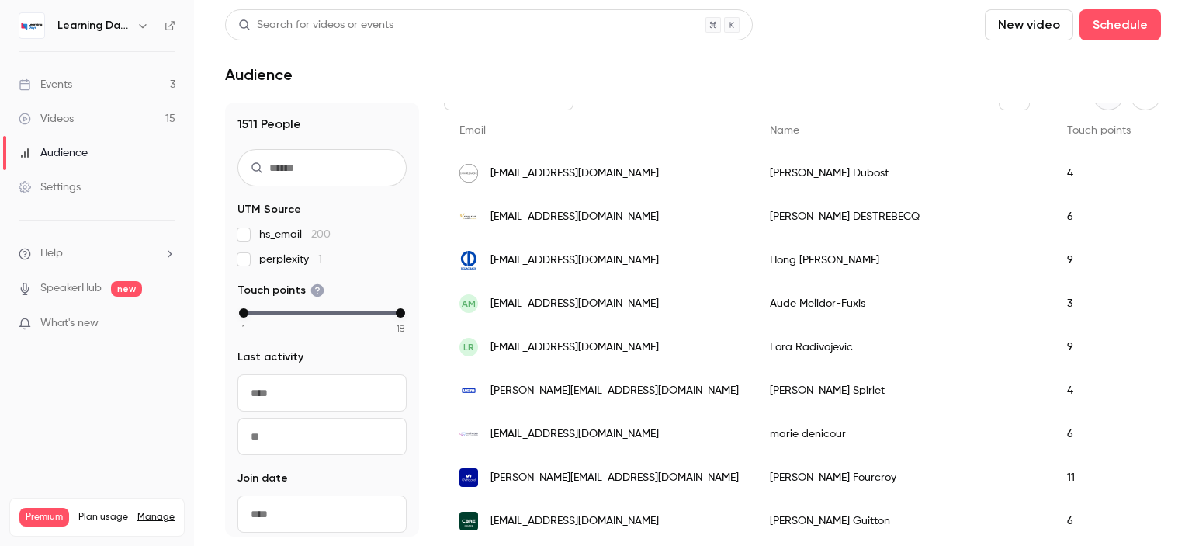
click at [74, 113] on link "Videos 15" at bounding box center [97, 119] width 194 height 34
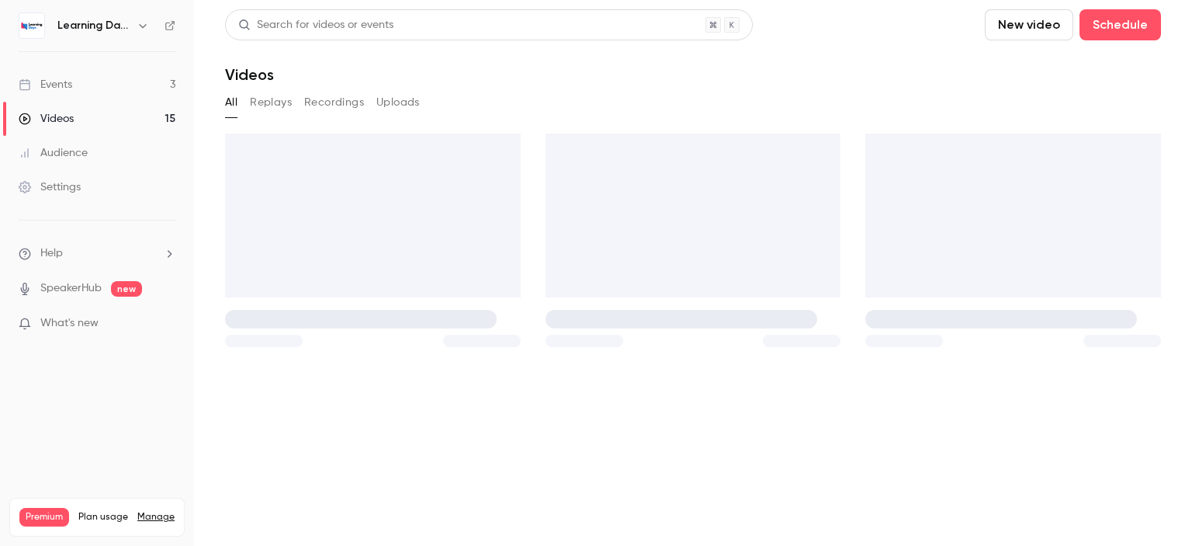
click at [84, 148] on div "Audience" at bounding box center [53, 153] width 69 height 16
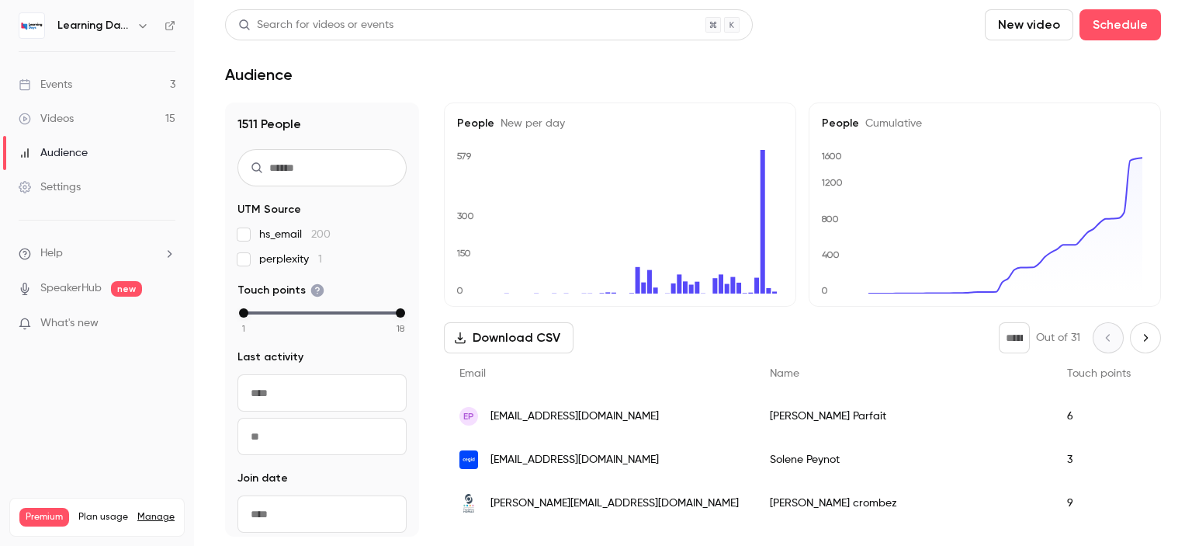
click at [288, 165] on input "text" at bounding box center [321, 167] width 169 height 37
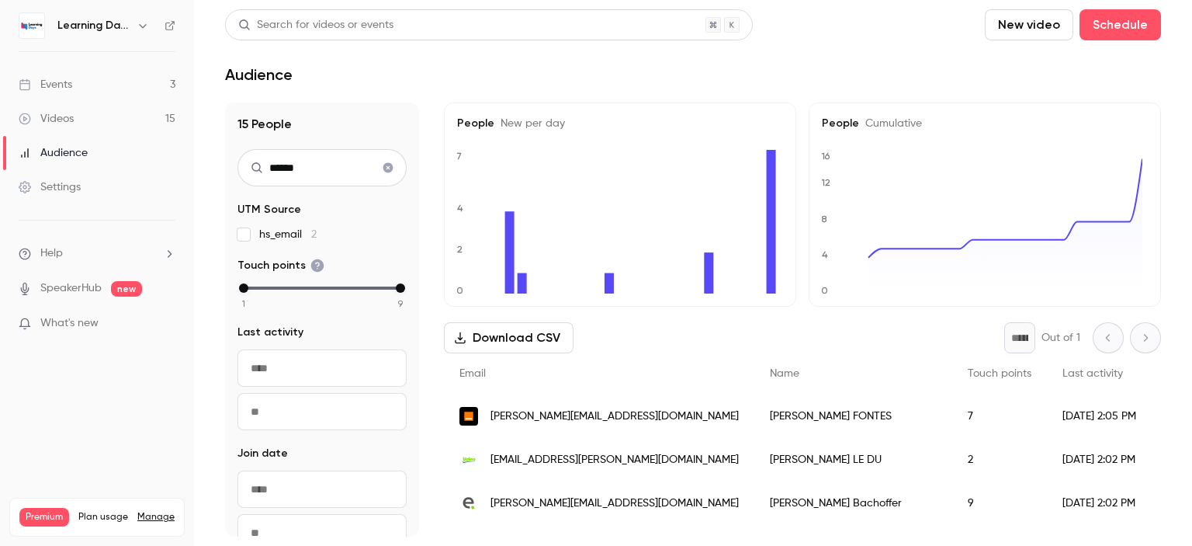
type input "******"
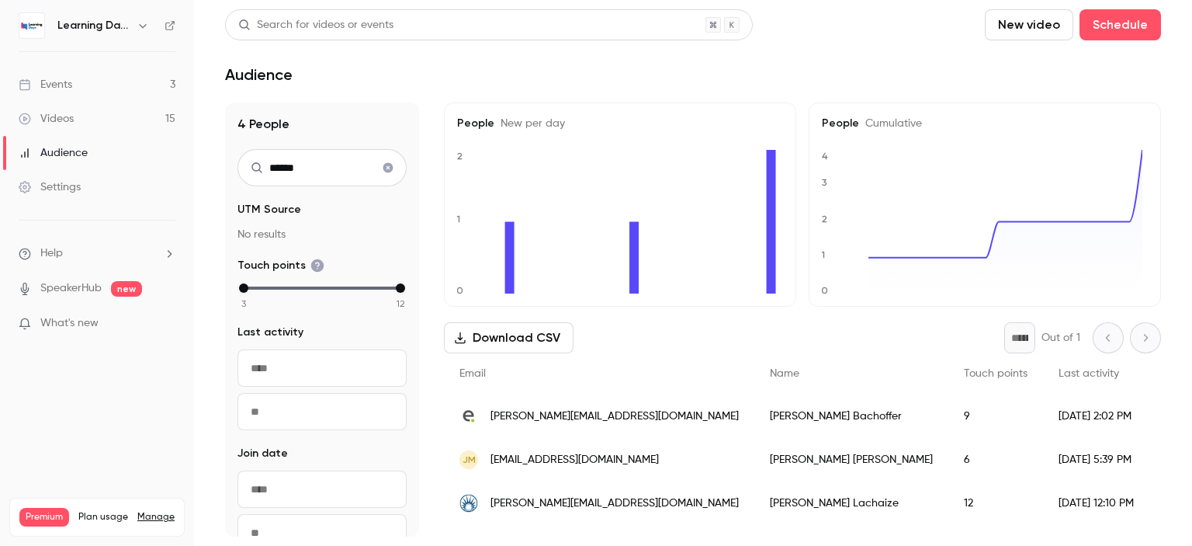
scroll to position [43, 0]
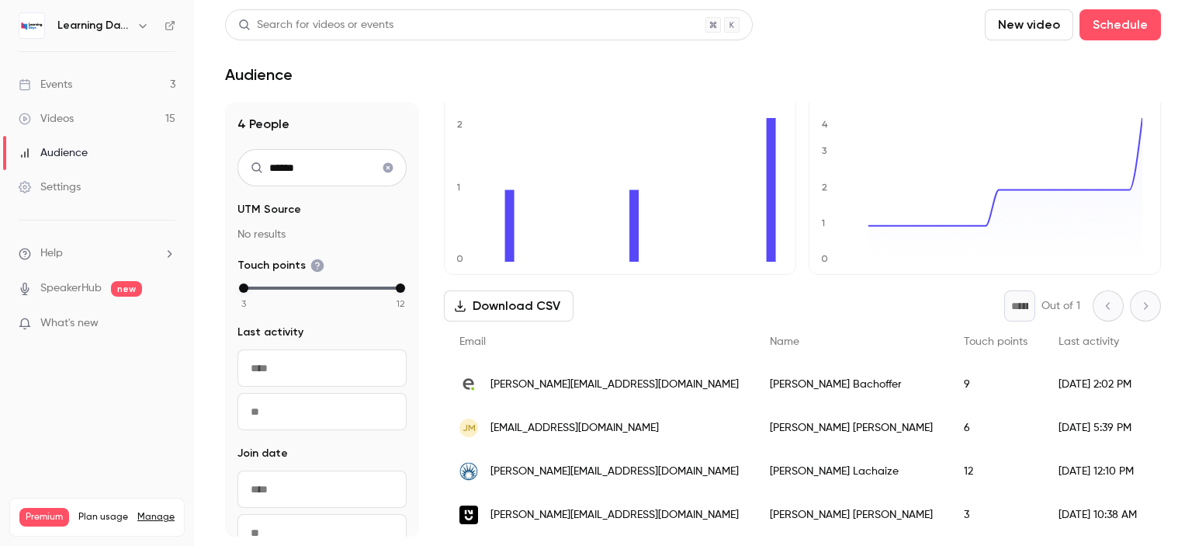
click at [559, 376] on span "jeanne.bachoffer@eres-group.com" at bounding box center [614, 384] width 248 height 16
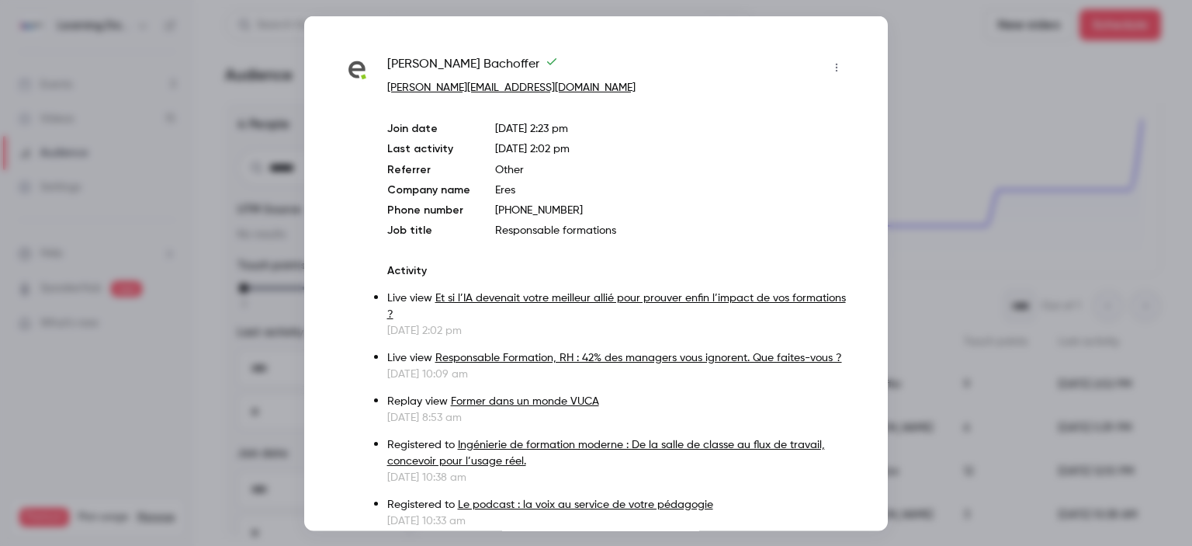
click at [938, 121] on div at bounding box center [596, 273] width 1192 height 546
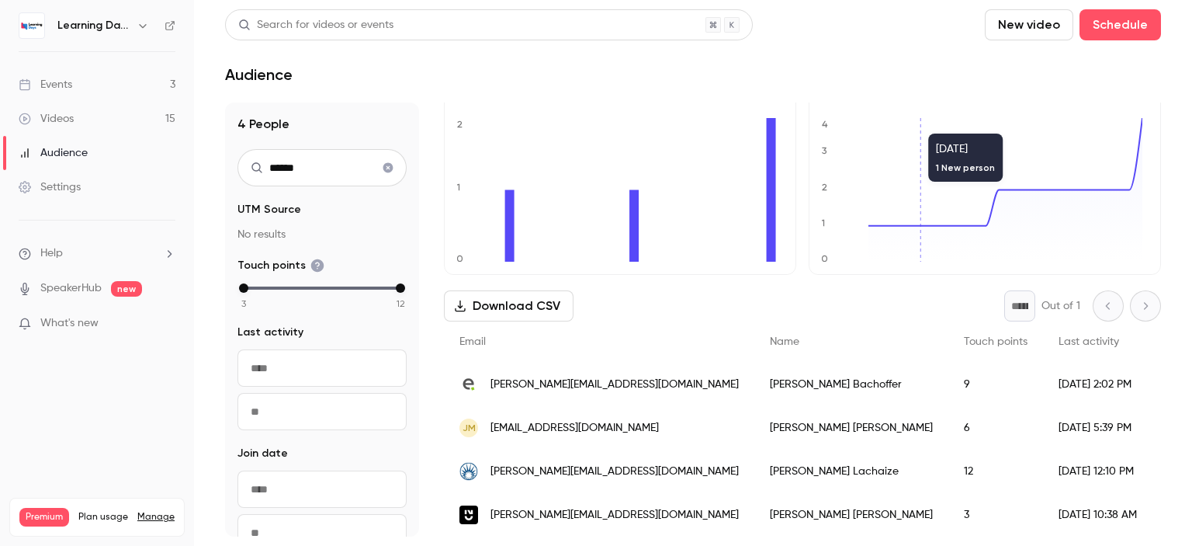
click at [102, 78] on link "Events 3" at bounding box center [97, 85] width 194 height 34
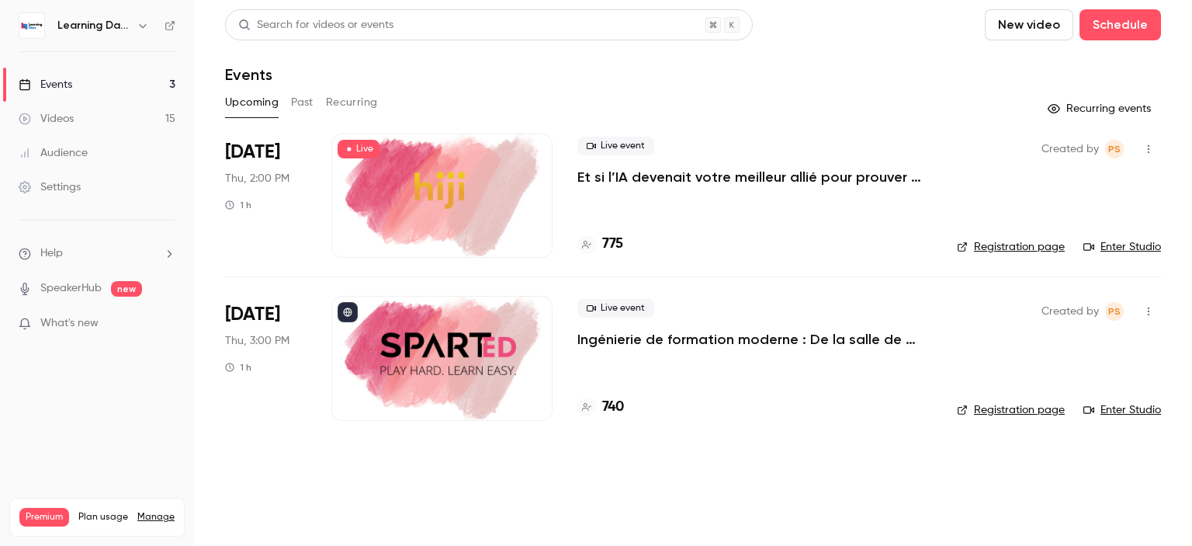
click at [74, 147] on div "Audience" at bounding box center [53, 153] width 69 height 16
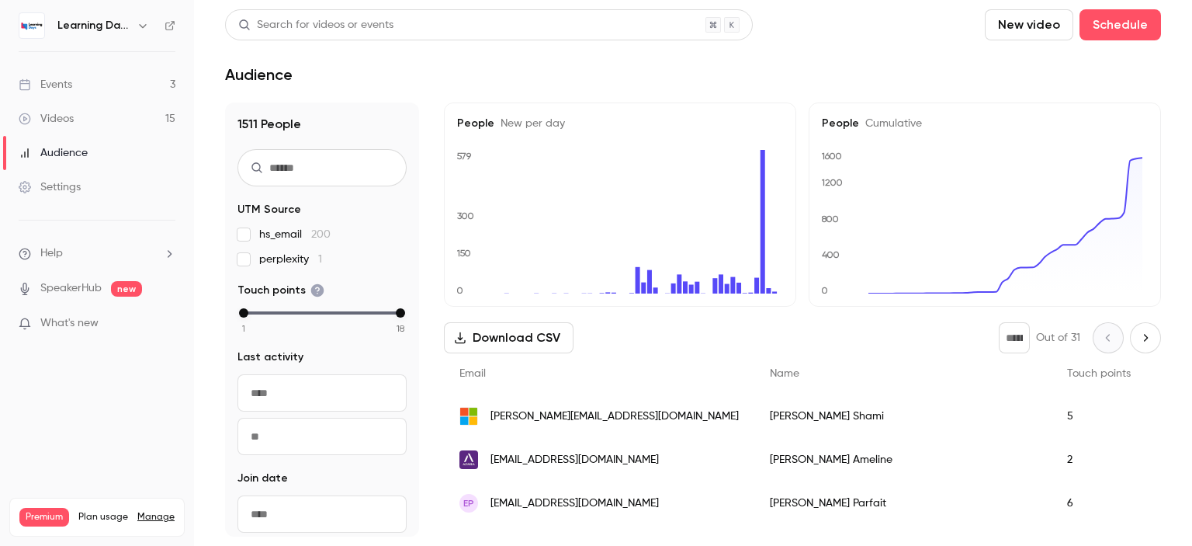
click at [316, 168] on input "text" at bounding box center [321, 167] width 169 height 37
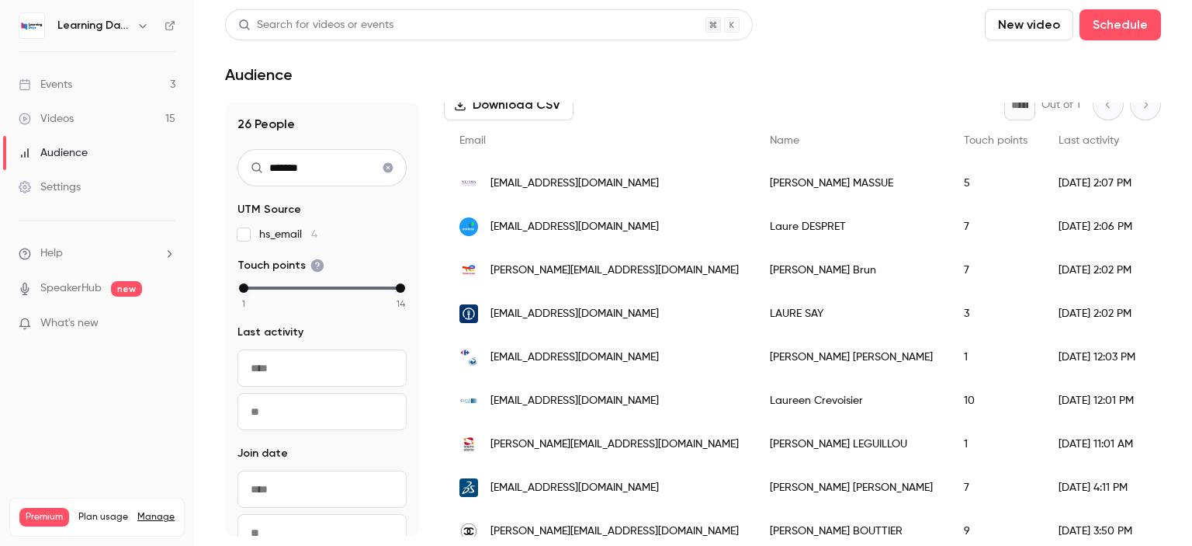
scroll to position [240, 0]
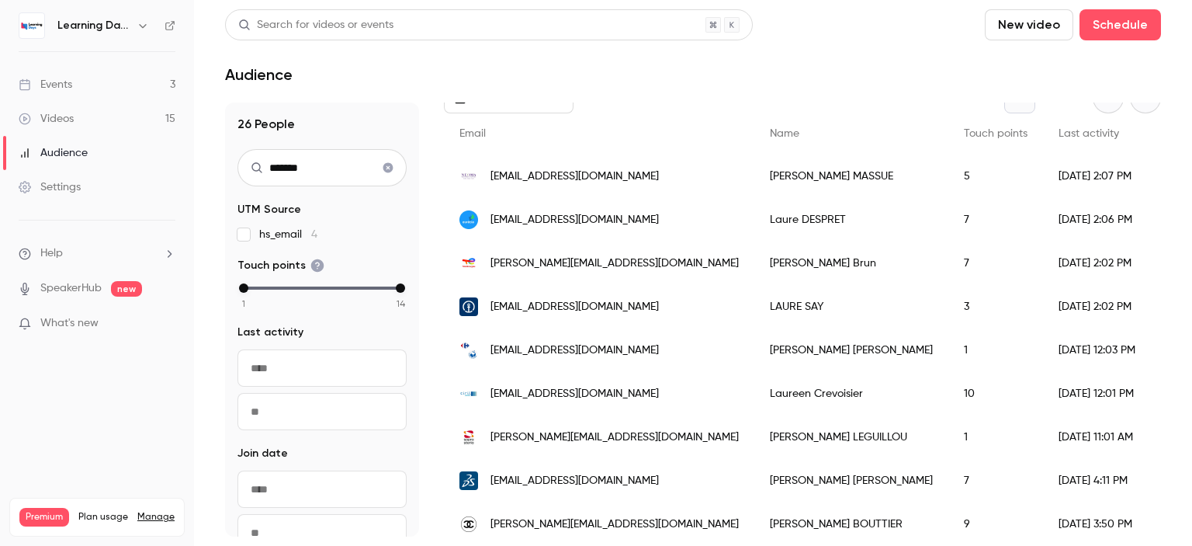
type input "*******"
click at [565, 256] on span "laurent.brun@totalenergies.com" at bounding box center [614, 263] width 248 height 16
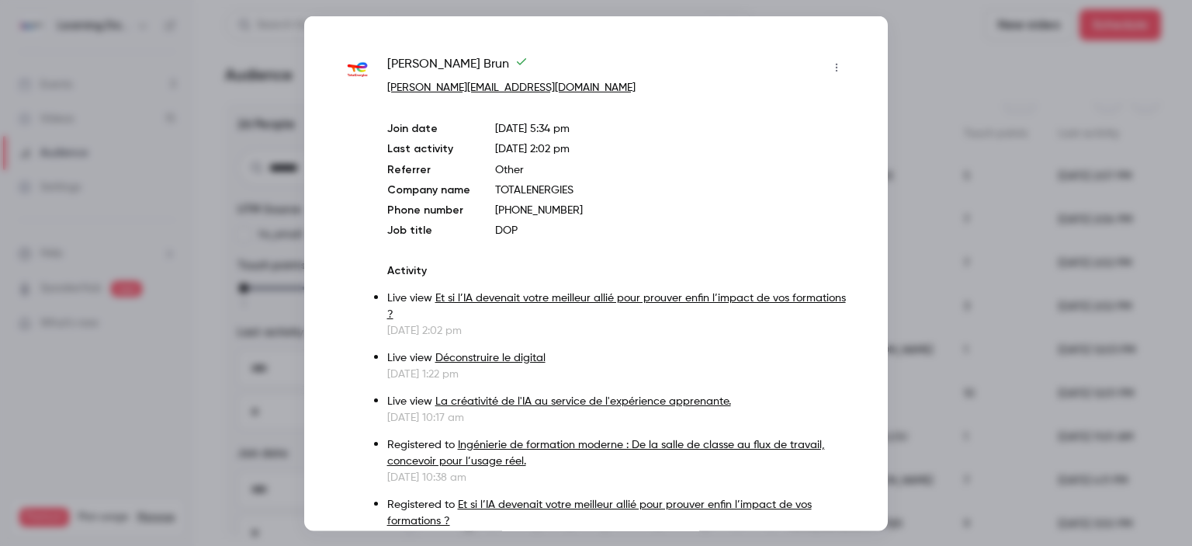
click at [958, 89] on div at bounding box center [596, 273] width 1192 height 546
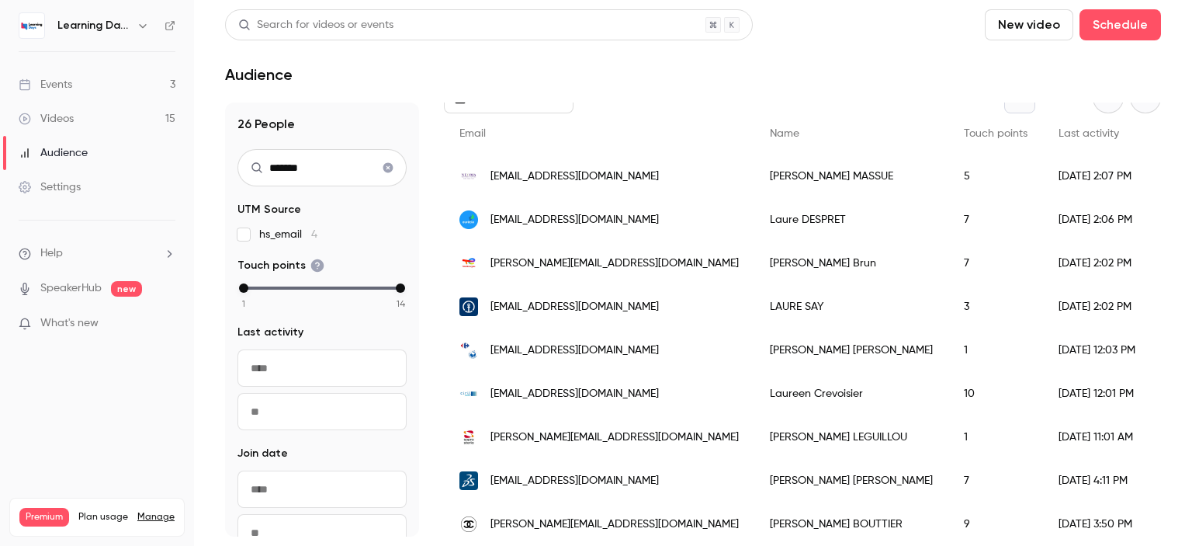
click at [383, 170] on icon "Clear search" at bounding box center [388, 168] width 10 height 10
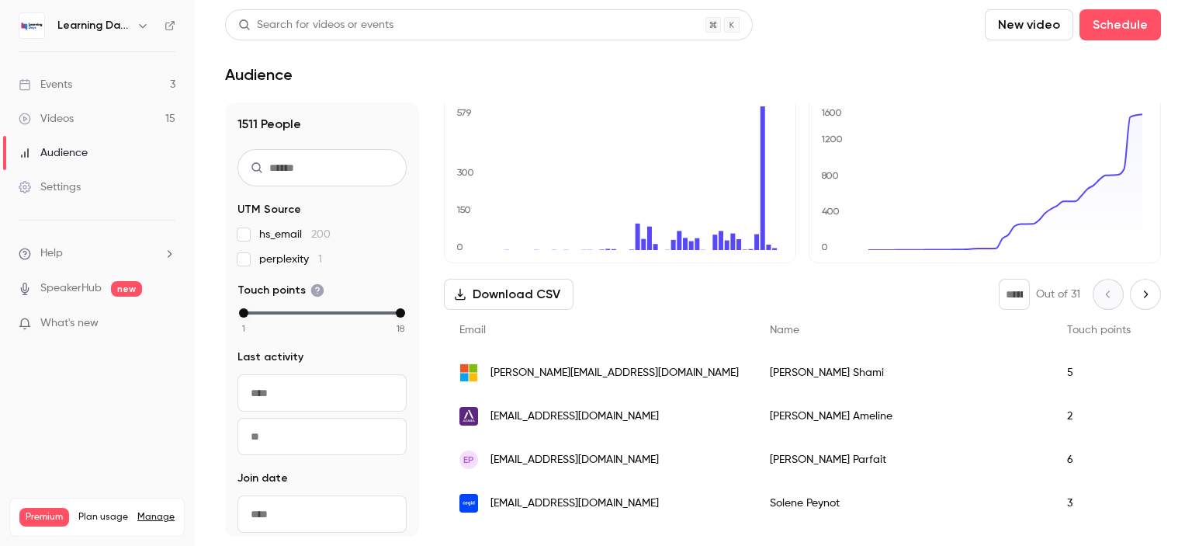
scroll to position [36, 0]
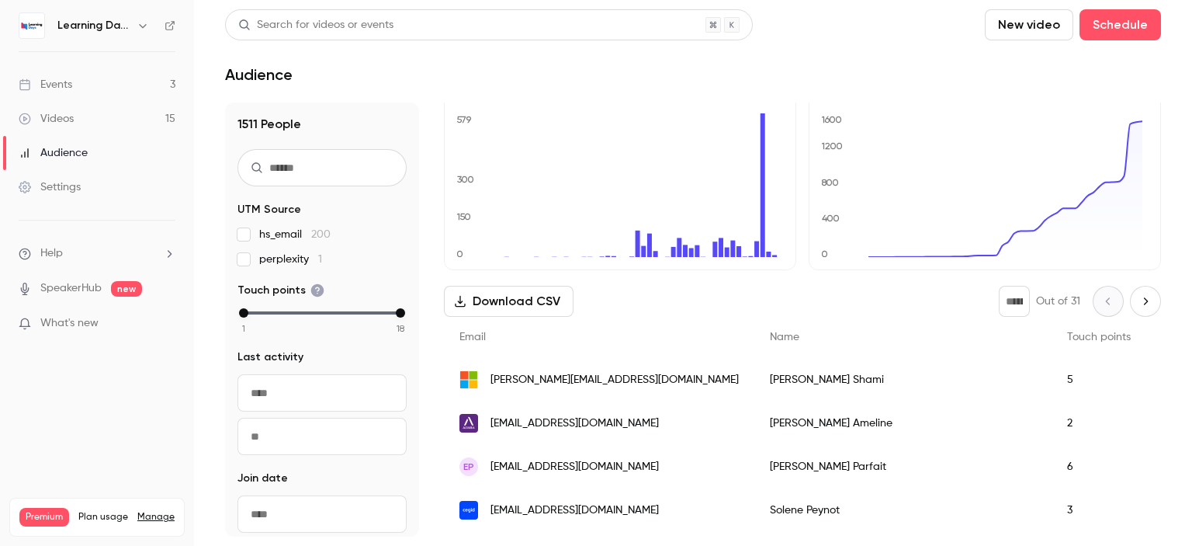
drag, startPoint x: 591, startPoint y: 376, endPoint x: 602, endPoint y: 369, distance: 12.9
click at [602, 369] on div "jamal.shami@outlook.com" at bounding box center [599, 379] width 310 height 43
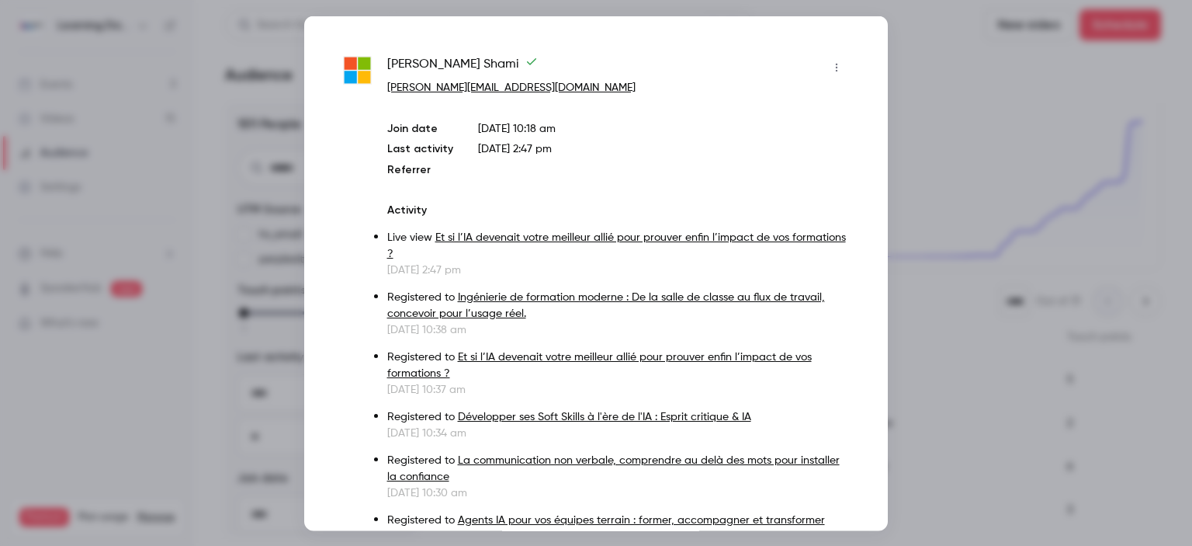
click at [968, 136] on div at bounding box center [596, 273] width 1192 height 546
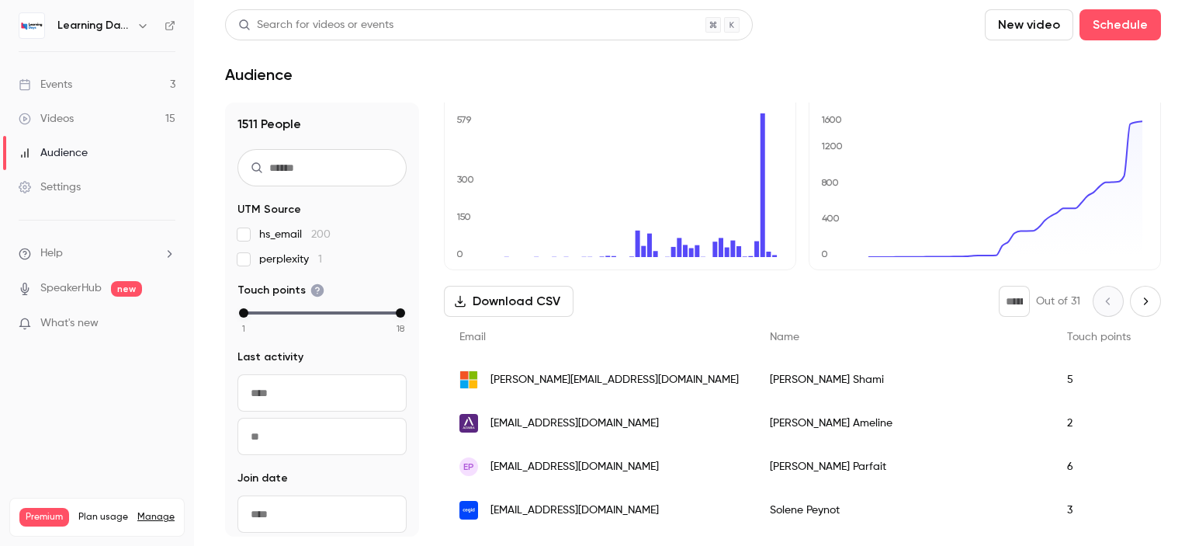
click at [568, 417] on span "eameline@altarea.com" at bounding box center [574, 423] width 168 height 16
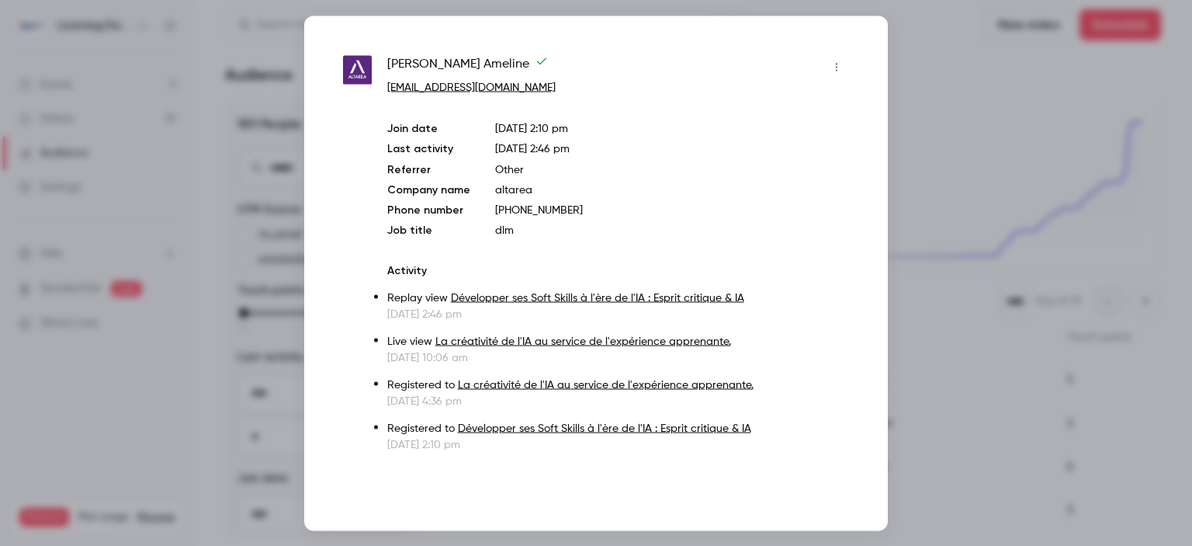
click at [972, 154] on div at bounding box center [596, 273] width 1192 height 546
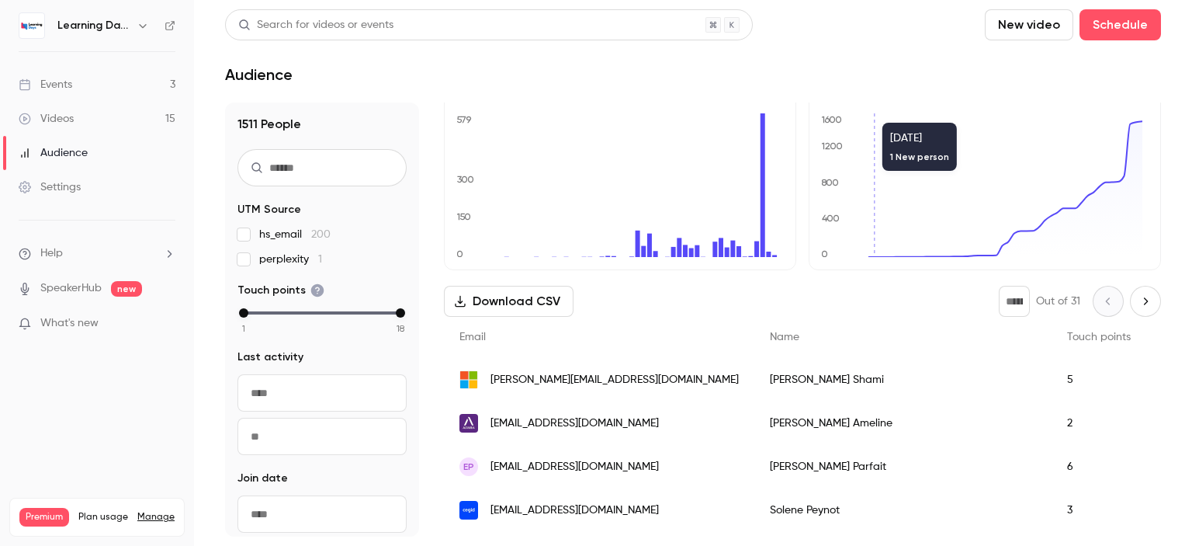
click at [123, 89] on link "Events 3" at bounding box center [97, 85] width 194 height 34
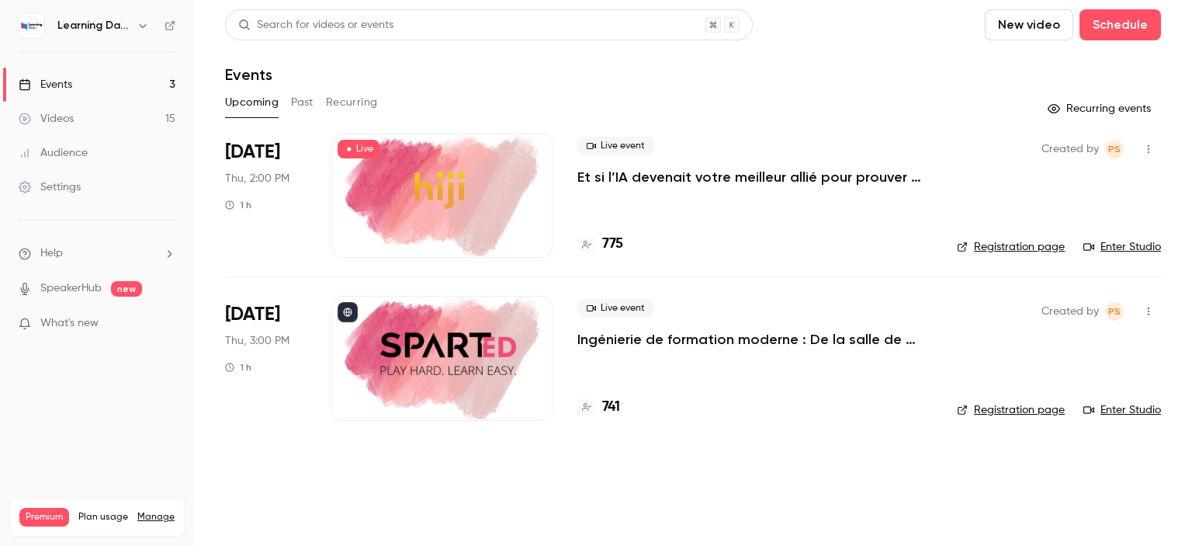
click at [81, 149] on div "Audience" at bounding box center [53, 153] width 69 height 16
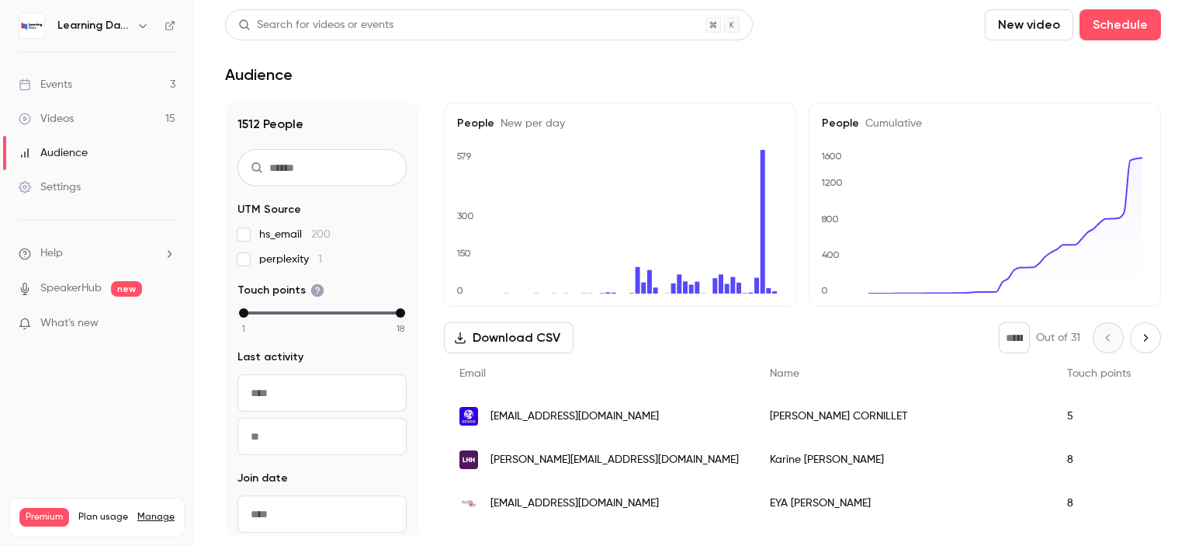
click at [89, 81] on link "Events 3" at bounding box center [97, 85] width 194 height 34
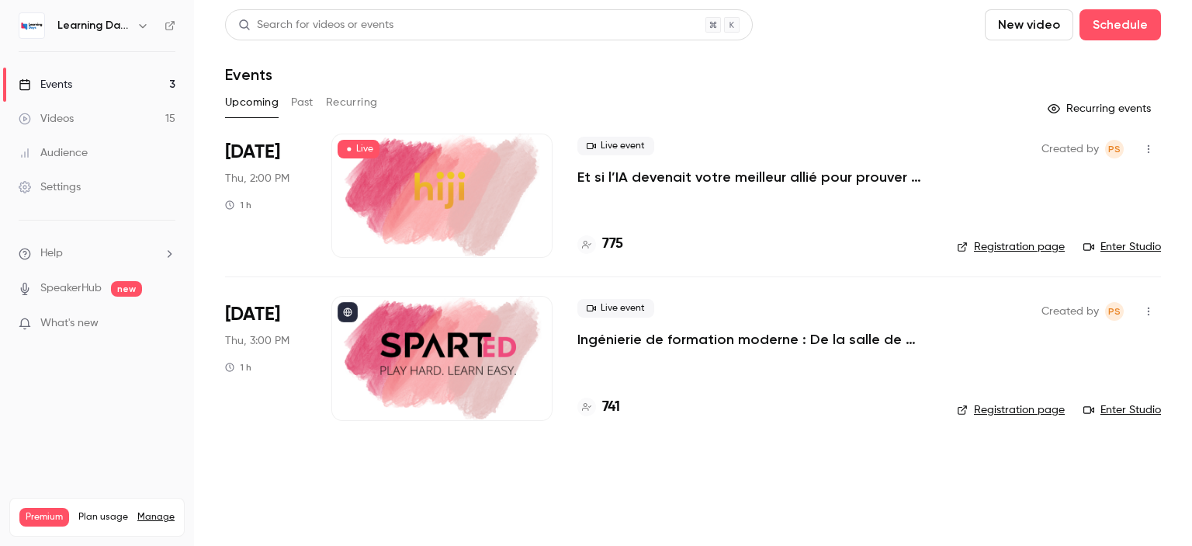
click at [88, 145] on link "Audience" at bounding box center [97, 153] width 194 height 34
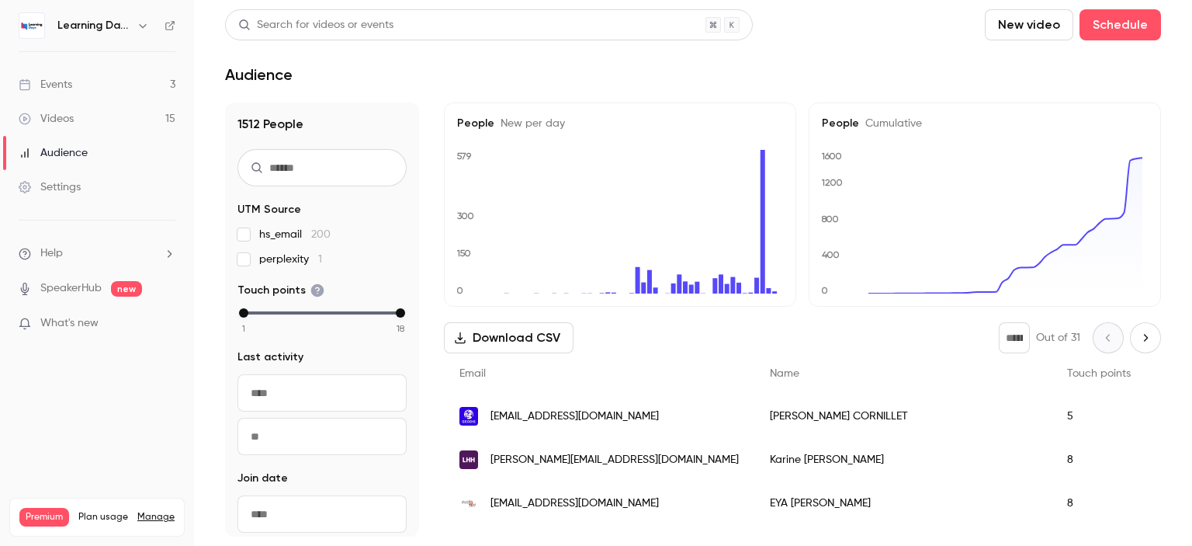
click at [106, 110] on link "Videos 15" at bounding box center [97, 119] width 194 height 34
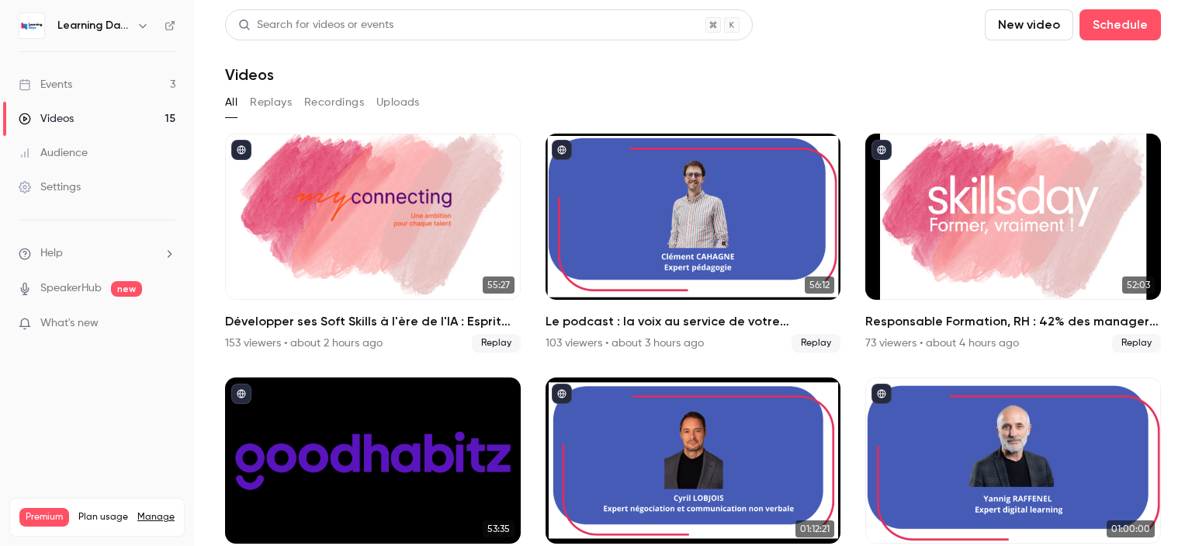
click at [97, 154] on link "Audience" at bounding box center [97, 153] width 194 height 34
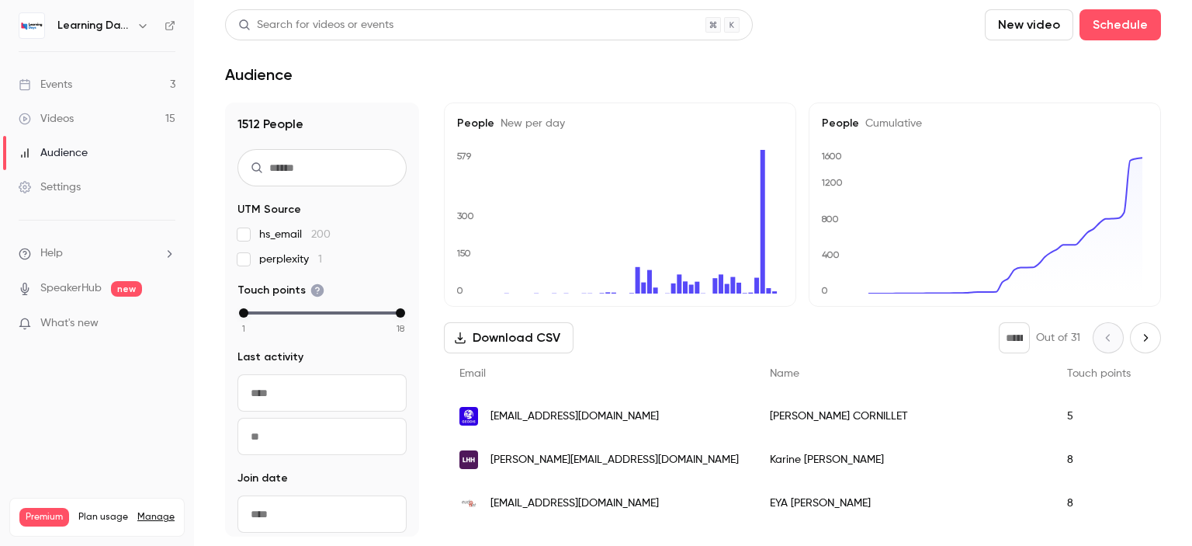
click at [94, 119] on link "Videos 15" at bounding box center [97, 119] width 194 height 34
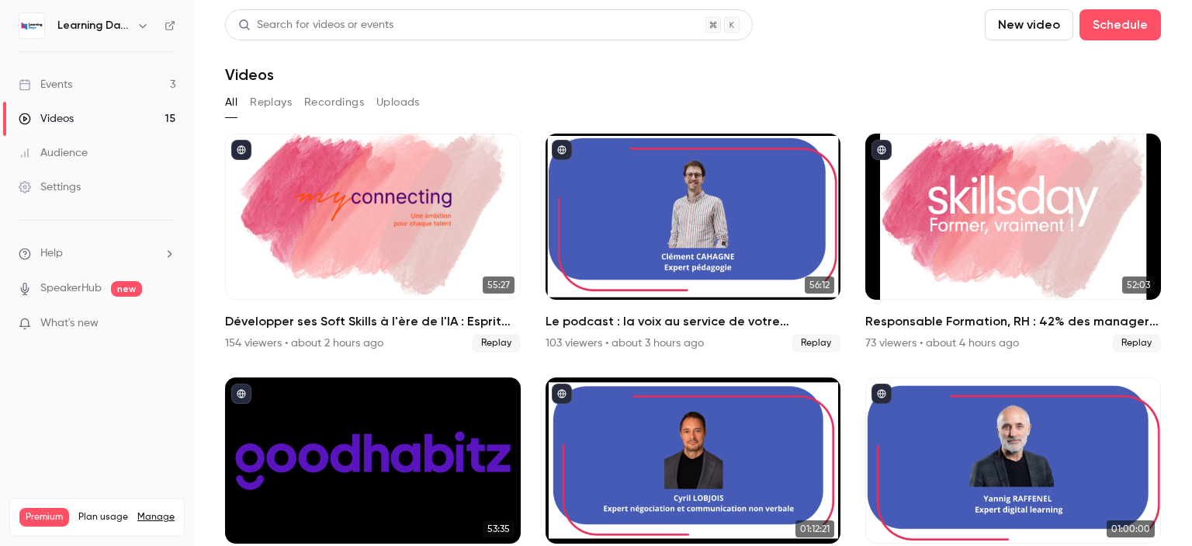
click at [97, 146] on link "Audience" at bounding box center [97, 153] width 194 height 34
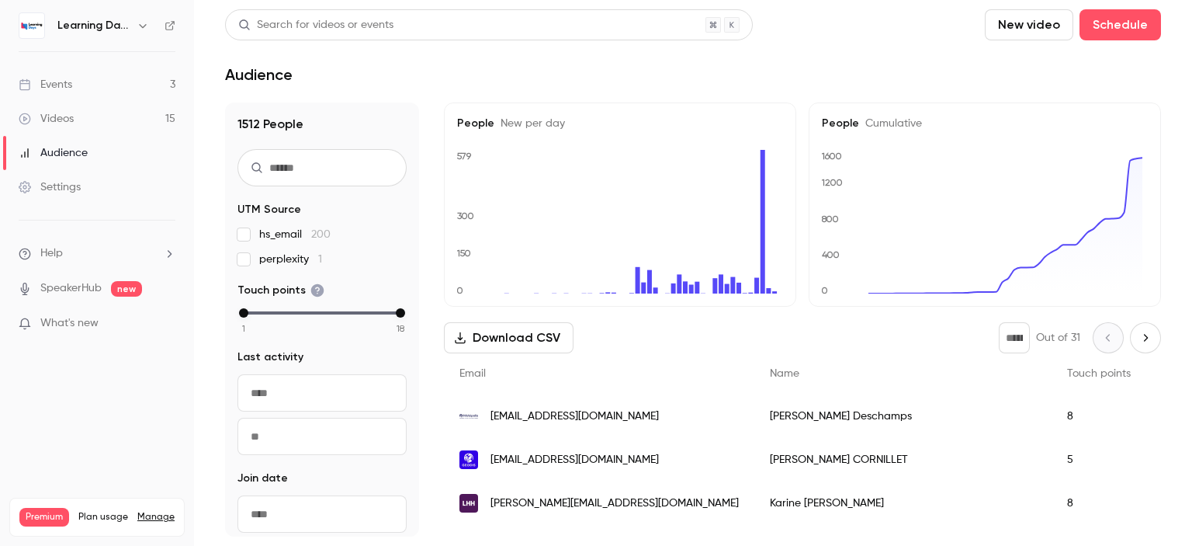
click at [567, 418] on span "deschampsa@mobipolis.fr" at bounding box center [574, 416] width 168 height 16
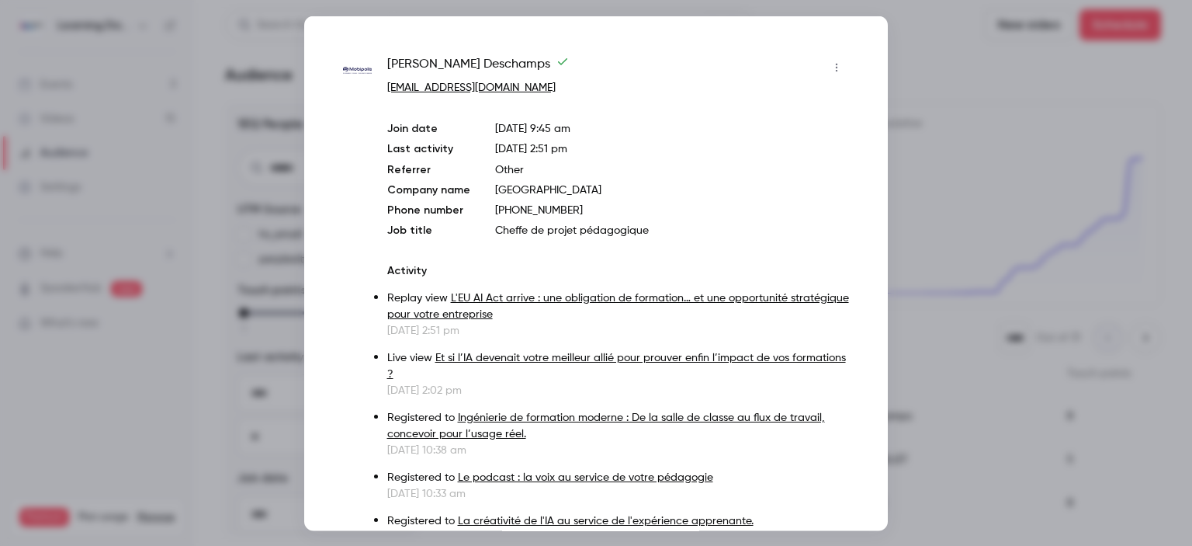
click at [930, 319] on div at bounding box center [596, 273] width 1192 height 546
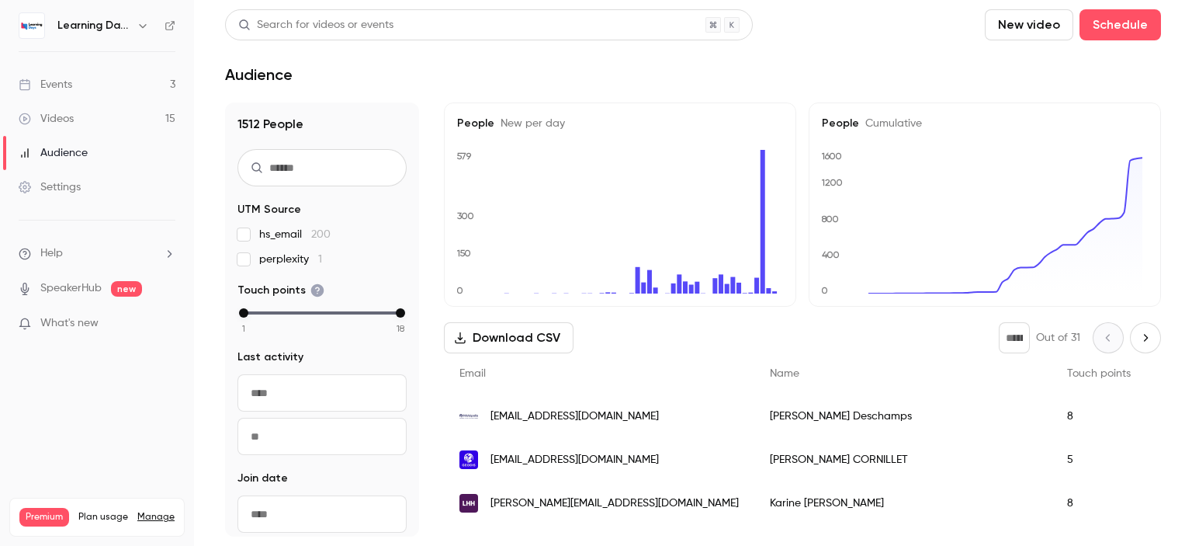
click at [544, 455] on span "rose-marie.cornillet@geodis.com" at bounding box center [574, 460] width 168 height 16
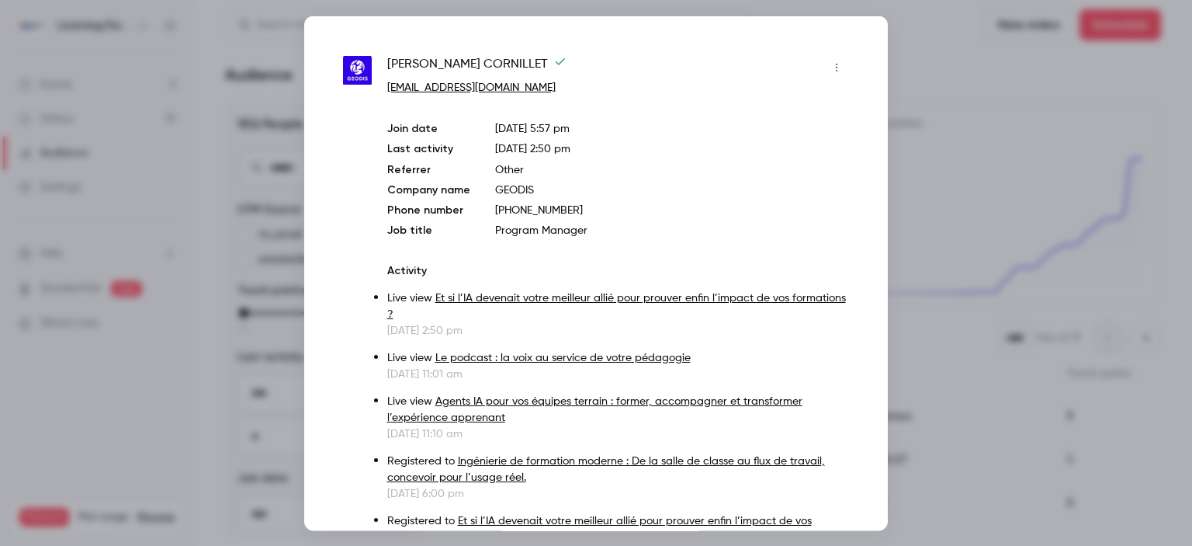
click at [953, 350] on div at bounding box center [596, 273] width 1192 height 546
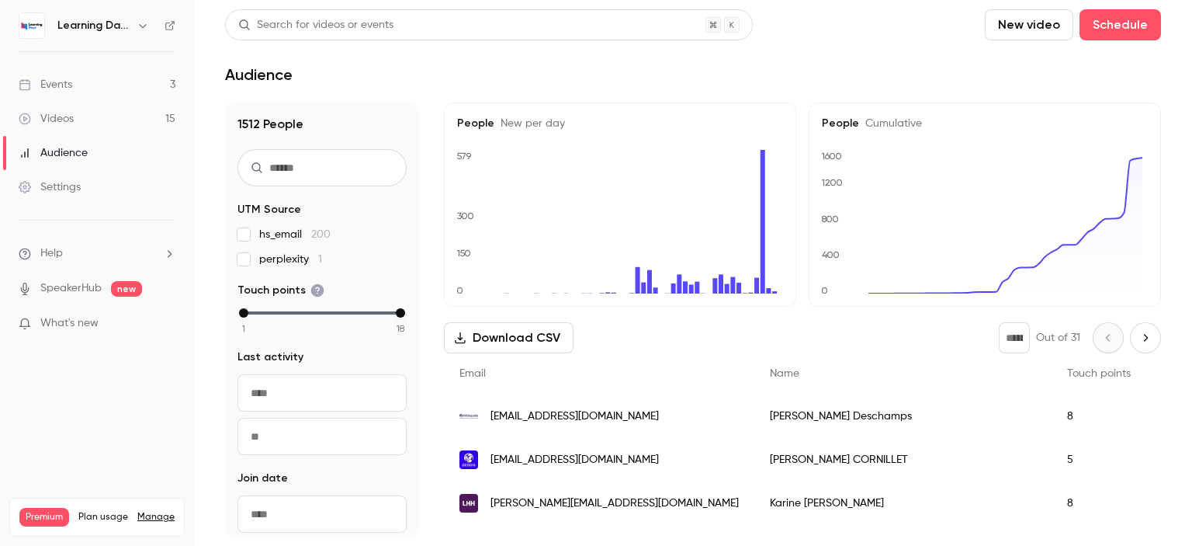
click at [92, 87] on link "Events 3" at bounding box center [97, 85] width 194 height 34
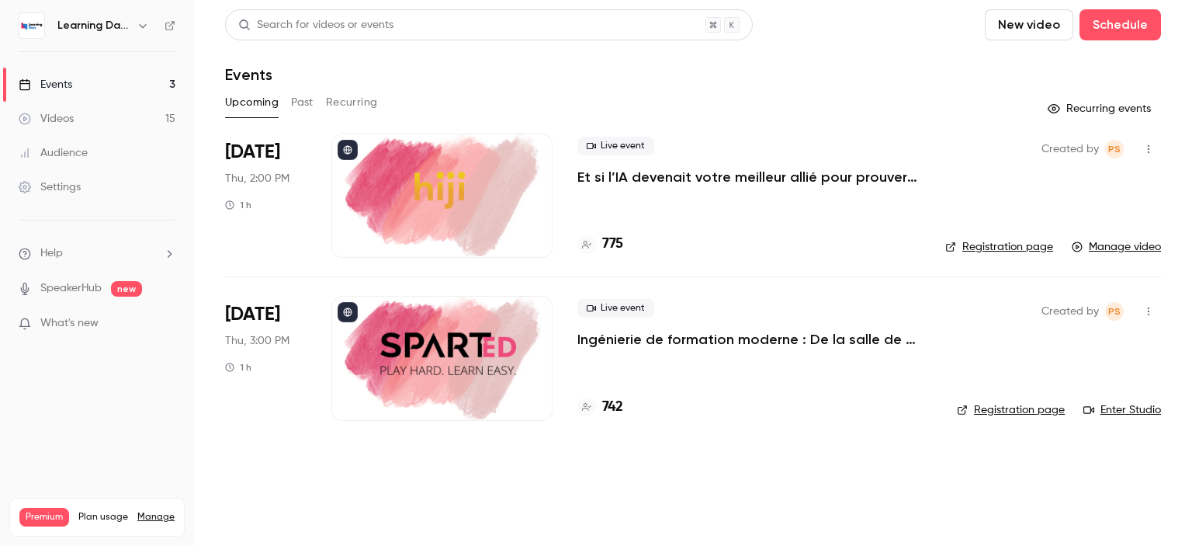
click at [1126, 407] on link "Enter Studio" at bounding box center [1122, 410] width 78 height 16
click at [100, 115] on link "Videos 15" at bounding box center [97, 119] width 194 height 34
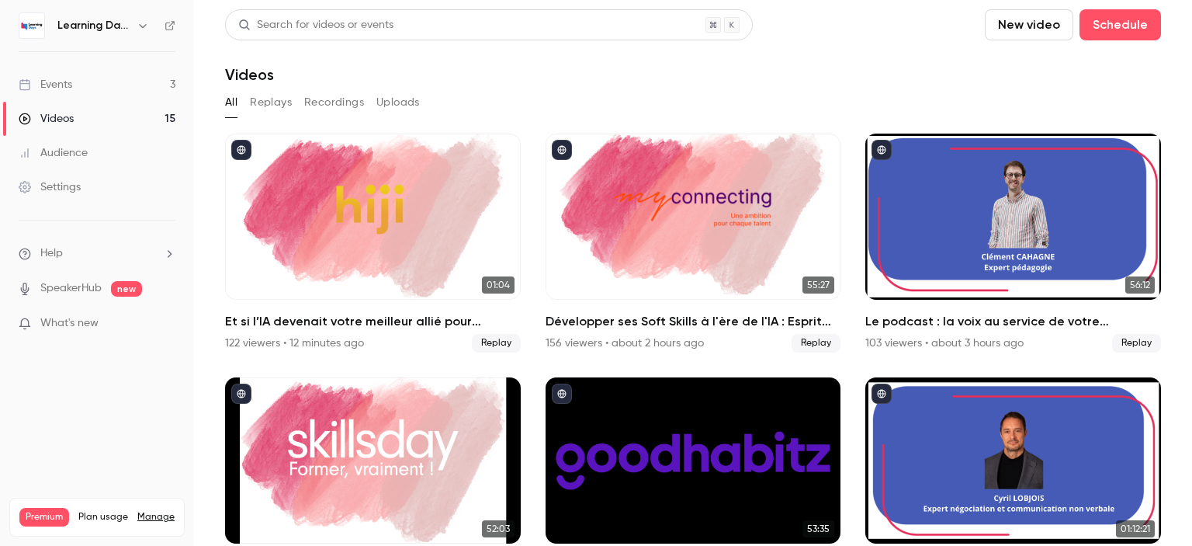
click at [99, 81] on link "Events 3" at bounding box center [97, 85] width 194 height 34
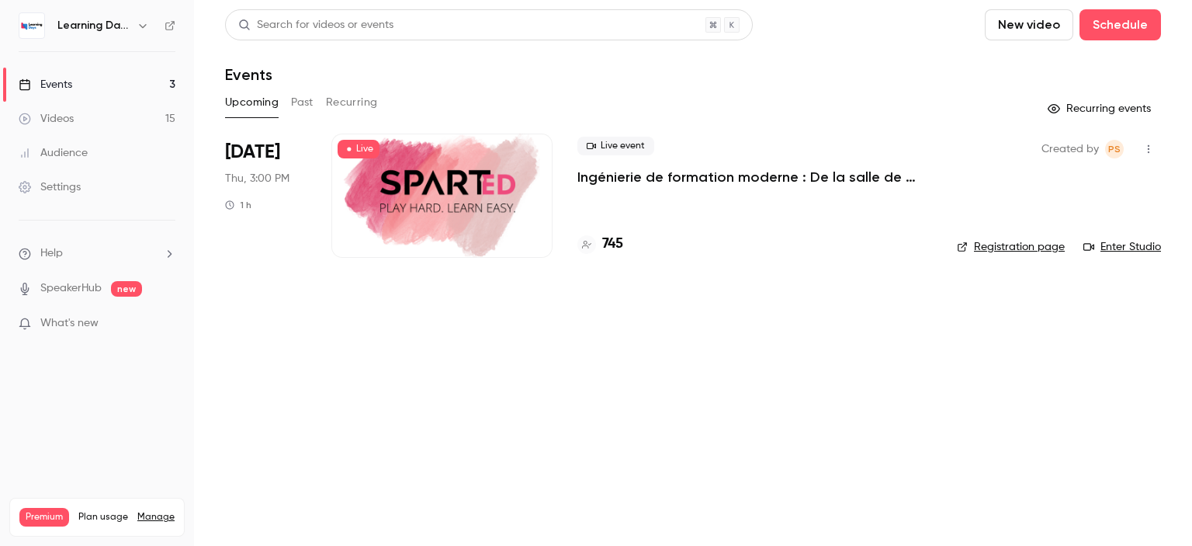
click at [109, 128] on link "Videos 15" at bounding box center [97, 119] width 194 height 34
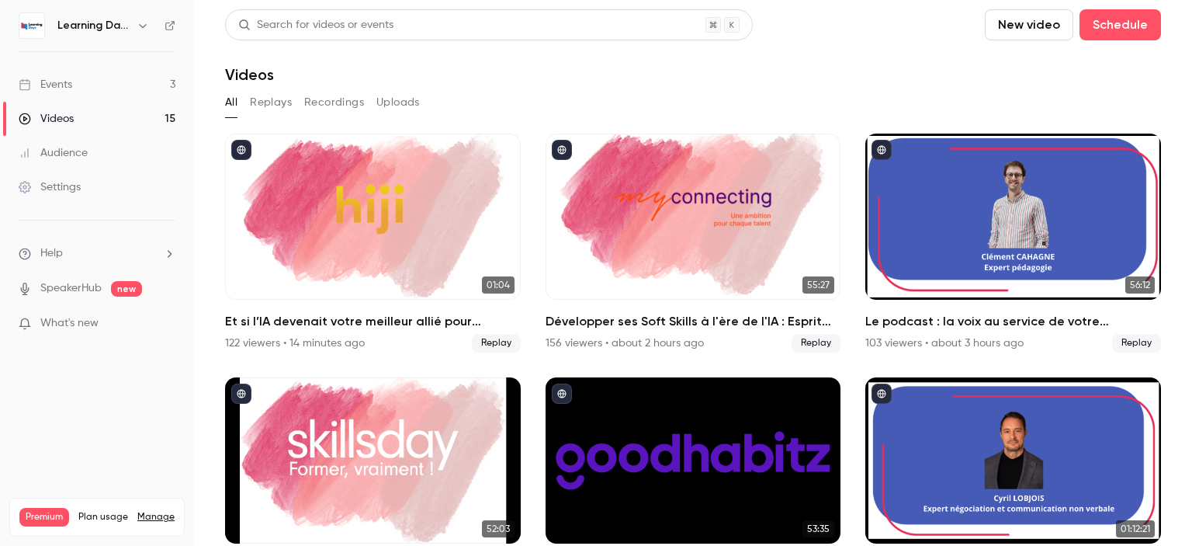
click at [71, 158] on div "Audience" at bounding box center [53, 153] width 69 height 16
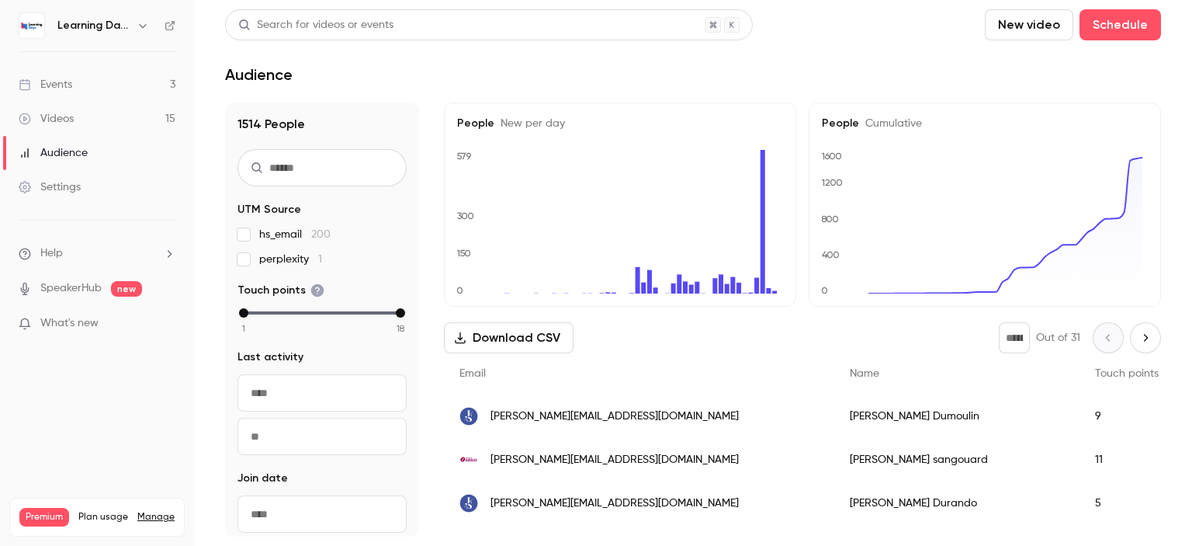
click at [568, 415] on span "[PERSON_NAME][EMAIL_ADDRESS][DOMAIN_NAME]" at bounding box center [614, 416] width 248 height 16
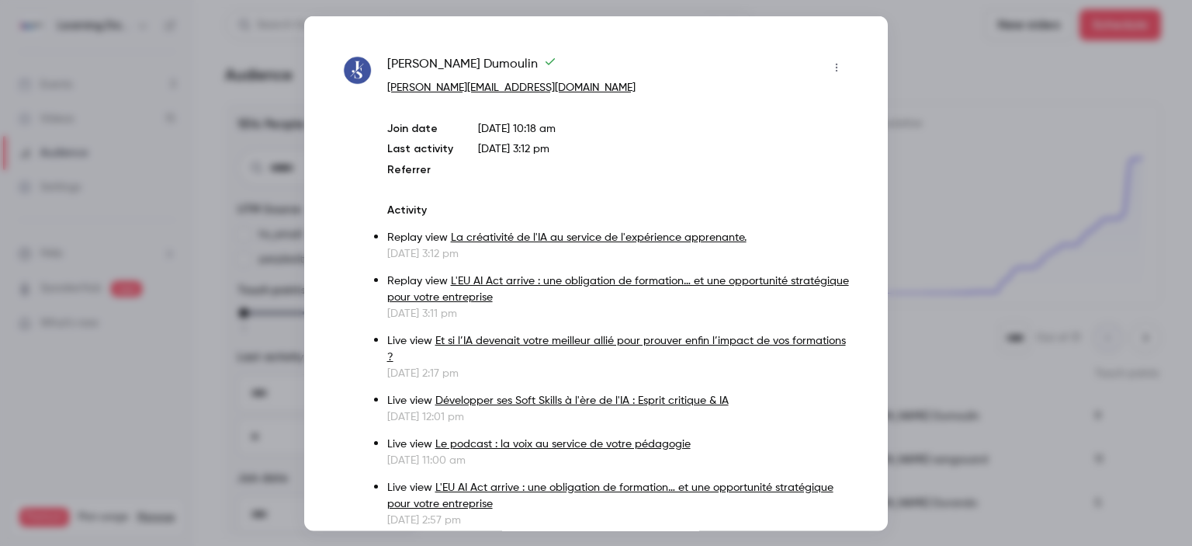
click at [933, 174] on div at bounding box center [596, 273] width 1192 height 546
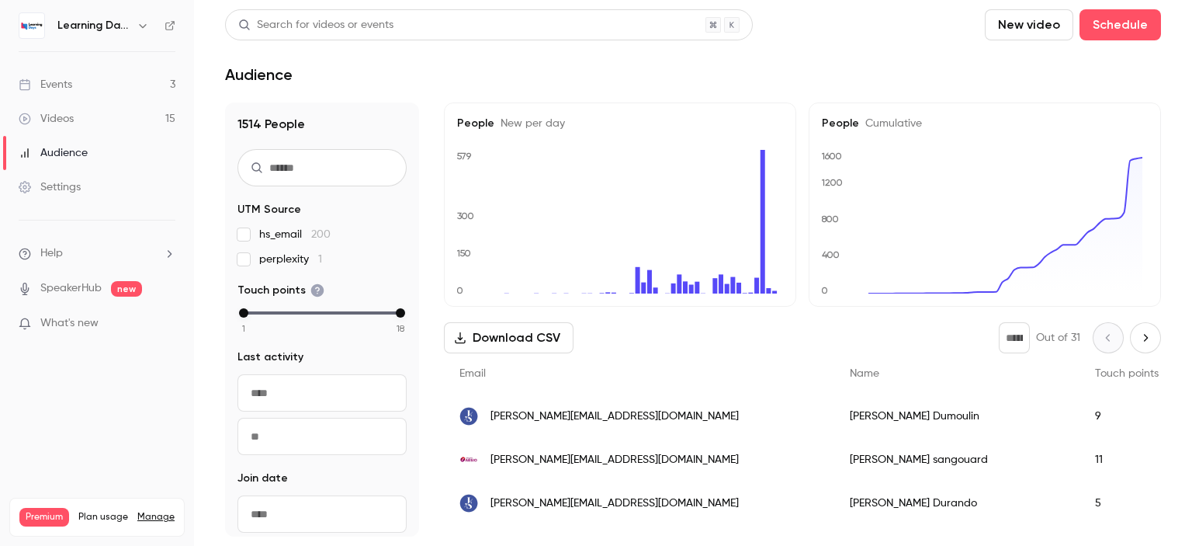
click at [610, 468] on div "stephanie.sangouard@aesio.fr" at bounding box center [639, 459] width 390 height 43
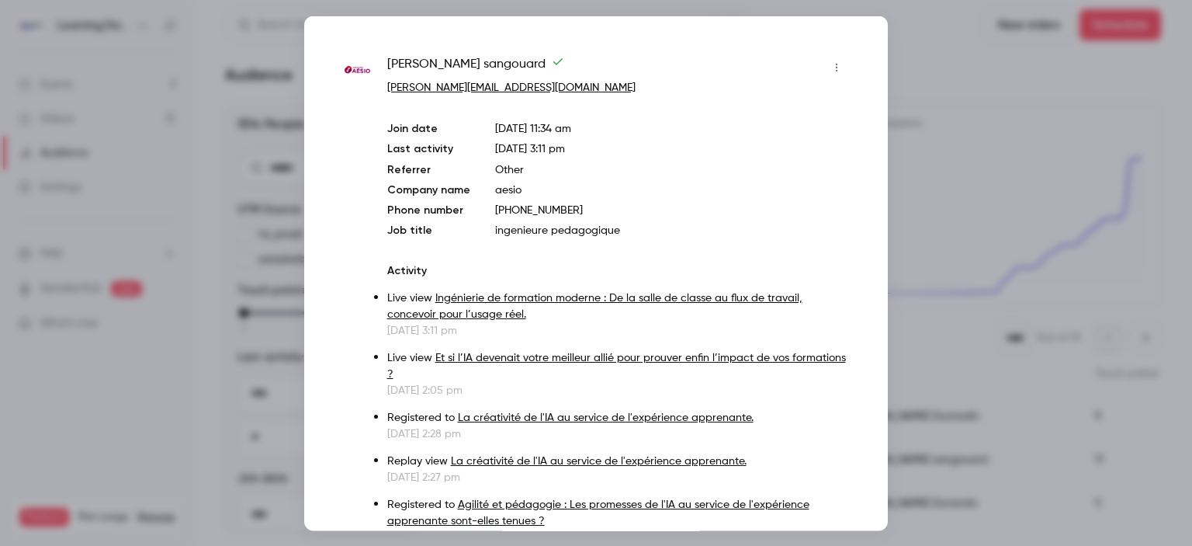
click at [958, 142] on div at bounding box center [596, 273] width 1192 height 546
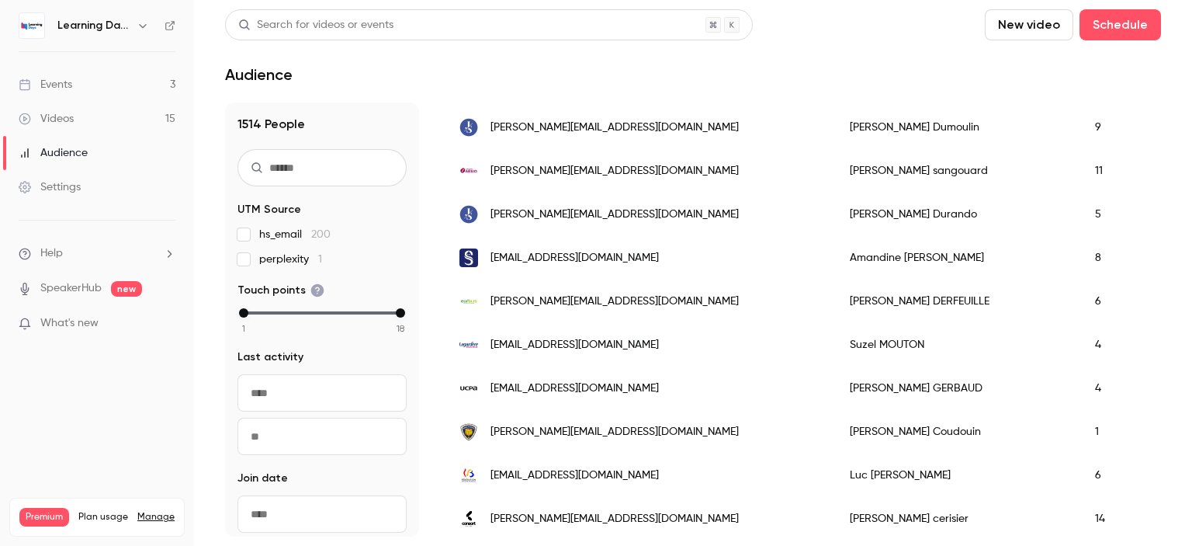
scroll to position [293, 0]
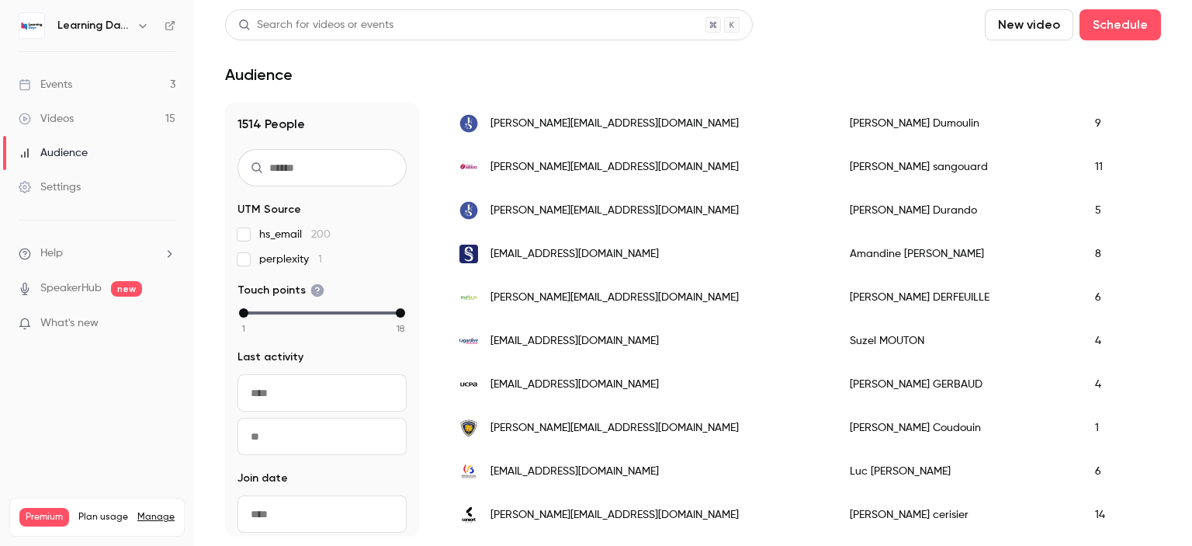
click at [555, 335] on span "[EMAIL_ADDRESS][DOMAIN_NAME]" at bounding box center [574, 341] width 168 height 16
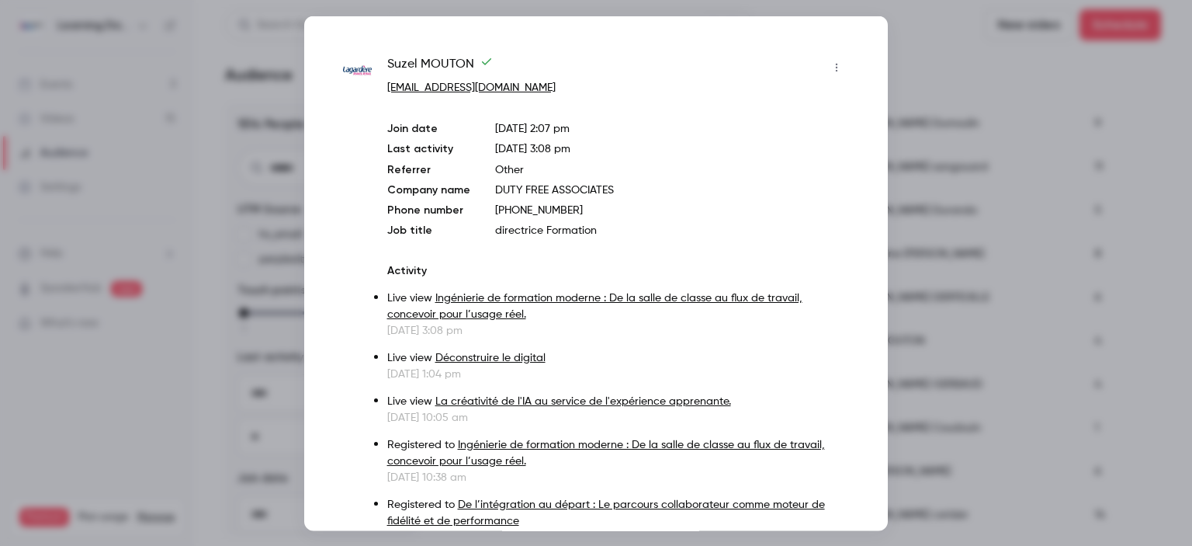
click at [929, 133] on div at bounding box center [596, 273] width 1192 height 546
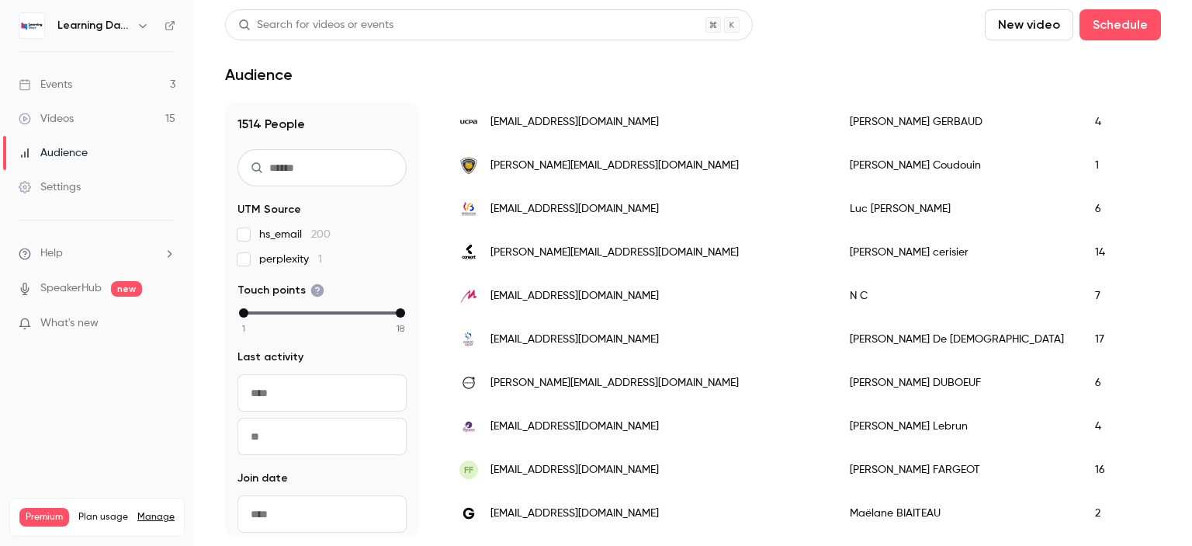
scroll to position [559, 0]
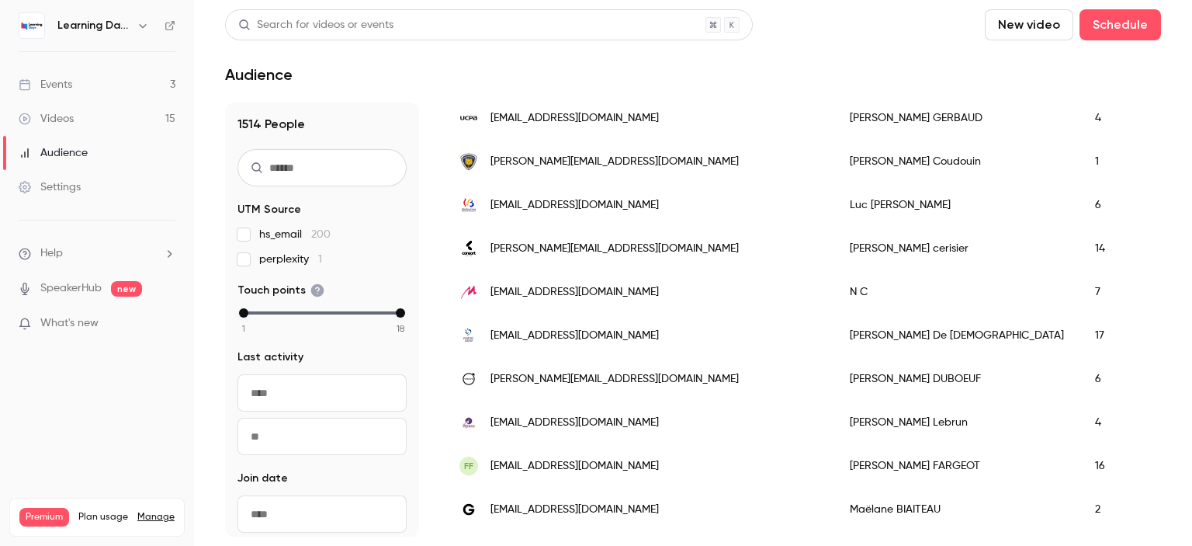
click at [521, 297] on span "ncramer@murex.com" at bounding box center [574, 292] width 168 height 16
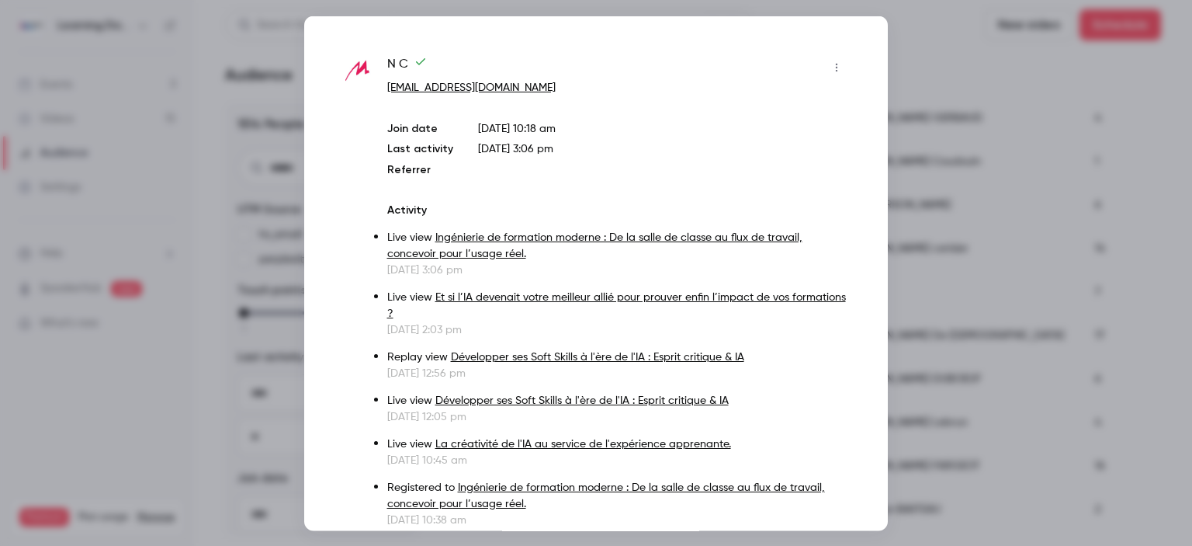
click at [916, 161] on div at bounding box center [596, 273] width 1192 height 546
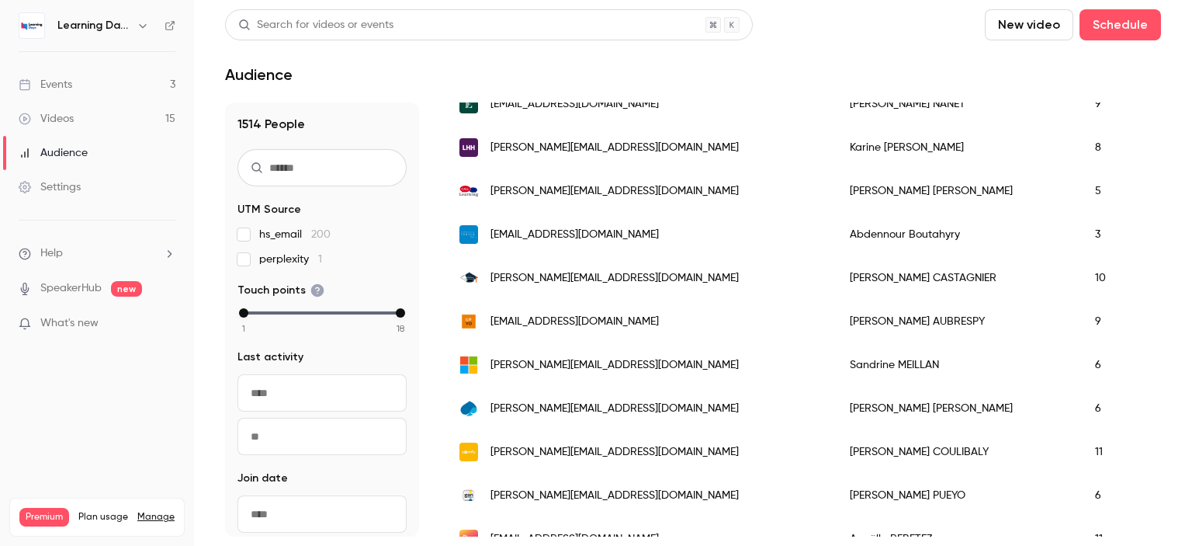
scroll to position [1098, 0]
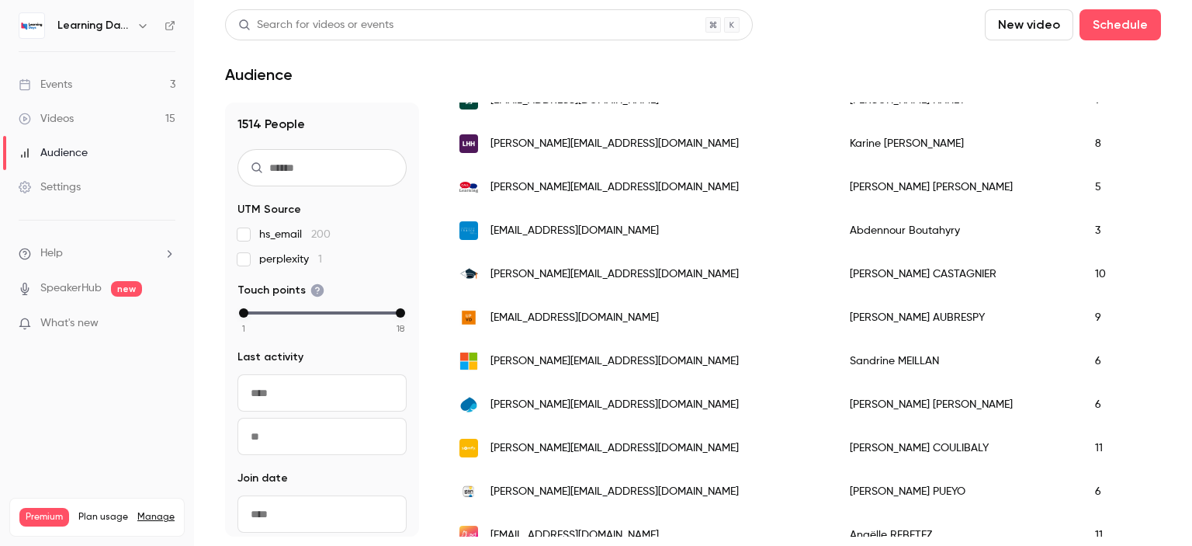
click at [535, 491] on span "william.pueyo@gan.fr" at bounding box center [614, 491] width 248 height 16
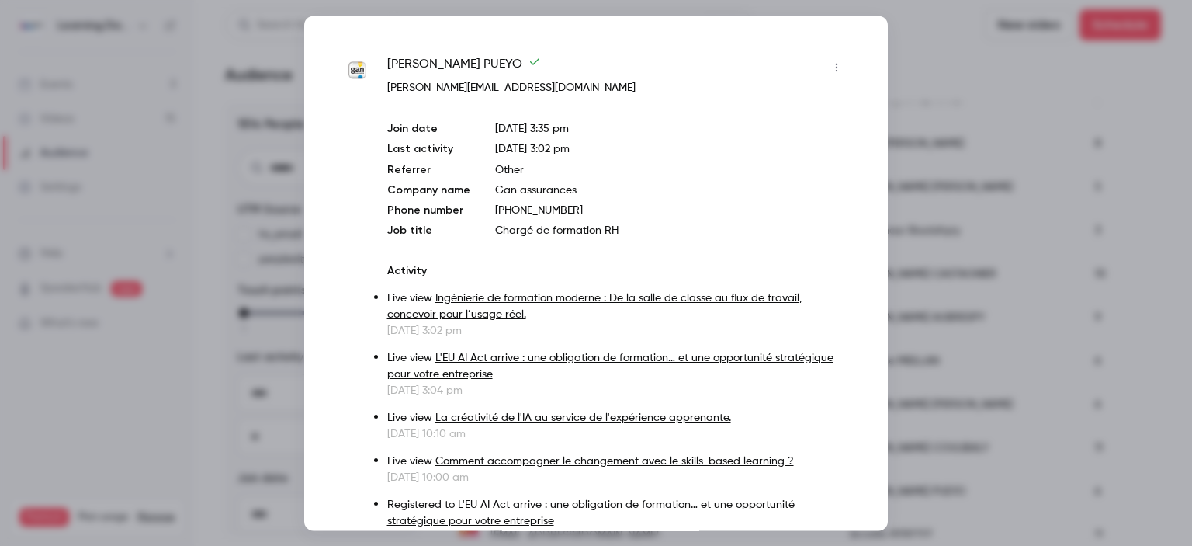
click at [936, 239] on div at bounding box center [596, 273] width 1192 height 546
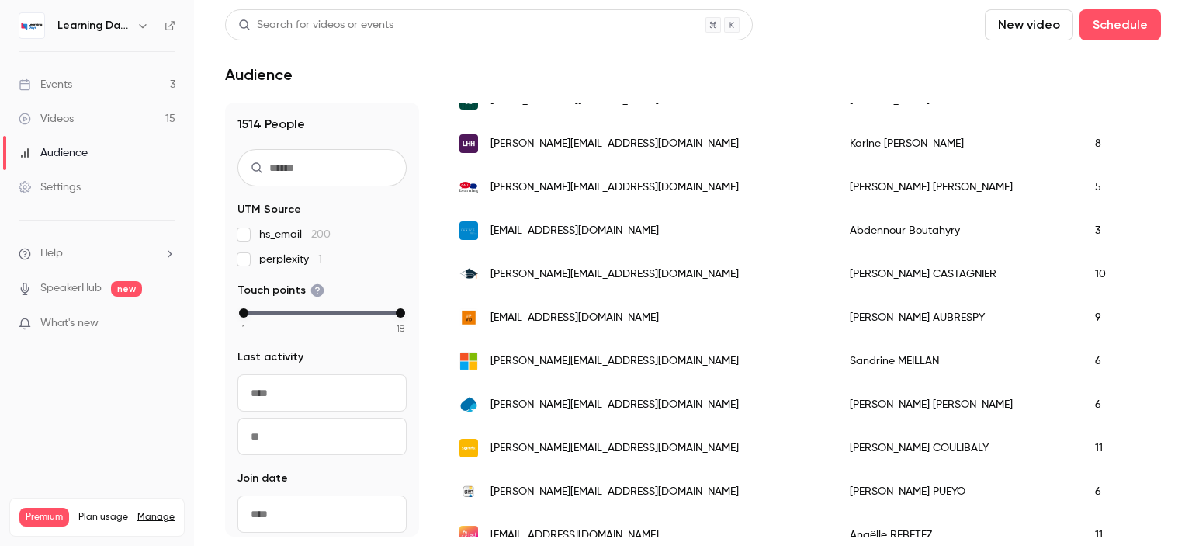
click at [535, 449] on span "chantal.coulibaly@somfy.com" at bounding box center [614, 448] width 248 height 16
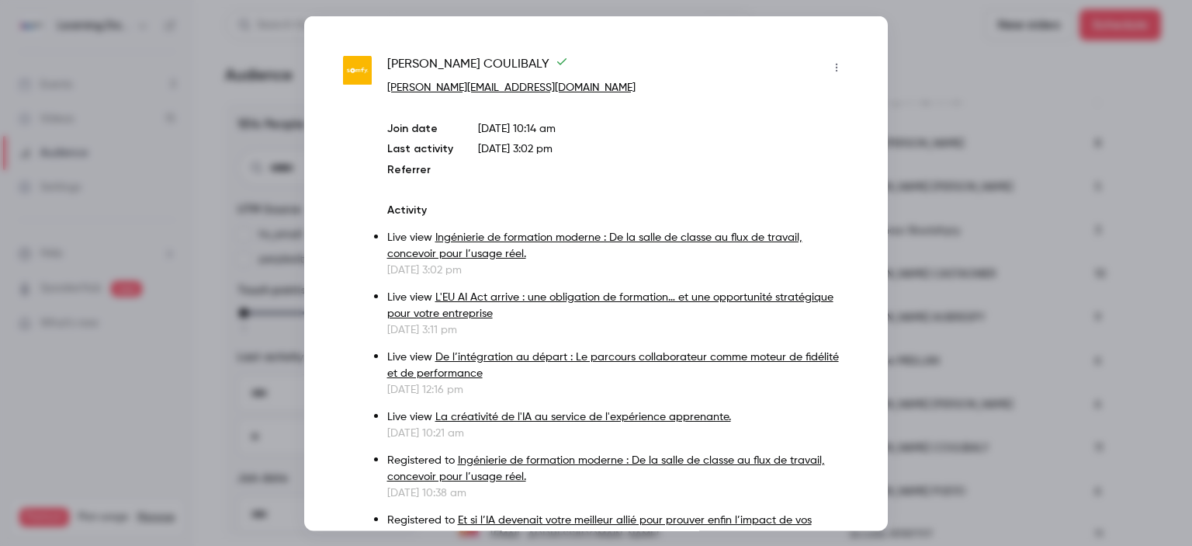
click at [951, 226] on div at bounding box center [596, 273] width 1192 height 546
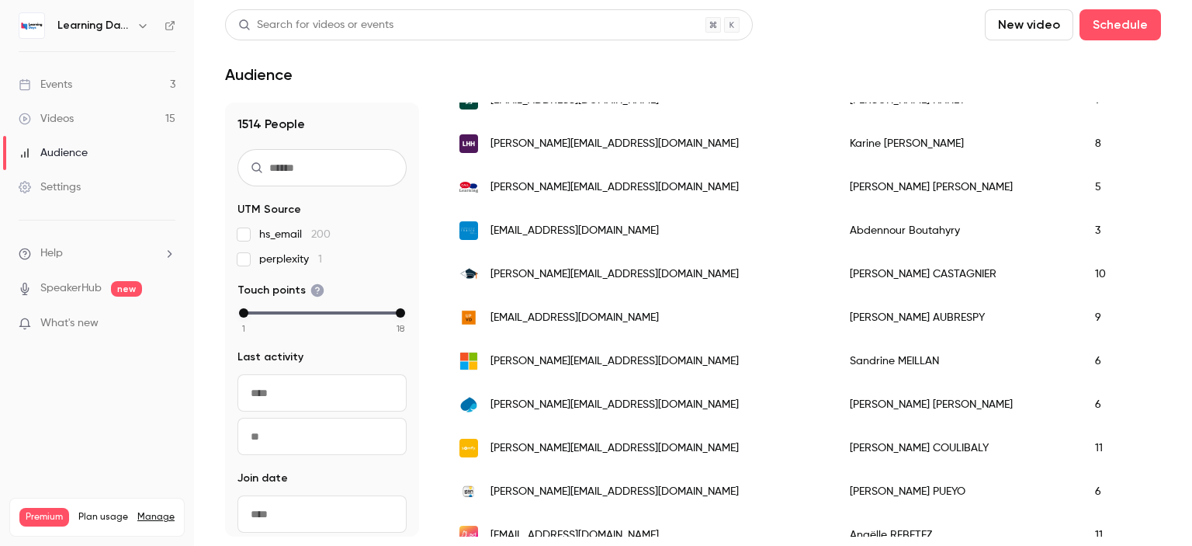
click at [121, 119] on link "Videos 15" at bounding box center [97, 119] width 194 height 34
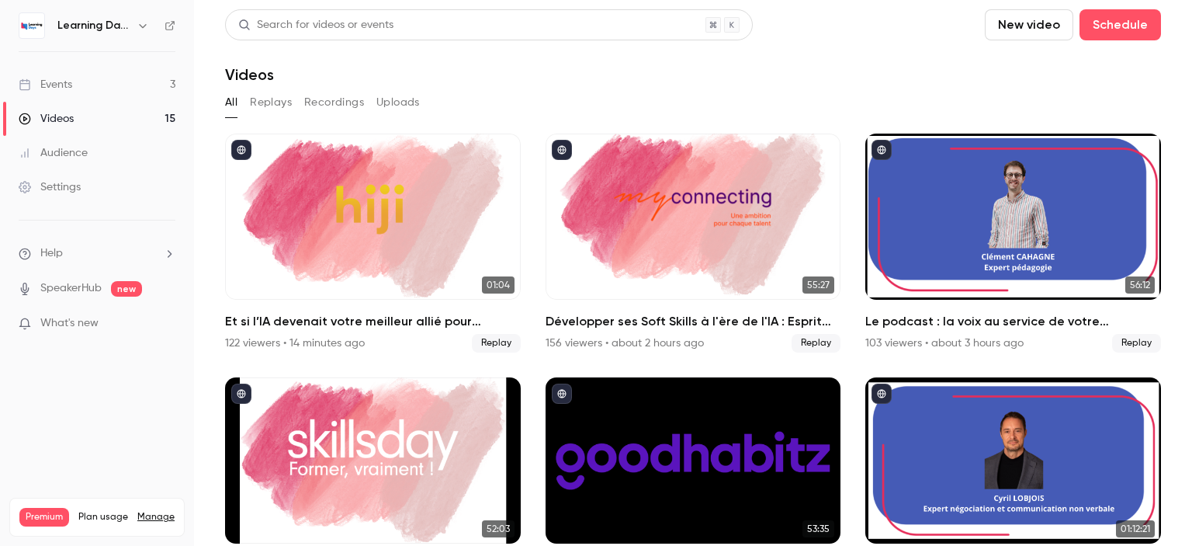
click at [121, 92] on link "Events 3" at bounding box center [97, 85] width 194 height 34
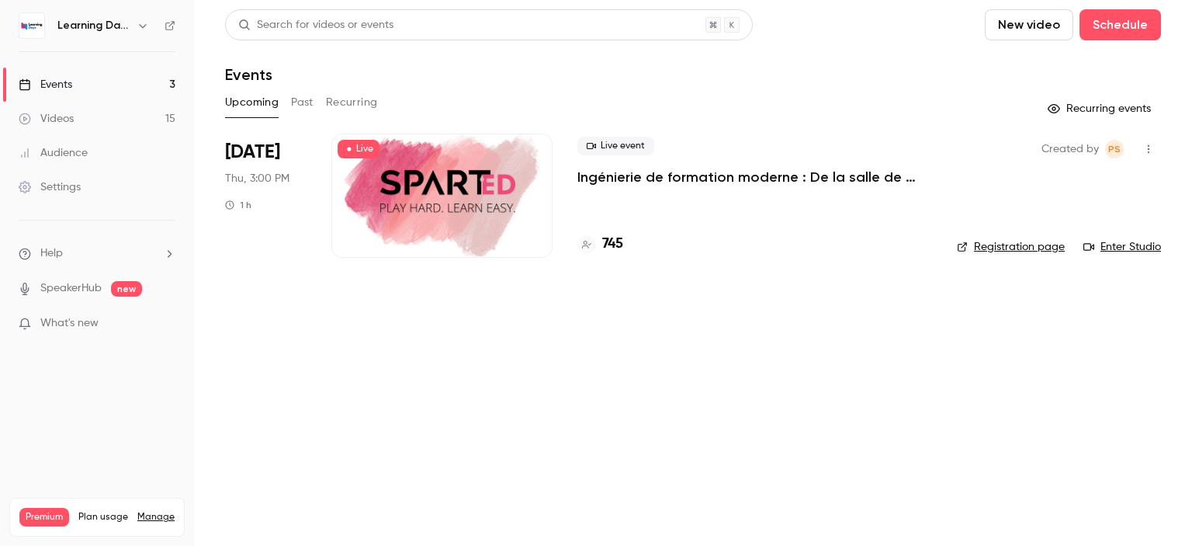
click at [129, 111] on link "Videos 15" at bounding box center [97, 119] width 194 height 34
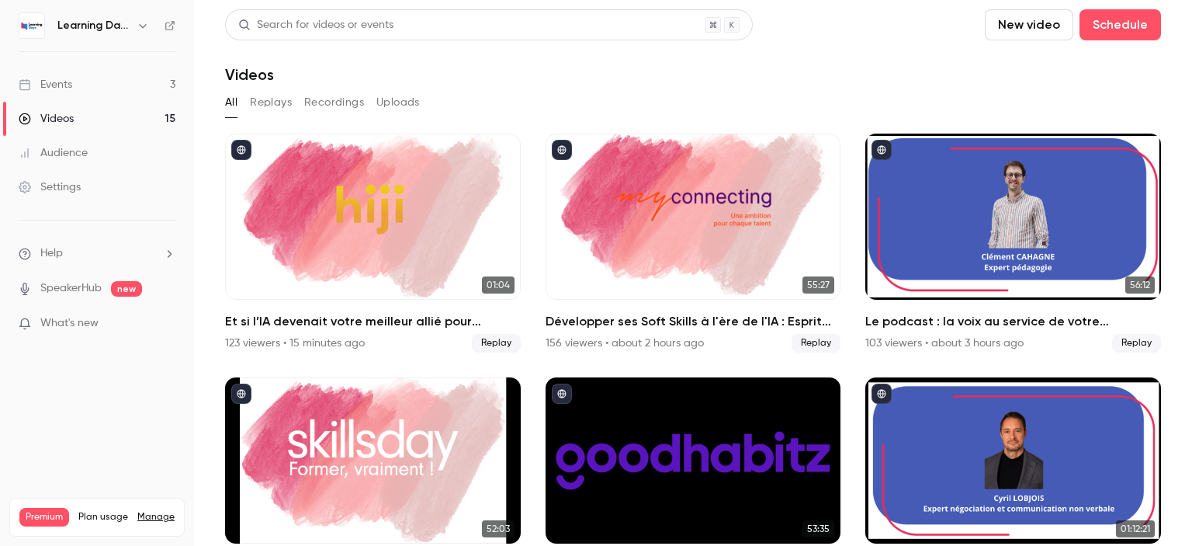
click at [104, 85] on link "Events 3" at bounding box center [97, 85] width 194 height 34
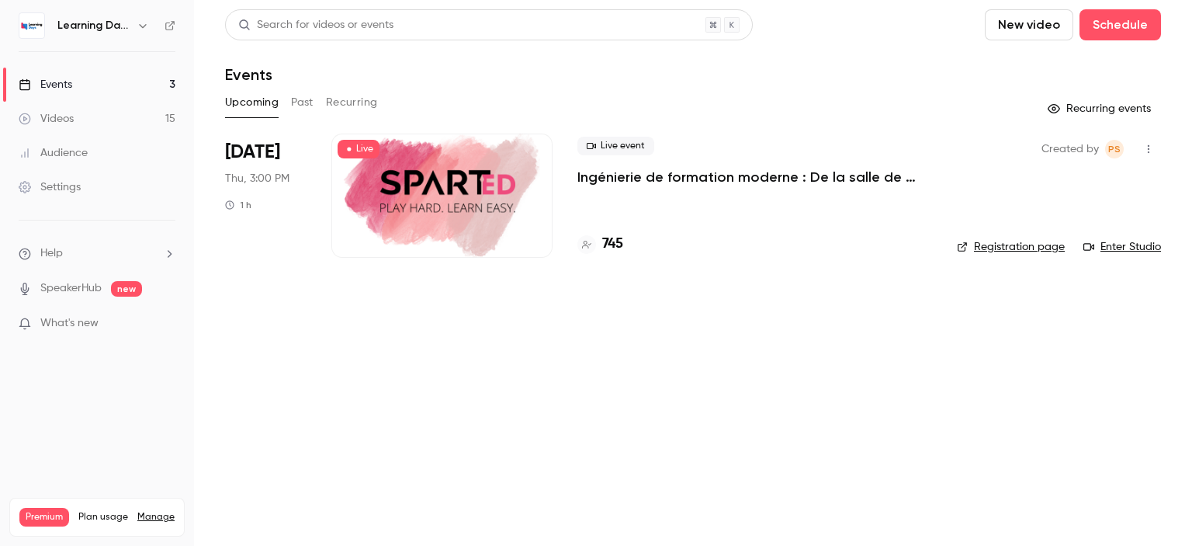
click at [301, 106] on button "Past" at bounding box center [302, 102] width 23 height 25
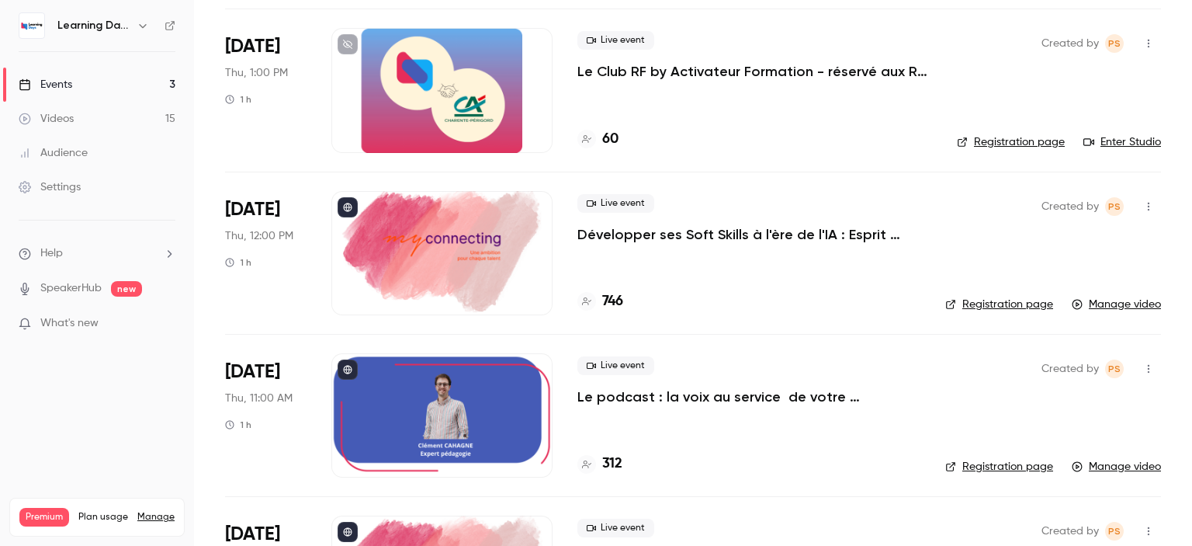
scroll to position [381, 0]
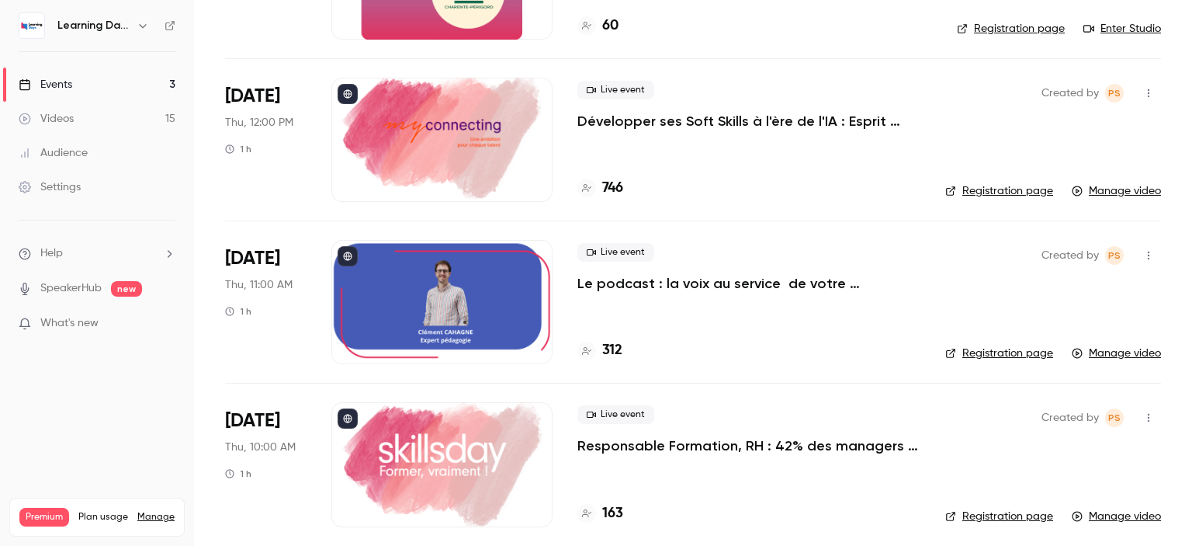
click at [769, 285] on p "Le podcast : la voix au service de votre pédagogie" at bounding box center [748, 283] width 343 height 19
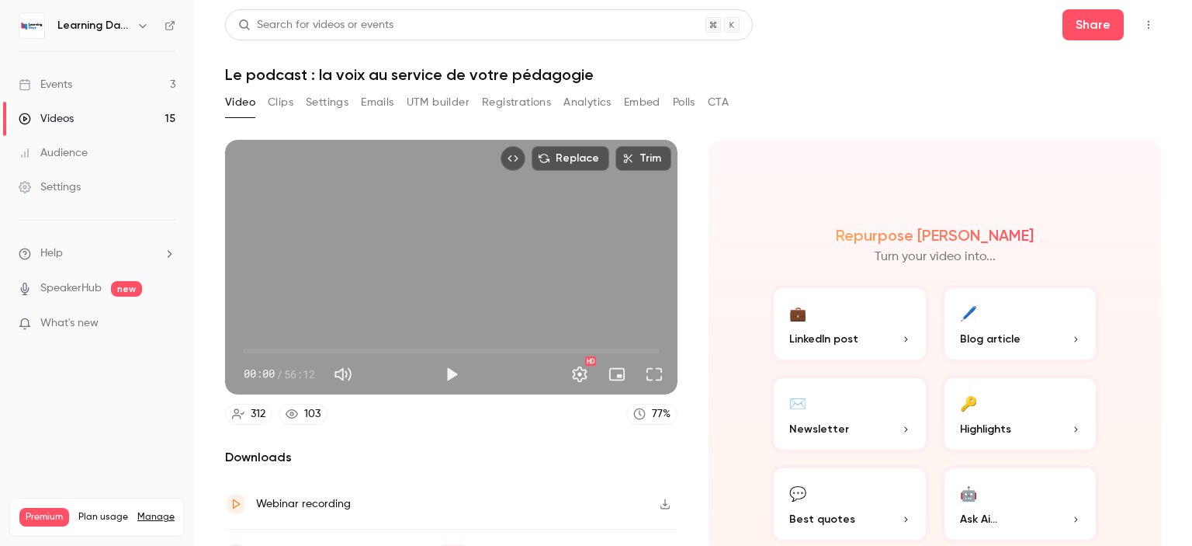
click at [714, 109] on button "CTA" at bounding box center [718, 102] width 21 height 25
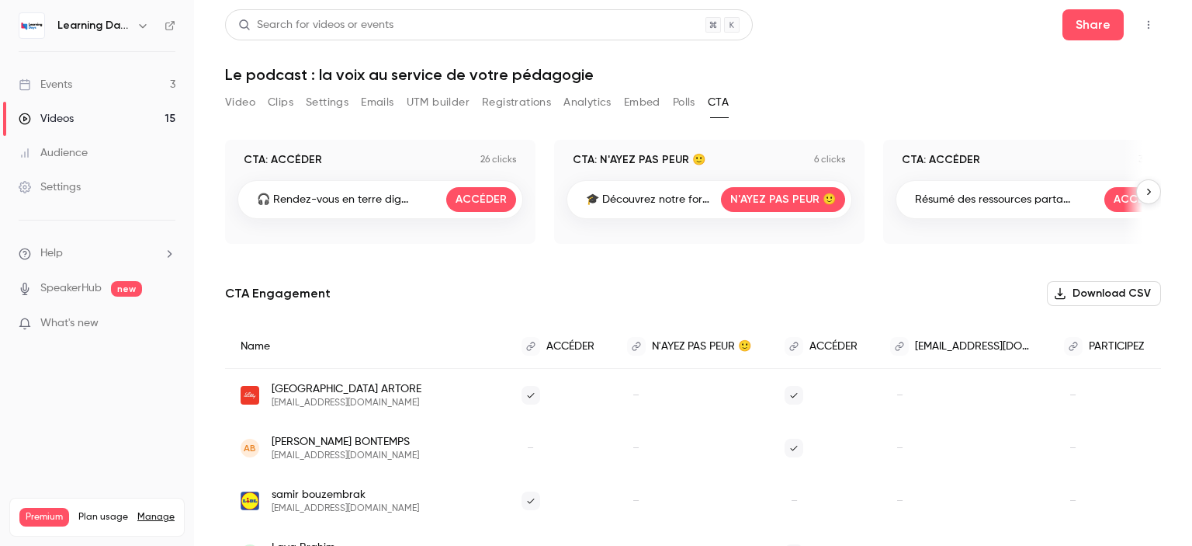
click at [1083, 292] on button "Download CSV" at bounding box center [1104, 293] width 114 height 25
click at [585, 105] on button "Analytics" at bounding box center [587, 102] width 48 height 25
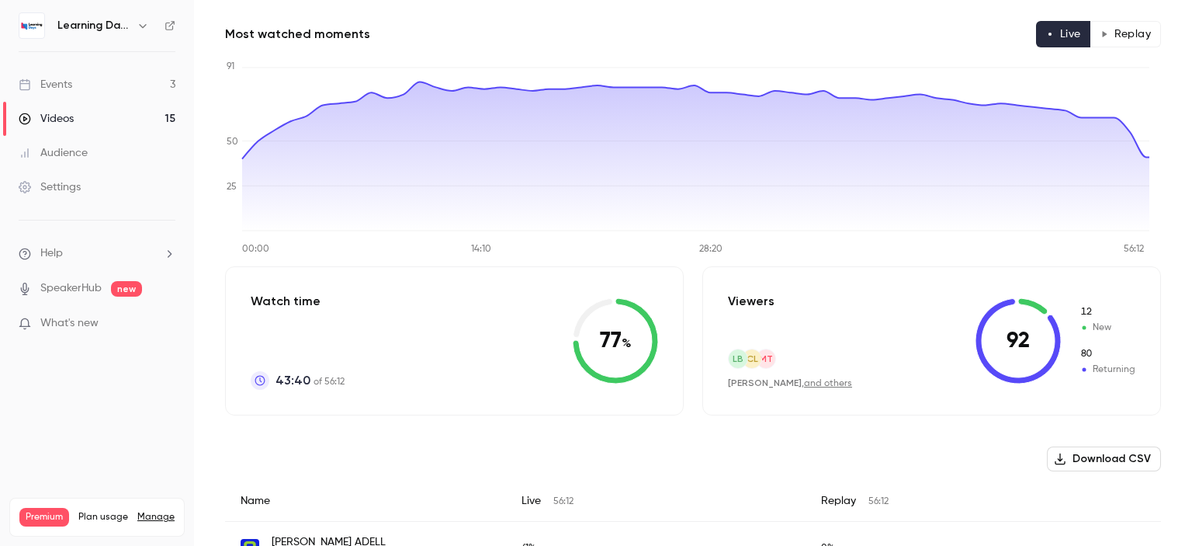
scroll to position [123, 0]
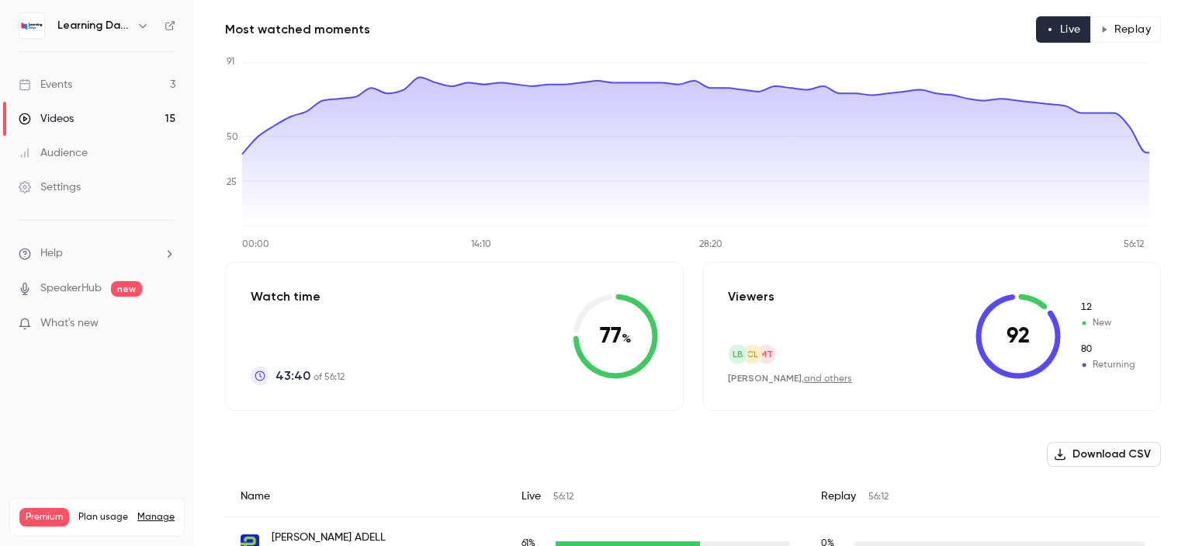
click at [1066, 459] on button "Download CSV" at bounding box center [1104, 454] width 114 height 25
click at [1105, 33] on button "Replay" at bounding box center [1125, 29] width 71 height 26
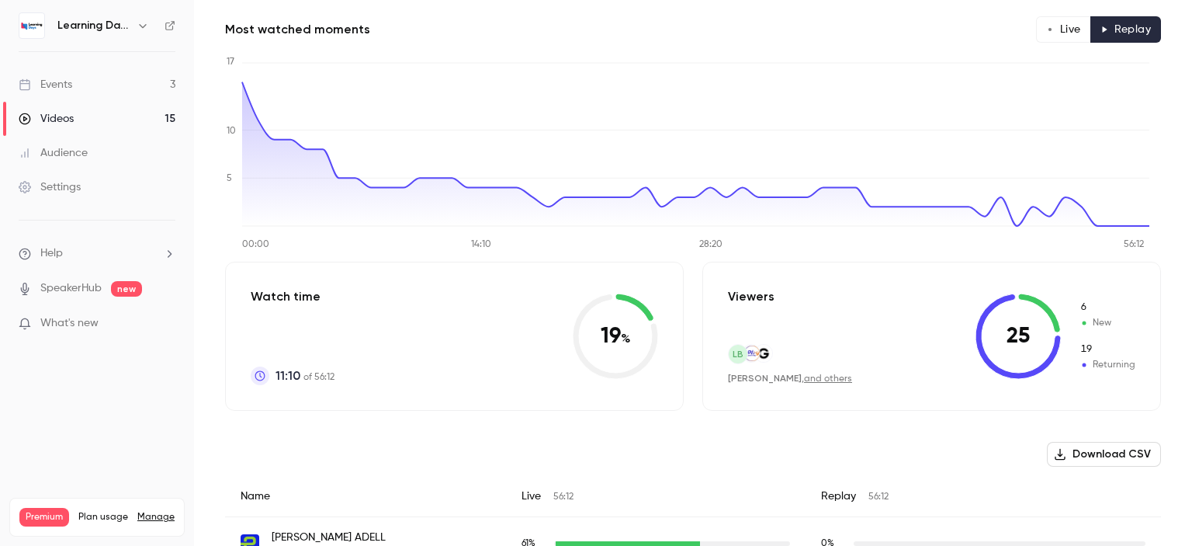
click at [1095, 449] on button "Download CSV" at bounding box center [1104, 454] width 114 height 25
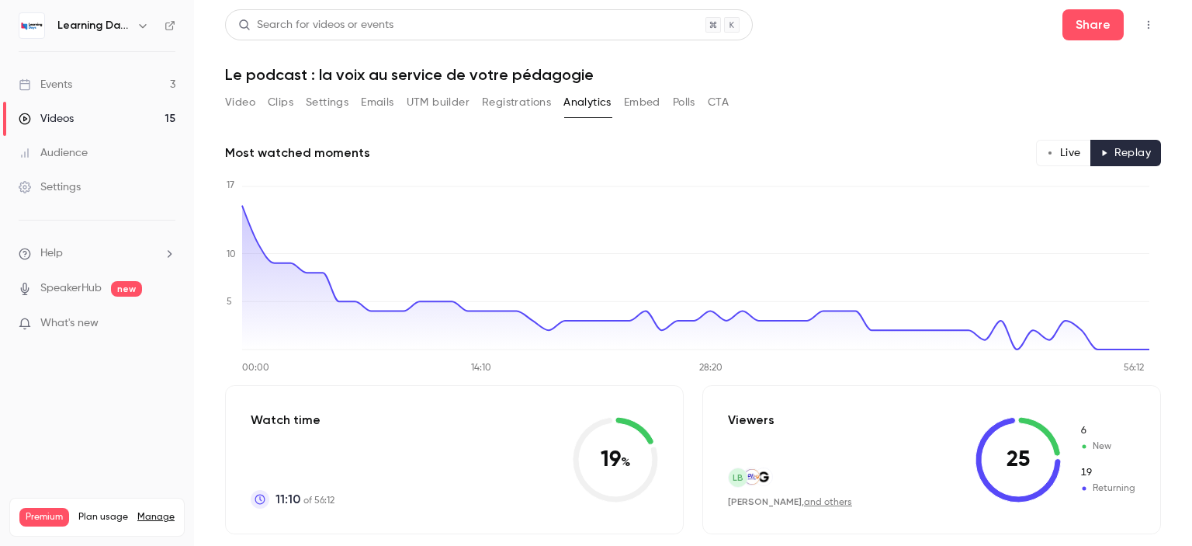
click at [509, 102] on button "Registrations" at bounding box center [516, 102] width 69 height 25
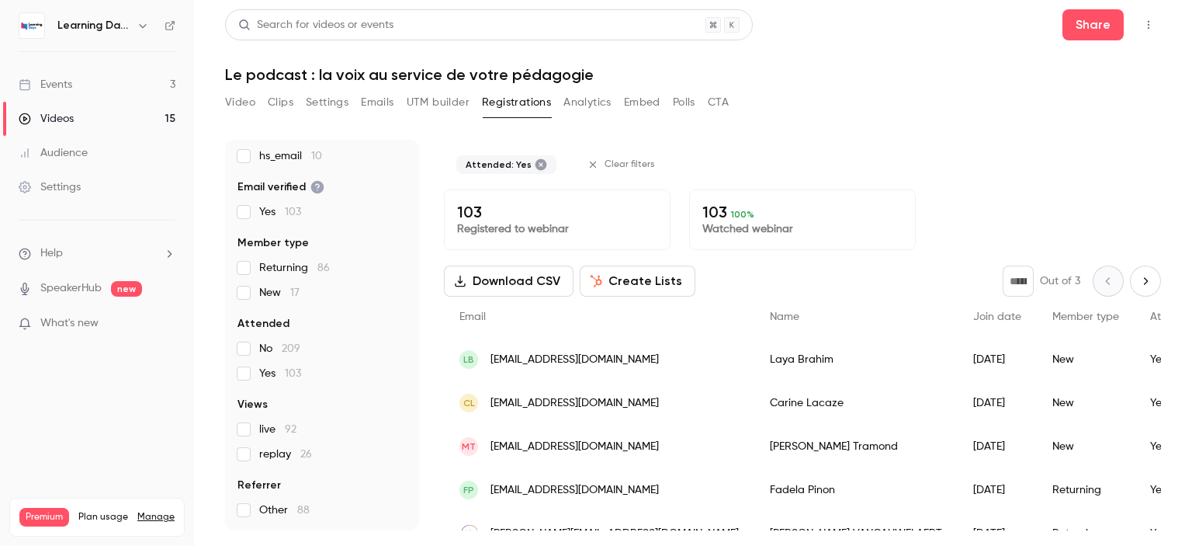
scroll to position [115, 0]
click at [537, 279] on button "Download CSV" at bounding box center [509, 280] width 130 height 31
click at [71, 120] on div "Videos" at bounding box center [46, 119] width 55 height 16
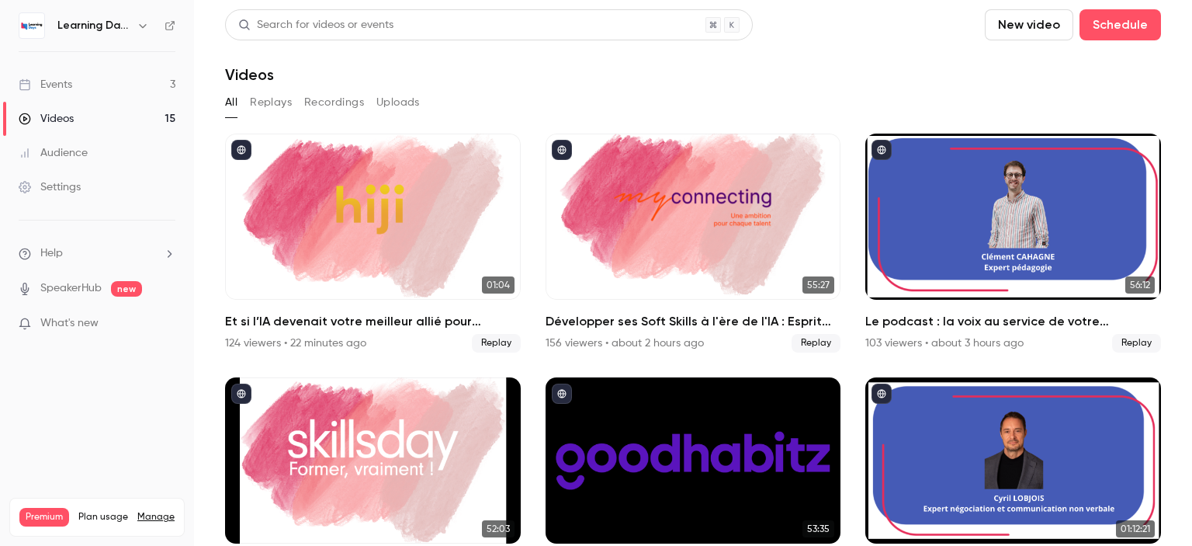
click at [80, 151] on div "Audience" at bounding box center [53, 153] width 69 height 16
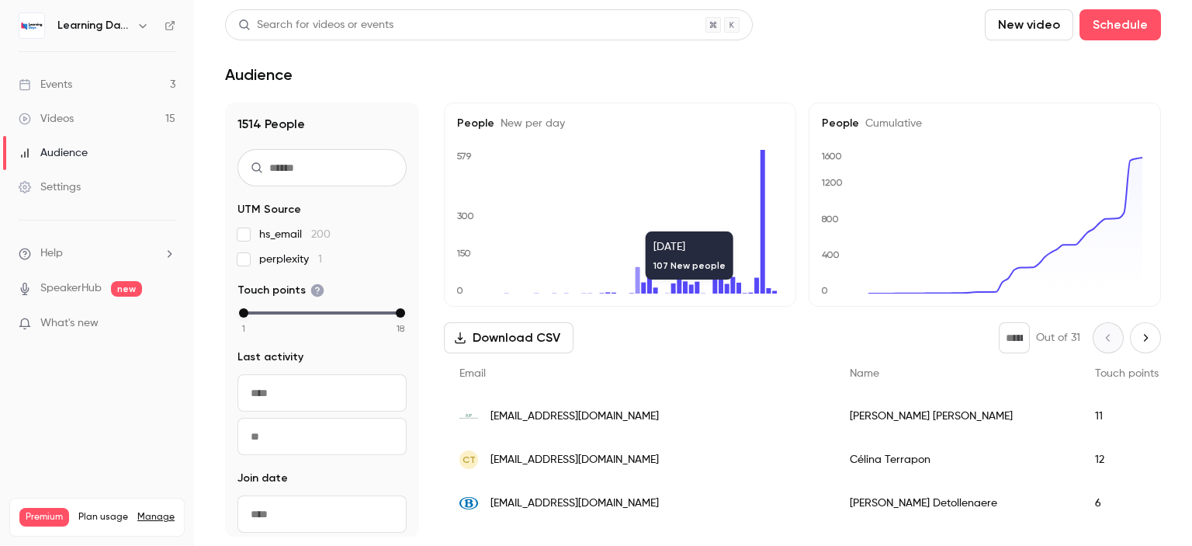
click at [526, 410] on span "[EMAIL_ADDRESS][DOMAIN_NAME]" at bounding box center [574, 416] width 168 height 16
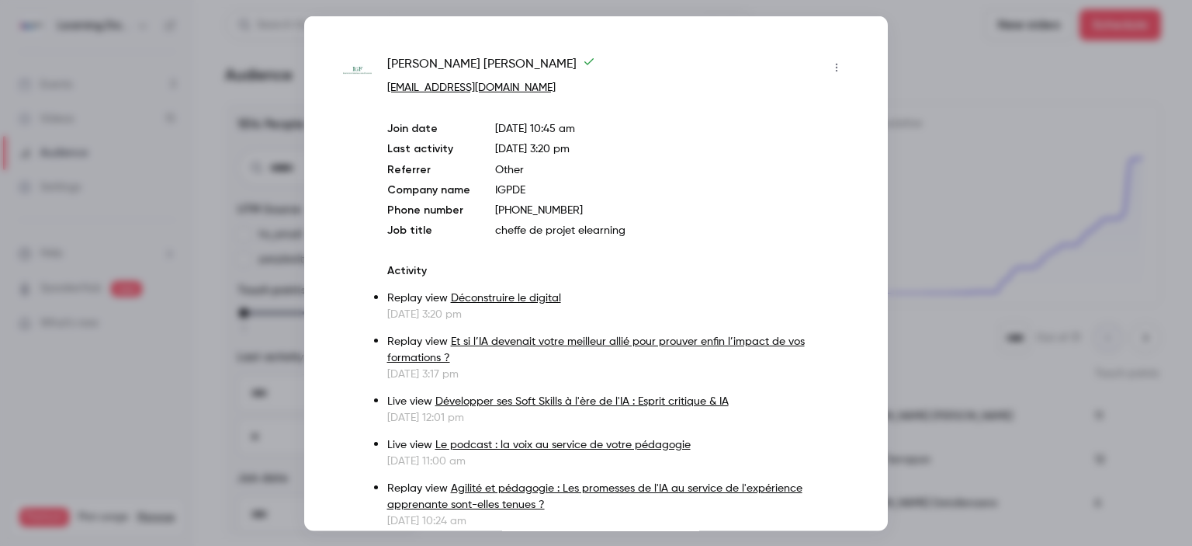
click at [974, 325] on div at bounding box center [596, 273] width 1192 height 546
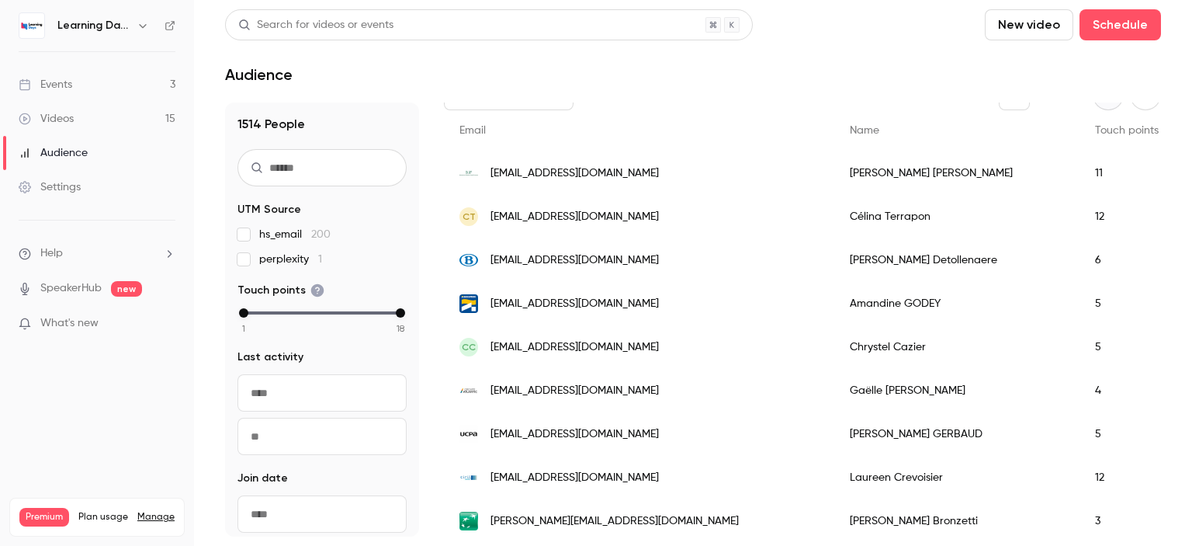
scroll to position [247, 0]
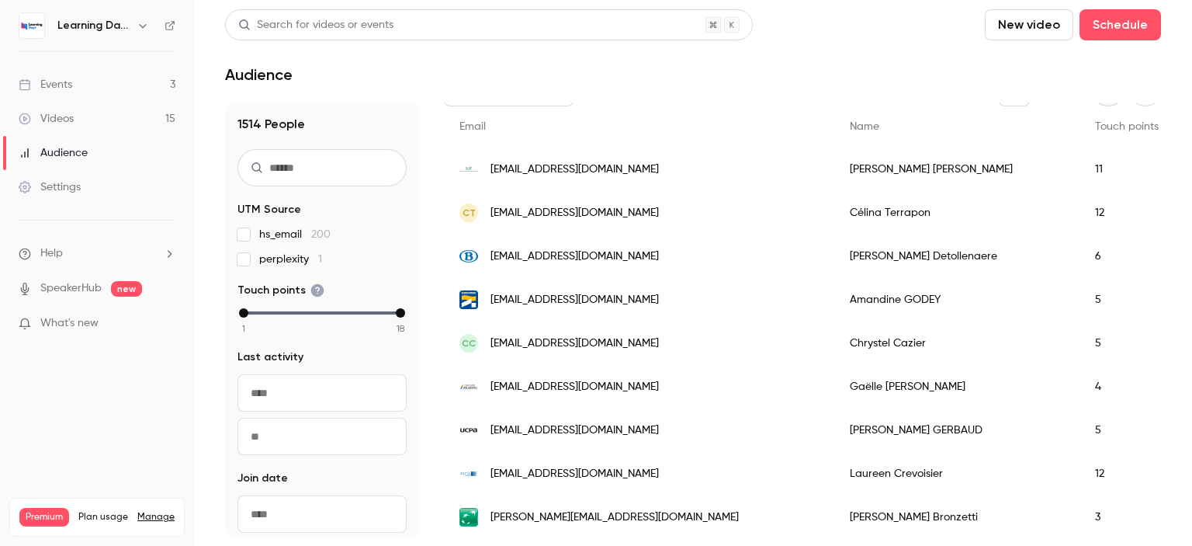
click at [577, 293] on span "amandine.godey@socomec.com" at bounding box center [574, 300] width 168 height 16
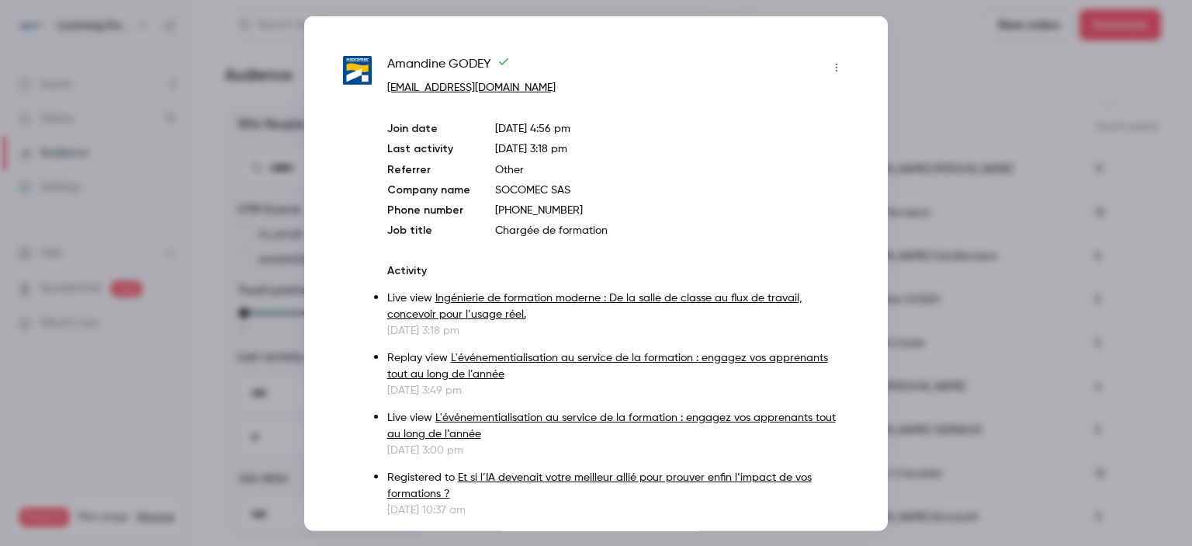
click at [953, 249] on div at bounding box center [596, 273] width 1192 height 546
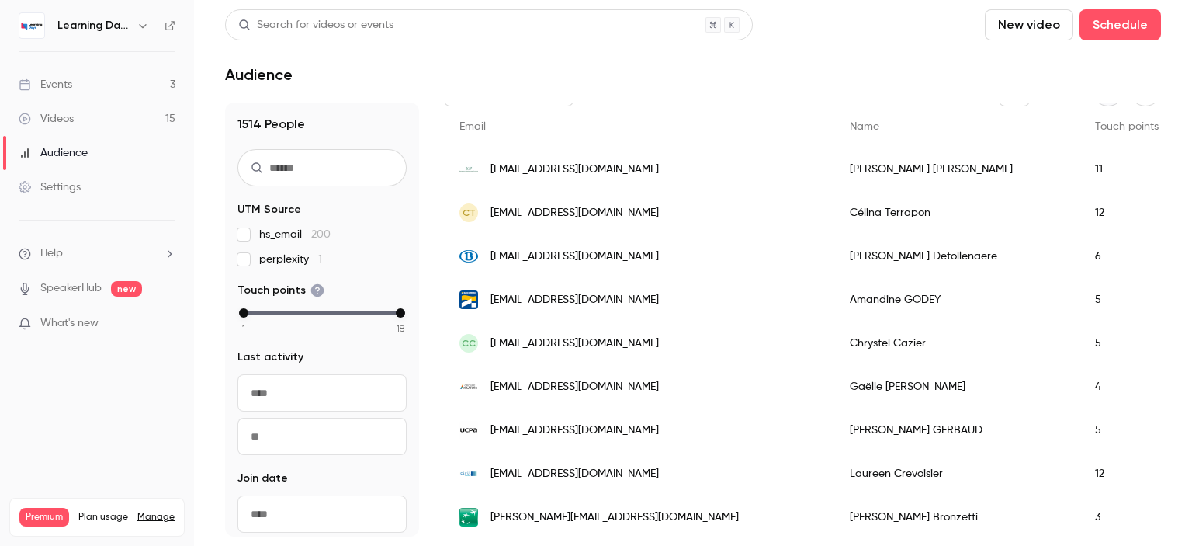
click at [589, 253] on span "amelie.detollenaere@belgiantrain.be" at bounding box center [574, 256] width 168 height 16
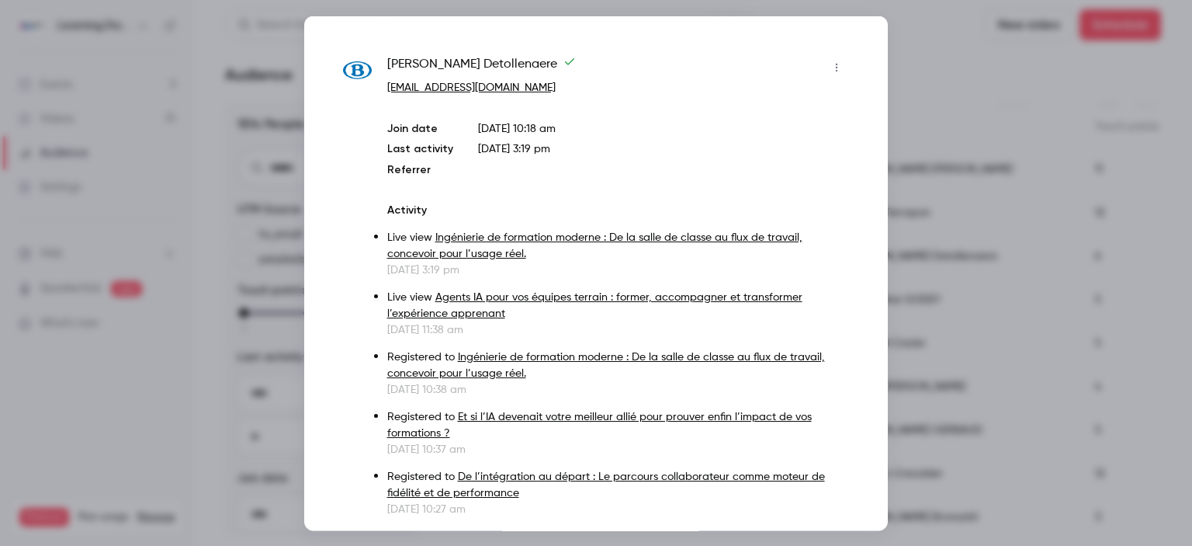
click at [915, 262] on div at bounding box center [596, 273] width 1192 height 546
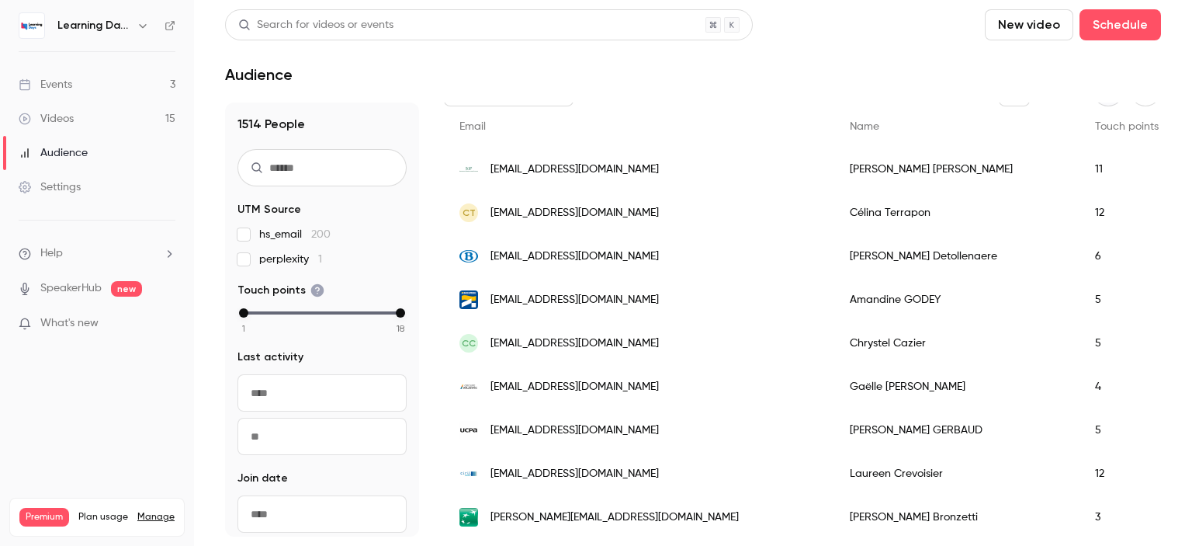
click at [104, 86] on link "Events 3" at bounding box center [97, 85] width 194 height 34
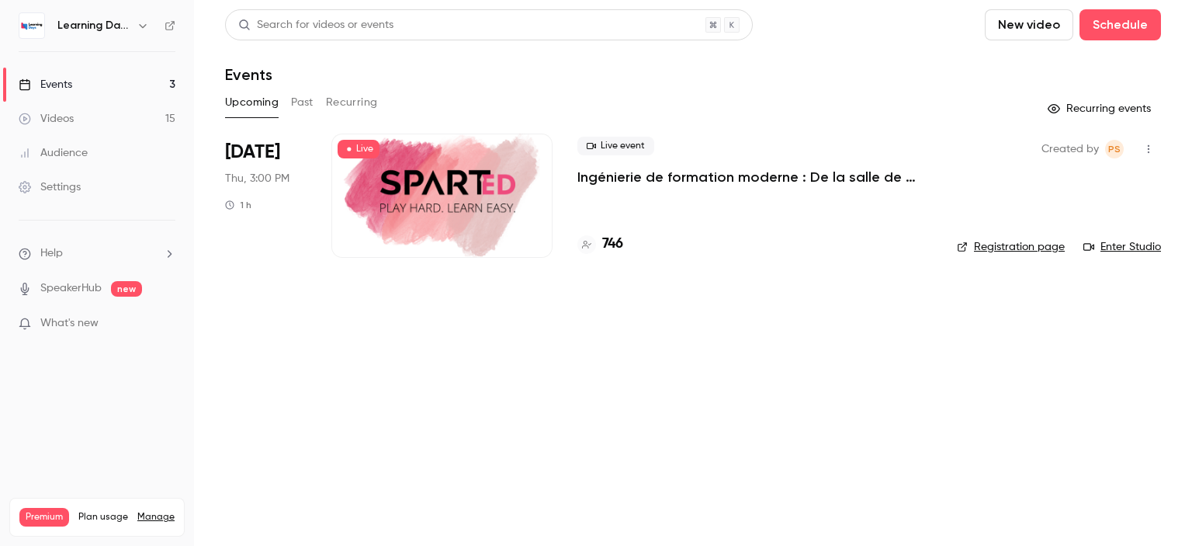
click at [94, 85] on link "Events 3" at bounding box center [97, 85] width 194 height 34
click at [88, 119] on link "Videos 15" at bounding box center [97, 119] width 194 height 34
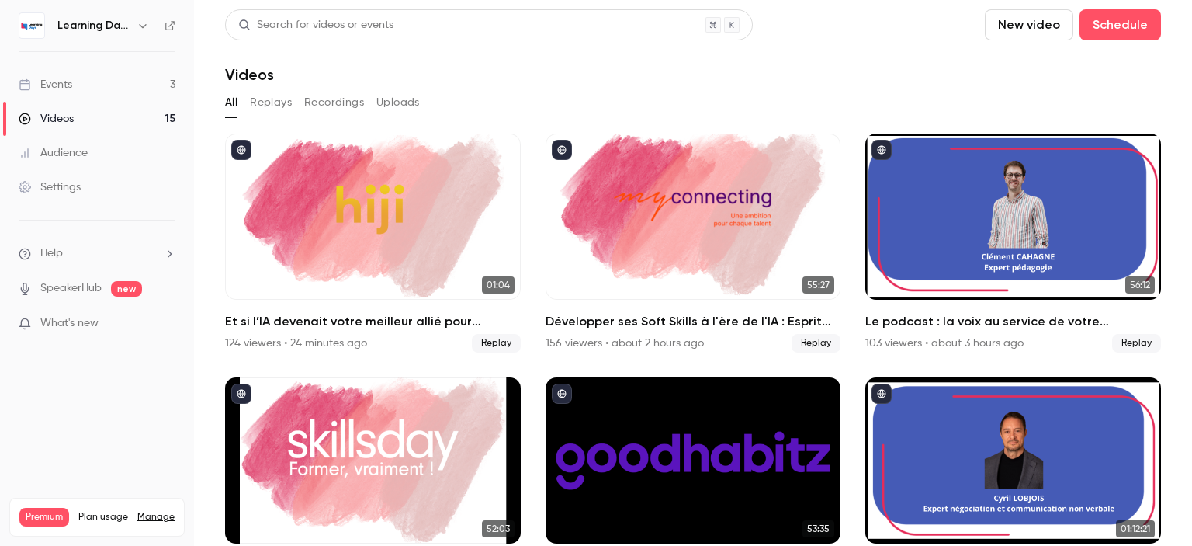
click at [88, 154] on link "Audience" at bounding box center [97, 153] width 194 height 34
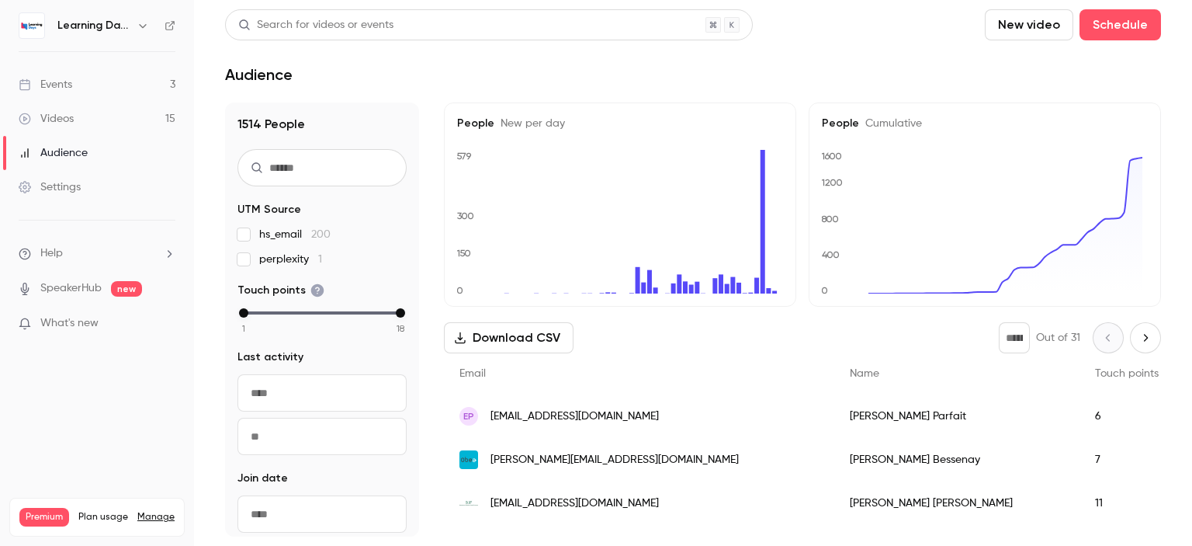
click at [62, 123] on div "Videos" at bounding box center [46, 119] width 55 height 16
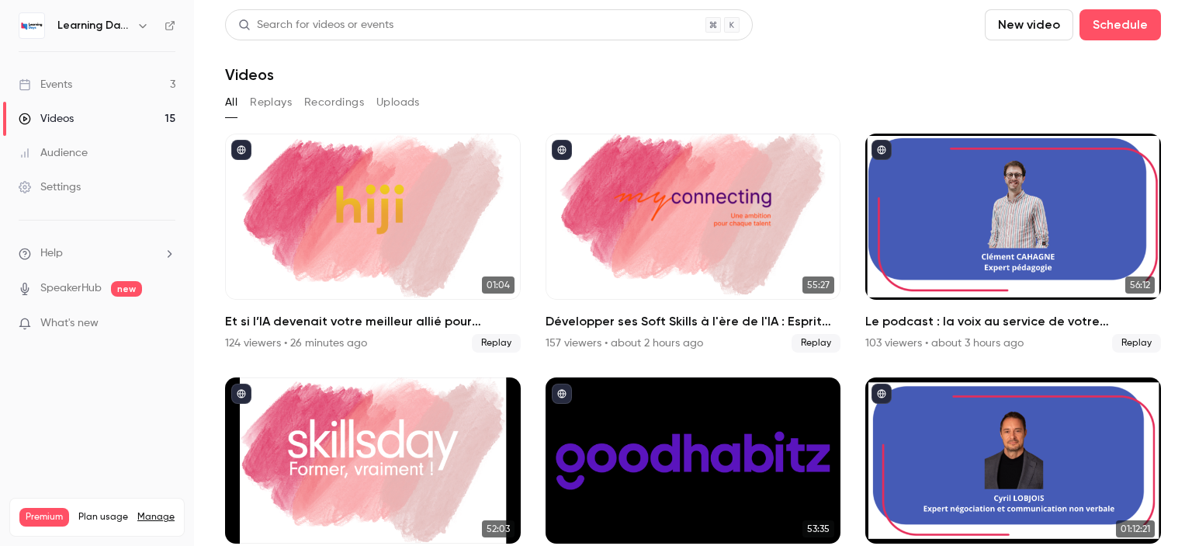
click at [78, 148] on div "Audience" at bounding box center [53, 153] width 69 height 16
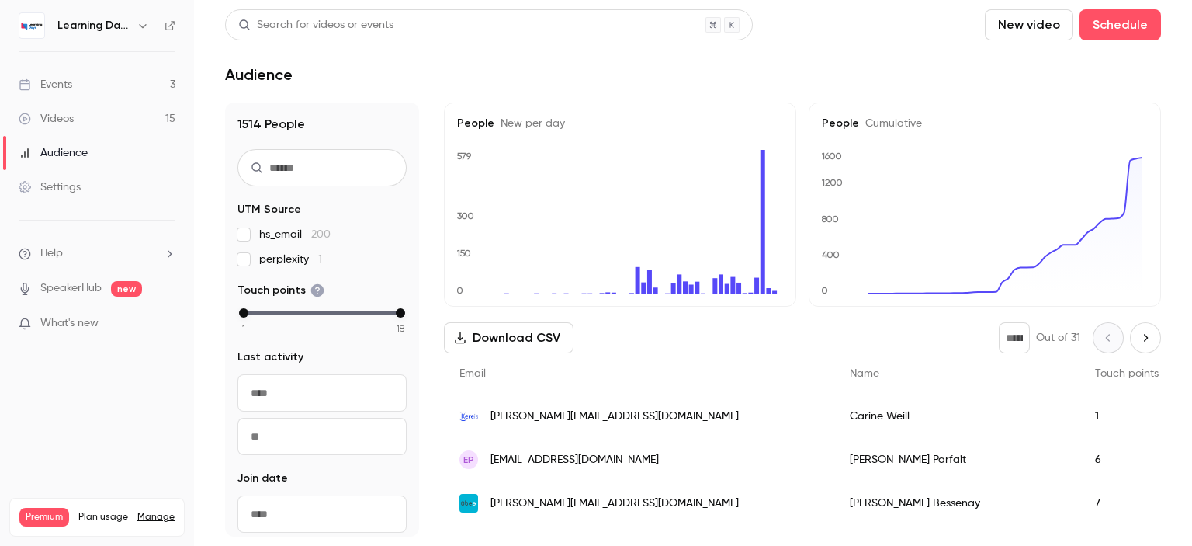
click at [538, 415] on span "carine.weill@kereis.com" at bounding box center [614, 416] width 248 height 16
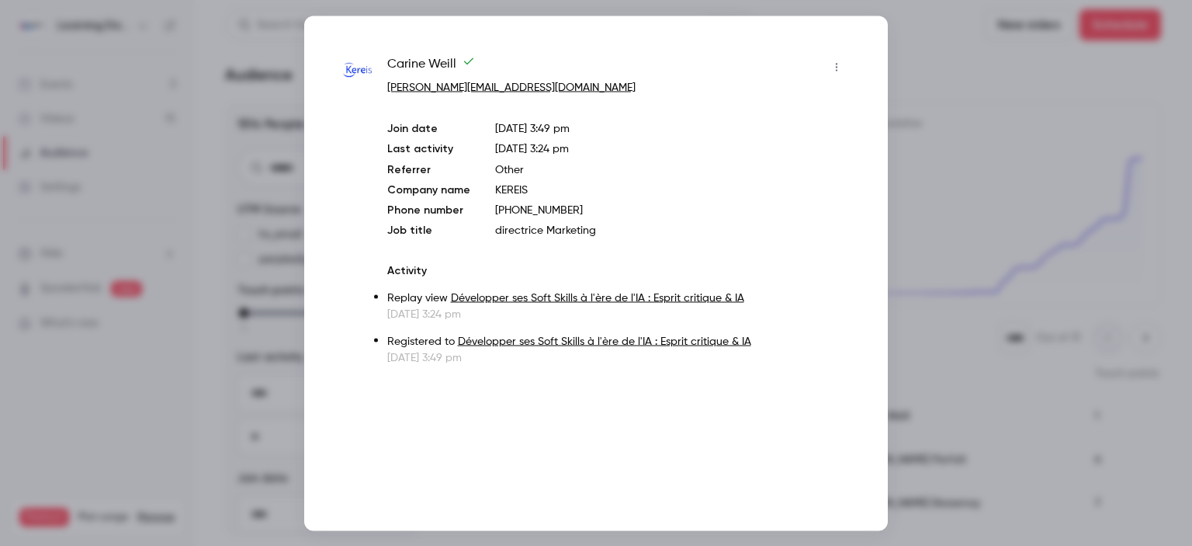
click at [973, 88] on div at bounding box center [596, 273] width 1192 height 546
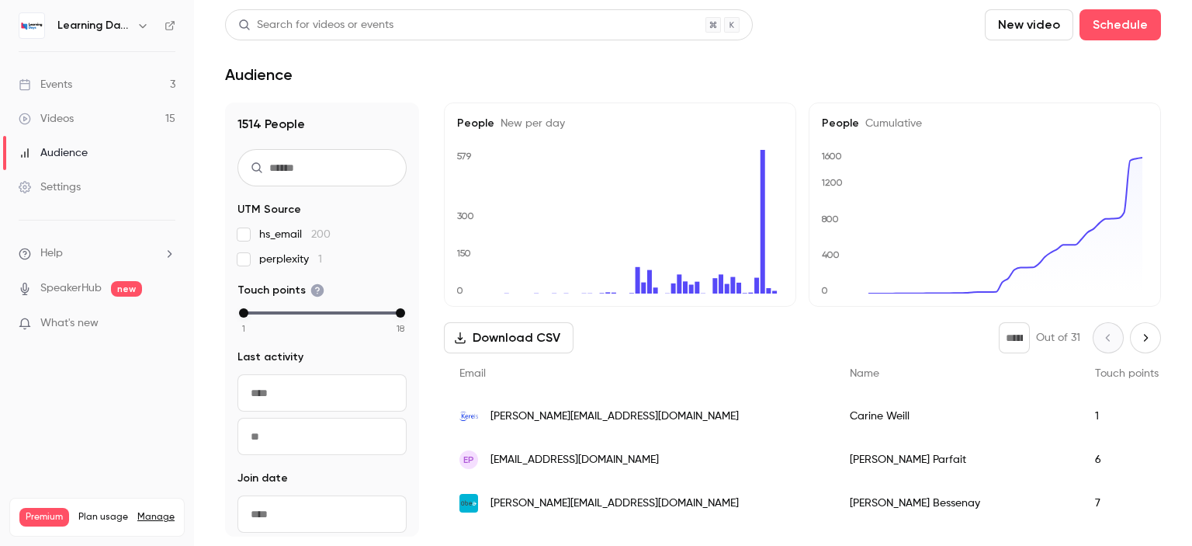
click at [134, 86] on link "Events 3" at bounding box center [97, 85] width 194 height 34
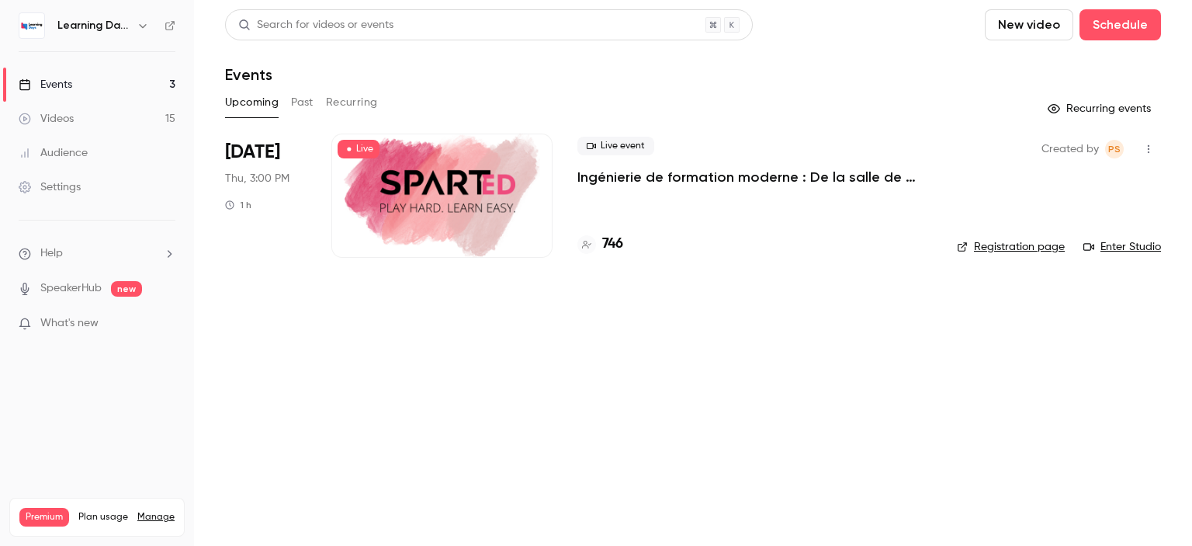
click at [300, 99] on button "Past" at bounding box center [302, 102] width 23 height 25
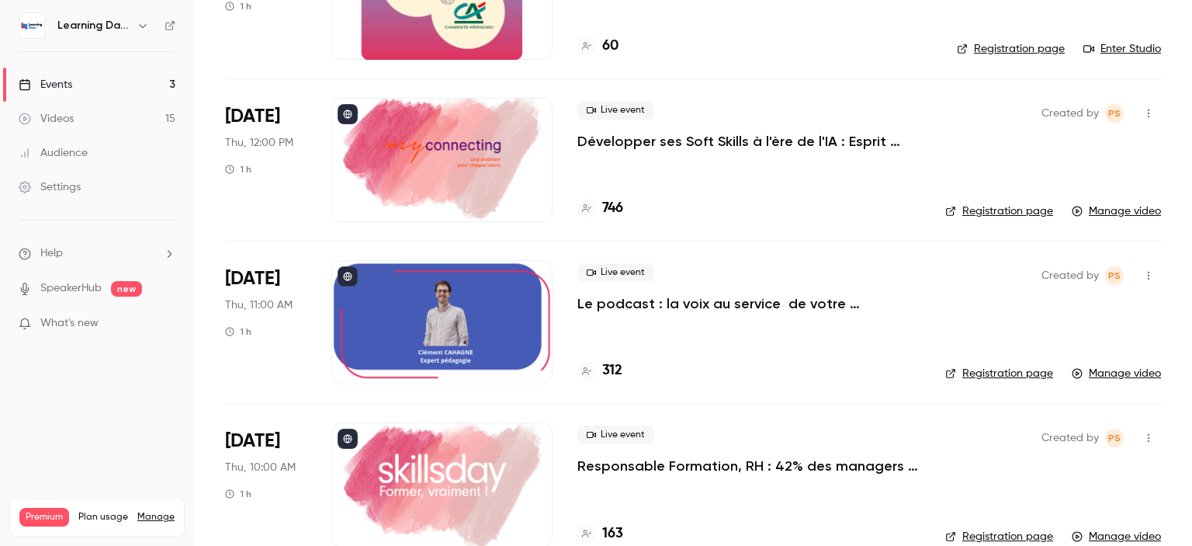
scroll to position [352, 0]
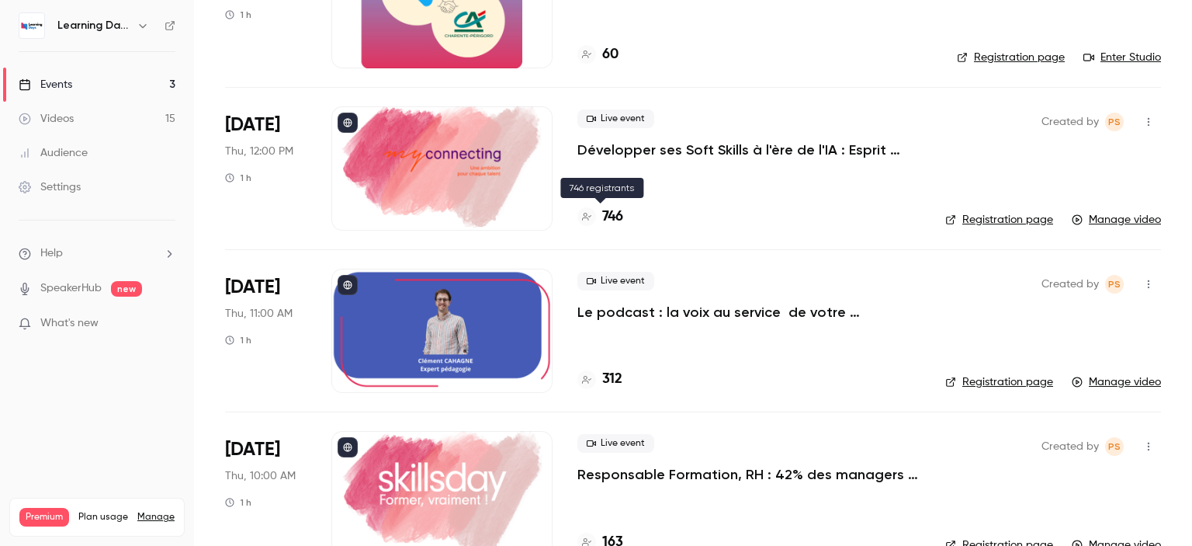
click at [617, 216] on h4 "746" at bounding box center [612, 216] width 21 height 21
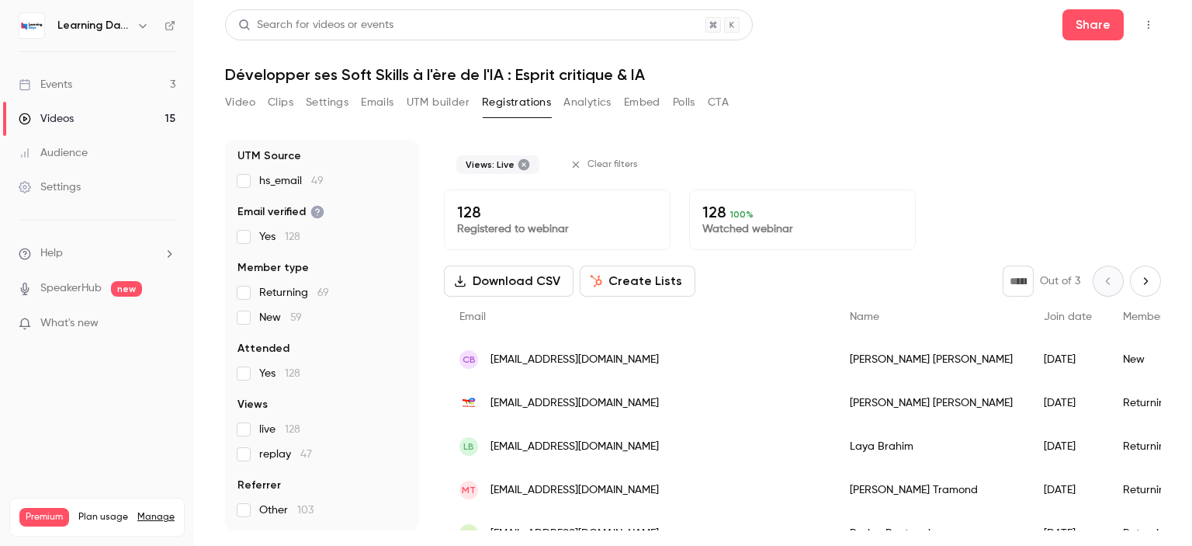
scroll to position [90, 0]
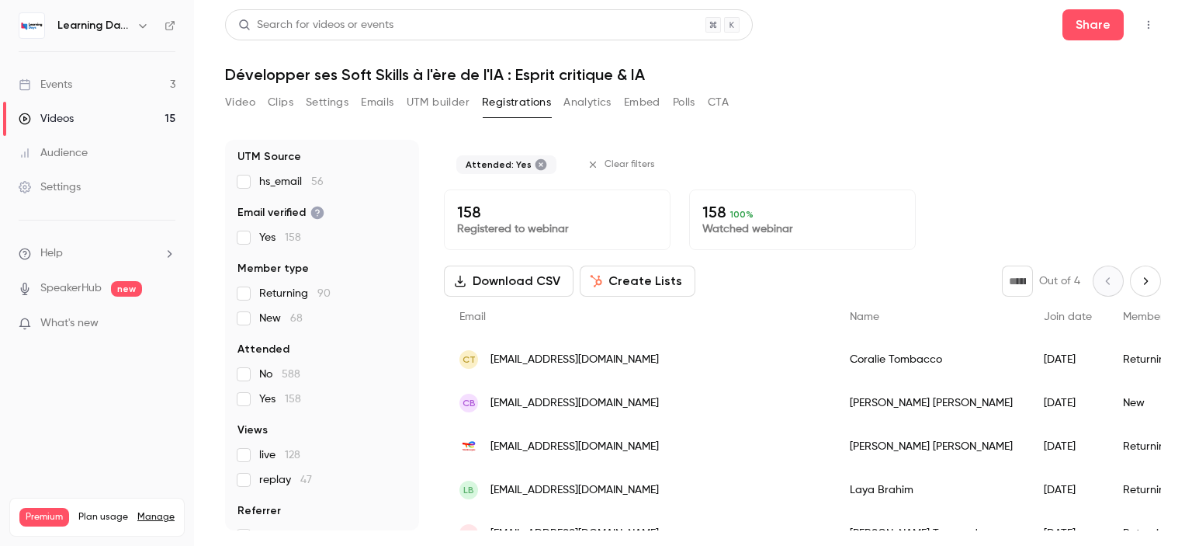
click at [243, 404] on label "Yes 158" at bounding box center [321, 399] width 169 height 16
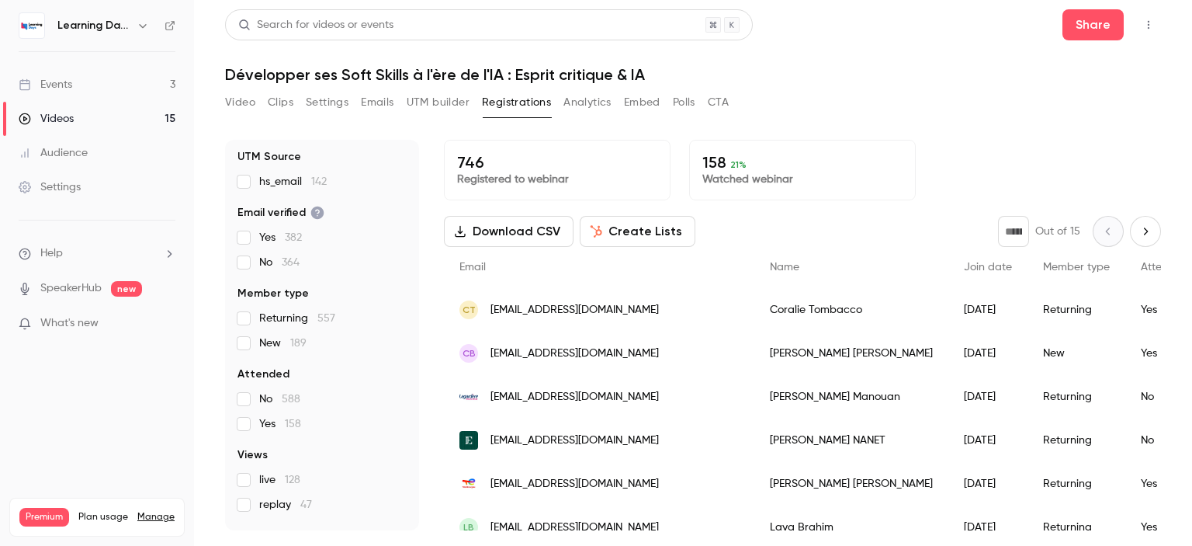
click at [85, 75] on link "Events 3" at bounding box center [97, 85] width 194 height 34
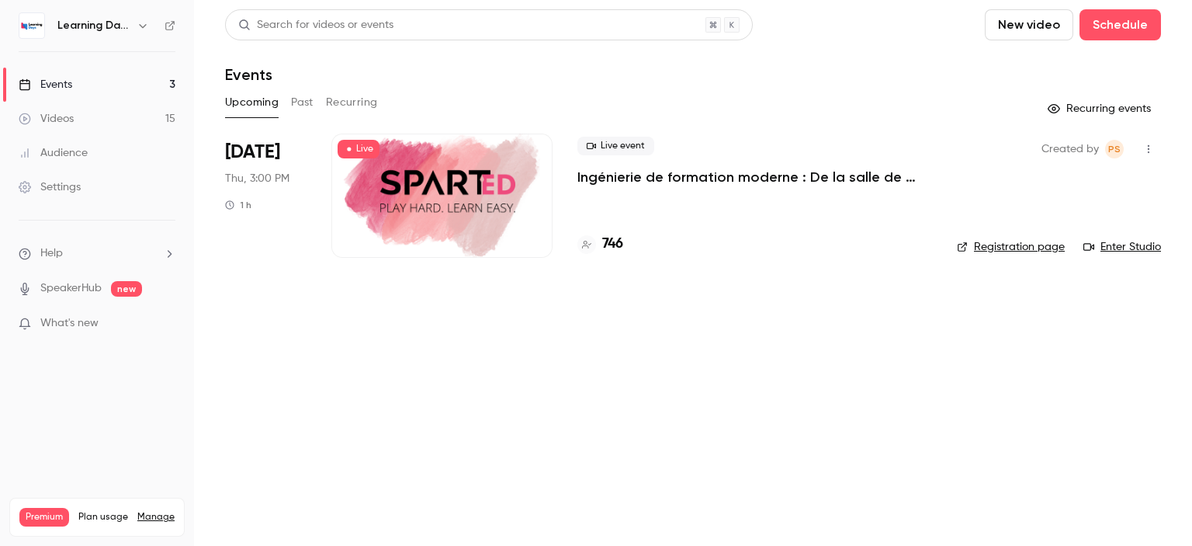
click at [100, 112] on link "Videos 15" at bounding box center [97, 119] width 194 height 34
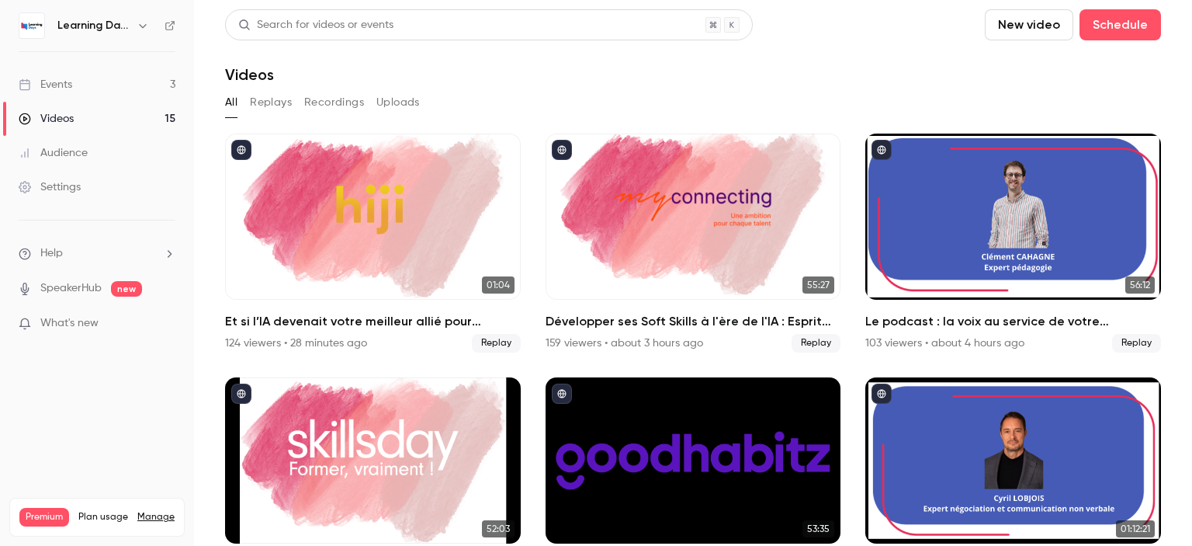
click at [118, 321] on p "What's new" at bounding box center [85, 323] width 132 height 16
click at [93, 114] on div at bounding box center [596, 273] width 1192 height 546
click at [80, 117] on link "Videos 15" at bounding box center [97, 119] width 194 height 34
click at [85, 86] on link "Events 3" at bounding box center [97, 85] width 194 height 34
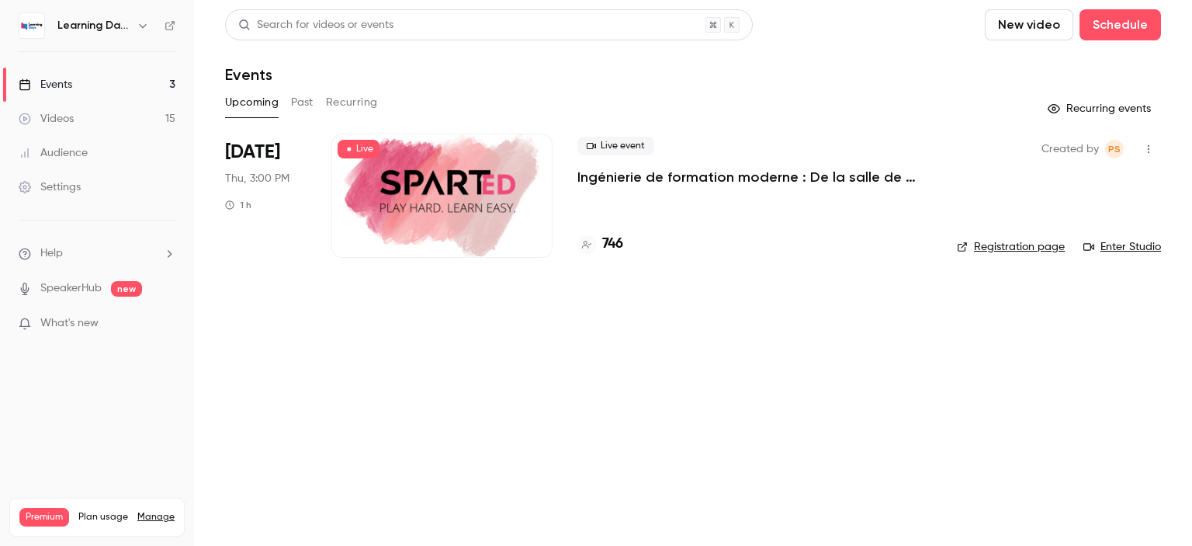
click at [300, 95] on button "Past" at bounding box center [302, 102] width 23 height 25
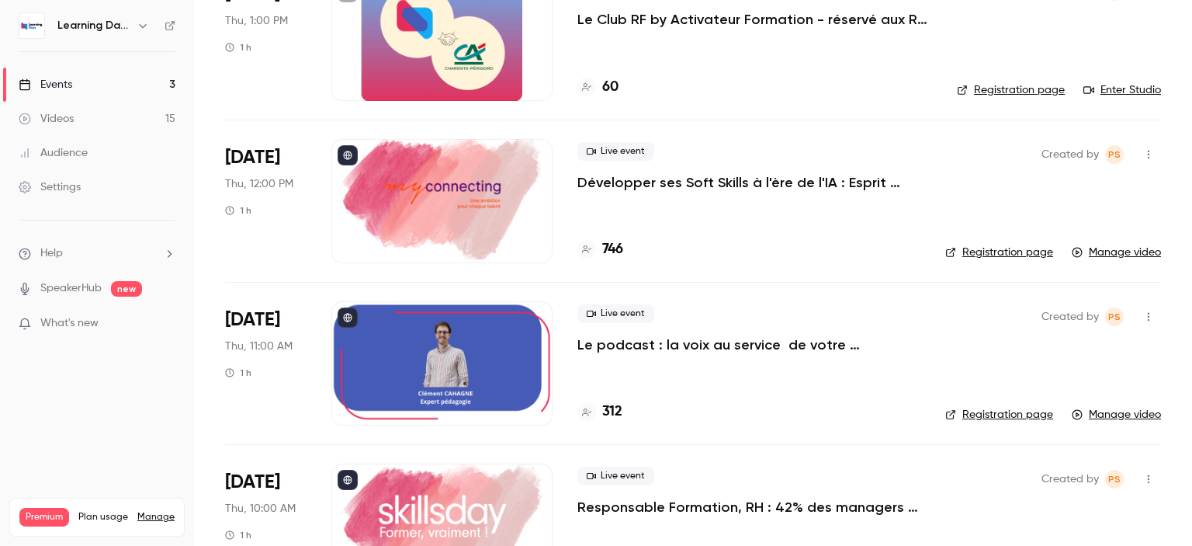
scroll to position [336, 0]
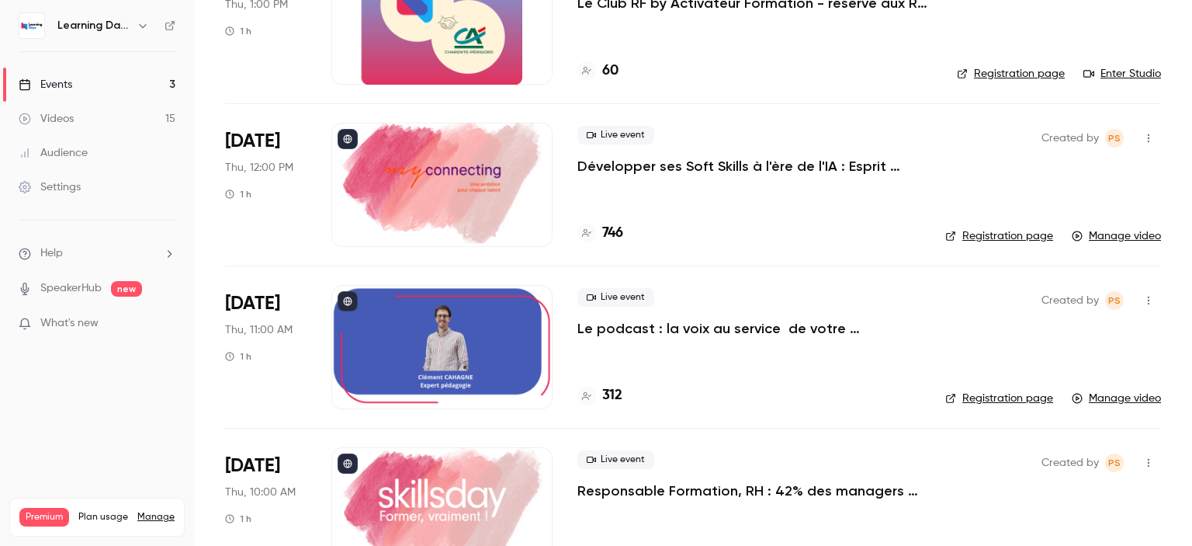
click at [611, 234] on h4 "746" at bounding box center [612, 233] width 21 height 21
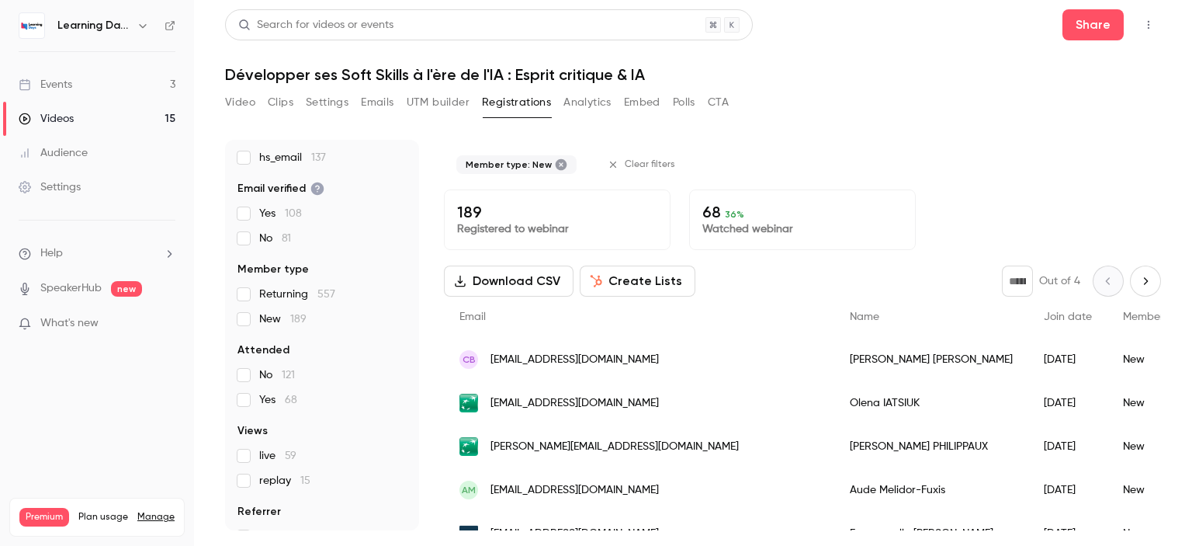
click at [534, 282] on button "Download CSV" at bounding box center [509, 280] width 130 height 31
click at [593, 105] on button "Analytics" at bounding box center [587, 102] width 48 height 25
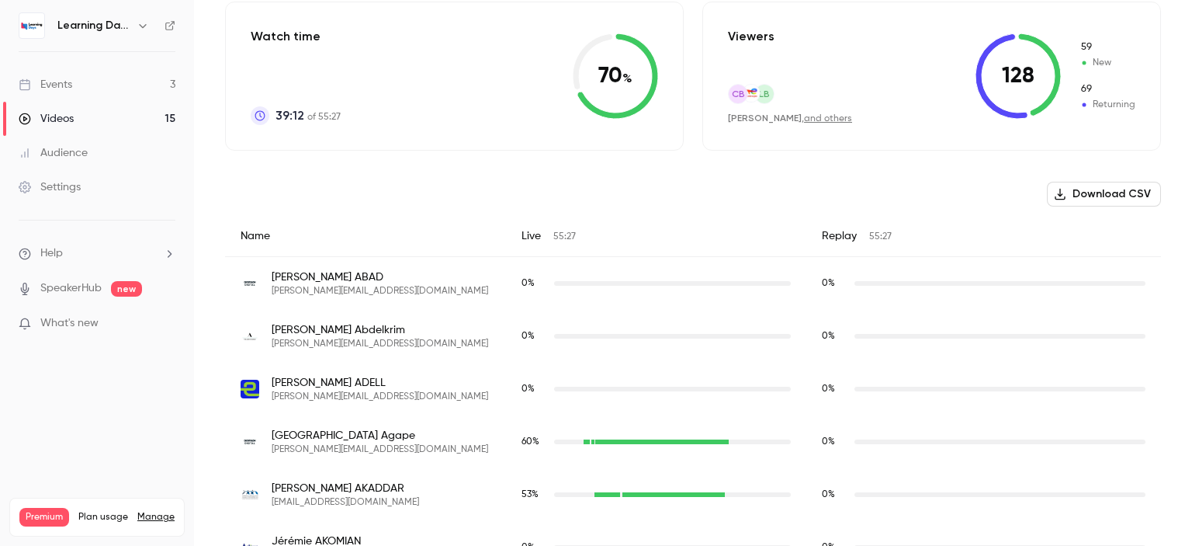
scroll to position [372, 0]
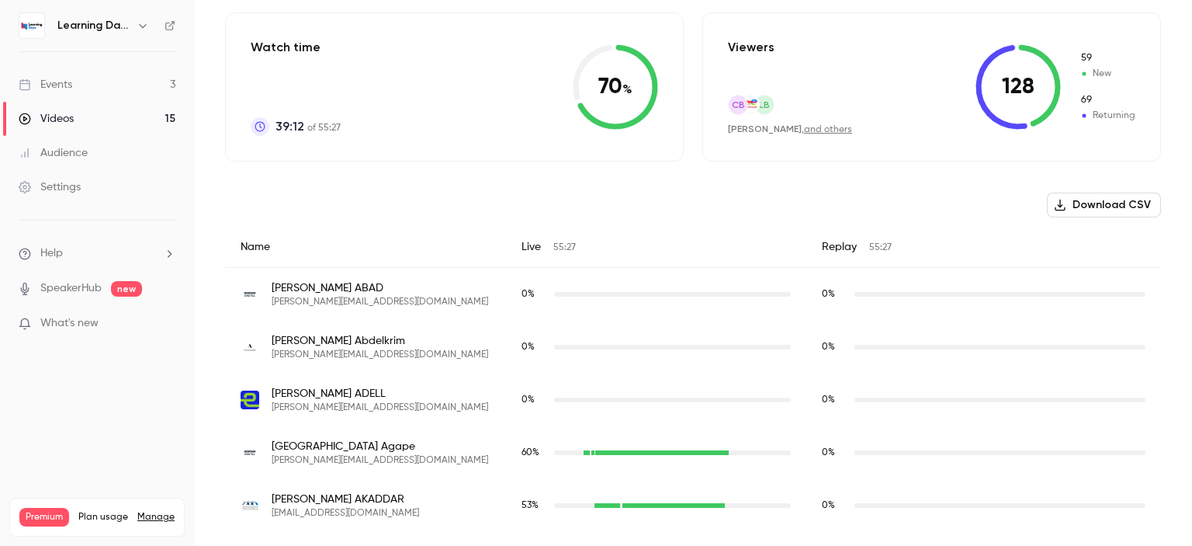
click at [1108, 201] on button "Download CSV" at bounding box center [1104, 204] width 114 height 25
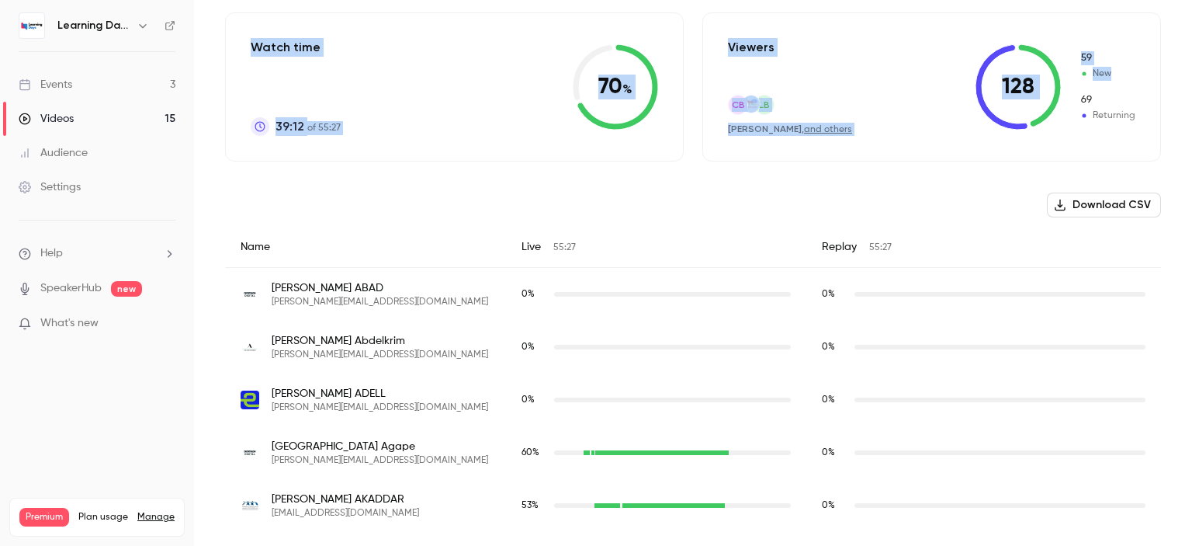
scroll to position [119, 0]
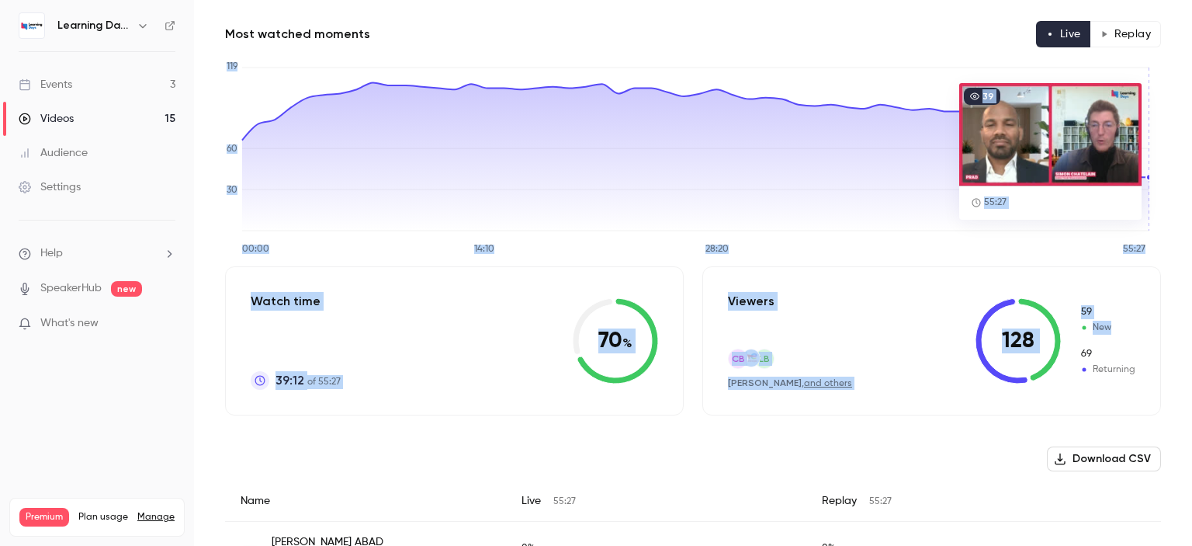
click at [1190, 51] on main "Search for videos or events Share Développer ses Soft Skills à l'ère de l'IA : …" at bounding box center [693, 273] width 998 height 546
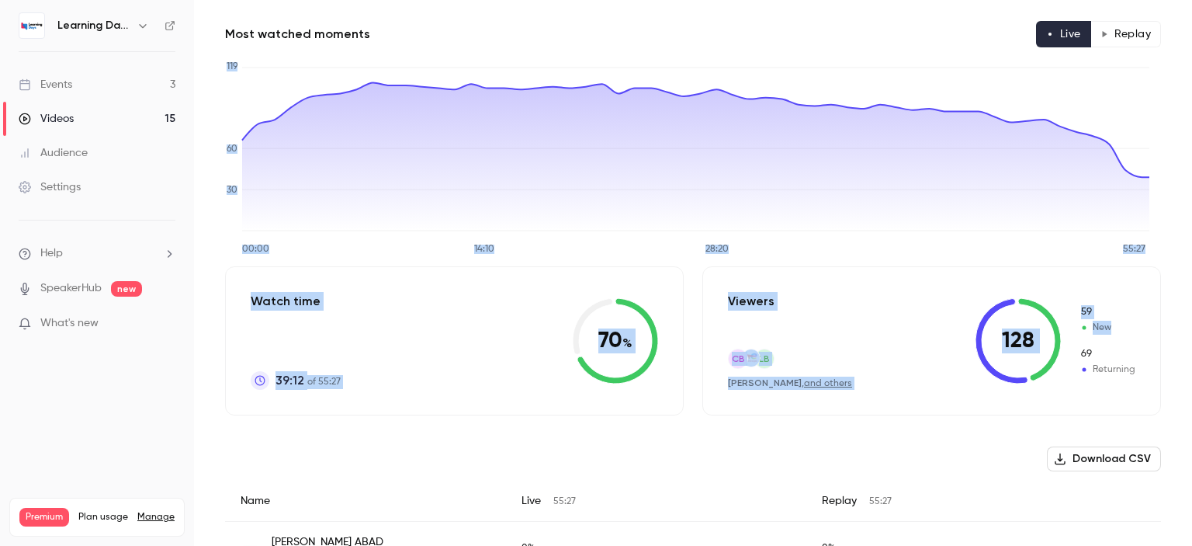
click at [1106, 25] on button "Replay" at bounding box center [1125, 34] width 71 height 26
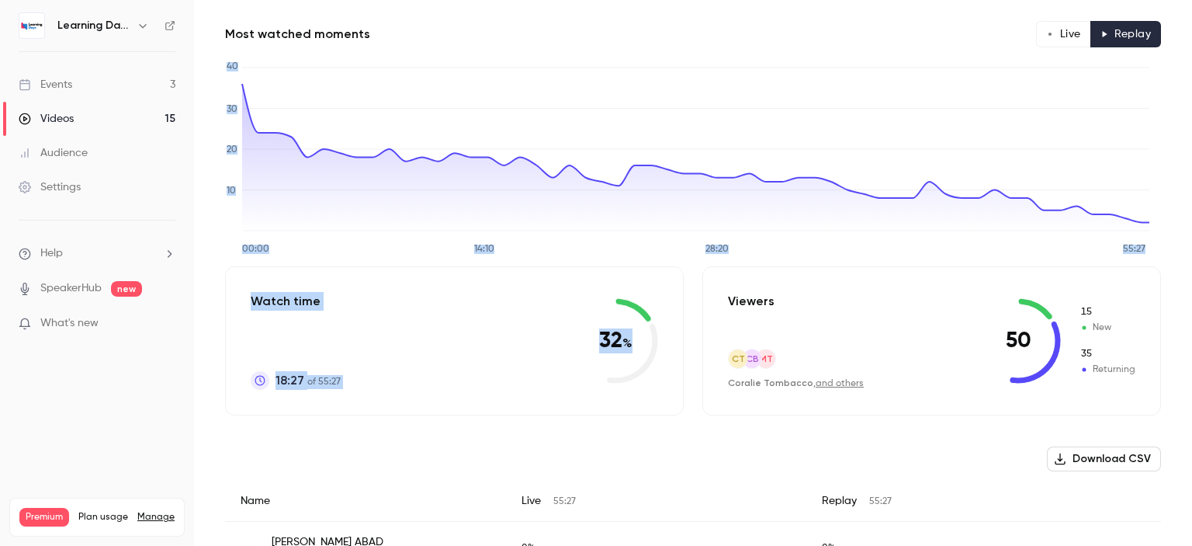
click at [1083, 455] on button "Download CSV" at bounding box center [1104, 458] width 114 height 25
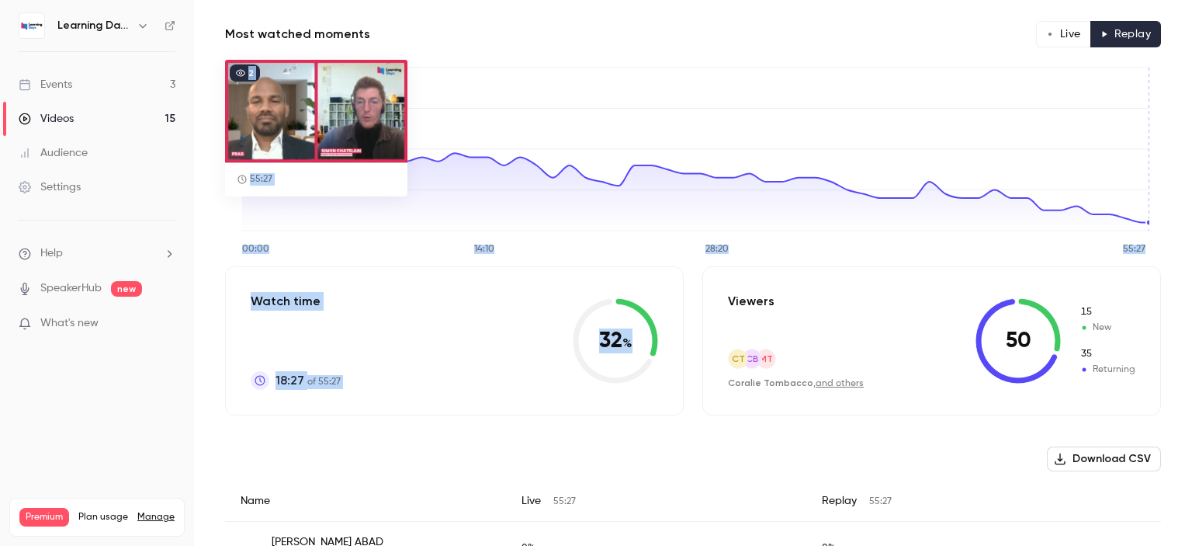
scroll to position [0, 0]
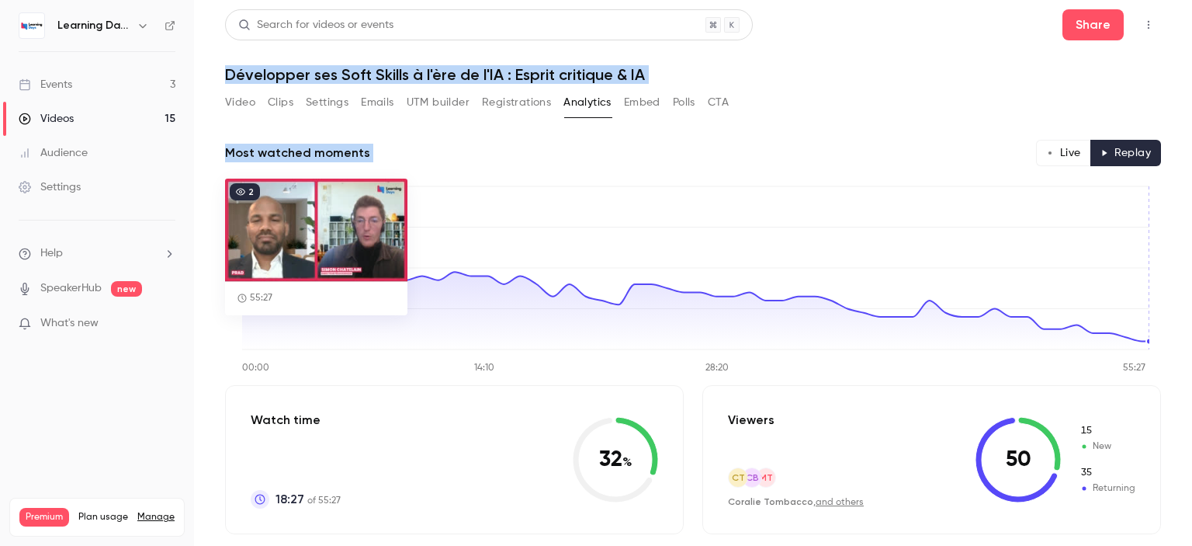
drag, startPoint x: 1191, startPoint y: 77, endPoint x: 1108, endPoint y: 6, distance: 109.0
click at [1186, 36] on main "Search for videos or events Share Développer ses Soft Skills à l'ère de l'IA : …" at bounding box center [693, 273] width 998 height 546
click at [729, 102] on button "CTA" at bounding box center [718, 102] width 21 height 25
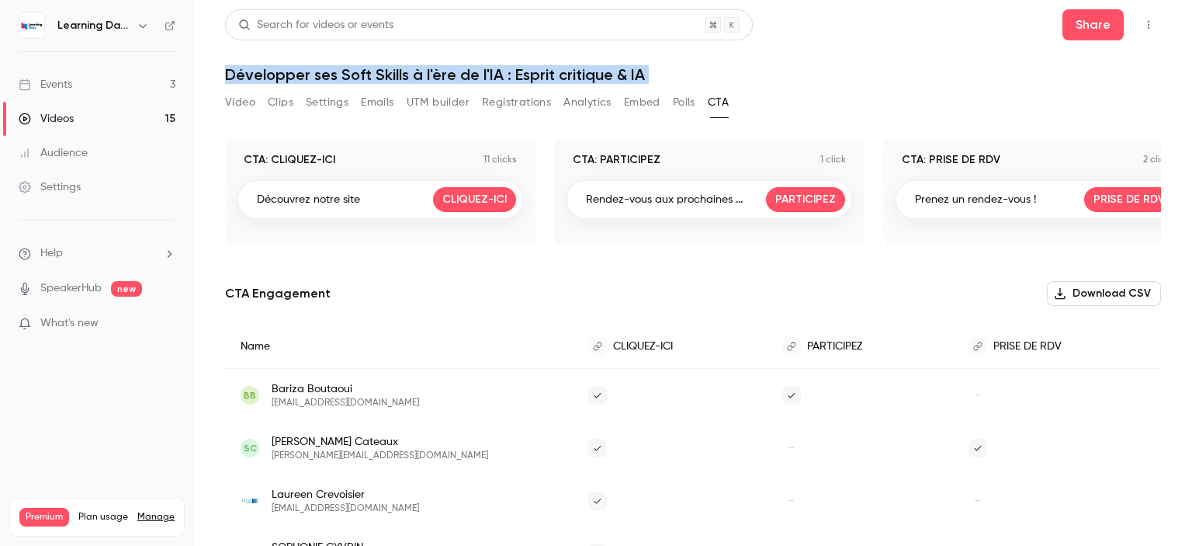
click at [1096, 294] on button "Download CSV" at bounding box center [1104, 293] width 114 height 25
click at [680, 107] on button "Polls" at bounding box center [684, 102] width 23 height 25
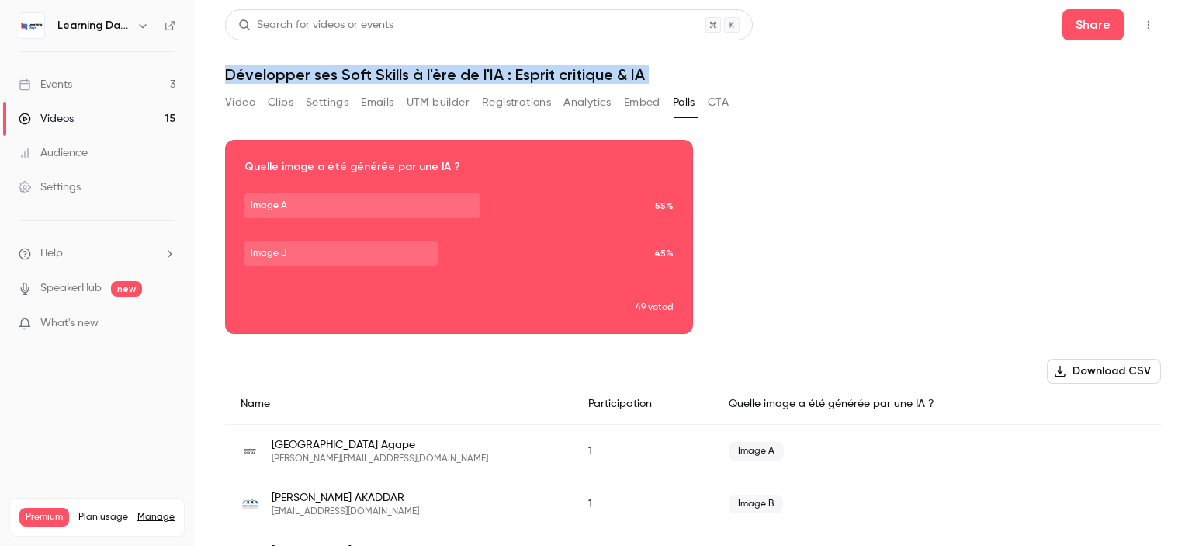
click at [103, 85] on link "Events 3" at bounding box center [97, 85] width 194 height 34
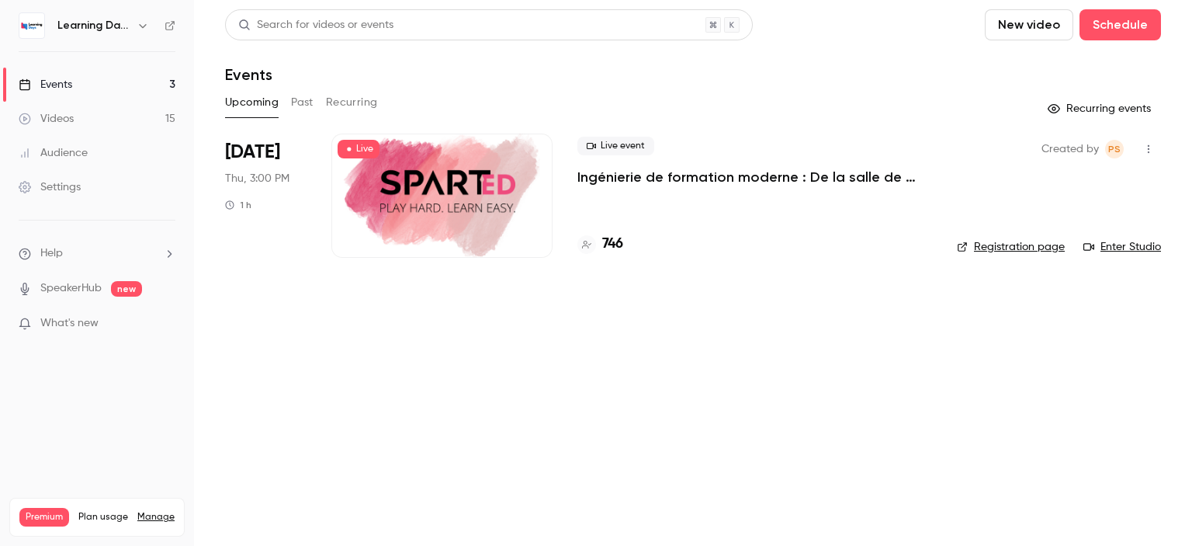
click at [101, 147] on link "Audience" at bounding box center [97, 153] width 194 height 34
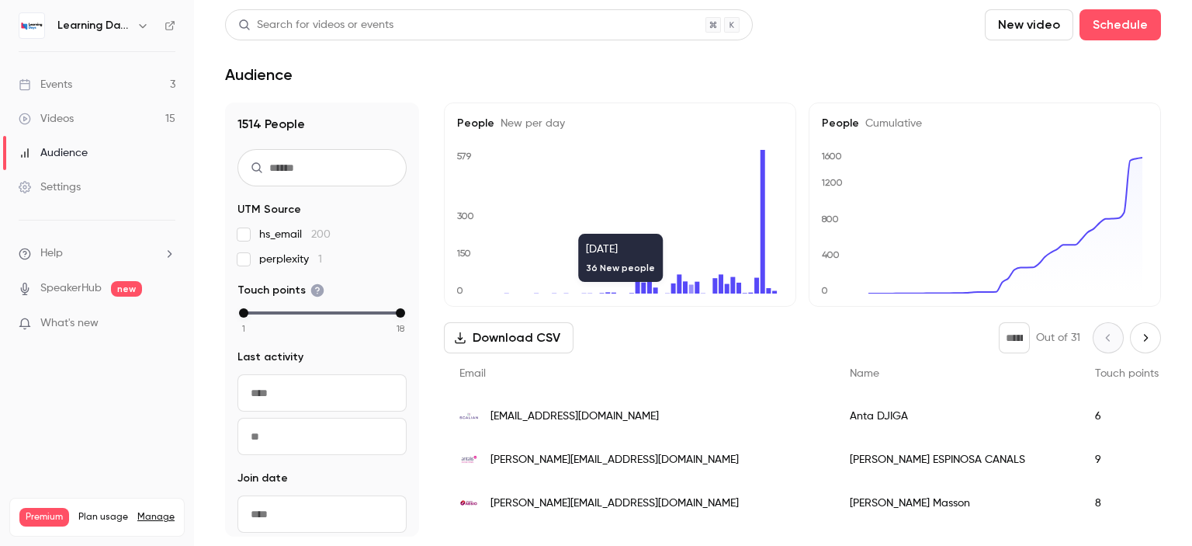
click at [598, 415] on span "[EMAIL_ADDRESS][DOMAIN_NAME]" at bounding box center [574, 416] width 168 height 16
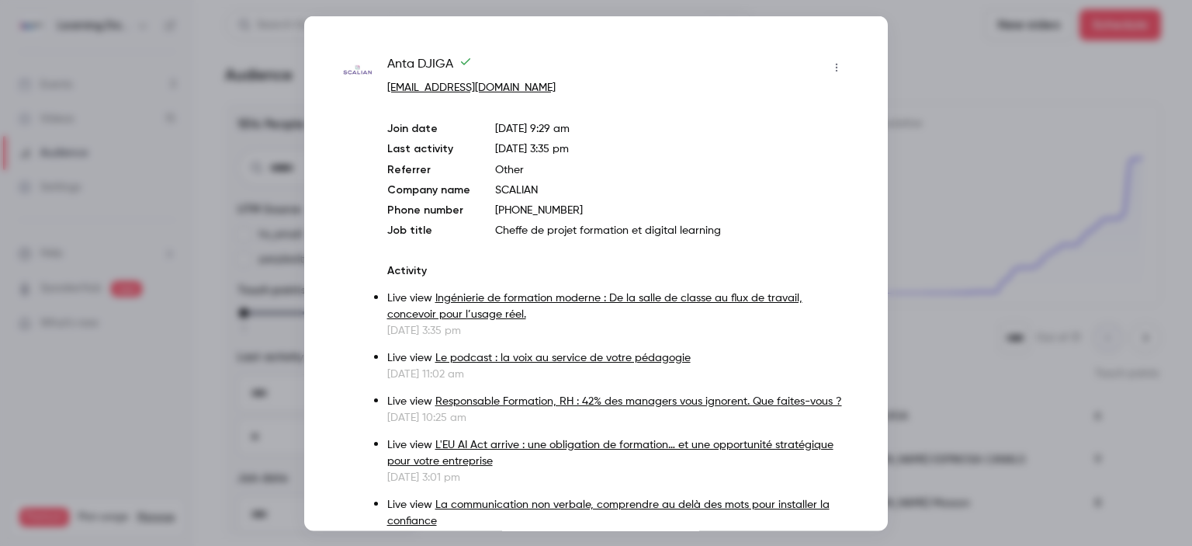
click at [933, 210] on div at bounding box center [596, 273] width 1192 height 546
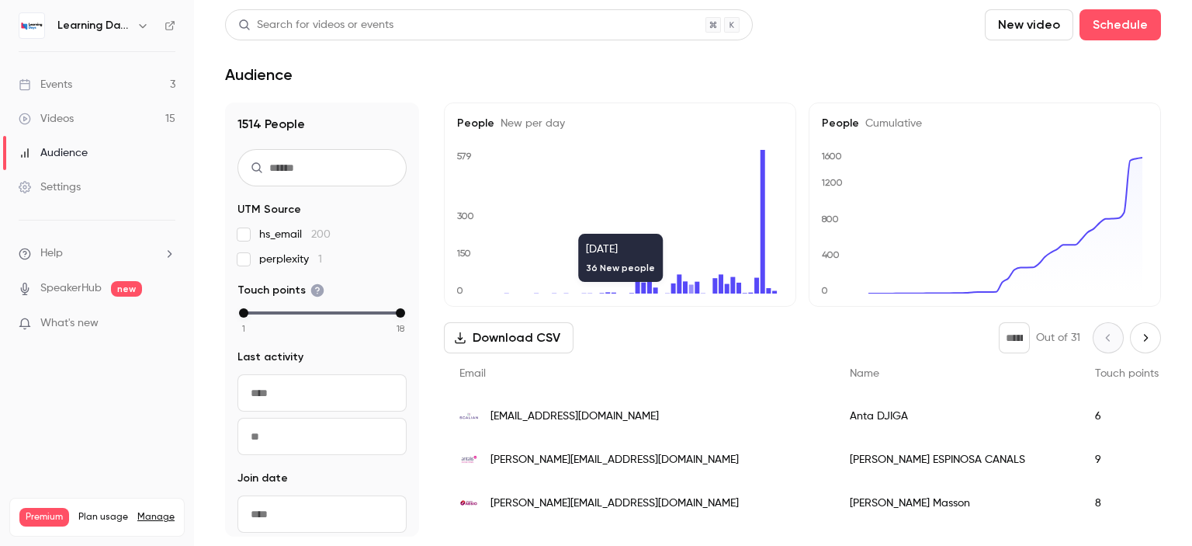
click at [601, 459] on span "[PERSON_NAME][EMAIL_ADDRESS][DOMAIN_NAME]" at bounding box center [614, 460] width 248 height 16
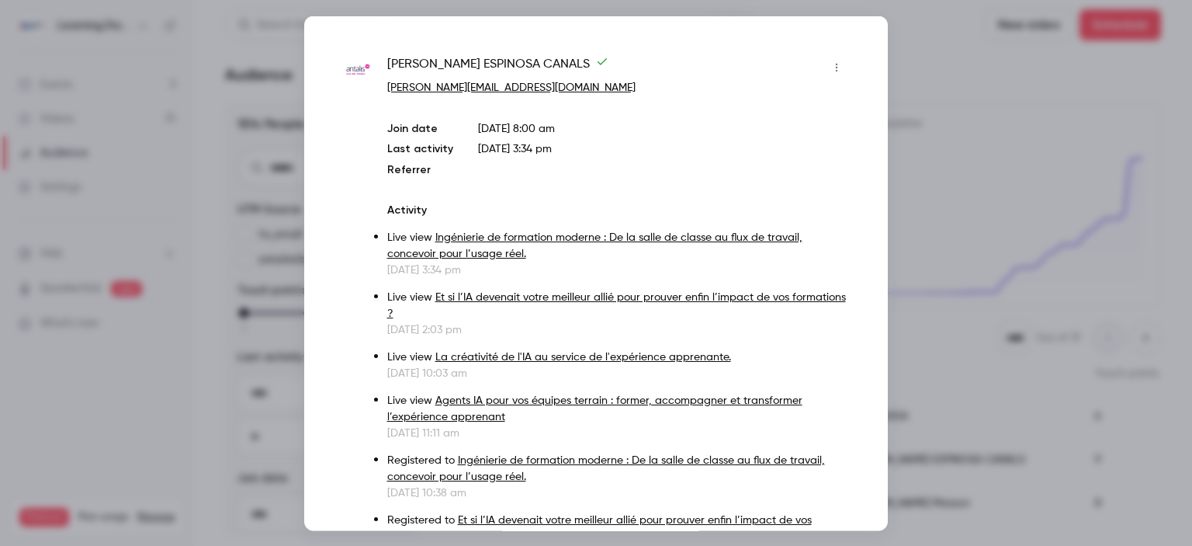
click at [936, 226] on div at bounding box center [596, 273] width 1192 height 546
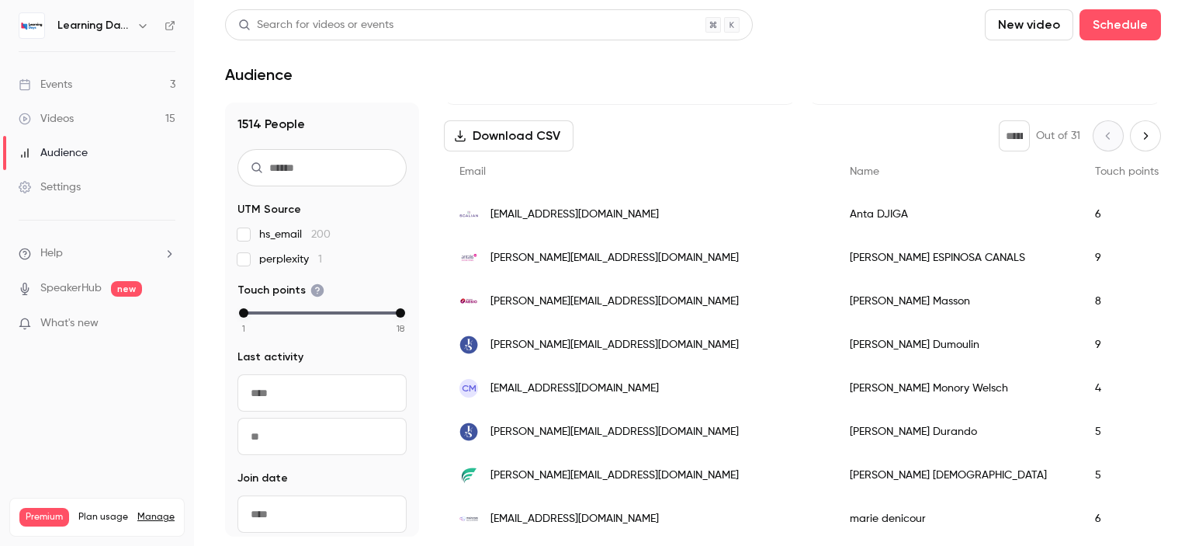
scroll to position [281, 0]
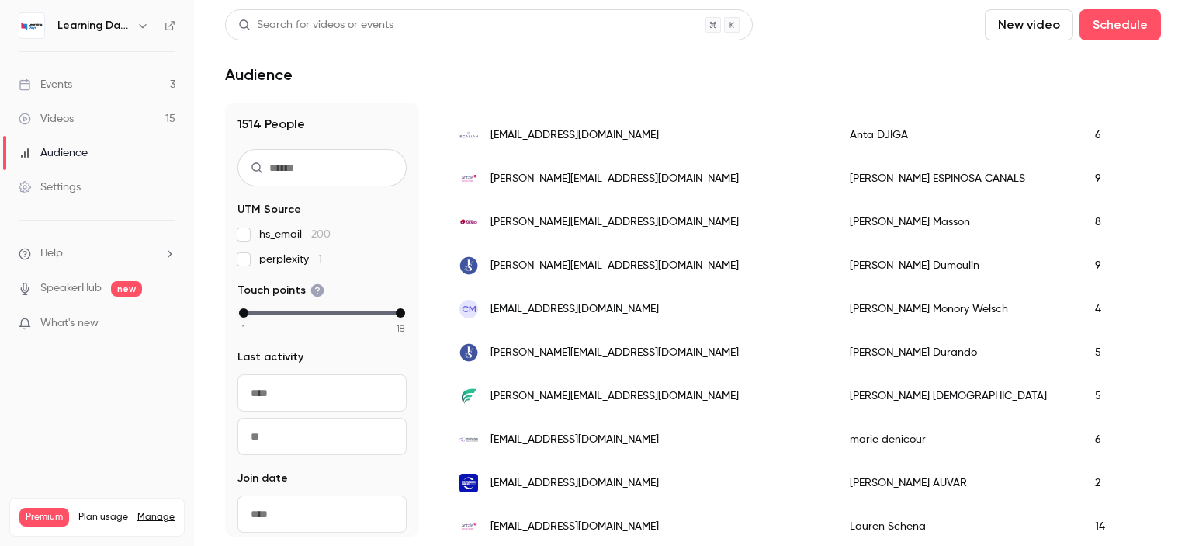
click at [594, 218] on span "[PERSON_NAME][EMAIL_ADDRESS][DOMAIN_NAME]" at bounding box center [614, 222] width 248 height 16
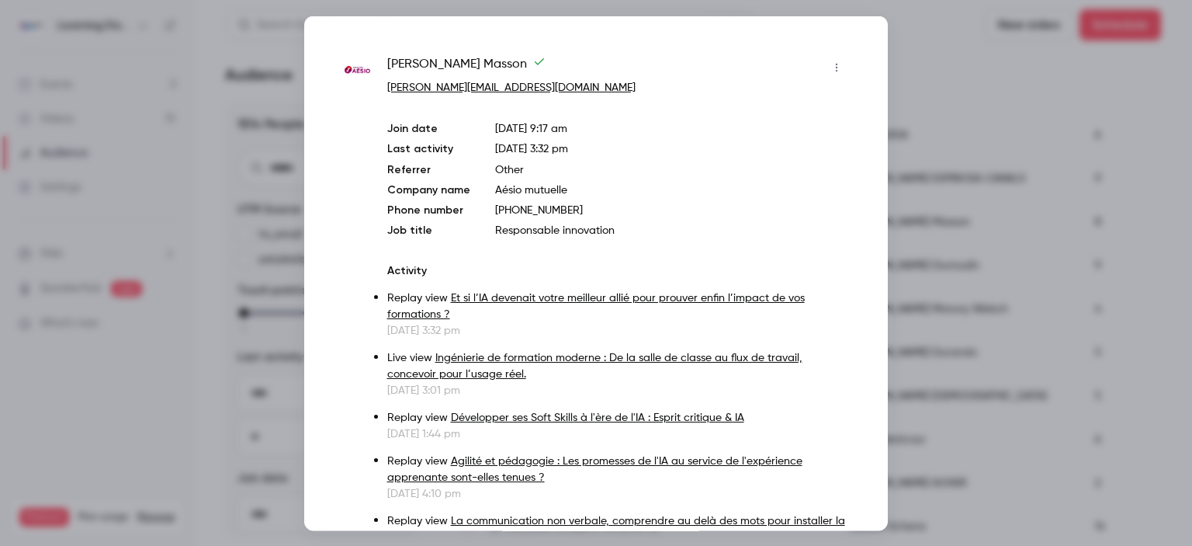
click at [928, 80] on div at bounding box center [596, 273] width 1192 height 546
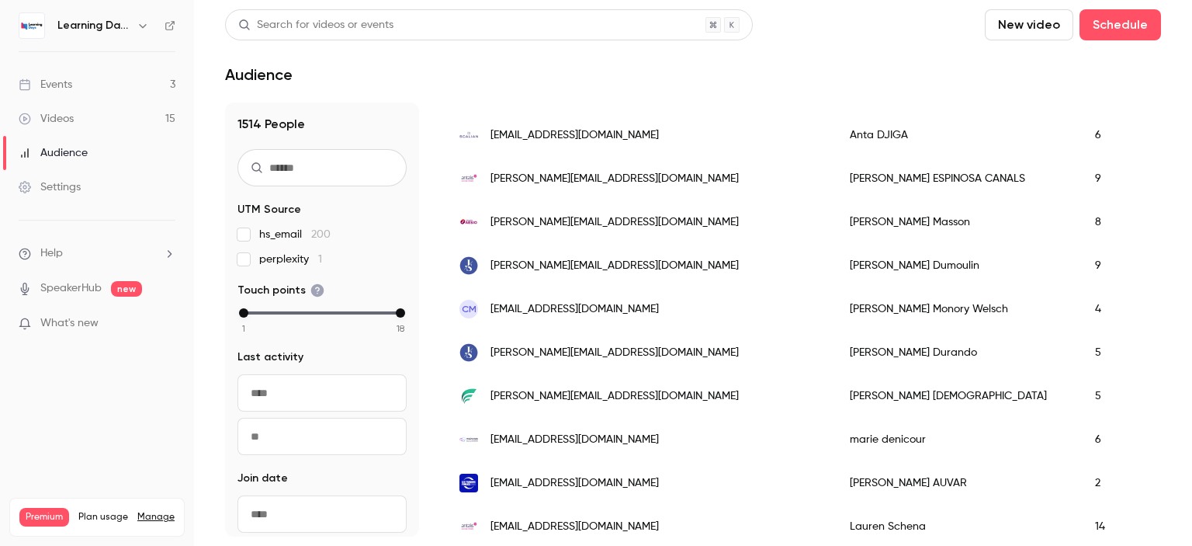
click at [67, 87] on div "Events" at bounding box center [46, 85] width 54 height 16
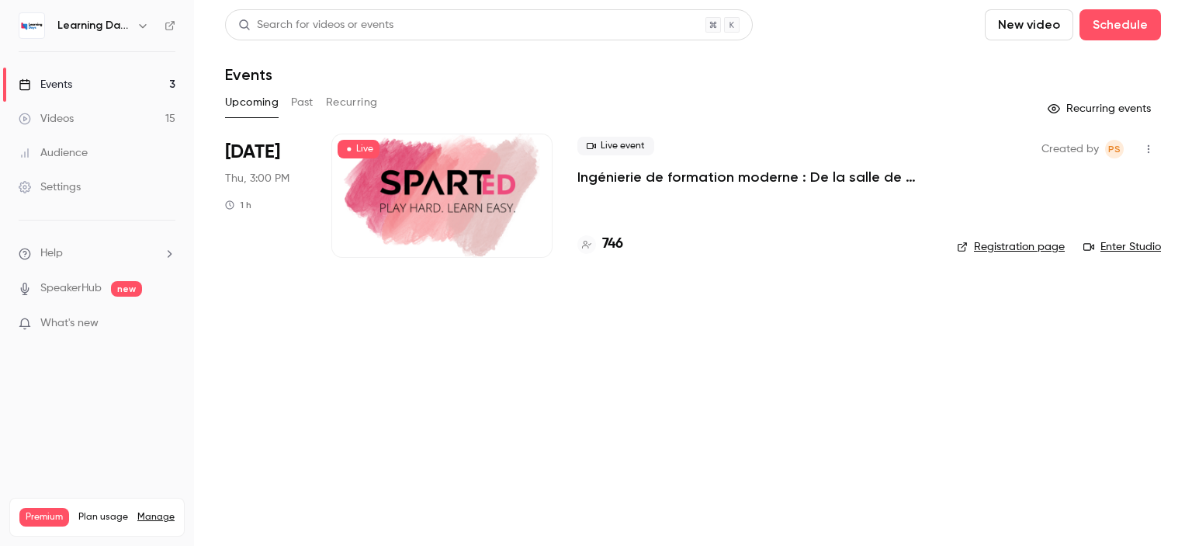
click at [78, 150] on div "Audience" at bounding box center [53, 153] width 69 height 16
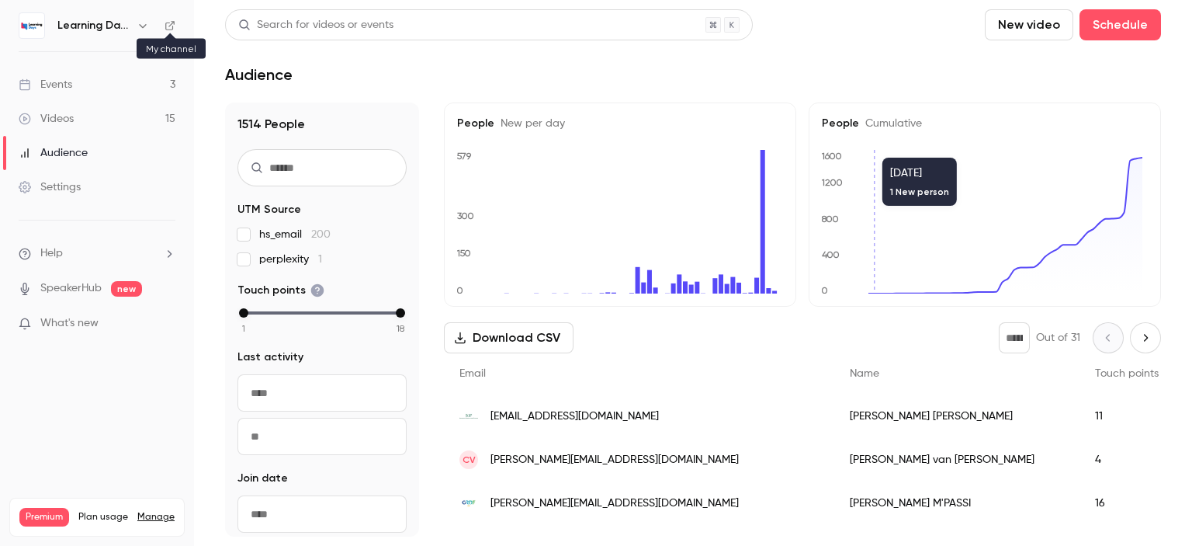
click at [168, 26] on icon at bounding box center [170, 25] width 11 height 11
click at [80, 79] on link "Events 3" at bounding box center [97, 85] width 194 height 34
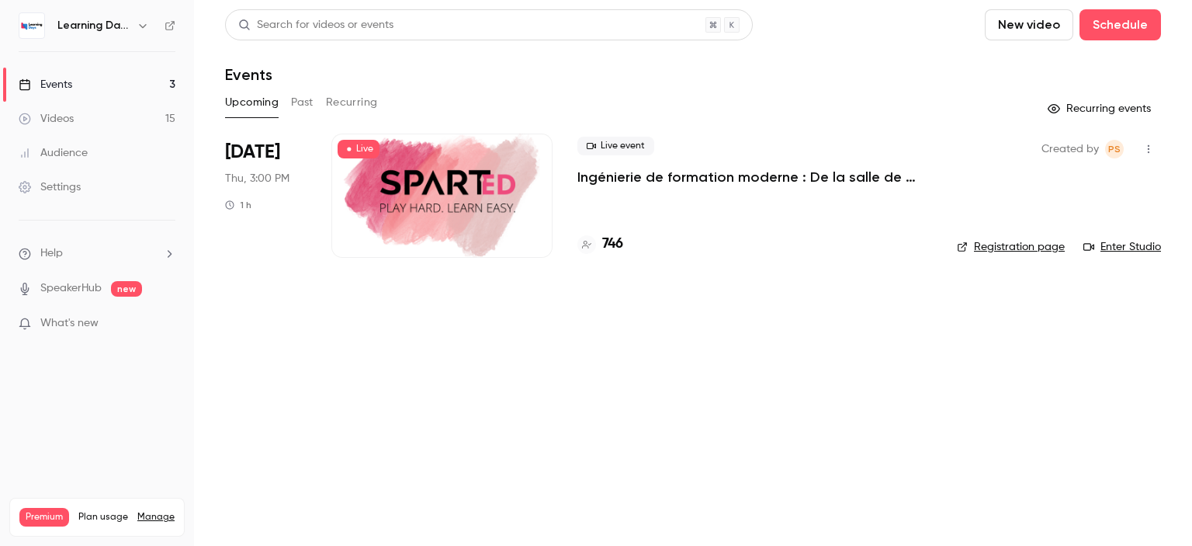
click at [89, 147] on link "Audience" at bounding box center [97, 153] width 194 height 34
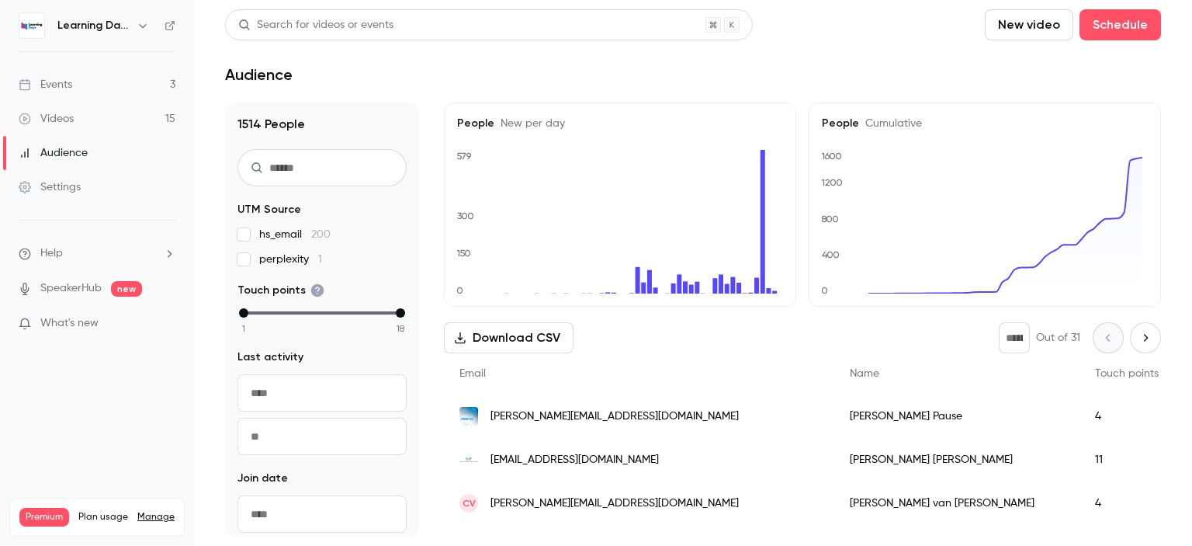
click at [165, 17] on div "Learning Days" at bounding box center [97, 25] width 157 height 26
click at [167, 25] on icon at bounding box center [170, 25] width 11 height 11
click at [149, 109] on link "Videos 15" at bounding box center [97, 119] width 194 height 34
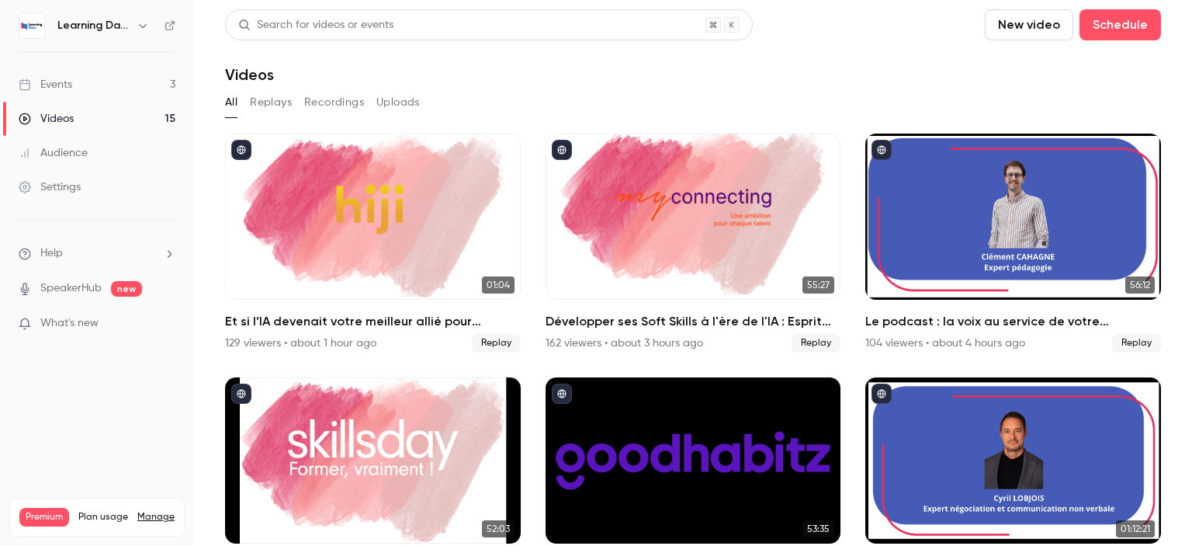
click at [102, 142] on link "Audience" at bounding box center [97, 153] width 194 height 34
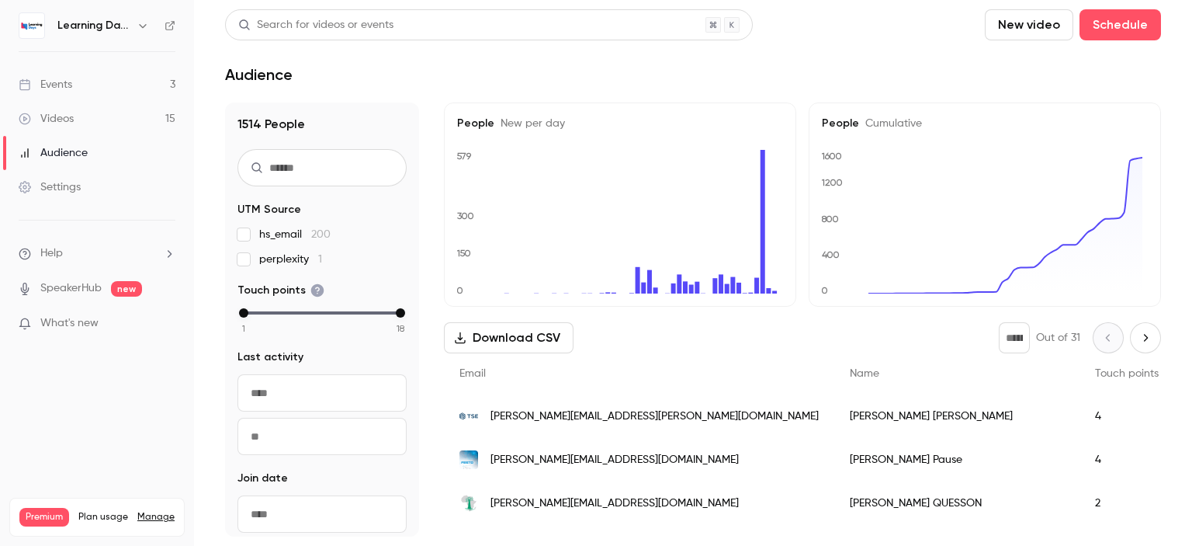
click at [515, 414] on span "[PERSON_NAME][EMAIL_ADDRESS][PERSON_NAME][DOMAIN_NAME]" at bounding box center [654, 416] width 328 height 16
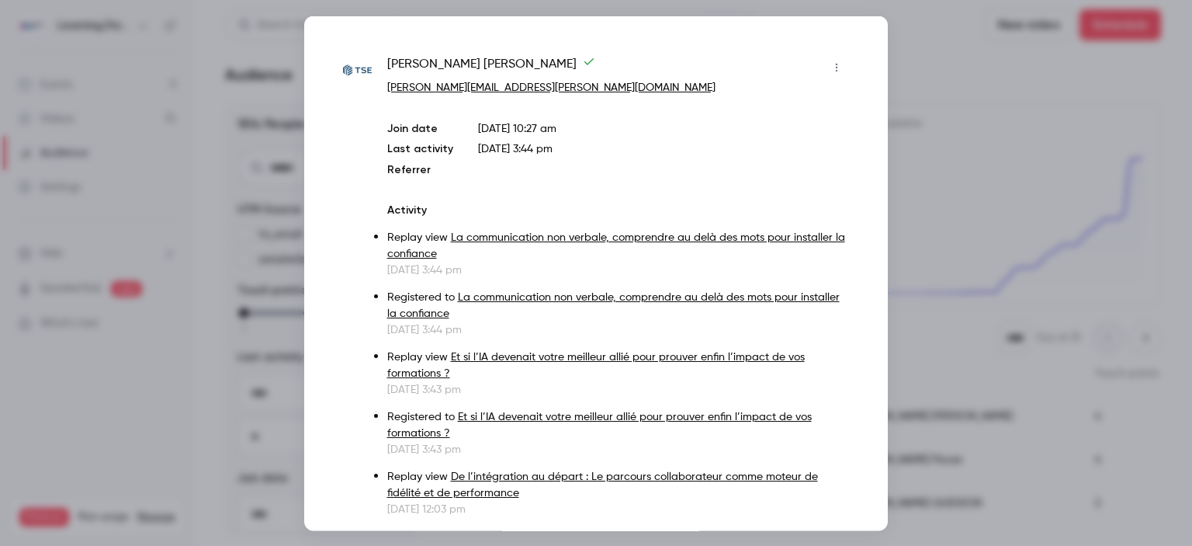
click at [928, 190] on div at bounding box center [596, 273] width 1192 height 546
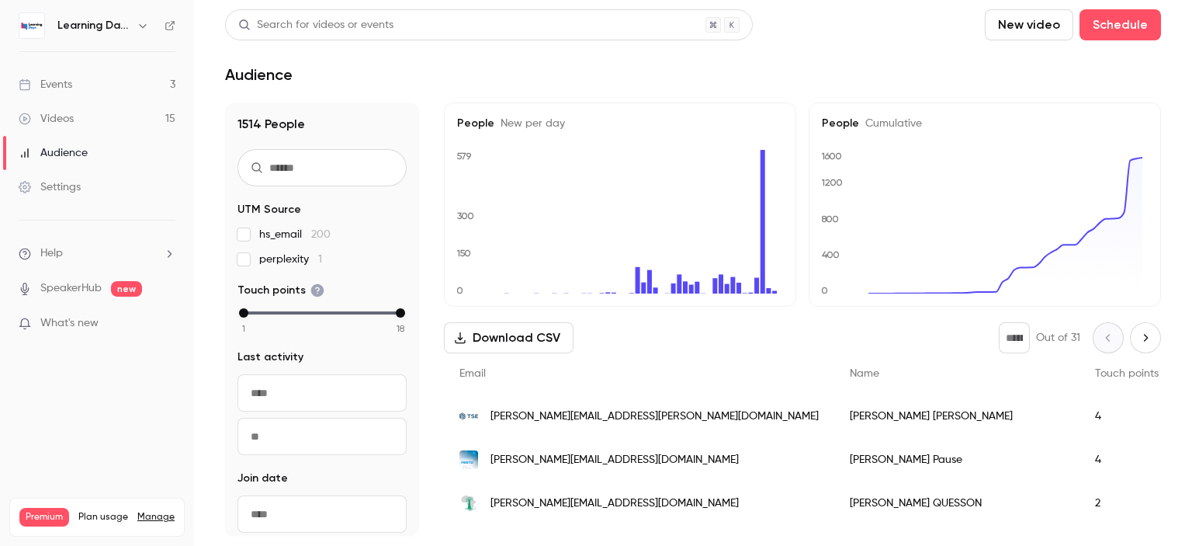
click at [69, 99] on link "Events 3" at bounding box center [97, 85] width 194 height 34
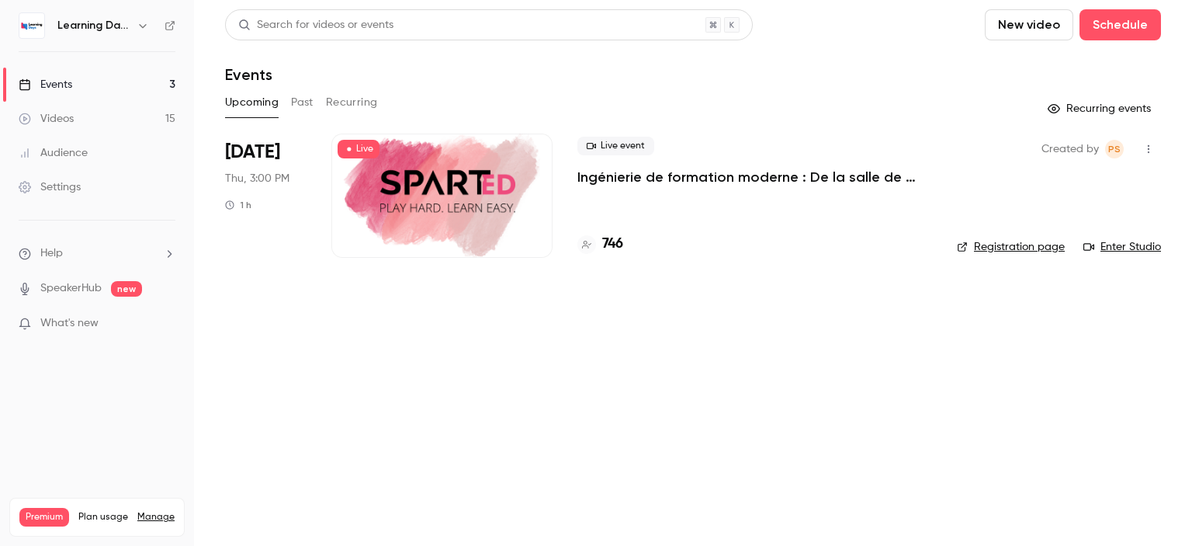
click at [81, 151] on div "Audience" at bounding box center [53, 153] width 69 height 16
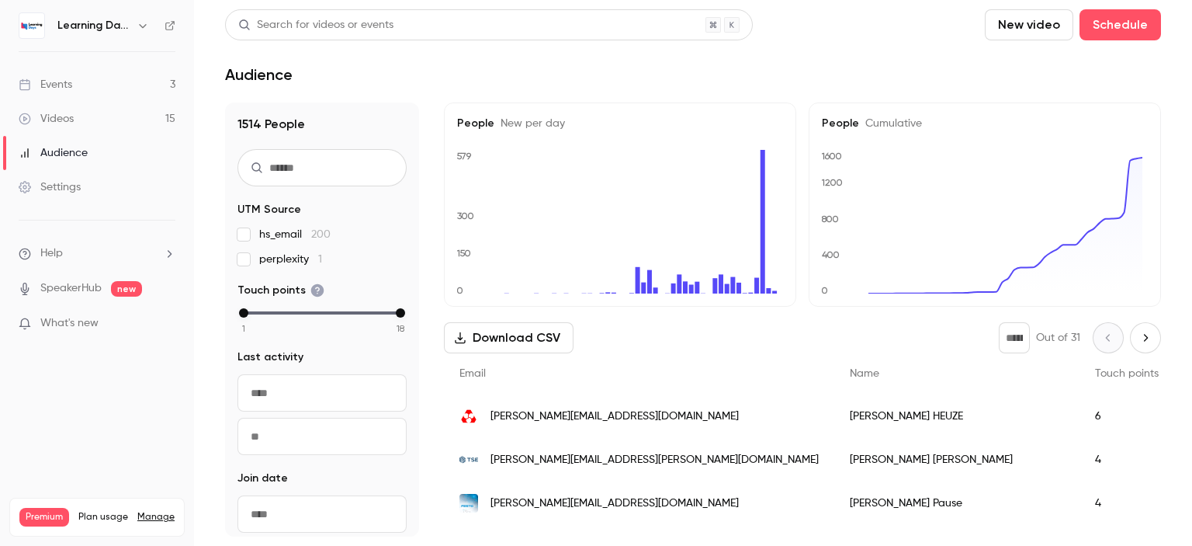
click at [93, 92] on link "Events 3" at bounding box center [97, 85] width 194 height 34
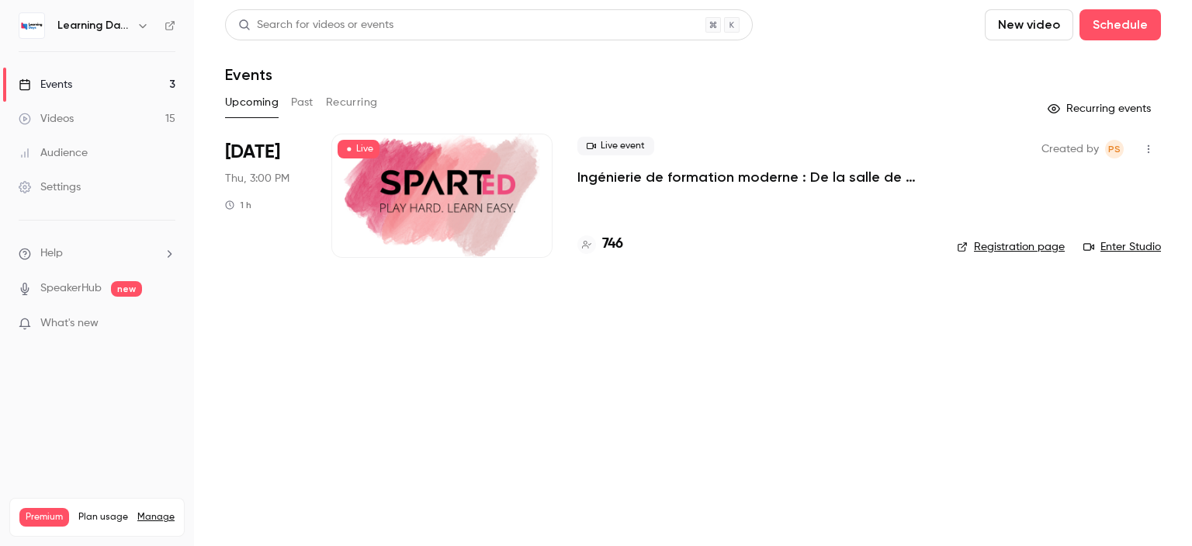
click at [95, 151] on link "Audience" at bounding box center [97, 153] width 194 height 34
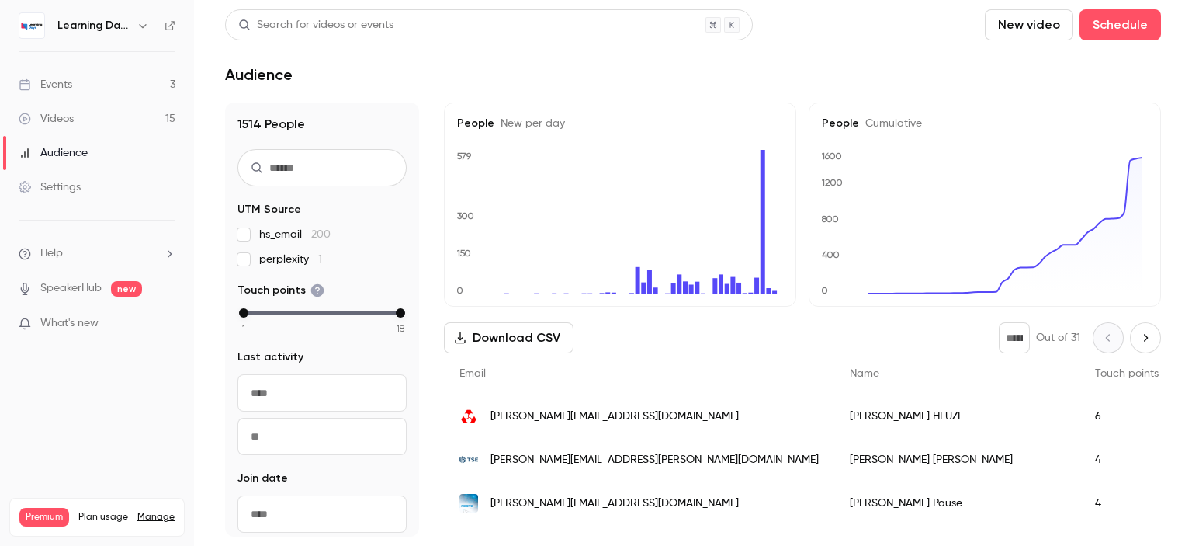
click at [551, 409] on span "[PERSON_NAME][EMAIL_ADDRESS][DOMAIN_NAME]" at bounding box center [614, 416] width 248 height 16
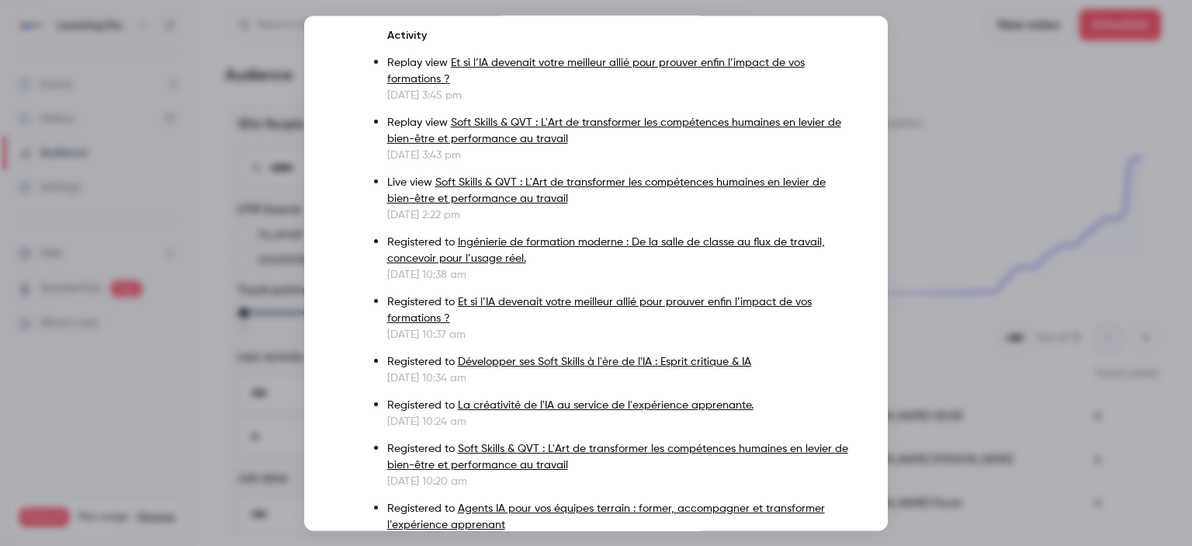
scroll to position [175, 0]
click at [938, 241] on div at bounding box center [596, 273] width 1192 height 546
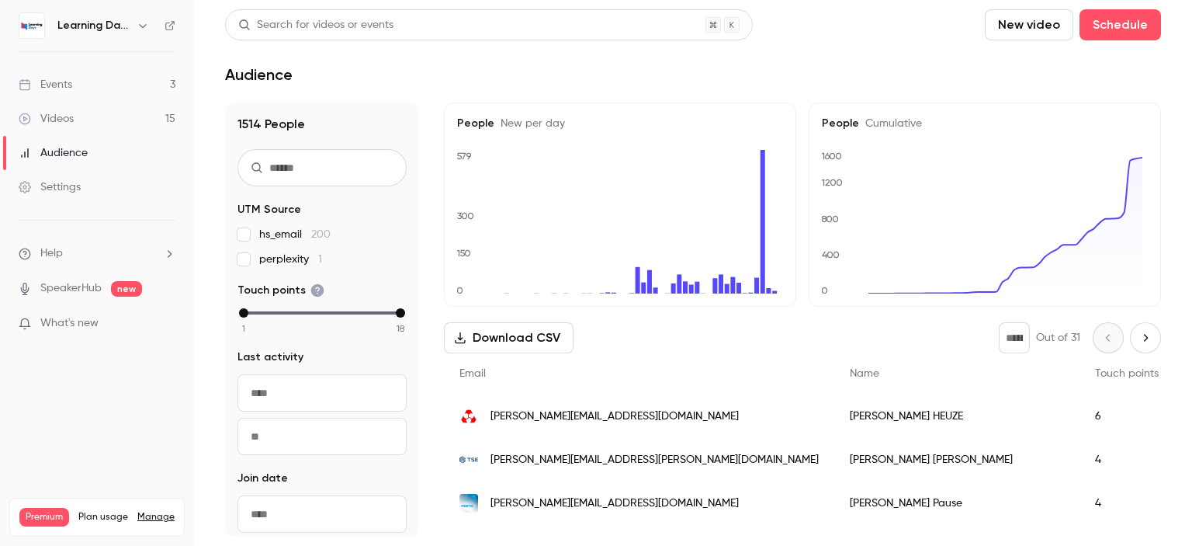
click at [77, 142] on link "Audience" at bounding box center [97, 153] width 194 height 34
click at [85, 99] on link "Events 3" at bounding box center [97, 85] width 194 height 34
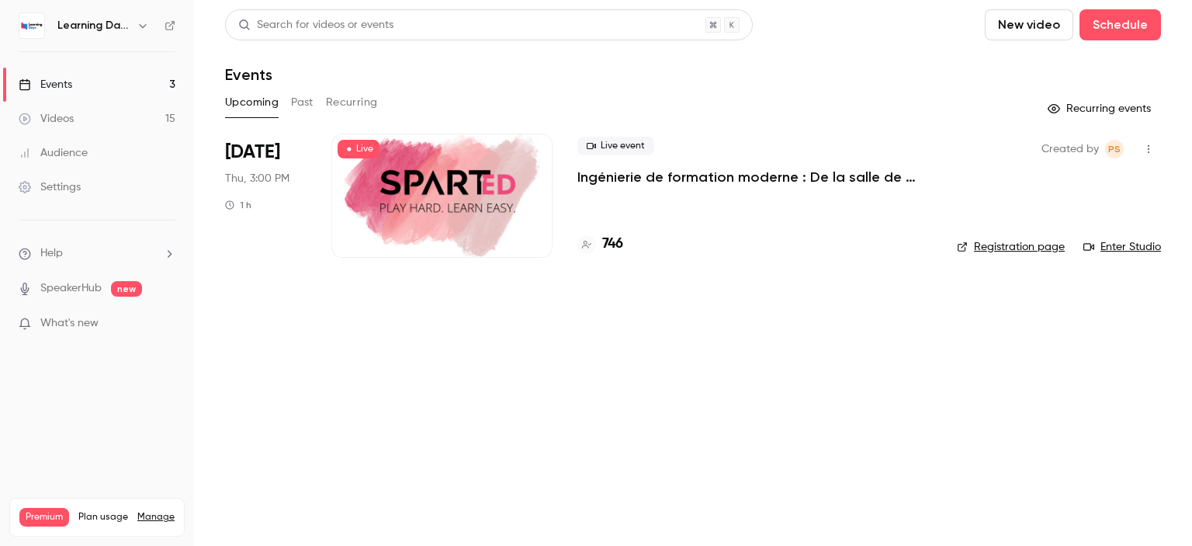
click at [88, 183] on link "Settings" at bounding box center [97, 187] width 194 height 34
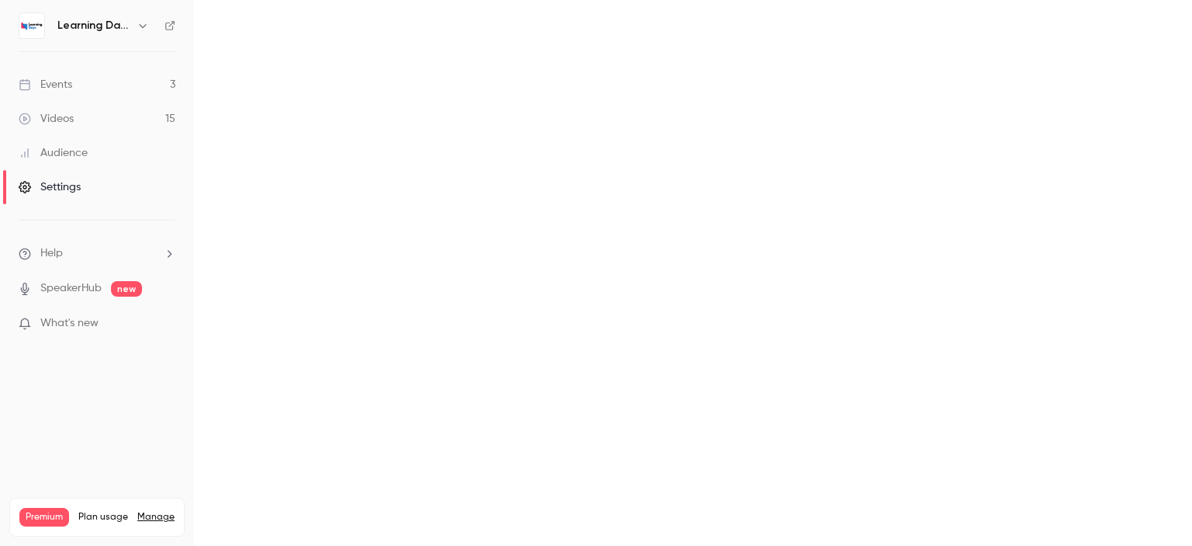
scroll to position [199, 0]
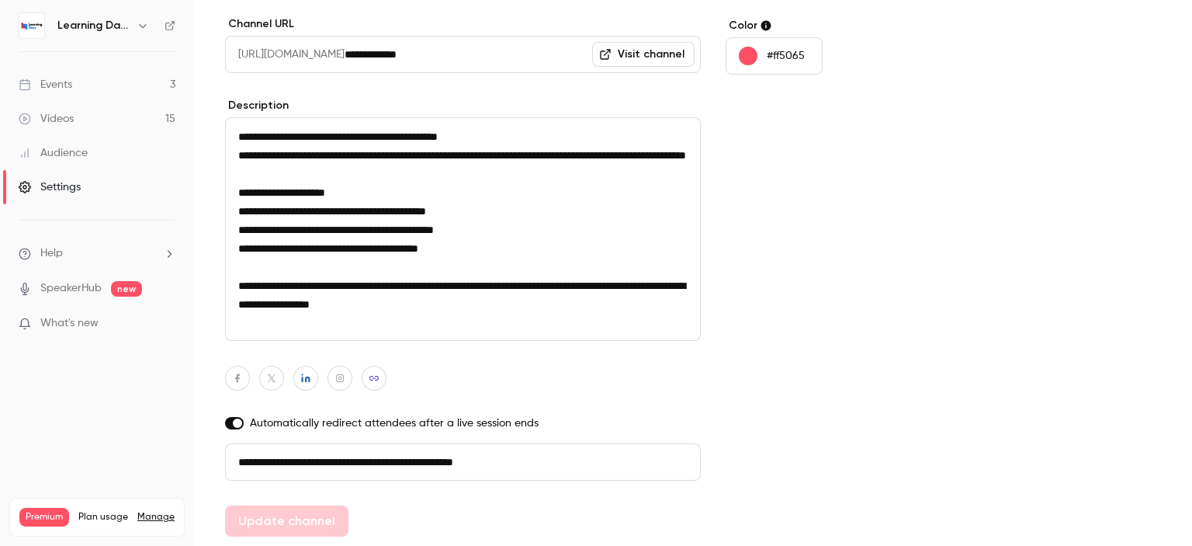
click at [87, 158] on link "Audience" at bounding box center [97, 153] width 194 height 34
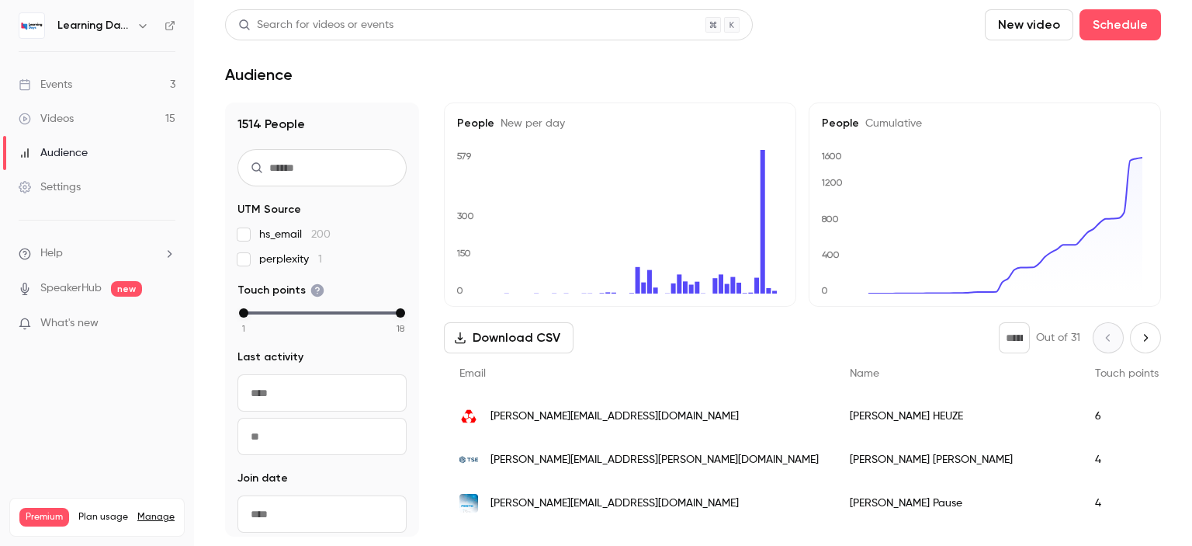
click at [71, 114] on div "Videos" at bounding box center [46, 119] width 55 height 16
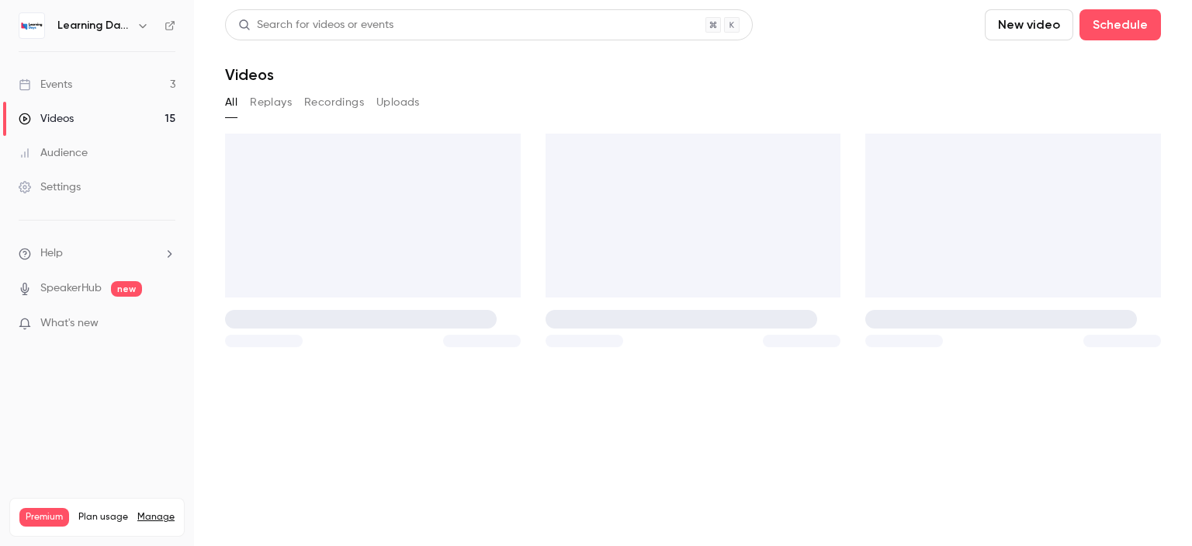
click at [100, 156] on link "Audience" at bounding box center [97, 153] width 194 height 34
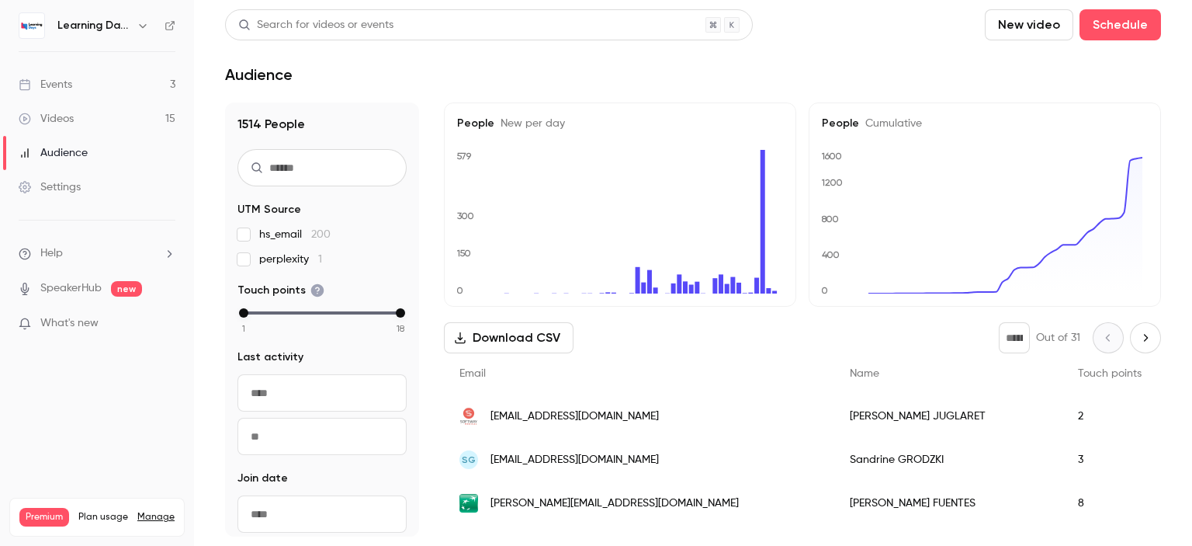
click at [542, 459] on span "[EMAIL_ADDRESS][DOMAIN_NAME]" at bounding box center [574, 460] width 168 height 16
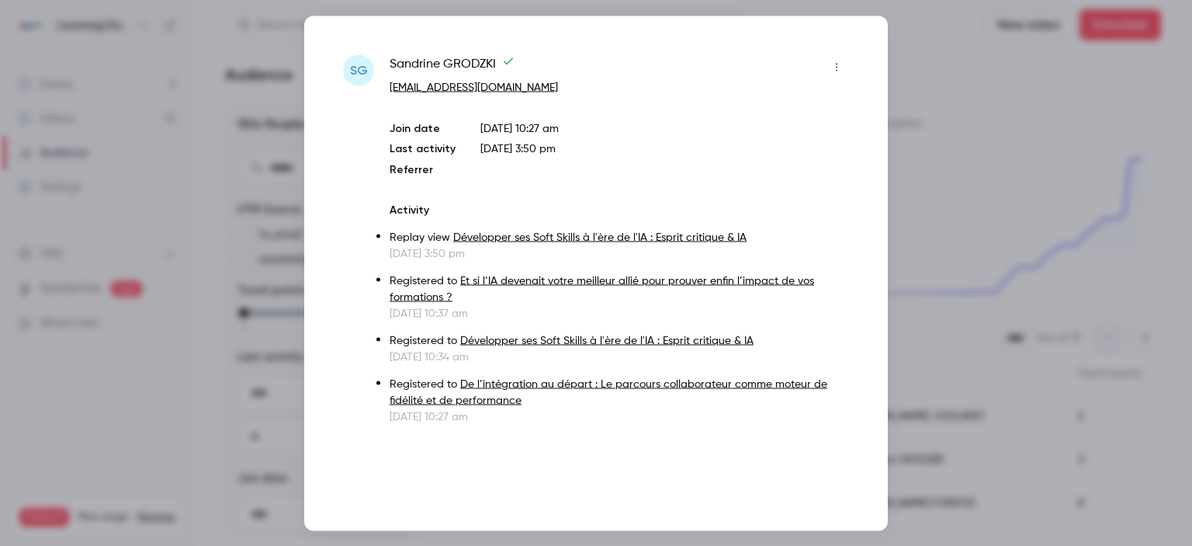
click at [952, 204] on div at bounding box center [596, 273] width 1192 height 546
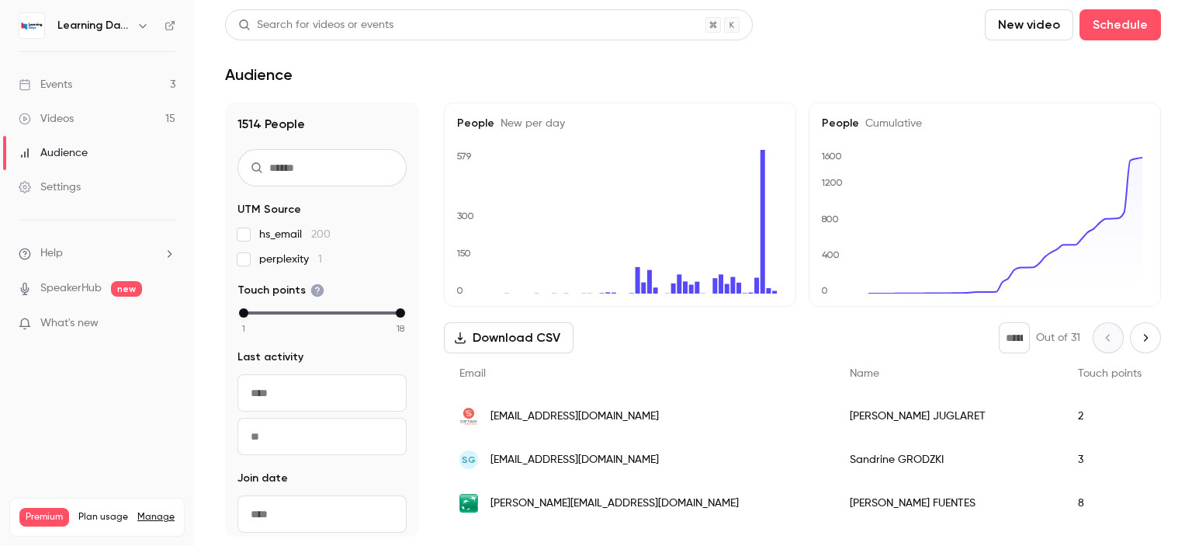
click at [614, 505] on span "[PERSON_NAME][EMAIL_ADDRESS][DOMAIN_NAME]" at bounding box center [614, 503] width 248 height 16
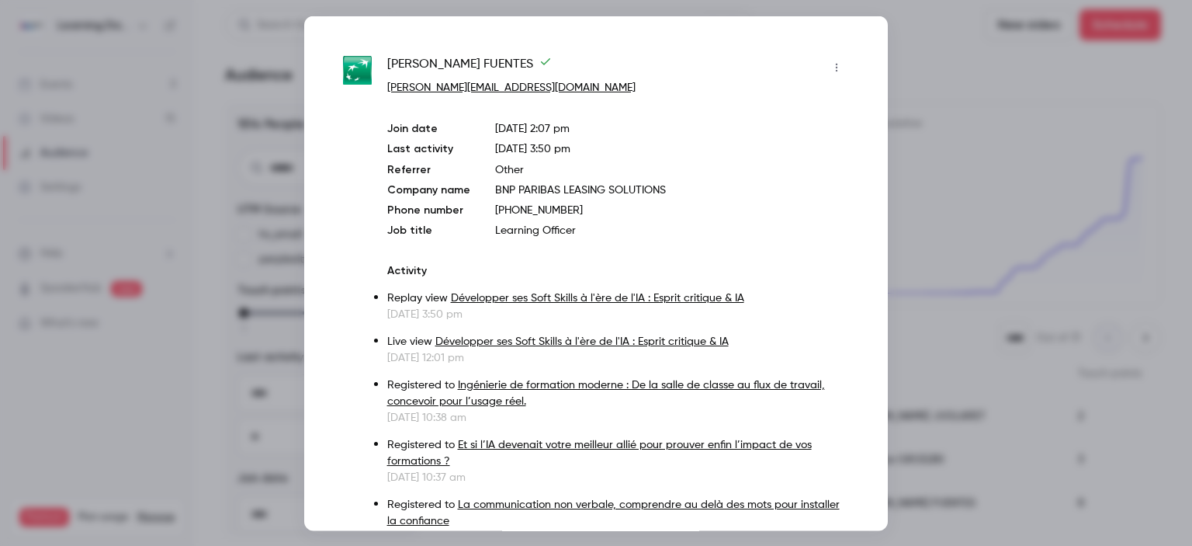
click at [913, 207] on div at bounding box center [596, 273] width 1192 height 546
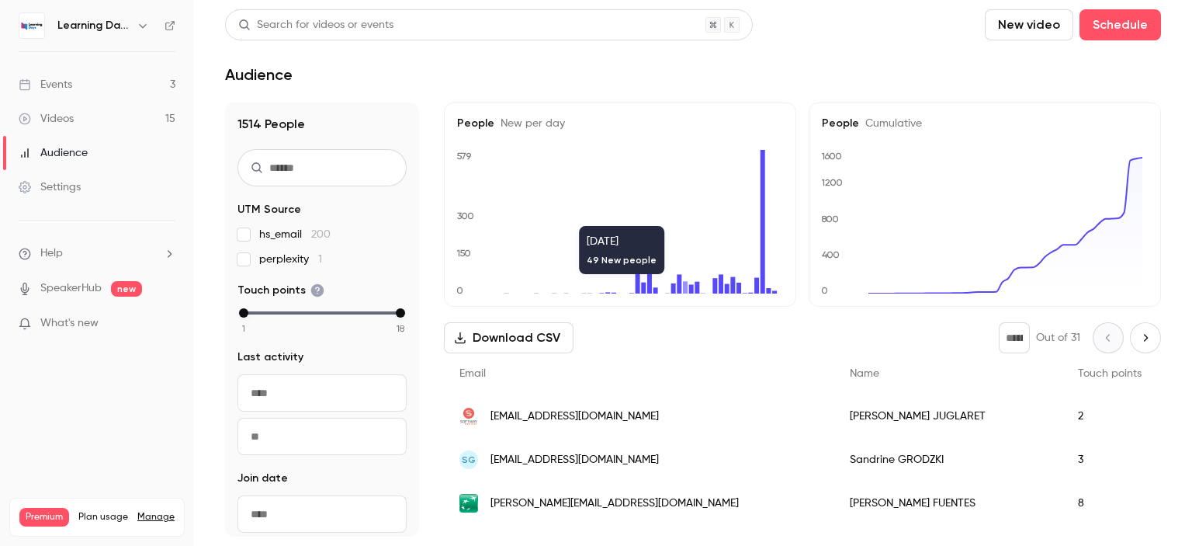
click at [533, 420] on span "[EMAIL_ADDRESS][DOMAIN_NAME]" at bounding box center [574, 416] width 168 height 16
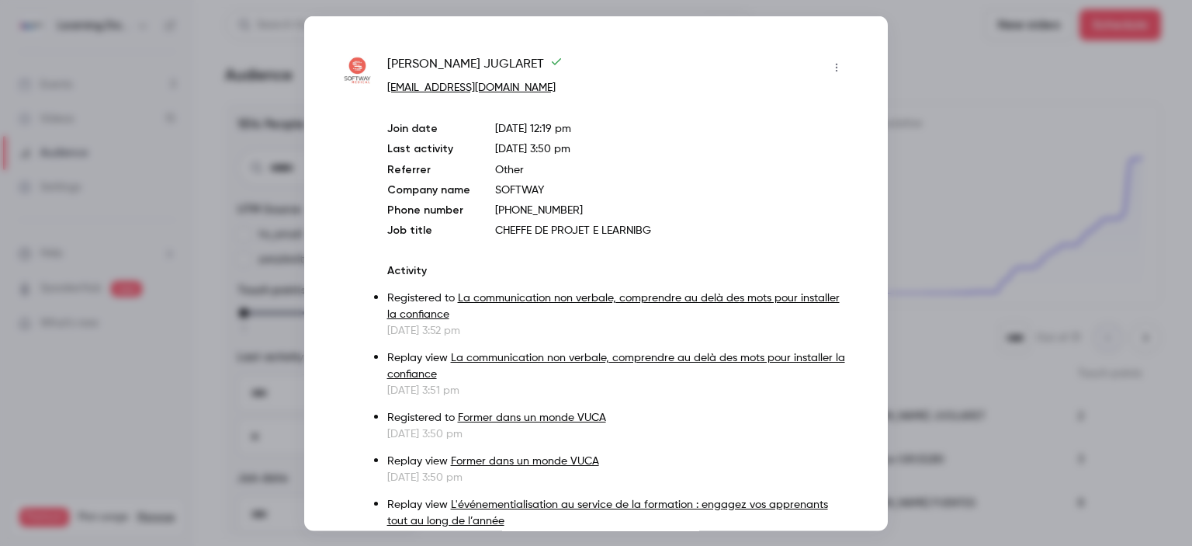
click at [933, 173] on div at bounding box center [596, 273] width 1192 height 546
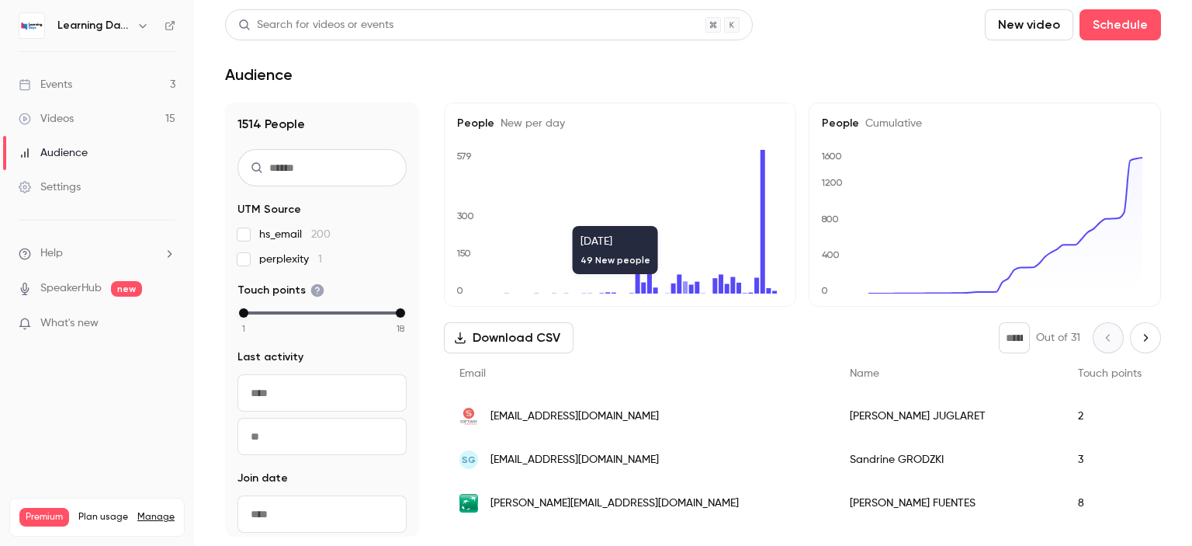
scroll to position [228, 0]
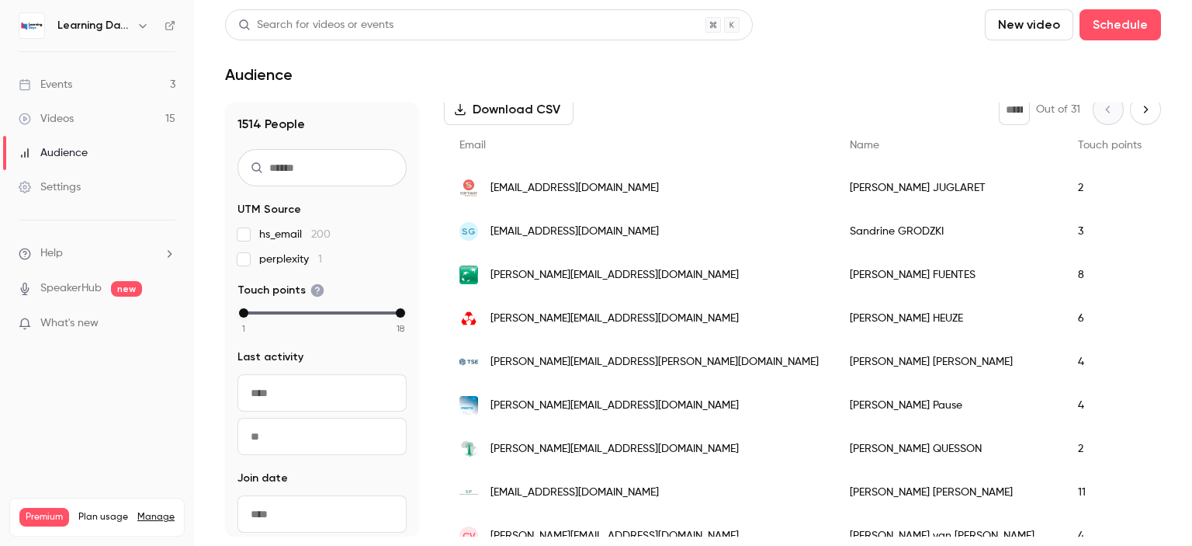
click at [84, 113] on link "Videos 15" at bounding box center [97, 119] width 194 height 34
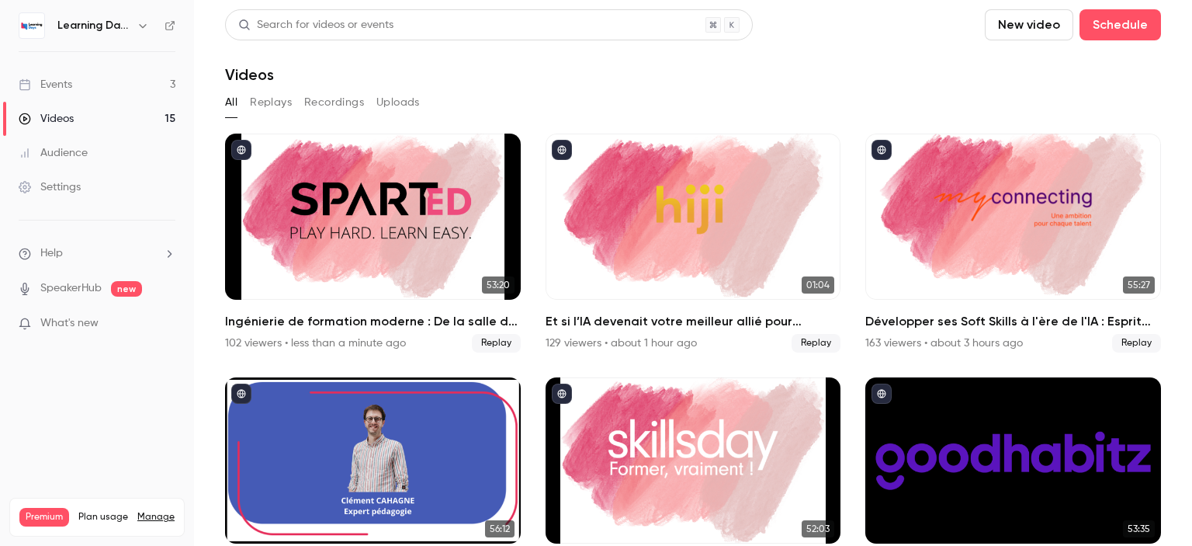
click at [88, 152] on link "Audience" at bounding box center [97, 153] width 194 height 34
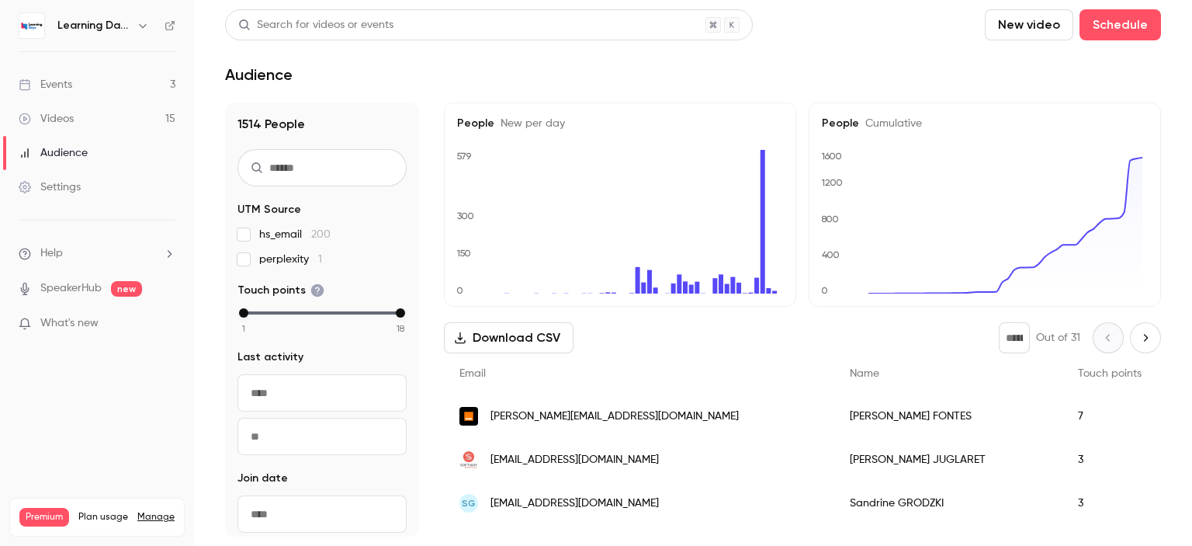
click at [69, 119] on div "Videos" at bounding box center [46, 119] width 55 height 16
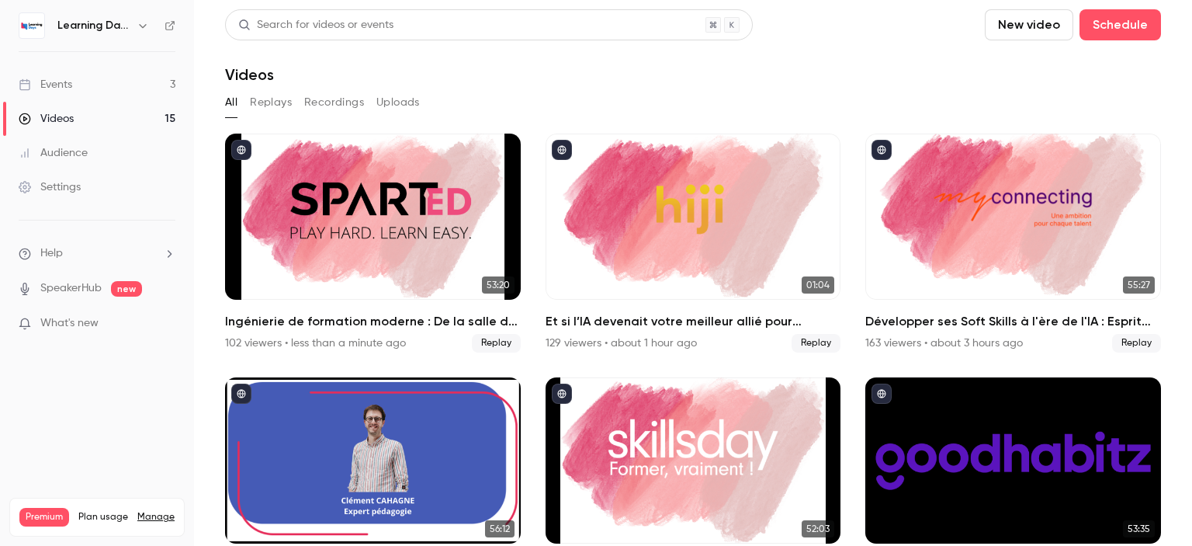
click at [74, 150] on div "Audience" at bounding box center [53, 153] width 69 height 16
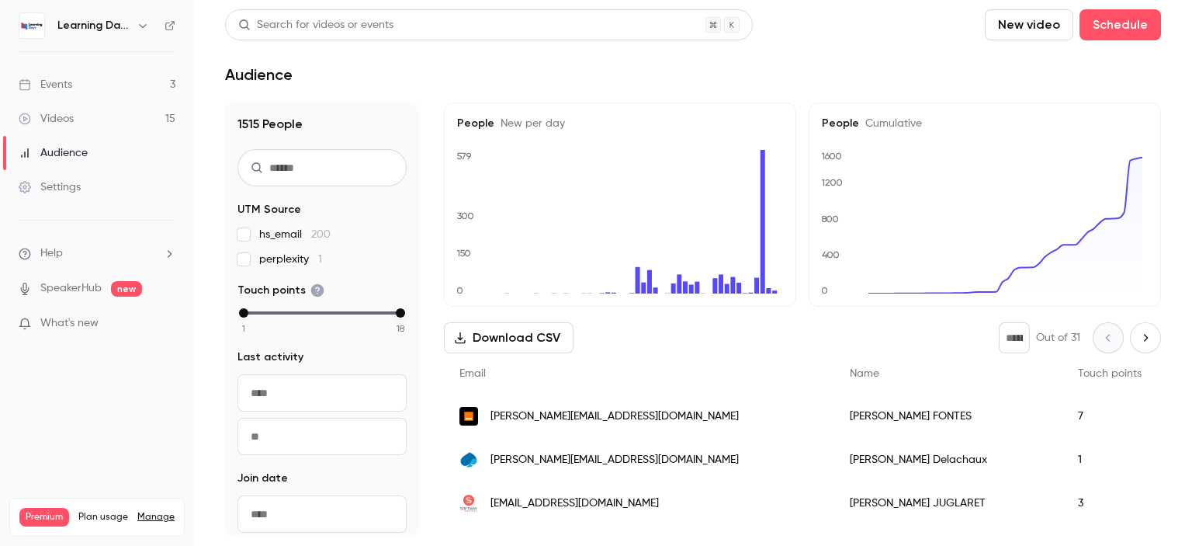
click at [518, 415] on span "[PERSON_NAME][EMAIL_ADDRESS][DOMAIN_NAME]" at bounding box center [614, 416] width 248 height 16
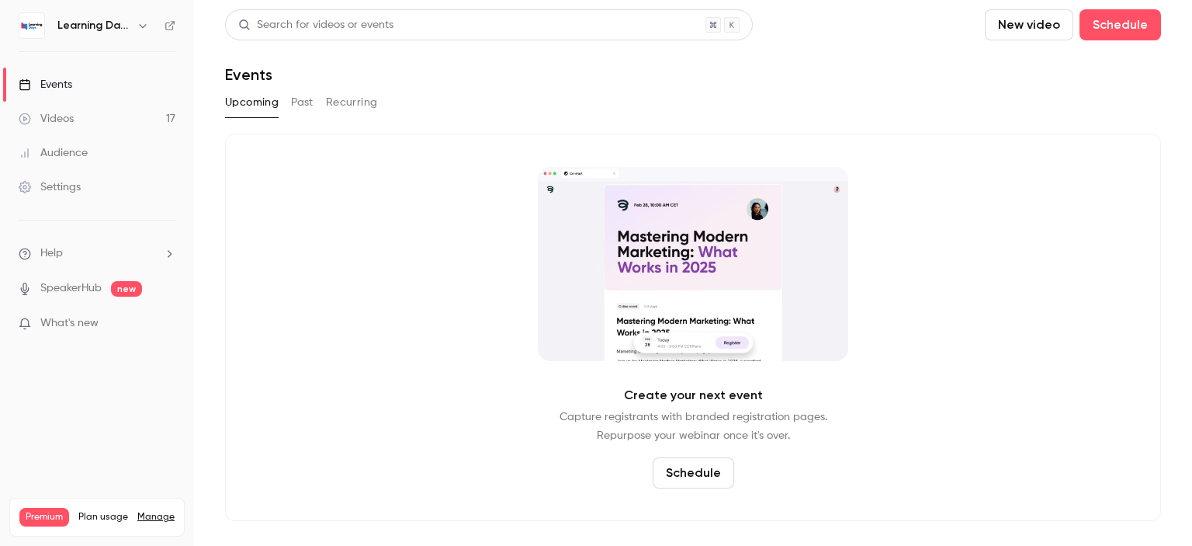
click at [73, 159] on div "Audience" at bounding box center [53, 153] width 69 height 16
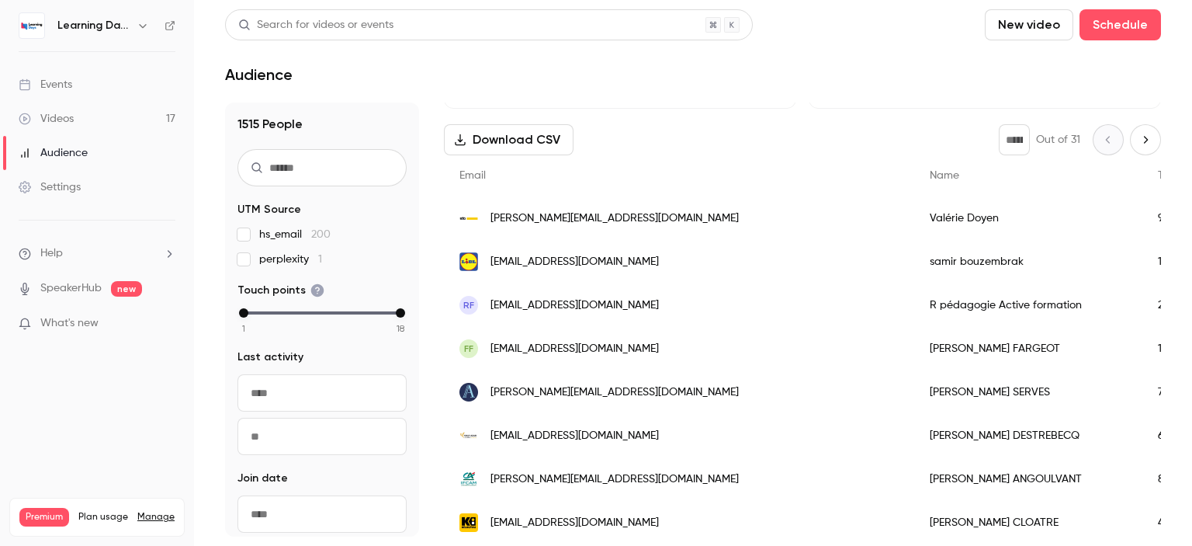
scroll to position [205, 0]
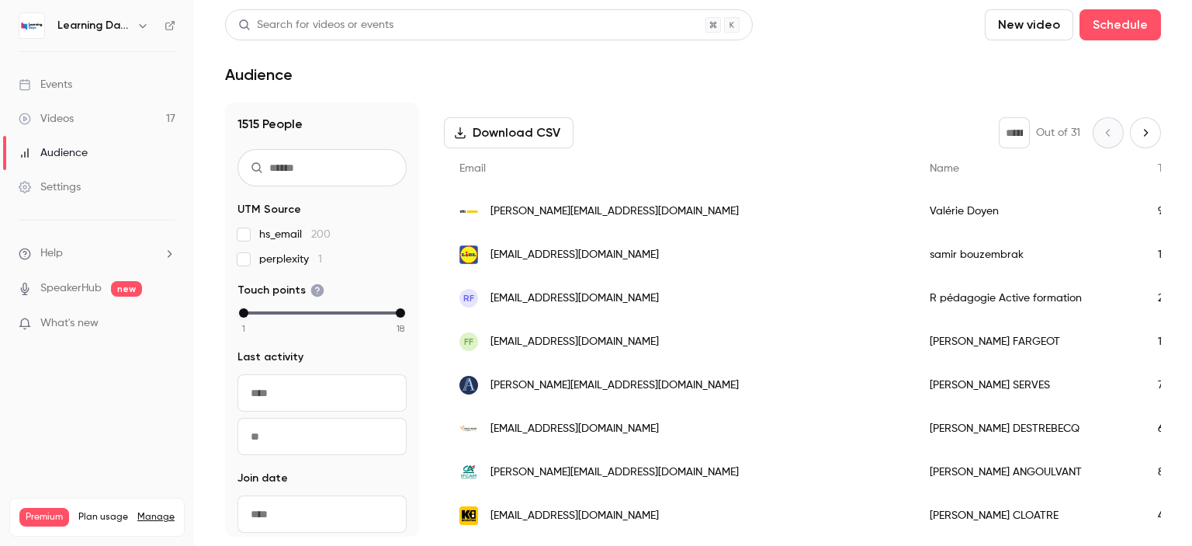
click at [555, 210] on span "[PERSON_NAME][EMAIL_ADDRESS][DOMAIN_NAME]" at bounding box center [614, 211] width 248 height 16
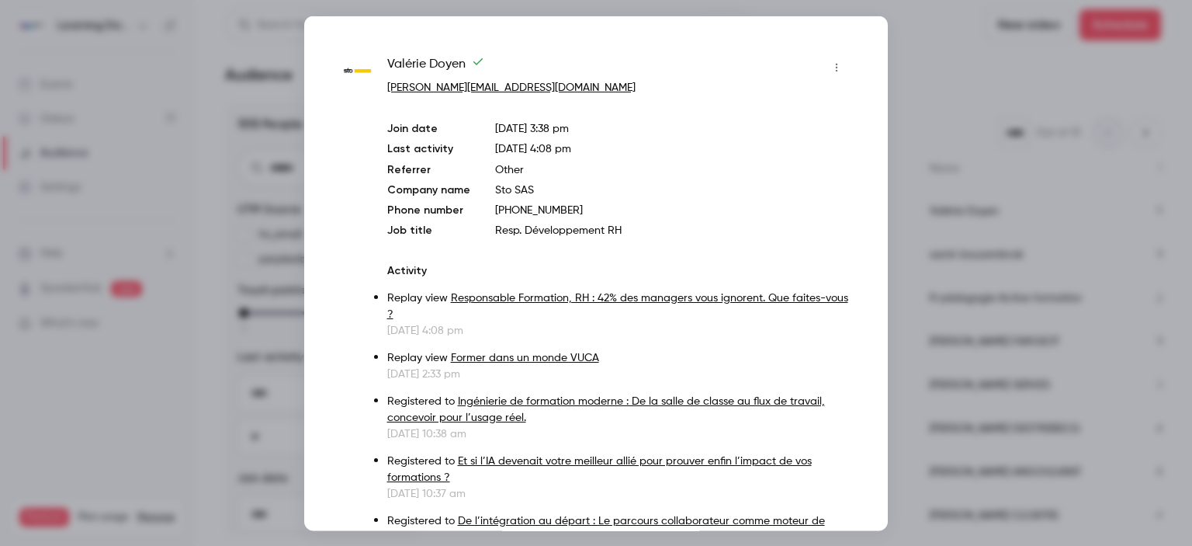
click at [902, 126] on div at bounding box center [596, 273] width 1192 height 546
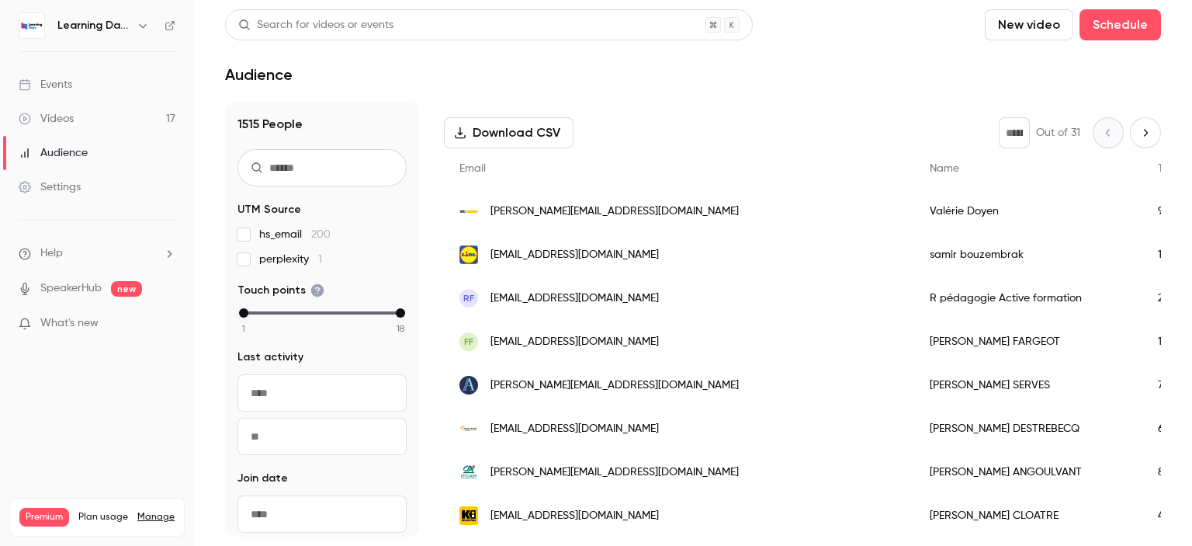
click at [569, 254] on span "[EMAIL_ADDRESS][DOMAIN_NAME]" at bounding box center [574, 255] width 168 height 16
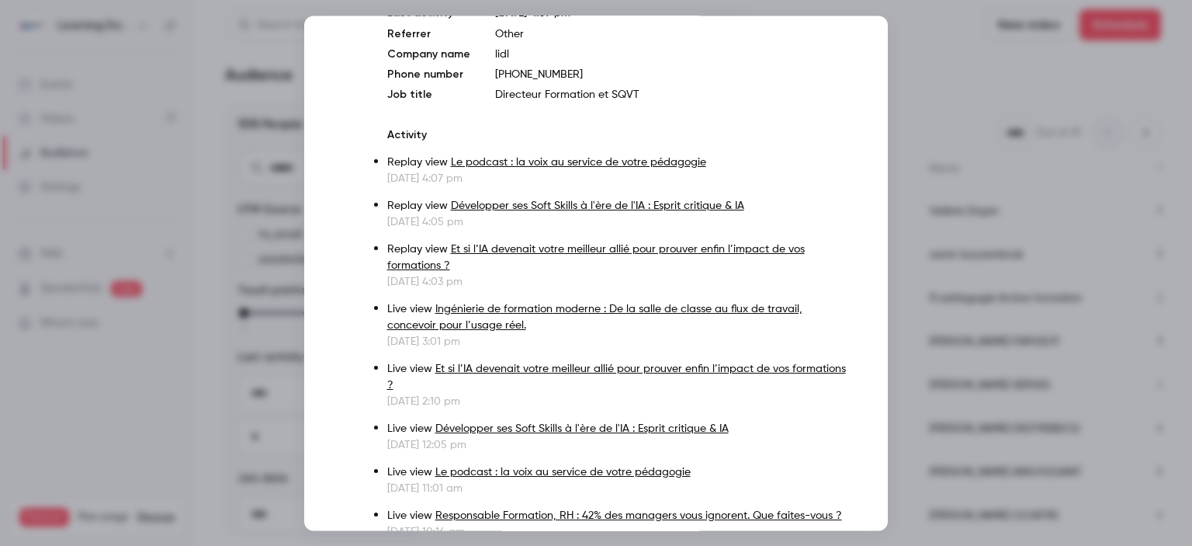
scroll to position [141, 0]
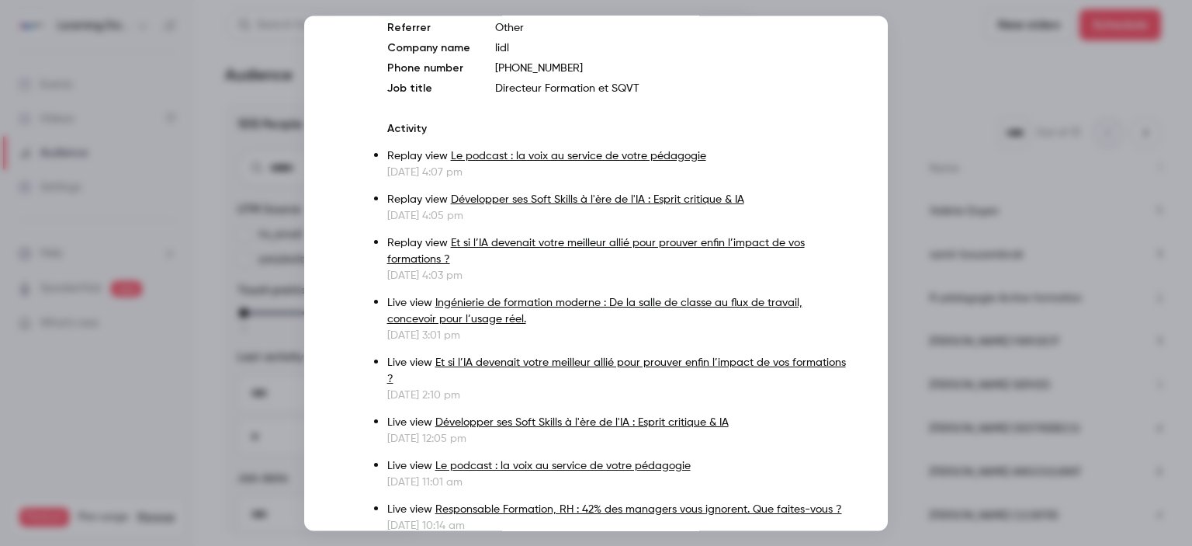
click at [921, 133] on div at bounding box center [596, 273] width 1192 height 546
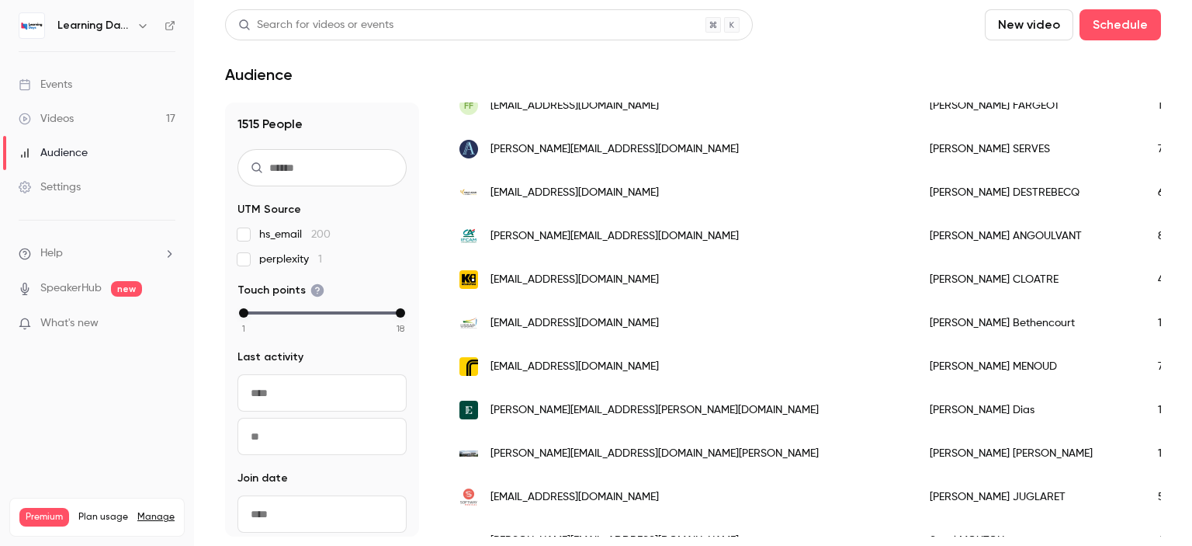
scroll to position [449, 0]
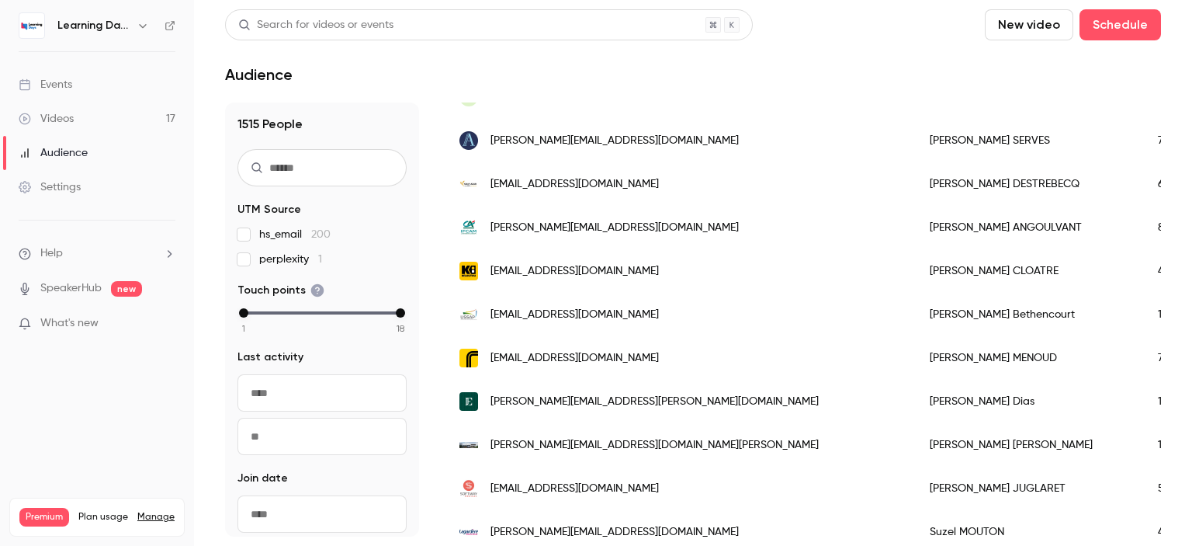
click at [105, 89] on link "Events" at bounding box center [97, 85] width 194 height 34
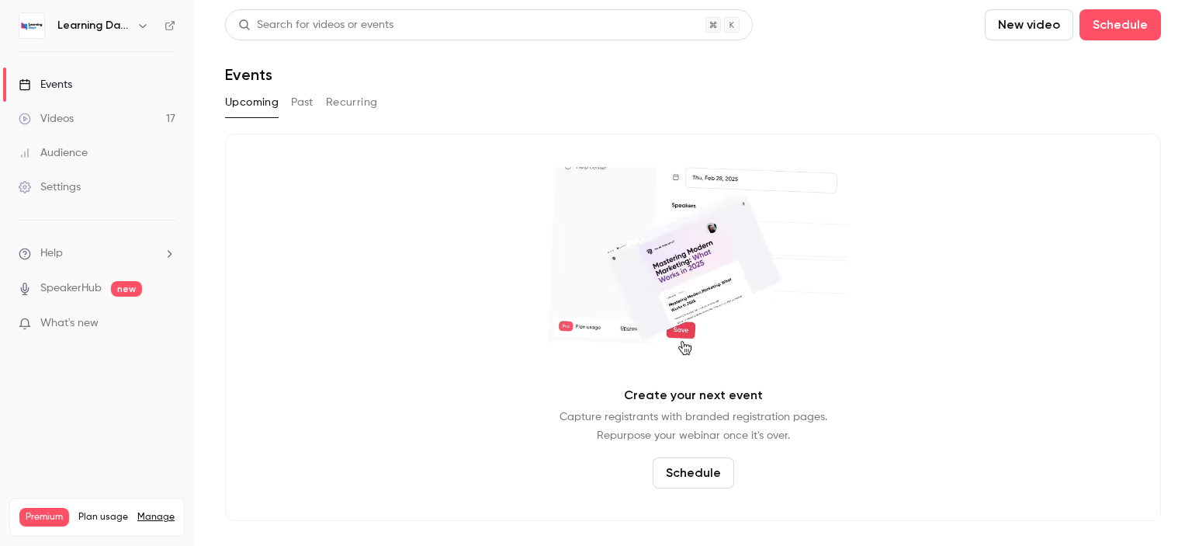
click at [87, 158] on link "Audience" at bounding box center [97, 153] width 194 height 34
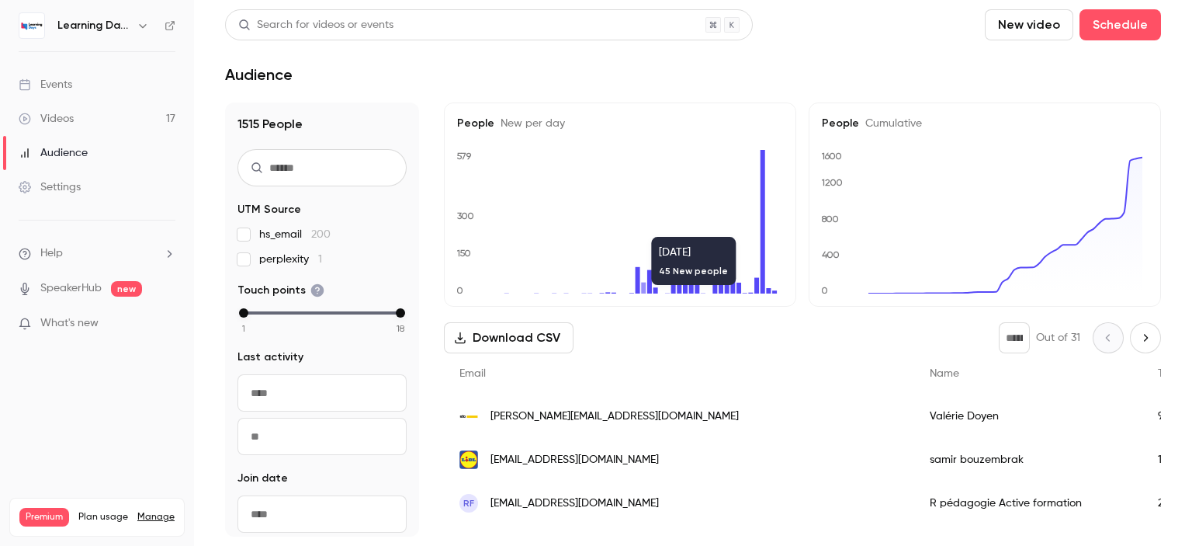
click at [518, 342] on button "Download CSV" at bounding box center [509, 337] width 130 height 31
click at [81, 83] on link "Events" at bounding box center [97, 85] width 194 height 34
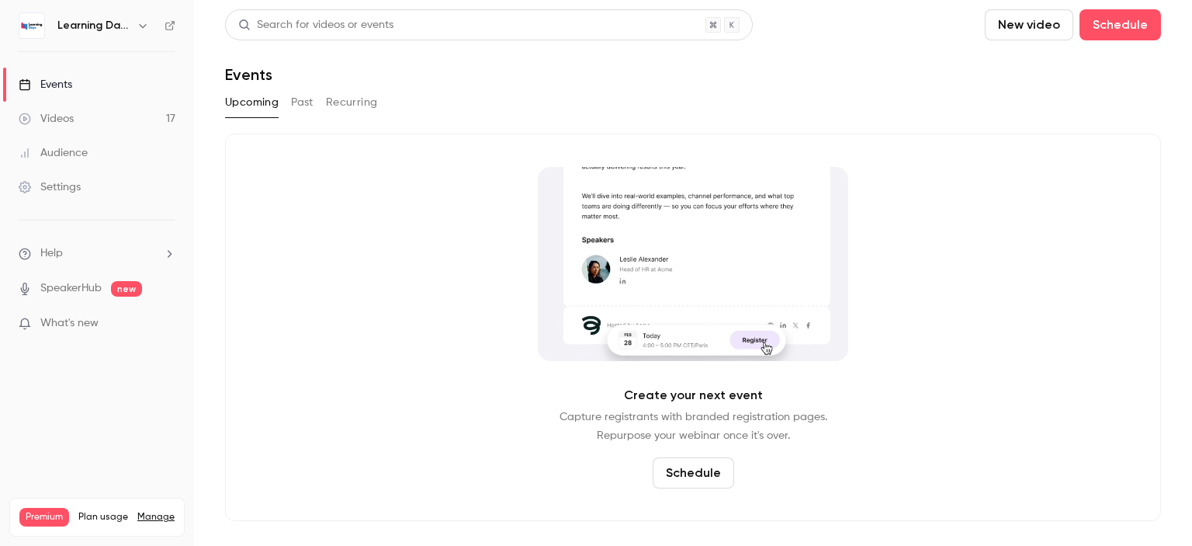
click at [305, 103] on button "Past" at bounding box center [302, 102] width 23 height 25
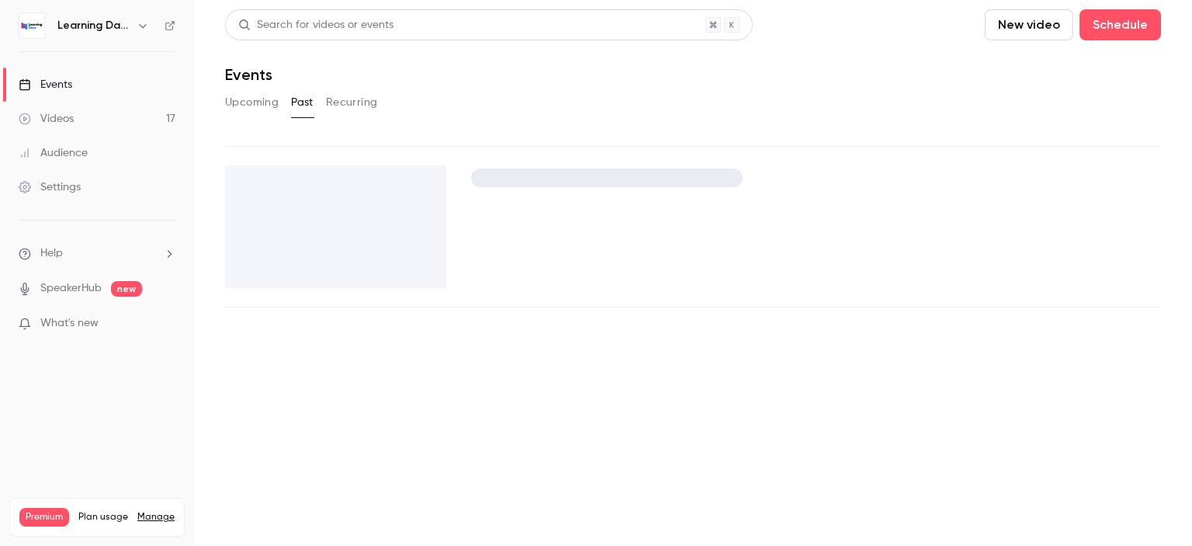
click at [171, 31] on div "Learning Days" at bounding box center [97, 25] width 157 height 26
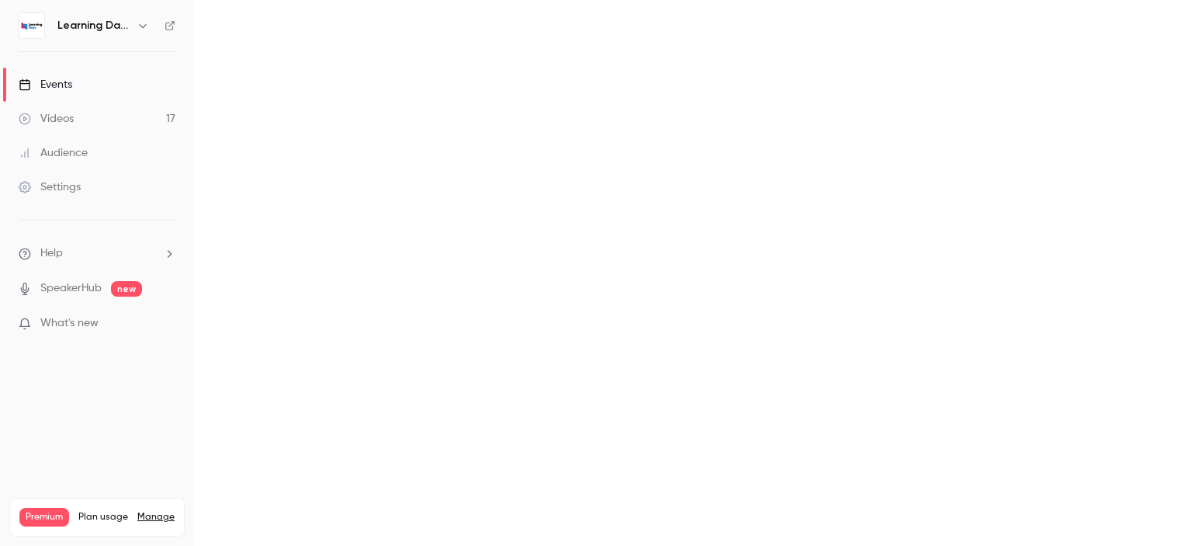
click at [166, 27] on icon at bounding box center [170, 25] width 11 height 11
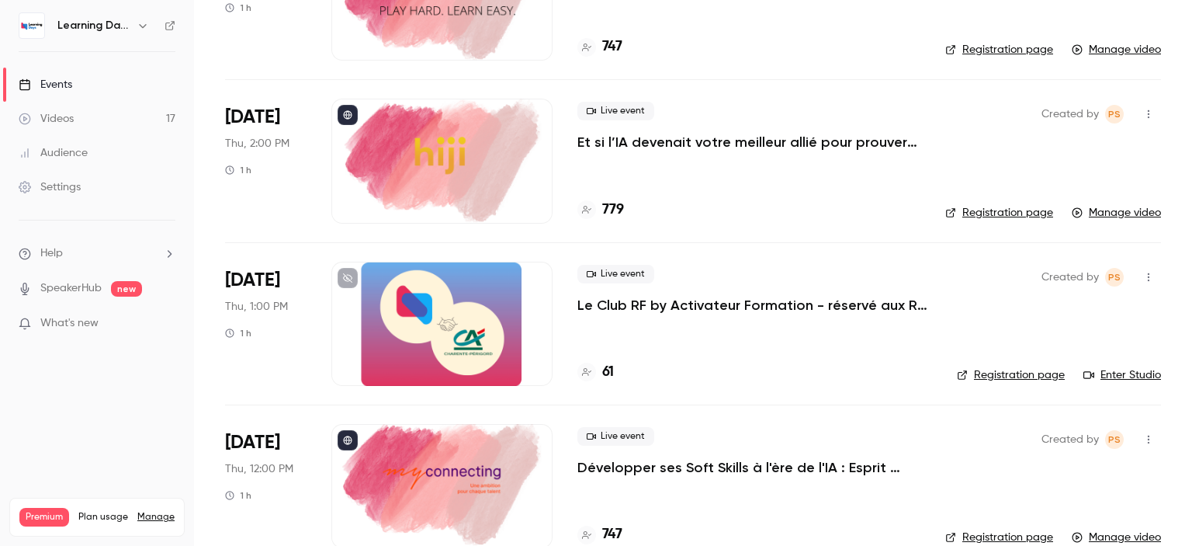
scroll to position [175, 0]
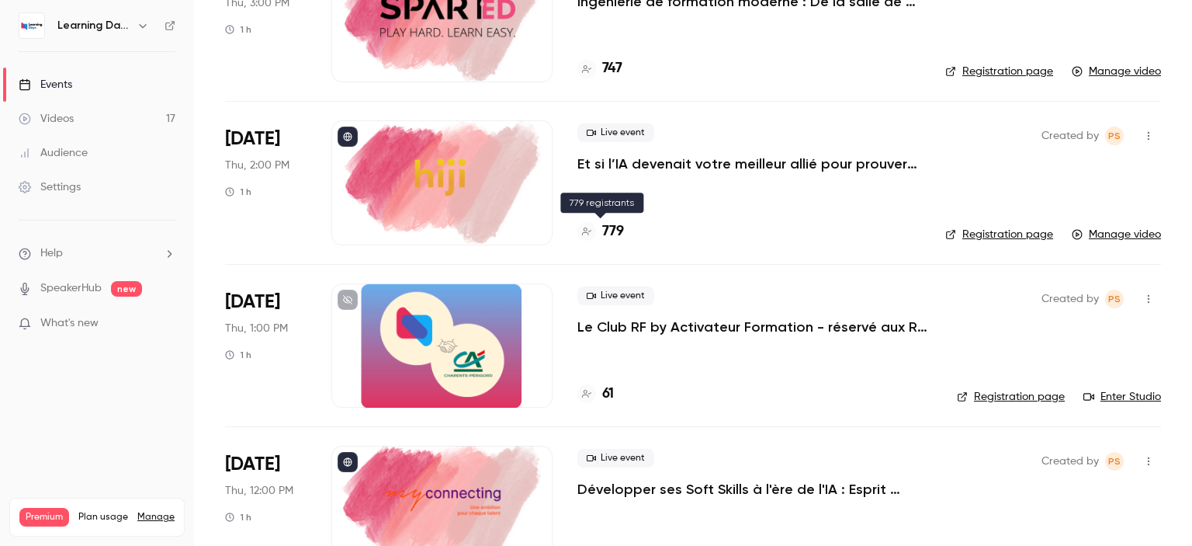
click at [612, 226] on h4 "779" at bounding box center [613, 231] width 22 height 21
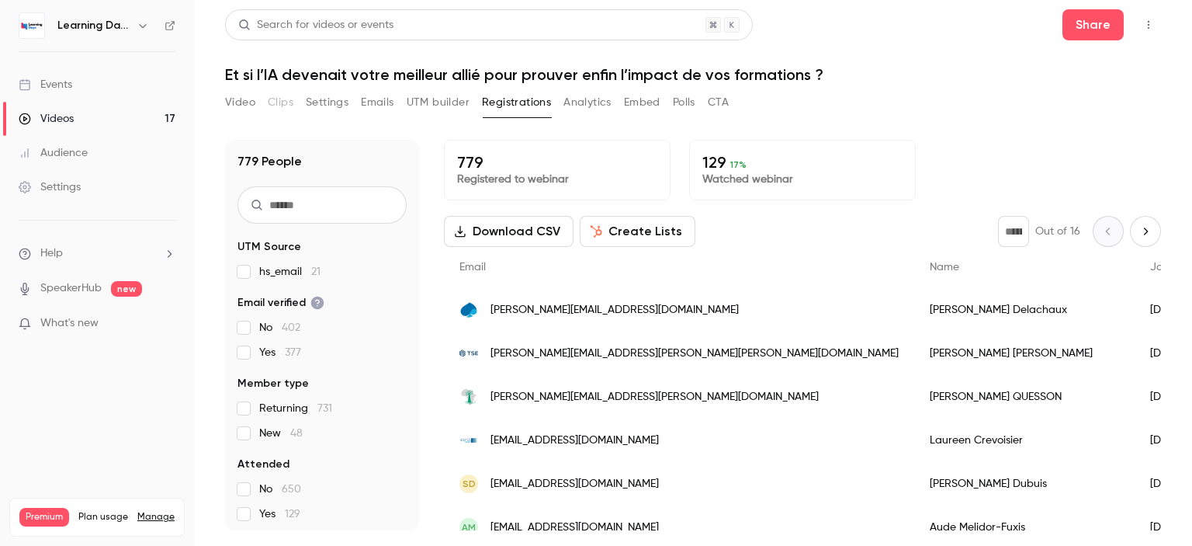
click at [720, 109] on button "CTA" at bounding box center [718, 102] width 21 height 25
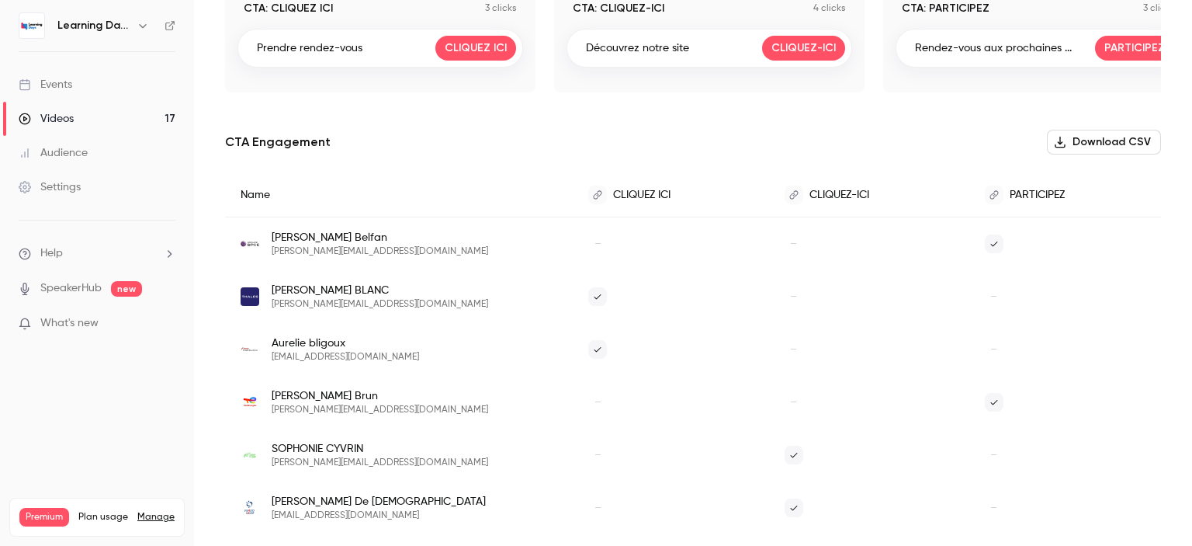
scroll to position [144, 0]
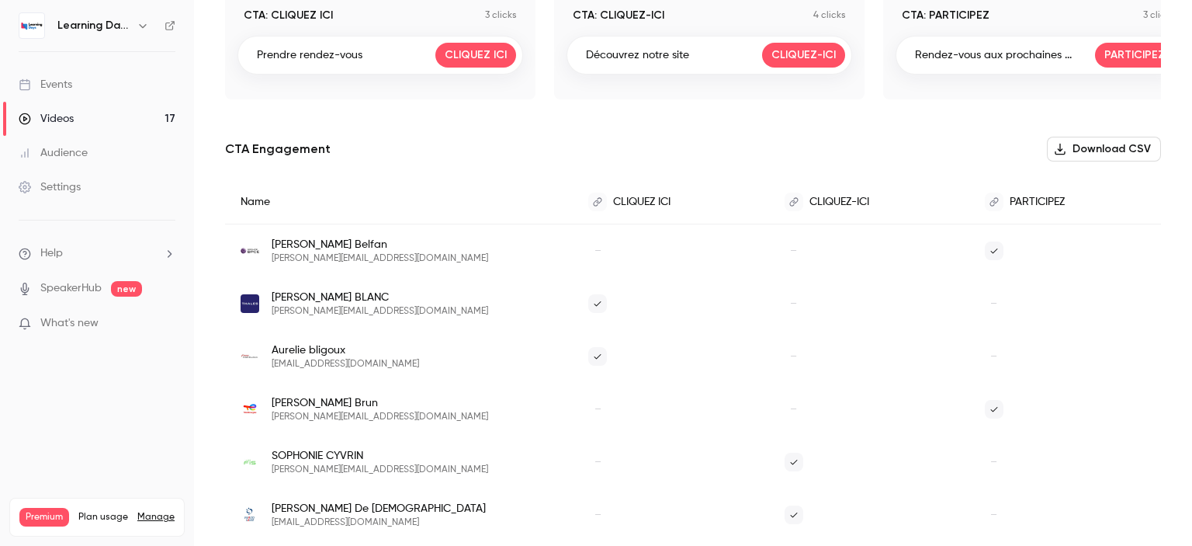
click at [1100, 151] on button "Download CSV" at bounding box center [1104, 149] width 114 height 25
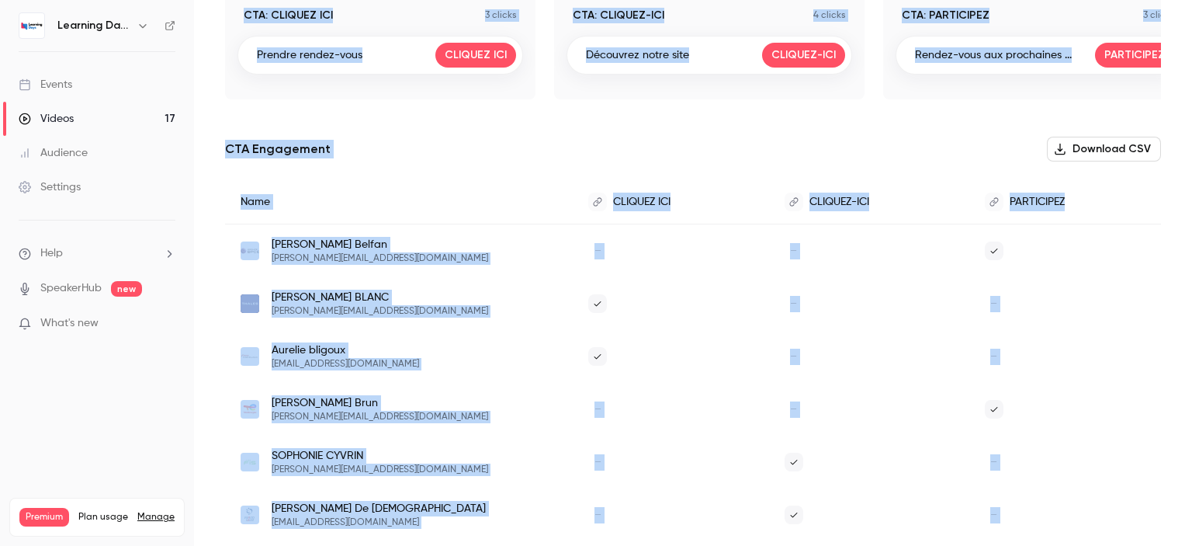
scroll to position [0, 0]
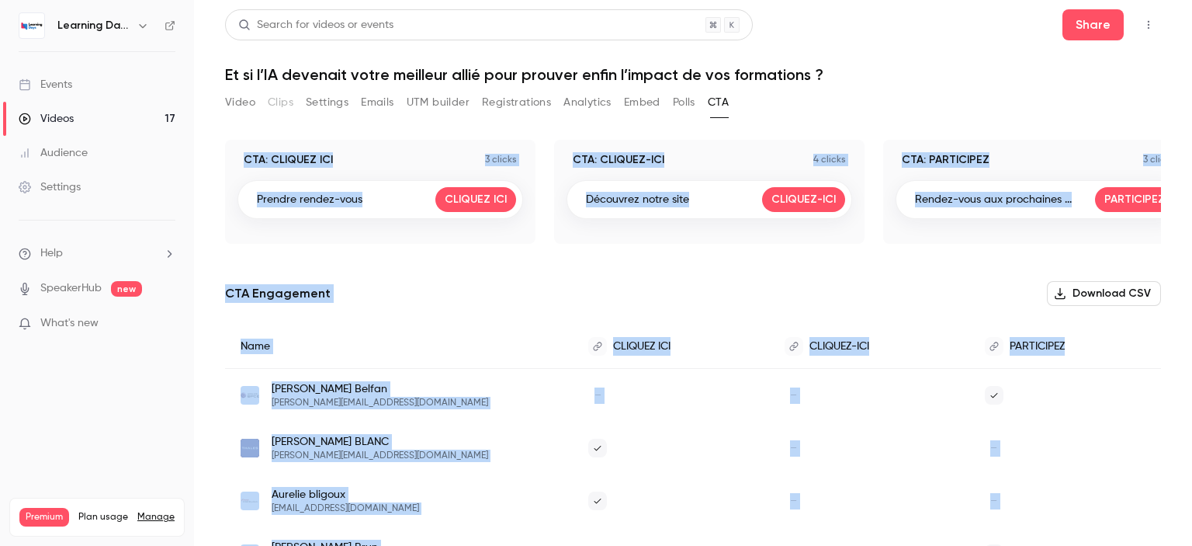
click at [1188, 99] on main "Search for videos or events Share Et si l’IA devenait votre meilleur allié pour…" at bounding box center [693, 273] width 998 height 546
click at [597, 108] on button "Analytics" at bounding box center [587, 102] width 48 height 25
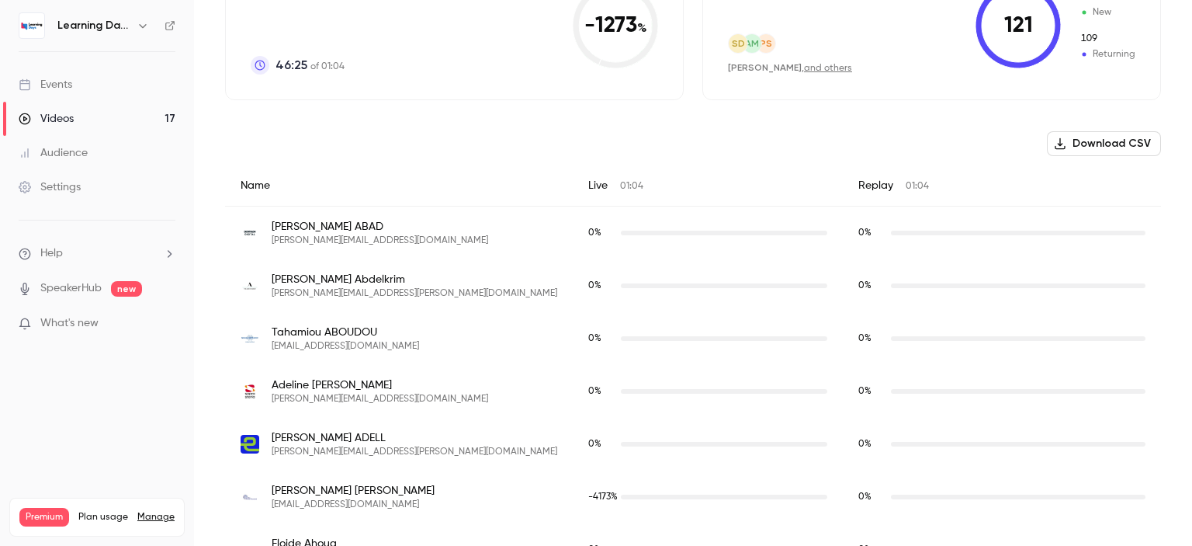
scroll to position [429, 0]
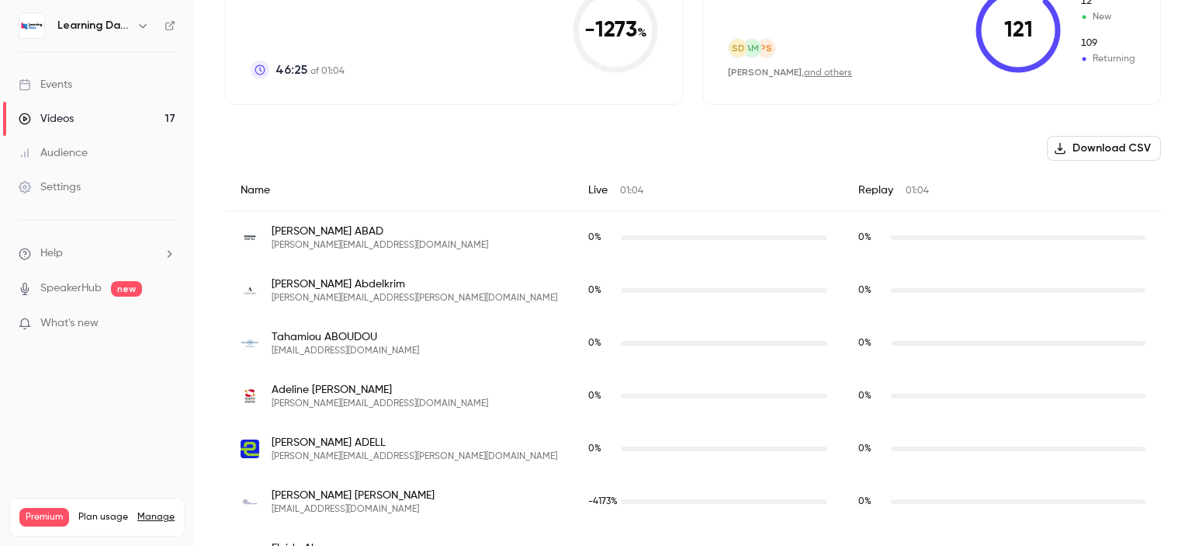
click at [1089, 139] on button "Download CSV" at bounding box center [1104, 148] width 114 height 25
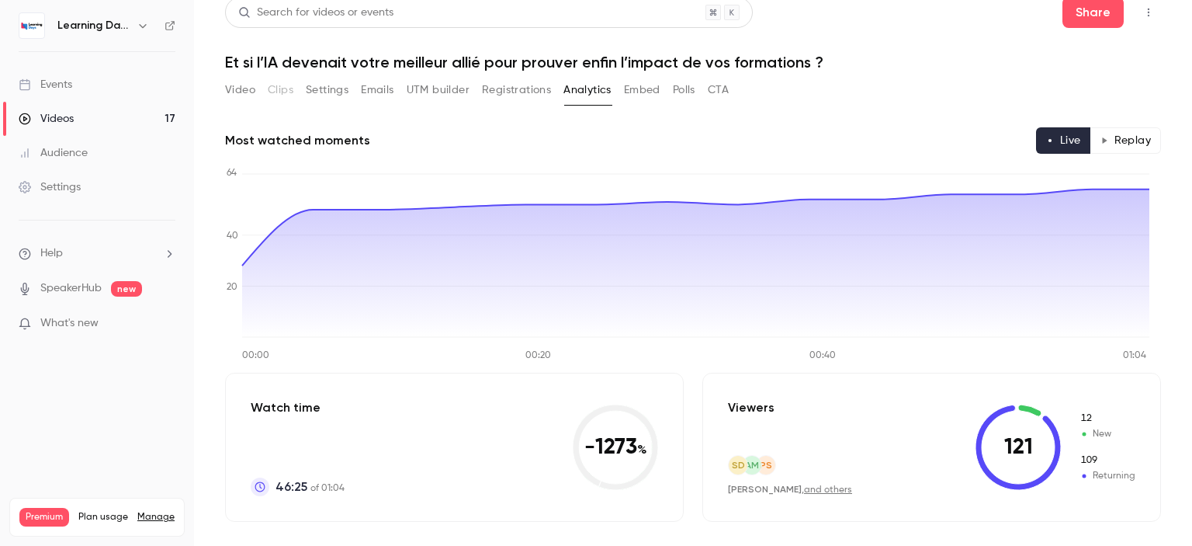
scroll to position [0, 0]
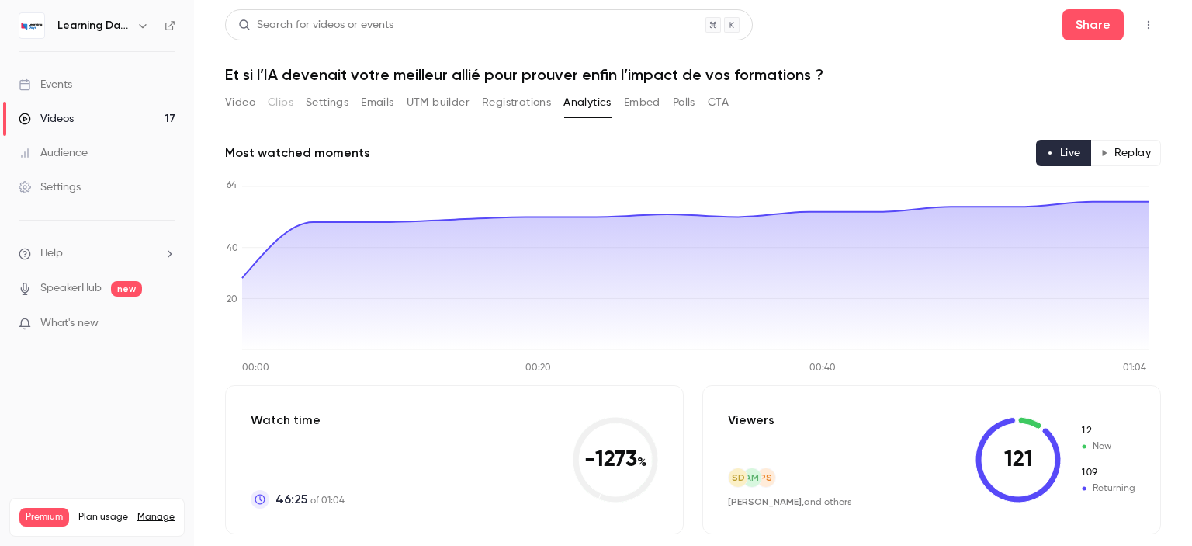
click at [1129, 151] on button "Replay" at bounding box center [1125, 153] width 71 height 26
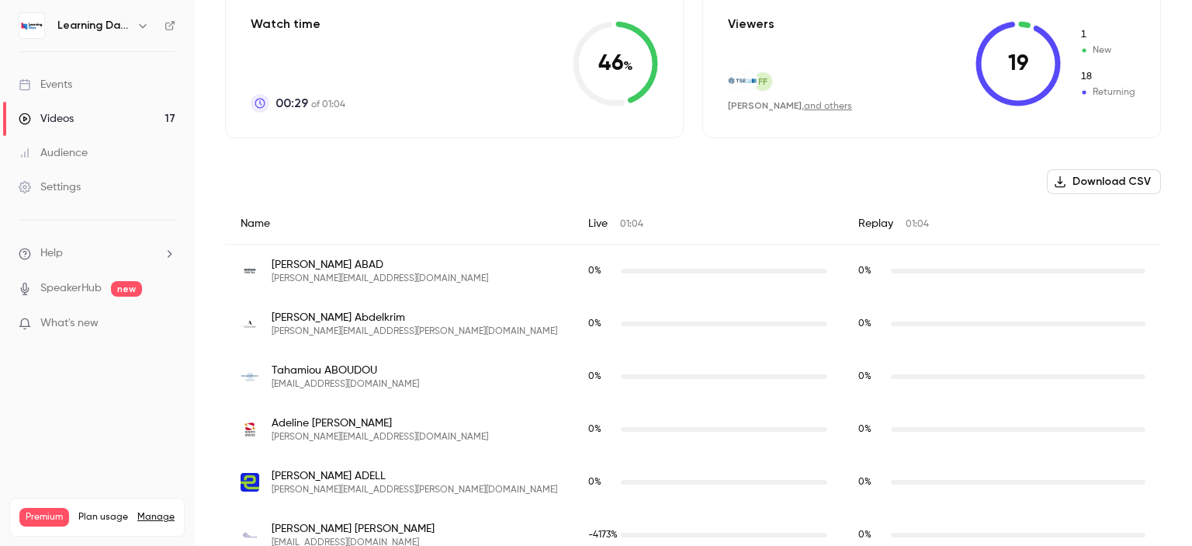
scroll to position [391, 0]
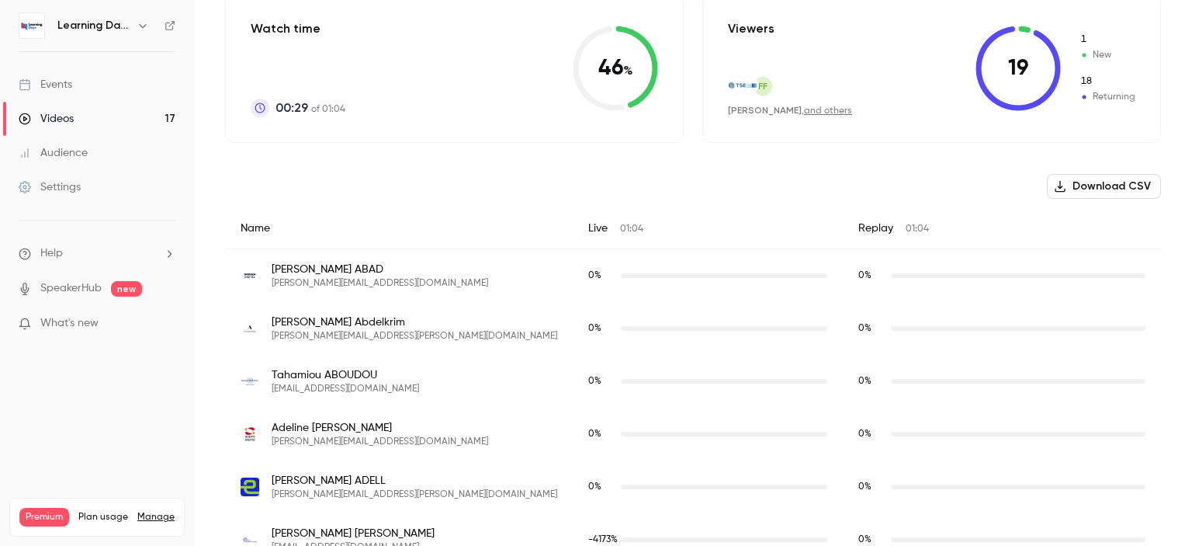
click at [1110, 182] on button "Download CSV" at bounding box center [1104, 186] width 114 height 25
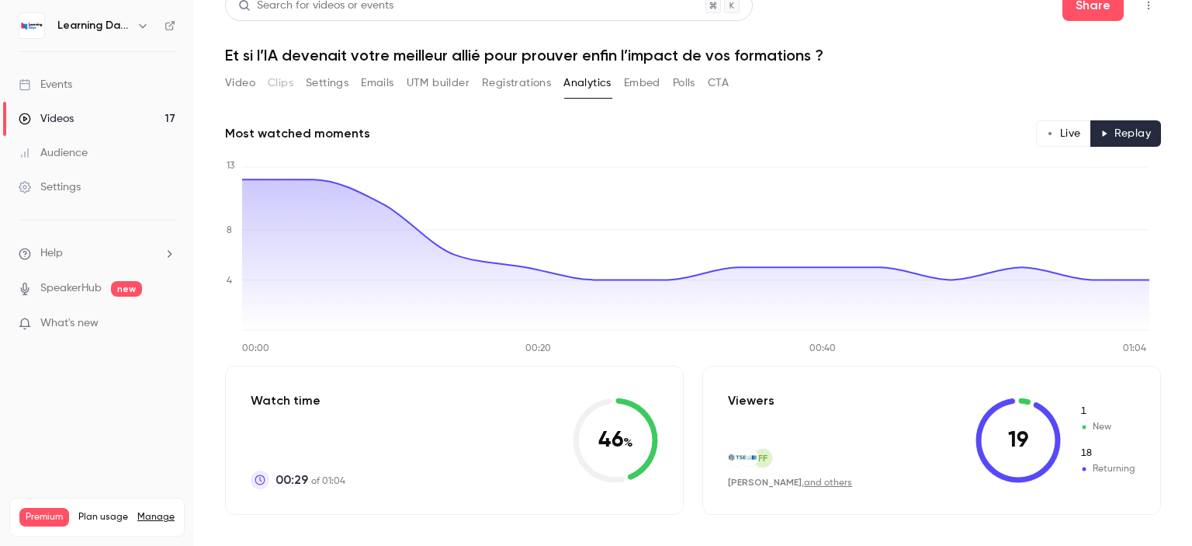
scroll to position [0, 0]
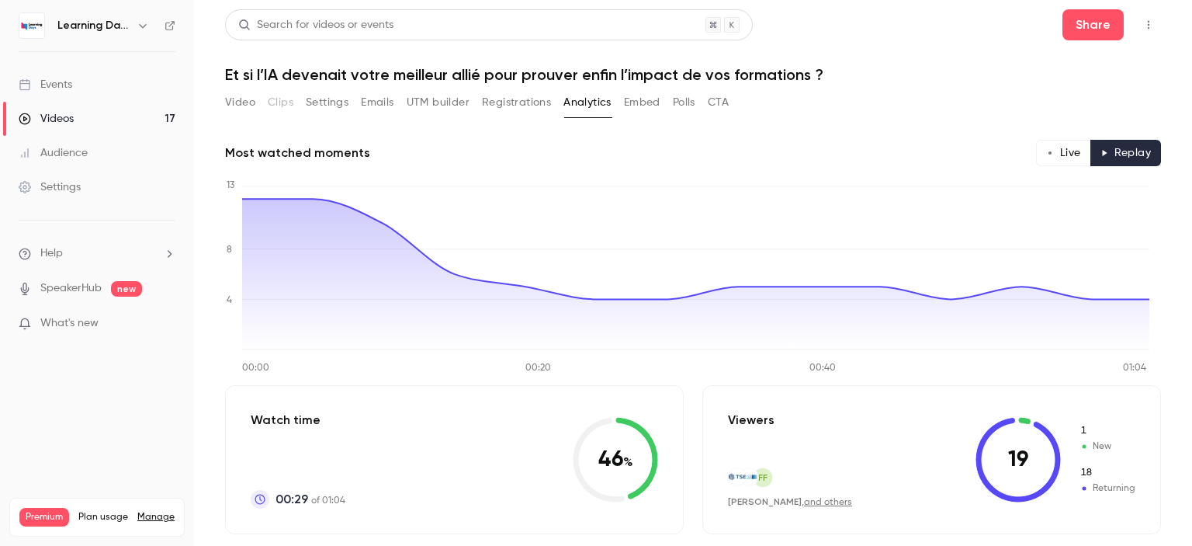
click at [240, 108] on button "Video" at bounding box center [240, 102] width 30 height 25
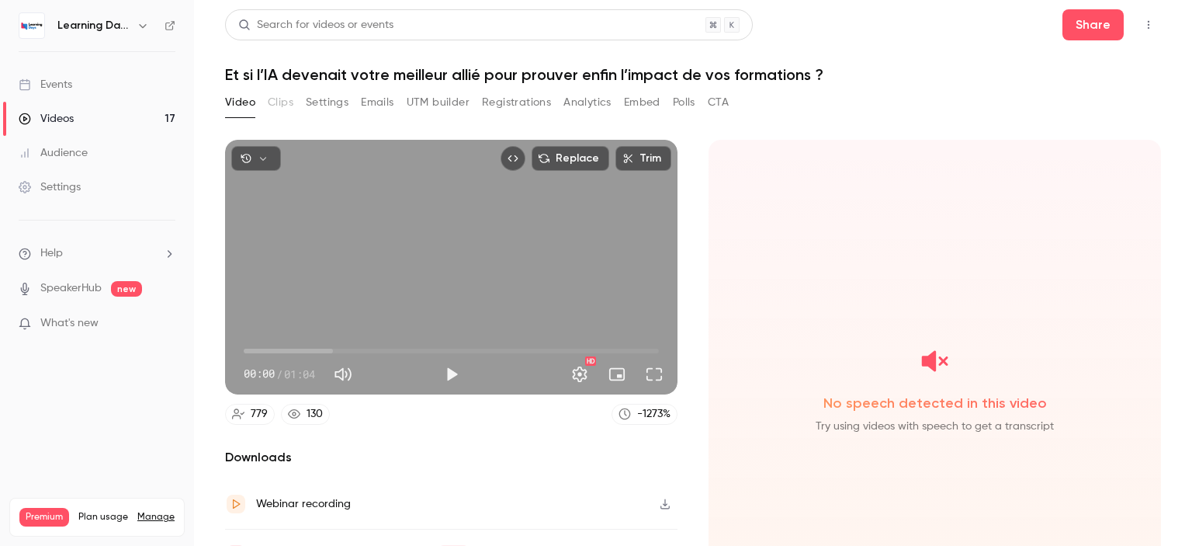
click at [331, 99] on button "Settings" at bounding box center [327, 102] width 43 height 25
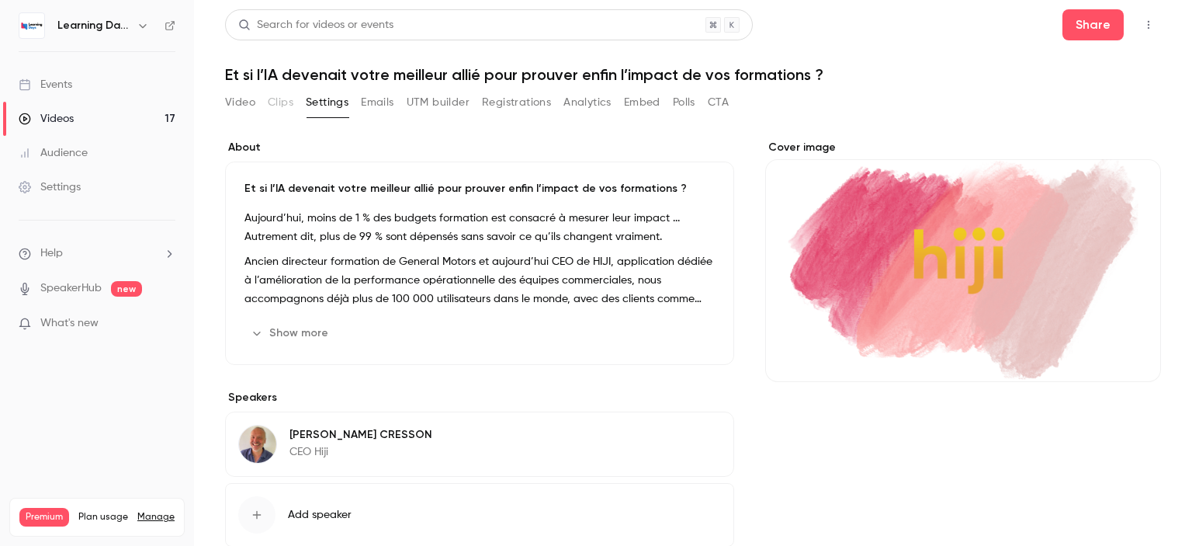
click at [509, 99] on button "Registrations" at bounding box center [516, 102] width 69 height 25
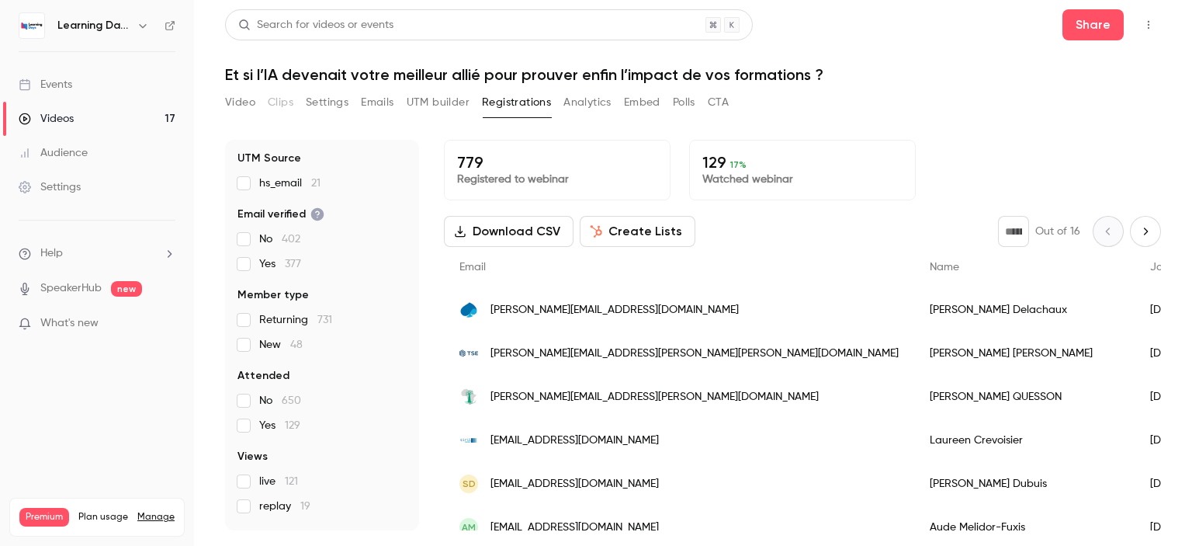
scroll to position [113, 0]
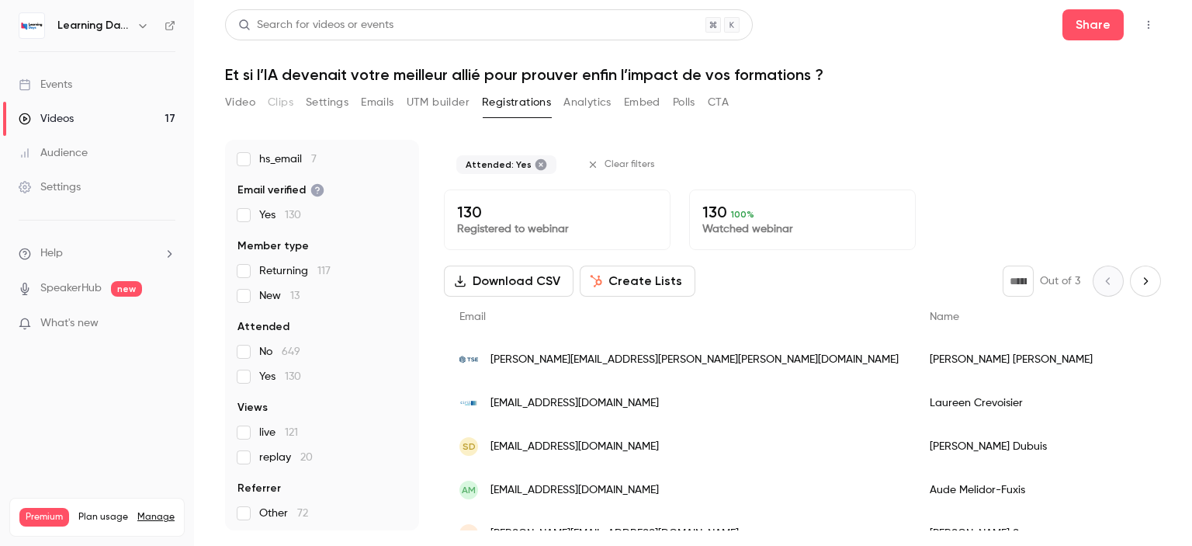
click at [518, 282] on button "Download CSV" at bounding box center [509, 280] width 130 height 31
click at [800, 154] on div "Attended: Yes Clear filters" at bounding box center [802, 165] width 717 height 50
click at [111, 80] on link "Events" at bounding box center [97, 85] width 194 height 34
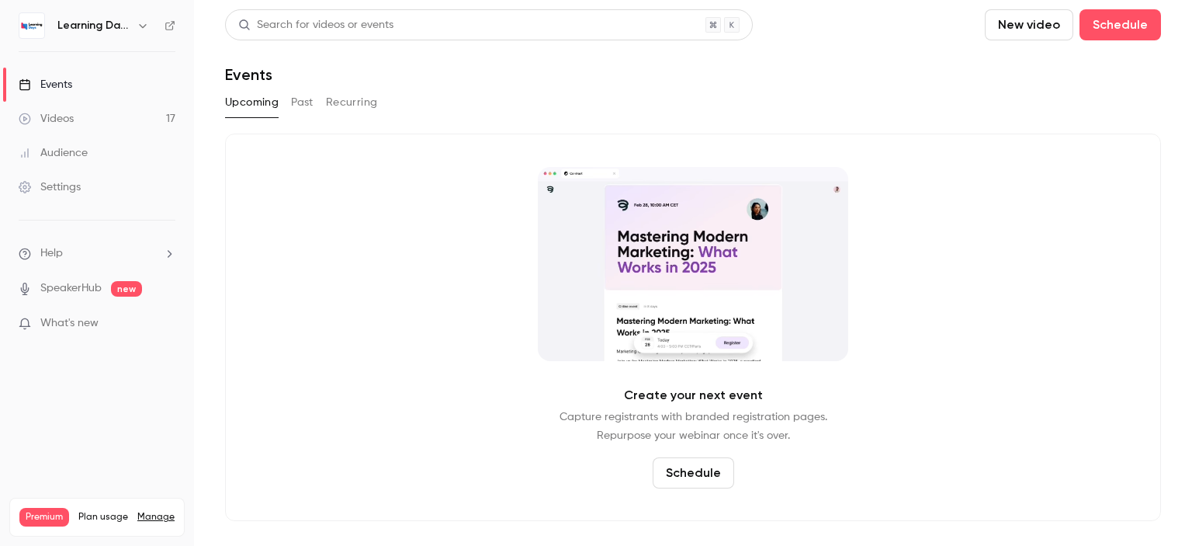
click at [306, 108] on button "Past" at bounding box center [302, 102] width 23 height 25
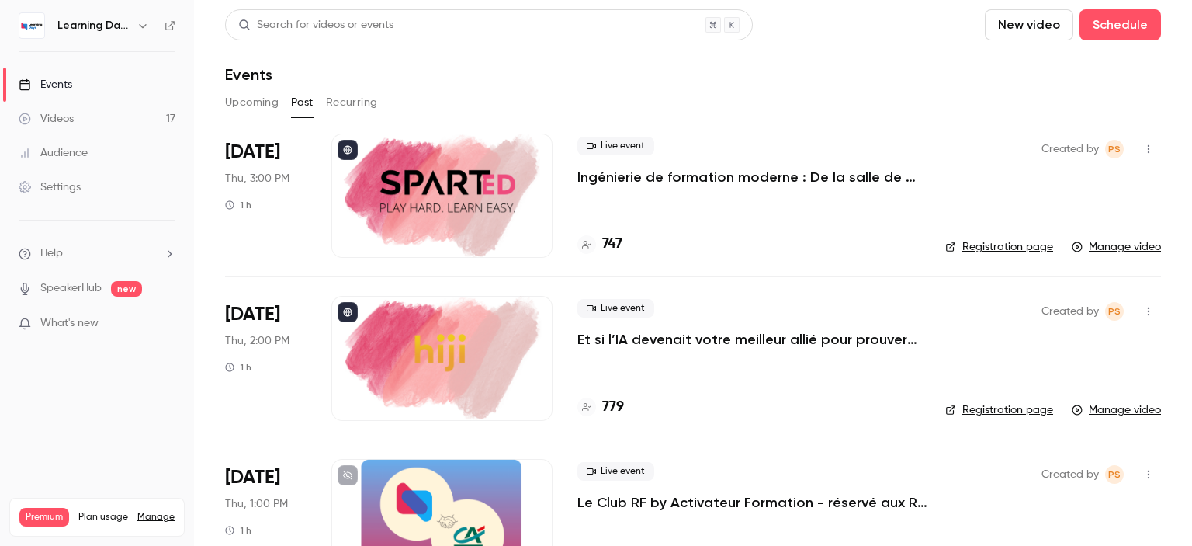
click at [774, 177] on p "Ingénierie de formation moderne : De la salle de classe au flux de travail, con…" at bounding box center [748, 177] width 343 height 19
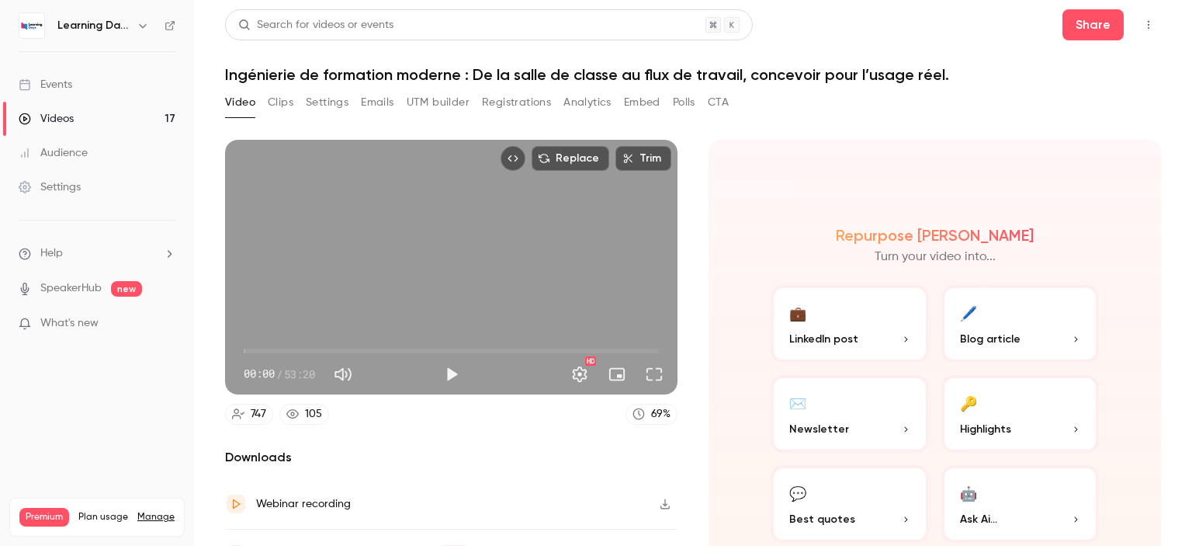
click at [722, 112] on button "CTA" at bounding box center [718, 102] width 21 height 25
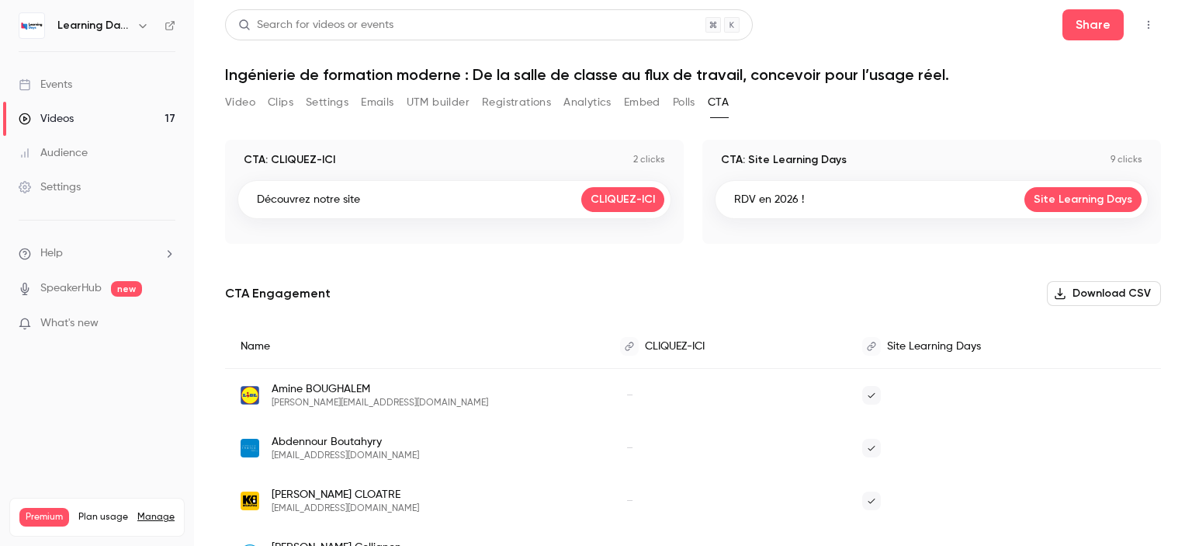
click at [512, 109] on button "Registrations" at bounding box center [516, 102] width 69 height 25
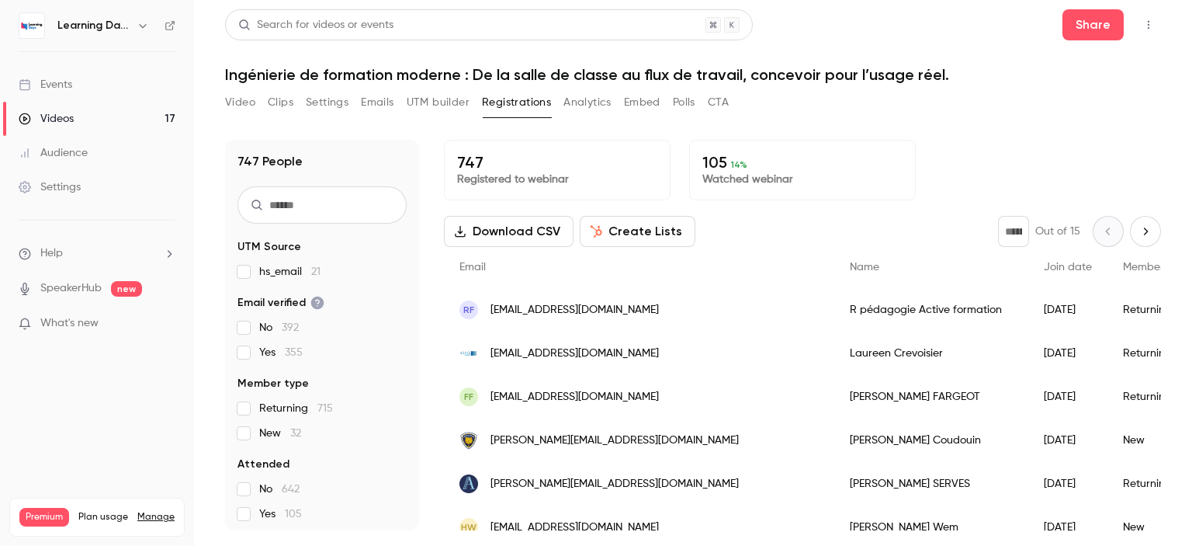
click at [585, 99] on button "Analytics" at bounding box center [587, 102] width 48 height 25
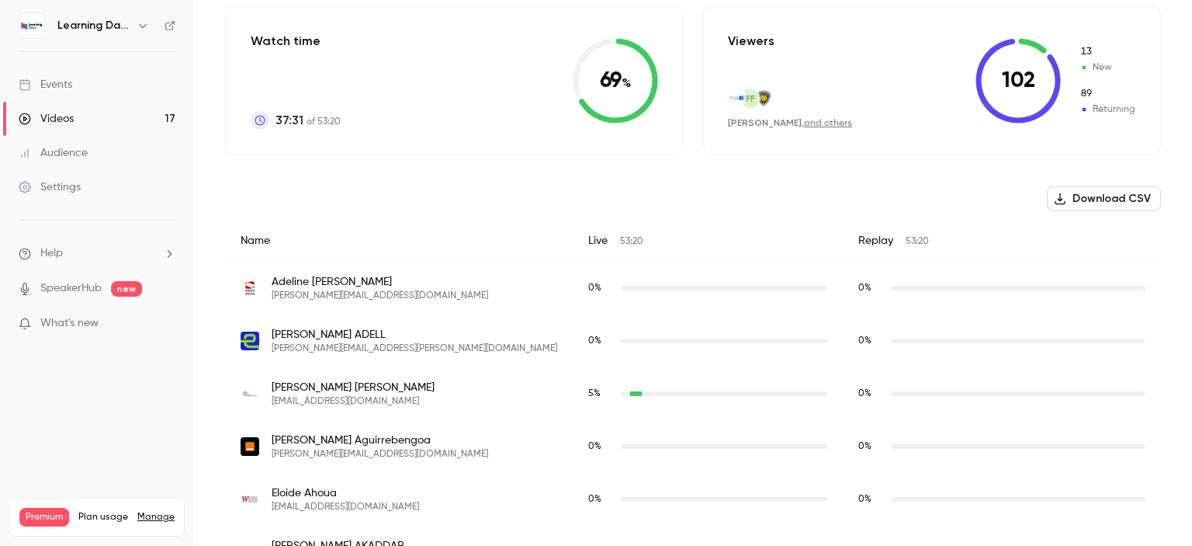
scroll to position [296, 0]
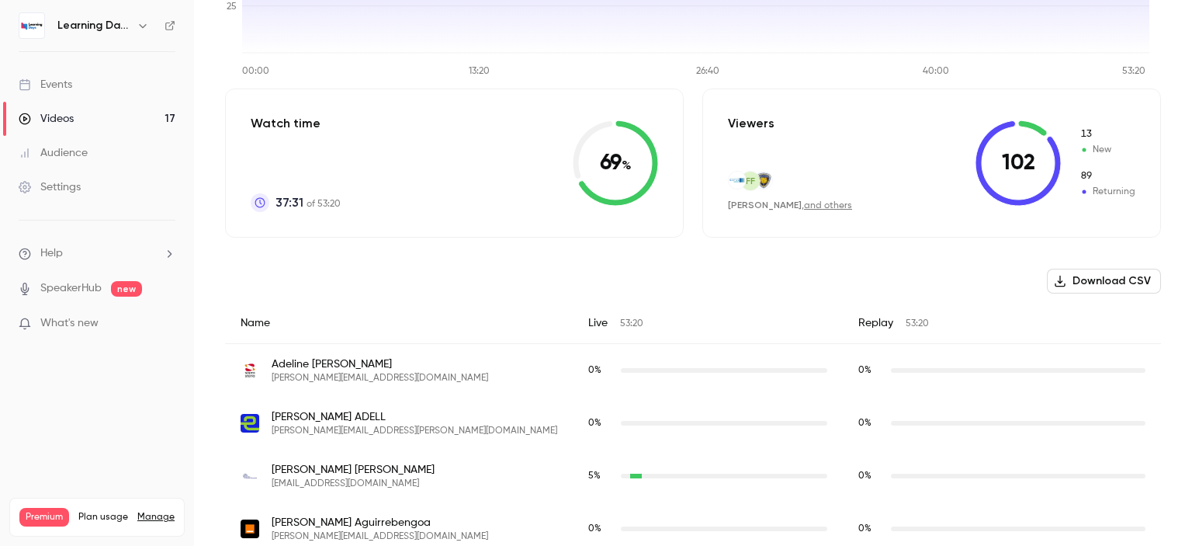
click at [1119, 268] on button "Download CSV" at bounding box center [1104, 280] width 114 height 25
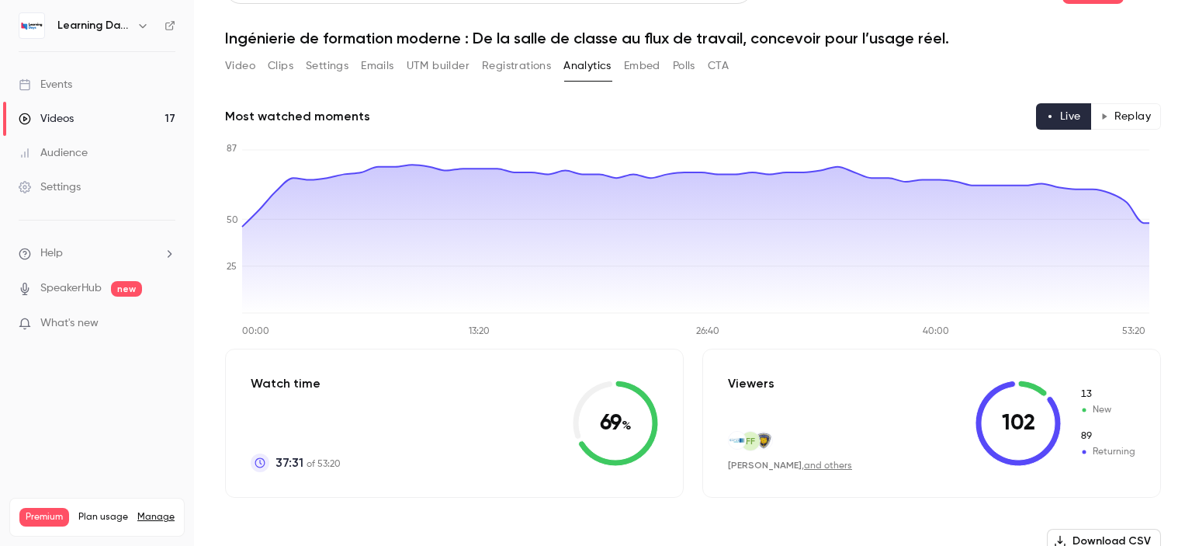
click at [1124, 126] on button "Replay" at bounding box center [1125, 116] width 71 height 26
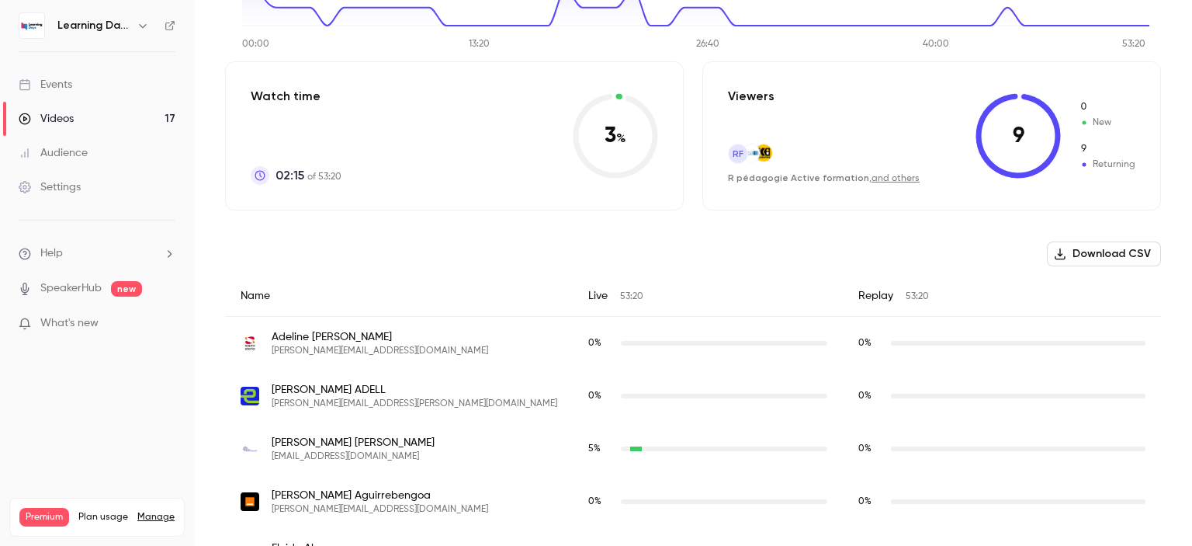
scroll to position [338, 0]
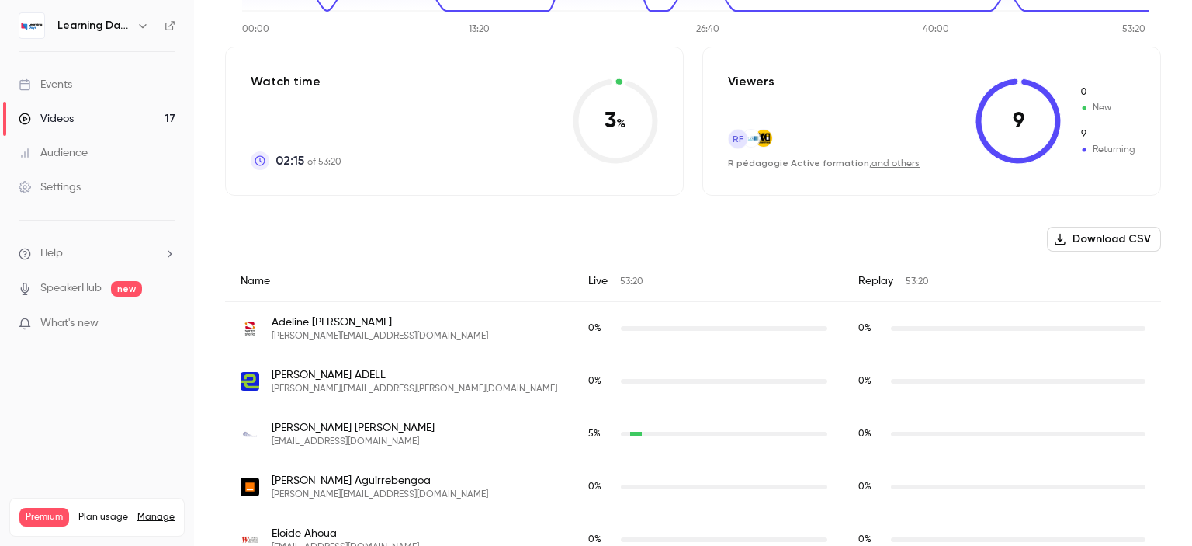
click at [1120, 235] on button "Download CSV" at bounding box center [1104, 239] width 114 height 25
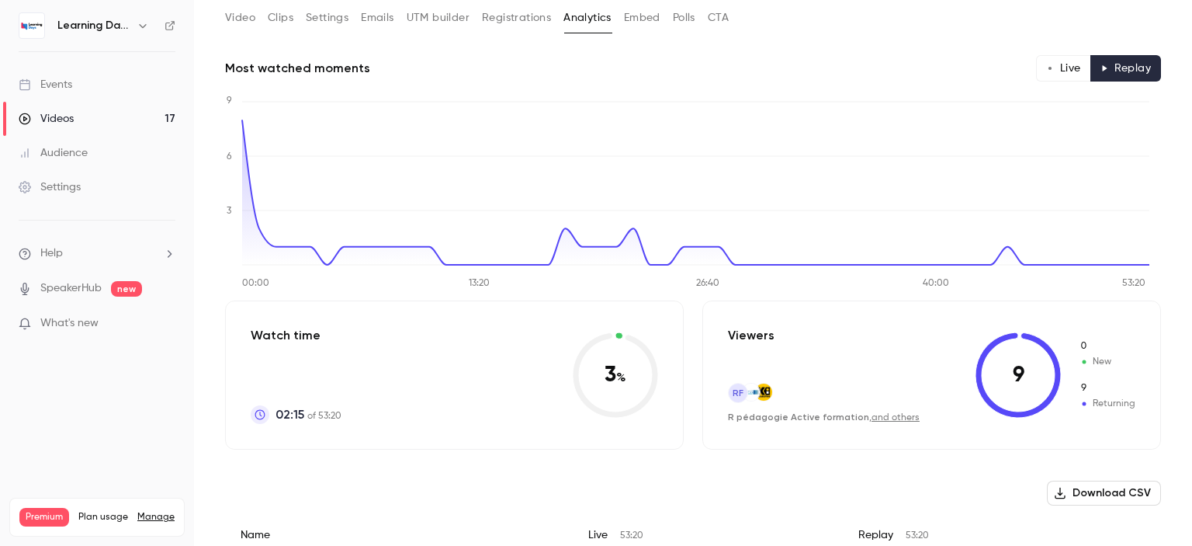
scroll to position [0, 0]
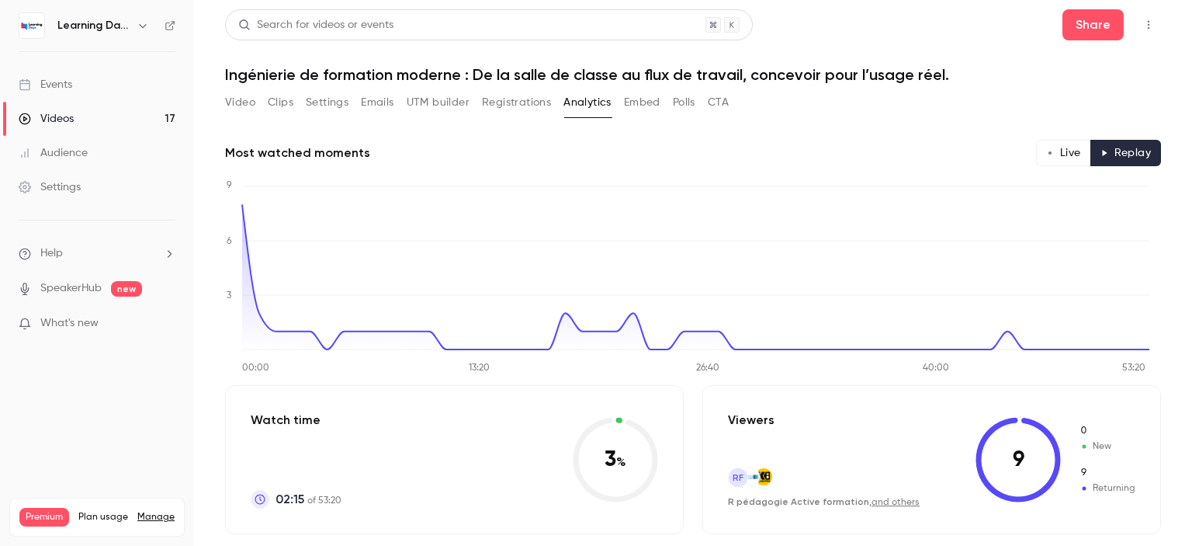
click at [508, 99] on button "Registrations" at bounding box center [516, 102] width 69 height 25
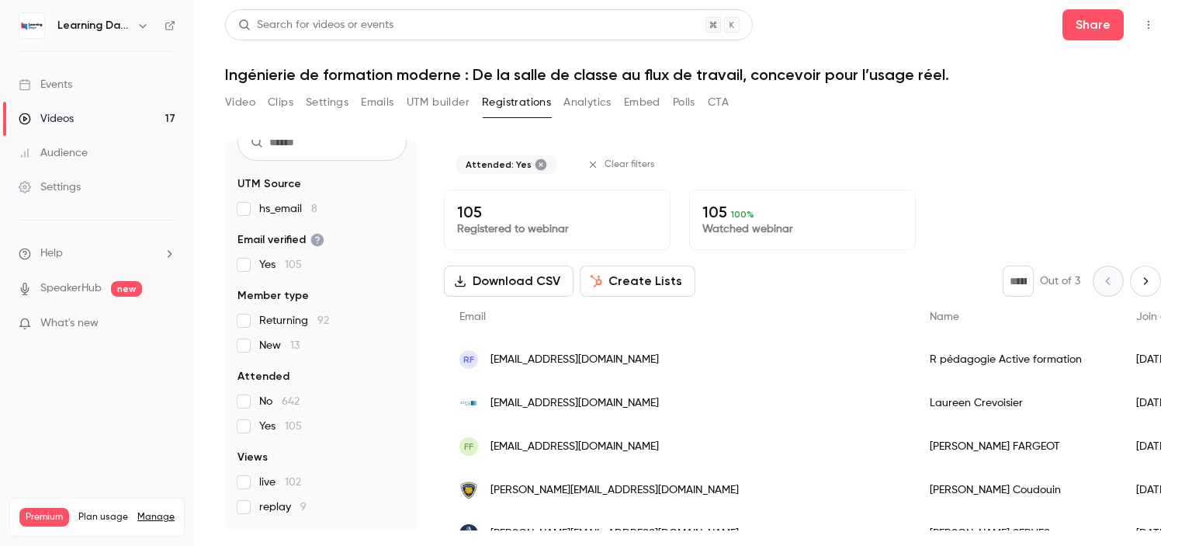
click at [509, 281] on button "Download CSV" at bounding box center [509, 280] width 130 height 31
click at [83, 117] on link "Videos 17" at bounding box center [97, 119] width 194 height 34
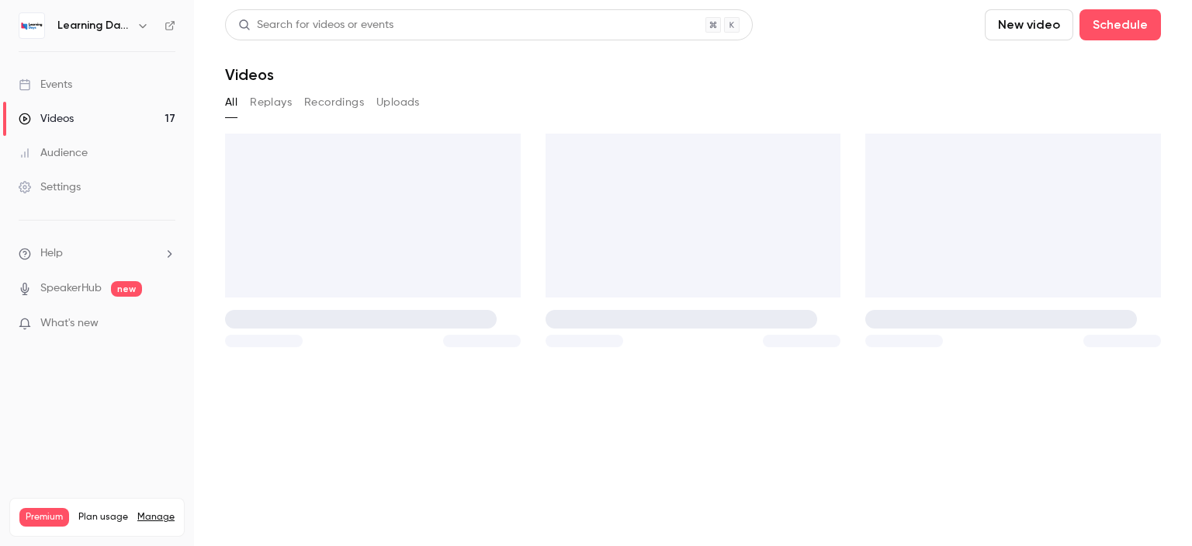
click at [78, 88] on link "Events" at bounding box center [97, 85] width 194 height 34
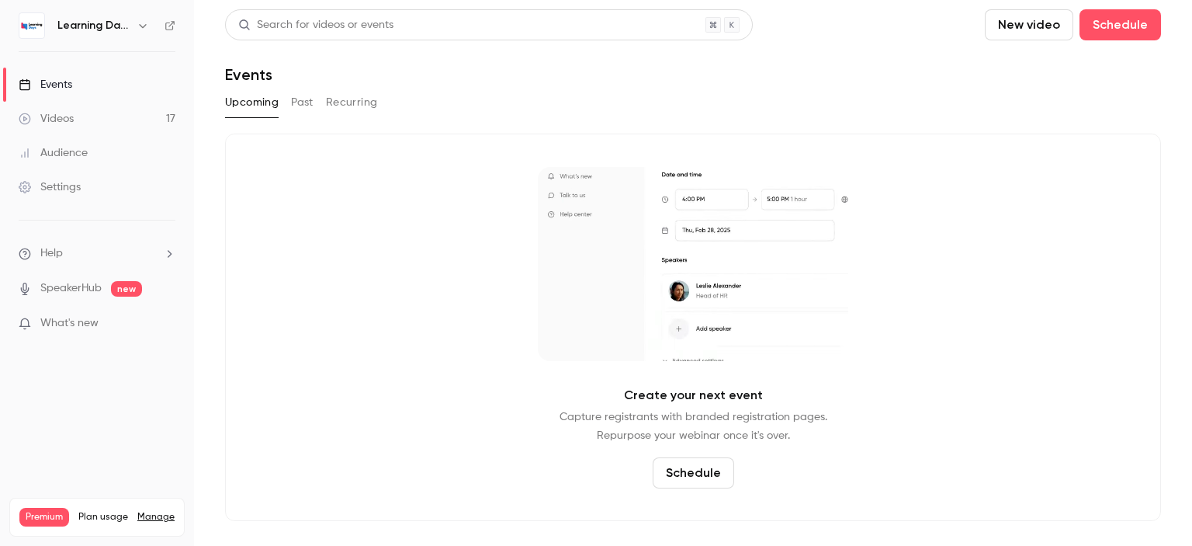
click at [83, 118] on link "Videos 17" at bounding box center [97, 119] width 194 height 34
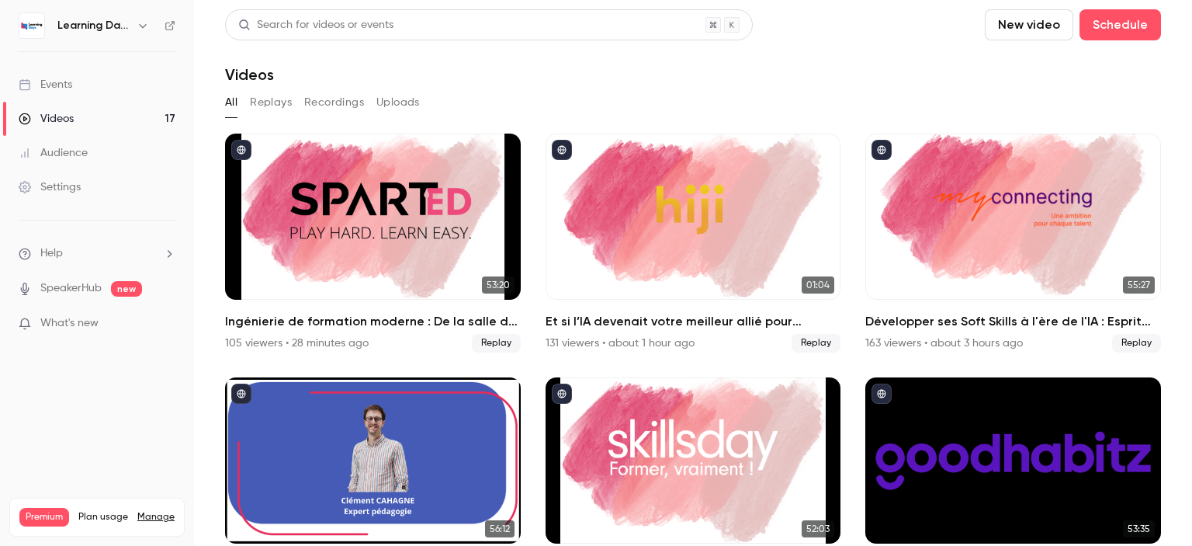
click at [86, 162] on link "Audience" at bounding box center [97, 153] width 194 height 34
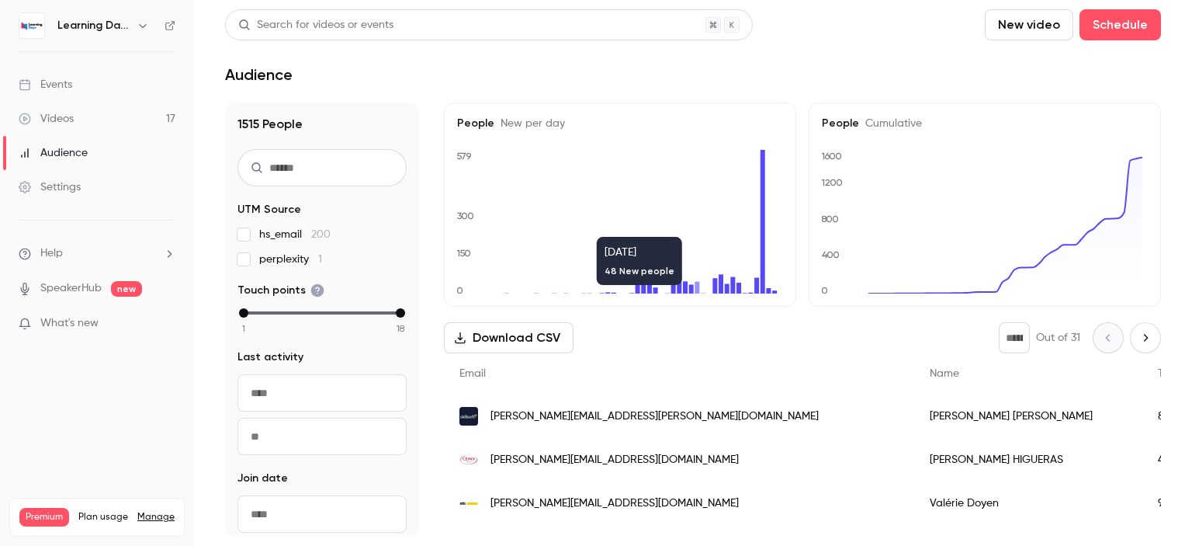
click at [677, 468] on div "[PERSON_NAME][EMAIL_ADDRESS][DOMAIN_NAME]" at bounding box center [679, 459] width 470 height 43
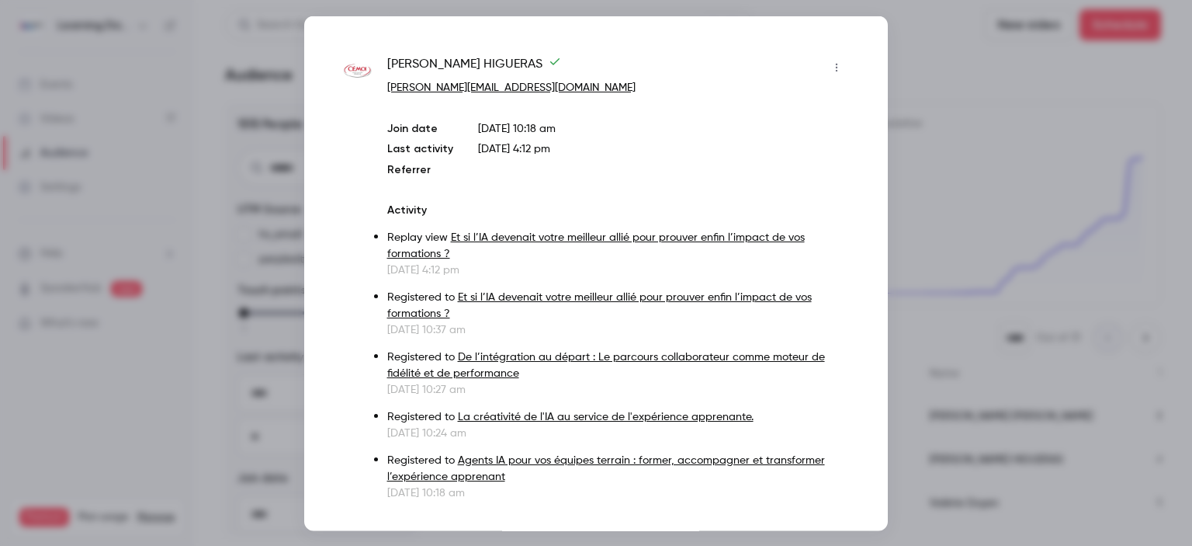
click at [977, 139] on div at bounding box center [596, 273] width 1192 height 546
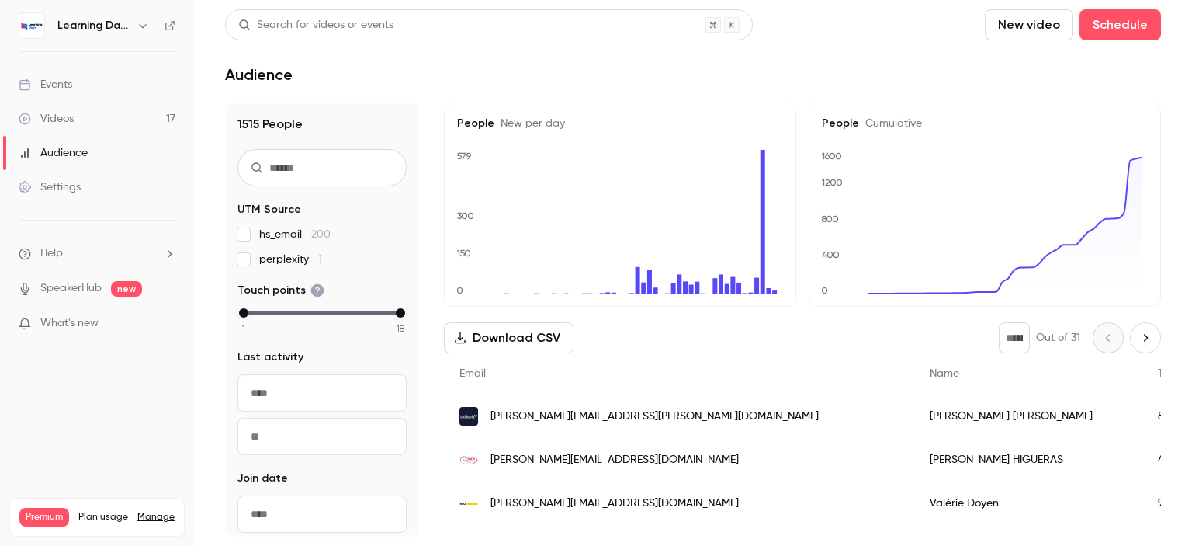
click at [106, 99] on link "Events" at bounding box center [97, 85] width 194 height 34
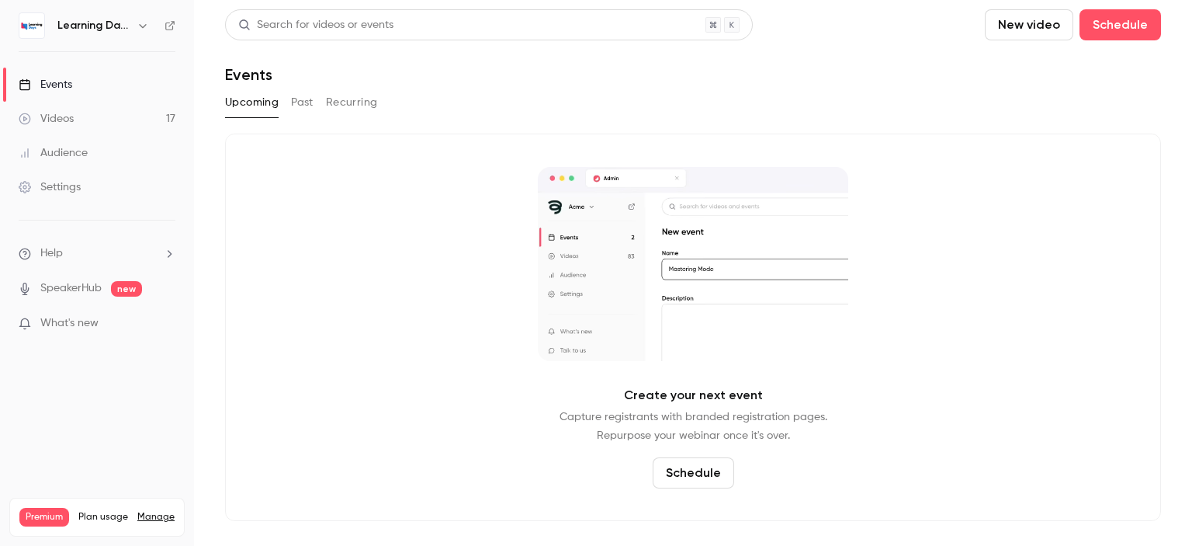
click at [103, 154] on link "Audience" at bounding box center [97, 153] width 194 height 34
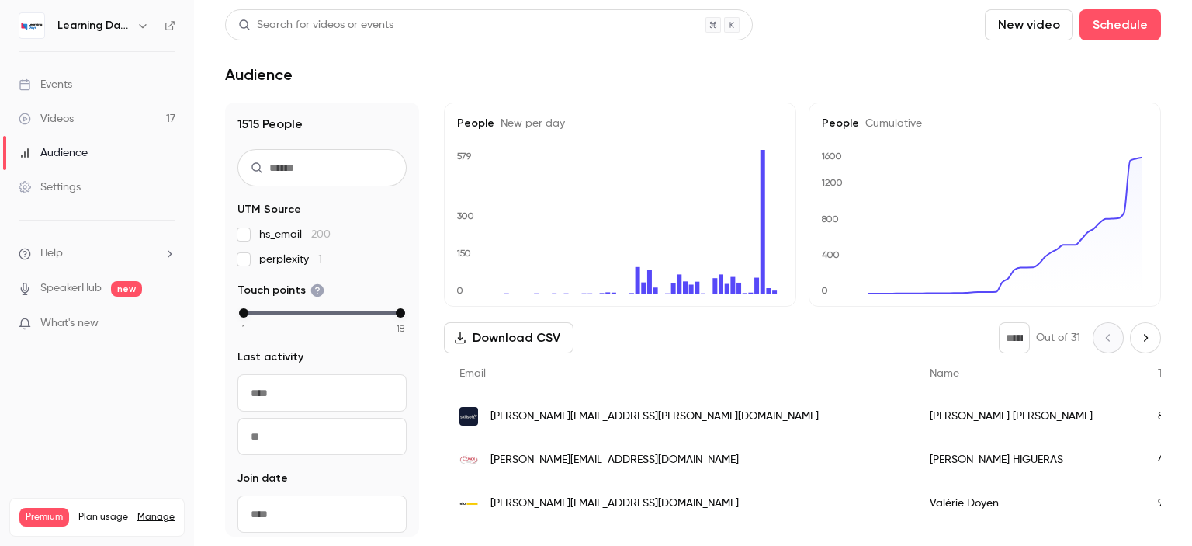
click at [92, 112] on link "Videos 17" at bounding box center [97, 119] width 194 height 34
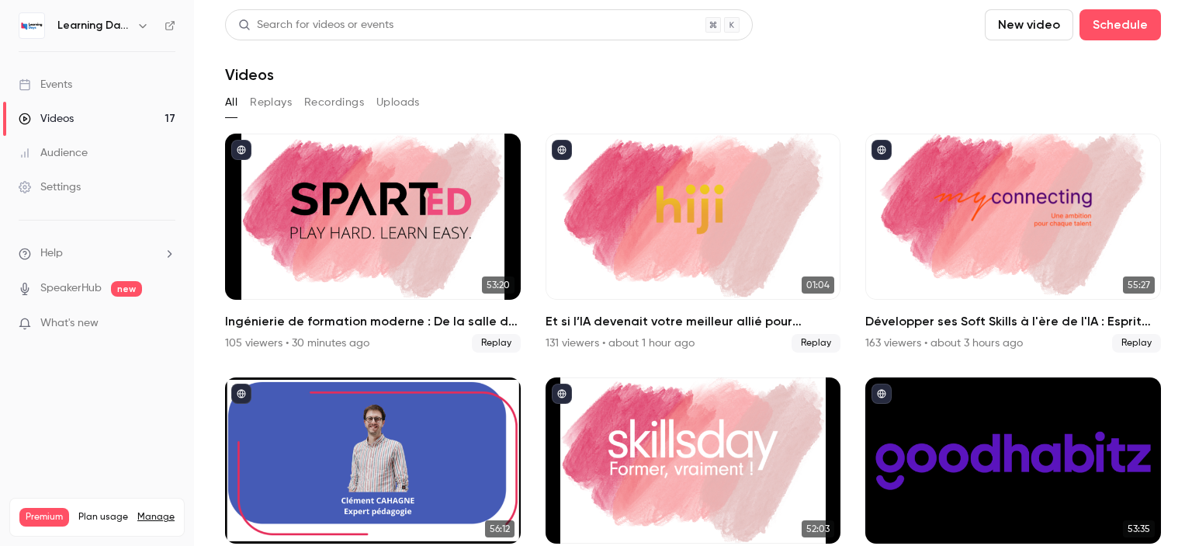
click at [97, 152] on link "Audience" at bounding box center [97, 153] width 194 height 34
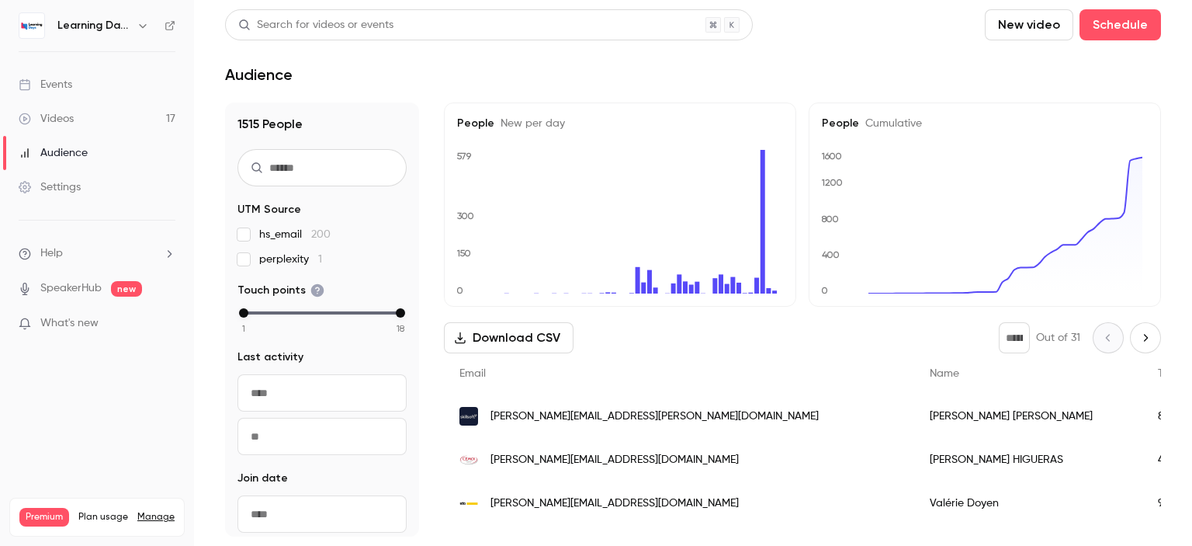
click at [623, 410] on div "[EMAIL_ADDRESS][DOMAIN_NAME]" at bounding box center [679, 415] width 470 height 43
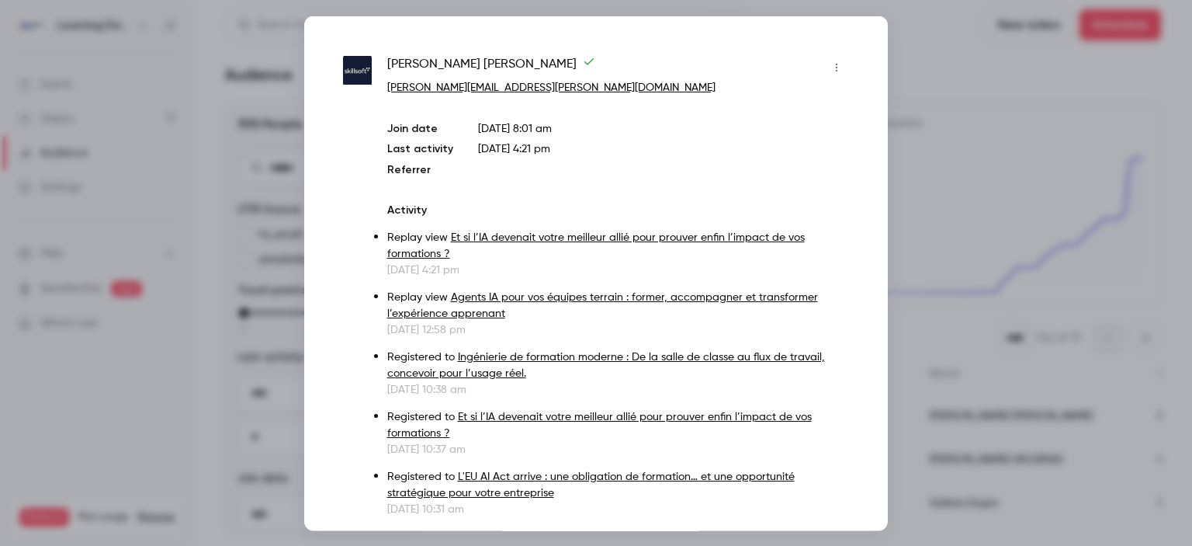
click at [929, 281] on div at bounding box center [596, 273] width 1192 height 546
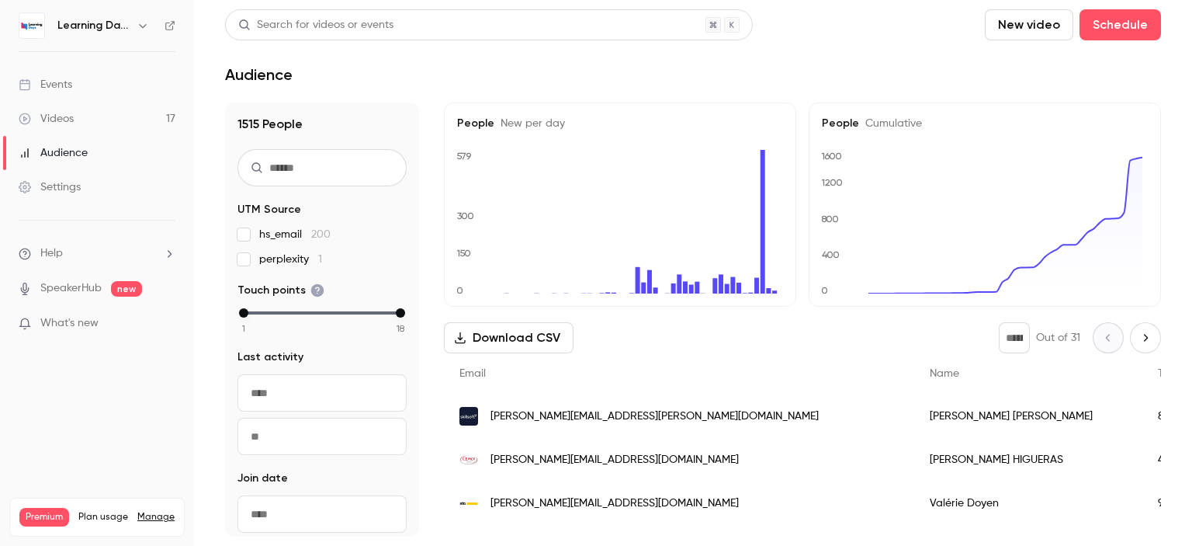
scroll to position [383, 0]
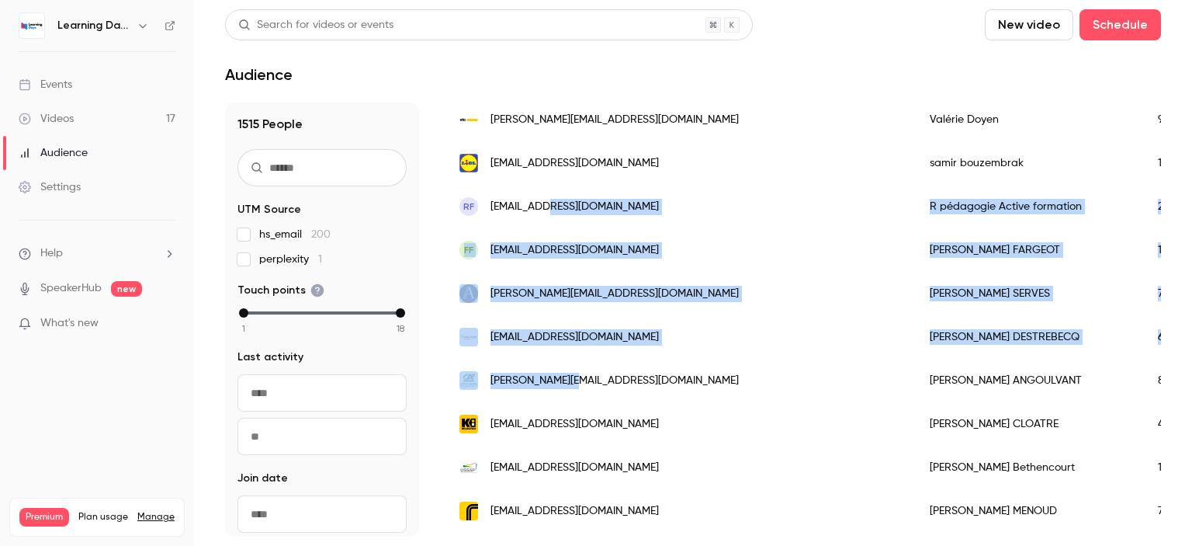
drag, startPoint x: 546, startPoint y: 206, endPoint x: 566, endPoint y: 372, distance: 167.3
click at [562, 373] on span "[PERSON_NAME][EMAIL_ADDRESS][DOMAIN_NAME]" at bounding box center [614, 380] width 248 height 16
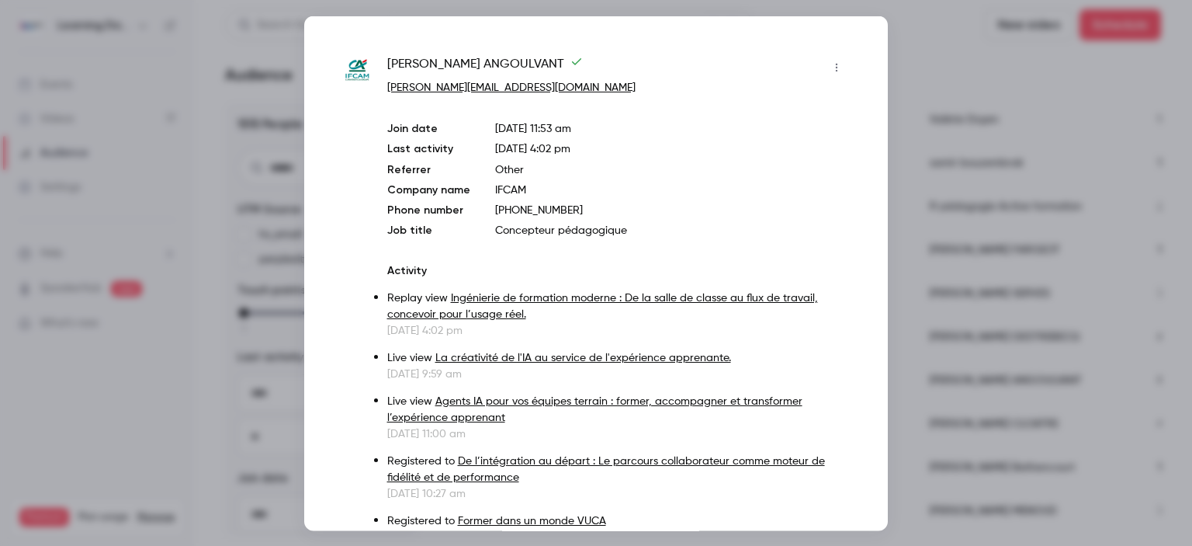
click at [209, 202] on div at bounding box center [596, 273] width 1192 height 546
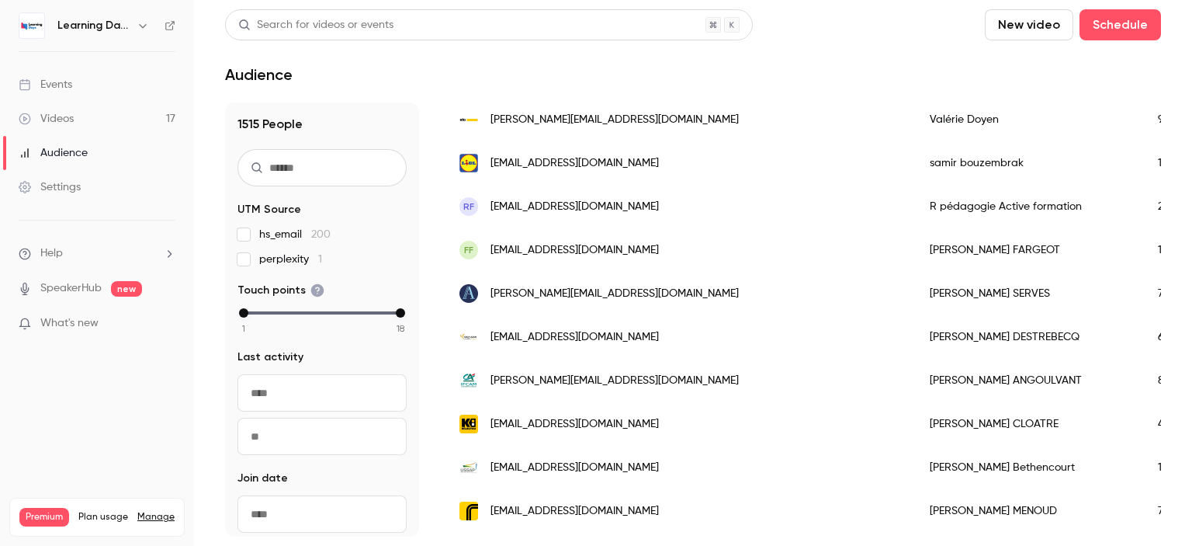
click at [112, 161] on link "Audience" at bounding box center [97, 153] width 194 height 34
click at [87, 120] on link "Videos 17" at bounding box center [97, 119] width 194 height 34
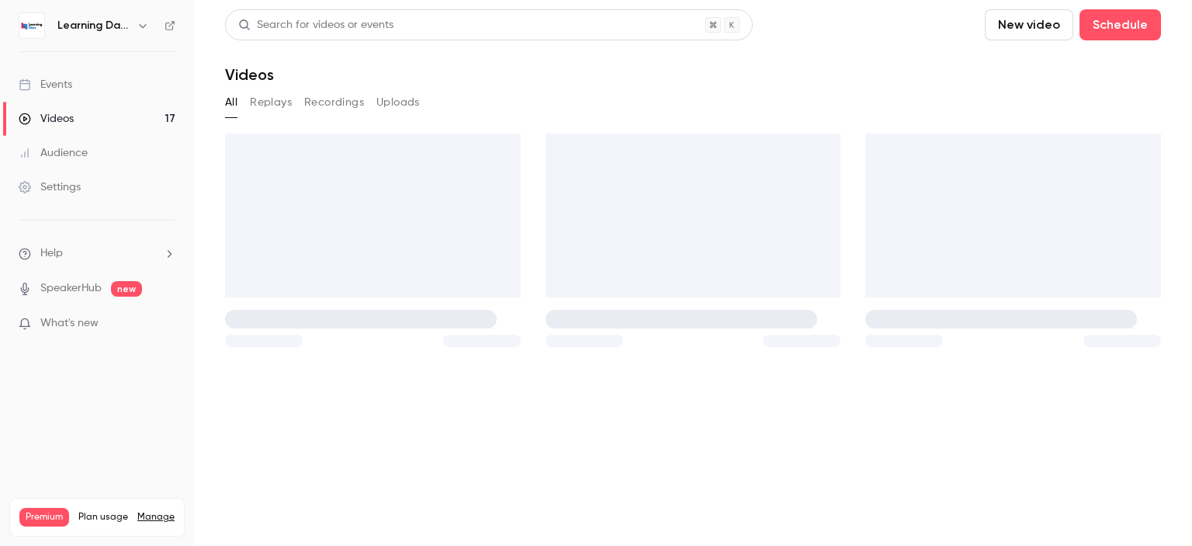
click at [87, 151] on link "Audience" at bounding box center [97, 153] width 194 height 34
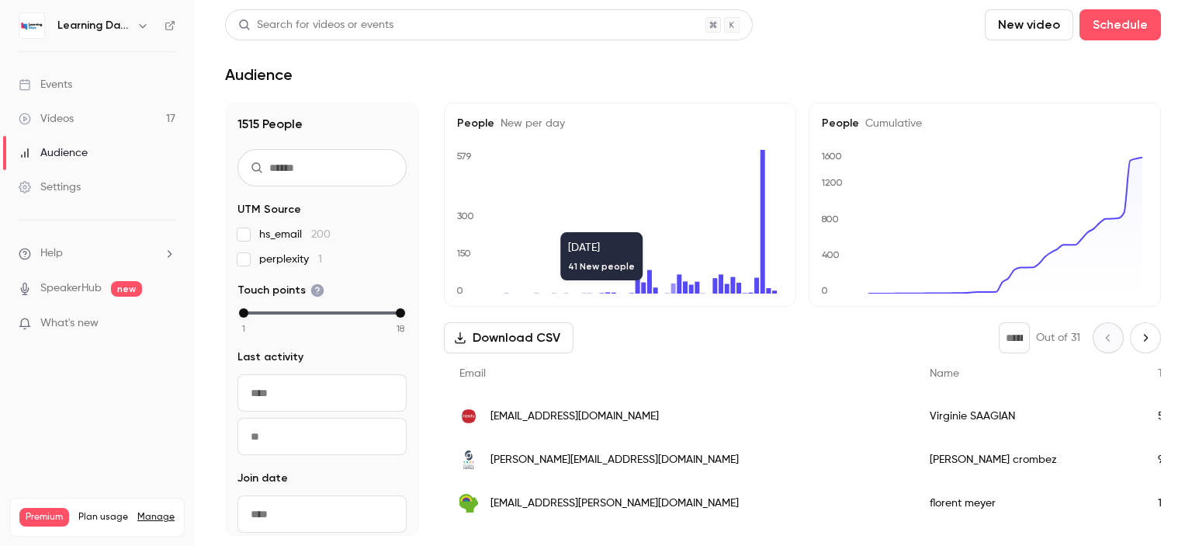
click at [563, 423] on span "[EMAIL_ADDRESS][DOMAIN_NAME]" at bounding box center [574, 416] width 168 height 16
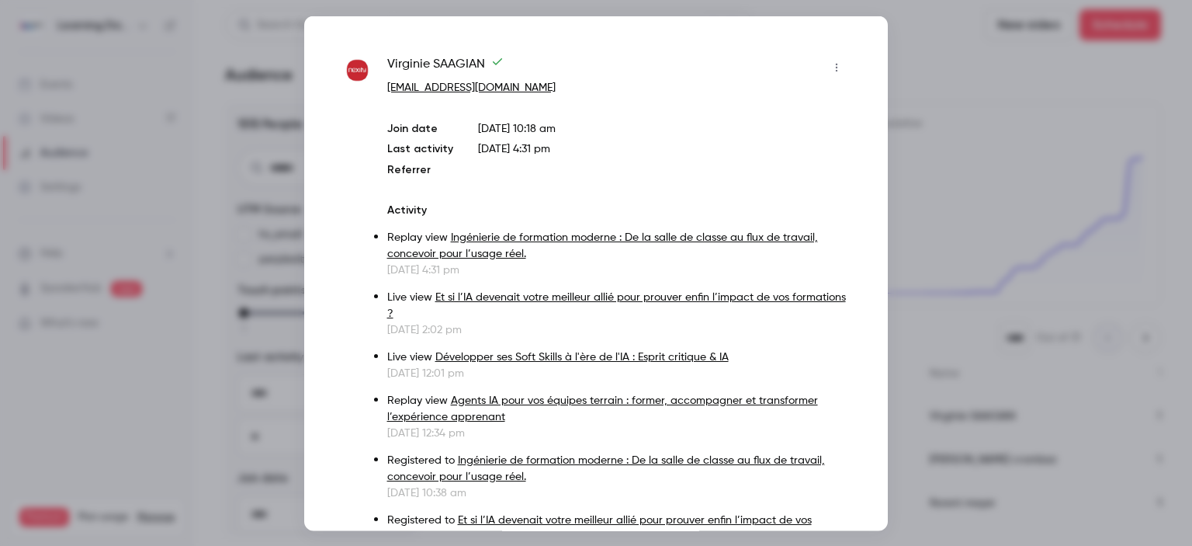
click at [906, 189] on div at bounding box center [596, 273] width 1192 height 546
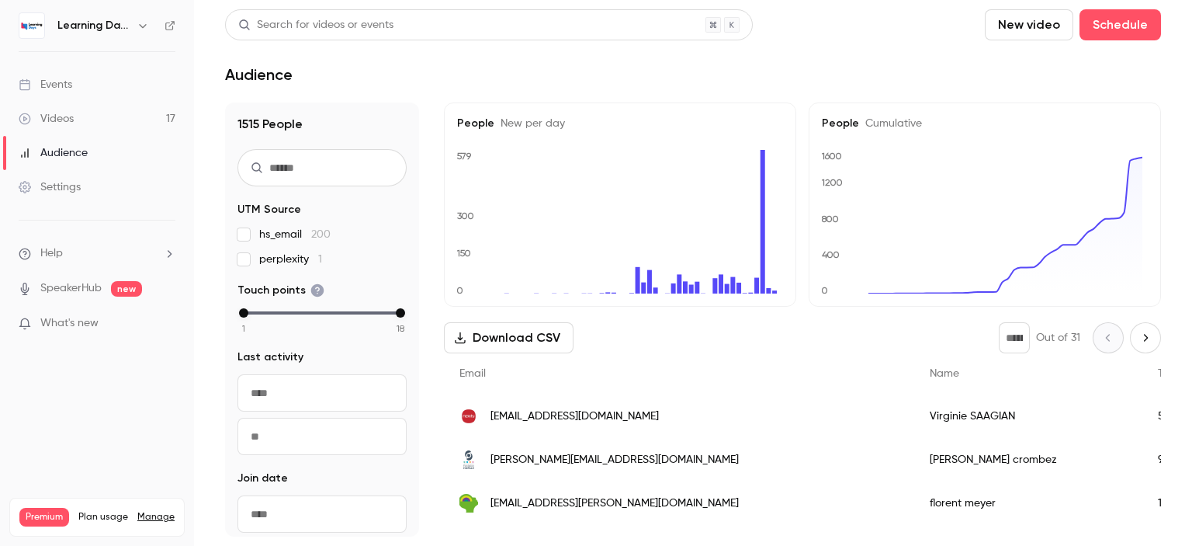
click at [54, 112] on div "Videos" at bounding box center [46, 119] width 55 height 16
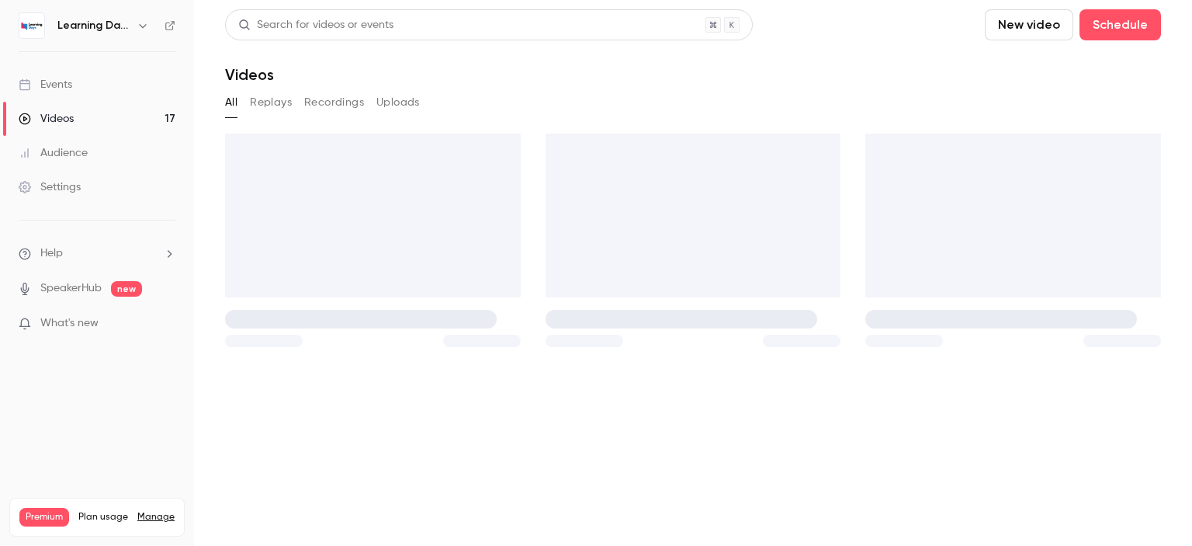
click at [78, 146] on div "Audience" at bounding box center [53, 153] width 69 height 16
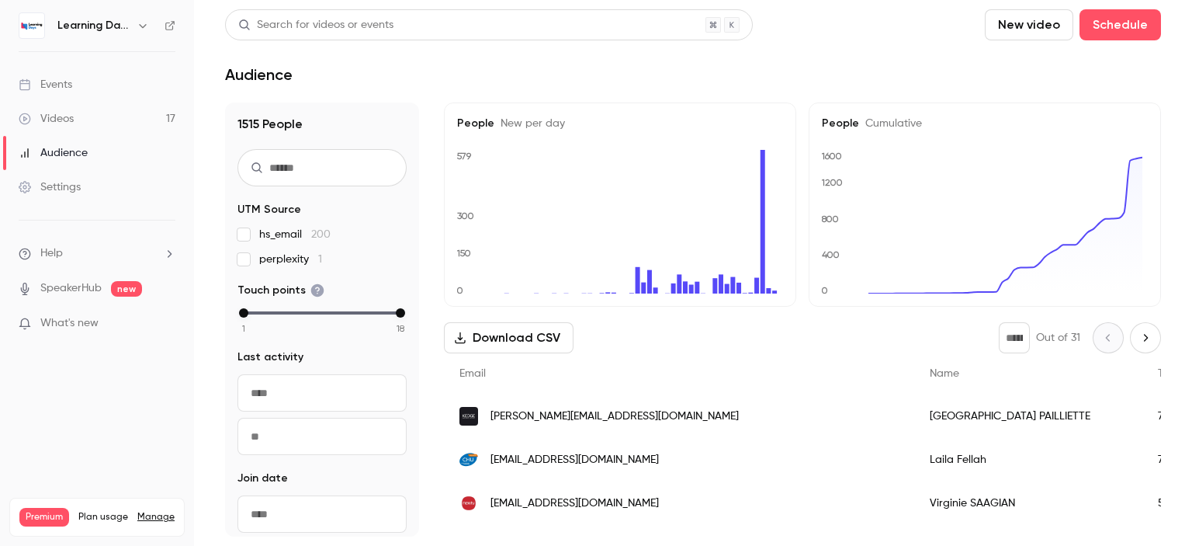
click at [113, 119] on link "Videos 17" at bounding box center [97, 119] width 194 height 34
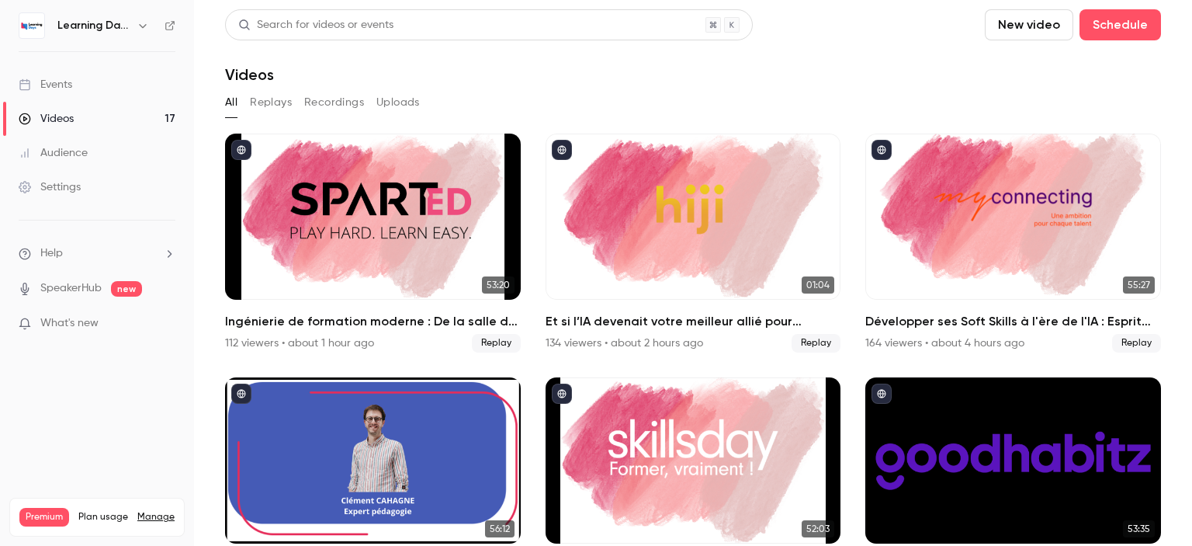
click at [113, 146] on link "Audience" at bounding box center [97, 153] width 194 height 34
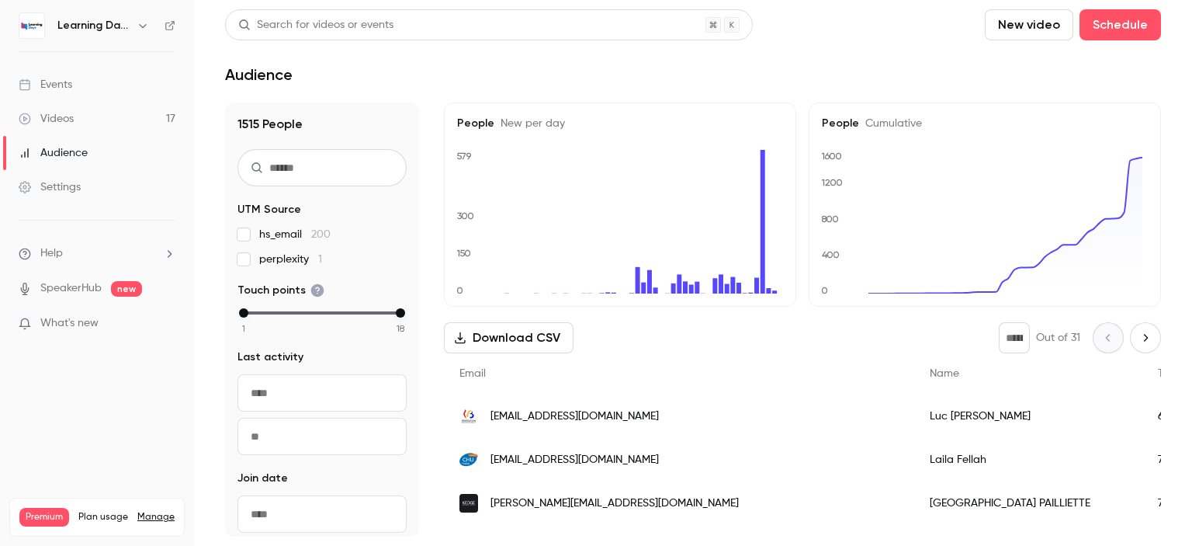
click at [534, 418] on span "[EMAIL_ADDRESS][DOMAIN_NAME]" at bounding box center [574, 416] width 168 height 16
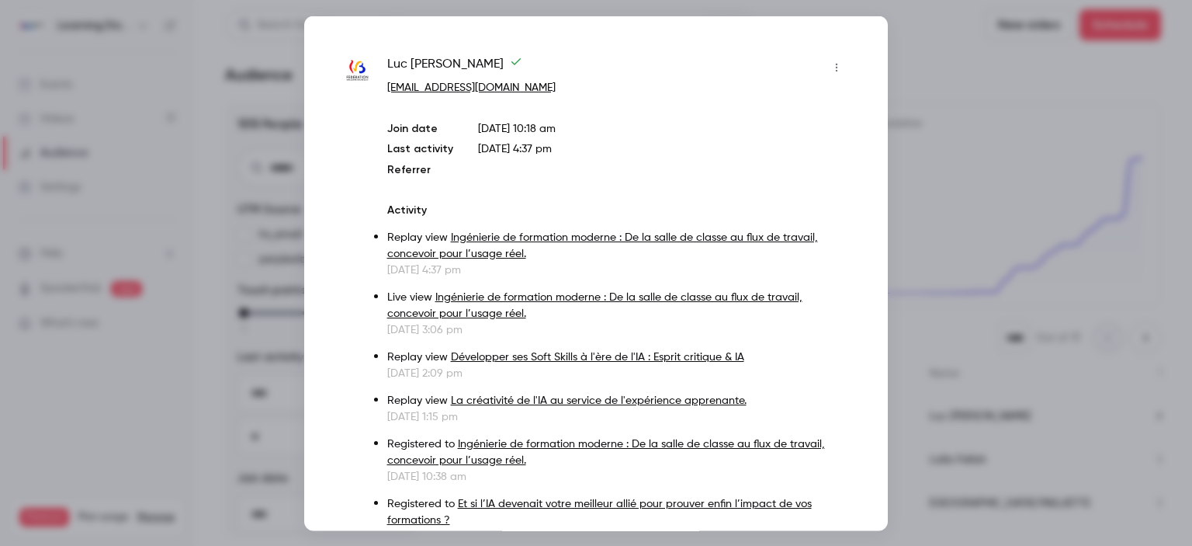
click at [996, 138] on div at bounding box center [596, 273] width 1192 height 546
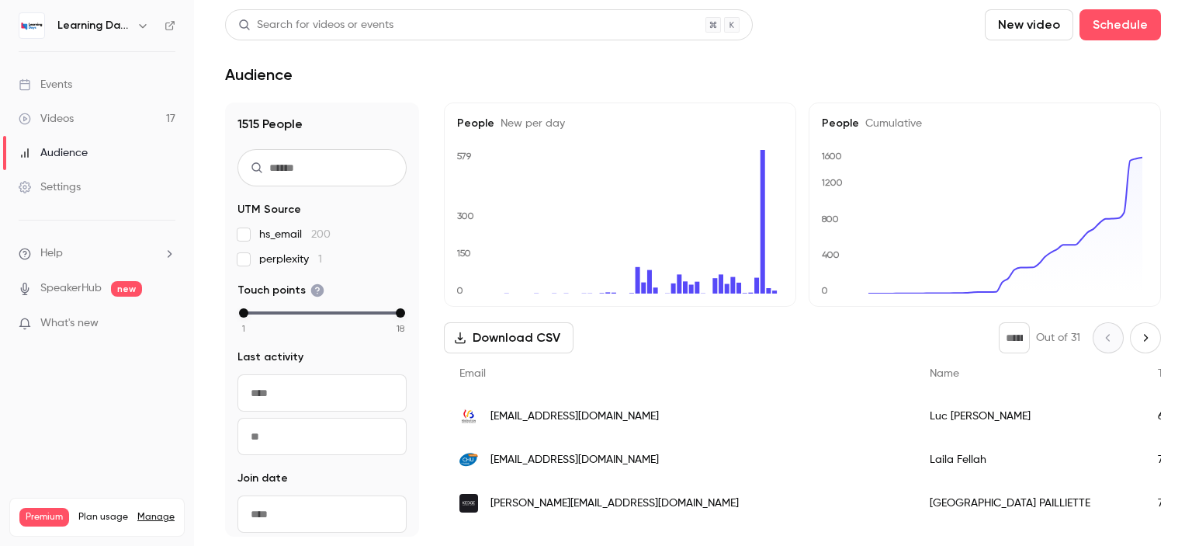
scroll to position [171, 0]
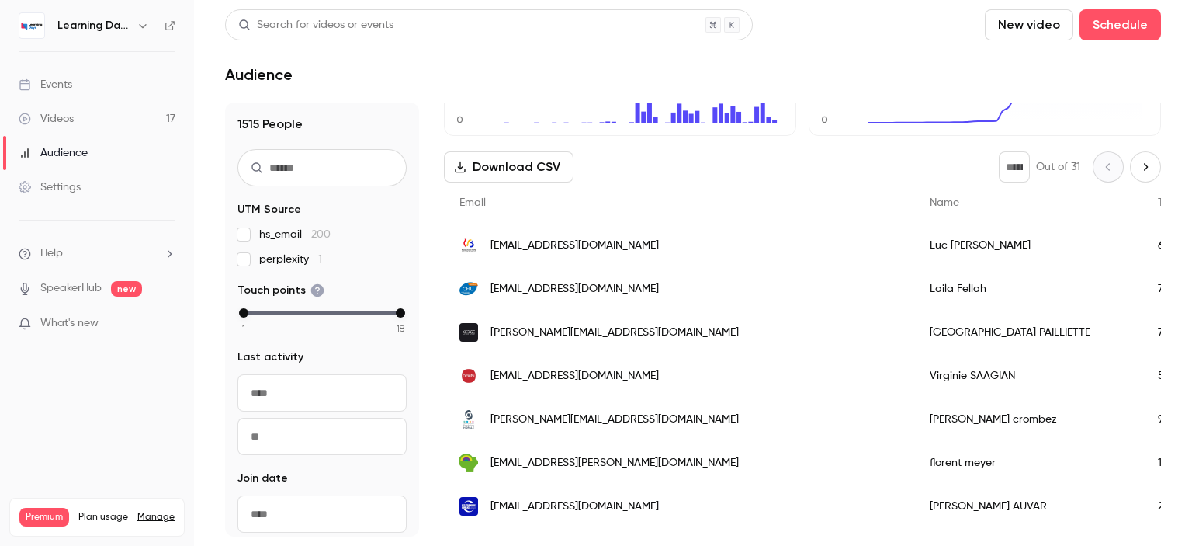
click at [543, 371] on span "[EMAIL_ADDRESS][DOMAIN_NAME]" at bounding box center [574, 376] width 168 height 16
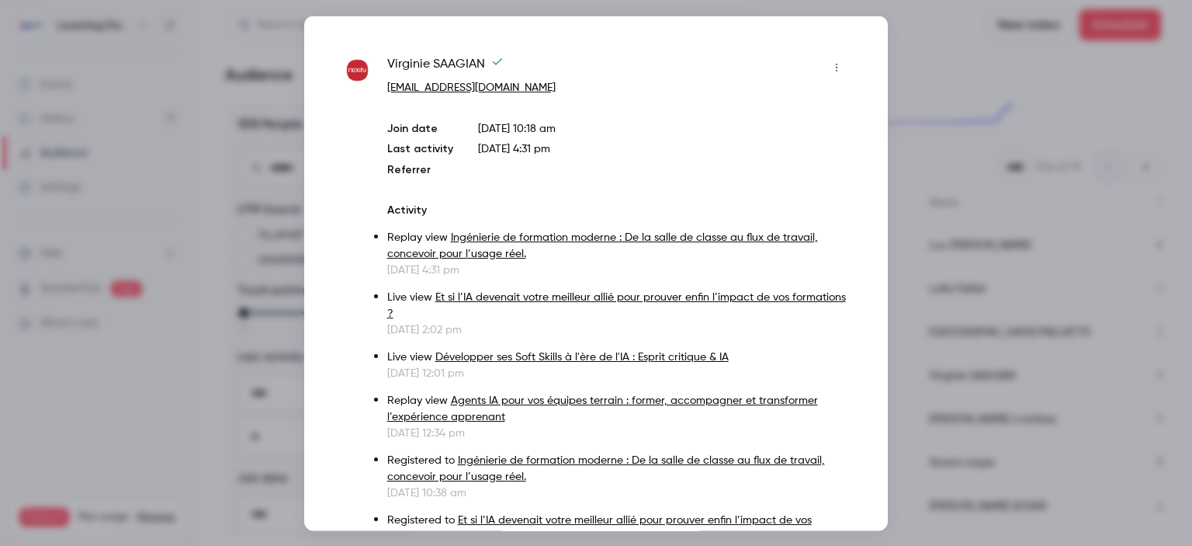
click at [938, 257] on div at bounding box center [596, 273] width 1192 height 546
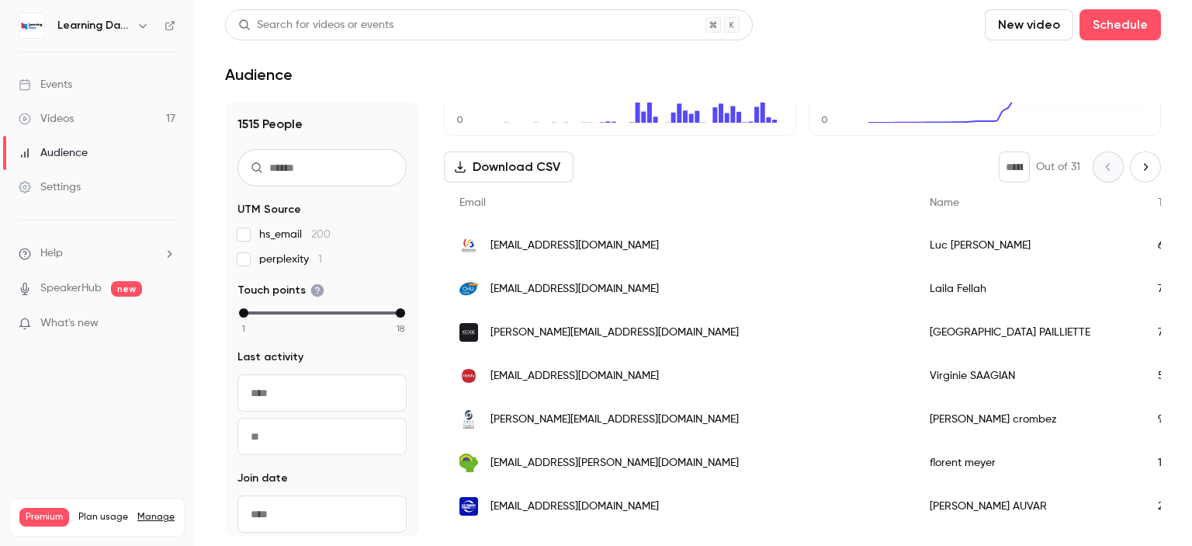
click at [550, 331] on span "[PERSON_NAME][EMAIL_ADDRESS][DOMAIN_NAME]" at bounding box center [614, 332] width 248 height 16
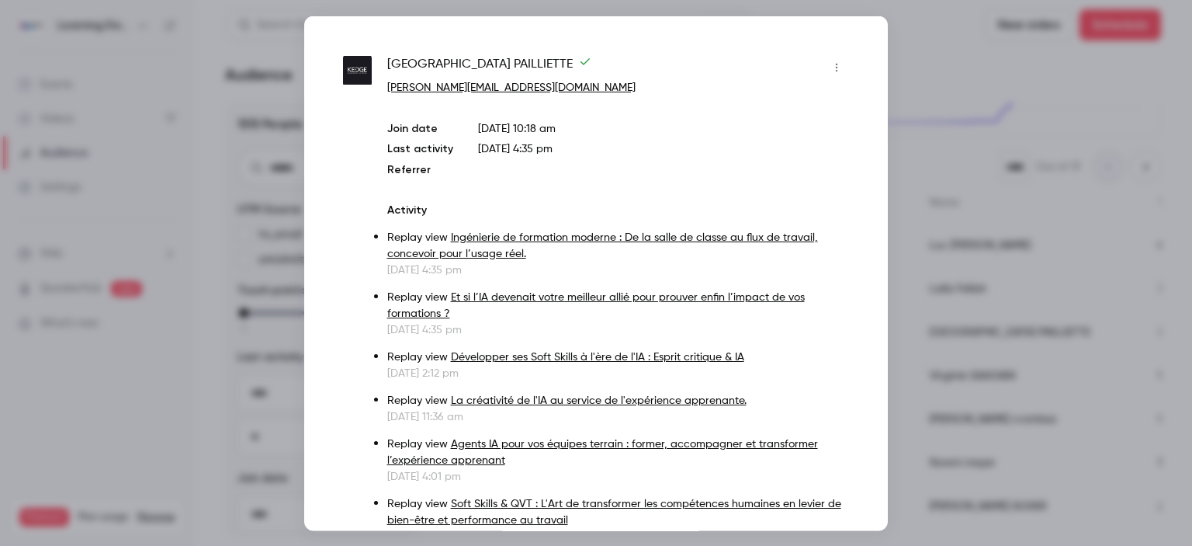
click at [953, 112] on div at bounding box center [596, 273] width 1192 height 546
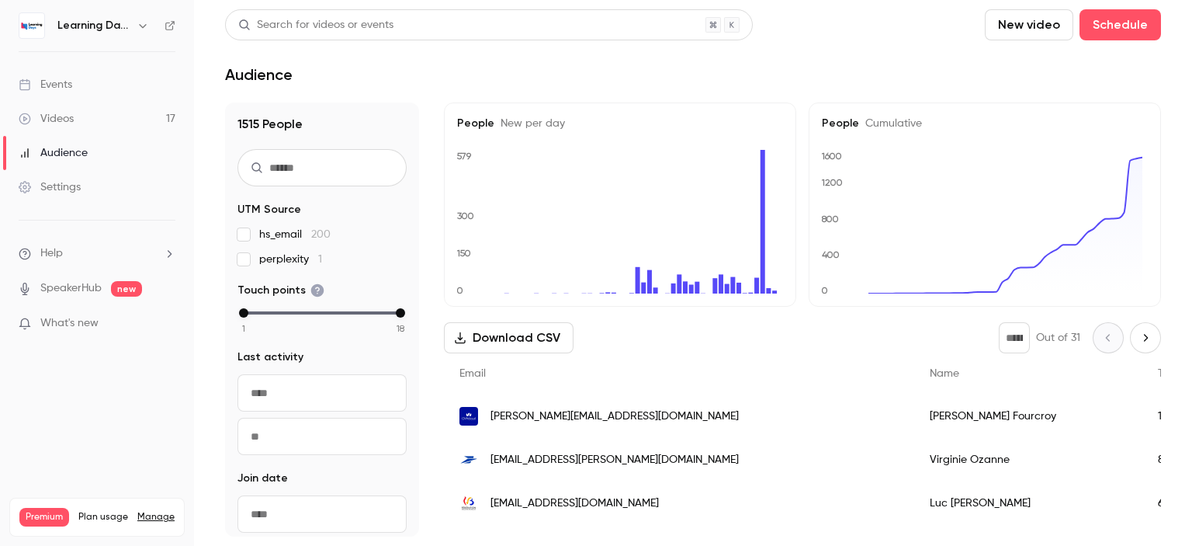
click at [539, 416] on span "[PERSON_NAME][EMAIL_ADDRESS][DOMAIN_NAME]" at bounding box center [614, 416] width 248 height 16
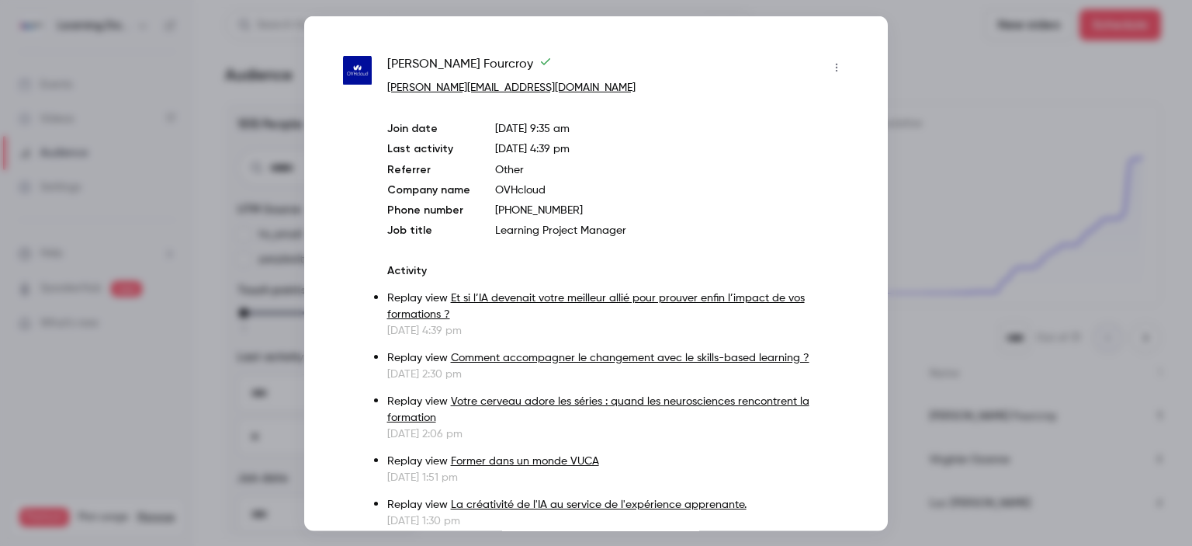
click at [932, 328] on div at bounding box center [596, 273] width 1192 height 546
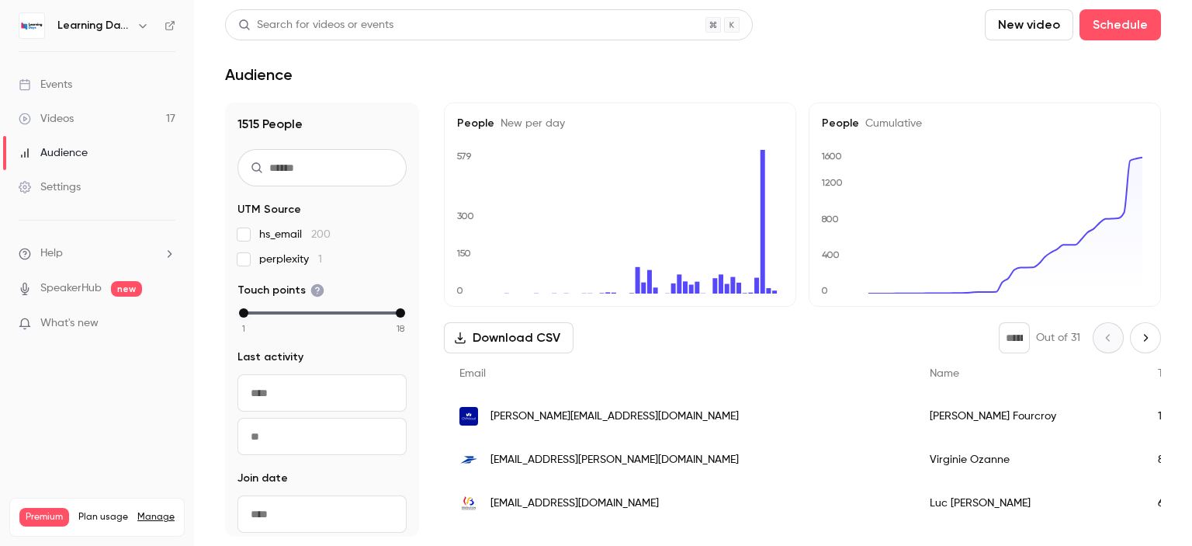
click at [602, 455] on span "[EMAIL_ADDRESS][PERSON_NAME][DOMAIN_NAME]" at bounding box center [614, 460] width 248 height 16
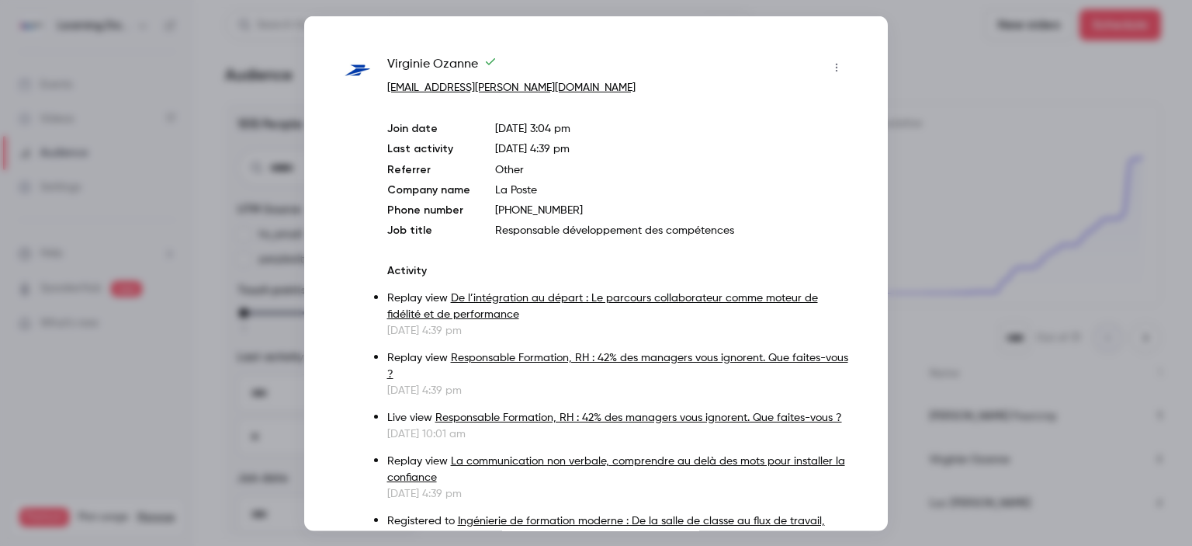
click at [952, 313] on div at bounding box center [596, 273] width 1192 height 546
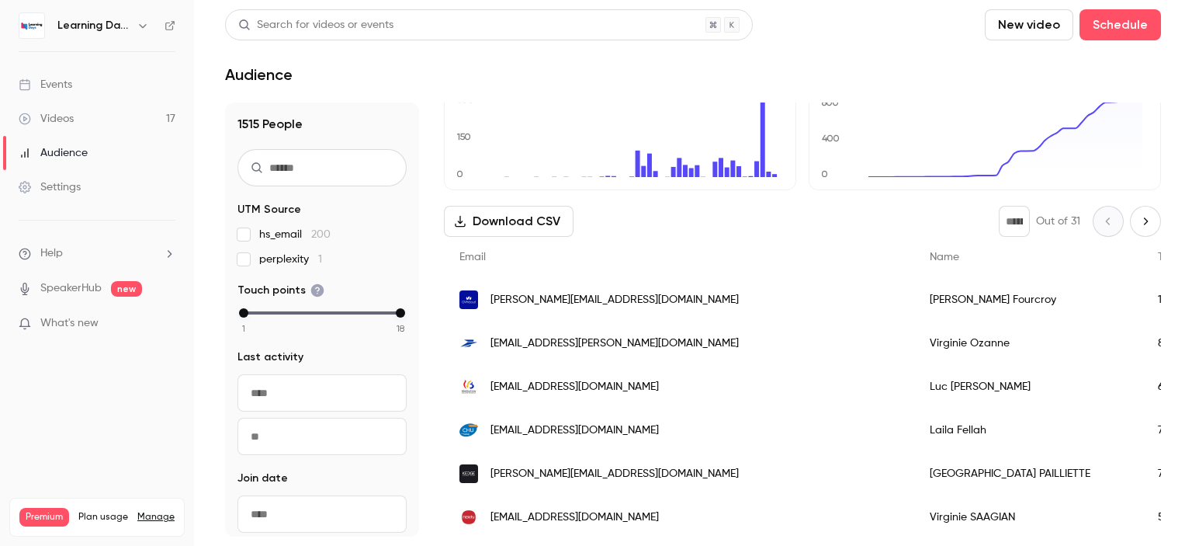
scroll to position [119, 0]
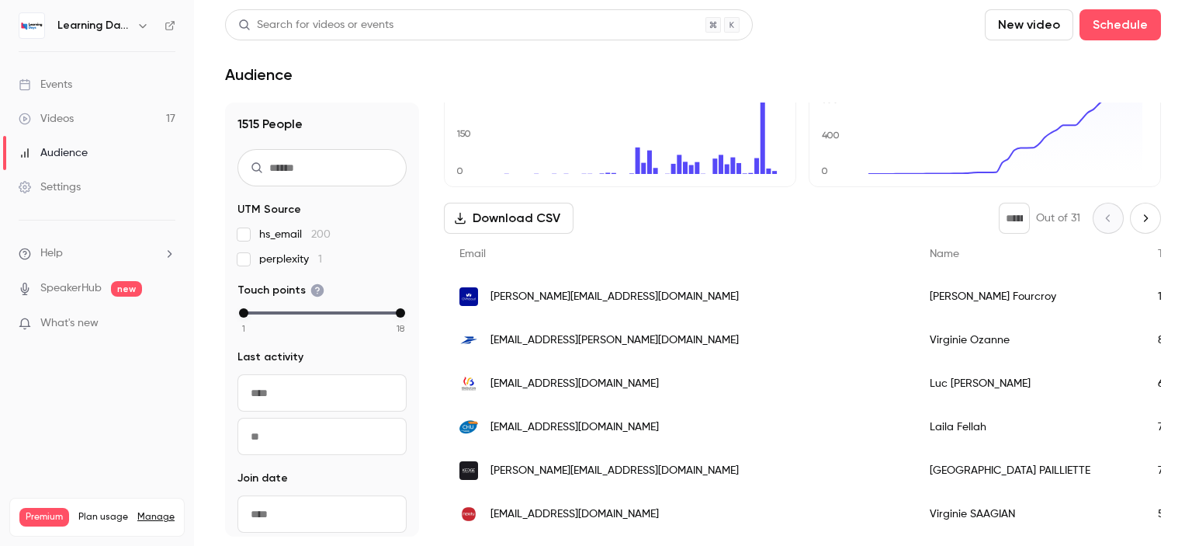
click at [528, 338] on span "[EMAIL_ADDRESS][PERSON_NAME][DOMAIN_NAME]" at bounding box center [614, 340] width 248 height 16
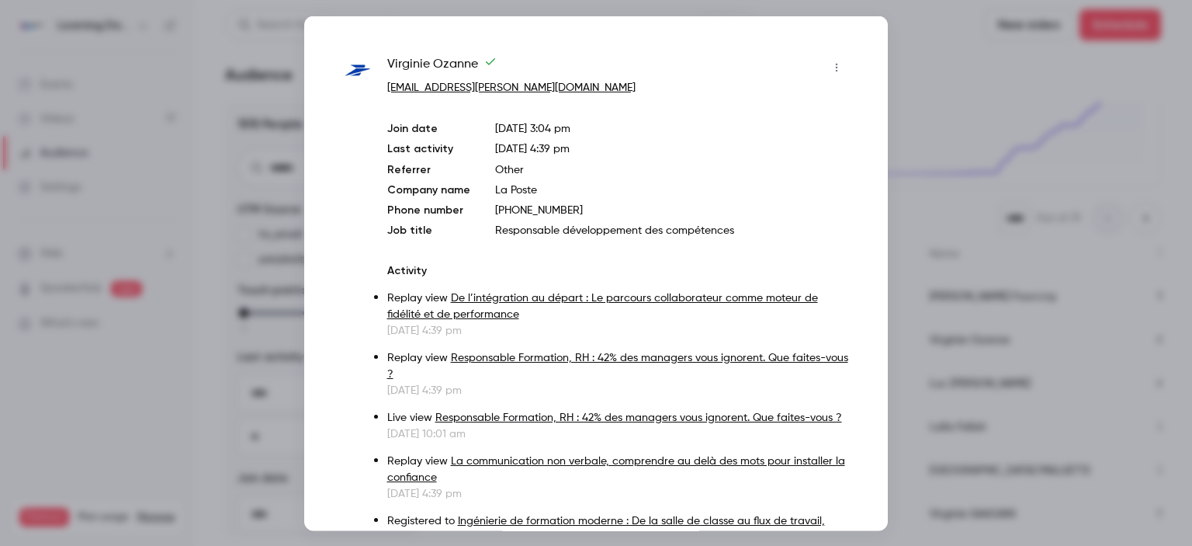
click at [982, 117] on div at bounding box center [596, 273] width 1192 height 546
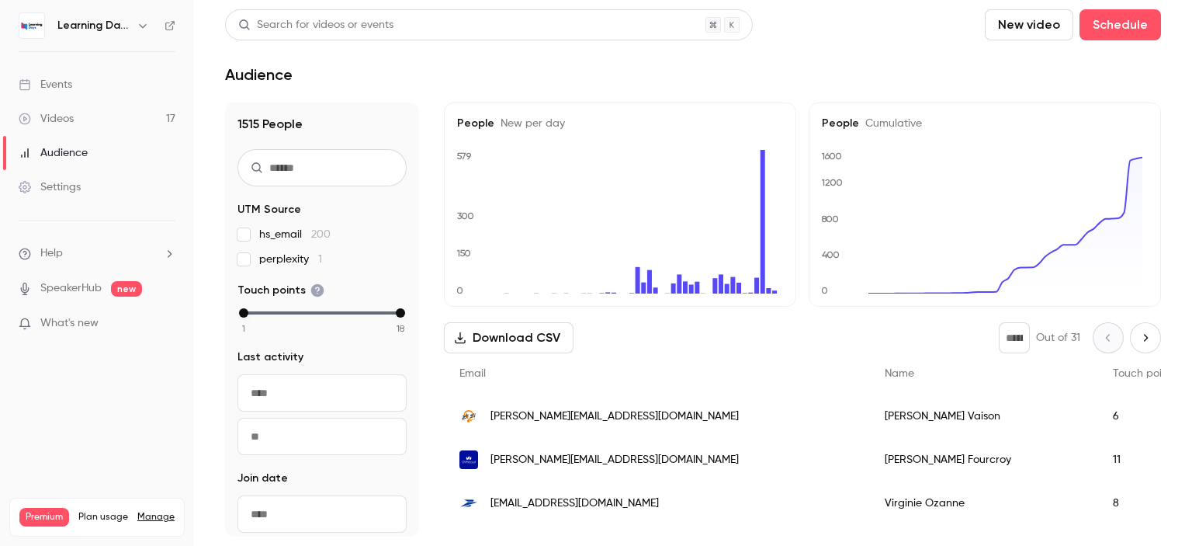
click at [105, 140] on link "Audience" at bounding box center [97, 153] width 194 height 34
click at [76, 198] on link "Settings" at bounding box center [97, 187] width 194 height 34
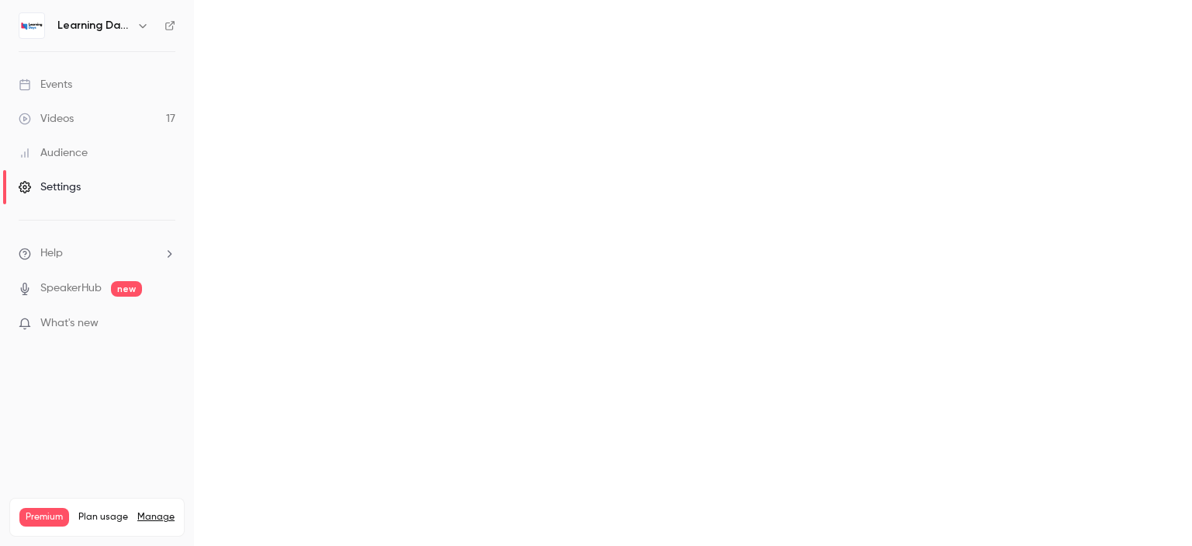
click at [75, 157] on div "Audience" at bounding box center [53, 153] width 69 height 16
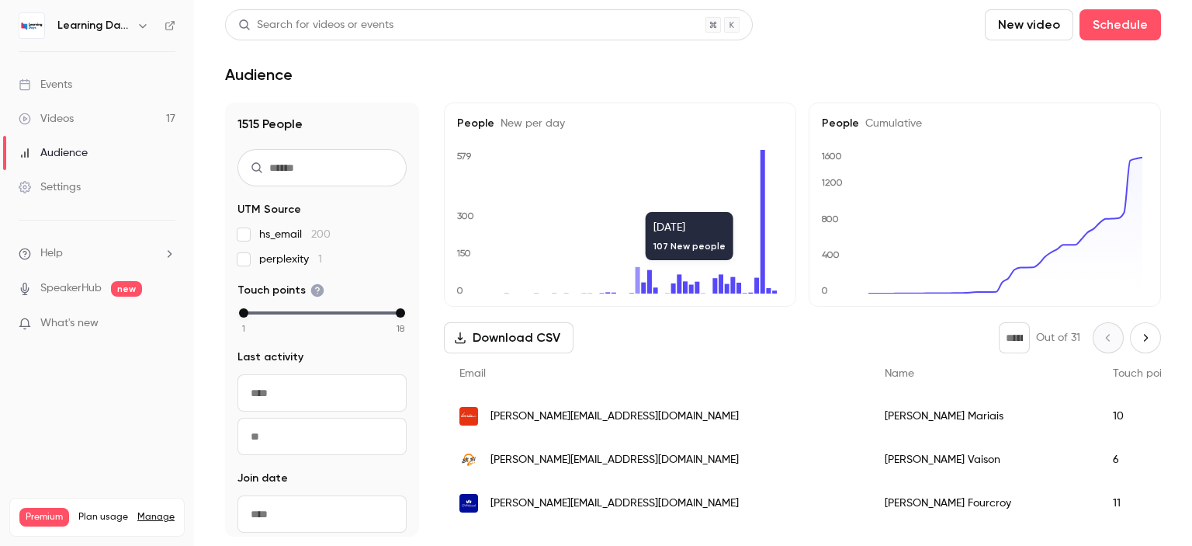
click at [517, 429] on div "[PERSON_NAME][EMAIL_ADDRESS][DOMAIN_NAME]" at bounding box center [656, 415] width 425 height 43
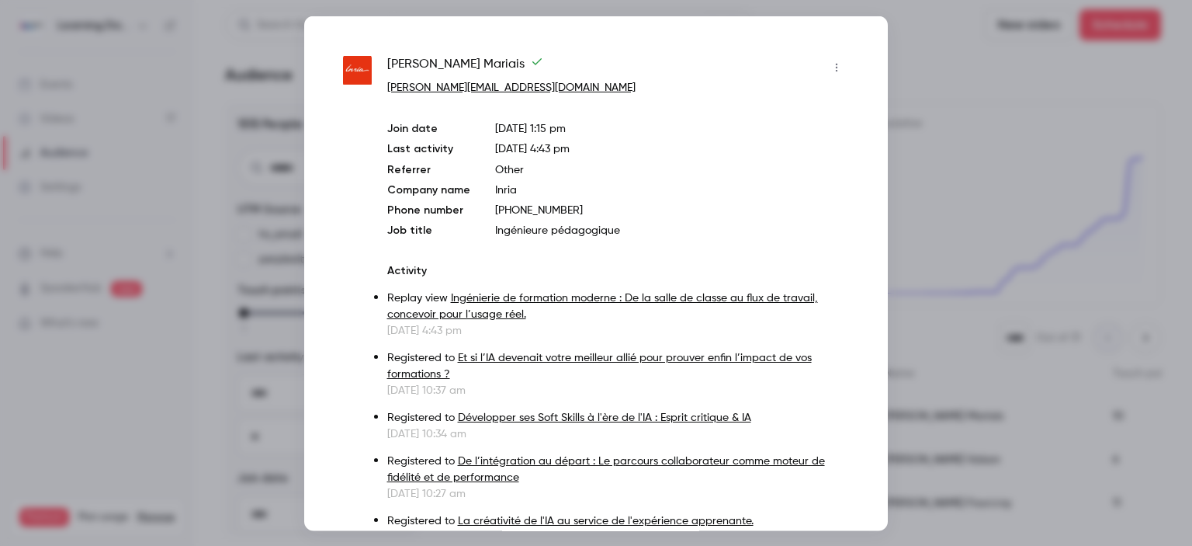
click at [965, 147] on div at bounding box center [596, 273] width 1192 height 546
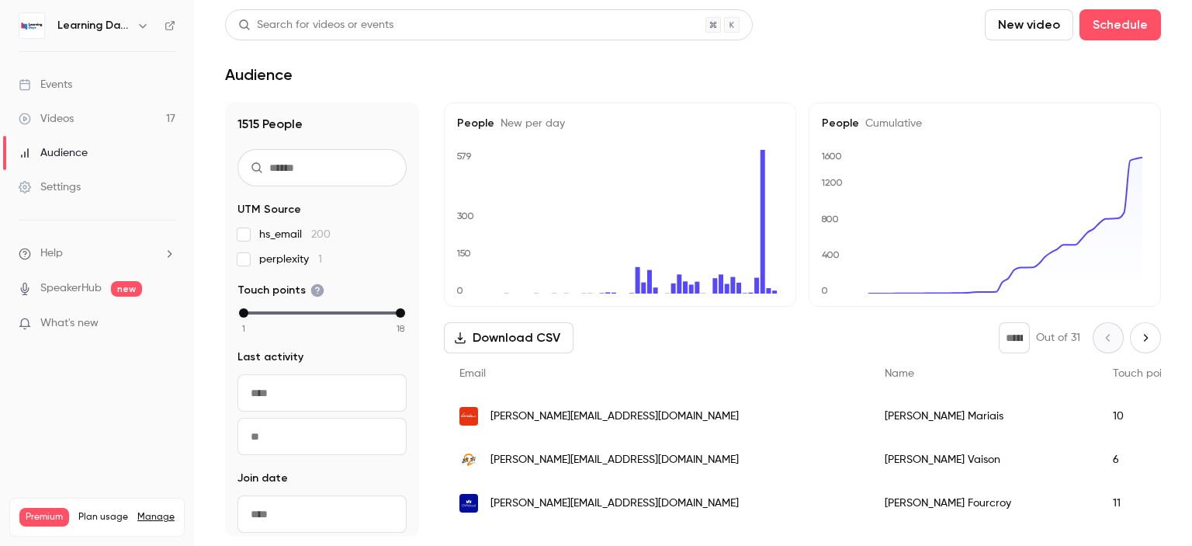
click at [78, 119] on link "Videos 17" at bounding box center [97, 119] width 194 height 34
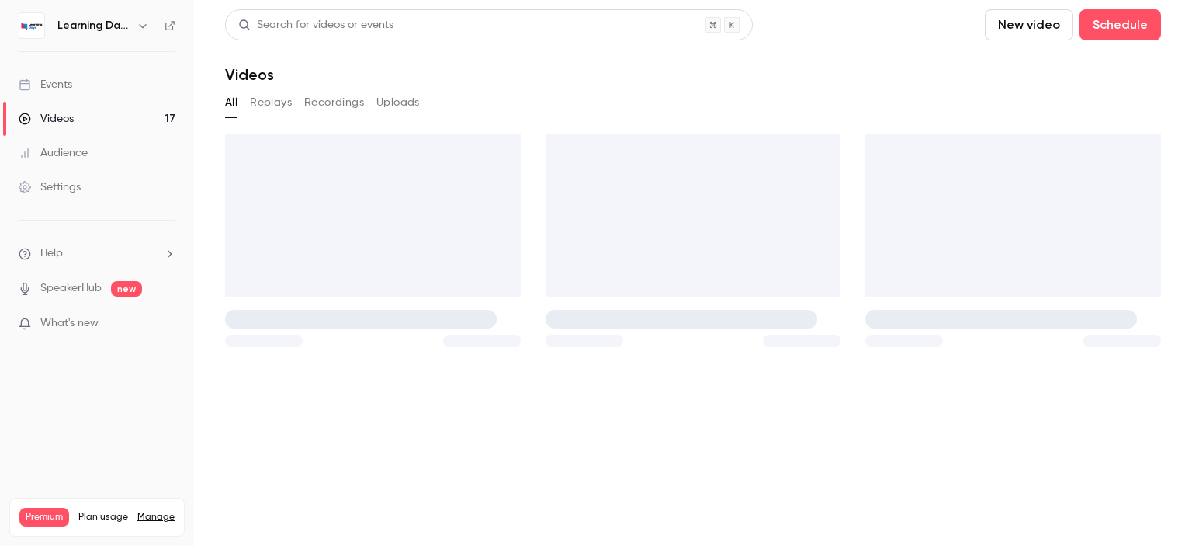
click at [77, 157] on div "Audience" at bounding box center [53, 153] width 69 height 16
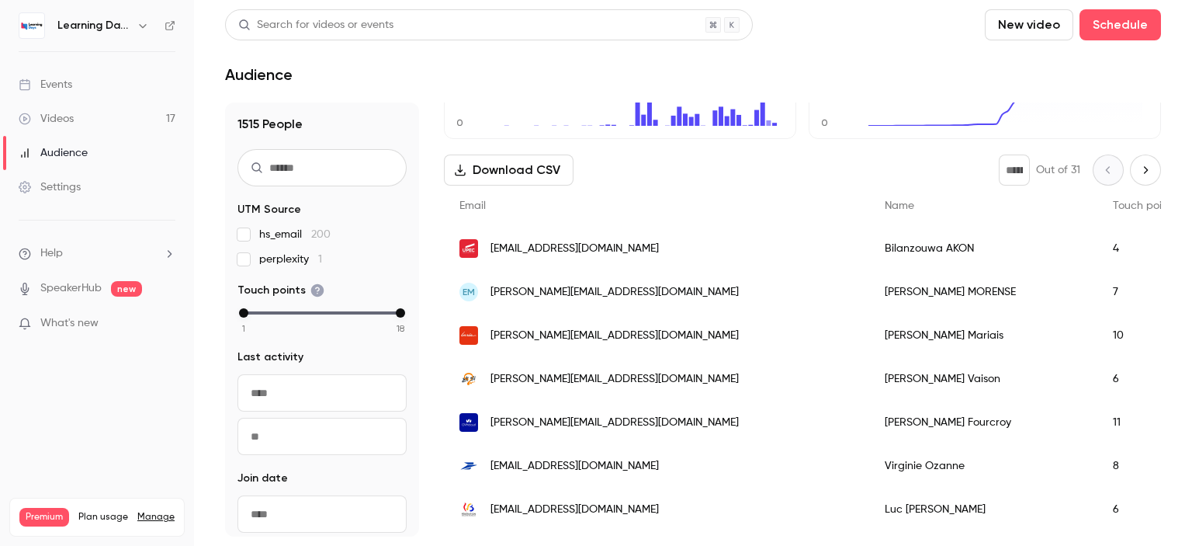
scroll to position [194, 0]
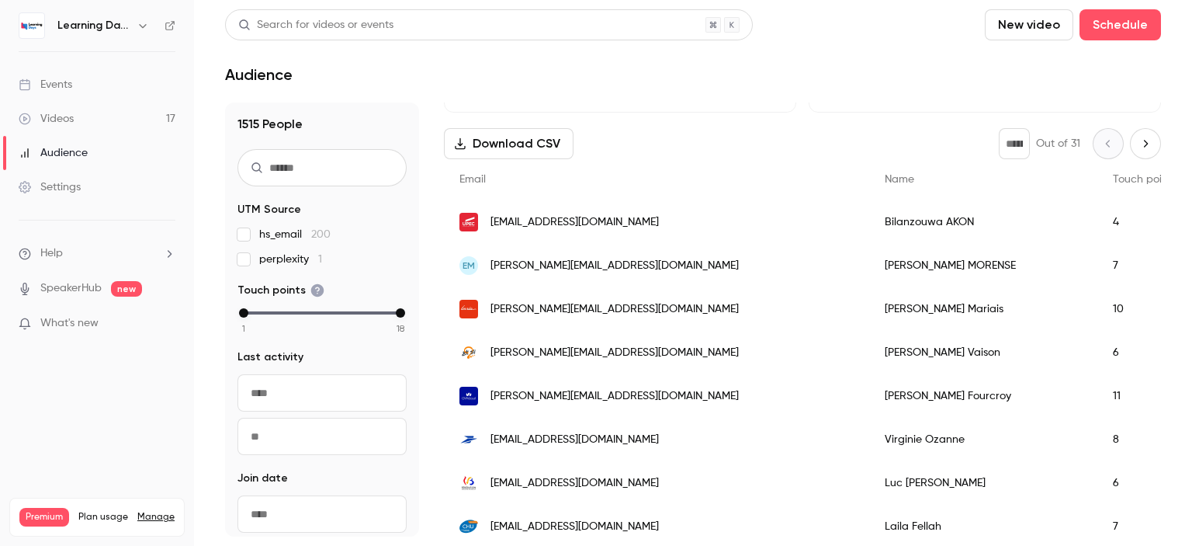
click at [532, 347] on span "[PERSON_NAME][EMAIL_ADDRESS][DOMAIN_NAME]" at bounding box center [614, 353] width 248 height 16
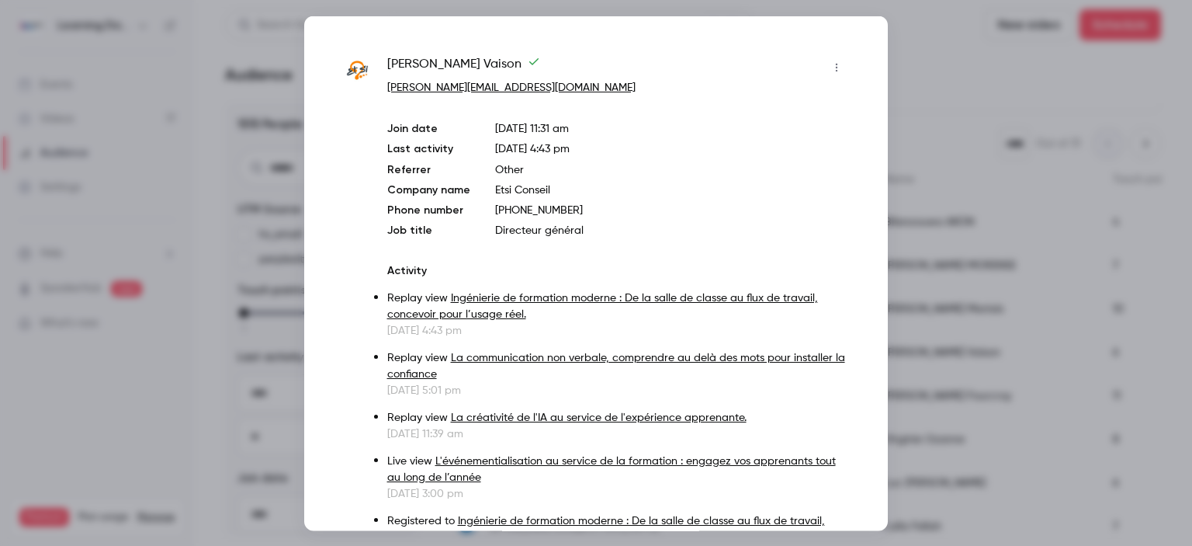
click at [961, 210] on div at bounding box center [596, 273] width 1192 height 546
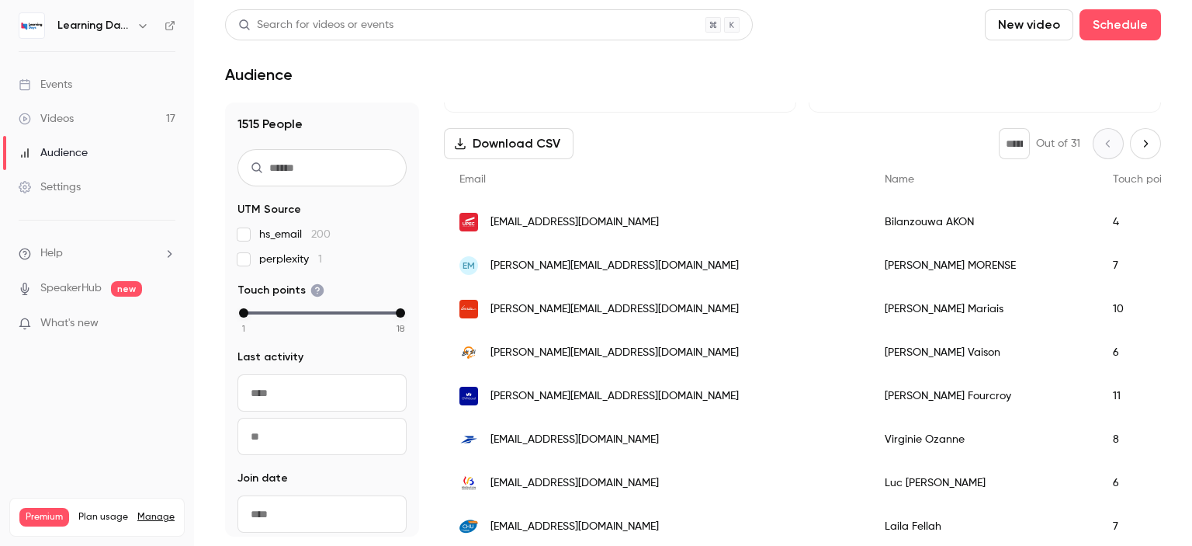
click at [552, 307] on span "[PERSON_NAME][EMAIL_ADDRESS][DOMAIN_NAME]" at bounding box center [614, 309] width 248 height 16
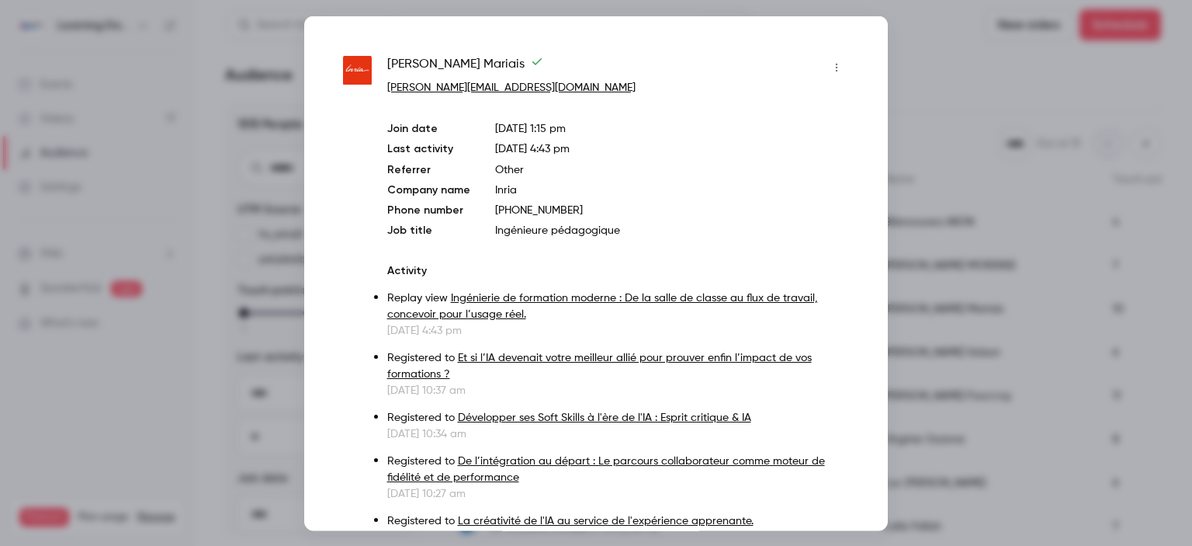
click at [913, 260] on div at bounding box center [596, 273] width 1192 height 546
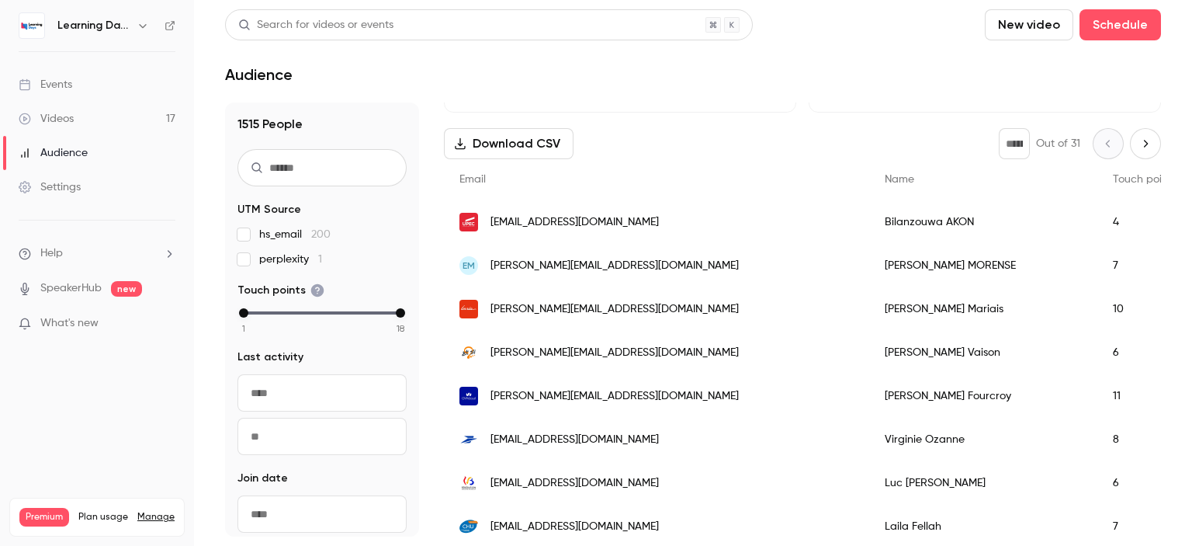
click at [519, 228] on span "[EMAIL_ADDRESS][DOMAIN_NAME]" at bounding box center [574, 222] width 168 height 16
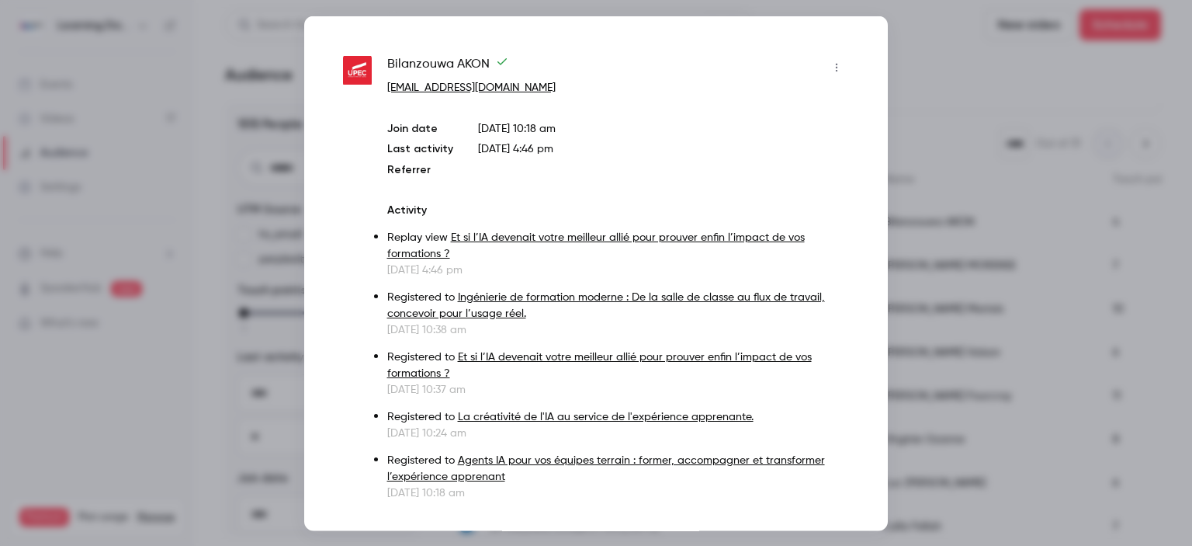
click at [965, 103] on div at bounding box center [596, 273] width 1192 height 546
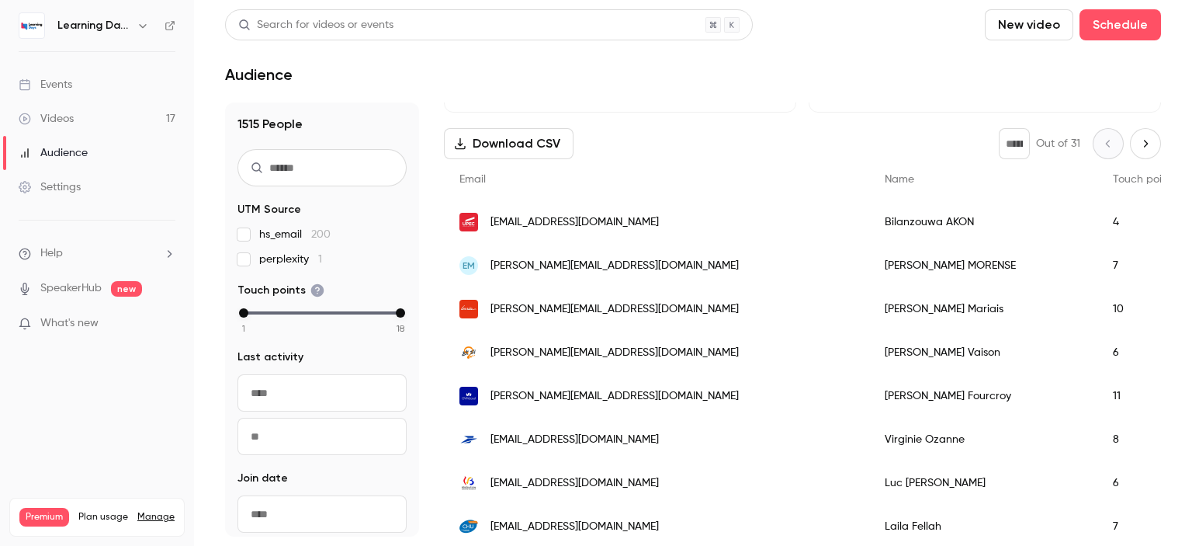
click at [106, 85] on link "Events" at bounding box center [97, 85] width 194 height 34
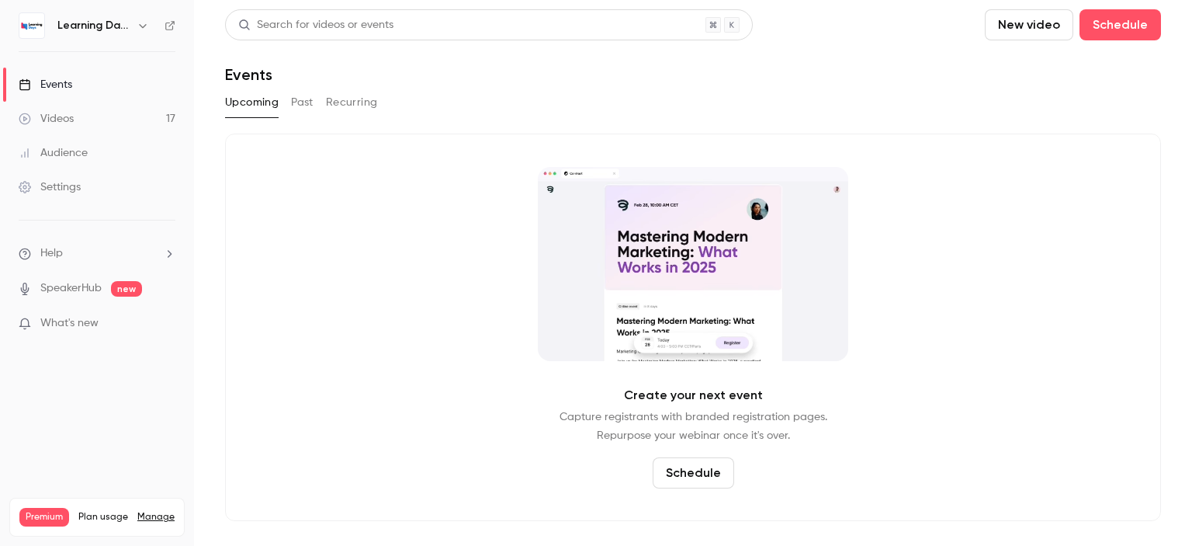
click at [834, 64] on header "Search for videos or events New video Schedule Events" at bounding box center [693, 46] width 936 height 74
click at [103, 140] on link "Audience" at bounding box center [97, 153] width 194 height 34
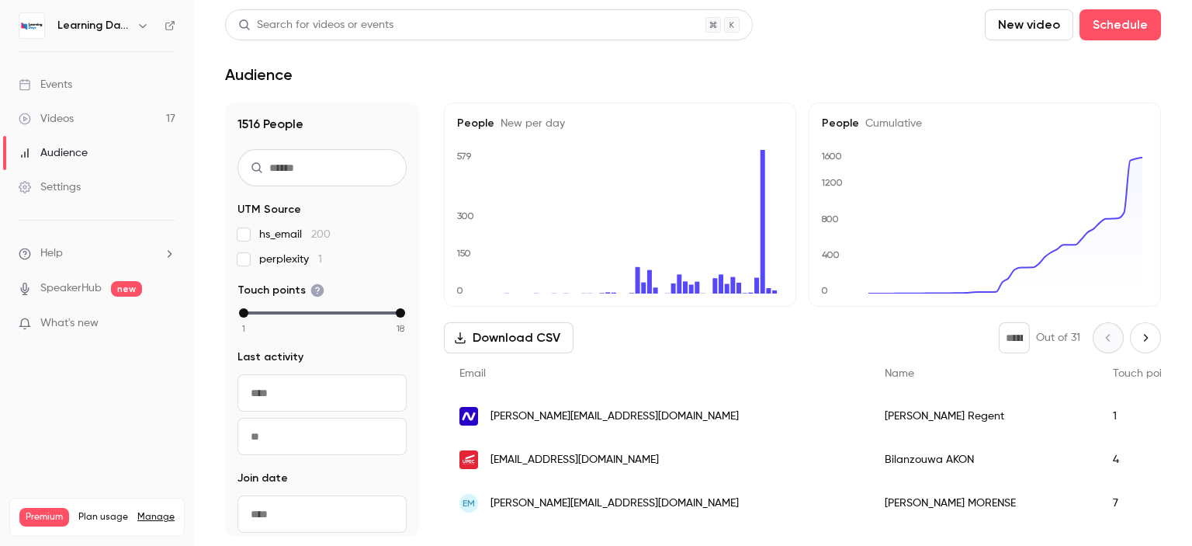
click at [547, 422] on span "[PERSON_NAME][EMAIL_ADDRESS][DOMAIN_NAME]" at bounding box center [614, 416] width 248 height 16
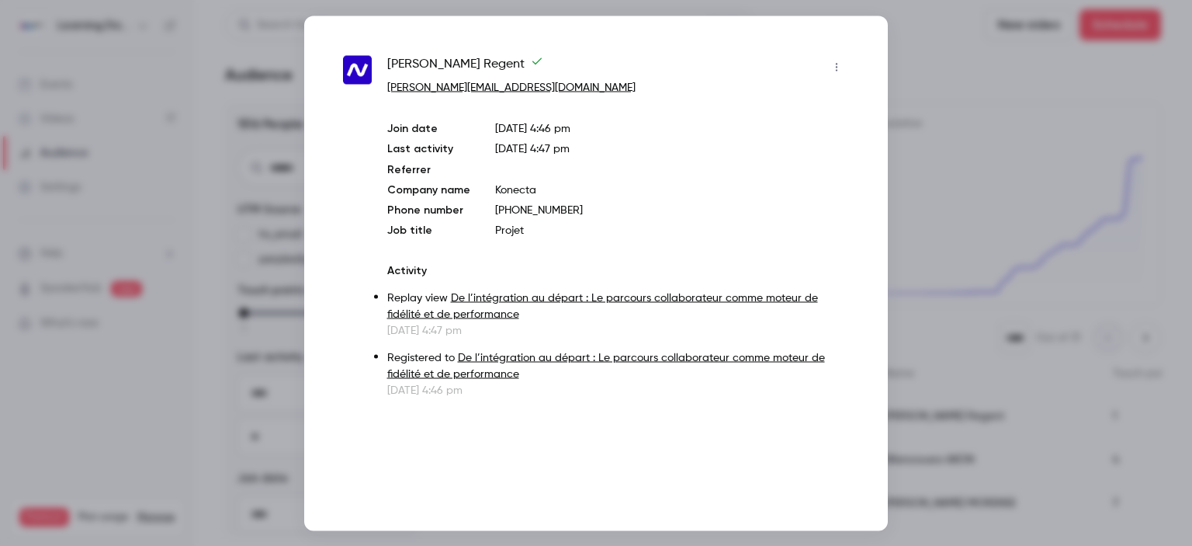
click at [967, 173] on div at bounding box center [596, 273] width 1192 height 546
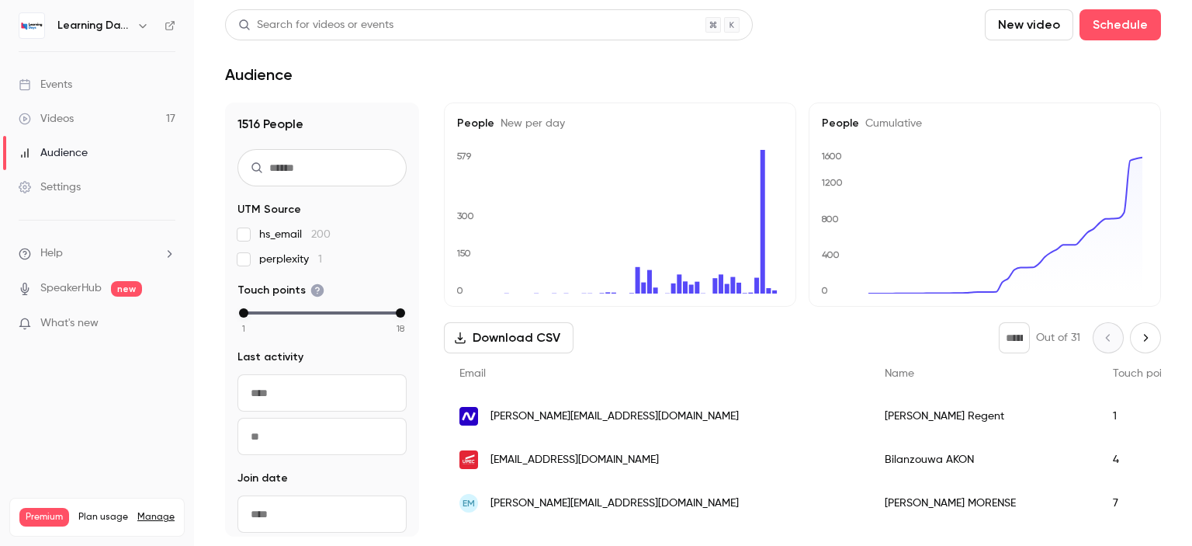
click at [84, 95] on link "Events" at bounding box center [97, 85] width 194 height 34
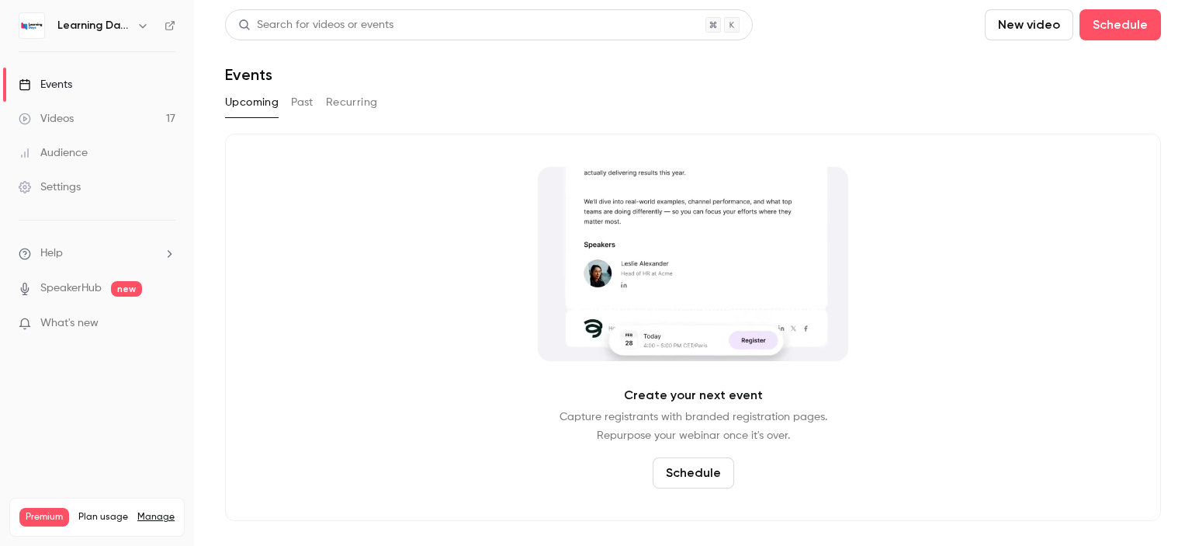
click at [87, 156] on div "Audience" at bounding box center [53, 153] width 69 height 16
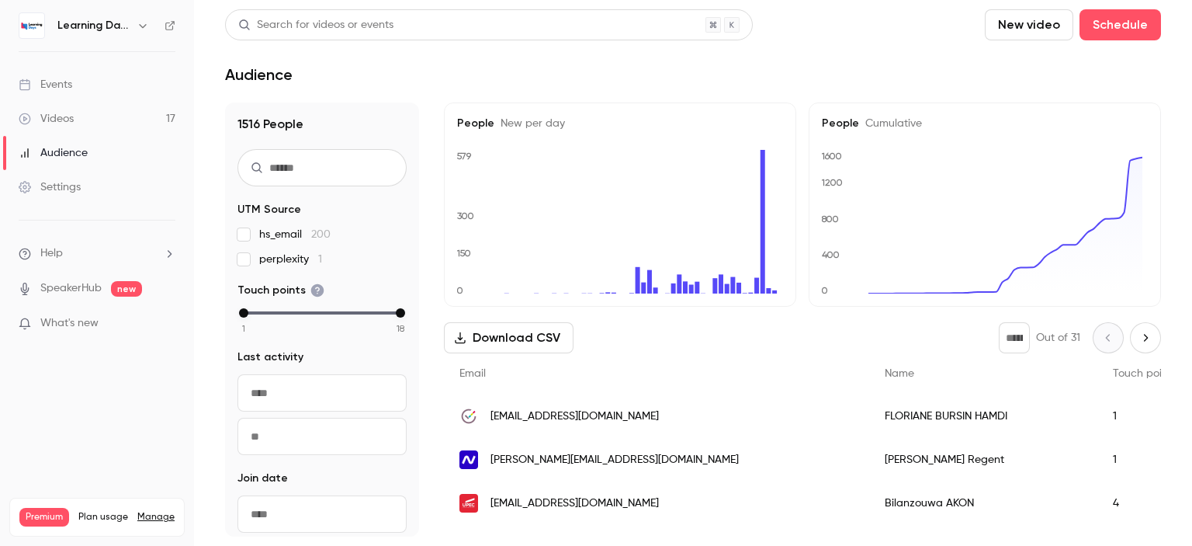
click at [91, 92] on link "Events" at bounding box center [97, 85] width 194 height 34
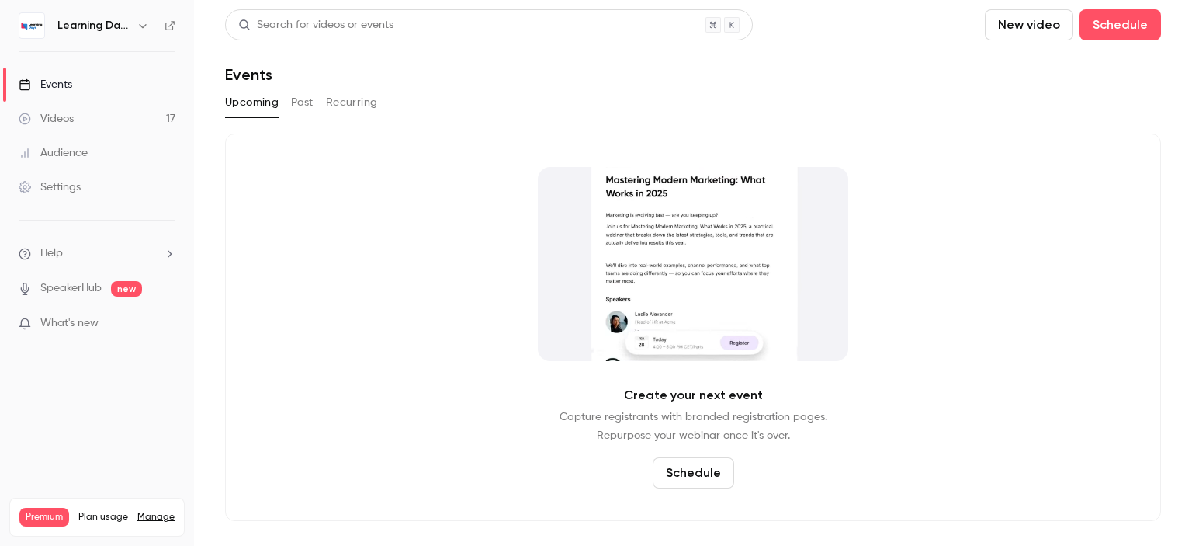
click at [90, 114] on link "Videos 17" at bounding box center [97, 119] width 194 height 34
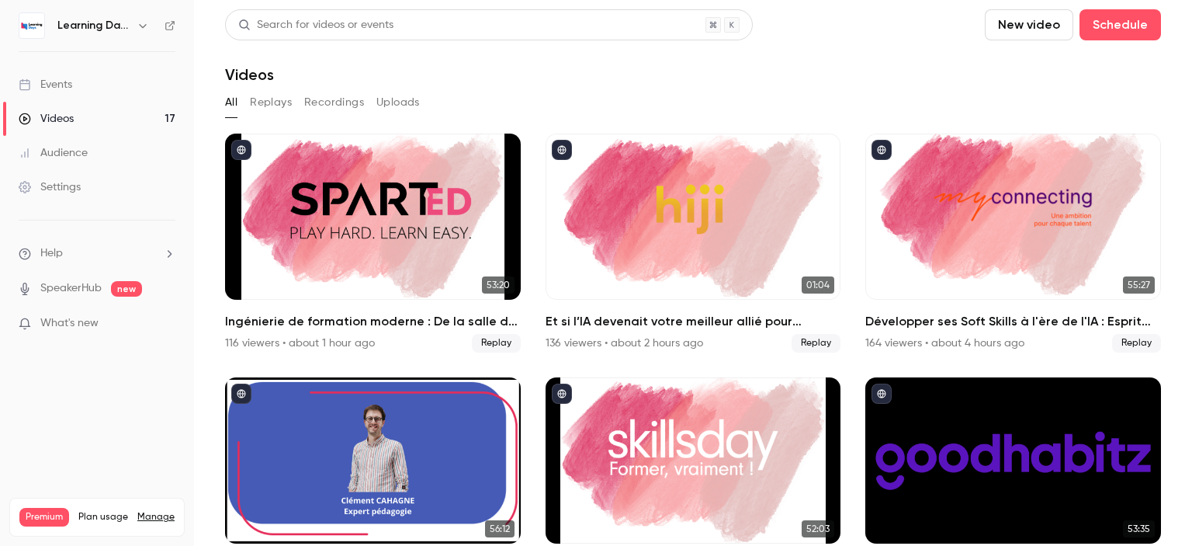
click at [86, 86] on link "Events" at bounding box center [97, 85] width 194 height 34
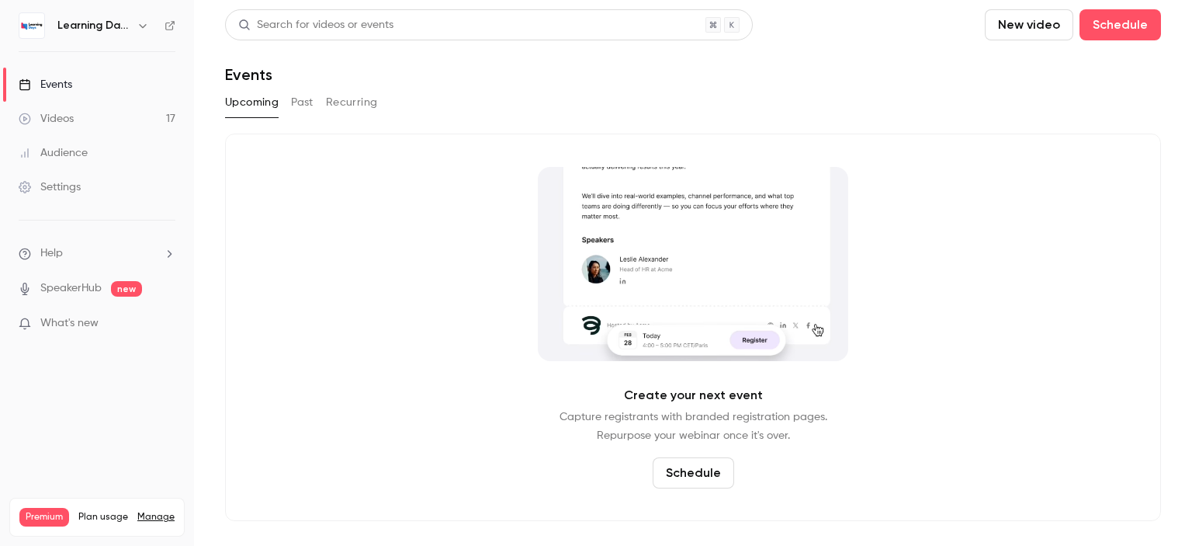
click at [109, 116] on link "Videos 17" at bounding box center [97, 119] width 194 height 34
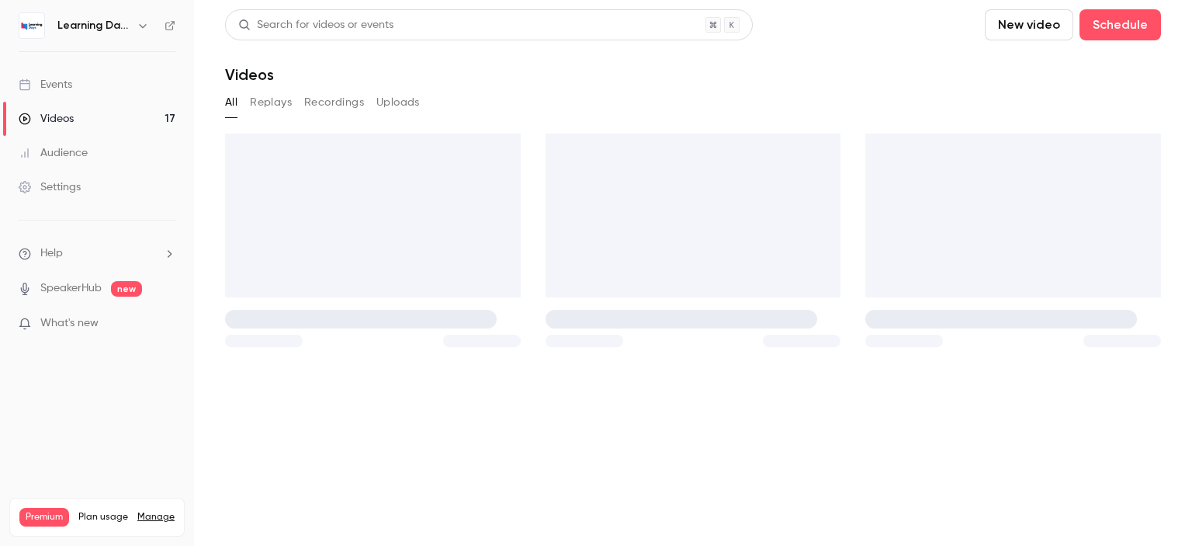
click at [99, 151] on link "Audience" at bounding box center [97, 153] width 194 height 34
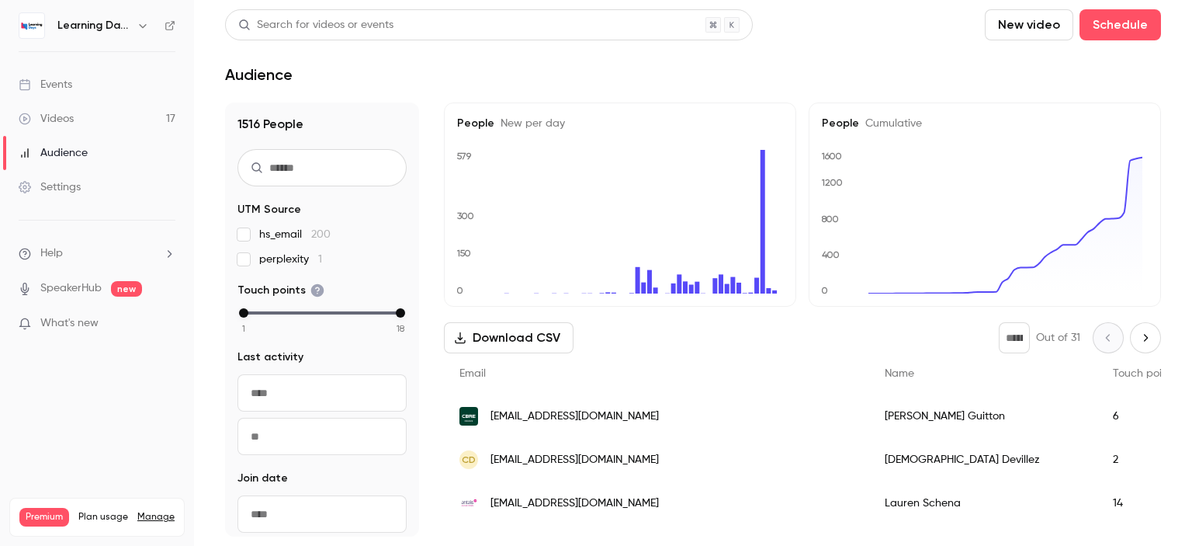
click at [537, 422] on span "[EMAIL_ADDRESS][DOMAIN_NAME]" at bounding box center [574, 416] width 168 height 16
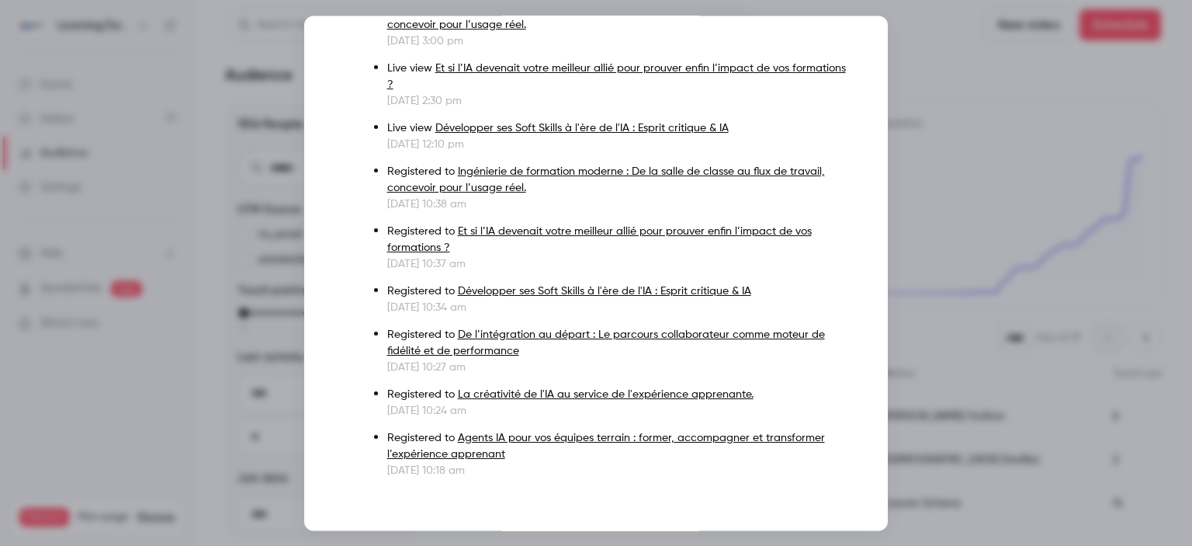
scroll to position [276, 0]
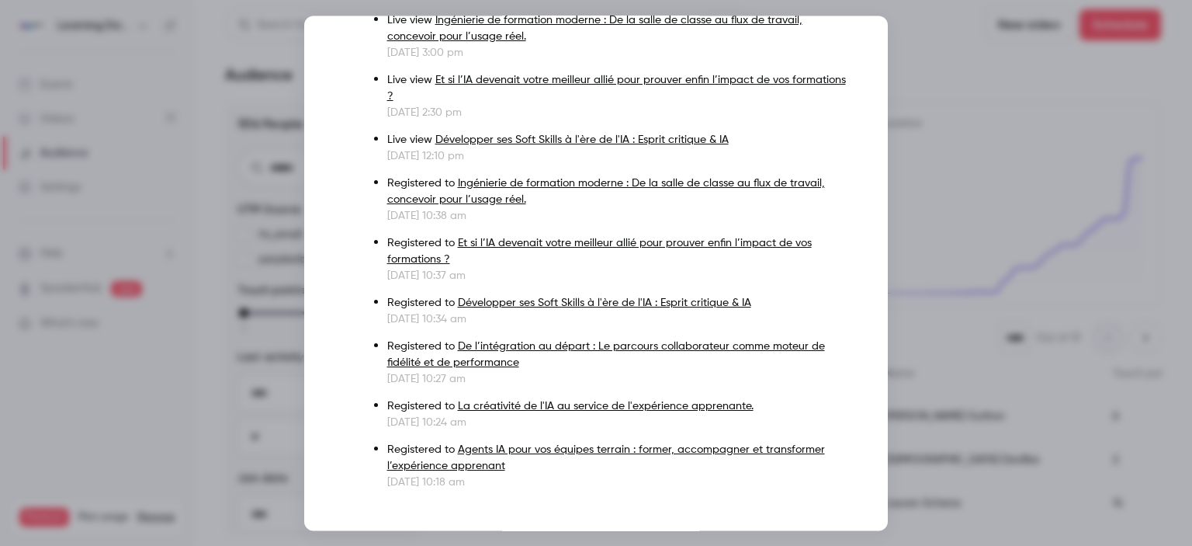
click at [906, 228] on div at bounding box center [596, 273] width 1192 height 546
